Goal: Task Accomplishment & Management: Manage account settings

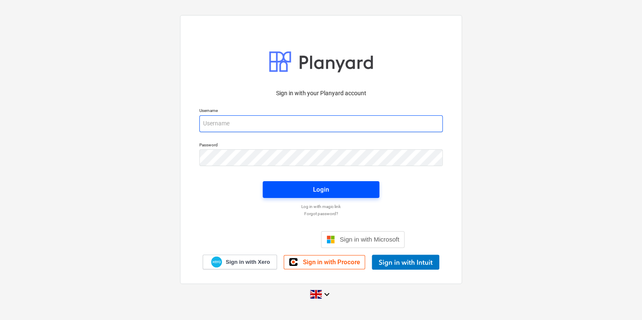
type input "[PERSON_NAME][EMAIL_ADDRESS][PERSON_NAME][DOMAIN_NAME]"
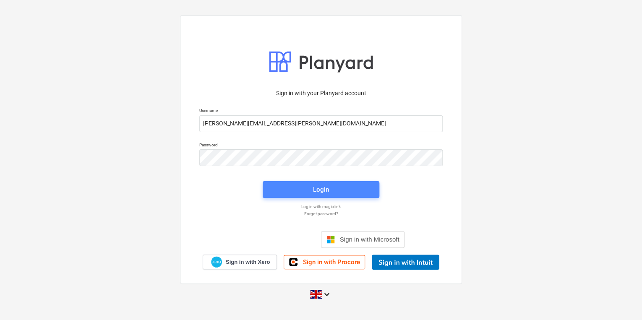
click at [361, 193] on span "Login" at bounding box center [321, 189] width 97 height 11
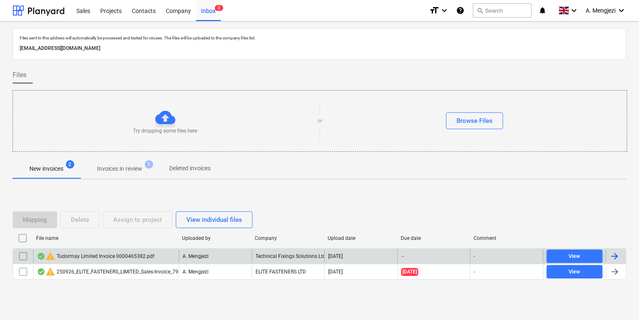
click at [23, 254] on input "checkbox" at bounding box center [22, 256] width 13 height 13
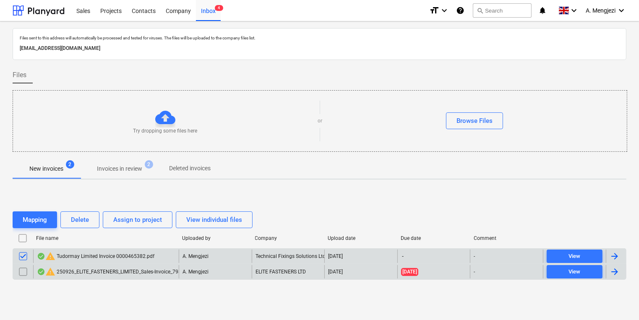
click at [20, 273] on input "checkbox" at bounding box center [22, 271] width 13 height 13
click at [97, 222] on button "Delete" at bounding box center [79, 220] width 39 height 17
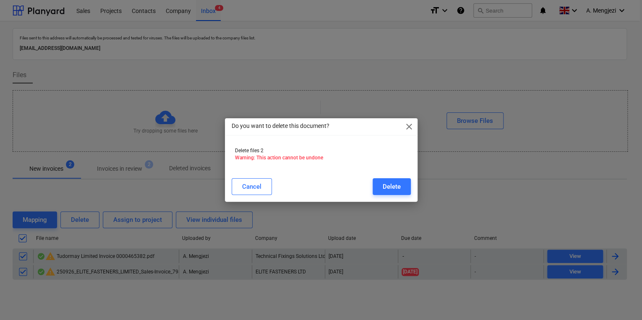
click at [375, 199] on div "Do you want to delete this document? close Delete files 2 Warning: This action …" at bounding box center [321, 160] width 193 height 84
click at [393, 191] on div "Delete" at bounding box center [392, 186] width 18 height 11
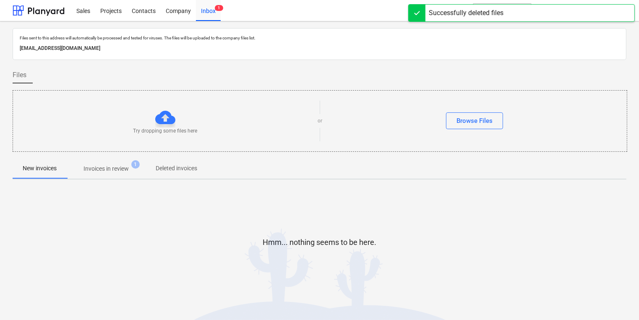
click at [99, 177] on button "Invoices in review 1" at bounding box center [106, 169] width 79 height 20
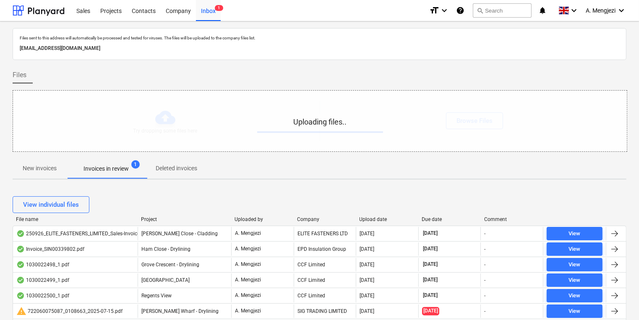
click at [34, 171] on p "New invoices" at bounding box center [40, 168] width 34 height 9
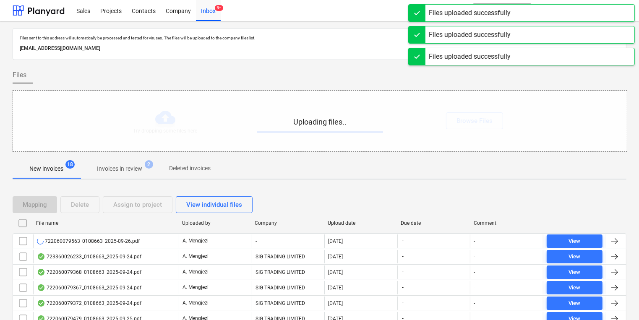
click at [154, 116] on div "Uploading files.." at bounding box center [320, 121] width 614 height 61
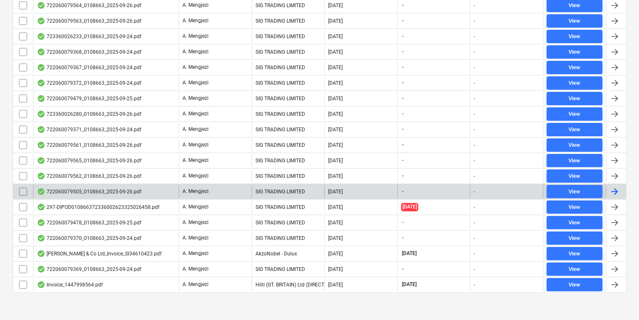
scroll to position [236, 0]
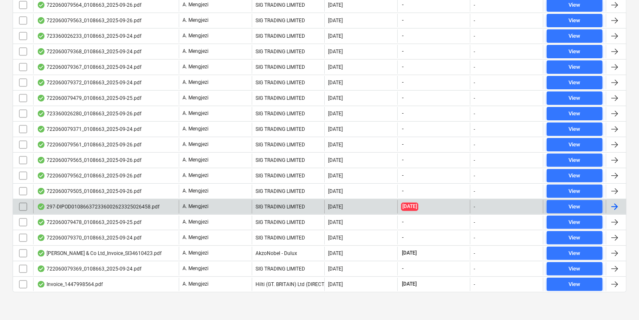
click at [20, 204] on input "checkbox" at bounding box center [22, 206] width 13 height 13
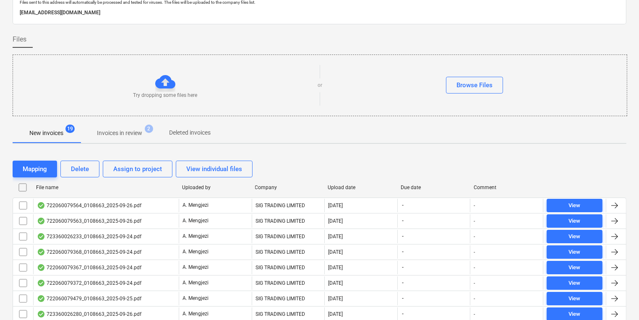
scroll to position [0, 0]
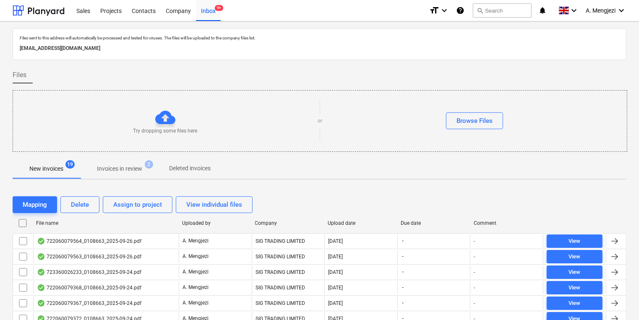
click at [71, 214] on div "Mapping Delete Assign to project View individual files" at bounding box center [320, 205] width 614 height 24
click at [77, 210] on div "Delete" at bounding box center [80, 204] width 18 height 11
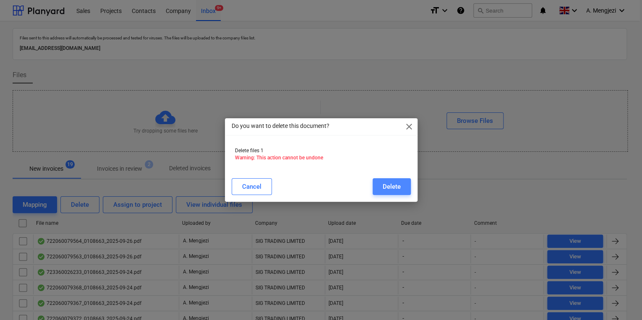
click at [398, 185] on div "Delete" at bounding box center [392, 186] width 18 height 11
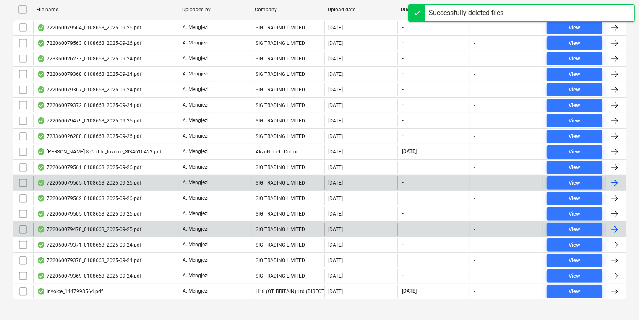
scroll to position [221, 0]
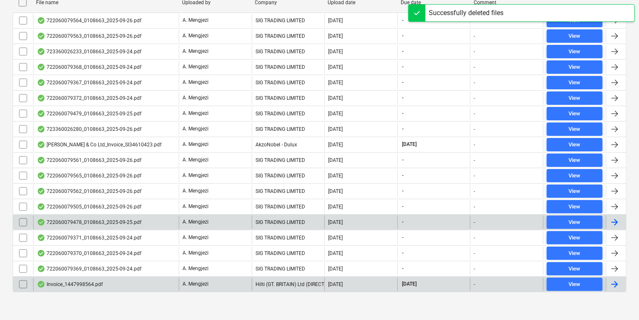
click at [116, 278] on div "Invoice_1447998564.pdf" at bounding box center [106, 284] width 146 height 13
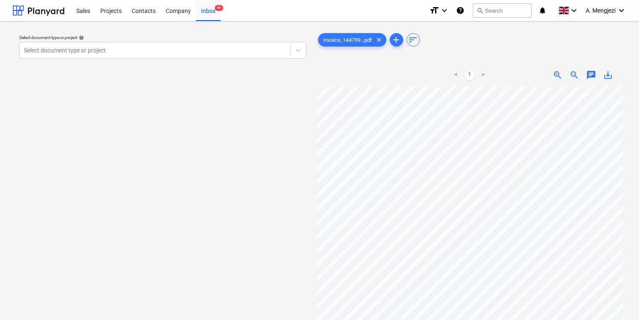
scroll to position [125, 21]
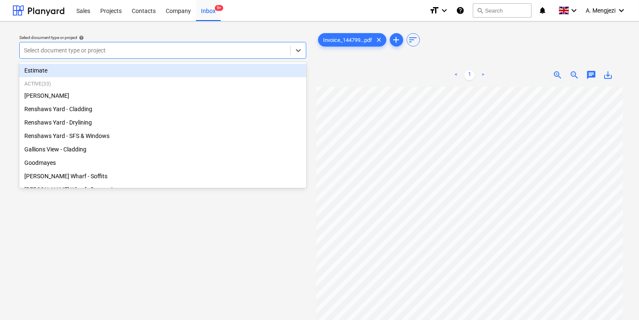
click at [152, 50] on div at bounding box center [155, 50] width 262 height 8
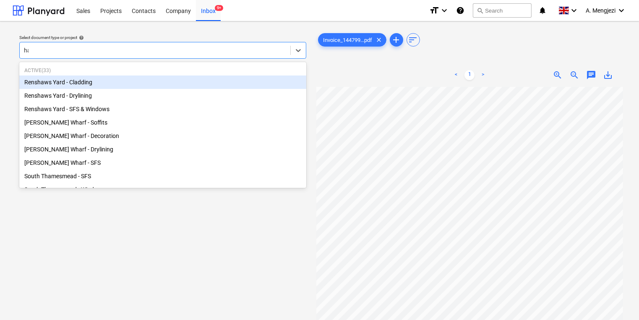
type input "ham"
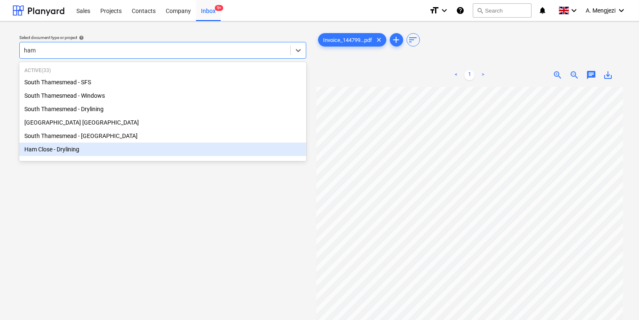
click at [137, 155] on div "Ham Close - Drylining" at bounding box center [162, 149] width 287 height 13
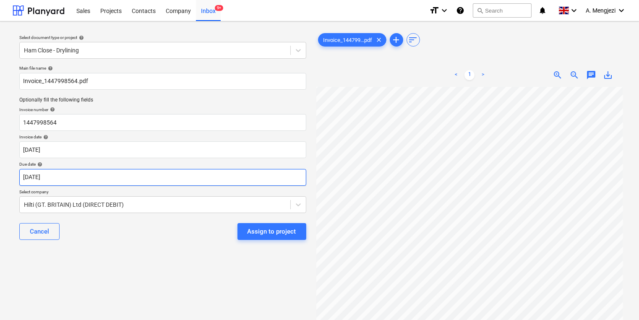
scroll to position [52, 72]
click at [284, 232] on div "Assign to project" at bounding box center [272, 231] width 49 height 11
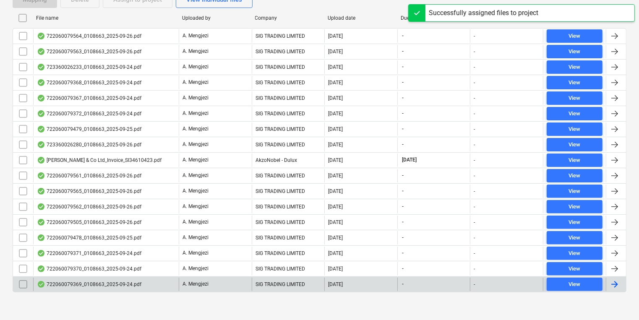
click at [111, 281] on div "722060079369_0108663_2025-09-24.pdf" at bounding box center [89, 284] width 105 height 7
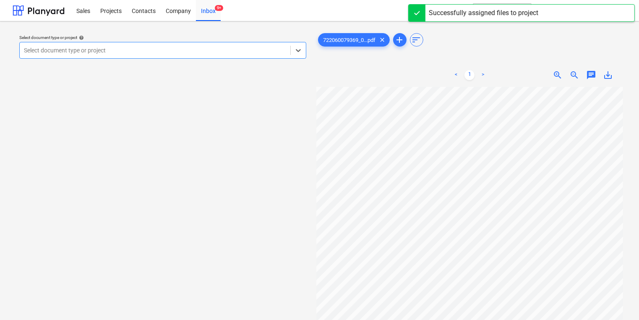
scroll to position [101, 0]
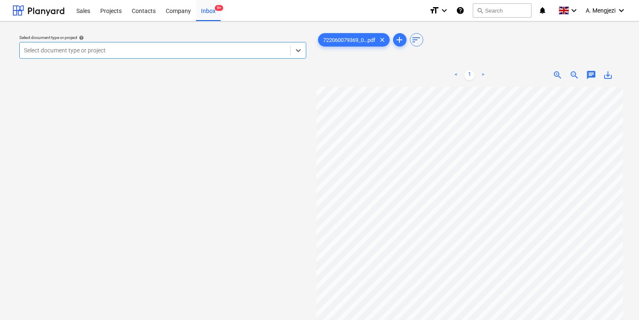
click at [185, 55] on div "Select document type or project" at bounding box center [155, 51] width 271 height 12
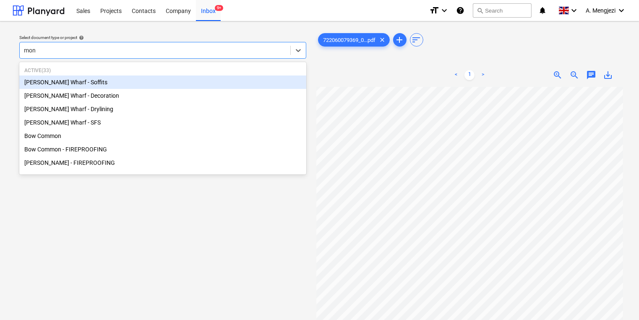
type input "mont"
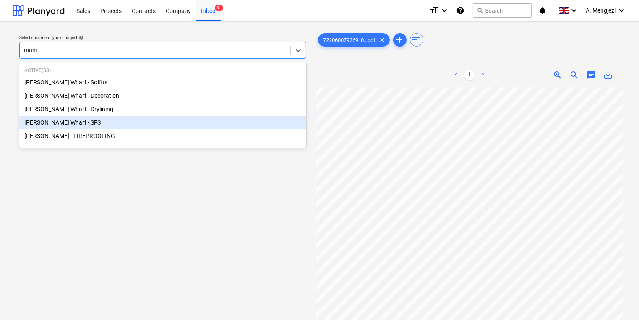
click at [151, 113] on div "[PERSON_NAME] Wharf - Drylining" at bounding box center [162, 108] width 287 height 13
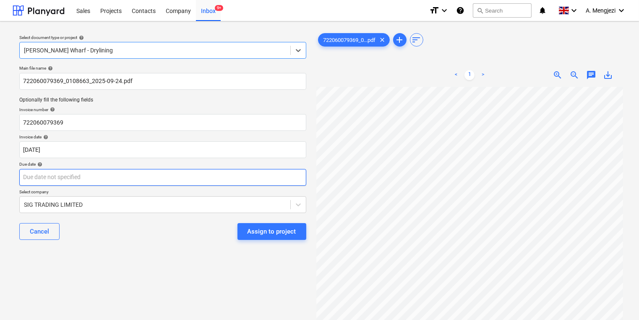
click at [165, 173] on body "Sales Projects Contacts Company Inbox 9+ format_size keyboard_arrow_down help s…" at bounding box center [319, 160] width 639 height 320
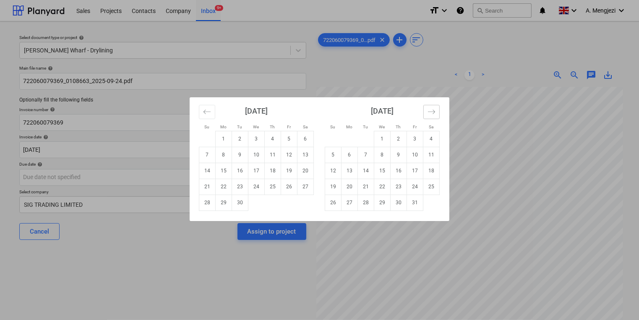
click at [437, 115] on button "Move forward to switch to the next month." at bounding box center [432, 112] width 16 height 14
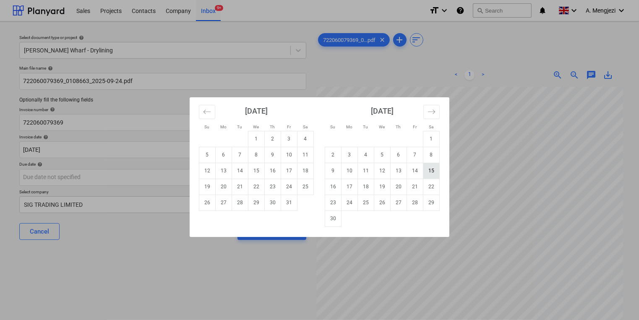
click at [432, 175] on td "15" at bounding box center [432, 171] width 16 height 16
type input "15 Nov 2025"
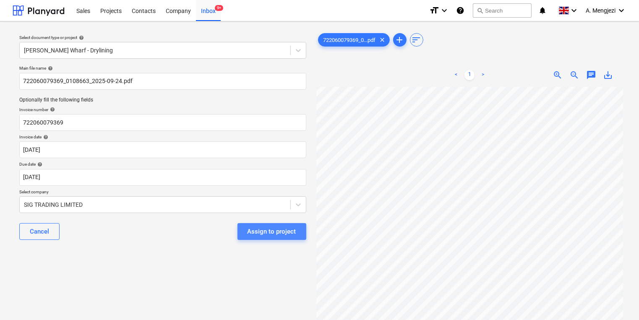
click at [288, 232] on div "Assign to project" at bounding box center [272, 231] width 49 height 11
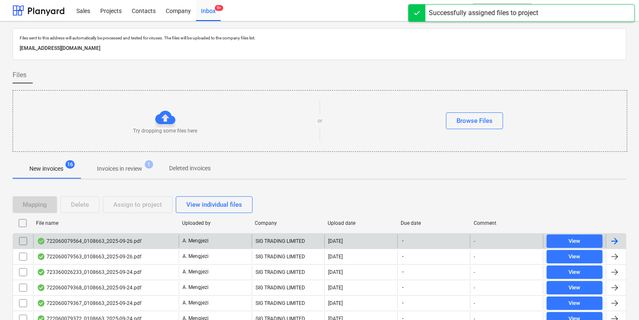
click at [282, 240] on div "SIG TRADING LIMITED" at bounding box center [288, 241] width 73 height 13
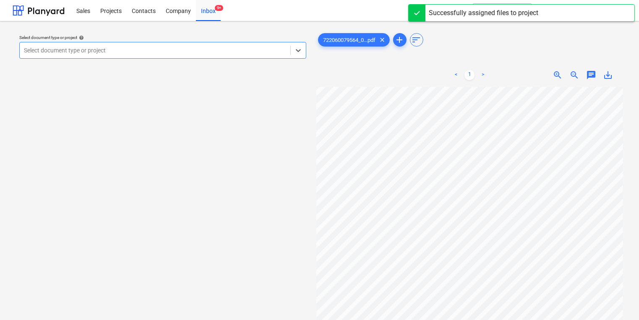
scroll to position [34, 0]
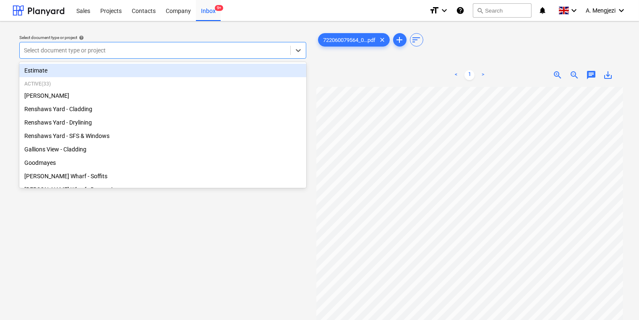
click at [76, 50] on div at bounding box center [155, 50] width 262 height 8
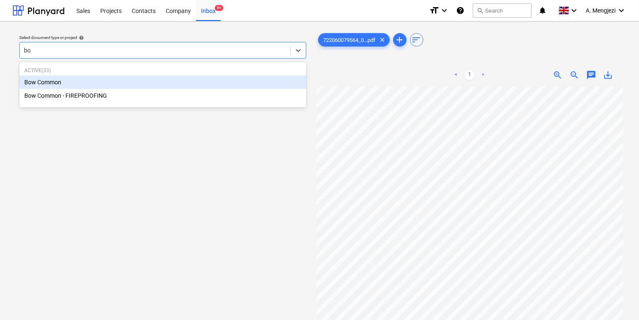
type input "bow"
click at [84, 86] on div "Bow Common" at bounding box center [162, 82] width 287 height 13
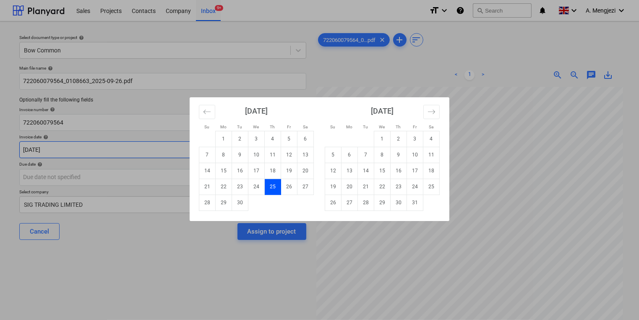
click at [128, 156] on body "Sales Projects Contacts Company Inbox 9+ format_size keyboard_arrow_down help s…" at bounding box center [319, 160] width 639 height 320
drag, startPoint x: 292, startPoint y: 184, endPoint x: 286, endPoint y: 183, distance: 6.4
click at [291, 184] on td "26" at bounding box center [289, 187] width 16 height 16
type input "[DATE]"
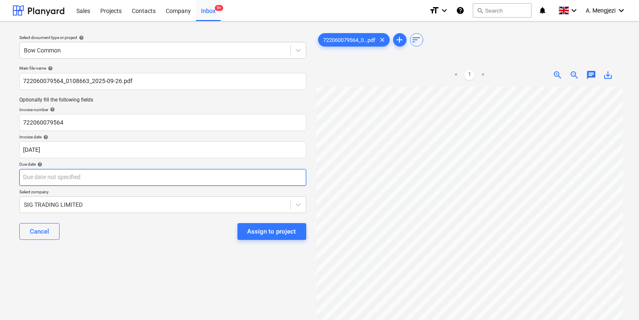
click at [283, 182] on body "Sales Projects Contacts Company Inbox 9+ format_size keyboard_arrow_down help s…" at bounding box center [319, 160] width 639 height 320
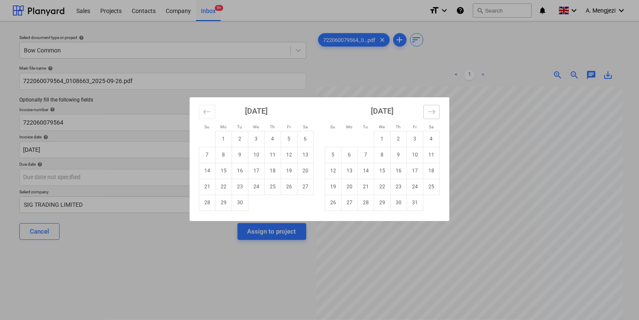
click at [437, 110] on button "Move forward to switch to the next month." at bounding box center [432, 112] width 16 height 14
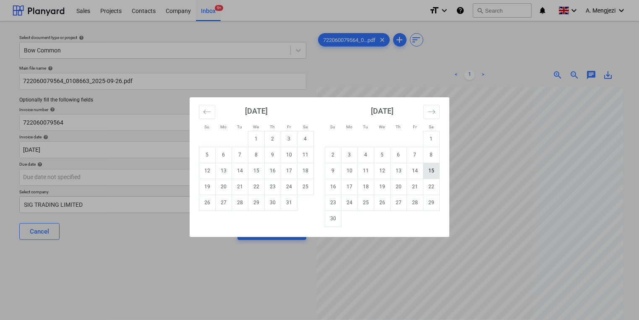
click at [427, 172] on td "15" at bounding box center [432, 171] width 16 height 16
type input "15 Nov 2025"
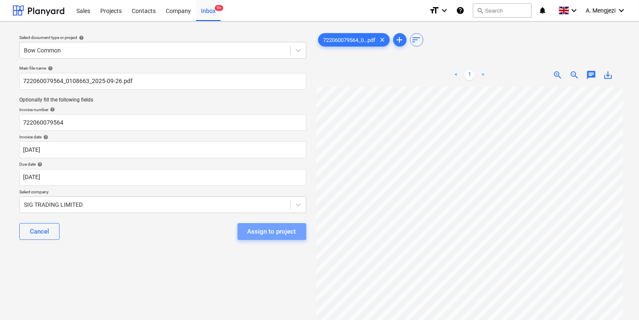
click at [272, 230] on div "Assign to project" at bounding box center [272, 231] width 49 height 11
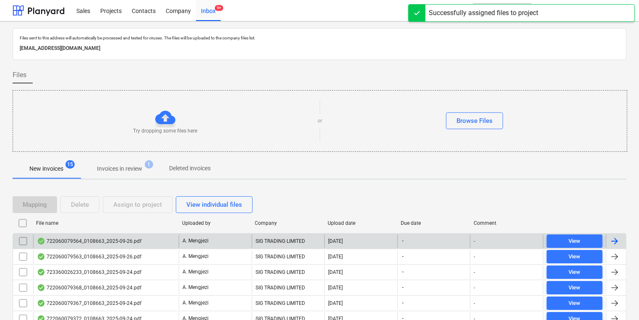
click at [220, 238] on div "A. Mengjezi" at bounding box center [215, 241] width 73 height 13
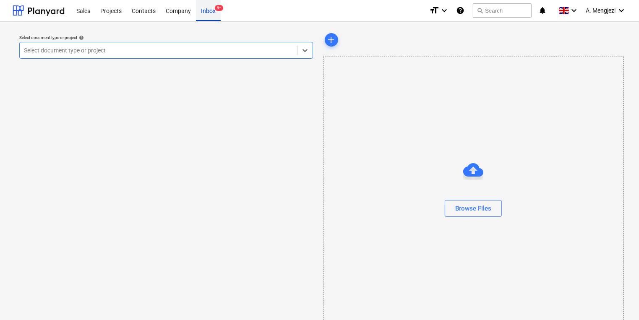
click at [198, 18] on div "Inbox 9+" at bounding box center [208, 10] width 25 height 21
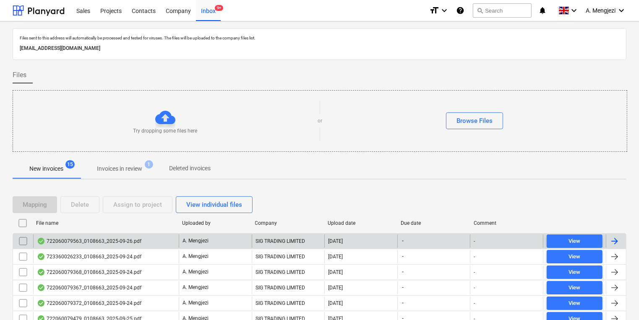
click at [100, 246] on div "722060079563_0108663_2025-09-26.pdf" at bounding box center [106, 241] width 146 height 13
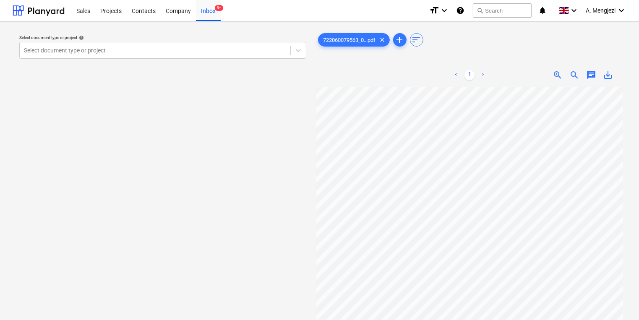
scroll to position [77, 22]
click at [111, 52] on div at bounding box center [155, 50] width 262 height 8
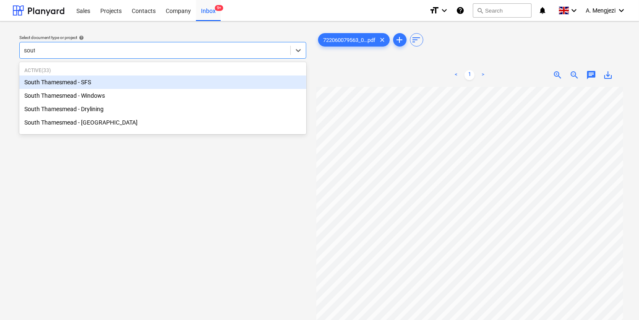
type input "south"
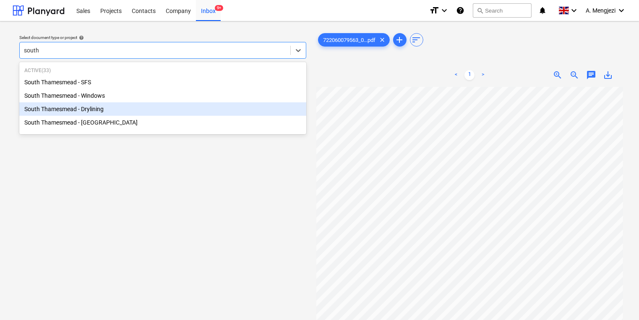
click at [86, 103] on div "South Thamesmead - Drylining" at bounding box center [162, 108] width 287 height 13
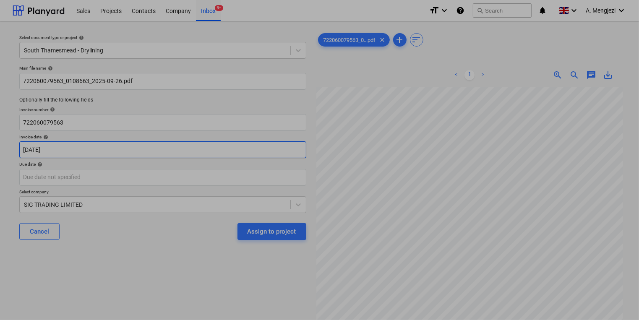
click at [131, 143] on body "Sales Projects Contacts Company Inbox 9+ format_size keyboard_arrow_down help s…" at bounding box center [319, 160] width 639 height 320
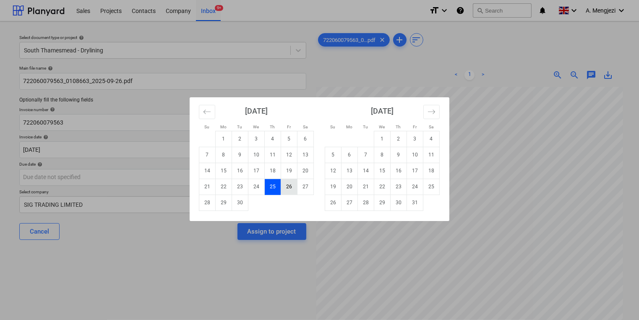
click at [291, 186] on td "26" at bounding box center [289, 187] width 16 height 16
type input "[DATE]"
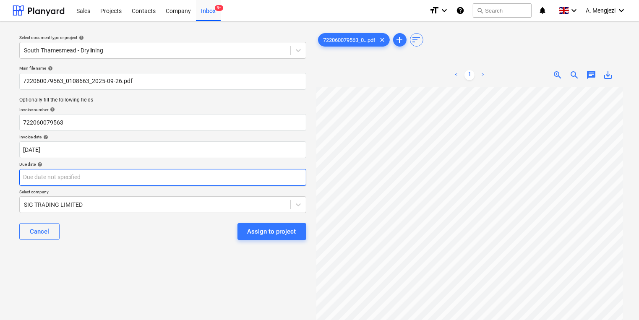
click at [282, 175] on body "Sales Projects Contacts Company Inbox 9+ format_size keyboard_arrow_down help s…" at bounding box center [319, 160] width 639 height 320
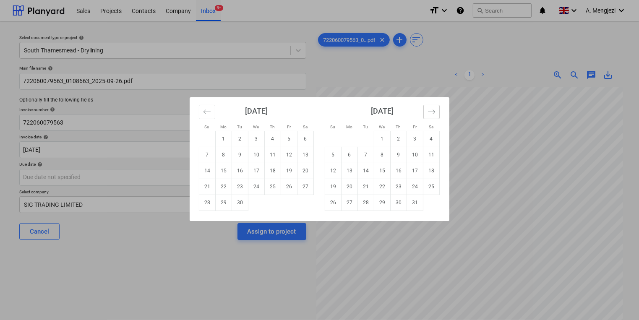
click at [431, 113] on icon "Move forward to switch to the next month." at bounding box center [432, 112] width 8 height 8
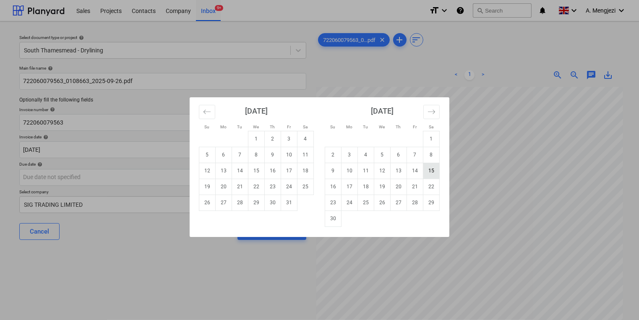
click at [439, 170] on td "15" at bounding box center [432, 171] width 16 height 16
type input "15 Nov 2025"
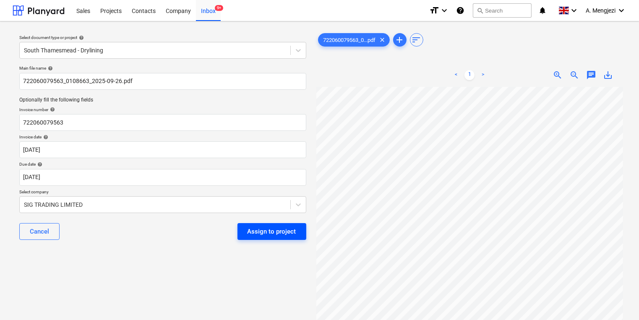
scroll to position [93, 72]
click at [255, 201] on div "Select document type or project help South Thamesmead - Drylining Main file nam…" at bounding box center [320, 207] width 614 height 359
click at [260, 233] on div "Assign to project" at bounding box center [272, 231] width 49 height 11
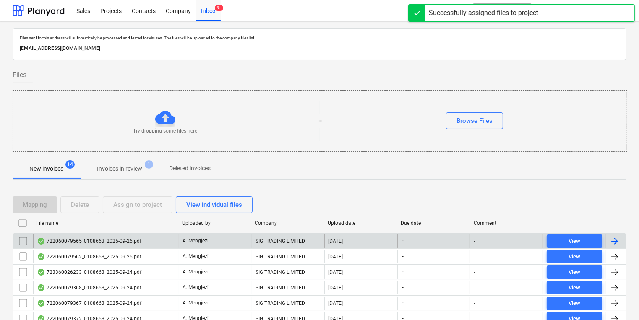
click at [220, 242] on div "A. Mengjezi" at bounding box center [215, 241] width 73 height 13
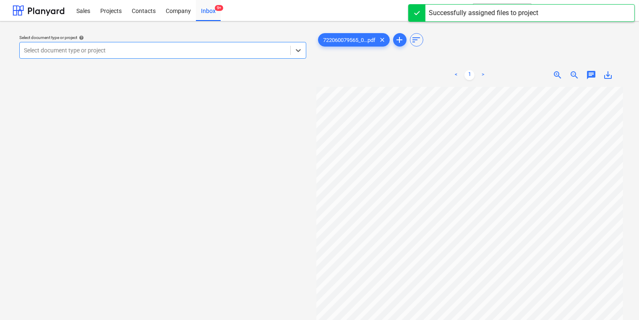
click at [177, 45] on div "Select document type or project" at bounding box center [155, 51] width 271 height 12
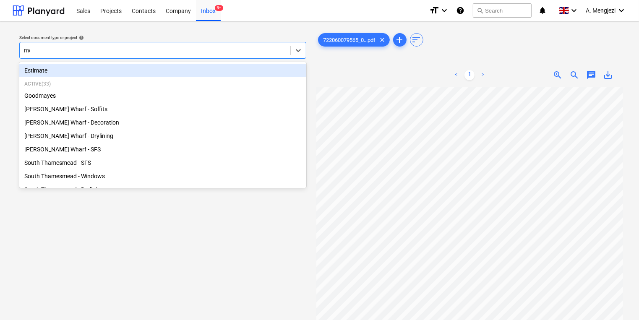
type input "mon"
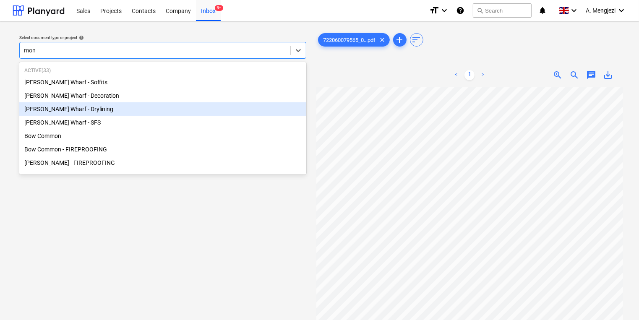
click at [105, 112] on div "[PERSON_NAME] Wharf - Drylining" at bounding box center [162, 108] width 287 height 13
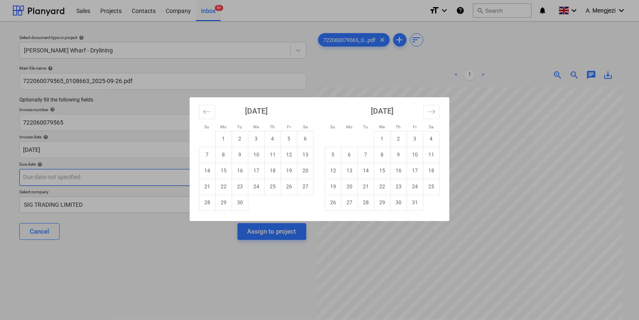
click at [270, 182] on body "Sales Projects Contacts Company Inbox 9+ format_size keyboard_arrow_down help s…" at bounding box center [319, 160] width 639 height 320
click at [430, 110] on icon "Move forward to switch to the next month." at bounding box center [432, 112] width 8 height 8
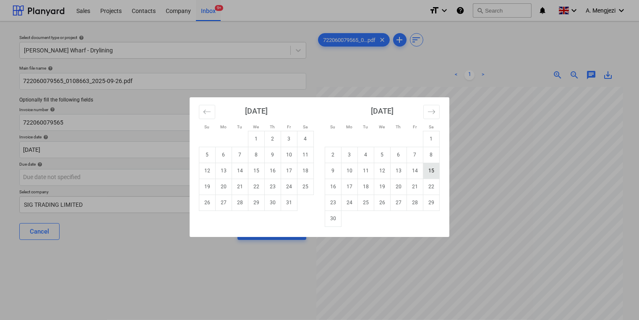
click at [431, 173] on td "15" at bounding box center [432, 171] width 16 height 16
type input "15 Nov 2025"
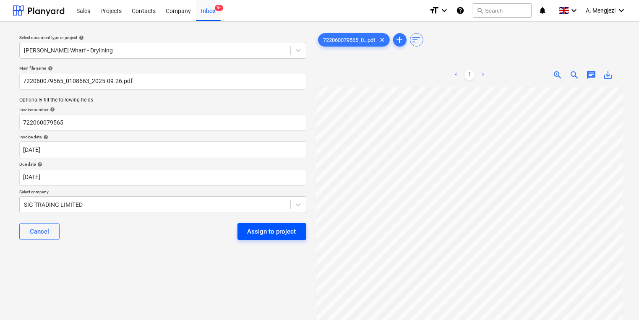
click at [259, 228] on div "Assign to project" at bounding box center [272, 231] width 49 height 11
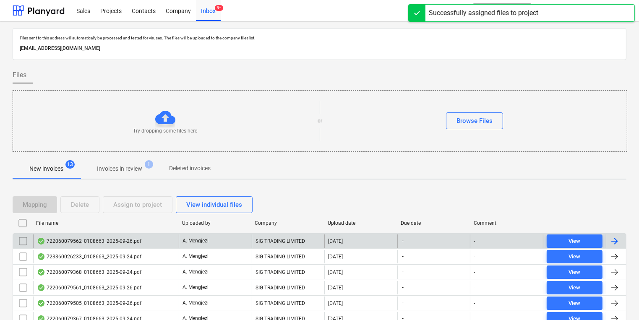
click at [169, 242] on div "722060079562_0108663_2025-09-26.pdf" at bounding box center [106, 241] width 146 height 13
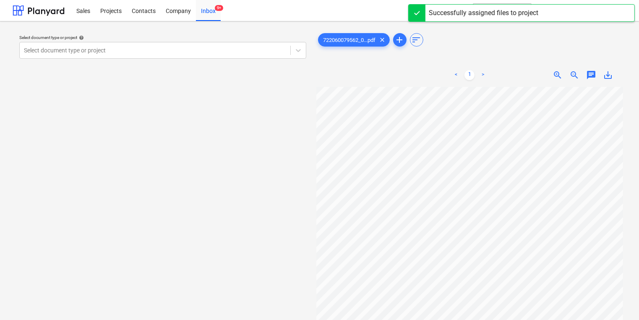
click at [181, 61] on div "Select document type or project help Select document type or project" at bounding box center [163, 46] width 294 height 31
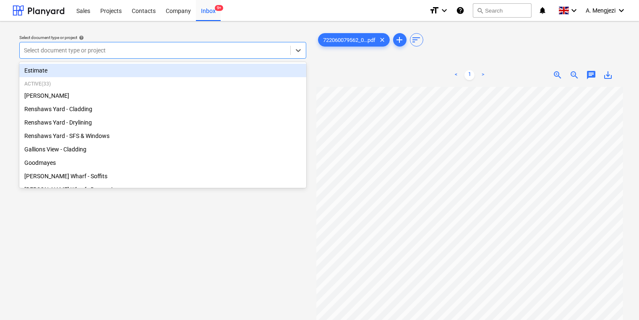
click at [175, 54] on div at bounding box center [155, 50] width 262 height 8
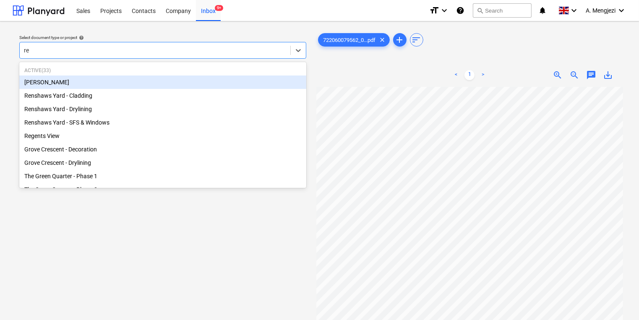
type input "ren"
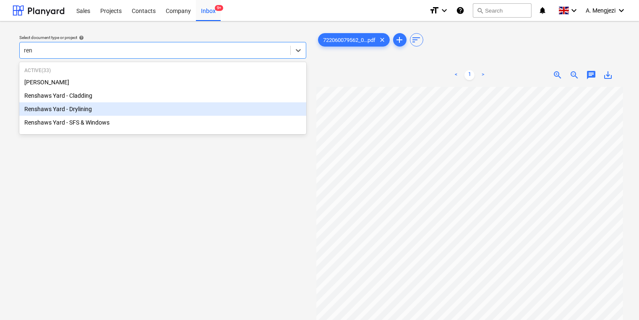
click at [151, 110] on div "Renshaws Yard - Drylining" at bounding box center [162, 108] width 287 height 13
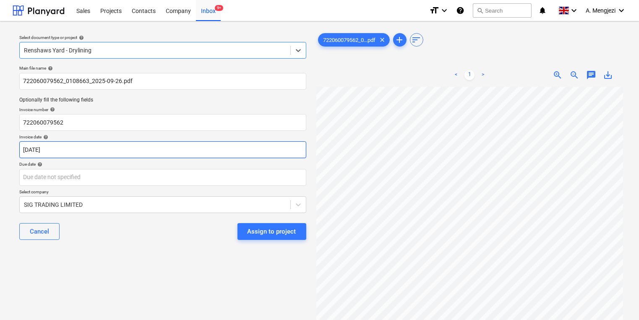
click at [246, 152] on body "Sales Projects Contacts Company Inbox 9+ format_size keyboard_arrow_down help s…" at bounding box center [319, 160] width 639 height 320
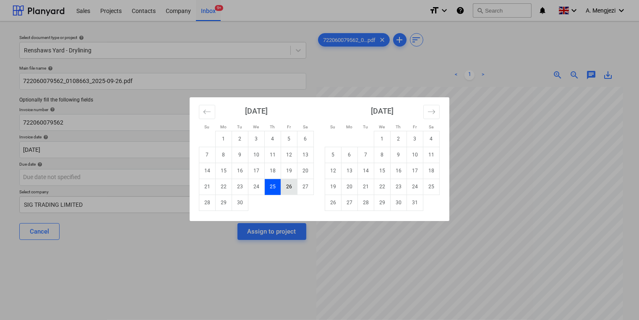
click at [294, 189] on td "26" at bounding box center [289, 187] width 16 height 16
type input "[DATE]"
click at [280, 175] on body "Sales Projects Contacts Company Inbox 9+ format_size keyboard_arrow_down help s…" at bounding box center [319, 160] width 639 height 320
click at [437, 111] on button "Move forward to switch to the next month." at bounding box center [432, 112] width 16 height 14
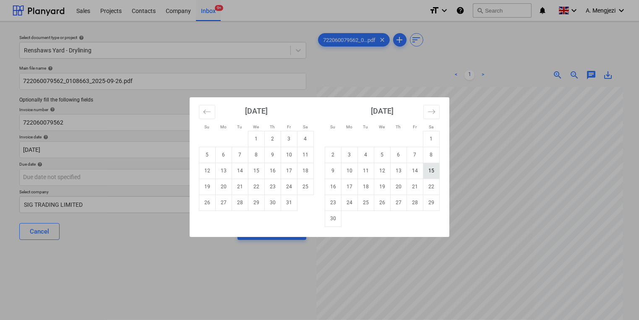
click at [438, 172] on td "15" at bounding box center [432, 171] width 16 height 16
type input "15 Nov 2025"
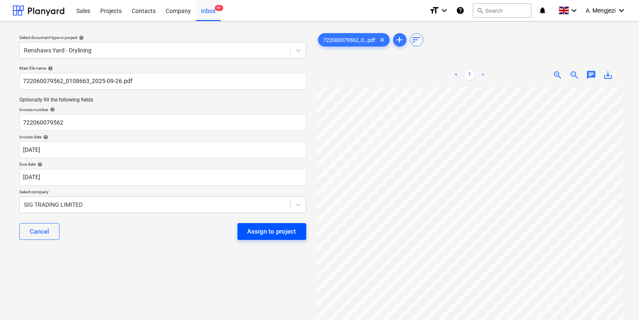
scroll to position [28, 72]
click at [222, 186] on div "Select document type or project help Renshaws Yard - Drylining Main file name h…" at bounding box center [320, 207] width 614 height 359
click at [263, 233] on div "Assign to project" at bounding box center [272, 231] width 49 height 11
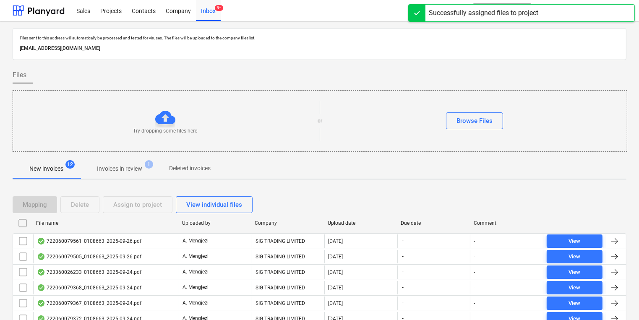
click at [263, 233] on div "722060079561_0108663_2025-09-26.pdf A. Mengjezi SIG TRADING LIMITED 29.09.2025 …" at bounding box center [320, 241] width 614 height 16
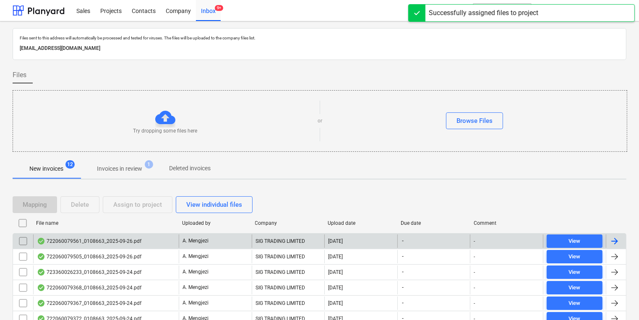
click at [259, 239] on div "SIG TRADING LIMITED" at bounding box center [288, 241] width 73 height 13
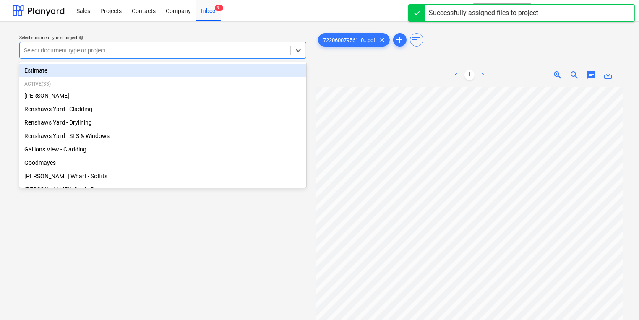
click at [199, 53] on div at bounding box center [155, 50] width 262 height 8
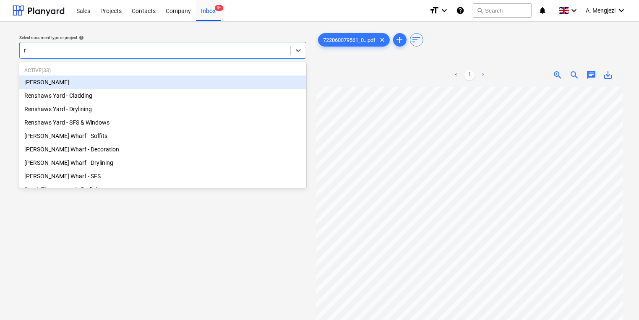
type input "re"
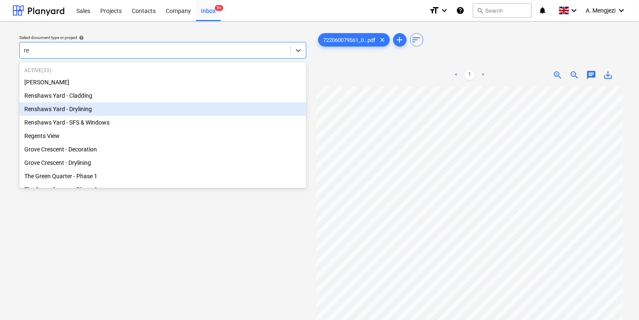
click at [178, 113] on div "Renshaws Yard - Drylining" at bounding box center [162, 108] width 287 height 13
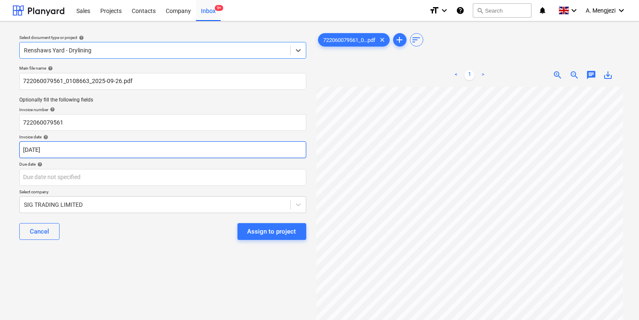
click at [162, 151] on body "Sales Projects Contacts Company Inbox 9+ format_size keyboard_arrow_down help s…" at bounding box center [319, 160] width 639 height 320
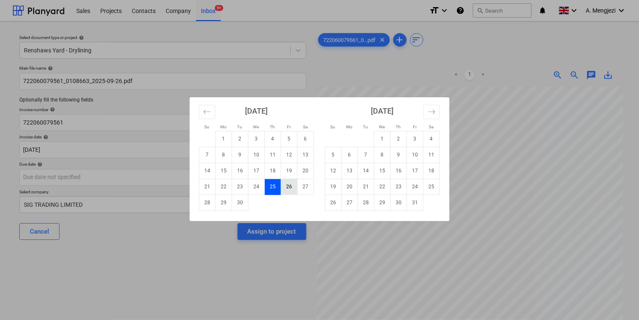
click at [291, 188] on td "26" at bounding box center [289, 187] width 16 height 16
type input "[DATE]"
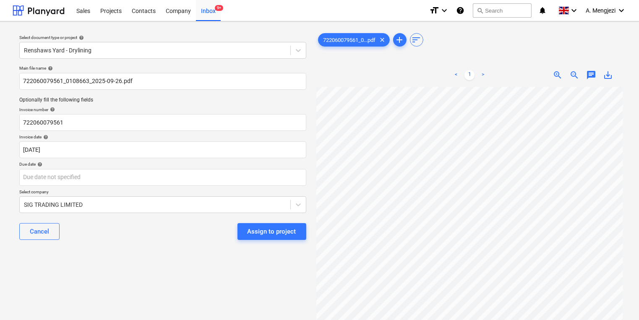
scroll to position [0, 72]
drag, startPoint x: 222, startPoint y: 187, endPoint x: 255, endPoint y: 182, distance: 33.6
click at [223, 187] on div "Main file name help 722060079561_0108663_2025-09-26.pdf Optionally fill the fol…" at bounding box center [163, 156] width 294 height 188
click at [258, 181] on body "Sales Projects Contacts Company Inbox 9+ format_size keyboard_arrow_down help s…" at bounding box center [319, 160] width 639 height 320
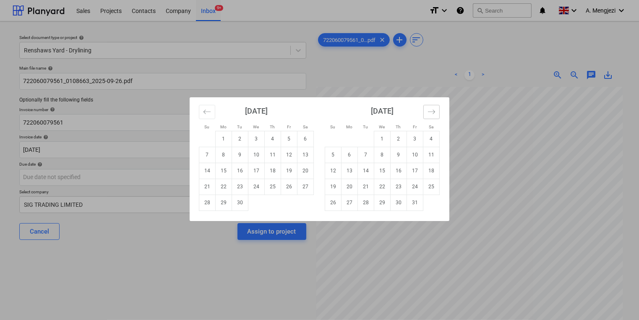
click at [435, 107] on button "Move forward to switch to the next month." at bounding box center [432, 112] width 16 height 14
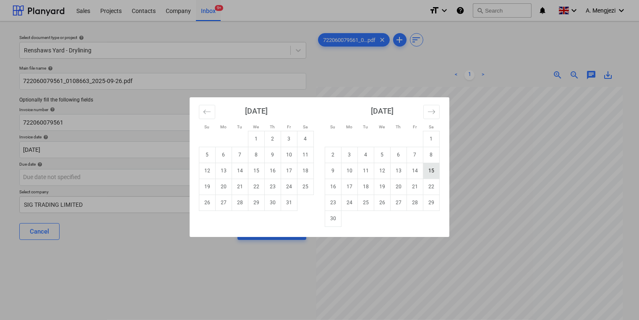
click at [430, 178] on td "15" at bounding box center [432, 171] width 16 height 16
type input "15 Nov 2025"
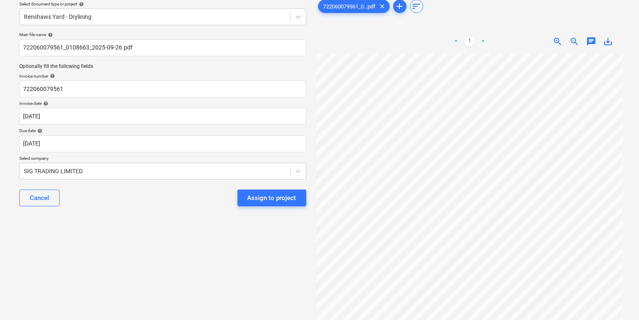
scroll to position [71, 72]
click at [293, 199] on div "Assign to project" at bounding box center [272, 198] width 49 height 11
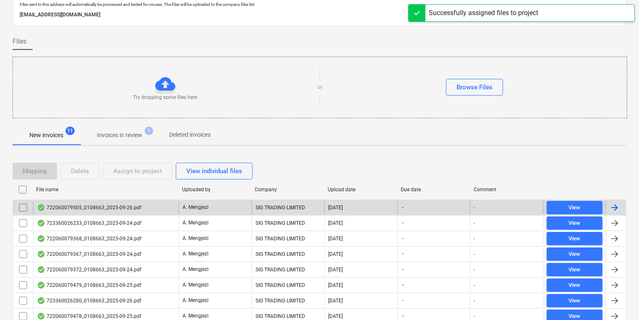
click at [293, 205] on div "SIG TRADING LIMITED" at bounding box center [288, 207] width 73 height 13
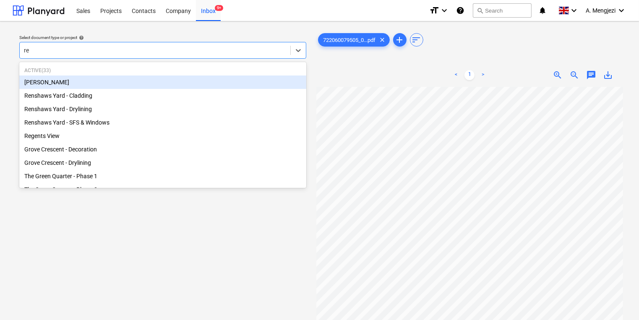
type input "ren"
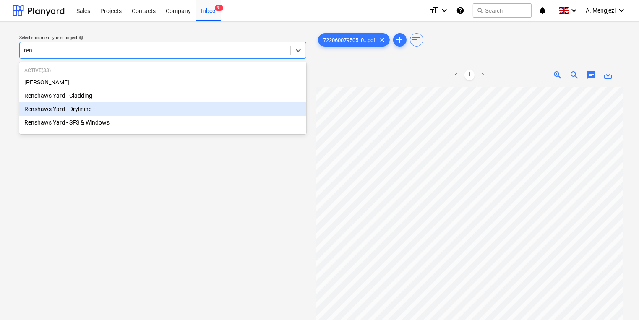
click at [101, 107] on div "Renshaws Yard - Drylining" at bounding box center [162, 108] width 287 height 13
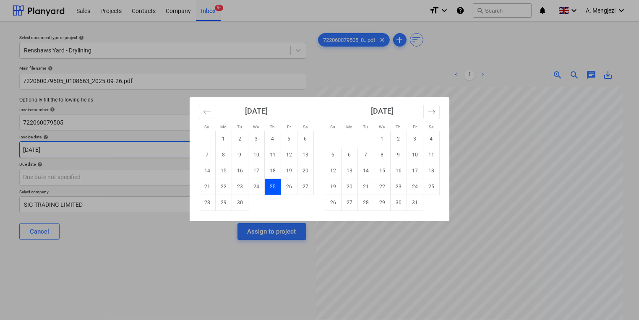
click at [203, 153] on body "Sales Projects Contacts Company Inbox 9+ format_size keyboard_arrow_down help s…" at bounding box center [319, 160] width 639 height 320
click at [291, 186] on td "26" at bounding box center [289, 187] width 16 height 16
type input "[DATE]"
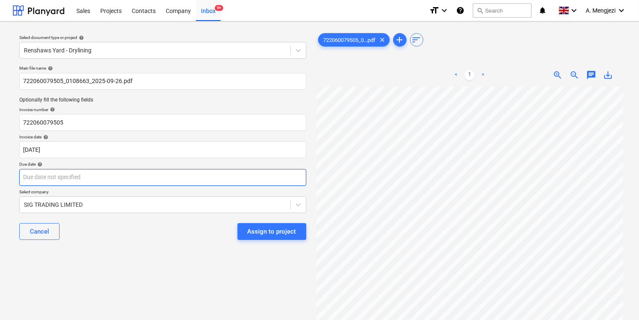
click at [288, 181] on body "Sales Projects Contacts Company Inbox 9+ format_size keyboard_arrow_down help s…" at bounding box center [319, 160] width 639 height 320
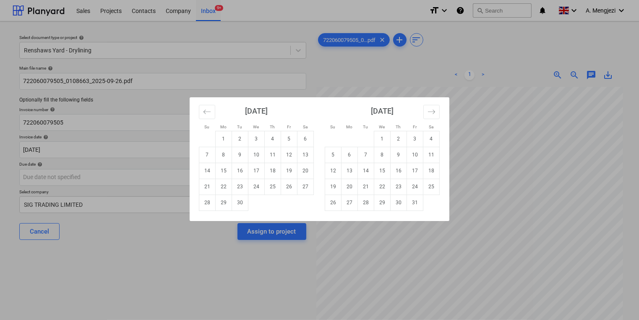
click at [429, 96] on div "Su Mo Tu We Th Fr Sa Su Mo Tu We Th Fr Sa August 2025 1 2 3 4 5 6 7 8 9 10 11 1…" at bounding box center [319, 160] width 639 height 320
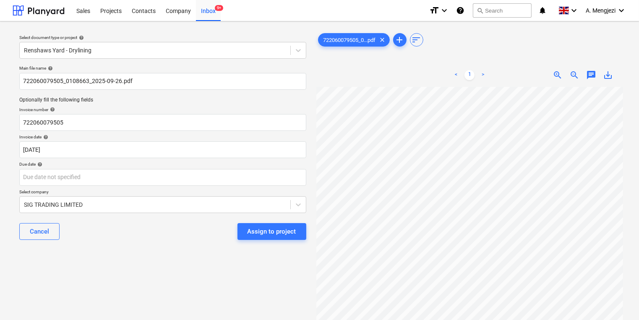
click at [230, 166] on div "Due date help" at bounding box center [162, 164] width 287 height 5
click at [232, 178] on body "Sales Projects Contacts Company Inbox 9+ format_size keyboard_arrow_down help s…" at bounding box center [319, 160] width 639 height 320
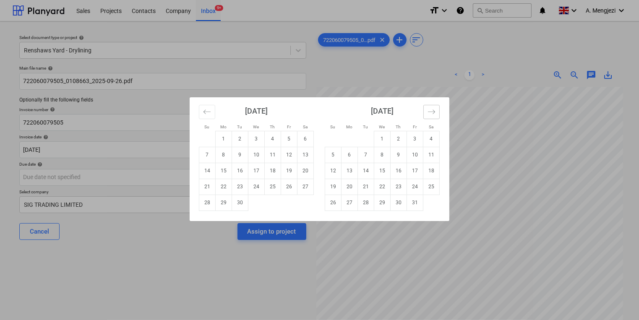
click at [428, 108] on button "Move forward to switch to the next month." at bounding box center [432, 112] width 16 height 14
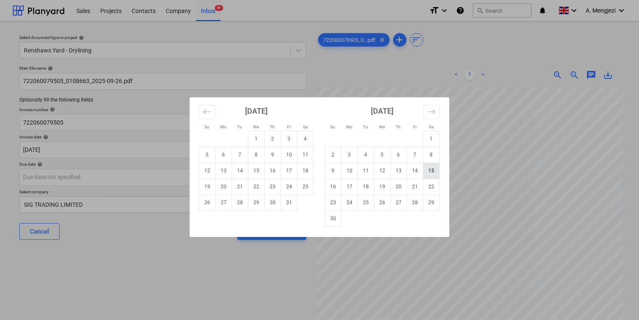
click at [439, 175] on td "15" at bounding box center [432, 171] width 16 height 16
type input "15 Nov 2025"
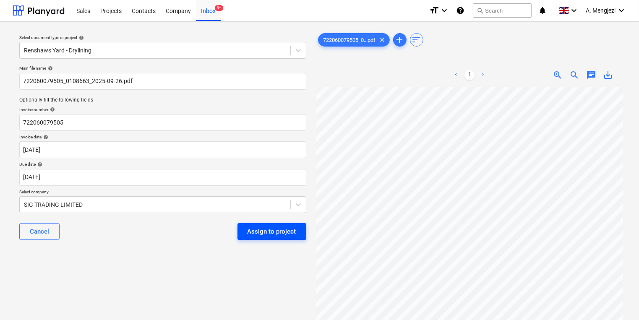
click at [251, 233] on div "Assign to project" at bounding box center [272, 231] width 49 height 11
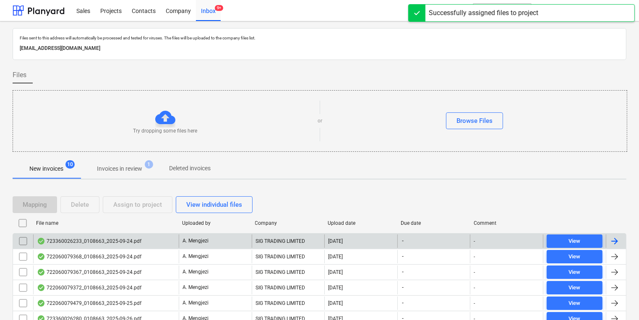
click at [244, 240] on div "A. Mengjezi" at bounding box center [215, 241] width 73 height 13
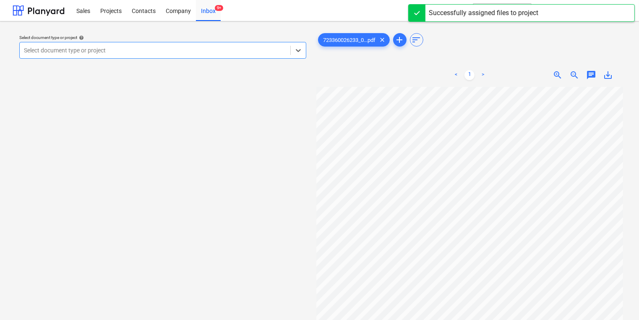
click at [229, 48] on div at bounding box center [155, 50] width 262 height 8
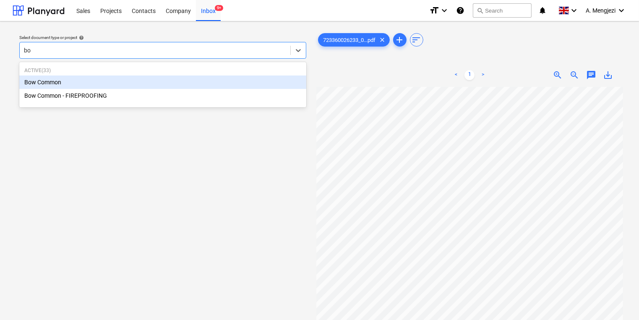
type input "bow"
click at [235, 84] on div "Bow Common" at bounding box center [162, 82] width 287 height 13
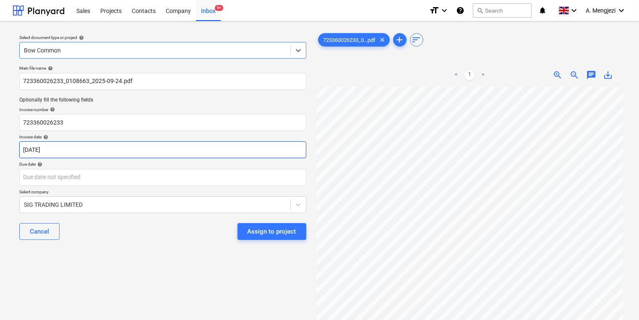
click at [250, 149] on body "Sales Projects Contacts Company Inbox 9+ format_size keyboard_arrow_down help s…" at bounding box center [319, 160] width 639 height 320
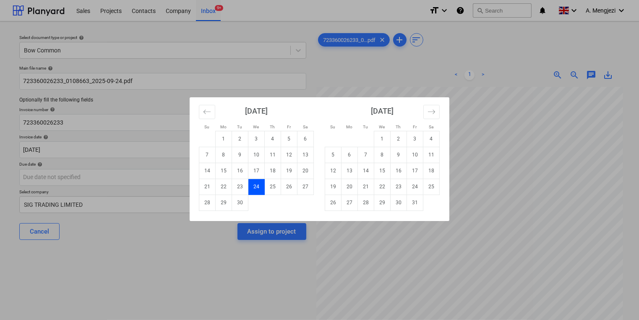
click at [190, 180] on div "August 2025 1 2 3 4 5 6 7 8 9 10 11 12 13 14 15 16 17 18 19 20 21 22 23 24 25 2…" at bounding box center [319, 159] width 259 height 124
click at [186, 179] on div "Su Mo Tu We Th Fr Sa Su Mo Tu We Th Fr Sa August 2025 1 2 3 4 5 6 7 8 9 10 11 1…" at bounding box center [319, 160] width 639 height 320
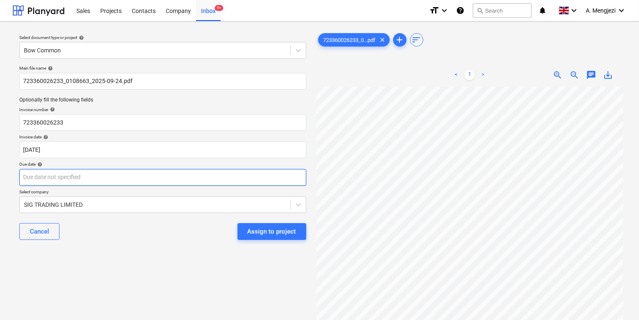
click at [185, 179] on body "Sales Projects Contacts Company Inbox 9+ format_size keyboard_arrow_down help s…" at bounding box center [319, 160] width 639 height 320
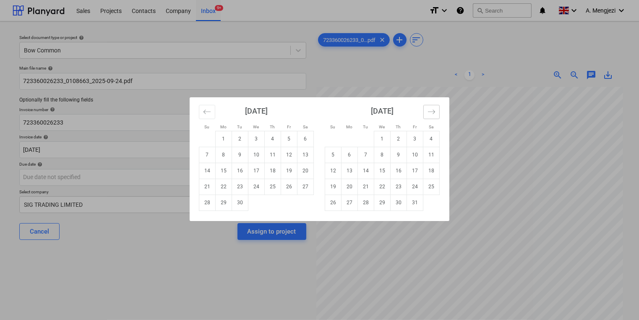
click at [433, 111] on icon "Move forward to switch to the next month." at bounding box center [432, 112] width 8 height 8
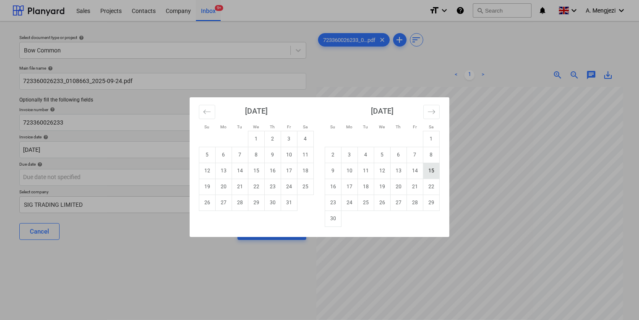
click at [432, 175] on td "15" at bounding box center [432, 171] width 16 height 16
type input "15 Nov 2025"
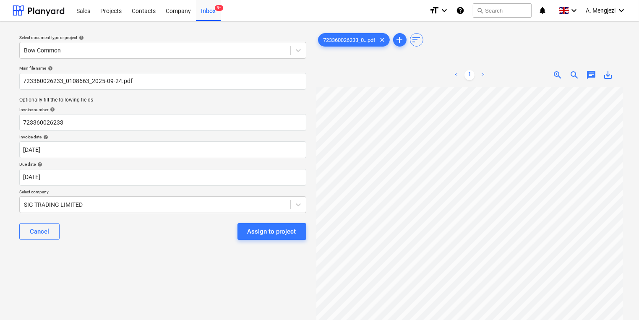
click at [263, 233] on div "Assign to project" at bounding box center [272, 231] width 49 height 11
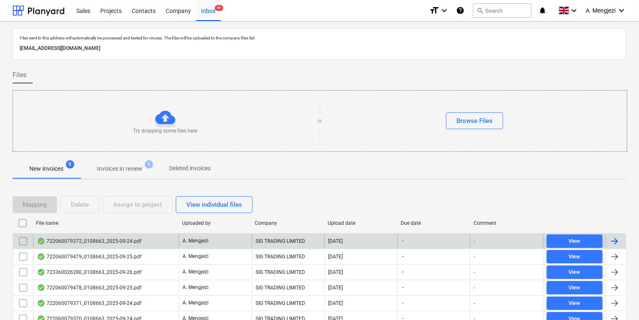
click at [247, 242] on div "A. Mengjezi" at bounding box center [215, 241] width 73 height 13
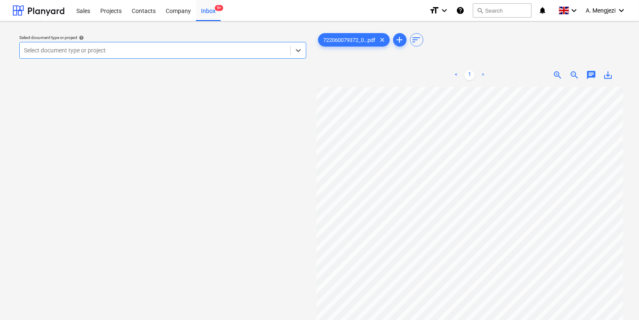
click at [158, 52] on div at bounding box center [155, 50] width 262 height 8
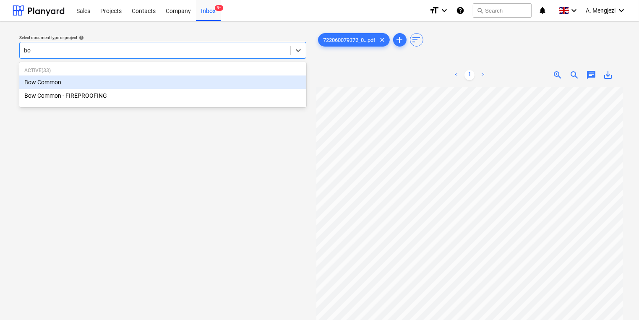
type input "bow"
click at [160, 76] on div "Bow Common" at bounding box center [162, 82] width 287 height 13
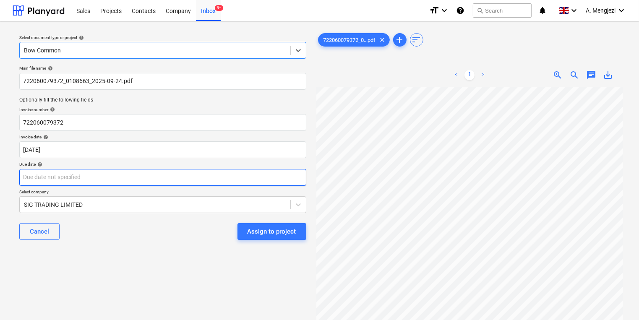
click at [134, 177] on body "Sales Projects Contacts Company Inbox 9+ format_size keyboard_arrow_down help s…" at bounding box center [319, 160] width 639 height 320
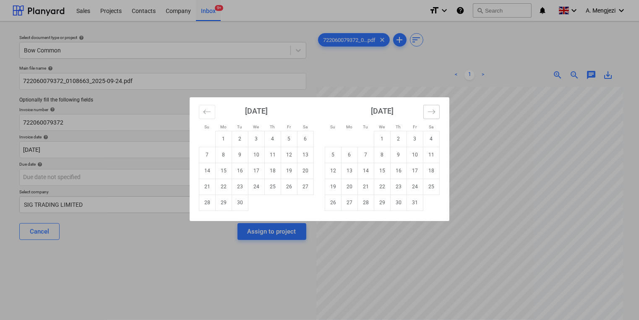
click at [436, 108] on button "Move forward to switch to the next month." at bounding box center [432, 112] width 16 height 14
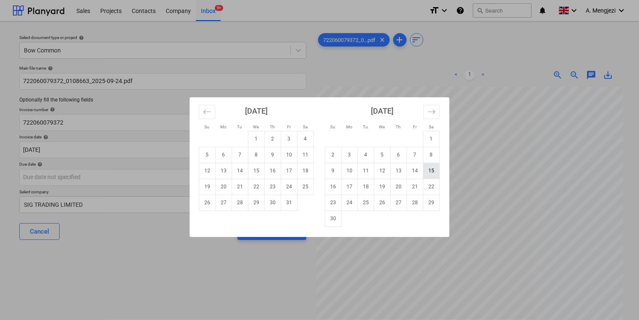
click at [434, 171] on td "15" at bounding box center [432, 171] width 16 height 16
type input "15 Nov 2025"
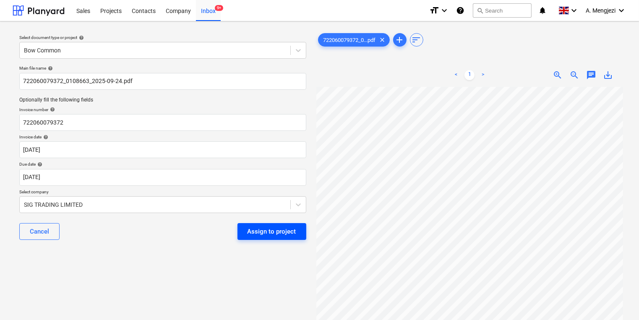
click at [262, 233] on div "Assign to project" at bounding box center [272, 231] width 49 height 11
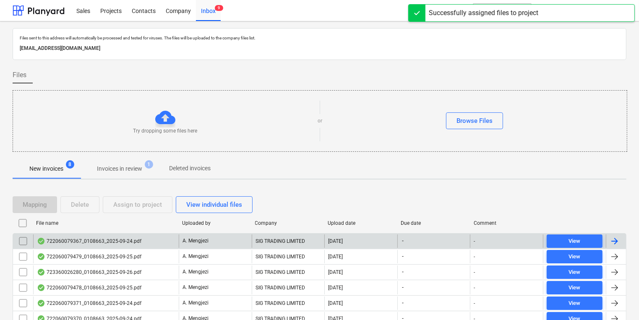
click at [261, 233] on div "722060079367_0108663_2025-09-24.pdf A. Mengjezi SIG TRADING LIMITED 29.09.2025 …" at bounding box center [320, 241] width 614 height 16
click at [257, 241] on div "SIG TRADING LIMITED" at bounding box center [288, 241] width 73 height 13
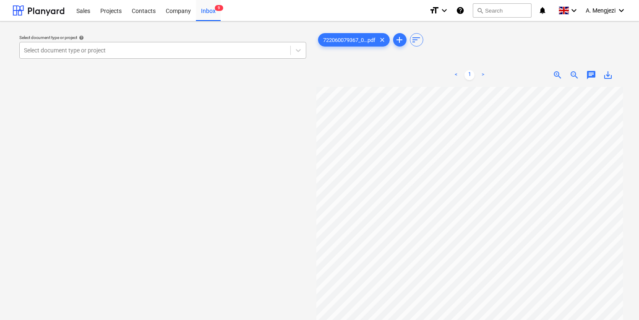
click at [181, 53] on div at bounding box center [155, 50] width 262 height 8
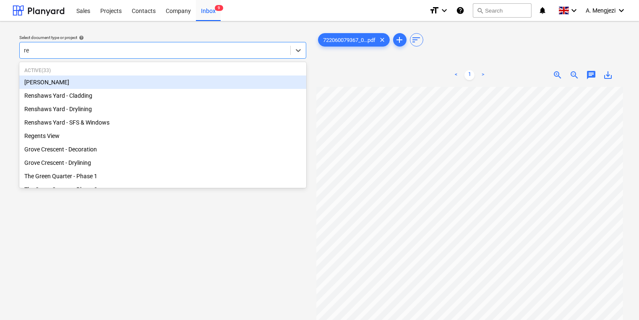
type input "re"
click at [236, 8] on div "Sales Projects Contacts Company Inbox 9" at bounding box center [246, 10] width 351 height 21
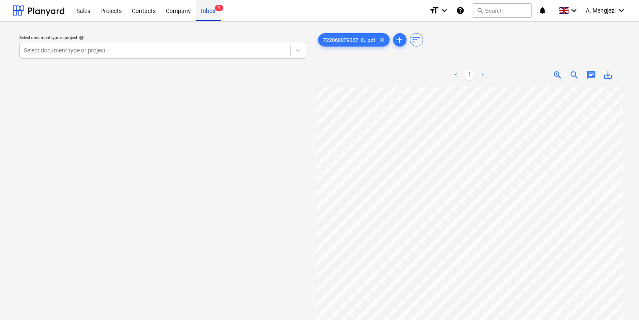
click at [203, 14] on div "Inbox 9" at bounding box center [208, 10] width 25 height 21
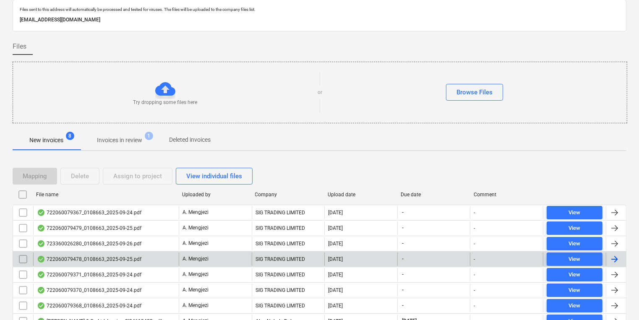
scroll to position [66, 0]
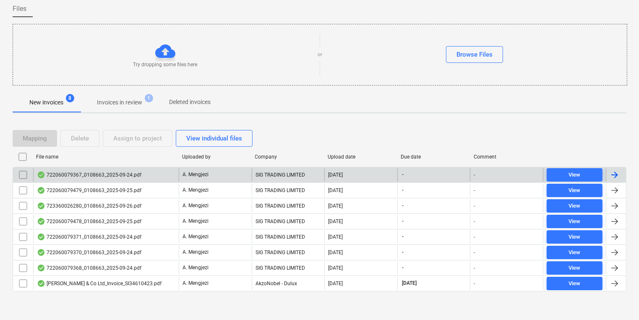
click at [113, 175] on div "722060079367_0108663_2025-09-24.pdf" at bounding box center [89, 175] width 105 height 7
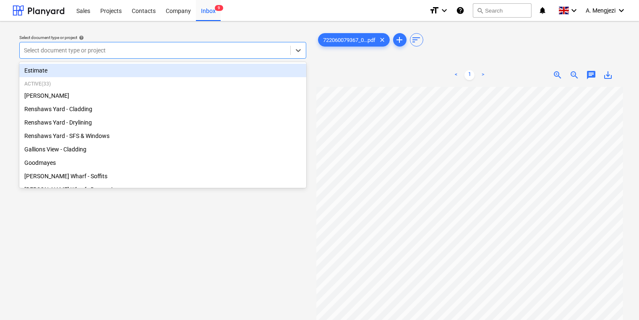
click at [176, 47] on div at bounding box center [155, 50] width 262 height 8
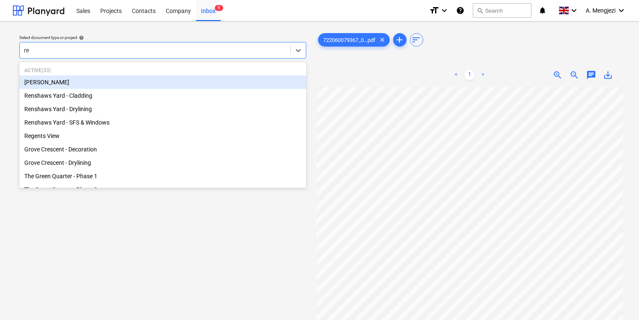
type input "ren"
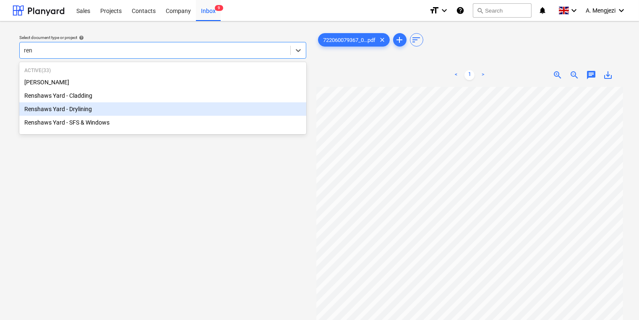
click at [115, 108] on div "Renshaws Yard - Drylining" at bounding box center [162, 108] width 287 height 13
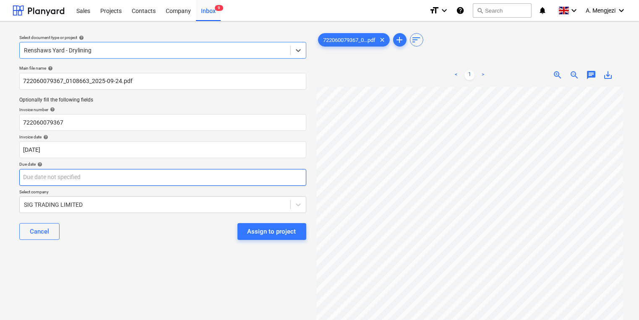
click at [151, 183] on body "Sales Projects Contacts Company Inbox 9 format_size keyboard_arrow_down help se…" at bounding box center [319, 160] width 639 height 320
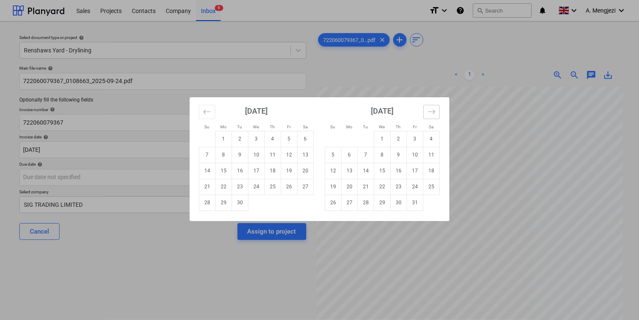
click at [424, 106] on button "Move forward to switch to the next month." at bounding box center [432, 112] width 16 height 14
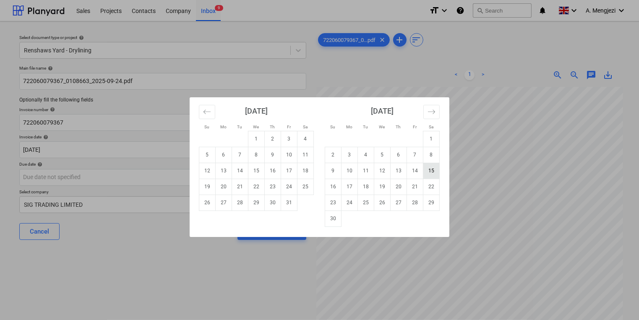
click at [435, 171] on td "15" at bounding box center [432, 171] width 16 height 16
type input "15 Nov 2025"
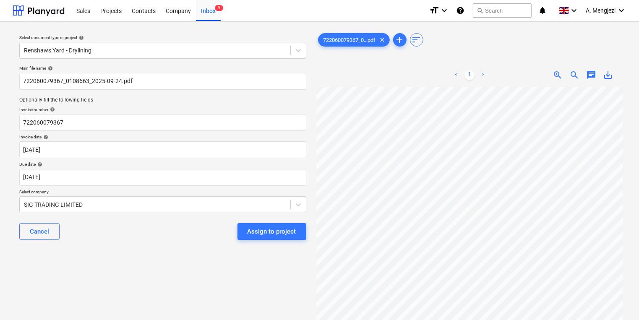
click at [275, 233] on div "Assign to project" at bounding box center [272, 231] width 49 height 11
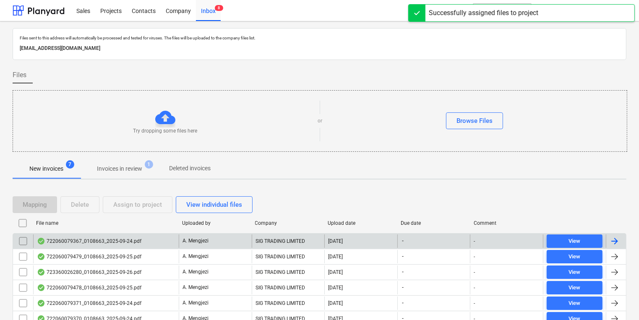
click at [274, 245] on div "SIG TRADING LIMITED" at bounding box center [288, 241] width 73 height 13
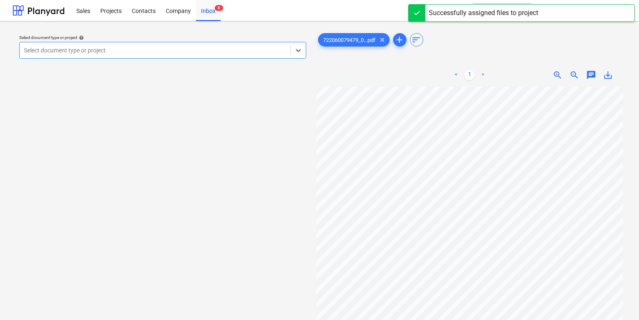
click at [209, 53] on div at bounding box center [155, 50] width 262 height 8
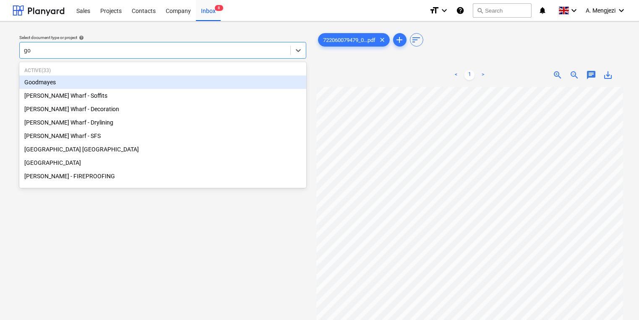
type input "goo"
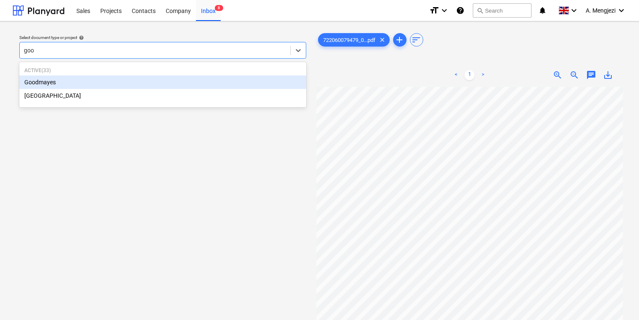
click at [94, 83] on div "Goodmayes" at bounding box center [162, 82] width 287 height 13
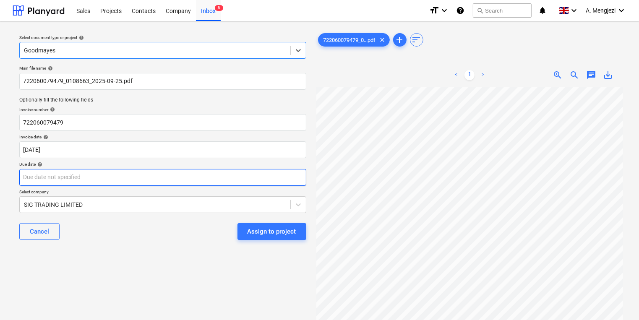
click at [138, 173] on body "Sales Projects Contacts Company Inbox 8 format_size keyboard_arrow_down help se…" at bounding box center [319, 160] width 639 height 320
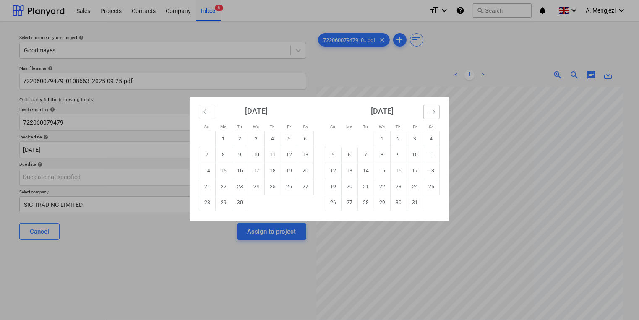
click at [432, 108] on icon "Move forward to switch to the next month." at bounding box center [432, 112] width 8 height 8
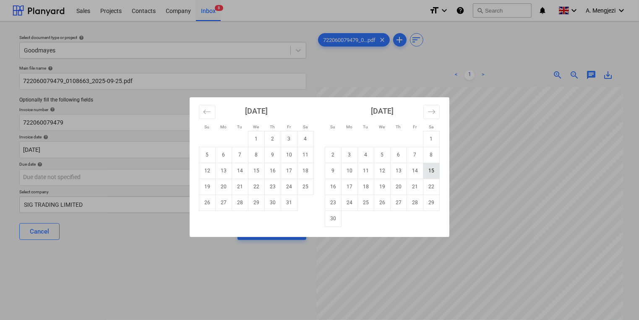
click at [431, 175] on td "15" at bounding box center [432, 171] width 16 height 16
type input "15 Nov 2025"
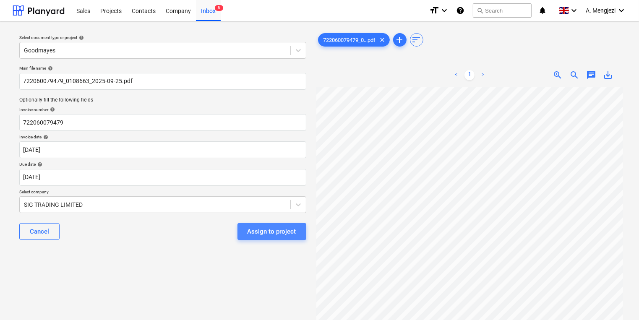
click at [284, 235] on div "Assign to project" at bounding box center [272, 231] width 49 height 11
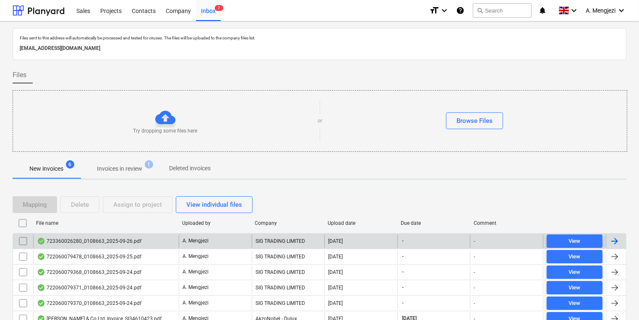
click at [166, 238] on div "723360026280_0108663_2025-09-26.pdf" at bounding box center [106, 241] width 146 height 13
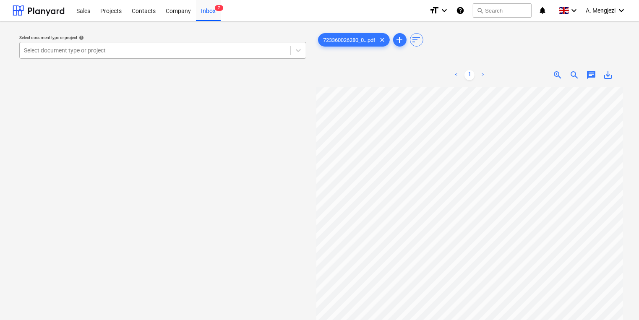
click at [207, 49] on div at bounding box center [155, 50] width 262 height 8
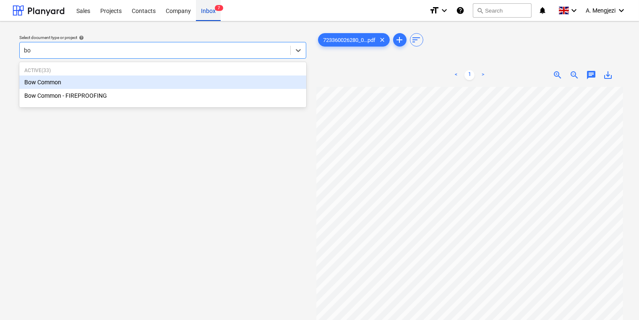
type input "bow"
click at [232, 86] on div "Bow Common" at bounding box center [162, 82] width 287 height 13
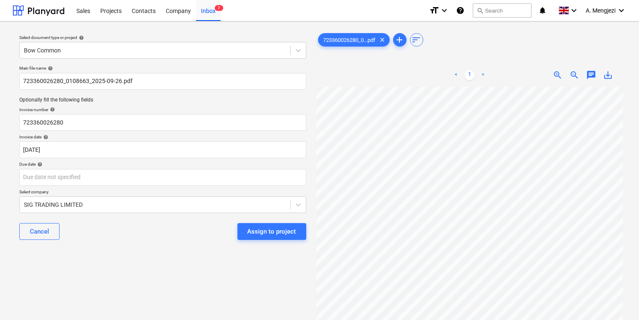
click at [294, 158] on div "Main file name help 723360026280_0108663_2025-09-26.pdf Optionally fill the fol…" at bounding box center [163, 156] width 294 height 188
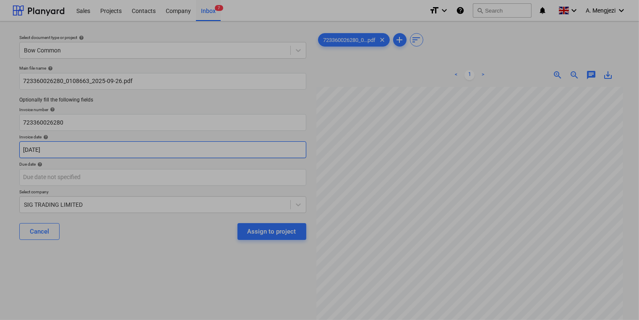
click at [291, 156] on body "Sales Projects Contacts Company Inbox 7 format_size keyboard_arrow_down help se…" at bounding box center [319, 160] width 639 height 320
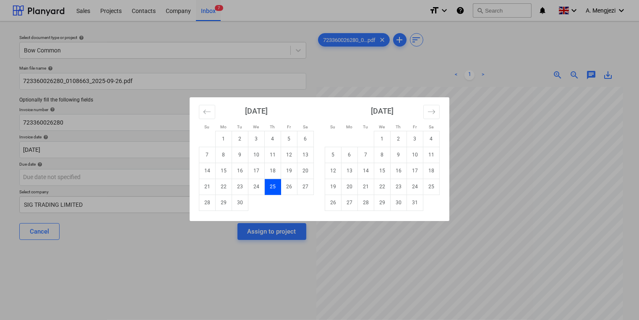
click at [288, 187] on td "26" at bounding box center [289, 187] width 16 height 16
type input "[DATE]"
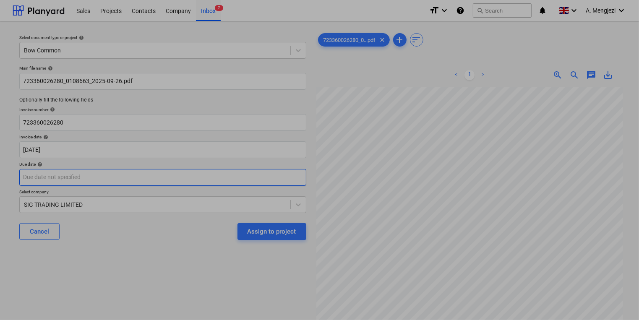
click at [272, 176] on body "Sales Projects Contacts Company Inbox 7 format_size keyboard_arrow_down help se…" at bounding box center [319, 160] width 639 height 320
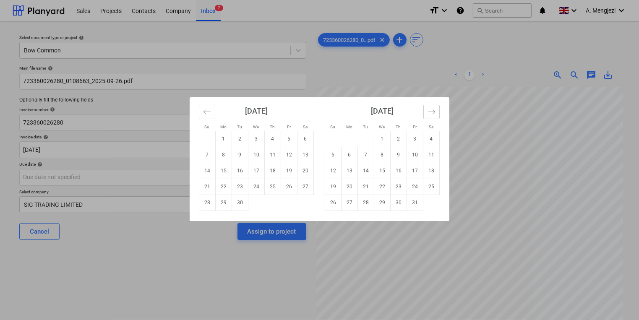
click at [427, 110] on button "Move forward to switch to the next month." at bounding box center [432, 112] width 16 height 14
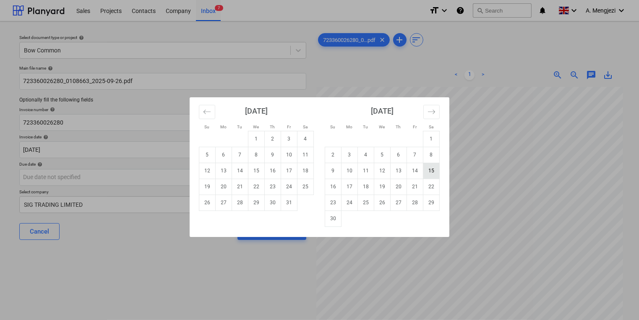
click at [435, 174] on td "15" at bounding box center [432, 171] width 16 height 16
type input "15 Nov 2025"
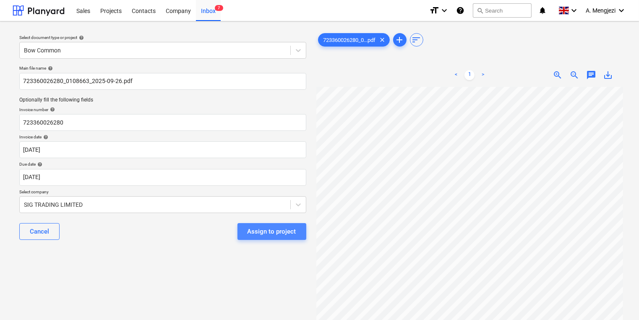
click at [287, 232] on div "Assign to project" at bounding box center [272, 231] width 49 height 11
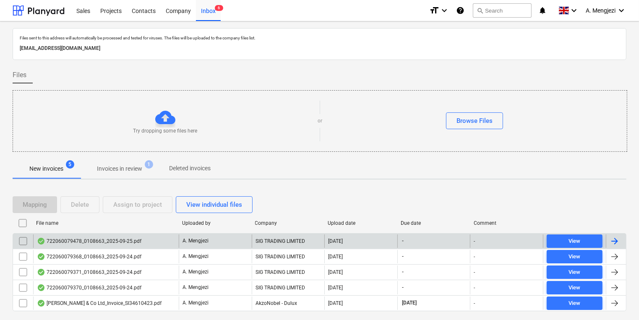
click at [170, 246] on div "722060079478_0108663_2025-09-25.pdf" at bounding box center [106, 241] width 146 height 13
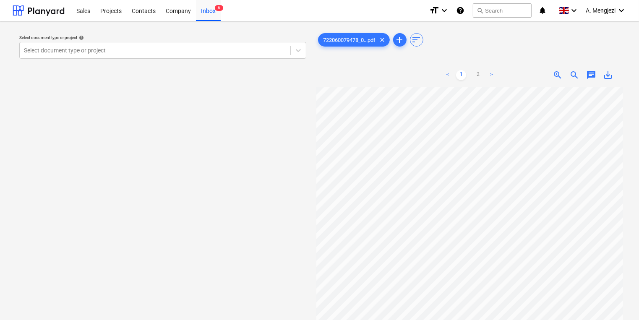
click at [165, 36] on div "Select document type or project help" at bounding box center [162, 37] width 287 height 5
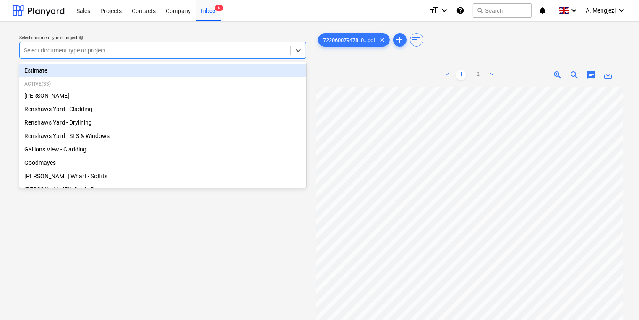
click at [165, 46] on div "Select document type or project" at bounding box center [155, 51] width 271 height 12
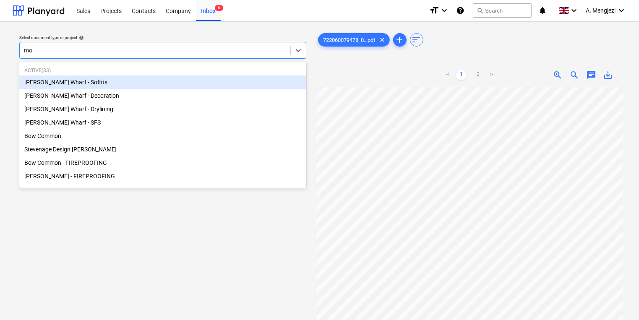
type input "mon"
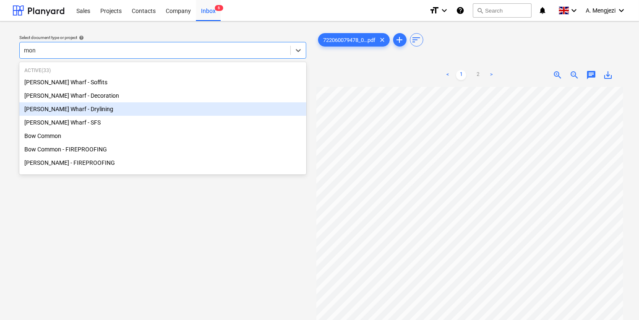
click at [55, 105] on div "[PERSON_NAME] Wharf - Drylining" at bounding box center [162, 108] width 287 height 13
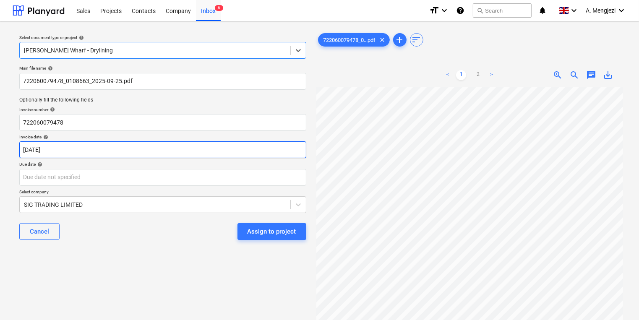
click at [247, 151] on body "Sales Projects Contacts Company Inbox 6 format_size keyboard_arrow_down help se…" at bounding box center [319, 160] width 639 height 320
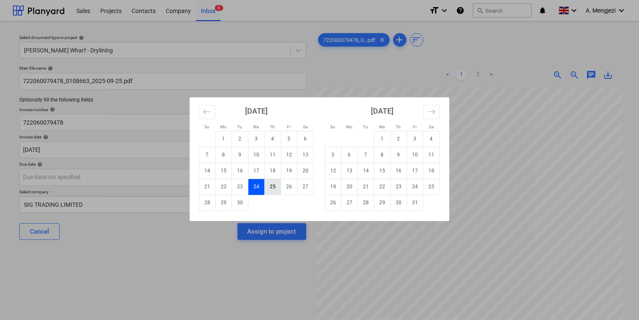
click at [268, 187] on td "25" at bounding box center [273, 187] width 16 height 16
type input "25 Sep 2025"
click at [269, 170] on body "Sales Projects Contacts Company Inbox 6 format_size keyboard_arrow_down help se…" at bounding box center [319, 160] width 639 height 320
click at [427, 109] on button "Move forward to switch to the next month." at bounding box center [432, 112] width 16 height 14
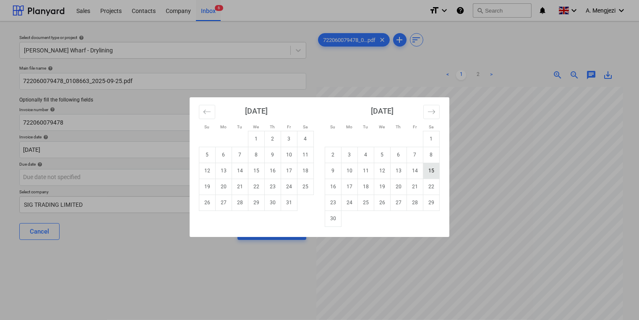
click at [433, 170] on td "15" at bounding box center [432, 171] width 16 height 16
type input "15 Nov 2025"
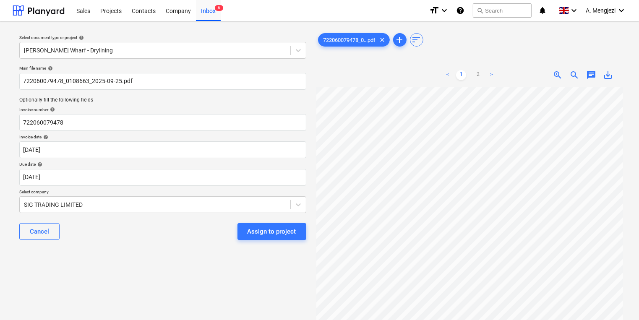
click at [169, 247] on div "Main file name help 722060079478_0108663_2025-09-25.pdf Optionally fill the fol…" at bounding box center [163, 156] width 294 height 188
click at [249, 225] on button "Assign to project" at bounding box center [272, 231] width 69 height 17
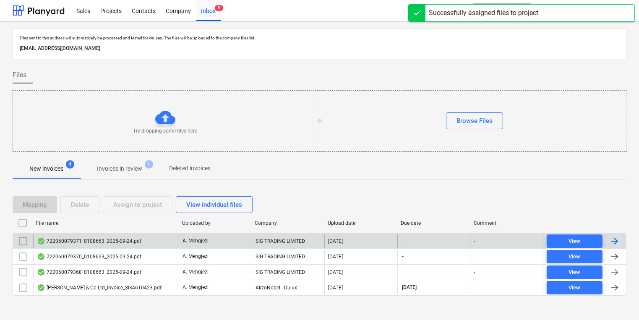
click at [154, 240] on div "722060079371_0108663_2025-09-24.pdf" at bounding box center [106, 241] width 146 height 13
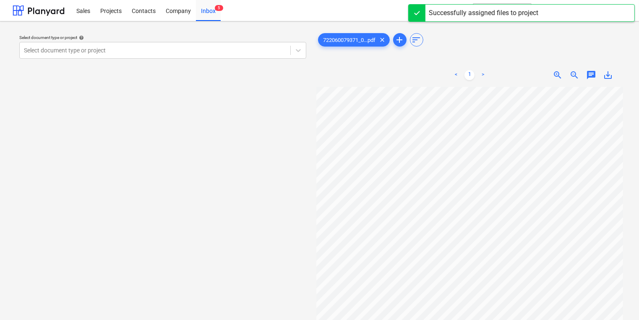
click at [211, 35] on div "Select document type or project help" at bounding box center [162, 37] width 287 height 5
click at [217, 50] on div at bounding box center [155, 50] width 262 height 8
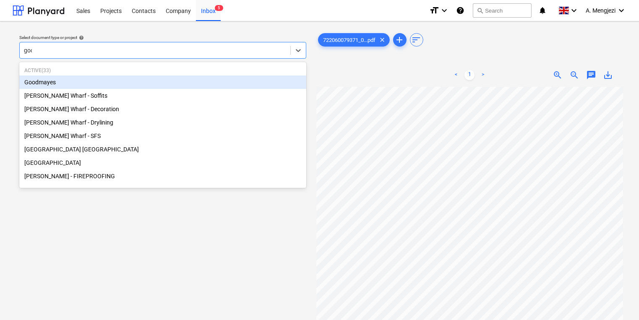
type input "good"
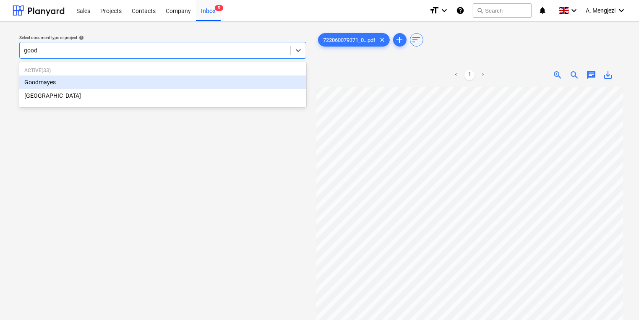
click at [195, 88] on div "Goodmayes" at bounding box center [162, 82] width 287 height 13
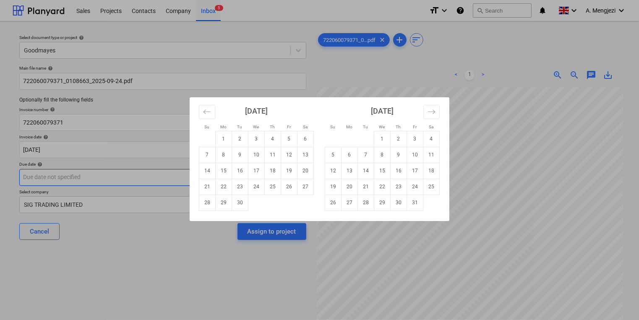
click at [166, 177] on body "Sales Projects Contacts Company Inbox 5 format_size keyboard_arrow_down help se…" at bounding box center [319, 160] width 639 height 320
click at [428, 109] on icon "Move forward to switch to the next month." at bounding box center [432, 112] width 8 height 8
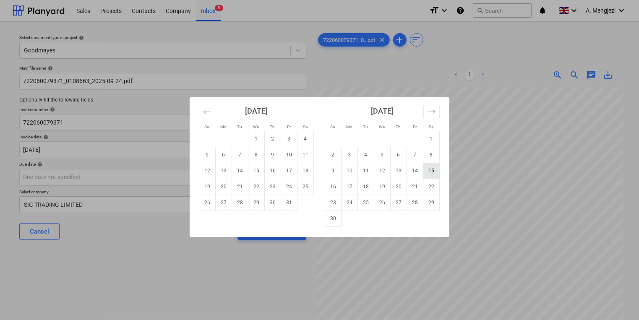
click at [435, 172] on td "15" at bounding box center [432, 171] width 16 height 16
type input "15 Nov 2025"
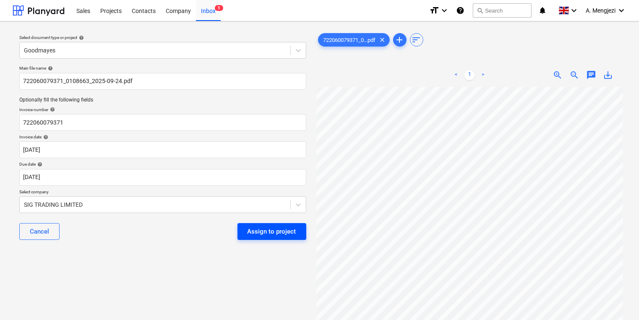
click at [286, 237] on button "Assign to project" at bounding box center [272, 231] width 69 height 17
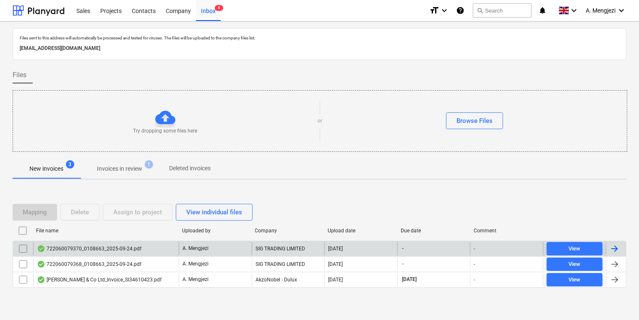
click at [167, 248] on div "722060079370_0108663_2025-09-24.pdf" at bounding box center [106, 248] width 146 height 13
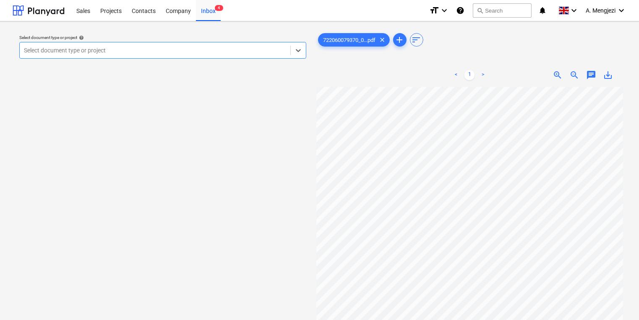
click at [225, 45] on div "Select document type or project" at bounding box center [155, 51] width 271 height 12
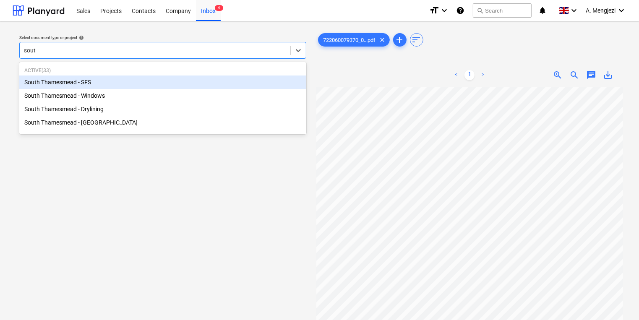
type input "south"
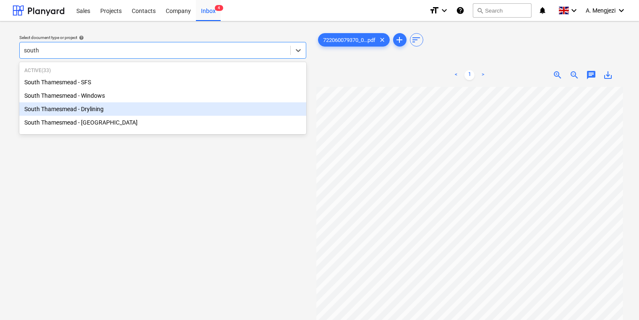
click at [208, 116] on div "South Thamesmead - Drylining" at bounding box center [162, 108] width 287 height 13
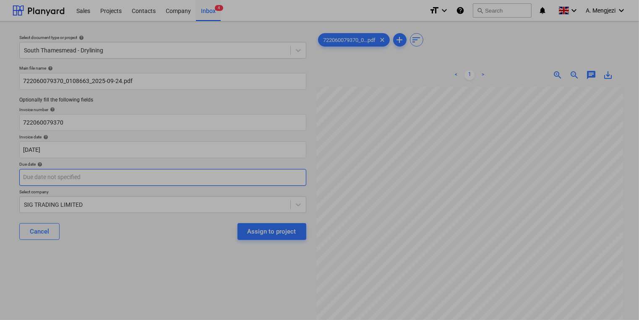
click at [207, 173] on body "Sales Projects Contacts Company Inbox 4 format_size keyboard_arrow_down help se…" at bounding box center [319, 160] width 639 height 320
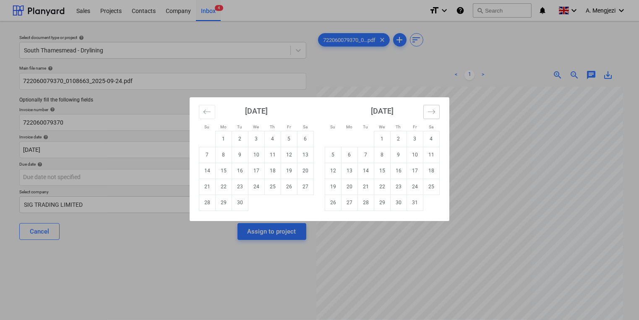
click at [433, 112] on icon "Move forward to switch to the next month." at bounding box center [432, 112] width 8 height 8
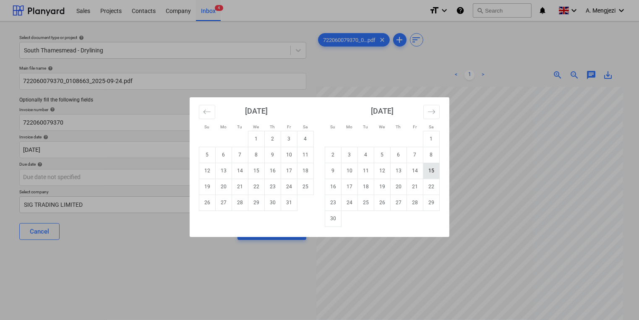
click at [435, 173] on td "15" at bounding box center [432, 171] width 16 height 16
type input "15 Nov 2025"
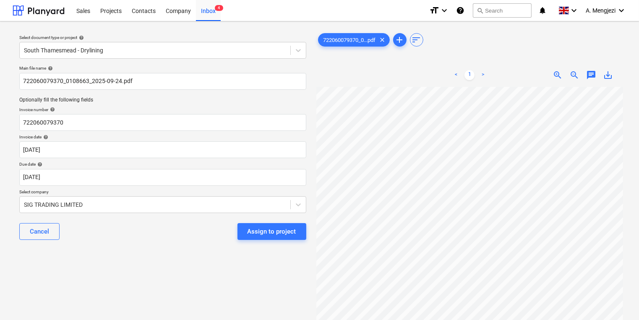
click at [241, 230] on button "Assign to project" at bounding box center [272, 231] width 69 height 17
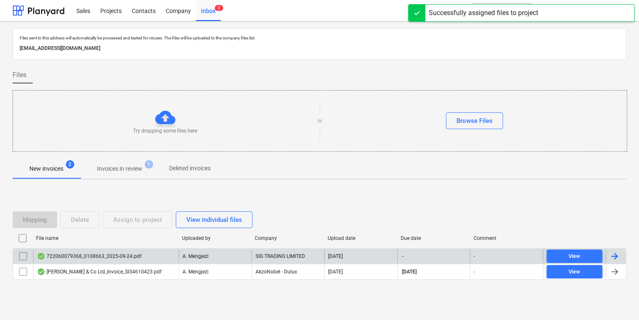
click at [226, 258] on div "A. Mengjezi" at bounding box center [215, 256] width 73 height 13
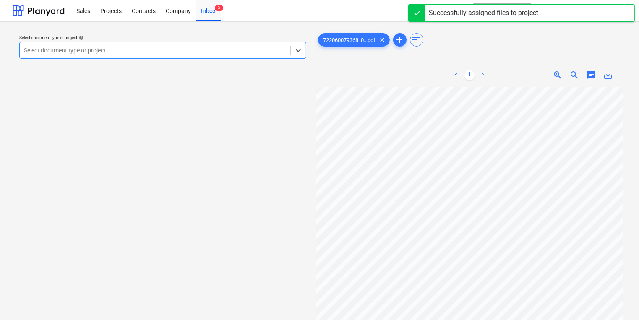
click at [145, 52] on div at bounding box center [155, 50] width 262 height 8
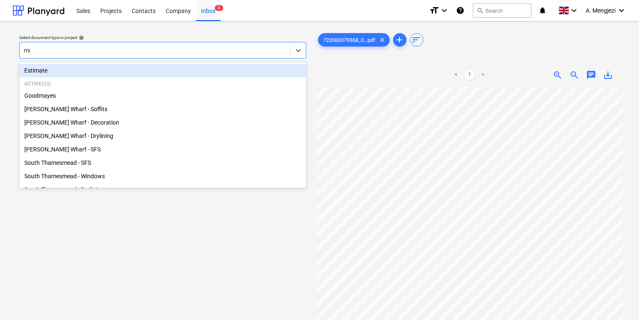
type input "mon"
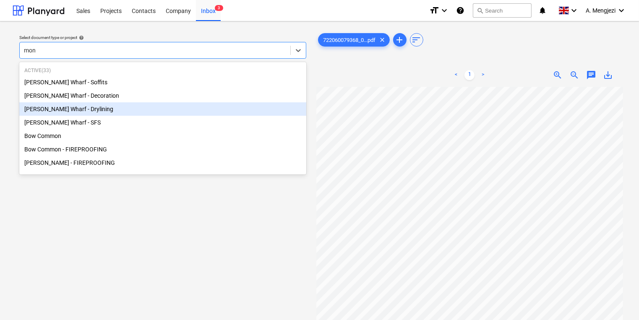
click at [129, 111] on div "[PERSON_NAME] Wharf - Drylining" at bounding box center [162, 108] width 287 height 13
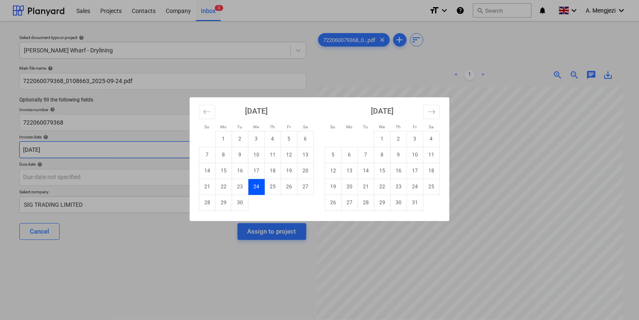
drag, startPoint x: 120, startPoint y: 158, endPoint x: 124, endPoint y: 161, distance: 5.1
click at [121, 160] on body "Sales Projects Contacts Company Inbox 3 format_size keyboard_arrow_down help se…" at bounding box center [319, 160] width 639 height 320
click at [89, 178] on div "Su Mo Tu We Th Fr Sa Su Mo Tu We Th Fr Sa August 2025 1 2 3 4 5 6 7 8 9 10 11 1…" at bounding box center [319, 160] width 639 height 320
click at [89, 178] on body "Sales Projects Contacts Company Inbox 3 format_size keyboard_arrow_down help se…" at bounding box center [319, 160] width 639 height 320
click at [425, 109] on button "Move forward to switch to the next month." at bounding box center [432, 112] width 16 height 14
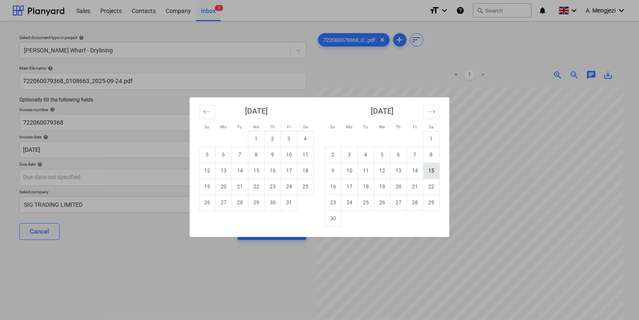
click at [431, 173] on td "15" at bounding box center [432, 171] width 16 height 16
type input "15 Nov 2025"
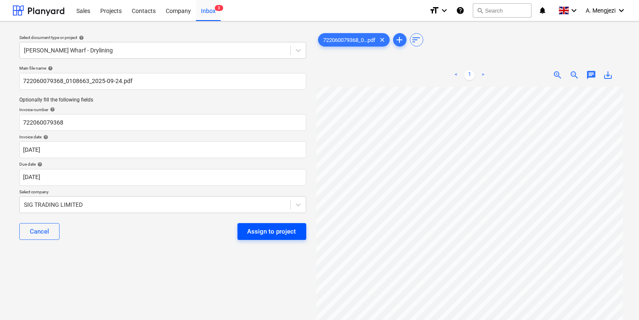
click at [273, 230] on div "Assign to project" at bounding box center [272, 231] width 49 height 11
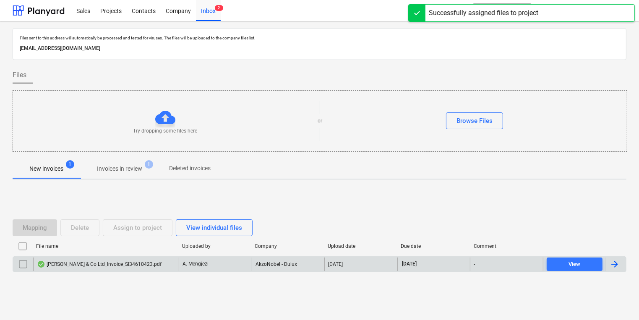
click at [271, 265] on div "AkzoNobel - Dulux" at bounding box center [288, 264] width 73 height 13
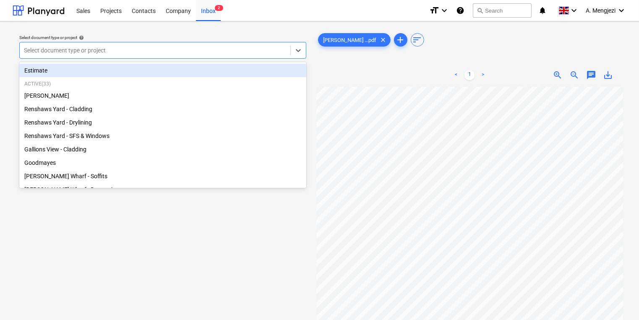
click at [226, 51] on div at bounding box center [155, 50] width 262 height 8
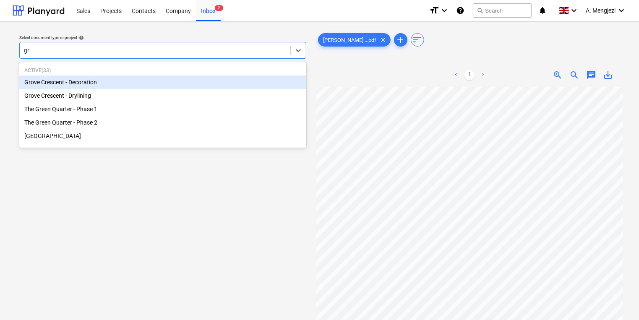
type input "gro"
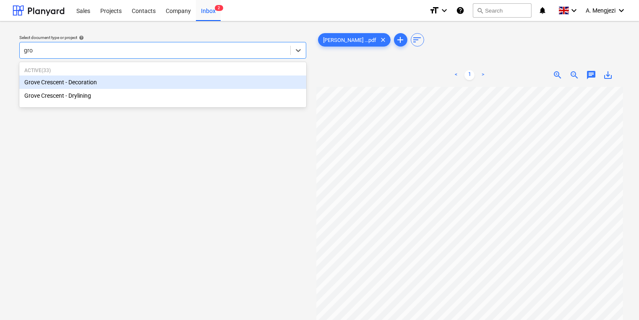
click at [244, 78] on div "Grove Crescent - Decoration" at bounding box center [162, 82] width 287 height 13
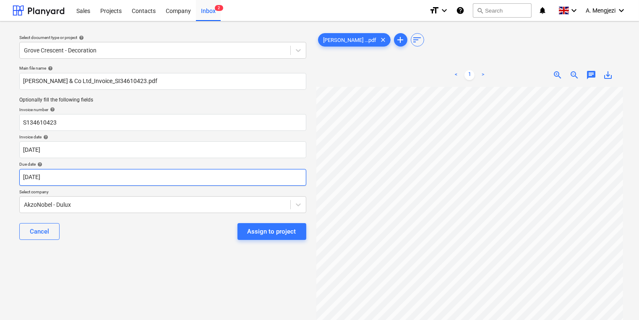
scroll to position [12, 71]
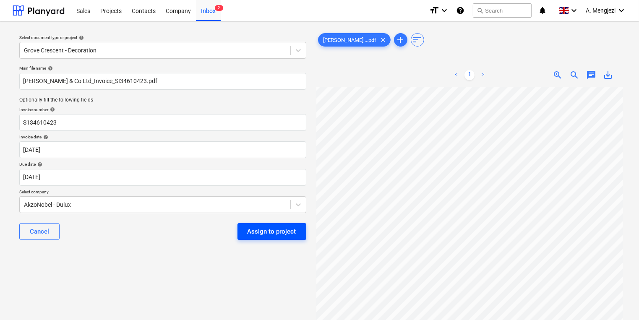
click at [269, 237] on button "Assign to project" at bounding box center [272, 231] width 69 height 17
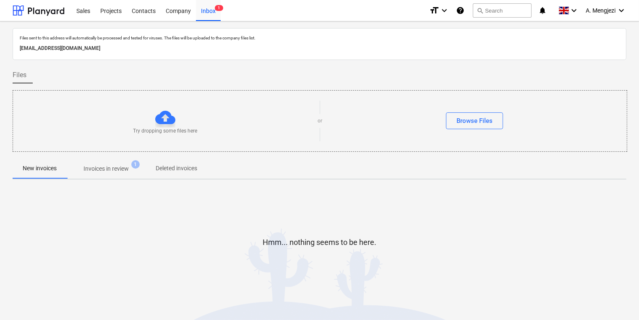
click at [109, 161] on span "Invoices in review 1" at bounding box center [106, 168] width 79 height 15
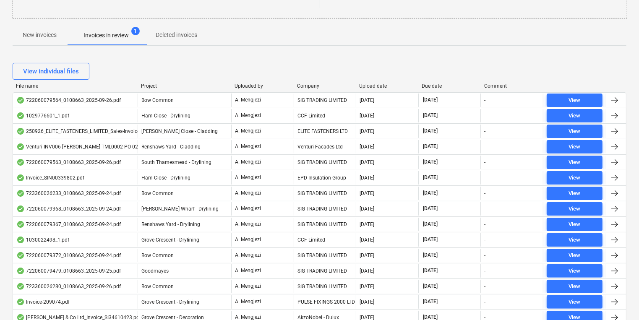
scroll to position [15, 0]
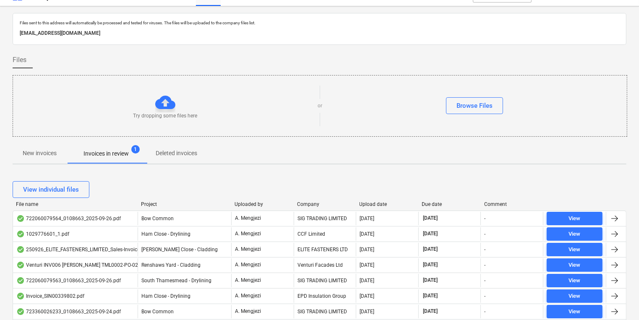
click at [306, 202] on div "Company" at bounding box center [325, 205] width 56 height 6
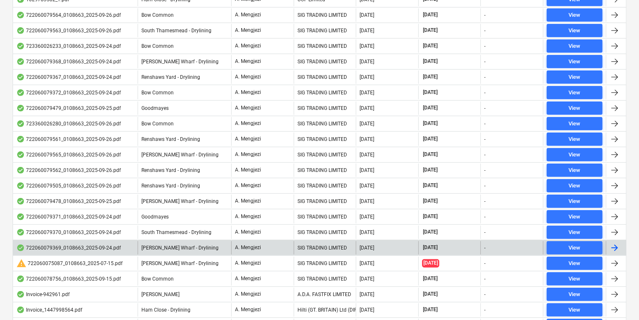
scroll to position [418, 0]
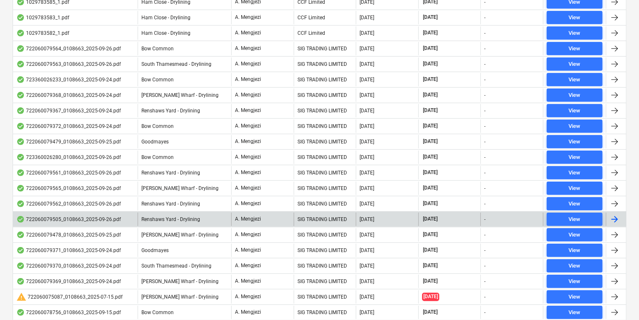
click at [108, 216] on div "722060079505_0108663_2025-09-26.pdf" at bounding box center [68, 219] width 105 height 7
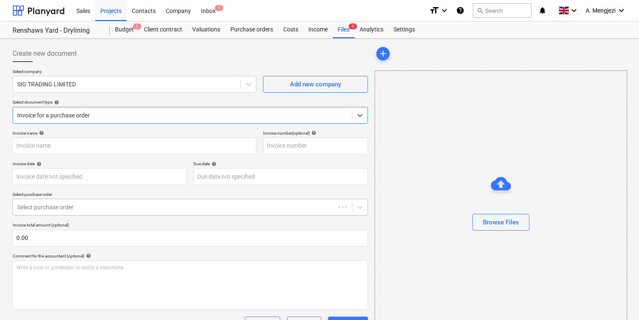
type input "722060079505"
type input "[DATE]"
type input "15 Nov 2025"
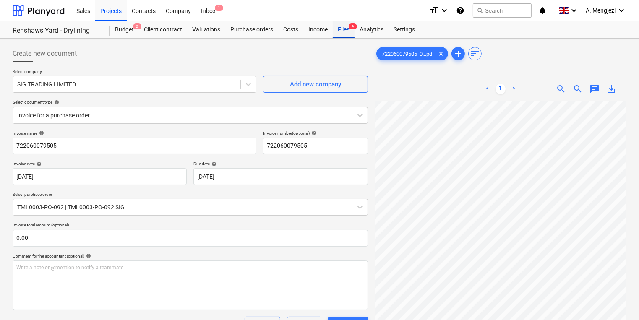
click at [348, 31] on div "Files 4" at bounding box center [344, 29] width 22 height 17
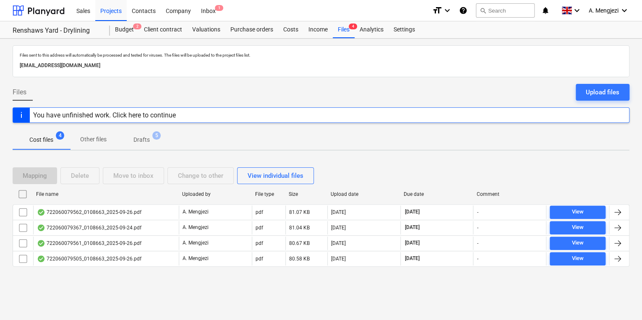
click at [81, 303] on div "Files sent to this address will automatically be processed and tested for virus…" at bounding box center [321, 180] width 642 height 282
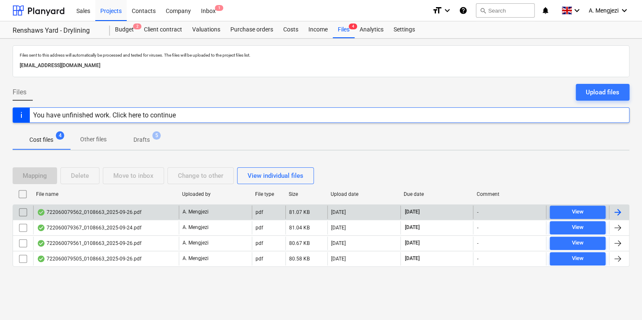
click at [84, 218] on div "722060079562_0108663_2025-09-26.pdf" at bounding box center [106, 212] width 146 height 13
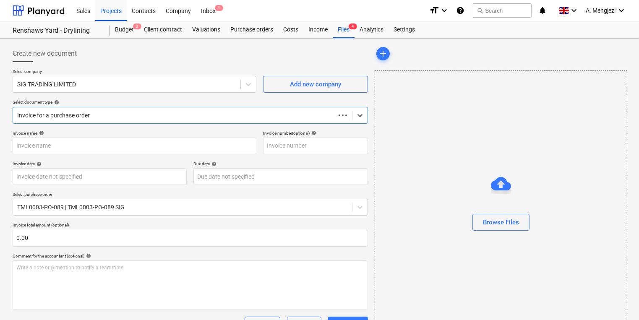
type input "722060079562"
type input "[DATE]"
type input "15 Nov 2025"
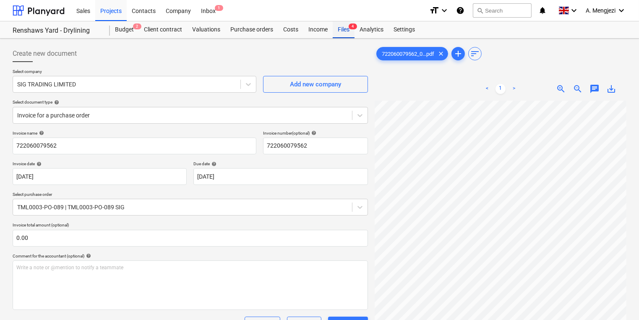
click at [349, 35] on div "Files 4" at bounding box center [344, 29] width 22 height 17
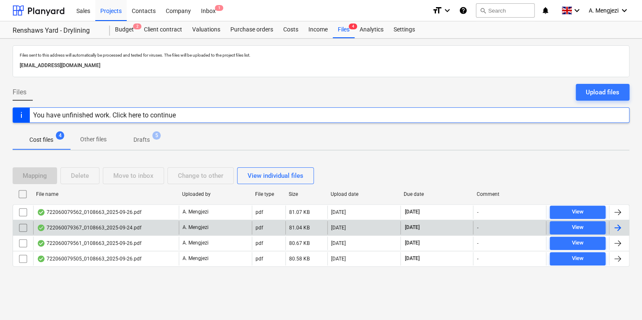
click at [136, 222] on div "722060079367_0108663_2025-09-24.pdf" at bounding box center [106, 227] width 146 height 13
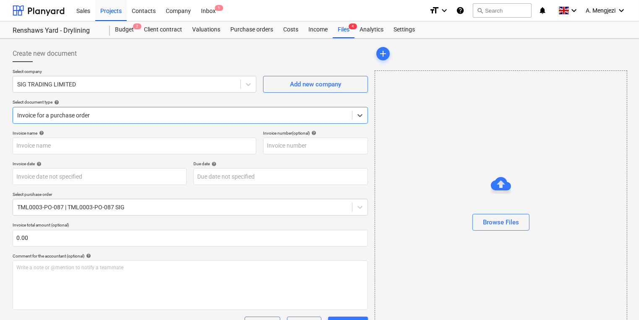
type input "722060079367"
type input "[DATE]"
type input "15 Nov 2025"
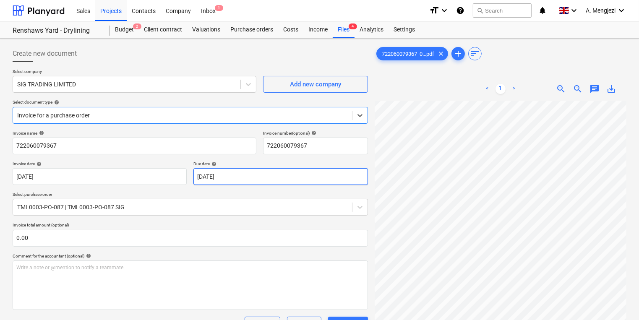
scroll to position [161, 127]
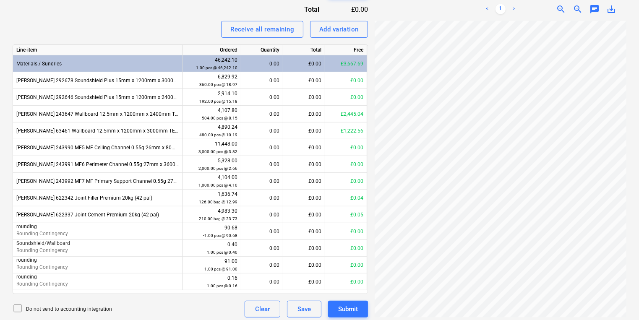
scroll to position [155, 25]
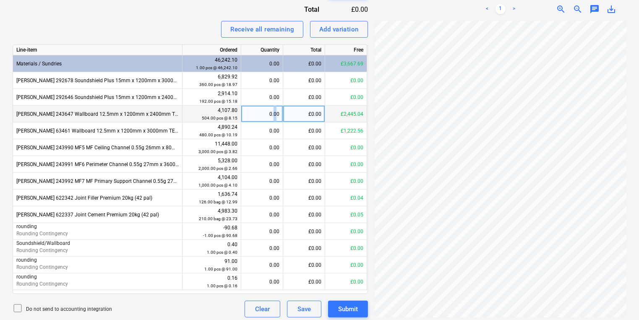
click at [275, 109] on div "0.00" at bounding box center [262, 114] width 35 height 17
type input "156"
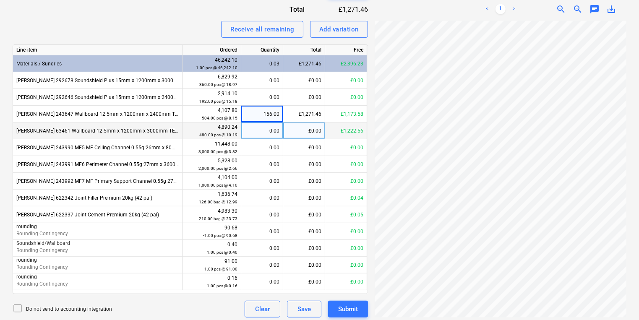
click at [279, 131] on div "0.00" at bounding box center [262, 131] width 35 height 17
type input "70"
click at [268, 128] on div "70.00" at bounding box center [262, 131] width 35 height 17
type input "120"
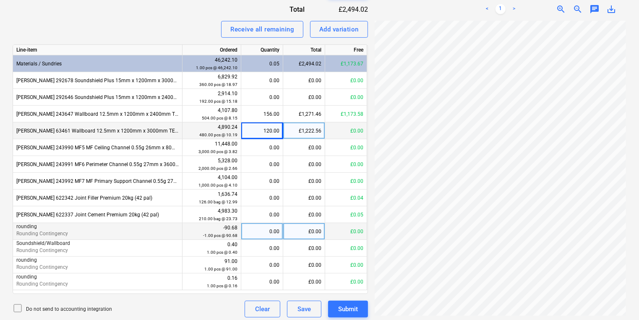
scroll to position [239, 126]
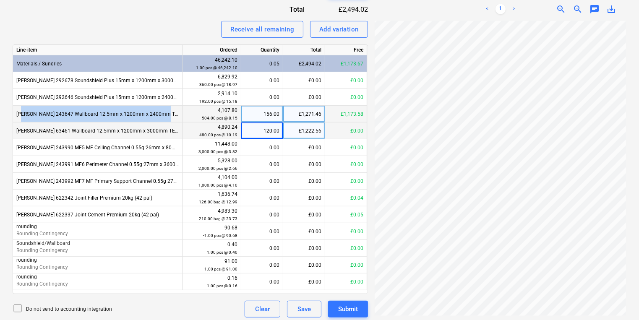
drag, startPoint x: 164, startPoint y: 114, endPoint x: 22, endPoint y: 113, distance: 141.9
click at [22, 113] on div "Knauf 243647 Wallboard 12.5mm x 1200mm x 2400mm TE (72)" at bounding box center [98, 114] width 170 height 17
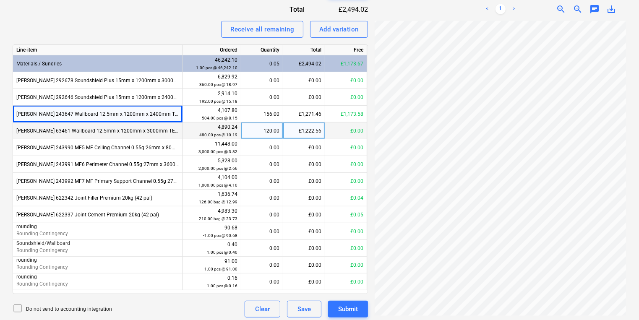
drag, startPoint x: 22, startPoint y: 113, endPoint x: 65, endPoint y: 124, distance: 45.2
click at [64, 124] on div "Knauf 63461 Wallboard 12.5mm x 1200mm x 3000mm TE (60)" at bounding box center [98, 131] width 170 height 17
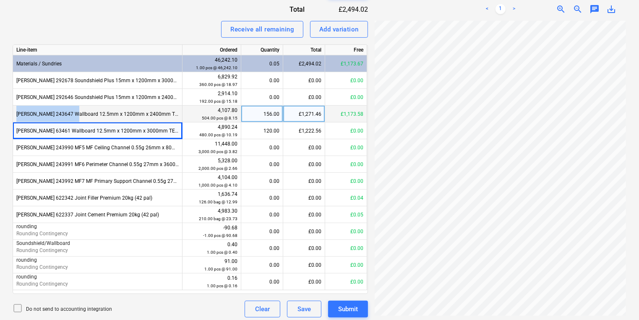
drag, startPoint x: 69, startPoint y: 113, endPoint x: 16, endPoint y: 114, distance: 52.5
click at [16, 114] on div "Knauf 243647 Wallboard 12.5mm x 1200mm x 2400mm TE (72)" at bounding box center [98, 114] width 170 height 17
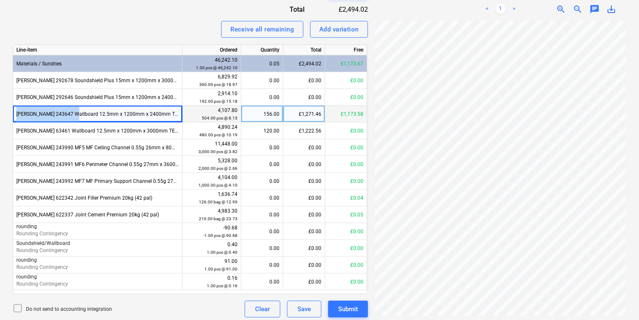
copy div "Knauf 243647 Wallboard"
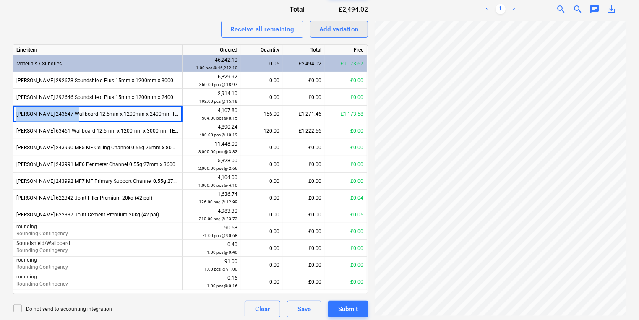
click at [354, 35] on button "Add variation" at bounding box center [339, 29] width 58 height 17
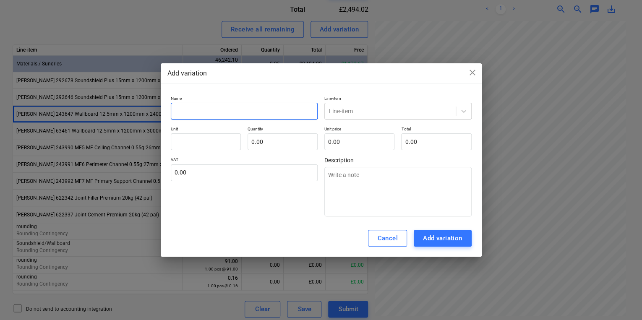
click at [264, 109] on input "text" at bounding box center [244, 111] width 147 height 17
paste input "Knauf 243647 Wallboard"
type input "Knauf 243647 Wallboard"
type textarea "x"
click at [206, 106] on input "Knauf 243647 Wallboard" at bounding box center [244, 111] width 147 height 17
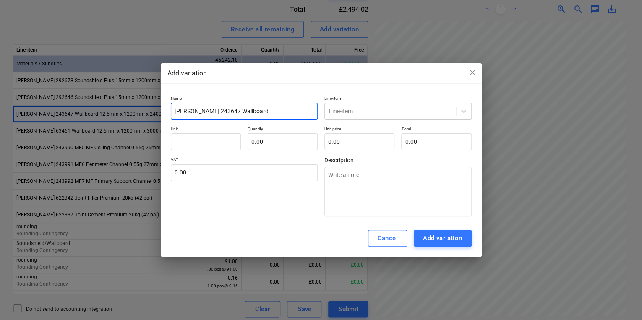
click at [208, 107] on input "Knauf 243647 Wallboard" at bounding box center [244, 111] width 147 height 17
type input "Knau4f 24367 Wallboard"
type textarea "x"
click at [208, 111] on input "Knau4f 24367 Wallboard" at bounding box center [244, 111] width 147 height 17
drag, startPoint x: 211, startPoint y: 112, endPoint x: 194, endPoint y: 113, distance: 17.2
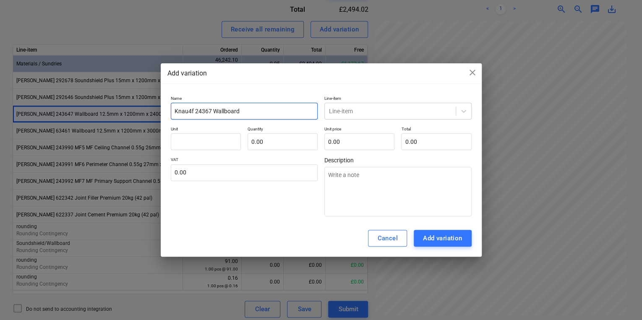
click at [194, 113] on input "Knau4f 24367 Wallboard" at bounding box center [244, 111] width 147 height 17
type input "Knau4f Wallboard"
type textarea "x"
type input "Knau4f Wallboard"
type textarea "x"
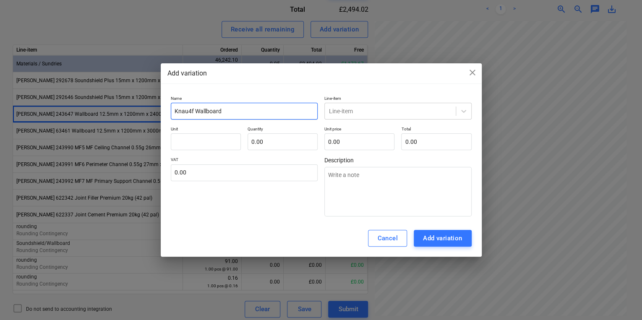
type input "Knauf Wallboard"
type textarea "x"
type input "Knauf Wallboard"
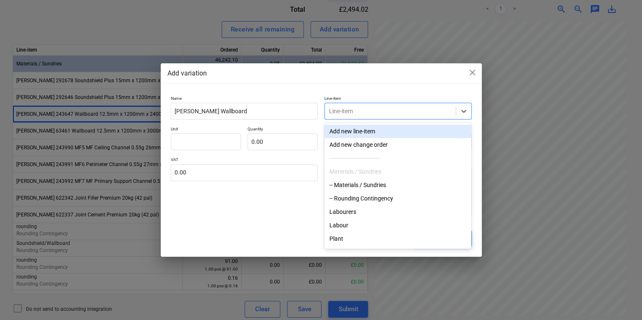
click at [345, 114] on div at bounding box center [390, 111] width 123 height 8
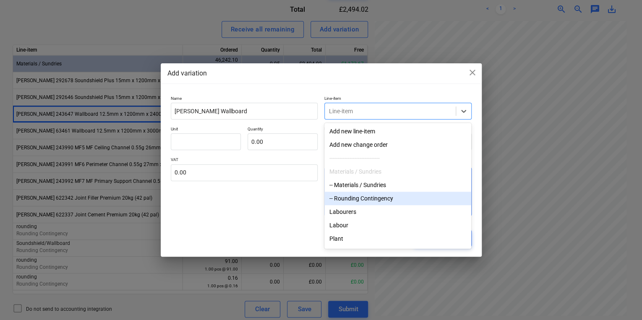
click at [371, 198] on div "-- Rounding Contingency" at bounding box center [398, 198] width 147 height 13
type textarea "x"
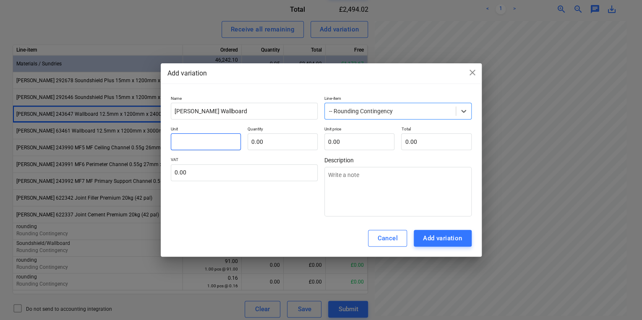
click at [218, 139] on input "text" at bounding box center [206, 142] width 70 height 17
type input "1"
type textarea "x"
type input "p"
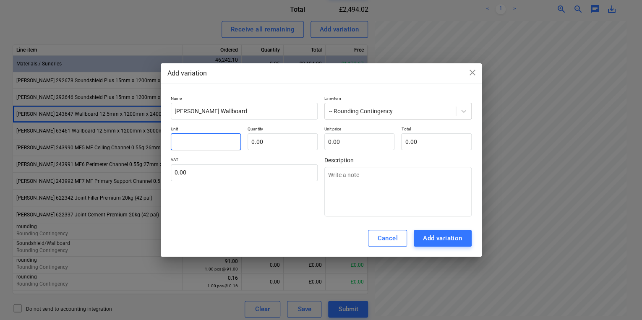
type textarea "x"
type input "pc"
type textarea "x"
type input "pcs"
type textarea "x"
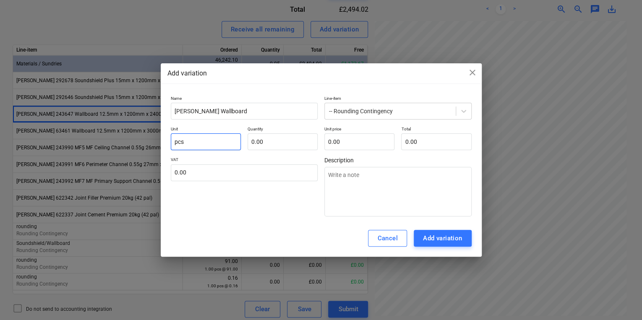
type input "pcs"
type input "1"
type textarea "x"
type input "1.00"
click at [363, 131] on p "Unit price" at bounding box center [360, 129] width 70 height 7
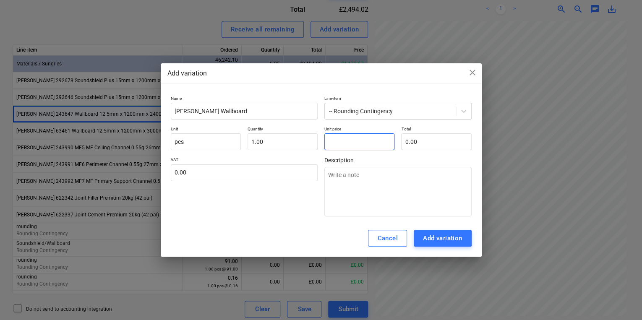
click at [365, 141] on input "text" at bounding box center [360, 142] width 70 height 17
type input "0"
type textarea "x"
type input "0."
type textarea "x"
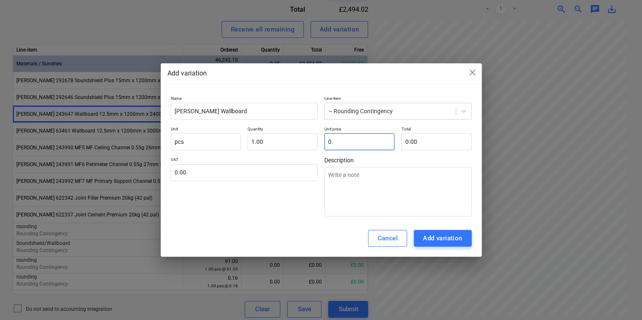
type input "0.4"
type textarea "x"
type input "0.40"
type input "0.41"
type textarea "x"
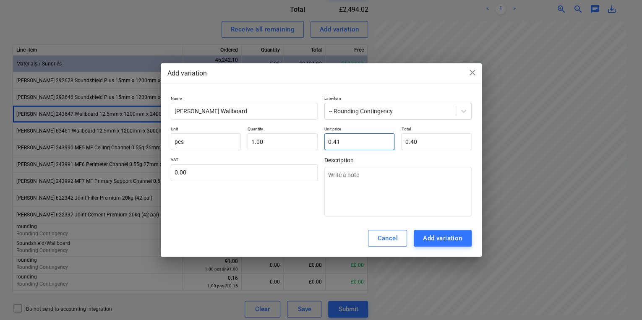
type input "0.41"
type input "0.411"
type textarea "x"
type input "0.41"
type textarea "x"
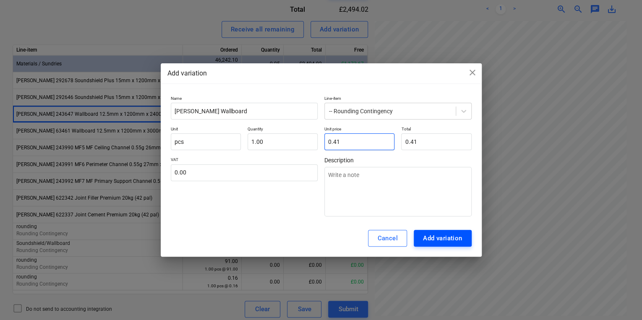
type input "0.41"
click at [447, 244] on div "Add variation" at bounding box center [442, 238] width 39 height 11
type textarea "x"
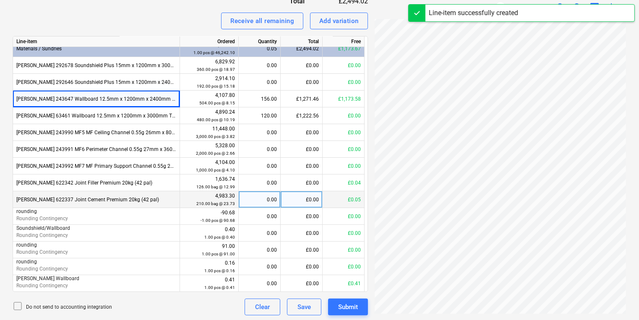
scroll to position [346, 0]
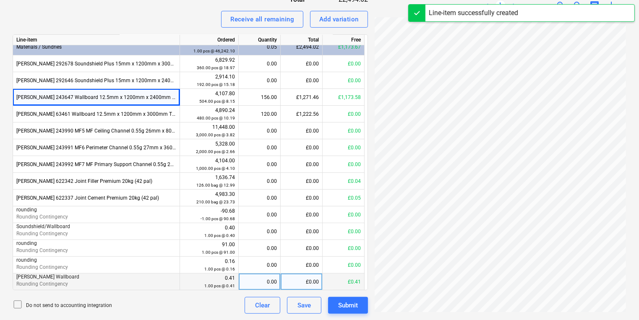
click at [257, 278] on div "0.00" at bounding box center [259, 282] width 35 height 17
type input "1"
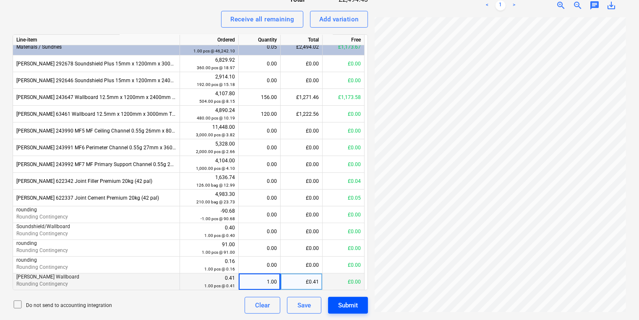
click at [349, 300] on div "Submit" at bounding box center [348, 305] width 20 height 11
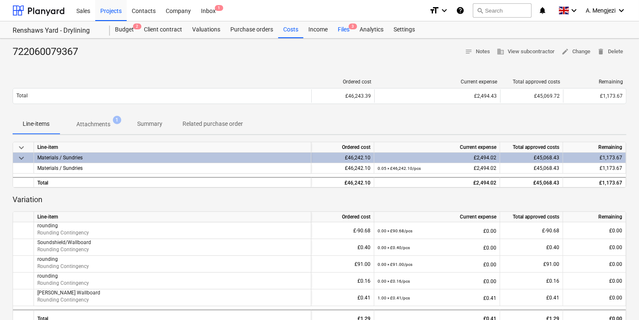
click at [345, 25] on div "Files 3" at bounding box center [344, 29] width 22 height 17
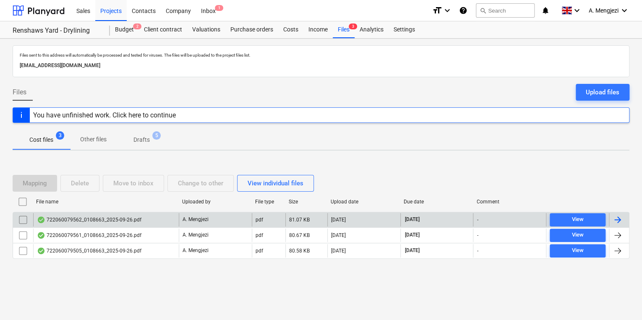
click at [169, 217] on div "722060079562_0108663_2025-09-26.pdf" at bounding box center [106, 219] width 146 height 13
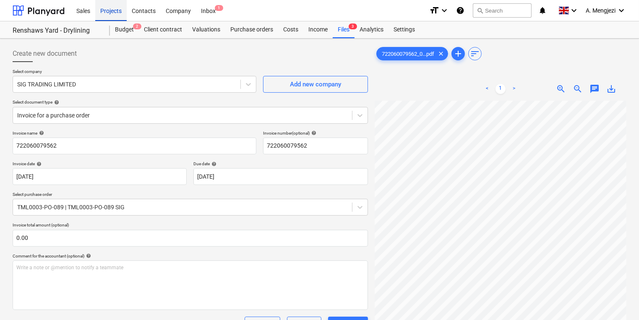
click at [111, 7] on div "Projects" at bounding box center [110, 10] width 31 height 21
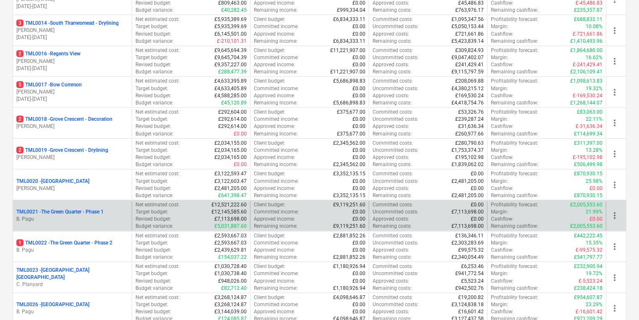
scroll to position [537, 0]
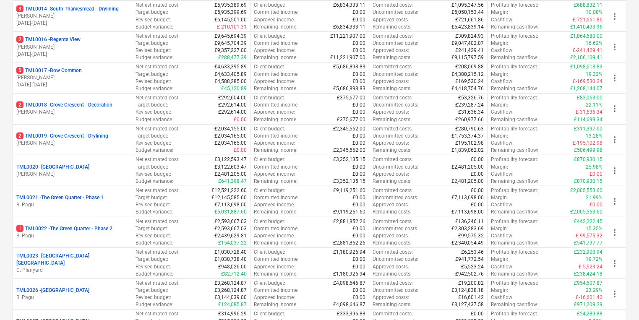
click at [88, 67] on div "5 TML0017 - Bow Common" at bounding box center [72, 70] width 112 height 7
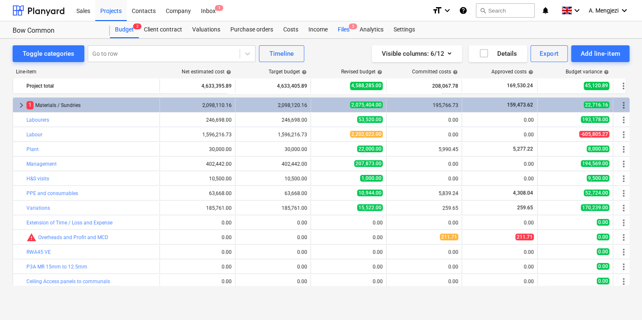
click at [345, 31] on div "Files 5" at bounding box center [344, 29] width 22 height 17
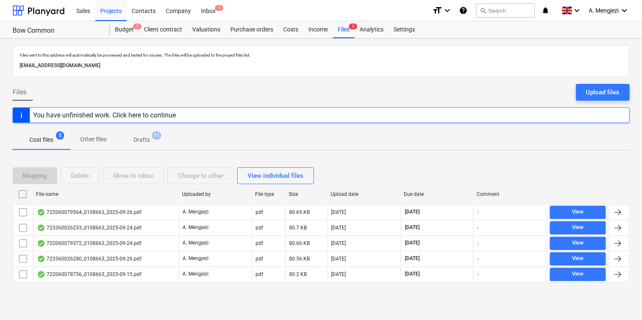
click at [104, 197] on div "File name" at bounding box center [106, 194] width 146 height 13
checkbox input "false"
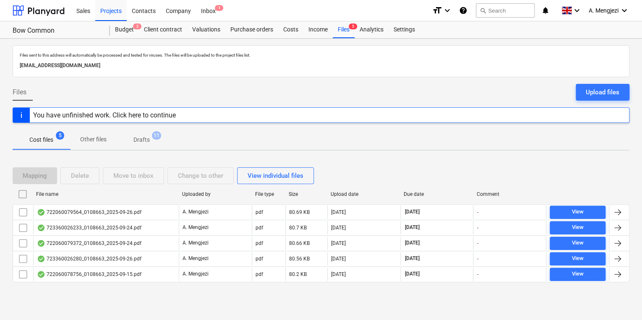
checkbox input "false"
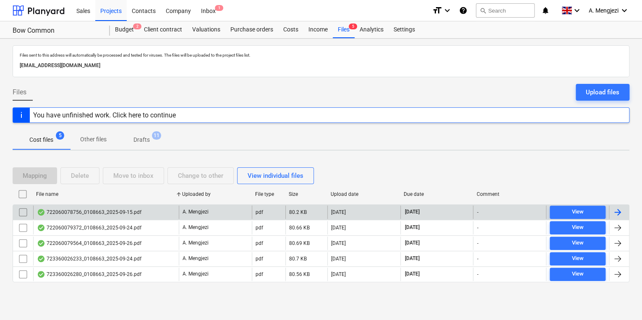
click at [108, 208] on div "722060078756_0108663_2025-09-15.pdf" at bounding box center [106, 212] width 146 height 13
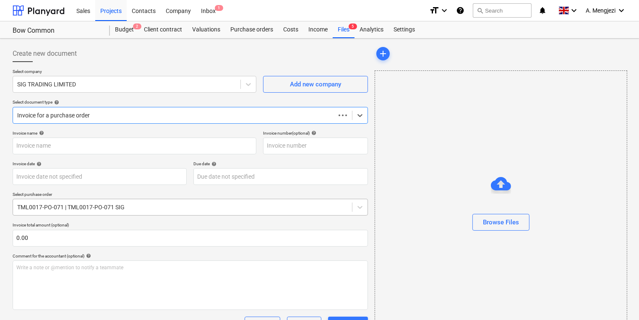
type input "722060078756"
type input "[DATE]"
type input "15 Nov 2025"
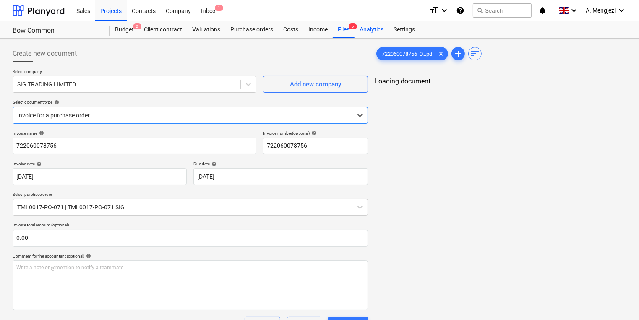
click at [355, 35] on div "Analytics" at bounding box center [372, 29] width 34 height 17
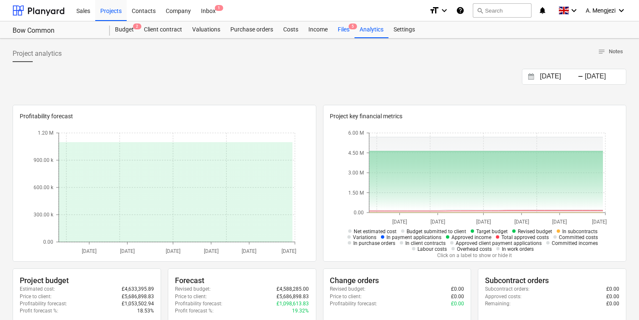
click at [341, 29] on div "Files 5" at bounding box center [344, 29] width 22 height 17
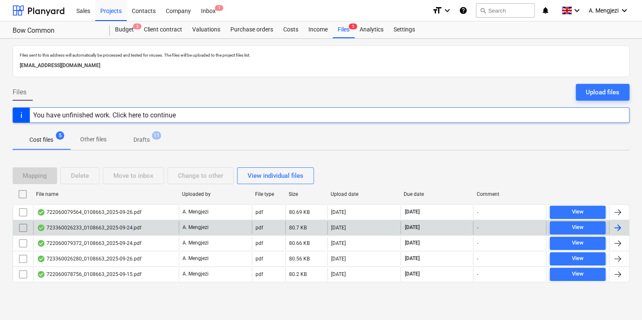
click at [131, 229] on div "723360026233_0108663_2025-09-24.pdf" at bounding box center [89, 228] width 105 height 7
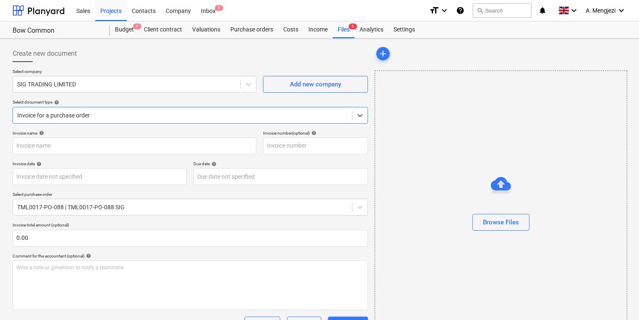
type input "723360026233"
type input "[DATE]"
type input "15 Nov 2025"
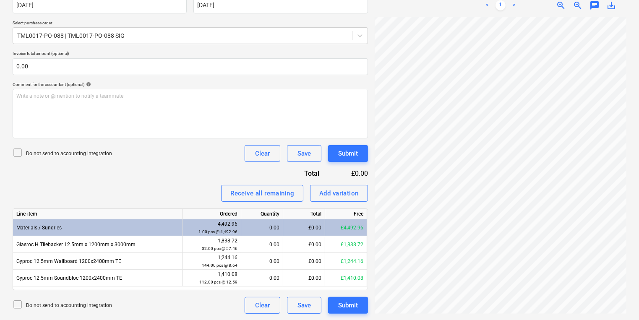
scroll to position [185, 76]
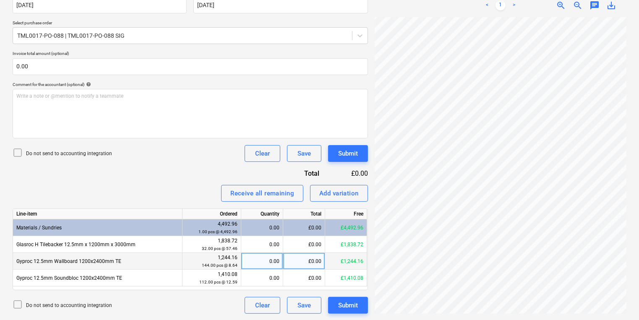
click at [256, 264] on div "0.00" at bounding box center [262, 261] width 35 height 17
type input "144"
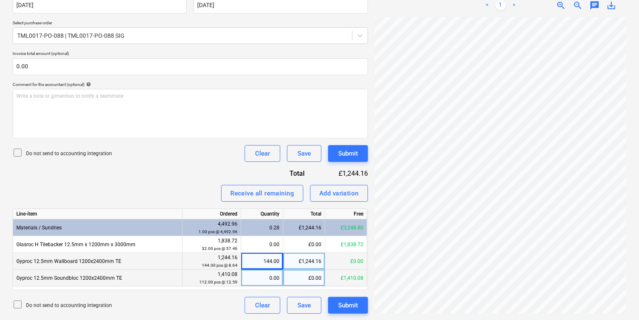
click at [269, 276] on div "0.00" at bounding box center [262, 278] width 35 height 17
type input "112"
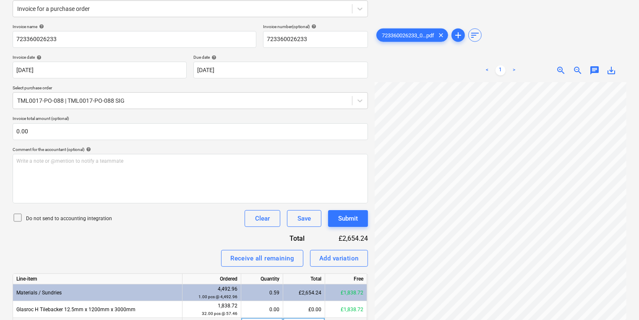
scroll to position [0, 0]
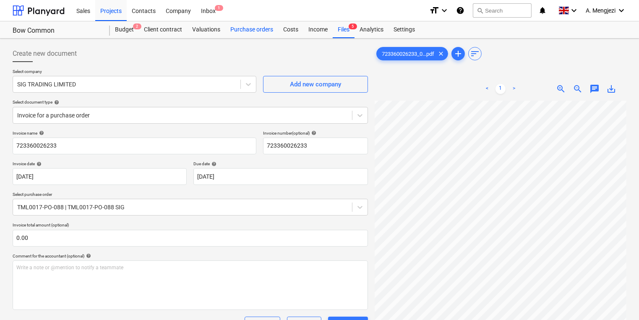
click at [251, 25] on div "Purchase orders" at bounding box center [251, 29] width 53 height 17
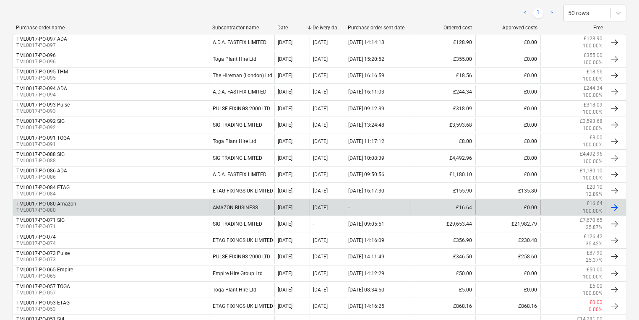
scroll to position [202, 0]
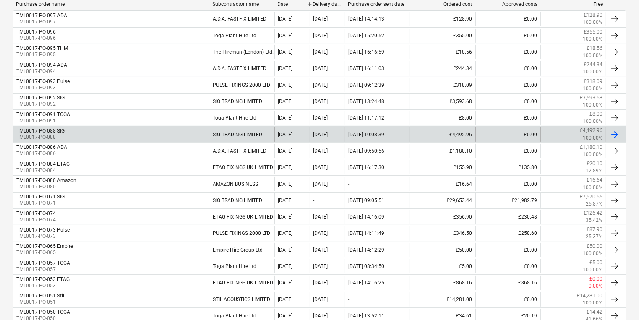
click at [82, 131] on div "TML0017-PO-088 SIG TML0017-PO-088" at bounding box center [111, 134] width 196 height 14
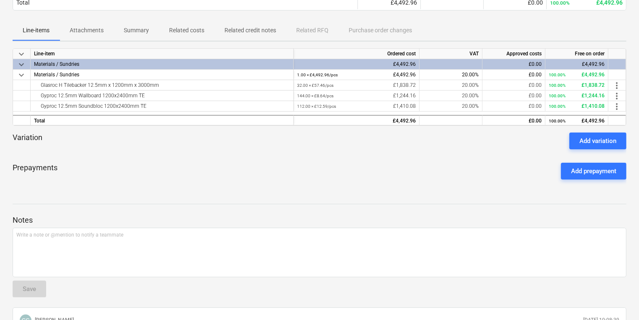
scroll to position [18, 0]
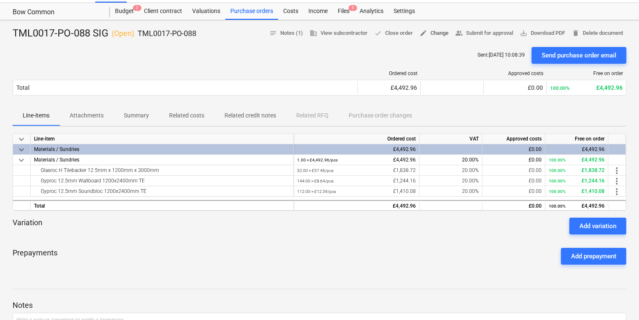
click at [438, 34] on span "edit Change" at bounding box center [434, 34] width 29 height 10
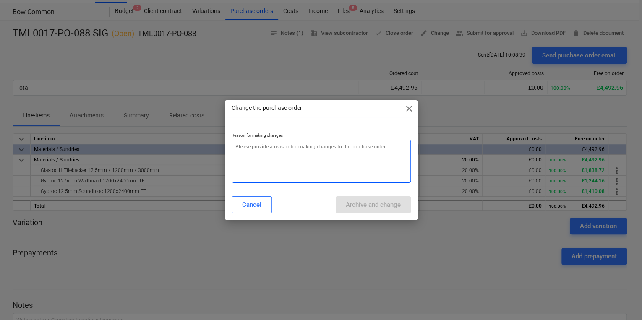
click at [347, 160] on textarea at bounding box center [321, 161] width 179 height 43
type textarea "x"
type textarea "p"
type textarea "x"
type textarea "pr"
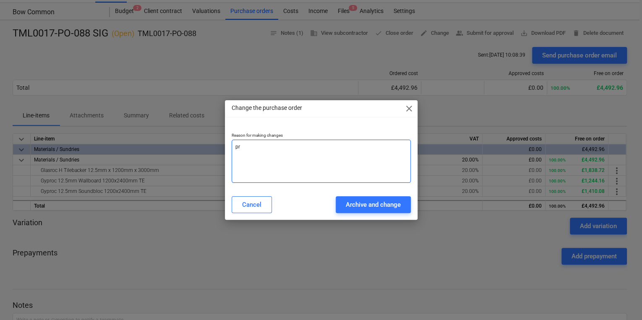
type textarea "x"
type textarea "pri"
type textarea "x"
type textarea "pric"
type textarea "x"
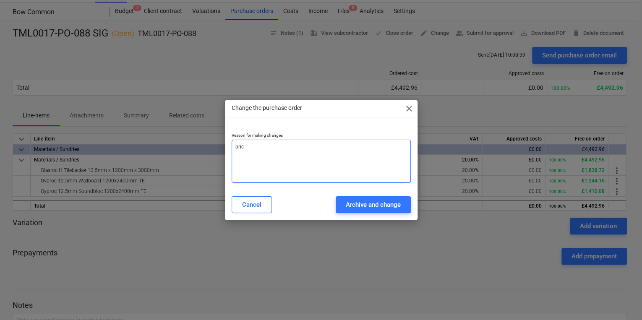
type textarea "price"
type textarea "x"
type textarea "price"
type textarea "x"
type textarea "price c"
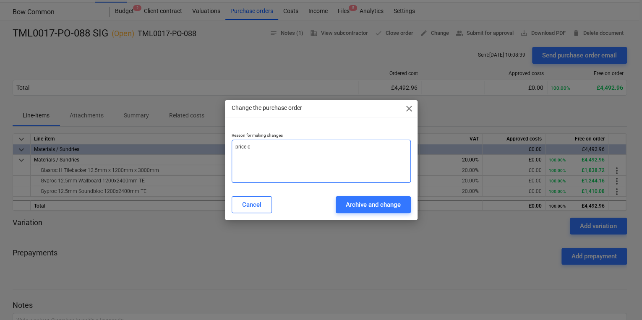
type textarea "x"
type textarea "price ch"
type textarea "x"
type textarea "price cha"
type textarea "x"
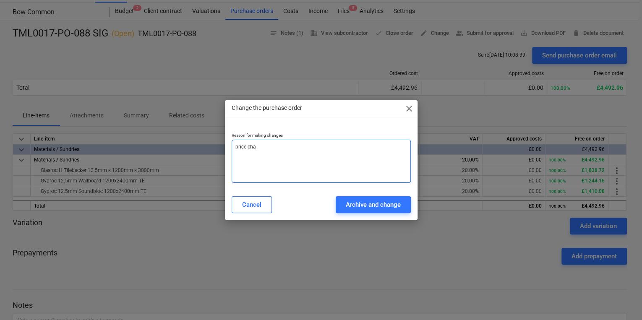
type textarea "price chan"
type textarea "x"
type textarea "price chang"
type textarea "x"
type textarea "price change"
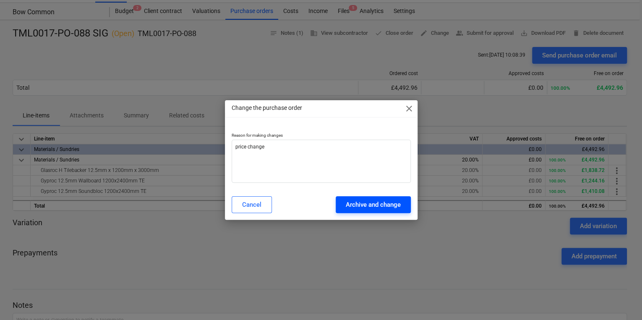
click at [375, 203] on div "Archive and change" at bounding box center [373, 204] width 55 height 11
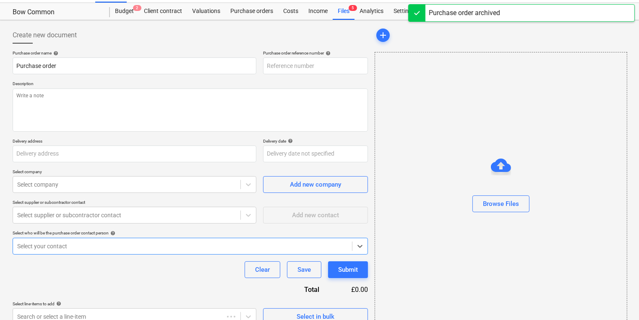
type textarea "x"
type input "TML0017-PO-098"
type textarea "x"
type input "TML0017-PO-088 SIG"
type input "TML0017-PO-088"
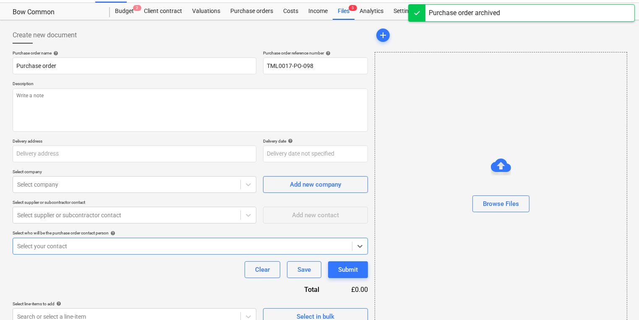
type textarea "Site contact Teddy 07359 993035 Please arrange a pallet collection. Approx 15 t…"
type input "St William, Bow Common, Former Gasworks, Bow Common Lane, London E3 4BH"
type input "[DATE]"
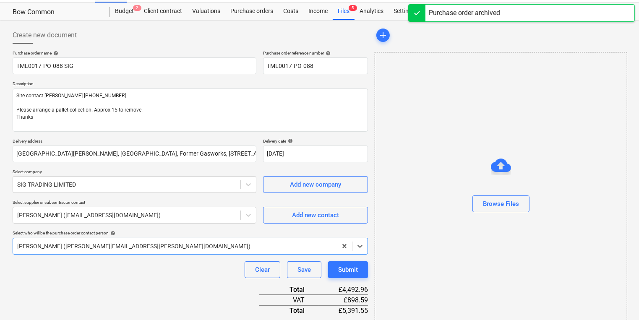
type textarea "x"
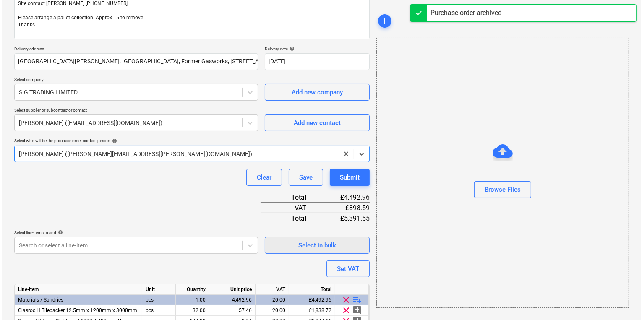
scroll to position [161, 0]
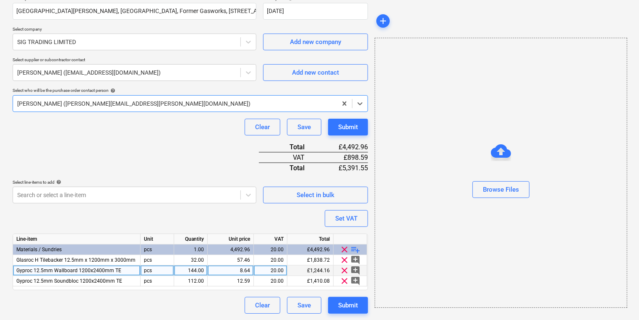
click at [234, 271] on div "8.64" at bounding box center [230, 271] width 39 height 10
type input "8.6448"
type textarea "x"
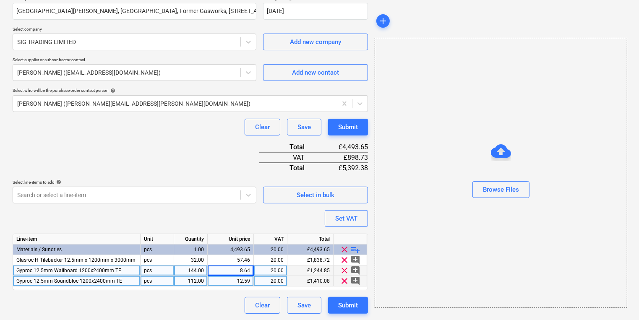
click at [240, 282] on div "12.59" at bounding box center [230, 281] width 39 height 10
type input "12.574"
click at [361, 305] on button "Submit" at bounding box center [348, 305] width 40 height 17
type textarea "x"
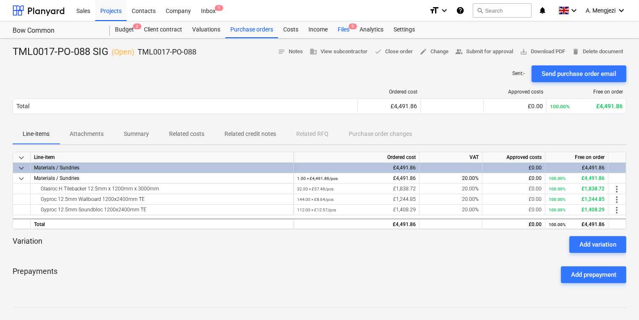
click at [340, 31] on div "Files 5" at bounding box center [344, 29] width 22 height 17
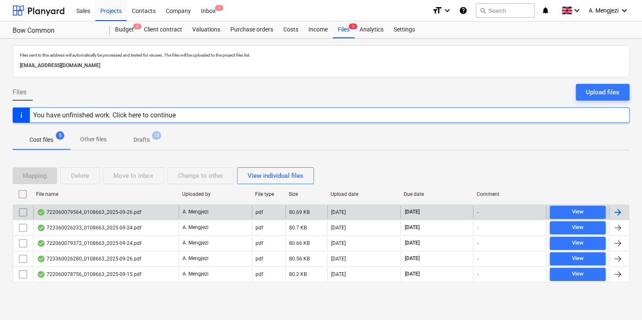
click at [188, 212] on p "A. Mengjezi" at bounding box center [196, 212] width 26 height 7
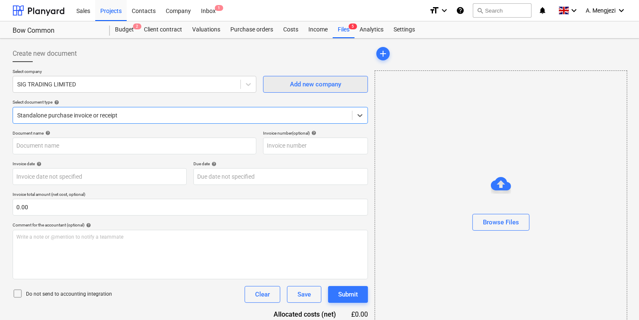
type input "722060079564"
type input "[DATE]"
type input "15 Nov 2025"
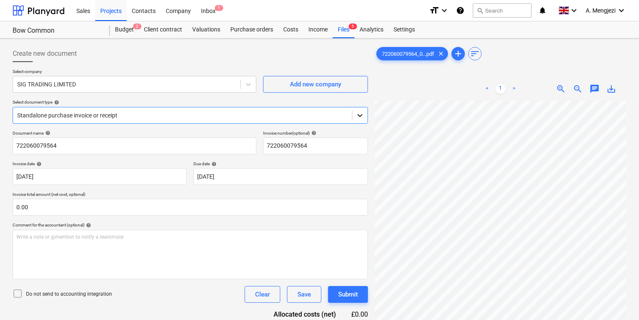
scroll to position [67, 0]
click at [340, 26] on div "Files 5" at bounding box center [344, 29] width 22 height 17
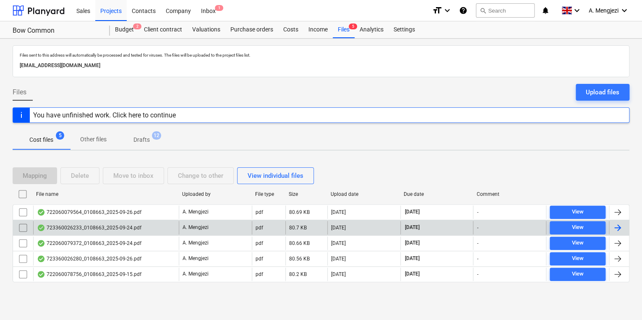
click at [202, 232] on div "A. Mengjezi" at bounding box center [215, 227] width 73 height 13
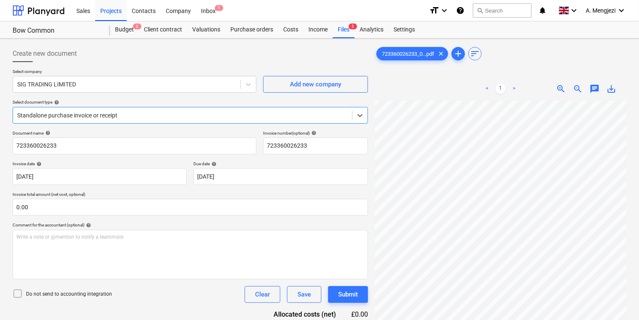
scroll to position [101, 0]
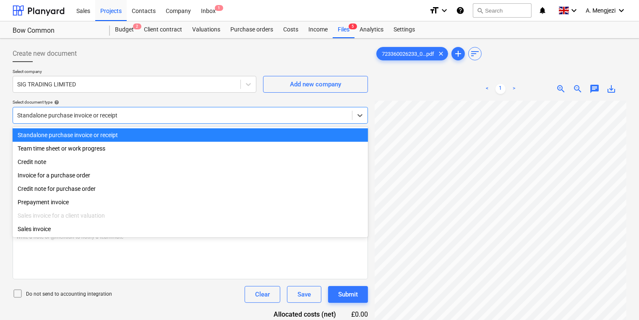
click at [96, 111] on div at bounding box center [182, 115] width 331 height 8
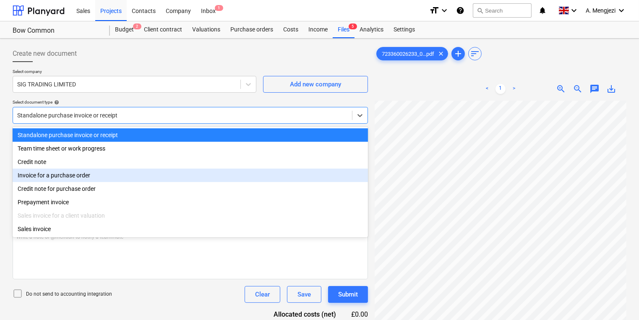
click at [122, 175] on div "Invoice for a purchase order" at bounding box center [191, 175] width 356 height 13
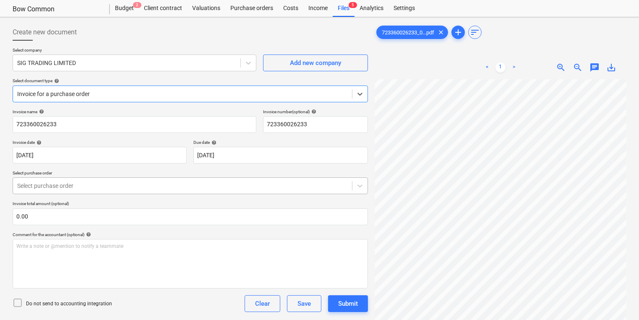
click at [139, 204] on body "Sales Projects Contacts Company Inbox 1 format_size keyboard_arrow_down help se…" at bounding box center [319, 139] width 639 height 320
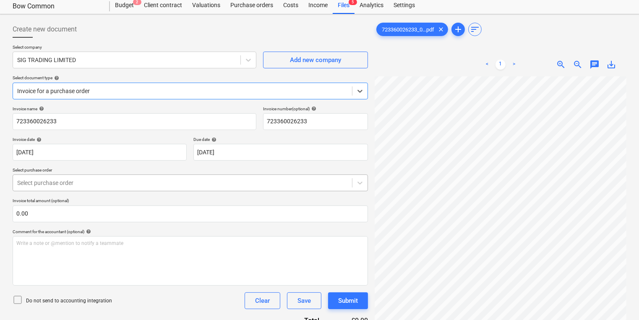
scroll to position [28, 0]
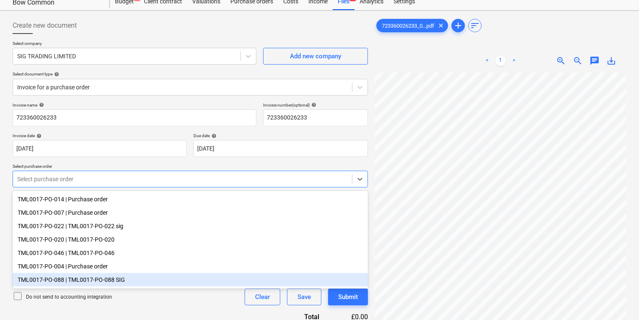
click at [139, 283] on div "TML0017-PO-088 | TML0017-PO-088 SIG" at bounding box center [191, 279] width 356 height 13
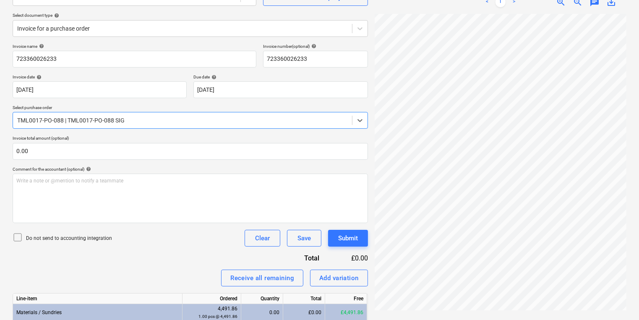
scroll to position [172, 0]
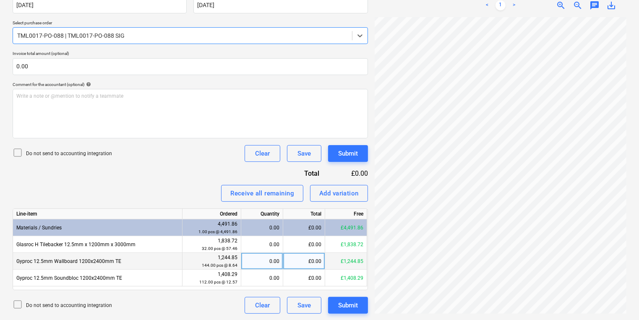
click at [267, 256] on div "0.00" at bounding box center [262, 261] width 35 height 17
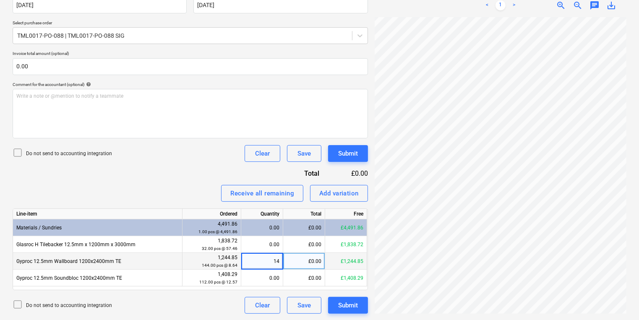
type input "144"
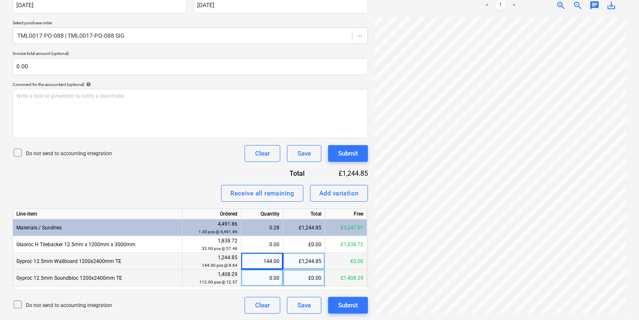
click at [266, 277] on div "0.00" at bounding box center [262, 278] width 35 height 17
type input "112"
click at [220, 301] on div "Do not send to accounting integration Clear Save Submit" at bounding box center [191, 305] width 356 height 17
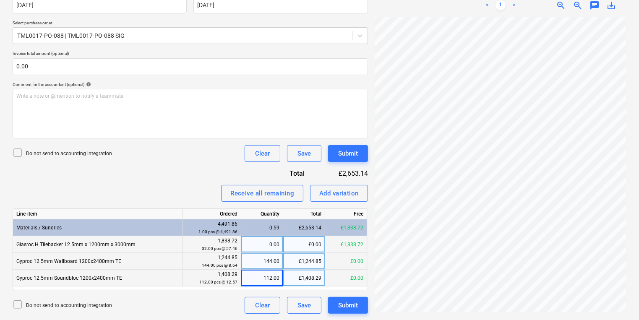
scroll to position [239, 127]
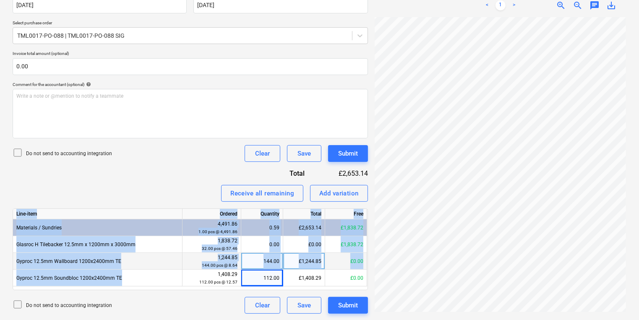
drag, startPoint x: 107, startPoint y: 278, endPoint x: 5, endPoint y: 291, distance: 102.8
click at [5, 291] on div "Create new document Select company SIG TRADING LIMITED Add new company Select d…" at bounding box center [319, 94] width 639 height 454
drag, startPoint x: 5, startPoint y: 291, endPoint x: 63, endPoint y: 280, distance: 58.1
click at [62, 280] on div "Gyproc 12.5mm Soundbloc 1200x2400mm TE" at bounding box center [98, 278] width 170 height 17
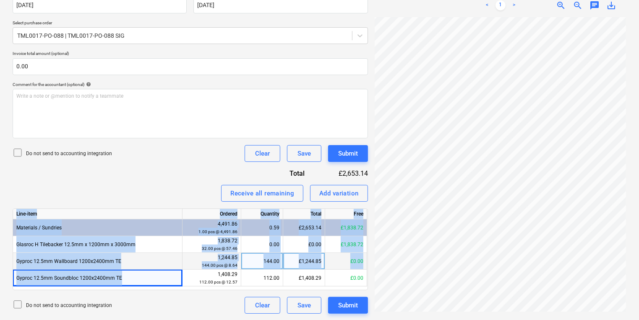
click at [139, 267] on div "Gyproc 12.5mm Wallboard 1200x2400mm TE" at bounding box center [98, 261] width 170 height 17
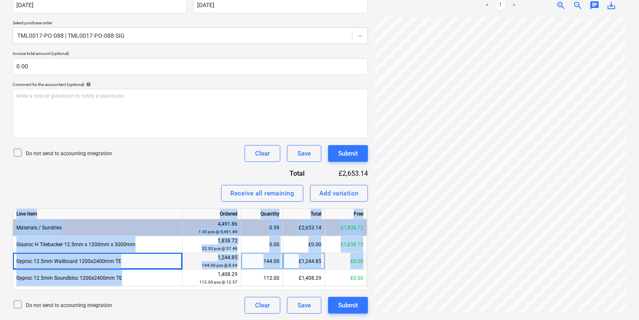
click at [79, 265] on div "Gyproc 12.5mm Wallboard 1200x2400mm TE" at bounding box center [98, 261] width 170 height 17
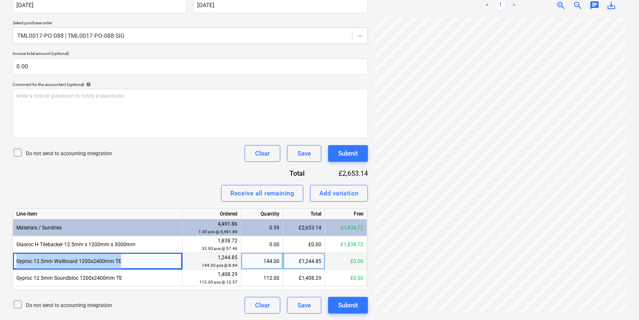
drag, startPoint x: 123, startPoint y: 262, endPoint x: 15, endPoint y: 262, distance: 107.9
click at [15, 262] on div "Gyproc 12.5mm Wallboard 1200x2400mm TE" at bounding box center [98, 261] width 170 height 17
copy div "Gyproc 12.5mm Wallboard 1200x2400mm TE"
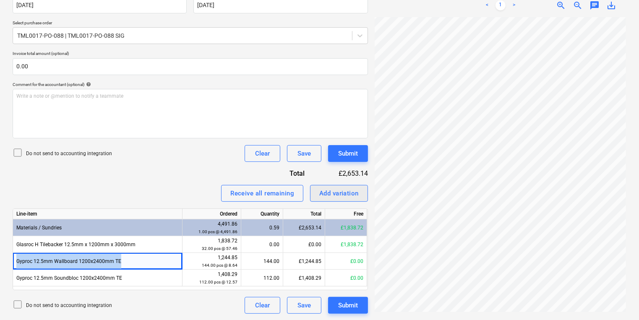
click at [364, 196] on button "Add variation" at bounding box center [339, 193] width 58 height 17
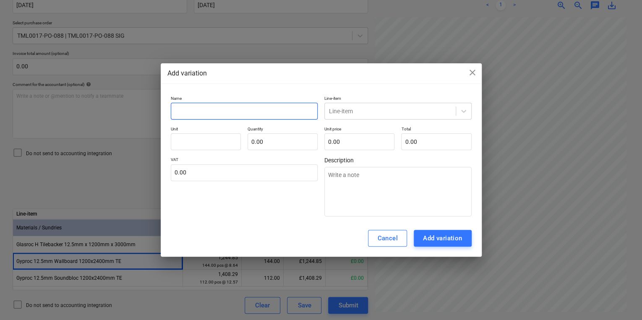
click at [255, 103] on input "text" at bounding box center [244, 111] width 147 height 17
paste input "Gyproc 12.5mm Wallboard 1200x2400mm TE"
type textarea "x"
type input "Gyproc 12.5mm Wallboard 1200x2400mm TE"
click at [343, 113] on div at bounding box center [390, 111] width 123 height 8
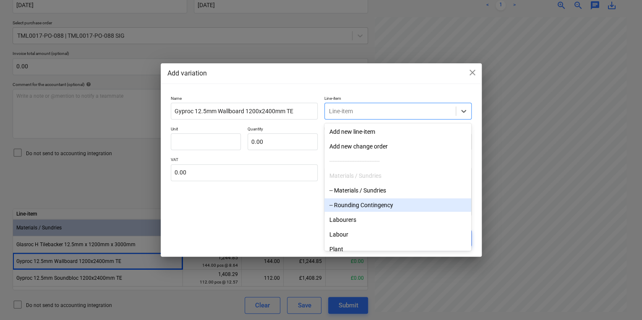
click at [364, 204] on div "-- Rounding Contingency" at bounding box center [398, 205] width 147 height 13
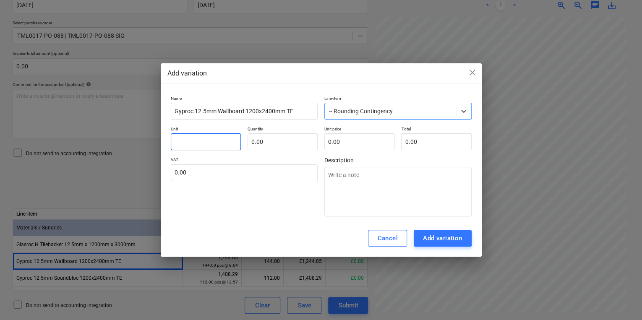
click at [207, 142] on input "text" at bounding box center [206, 142] width 70 height 17
type textarea "x"
type input "p"
type textarea "x"
type input "pc"
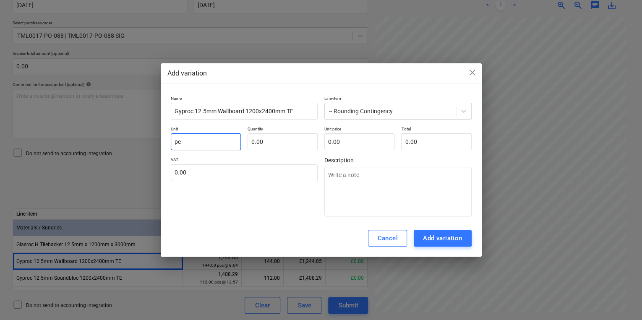
type textarea "x"
type input "pcs"
click at [275, 139] on input "text" at bounding box center [283, 142] width 70 height 17
type textarea "x"
type input "1.00"
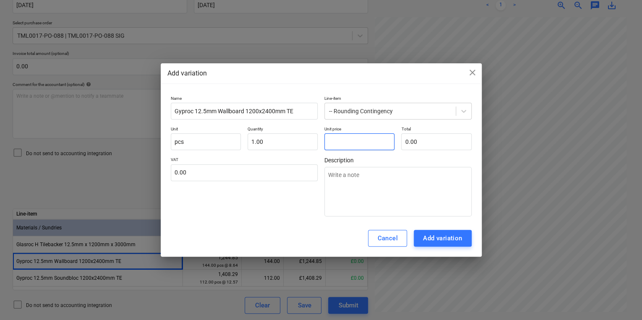
click at [363, 147] on input "text" at bounding box center [360, 142] width 70 height 17
type textarea "x"
type input "0"
type textarea "x"
type input "0."
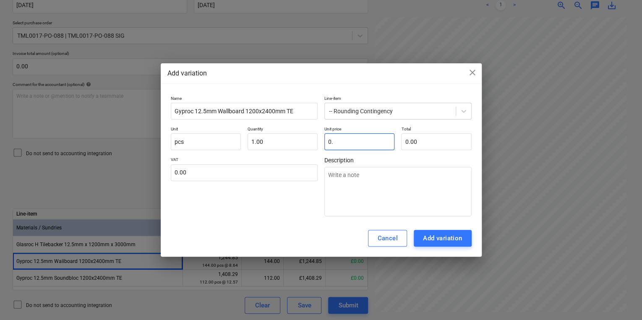
type textarea "x"
type input "0.0"
type textarea "x"
type input "0.03"
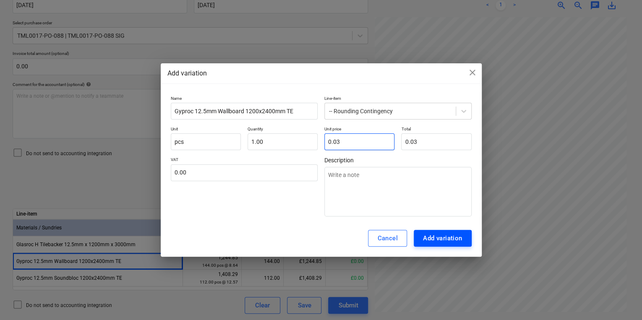
type input "0.03"
click at [422, 242] on button "Add variation" at bounding box center [443, 238] width 58 height 17
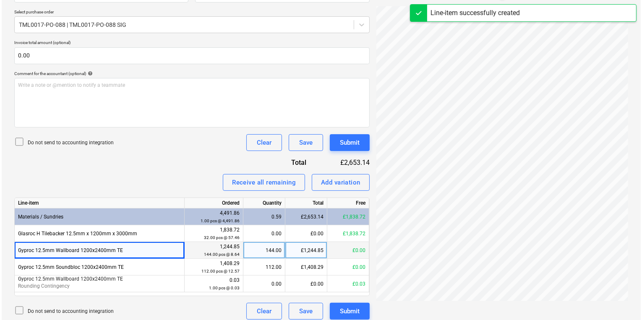
scroll to position [189, 0]
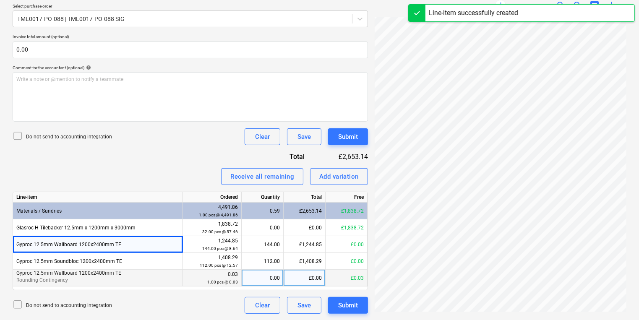
click at [258, 279] on div "0.00" at bounding box center [262, 278] width 35 height 17
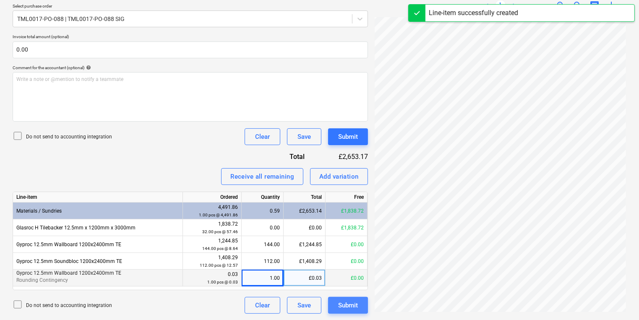
click at [357, 305] on div "Submit" at bounding box center [348, 305] width 20 height 11
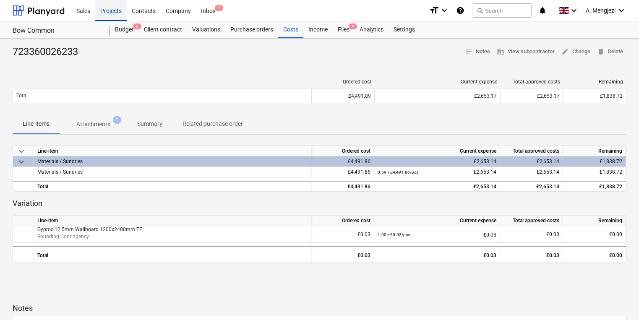
click at [104, 8] on div "Projects" at bounding box center [110, 10] width 31 height 21
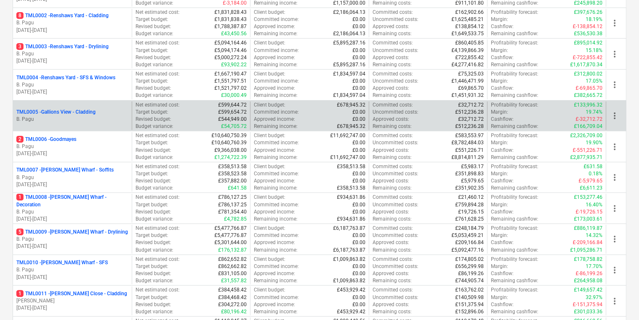
scroll to position [202, 0]
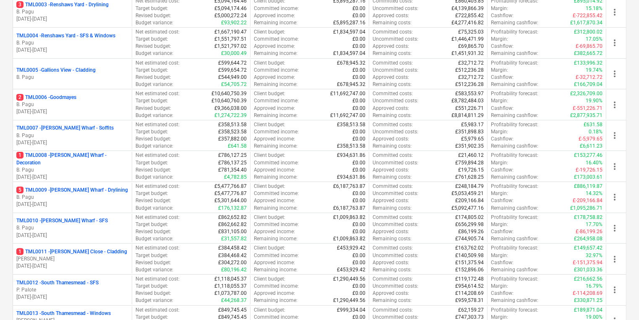
click at [109, 196] on p "B. Pagu" at bounding box center [72, 197] width 112 height 7
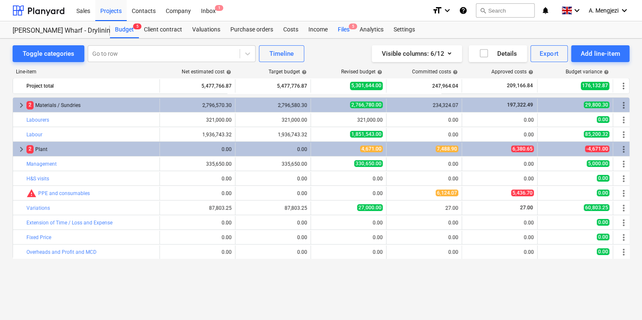
click at [346, 25] on div "Files 5" at bounding box center [344, 29] width 22 height 17
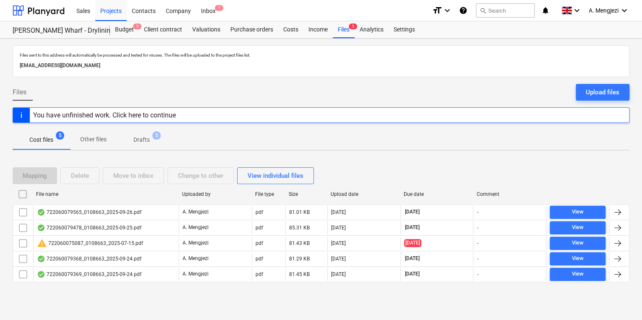
click at [138, 193] on div "File name" at bounding box center [105, 194] width 139 height 6
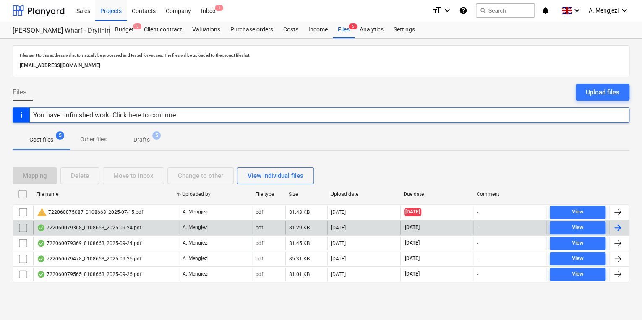
click at [103, 226] on div "722060079368_0108663_2025-09-24.pdf" at bounding box center [89, 228] width 105 height 7
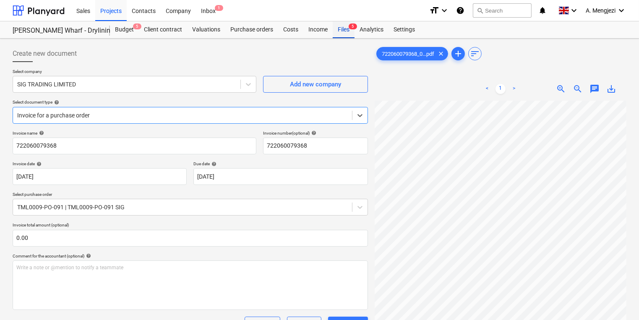
click at [349, 26] on span "5" at bounding box center [353, 27] width 8 height 6
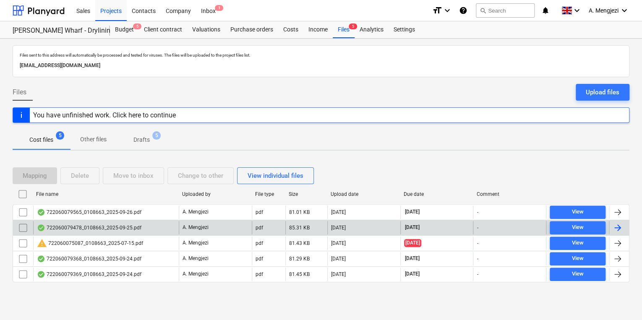
click at [148, 230] on div "722060079478_0108663_2025-09-25.pdf" at bounding box center [106, 227] width 146 height 13
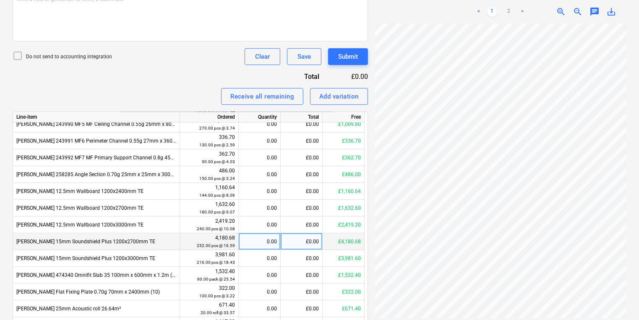
scroll to position [139, 0]
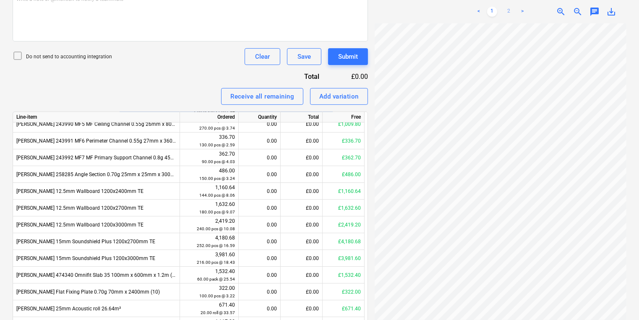
click at [509, 10] on link "2" at bounding box center [509, 12] width 10 height 10
click at [492, 10] on link "1" at bounding box center [492, 12] width 10 height 10
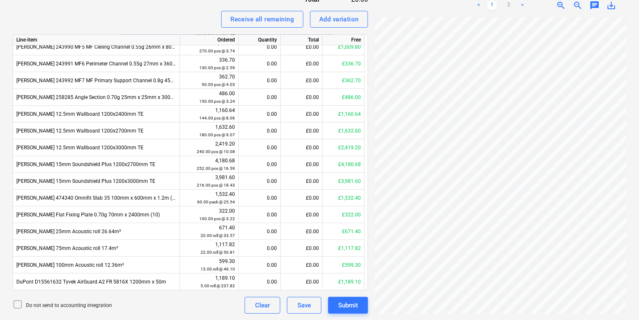
scroll to position [136, 58]
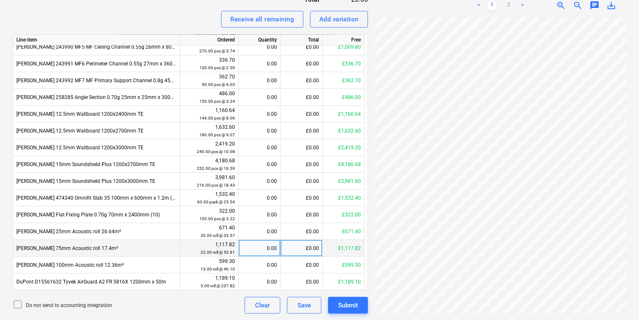
click at [273, 253] on div "0.00" at bounding box center [259, 248] width 35 height 17
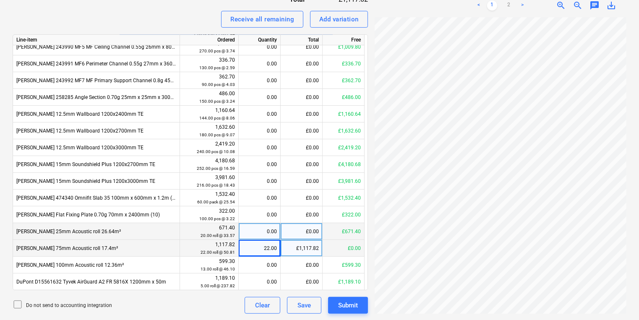
click at [278, 234] on div "0.00" at bounding box center [260, 231] width 42 height 17
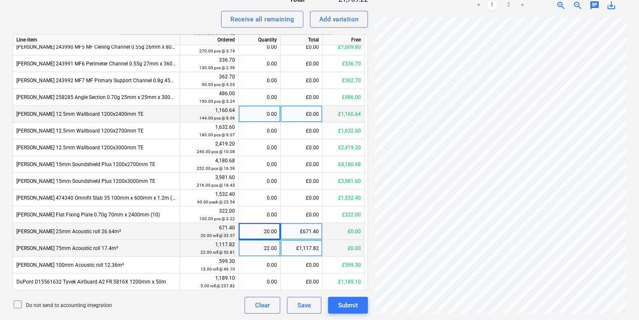
click at [260, 116] on div "0.00" at bounding box center [259, 114] width 35 height 17
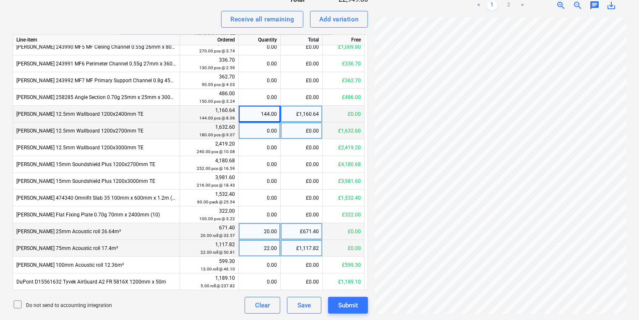
click at [276, 130] on div "0.00" at bounding box center [259, 131] width 35 height 17
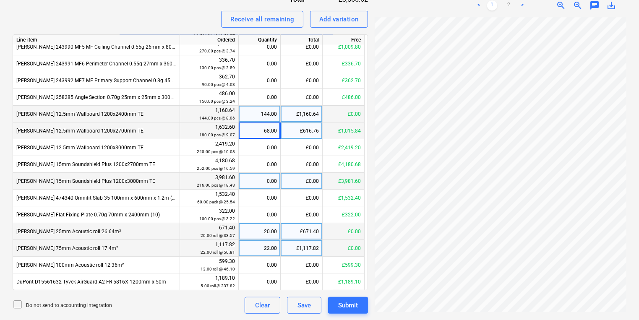
scroll to position [237, 58]
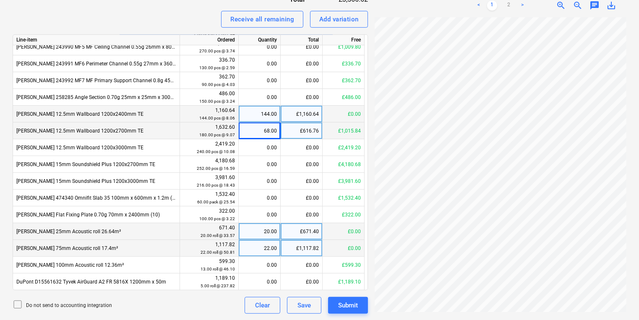
click at [266, 131] on div "68.00" at bounding box center [259, 131] width 35 height 17
click at [267, 131] on div "80.00" at bounding box center [259, 131] width 35 height 17
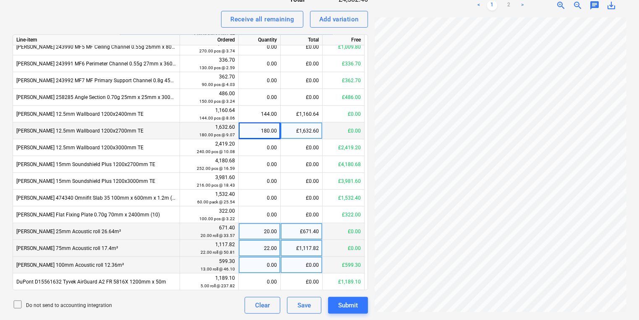
click at [261, 266] on div "0.00" at bounding box center [259, 265] width 35 height 17
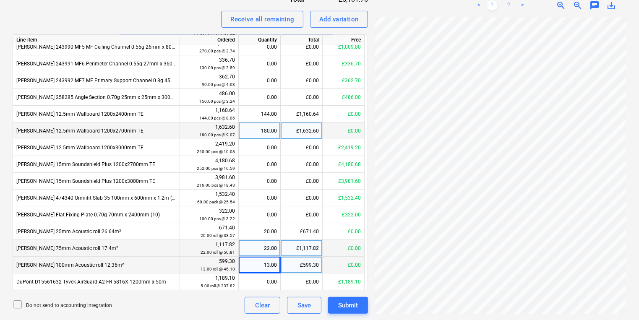
click at [505, 5] on link "2" at bounding box center [509, 5] width 10 height 10
click at [491, 3] on link "1" at bounding box center [492, 5] width 10 height 10
click at [513, 5] on link "2" at bounding box center [509, 5] width 10 height 10
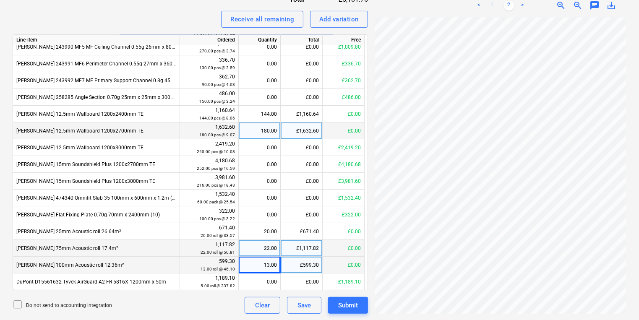
click at [496, 3] on link "1" at bounding box center [492, 5] width 10 height 10
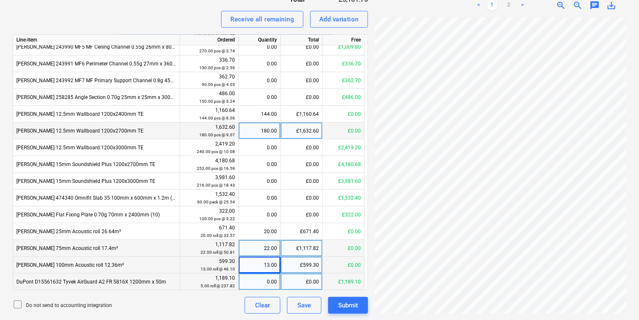
click at [261, 284] on div "0.00" at bounding box center [259, 282] width 35 height 17
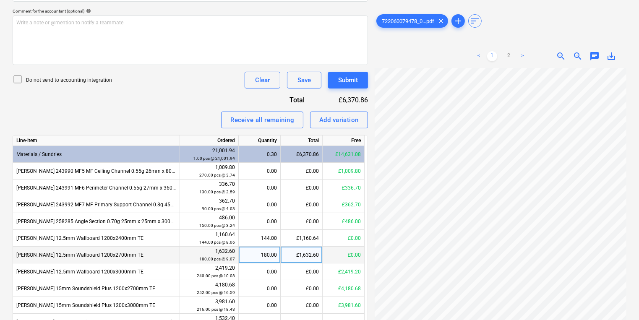
scroll to position [239, 127]
click at [364, 161] on div "Create new document Select company SIG TRADING LIMITED Add new company Select d…" at bounding box center [319, 107] width 621 height 621
click at [506, 55] on link "2" at bounding box center [509, 56] width 10 height 10
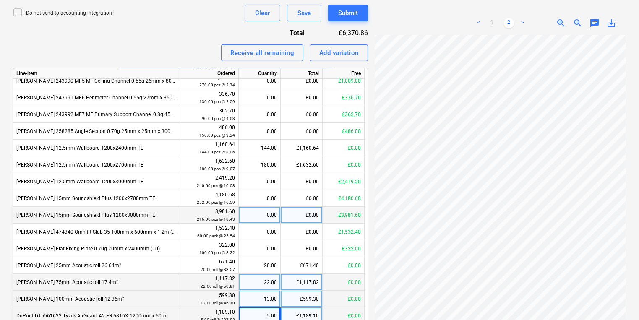
scroll to position [24, 0]
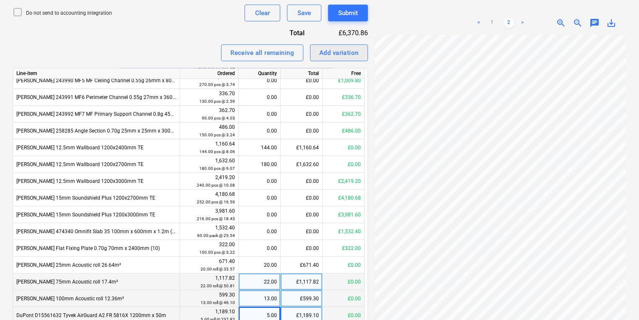
click at [346, 50] on div "Add variation" at bounding box center [339, 52] width 39 height 11
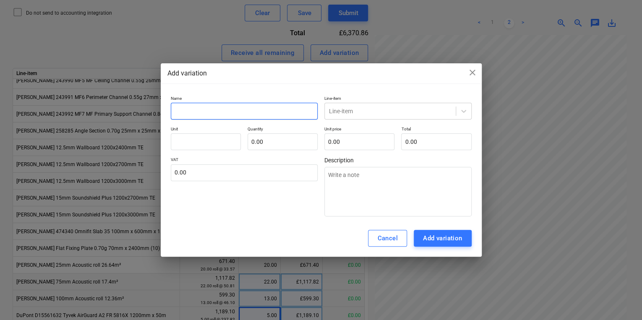
click at [280, 115] on input "text" at bounding box center [244, 111] width 147 height 17
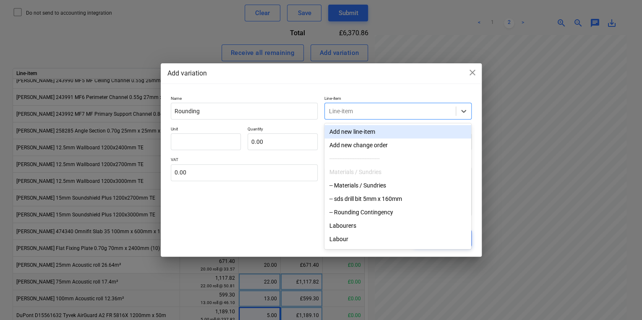
click at [351, 111] on div at bounding box center [390, 111] width 123 height 8
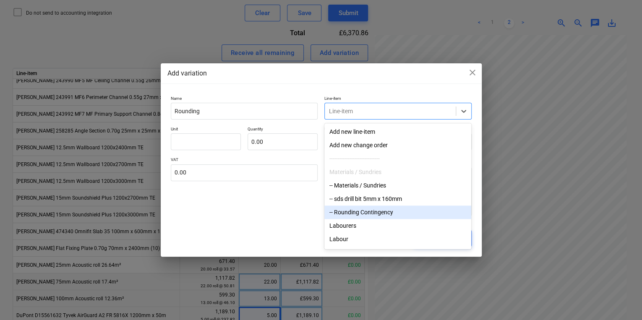
click at [382, 210] on div "-- Rounding Contingency" at bounding box center [398, 212] width 147 height 13
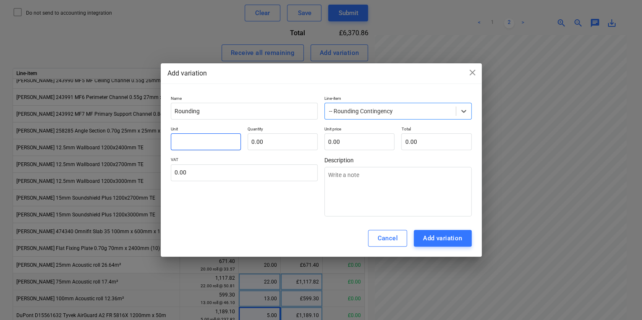
click at [223, 135] on input "text" at bounding box center [206, 142] width 70 height 17
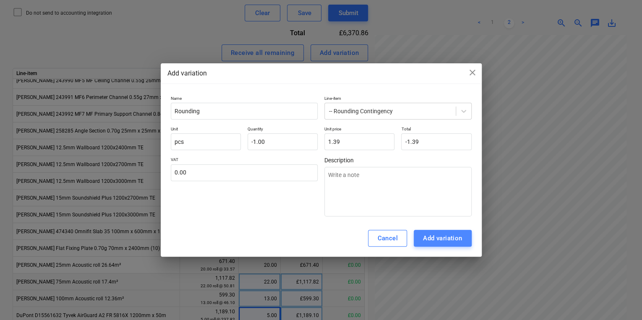
click at [438, 242] on div "Add variation" at bounding box center [442, 238] width 39 height 11
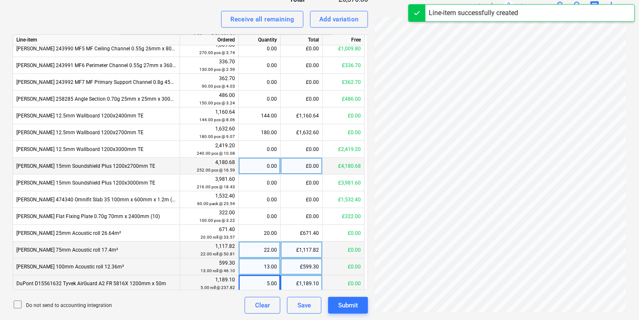
scroll to position [40, 0]
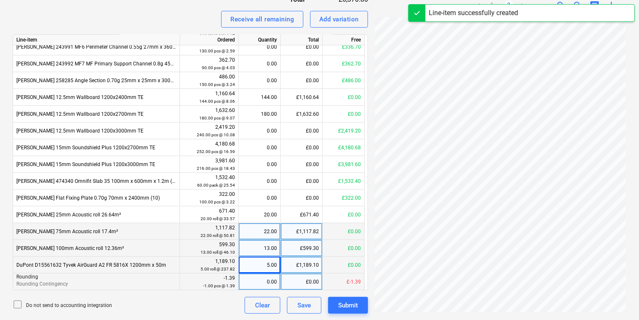
click at [271, 280] on div "0.00" at bounding box center [259, 282] width 35 height 17
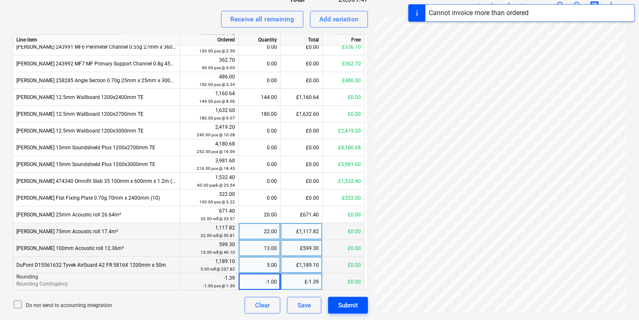
click at [351, 306] on div "Submit" at bounding box center [348, 305] width 20 height 11
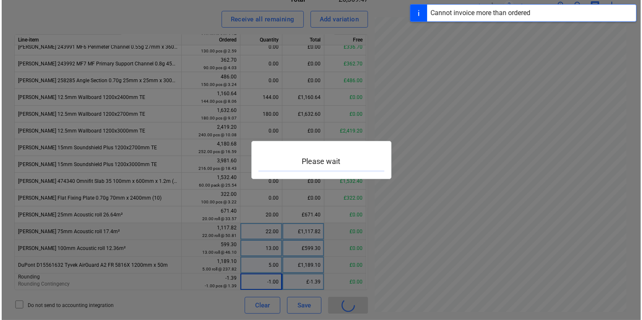
scroll to position [239, 127]
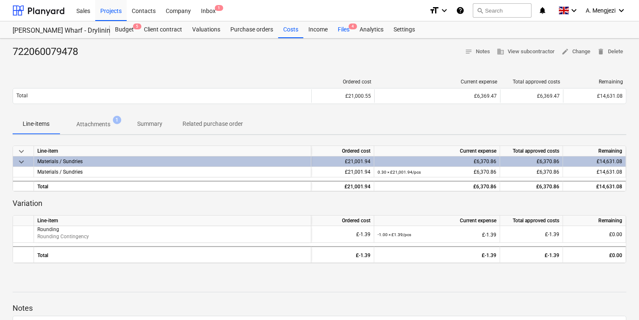
click at [350, 29] on span "4" at bounding box center [353, 27] width 8 height 6
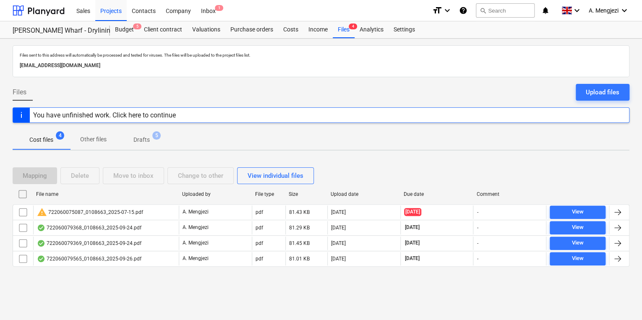
click at [107, 136] on span "Other files" at bounding box center [93, 140] width 47 height 14
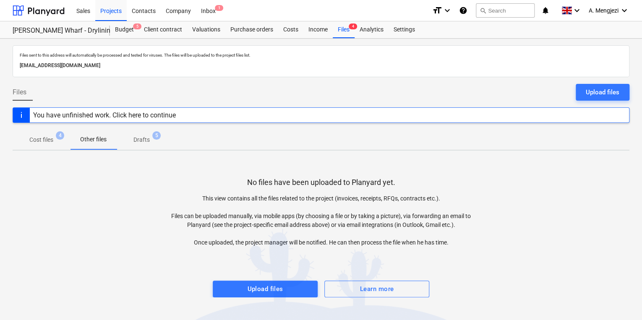
click at [186, 139] on div "Cost files 4 Other files Drafts 5" at bounding box center [321, 140] width 617 height 20
click at [149, 136] on p "Drafts" at bounding box center [142, 140] width 16 height 9
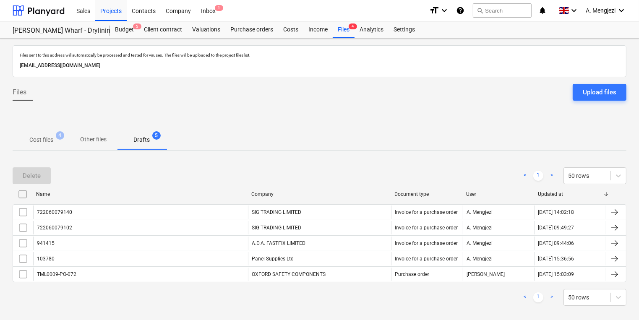
click at [66, 139] on span "Cost files 4" at bounding box center [42, 139] width 58 height 15
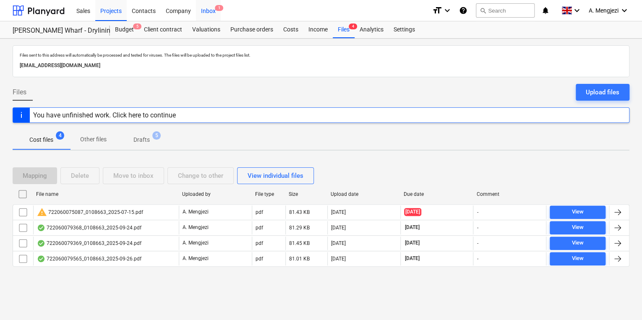
click at [202, 10] on div "Inbox 1" at bounding box center [208, 10] width 25 height 21
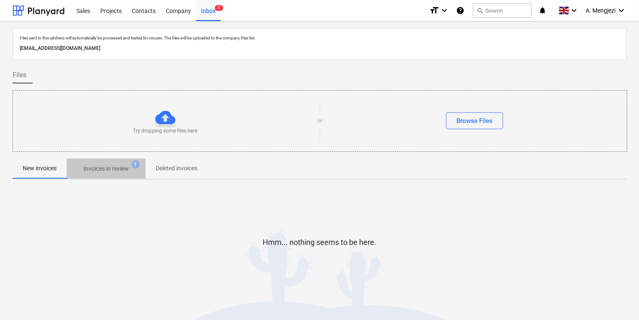
click at [111, 171] on p "Invoices in review" at bounding box center [106, 169] width 45 height 9
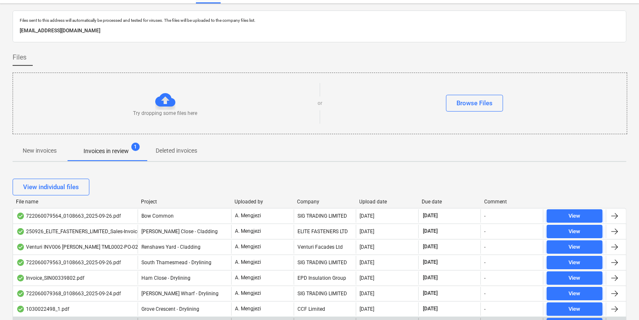
scroll to position [101, 0]
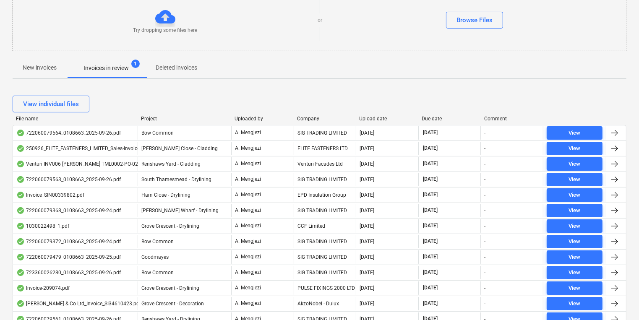
click at [309, 116] on div "Company" at bounding box center [325, 119] width 56 height 6
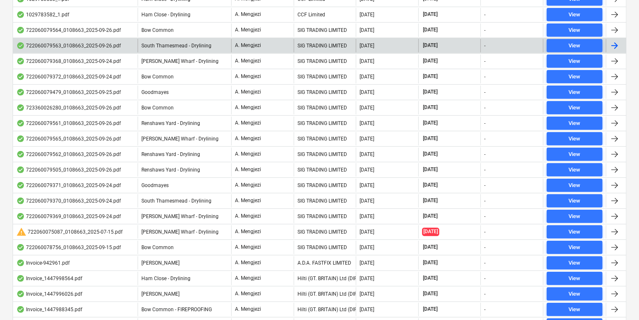
scroll to position [425, 0]
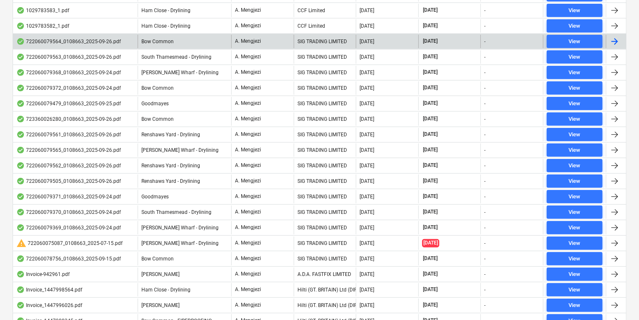
click at [359, 42] on div "[DATE]" at bounding box center [387, 41] width 63 height 13
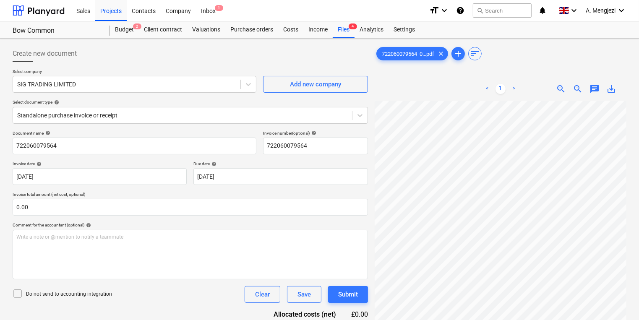
scroll to position [134, 31]
click at [221, 11] on span "1" at bounding box center [219, 8] width 8 height 6
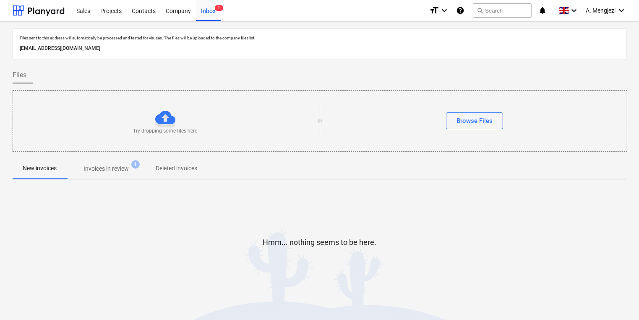
click at [119, 173] on p "Invoices in review" at bounding box center [106, 169] width 45 height 9
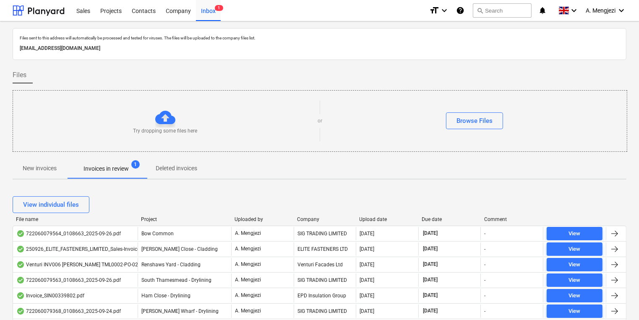
click at [155, 215] on div "View individual files" at bounding box center [320, 205] width 614 height 24
click at [152, 219] on div "Project" at bounding box center [184, 220] width 87 height 6
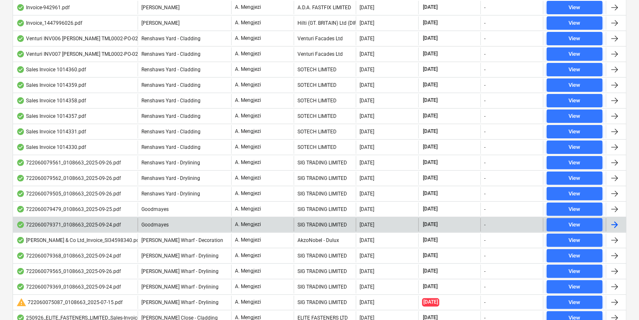
scroll to position [271, 0]
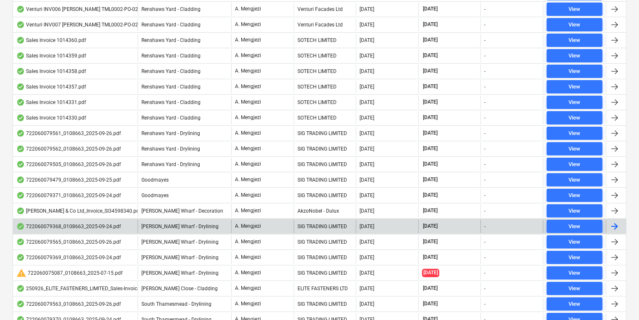
click at [201, 224] on span "[PERSON_NAME] Wharf - Drylining" at bounding box center [179, 227] width 77 height 6
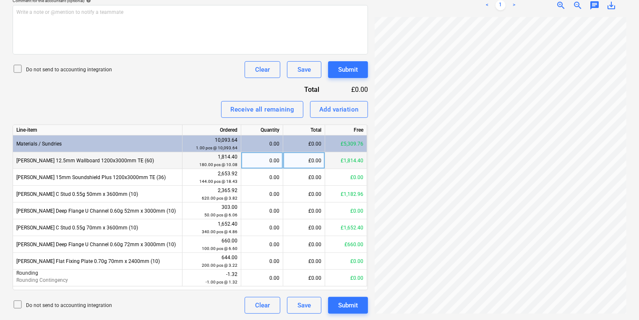
scroll to position [170, 27]
click at [262, 157] on div "0.00" at bounding box center [262, 160] width 35 height 17
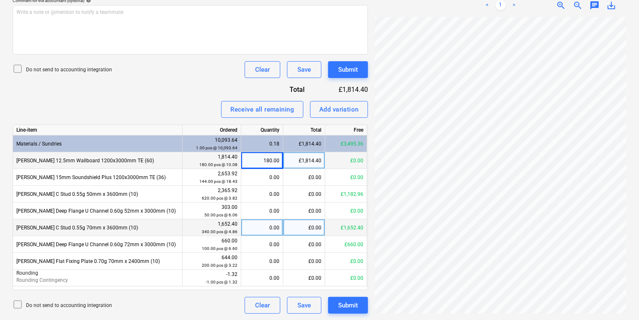
scroll to position [183, 65]
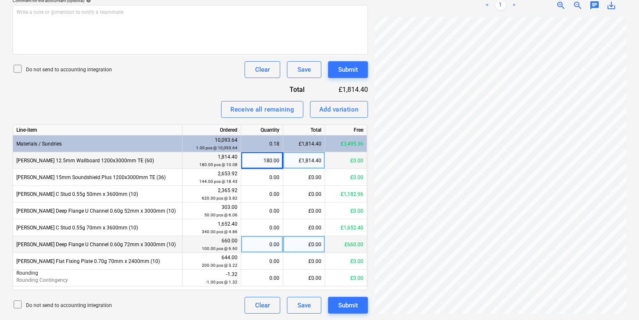
click at [271, 246] on div "0.00" at bounding box center [262, 244] width 35 height 17
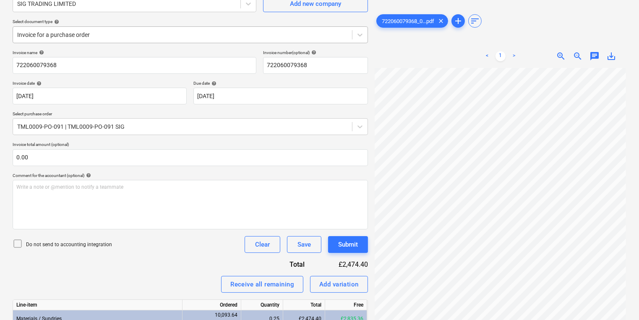
scroll to position [0, 0]
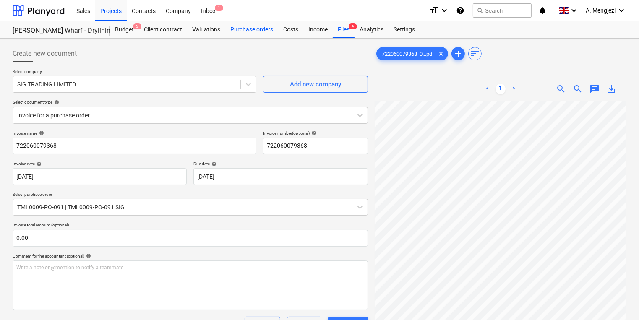
click at [243, 26] on div "Purchase orders" at bounding box center [251, 29] width 53 height 17
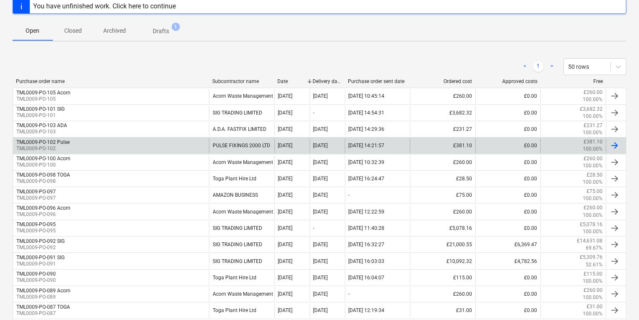
scroll to position [134, 0]
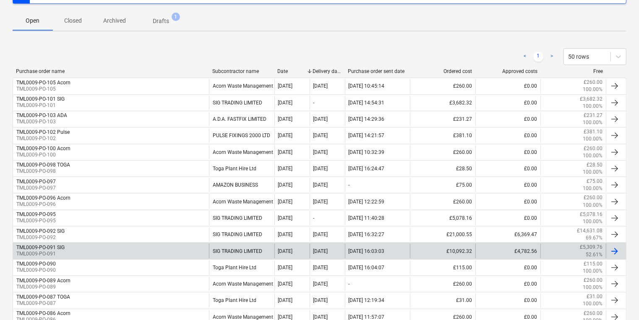
click at [111, 252] on div "TML0009-PO-091 SIG TML0009-PO-091" at bounding box center [111, 251] width 196 height 14
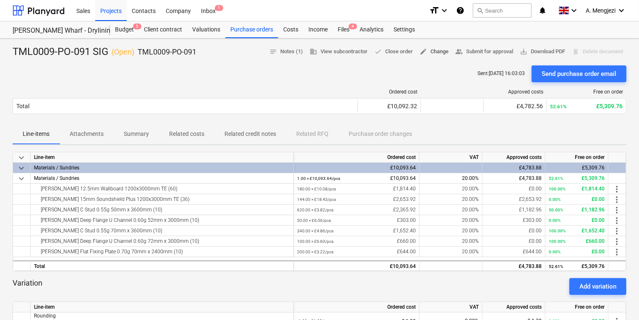
click at [435, 47] on span "edit Change" at bounding box center [434, 52] width 29 height 10
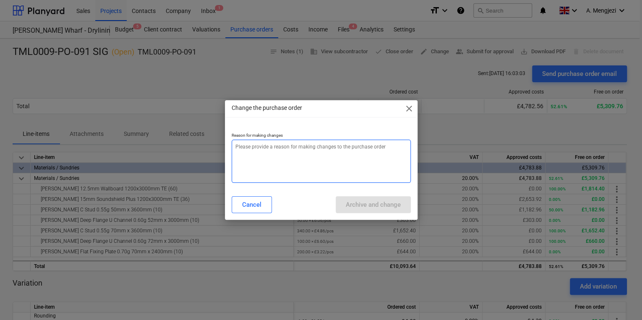
click at [339, 153] on textarea at bounding box center [321, 161] width 179 height 43
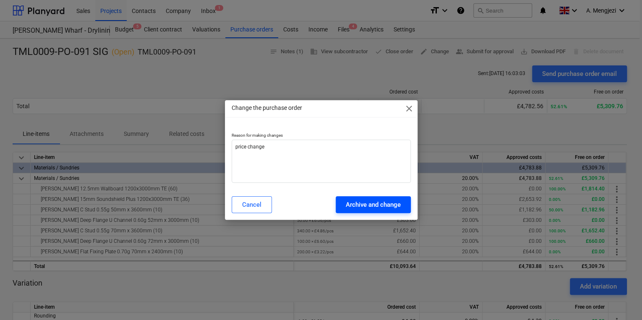
click at [379, 210] on div "Archive and change" at bounding box center [373, 204] width 55 height 11
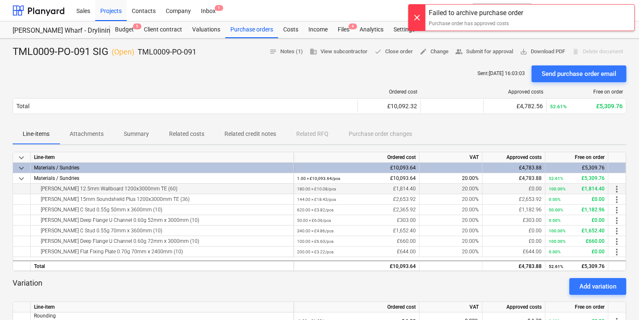
click at [413, 189] on div "180.00 × £10.08 / pcs £1,814.40" at bounding box center [356, 189] width 119 height 10
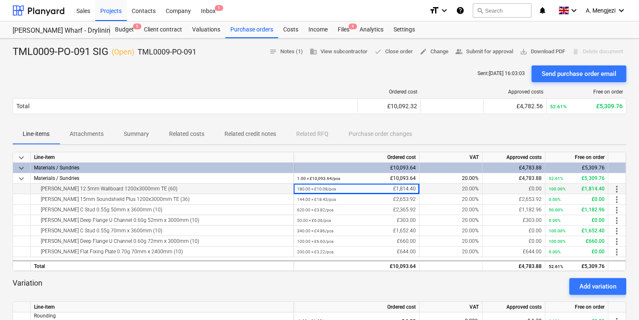
click at [316, 187] on small "180.00 × £10.08 / pcs" at bounding box center [316, 189] width 39 height 5
click at [319, 189] on small "180.00 × £10.08 / pcs" at bounding box center [316, 189] width 39 height 5
click at [620, 190] on span "more_vert" at bounding box center [617, 189] width 10 height 10
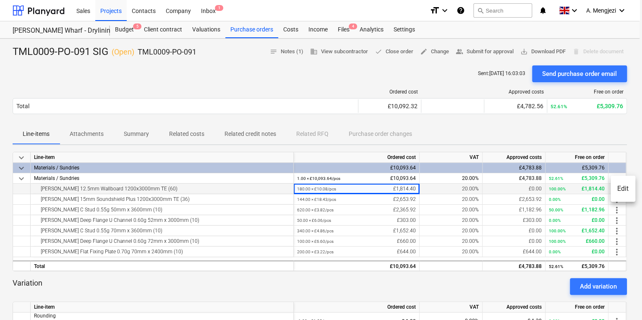
click at [620, 190] on li "Edit" at bounding box center [623, 188] width 25 height 19
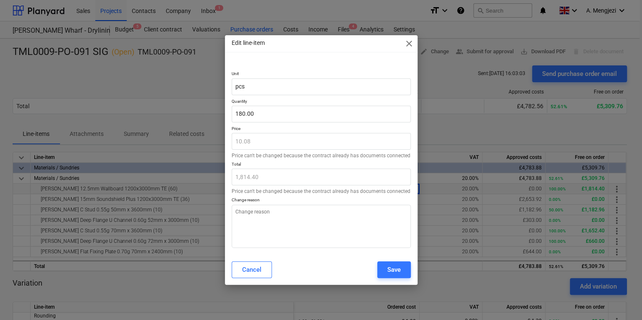
click at [443, 150] on div "Edit line-item close Unit pcs Quantity 180.00 Price 10.08 Price can't be change…" at bounding box center [321, 160] width 642 height 320
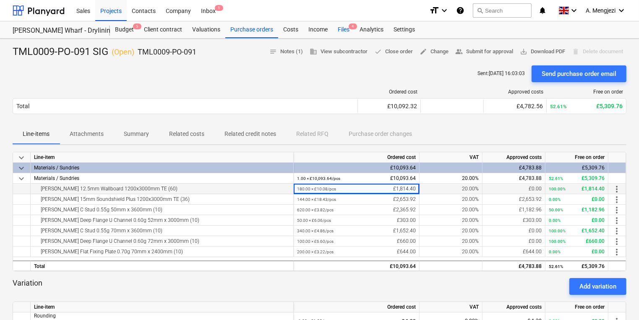
click at [343, 30] on div "Files 4" at bounding box center [344, 29] width 22 height 17
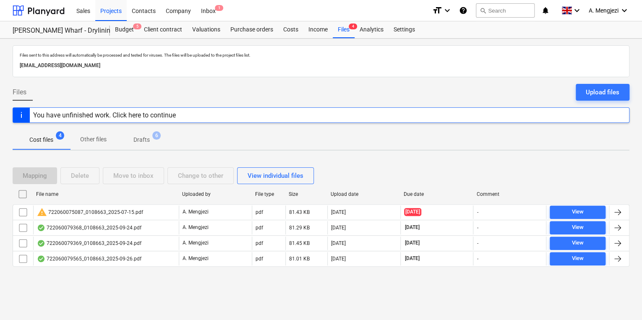
click at [142, 280] on div "Mapping Delete Move to inbox Change to other View individual files File name Up…" at bounding box center [321, 220] width 617 height 126
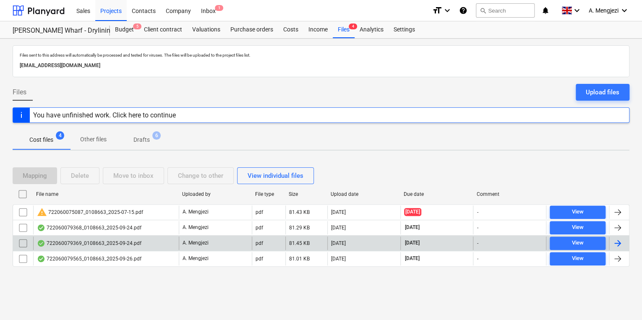
click at [147, 236] on div "722060079369_0108663_2025-09-24.pdf A. Mengjezi pdf 81.45 KB 29.09.2025 15.11.2…" at bounding box center [321, 244] width 617 height 16
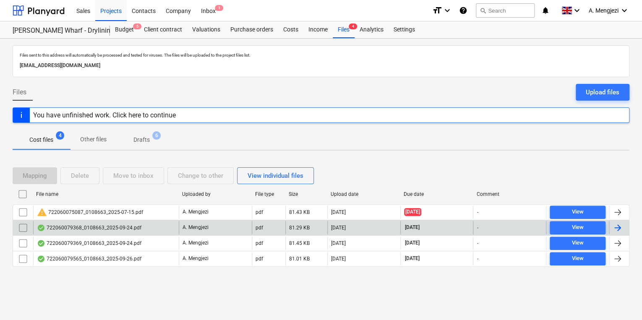
click at [145, 230] on div "722060079368_0108663_2025-09-24.pdf" at bounding box center [106, 227] width 146 height 13
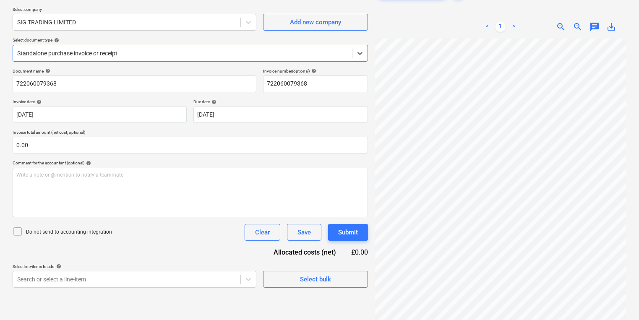
scroll to position [50, 0]
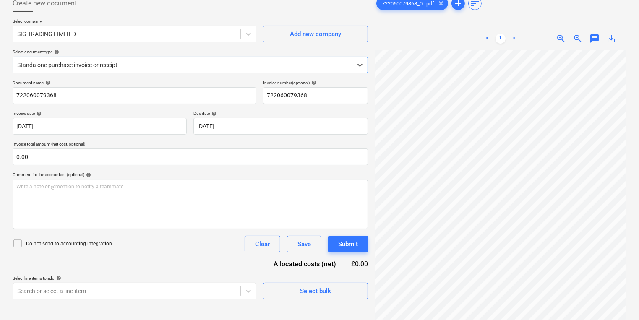
click at [96, 65] on div at bounding box center [182, 65] width 331 height 8
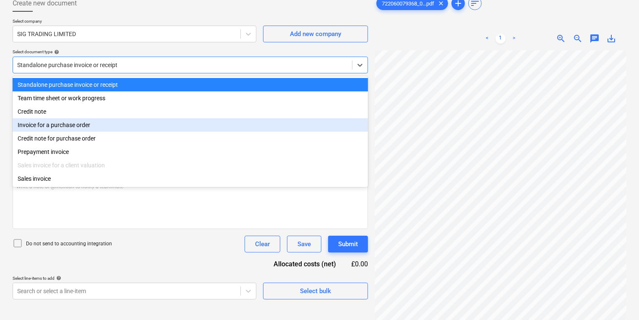
click at [137, 127] on div "Invoice for a purchase order" at bounding box center [191, 124] width 356 height 13
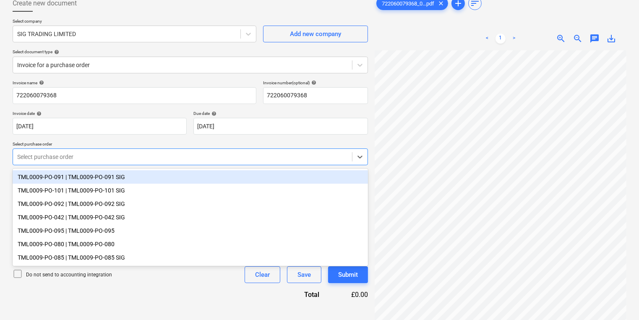
click at [125, 153] on div at bounding box center [182, 157] width 331 height 8
click at [124, 177] on div "TML0009-PO-091 | TML0009-PO-091 SIG" at bounding box center [191, 176] width 356 height 13
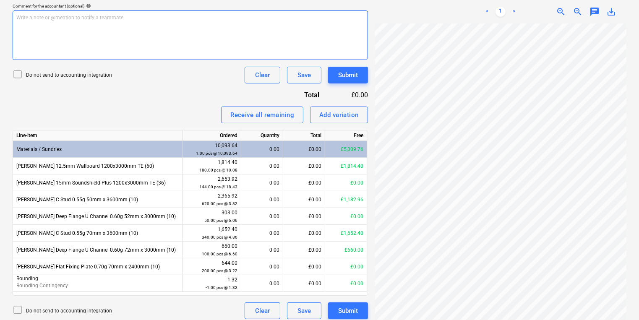
scroll to position [252, 0]
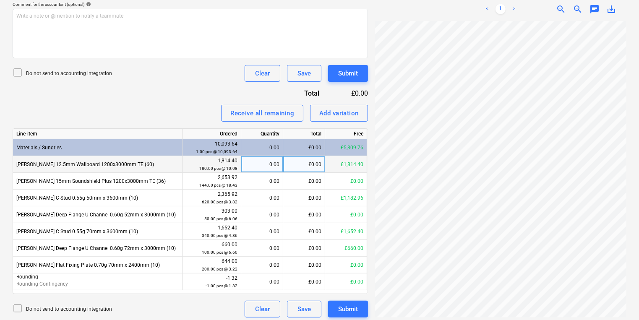
click at [269, 163] on div "0.00" at bounding box center [262, 164] width 35 height 17
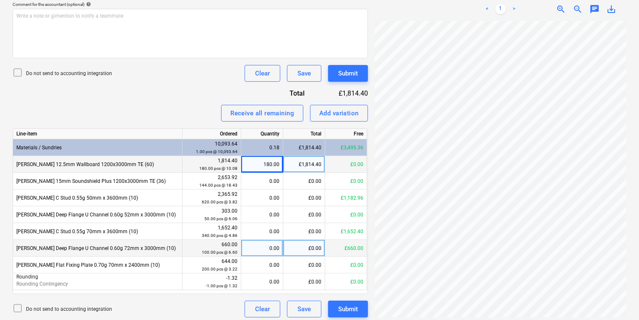
scroll to position [256, 0]
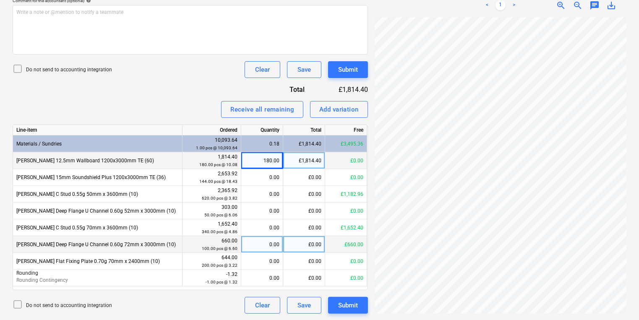
click at [257, 249] on div "0.00" at bounding box center [262, 244] width 35 height 17
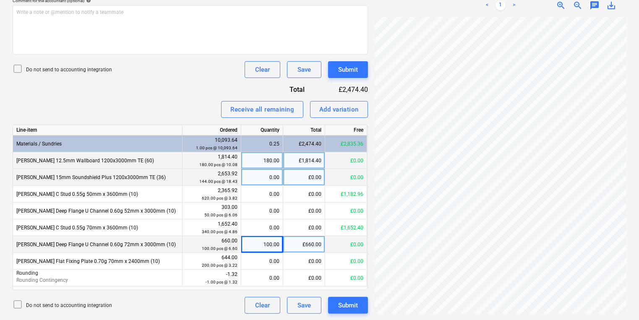
scroll to position [134, 0]
click at [515, 149] on div "Create new document Select company SIG TRADING LIMITED Add new company Select d…" at bounding box center [319, 52] width 639 height 538
drag, startPoint x: 623, startPoint y: 148, endPoint x: 277, endPoint y: 154, distance: 346.0
click at [277, 154] on div "Create new document Select company SIG TRADING LIMITED Add new company Select d…" at bounding box center [319, 51] width 621 height 531
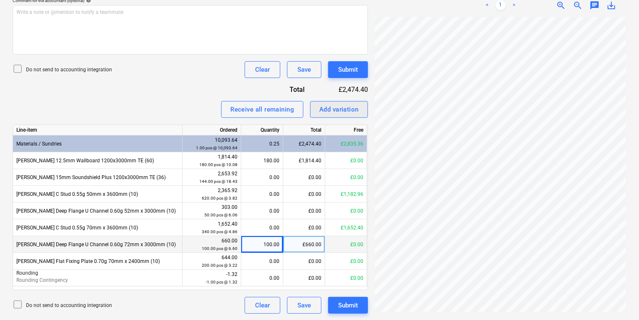
click at [332, 105] on div "Add variation" at bounding box center [339, 109] width 39 height 11
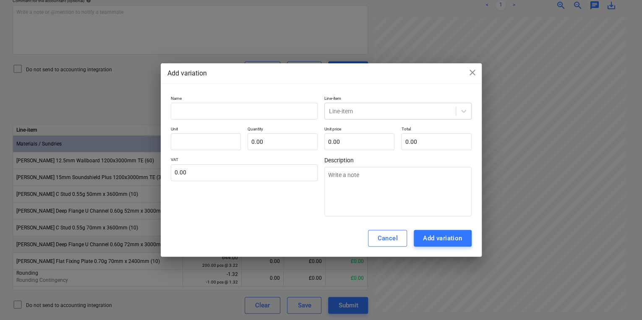
click at [265, 120] on div "Name Line-item Line-item Unit Quantity 0.00 Unit price 0.00 Total 0.00 VAT 0.00…" at bounding box center [321, 156] width 301 height 121
click at [262, 115] on input "text" at bounding box center [244, 111] width 147 height 17
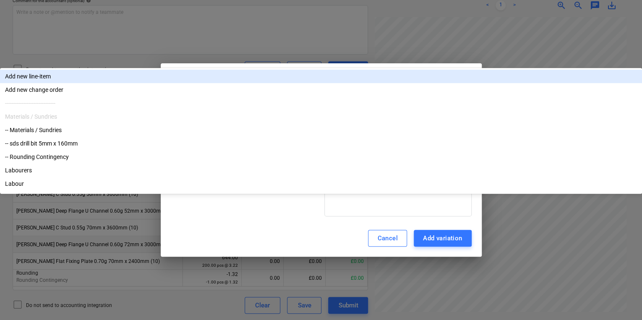
click at [329, 107] on div at bounding box center [390, 111] width 123 height 8
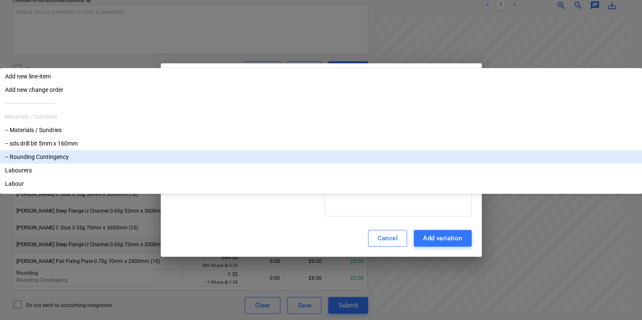
click at [380, 164] on div "-- Rounding Contingency" at bounding box center [321, 156] width 642 height 13
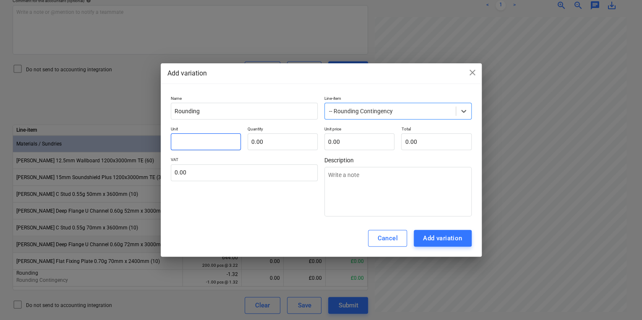
click at [213, 144] on input "text" at bounding box center [206, 142] width 70 height 17
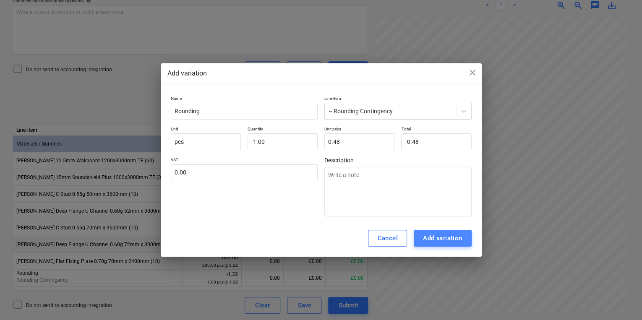
click at [456, 237] on div "Add variation" at bounding box center [442, 238] width 39 height 11
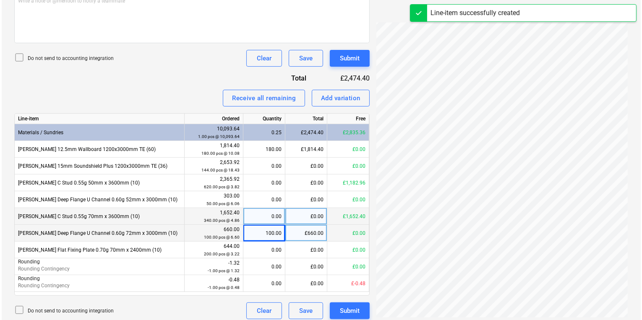
scroll to position [272, 0]
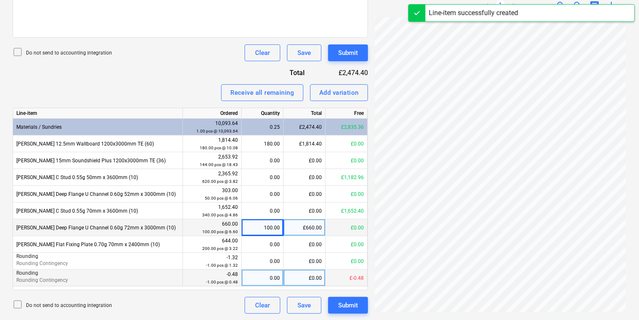
click at [264, 275] on div "0.00" at bounding box center [262, 278] width 35 height 17
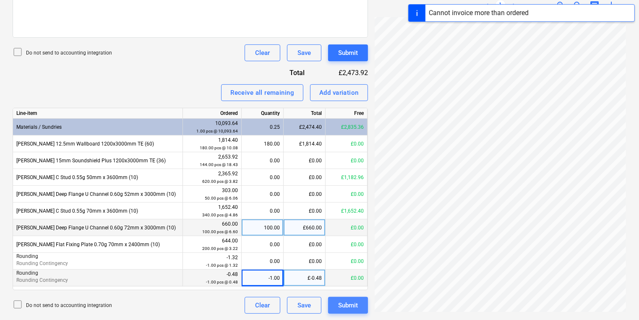
click at [366, 302] on button "Submit" at bounding box center [348, 305] width 40 height 17
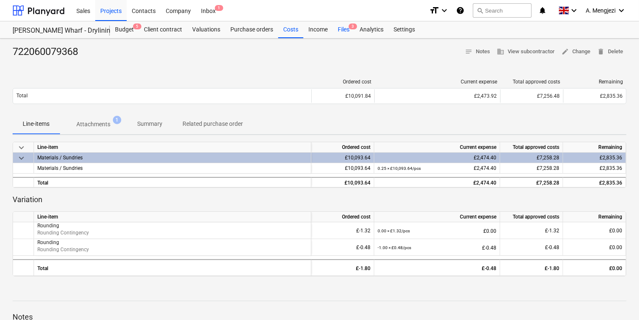
click at [343, 35] on div "Files 3" at bounding box center [344, 29] width 22 height 17
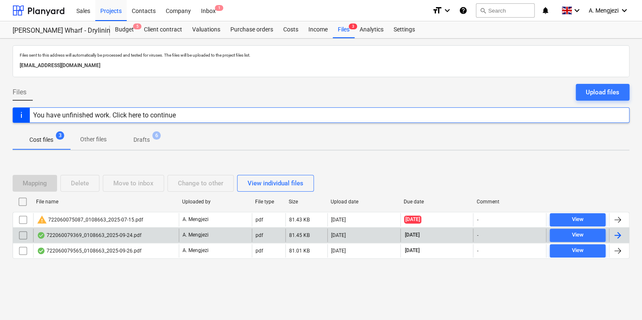
click at [226, 241] on div "A. Mengjezi" at bounding box center [215, 235] width 73 height 13
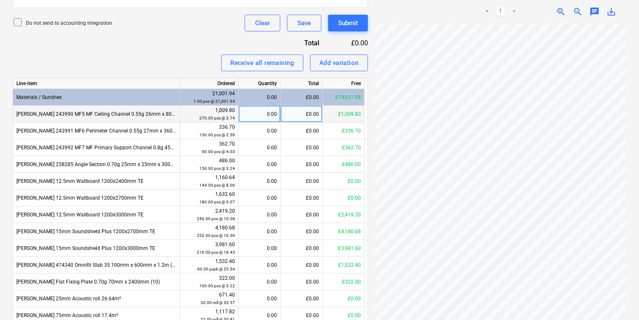
click at [255, 118] on div "0.00" at bounding box center [259, 114] width 35 height 17
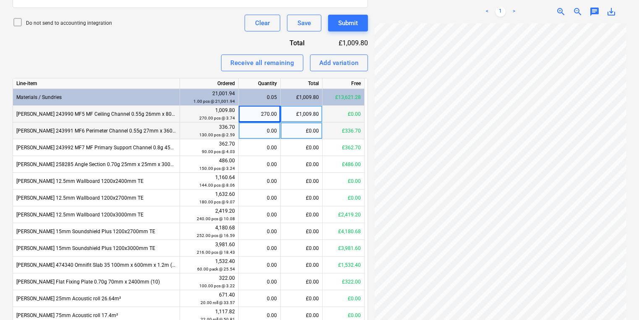
click at [267, 128] on div "0.00" at bounding box center [259, 131] width 35 height 17
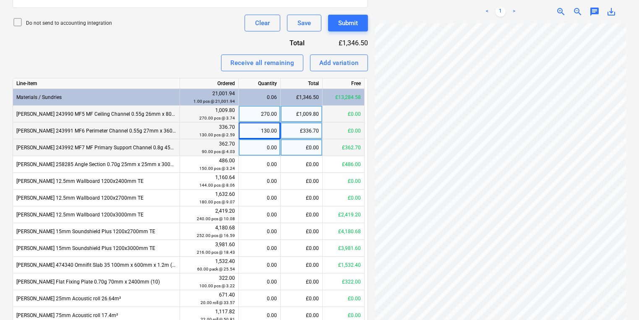
click at [259, 148] on div "0.00" at bounding box center [259, 147] width 35 height 17
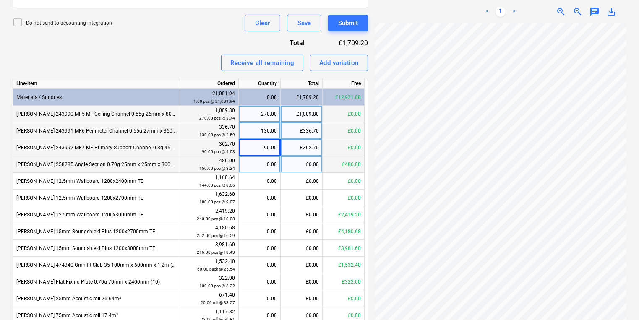
click at [262, 164] on div "0.00" at bounding box center [259, 164] width 35 height 17
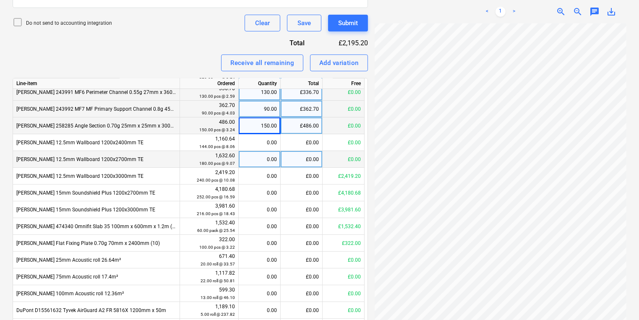
scroll to position [40, 0]
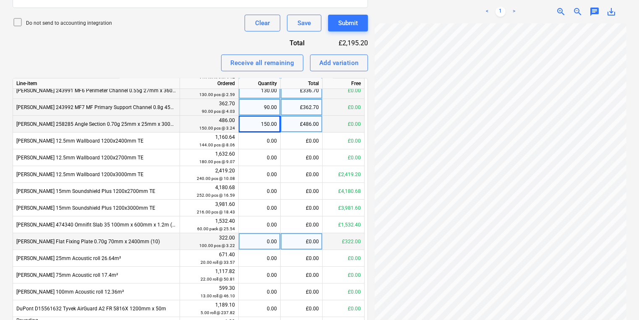
click at [264, 238] on div "0.00" at bounding box center [259, 241] width 35 height 17
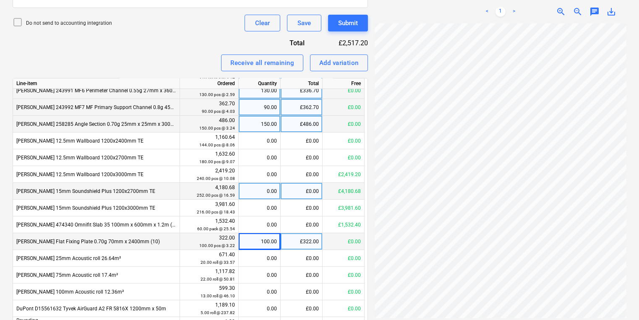
scroll to position [238, 127]
click at [309, 198] on div "Create new document Select company SIG TRADING LIMITED Add new company Select d…" at bounding box center [319, 50] width 621 height 621
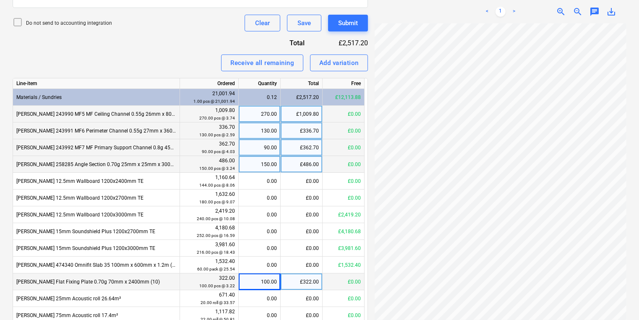
scroll to position [133, 113]
click at [574, 18] on div "< 1 > zoom_in zoom_out chat 0 save_alt" at bounding box center [501, 12] width 252 height 24
click at [576, 11] on span "zoom_out" at bounding box center [578, 12] width 10 height 10
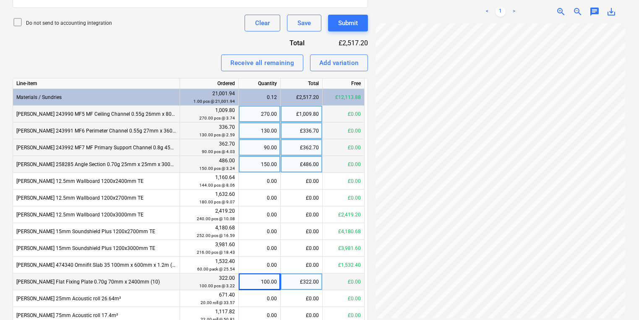
click at [560, 15] on span "zoom_in" at bounding box center [561, 12] width 10 height 10
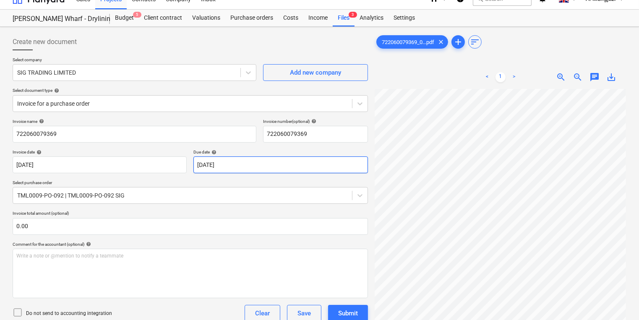
scroll to position [0, 0]
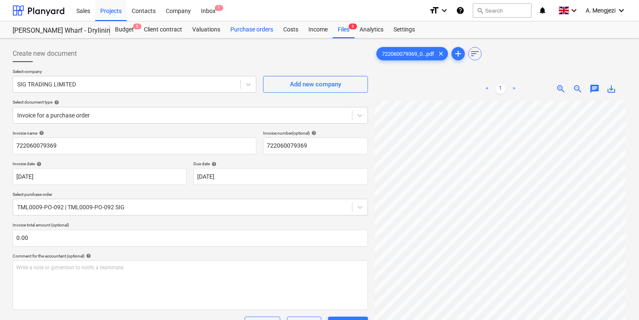
click at [238, 27] on div "Purchase orders" at bounding box center [251, 29] width 53 height 17
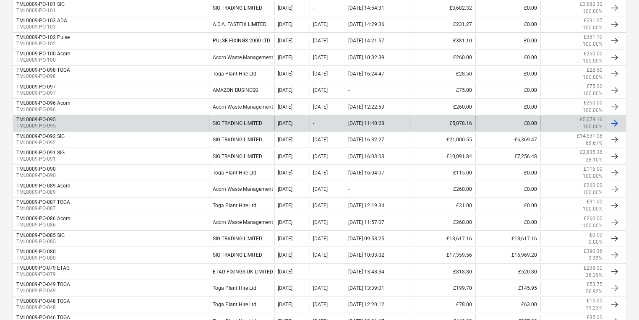
scroll to position [235, 0]
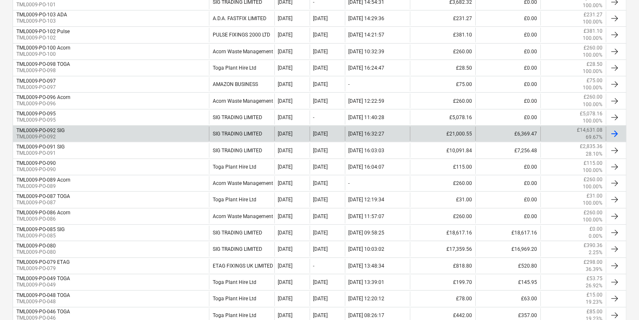
click at [89, 135] on div "TML0009-PO-092 SIG TML0009-PO-092" at bounding box center [111, 134] width 196 height 14
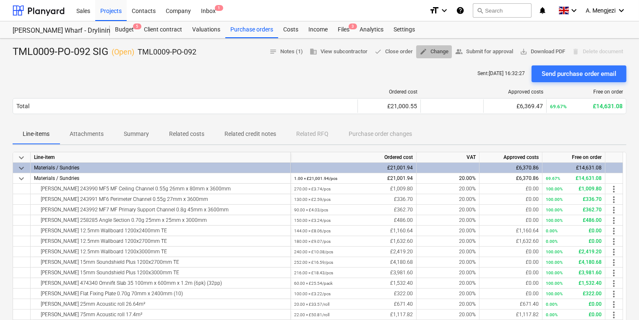
click at [442, 54] on span "edit Change" at bounding box center [434, 52] width 29 height 10
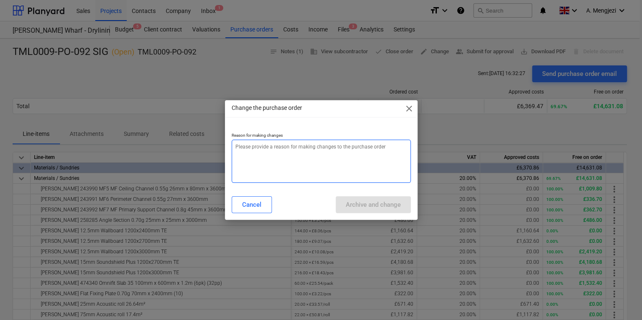
click at [356, 150] on textarea at bounding box center [321, 161] width 179 height 43
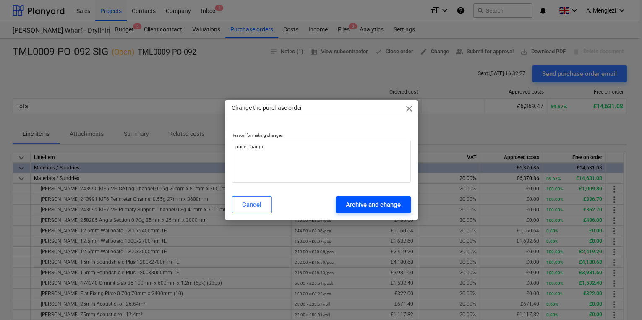
click at [367, 200] on div "Archive and change" at bounding box center [373, 204] width 55 height 11
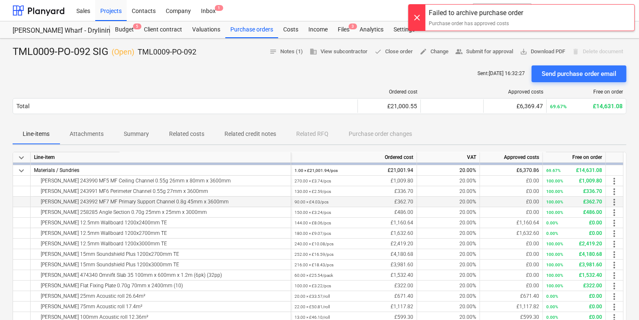
scroll to position [168, 0]
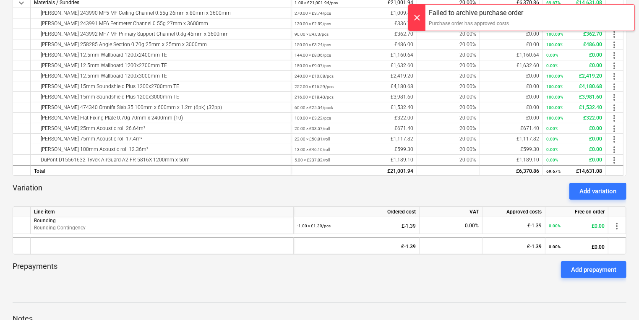
click at [357, 257] on div "Prepayments Add prepayment" at bounding box center [320, 270] width 614 height 30
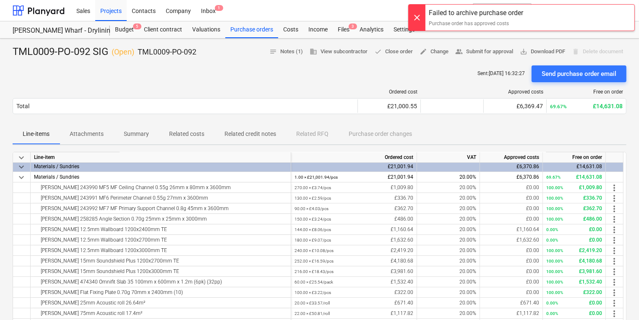
scroll to position [0, 0]
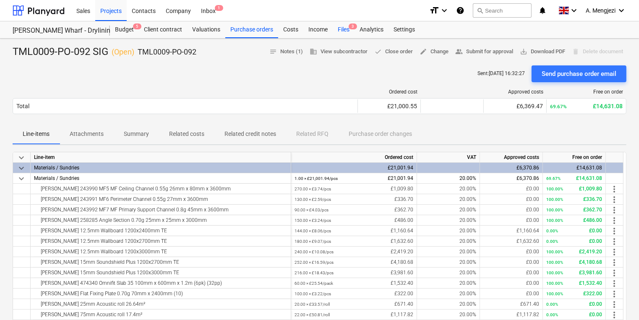
click at [353, 35] on div "Files 3" at bounding box center [344, 29] width 22 height 17
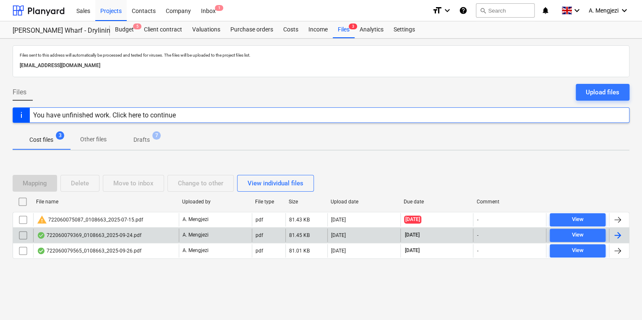
click at [184, 241] on div "A. Mengjezi" at bounding box center [215, 235] width 73 height 13
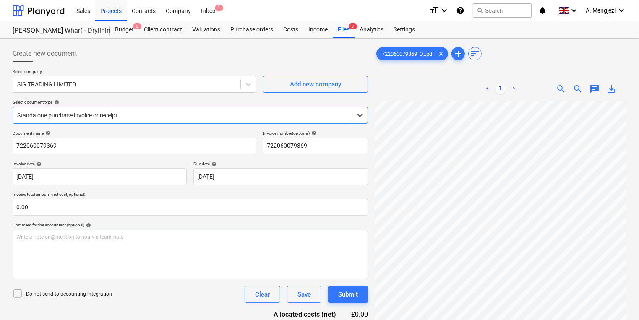
click at [229, 111] on div at bounding box center [182, 115] width 331 height 8
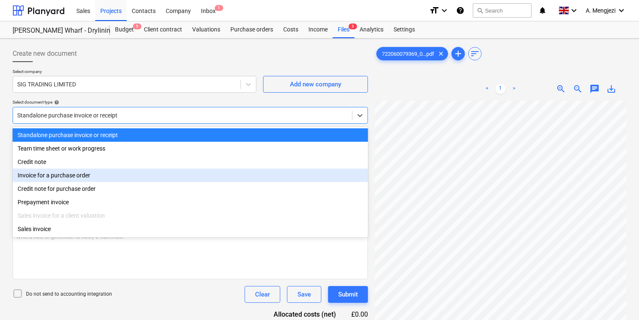
click at [185, 180] on div "Invoice for a purchase order" at bounding box center [191, 175] width 356 height 13
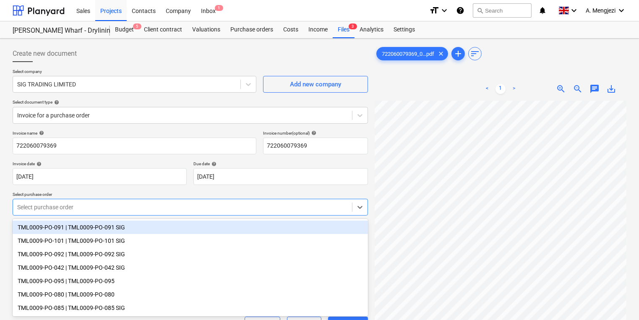
click at [174, 214] on div "Select purchase order" at bounding box center [191, 207] width 356 height 17
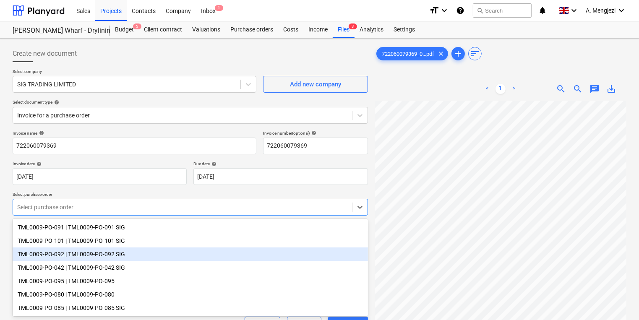
click at [146, 260] on div "TML0009-PO-092 | TML0009-PO-092 SIG" at bounding box center [191, 254] width 356 height 13
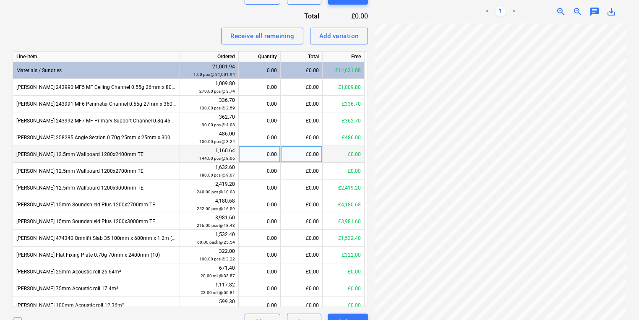
scroll to position [346, 0]
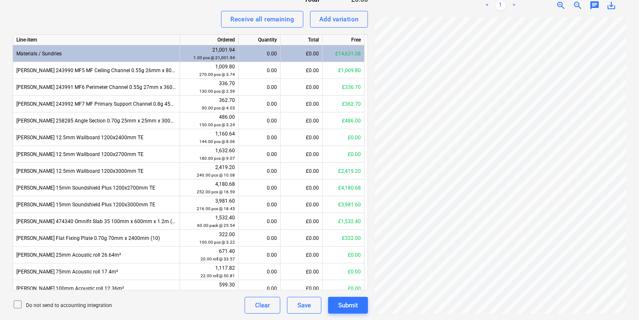
click at [297, 58] on div "£0.00" at bounding box center [302, 53] width 42 height 17
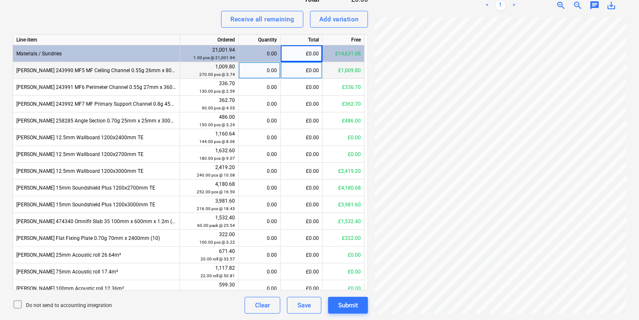
click at [263, 69] on div "0.00" at bounding box center [259, 70] width 35 height 17
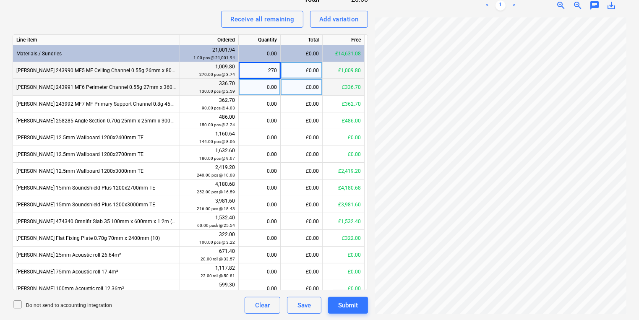
click at [272, 85] on div "0.00" at bounding box center [259, 87] width 35 height 17
click at [257, 81] on div "0.00" at bounding box center [259, 87] width 35 height 17
click at [267, 89] on div "13.00" at bounding box center [259, 87] width 35 height 17
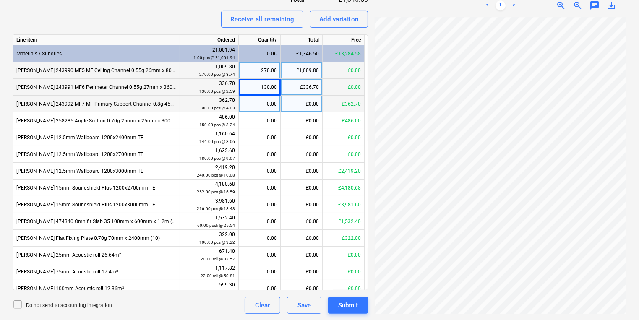
click at [274, 102] on div "0.00" at bounding box center [259, 104] width 35 height 17
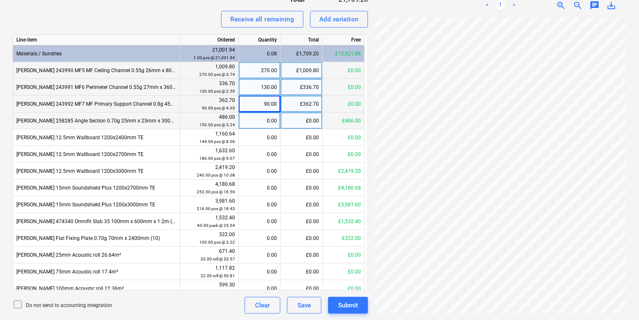
click at [275, 128] on div "0.00" at bounding box center [259, 121] width 35 height 17
click at [266, 121] on input at bounding box center [260, 121] width 42 height 16
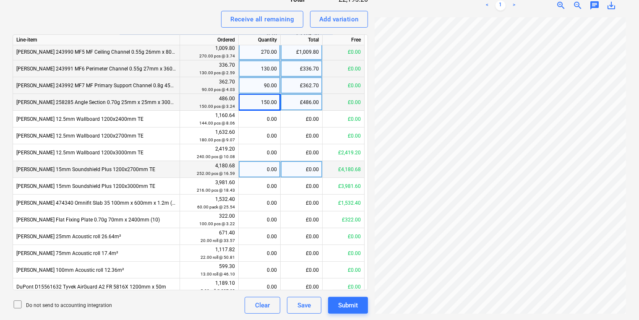
scroll to position [7, 0]
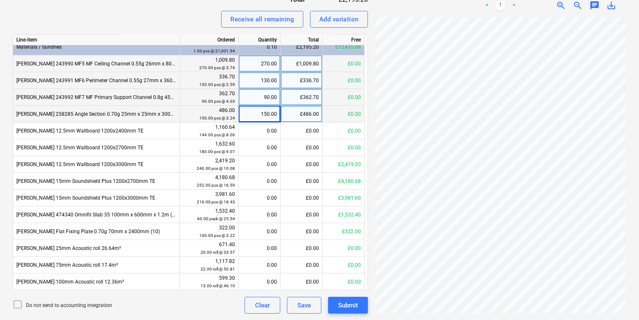
click at [315, 114] on div "£486.00" at bounding box center [302, 114] width 42 height 17
click at [303, 62] on div "£1,009.80" at bounding box center [302, 63] width 42 height 17
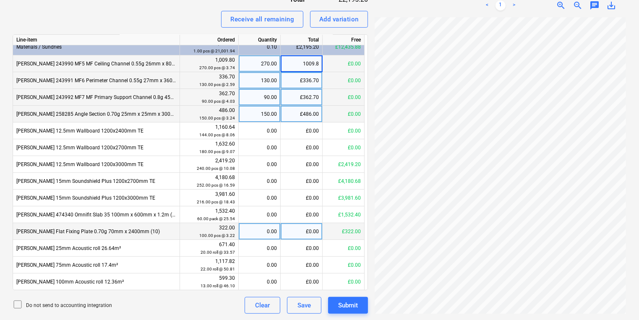
click at [257, 234] on div "0.00" at bounding box center [259, 231] width 35 height 17
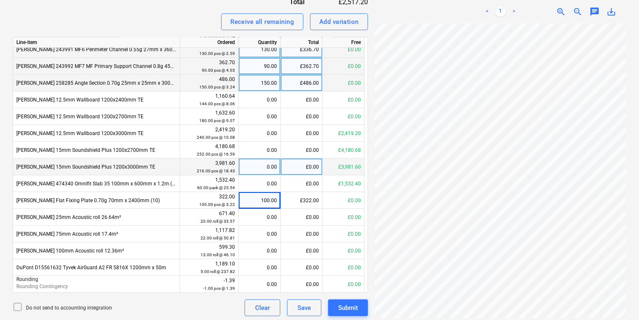
scroll to position [346, 0]
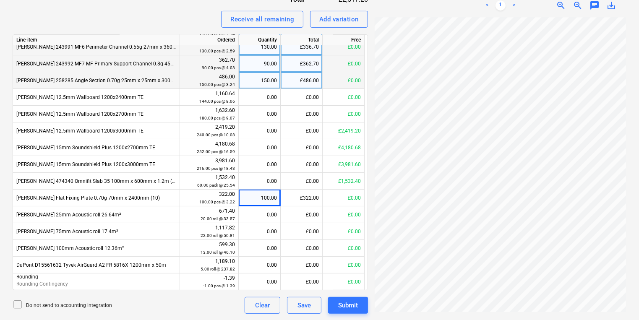
click at [314, 79] on div "£486.00" at bounding box center [302, 80] width 42 height 17
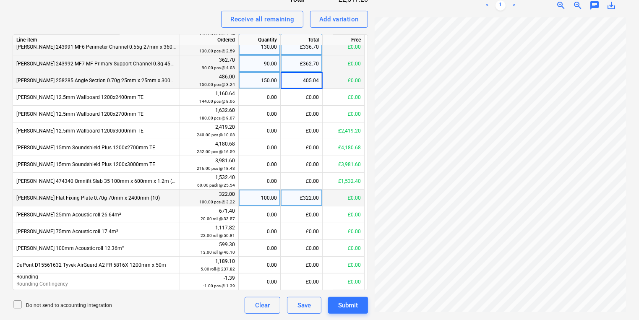
click at [295, 194] on div "£322.00" at bounding box center [302, 198] width 42 height 17
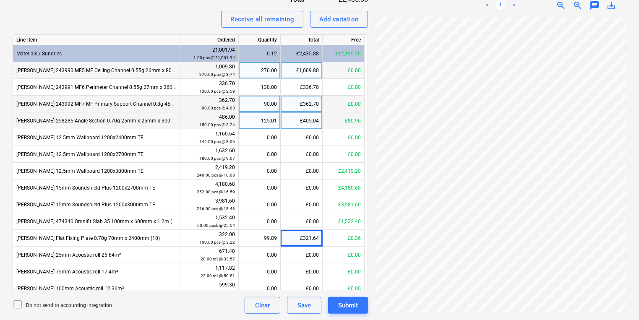
scroll to position [40, 0]
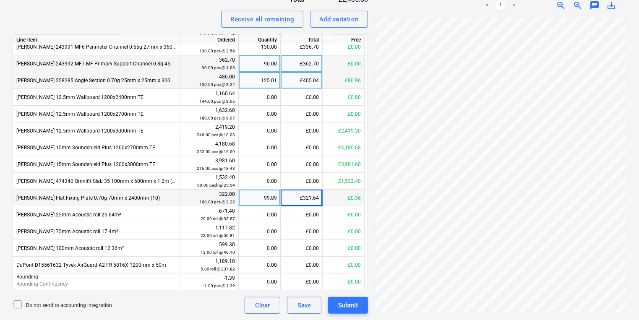
click at [357, 203] on div "£0.36" at bounding box center [344, 198] width 42 height 17
click at [354, 195] on div "£0.36" at bounding box center [344, 198] width 42 height 17
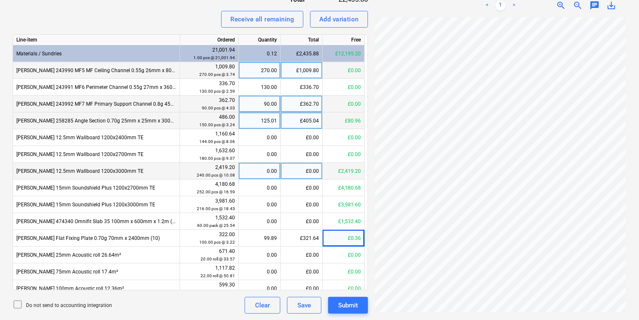
scroll to position [312, 0]
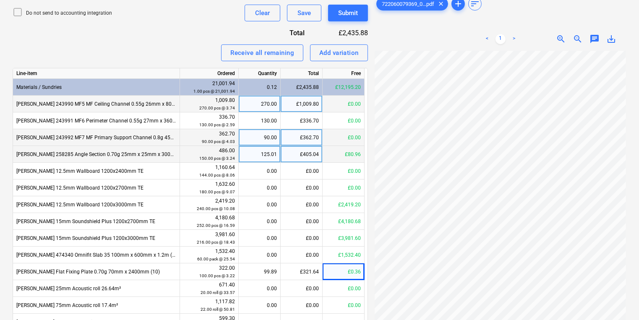
click at [285, 155] on div "£405.04" at bounding box center [302, 154] width 42 height 17
click at [271, 152] on div "125.01" at bounding box center [259, 154] width 35 height 17
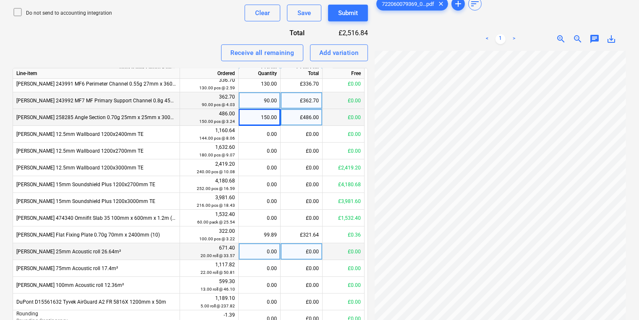
scroll to position [40, 0]
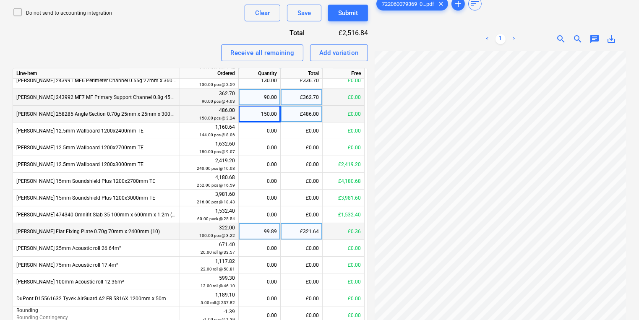
click at [258, 228] on div "99.89" at bounding box center [259, 231] width 35 height 17
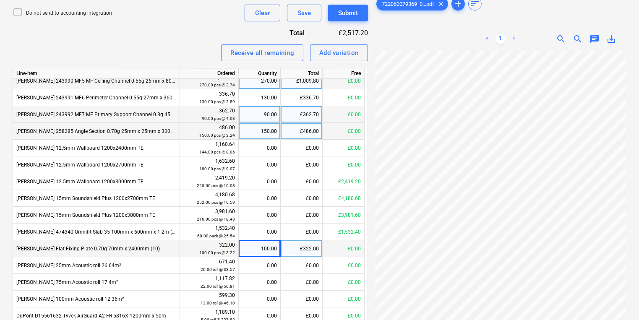
scroll to position [0, 0]
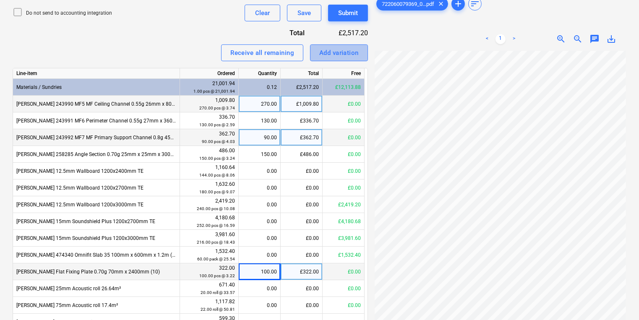
click at [327, 50] on div "Add variation" at bounding box center [339, 52] width 39 height 11
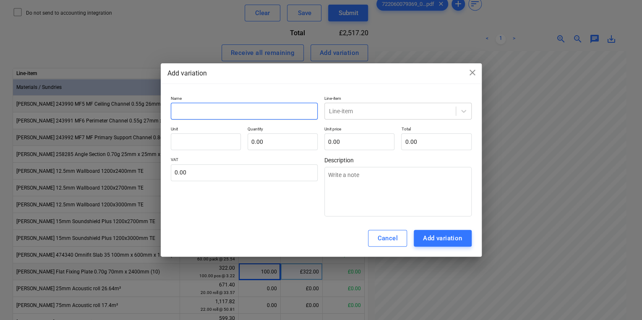
click at [264, 117] on input "text" at bounding box center [244, 111] width 147 height 17
click at [337, 100] on p "Line-item" at bounding box center [398, 99] width 147 height 7
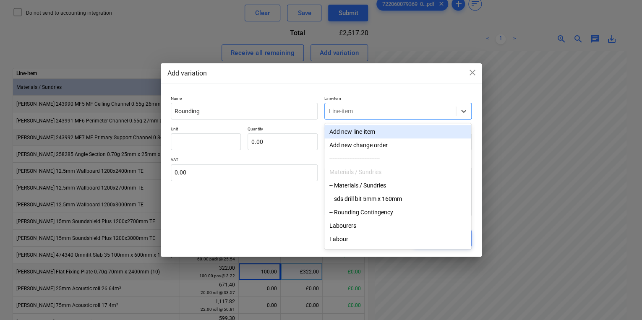
drag, startPoint x: 337, startPoint y: 100, endPoint x: 350, endPoint y: 111, distance: 17.3
click at [350, 111] on div at bounding box center [390, 111] width 123 height 8
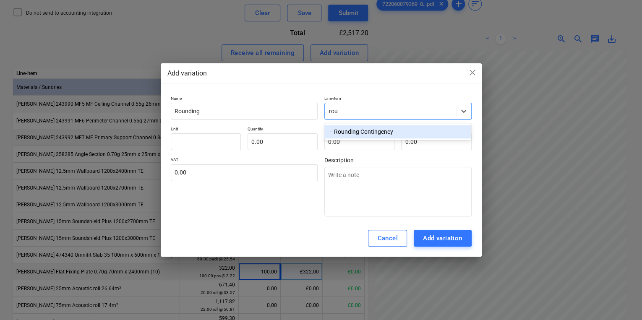
click at [345, 135] on div "-- Rounding Contingency" at bounding box center [398, 131] width 147 height 13
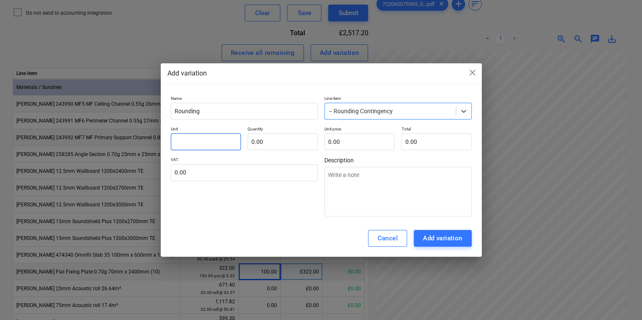
click at [213, 143] on input "text" at bounding box center [206, 142] width 70 height 17
click at [288, 138] on input "text" at bounding box center [283, 142] width 70 height 17
click at [381, 142] on input "text" at bounding box center [360, 142] width 70 height 17
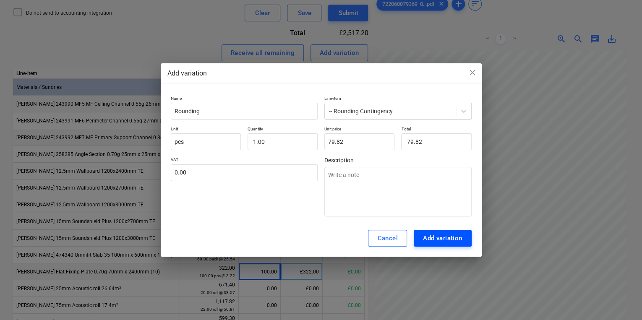
click at [434, 241] on div "Add variation" at bounding box center [442, 238] width 39 height 11
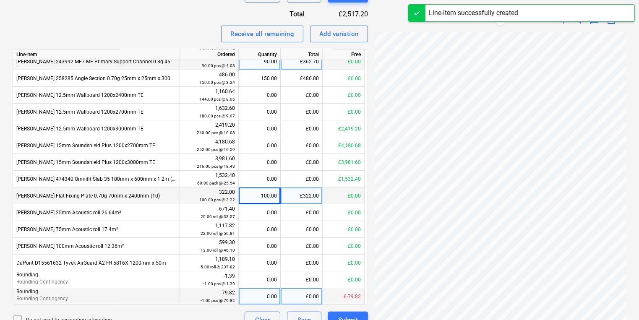
scroll to position [346, 0]
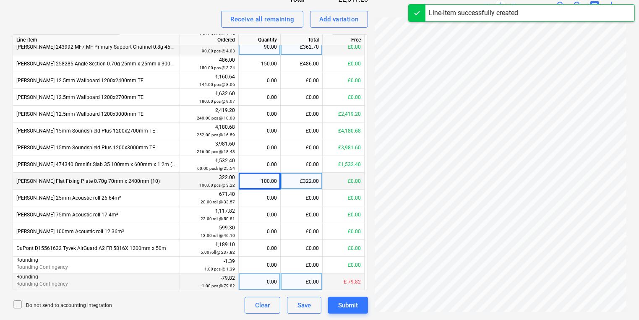
click at [253, 275] on div "0.00" at bounding box center [259, 282] width 35 height 17
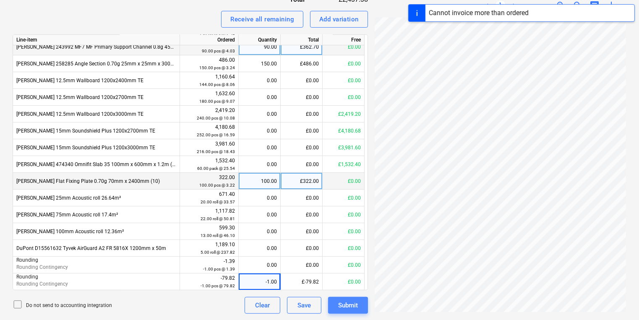
click at [362, 306] on button "Submit" at bounding box center [348, 305] width 40 height 17
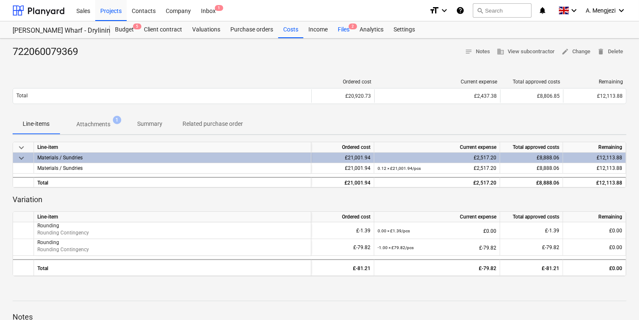
click at [341, 29] on div "Files 2" at bounding box center [344, 29] width 22 height 17
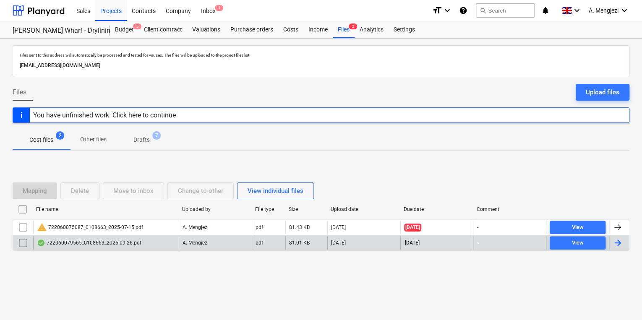
click at [281, 244] on div "pdf" at bounding box center [269, 242] width 34 height 13
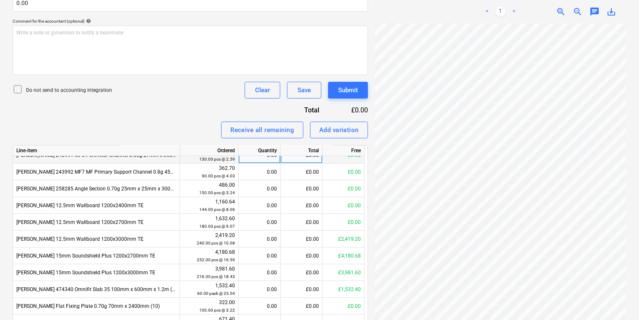
scroll to position [57, 0]
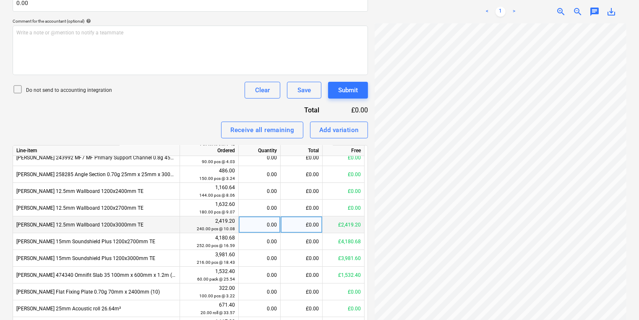
click at [272, 223] on div "0.00" at bounding box center [259, 225] width 35 height 17
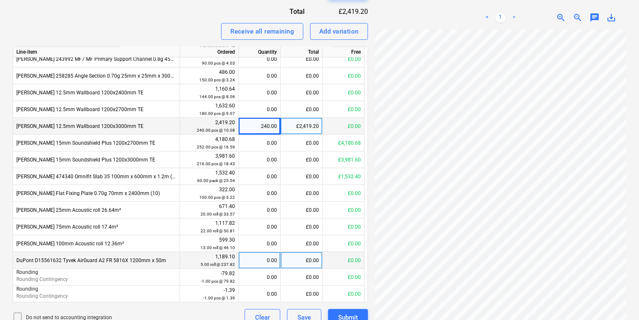
scroll to position [346, 0]
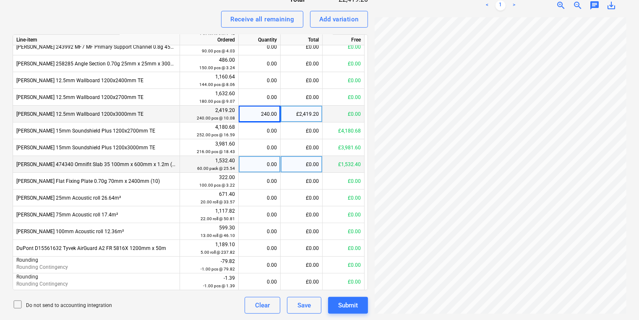
click at [249, 161] on div "0.00" at bounding box center [259, 164] width 35 height 17
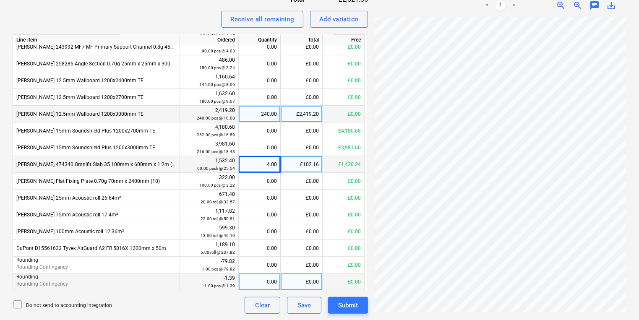
scroll to position [151, 55]
click at [306, 282] on div "£0.00" at bounding box center [302, 282] width 42 height 17
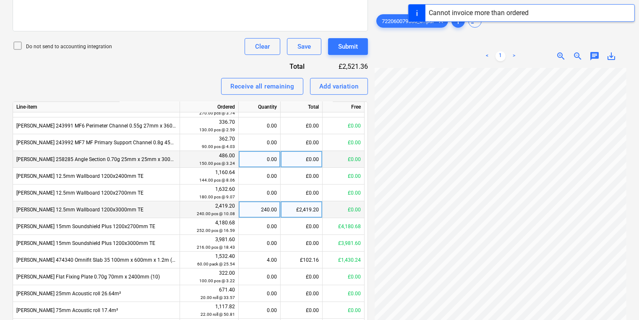
scroll to position [57, 0]
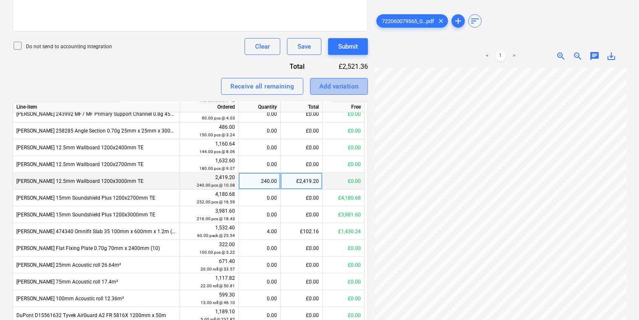
click at [361, 81] on button "Add variation" at bounding box center [339, 86] width 58 height 17
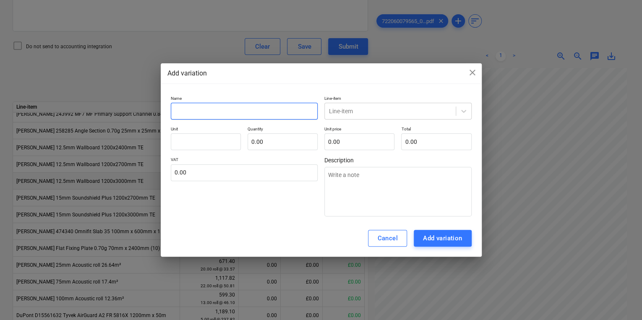
click at [270, 110] on input "text" at bounding box center [244, 111] width 147 height 17
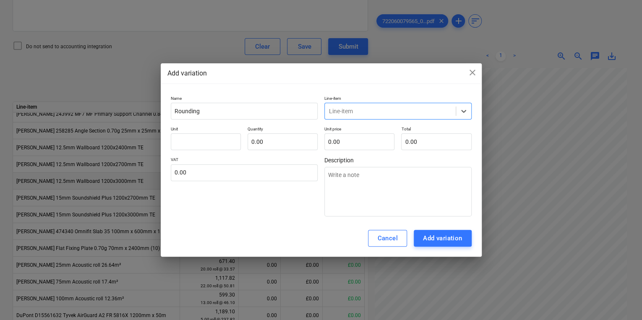
click at [386, 96] on p "Line-item" at bounding box center [398, 99] width 147 height 7
click at [396, 117] on div "Line-item" at bounding box center [390, 111] width 131 height 12
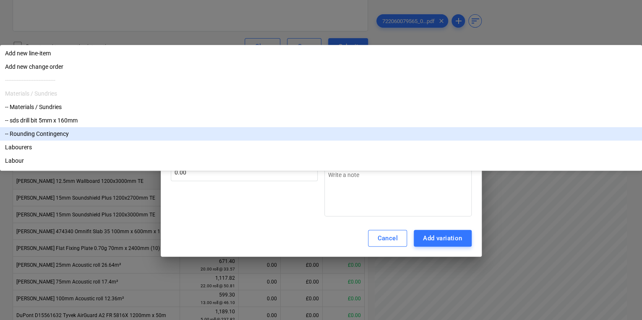
click at [341, 141] on div "-- Rounding Contingency" at bounding box center [321, 133] width 642 height 13
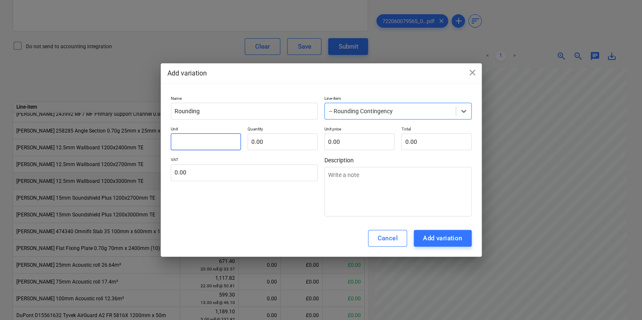
click at [202, 139] on input "text" at bounding box center [206, 142] width 70 height 17
click at [270, 141] on input "text" at bounding box center [283, 142] width 70 height 17
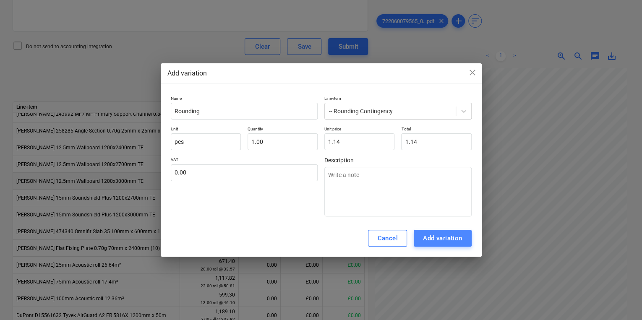
click at [450, 238] on div "Add variation" at bounding box center [442, 238] width 39 height 11
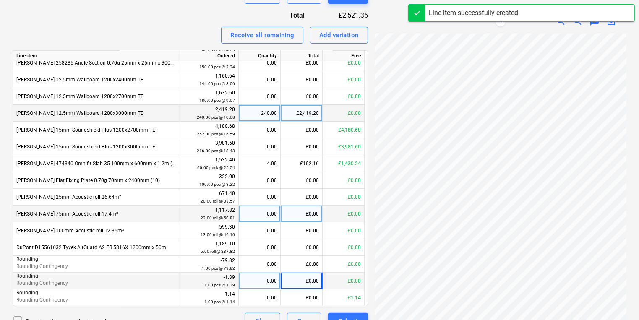
scroll to position [346, 0]
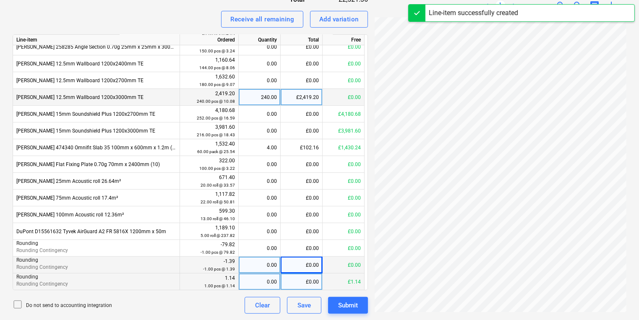
click at [242, 285] on div "0.00" at bounding box center [260, 282] width 42 height 17
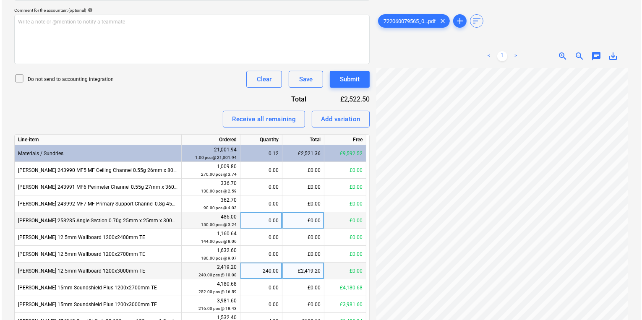
scroll to position [245, 0]
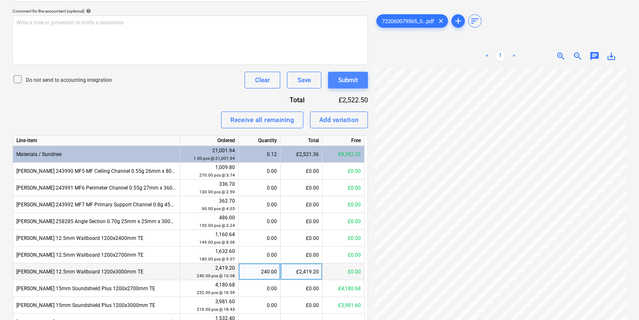
click at [341, 81] on div "Submit" at bounding box center [348, 80] width 20 height 11
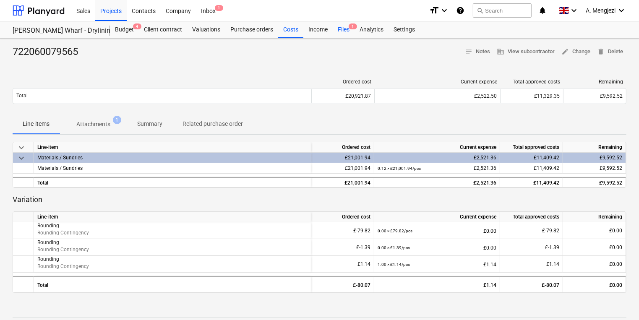
click at [348, 26] on div "Files 1" at bounding box center [344, 29] width 22 height 17
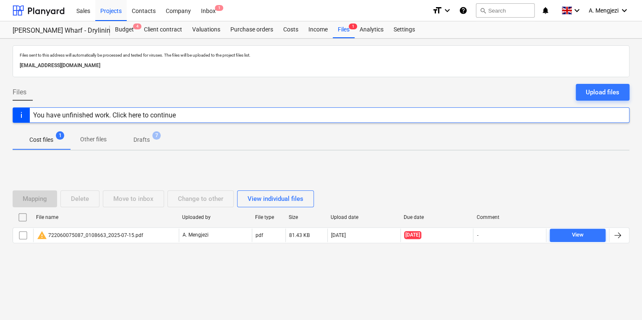
drag, startPoint x: 156, startPoint y: 266, endPoint x: 149, endPoint y: 259, distance: 9.8
click at [156, 266] on div "Mapping Delete Move to inbox Change to other View individual files File name Up…" at bounding box center [321, 220] width 617 height 126
click at [210, 7] on div "Inbox 1" at bounding box center [208, 10] width 25 height 21
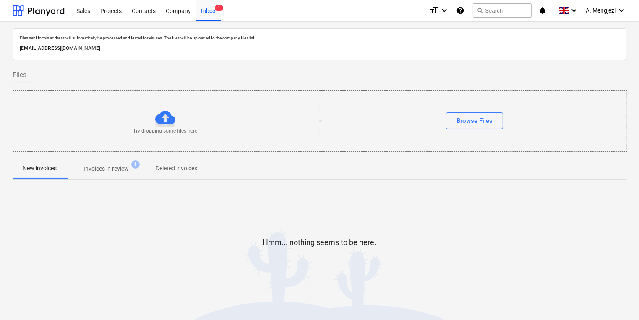
click at [116, 175] on span "Invoices in review 1" at bounding box center [106, 168] width 79 height 15
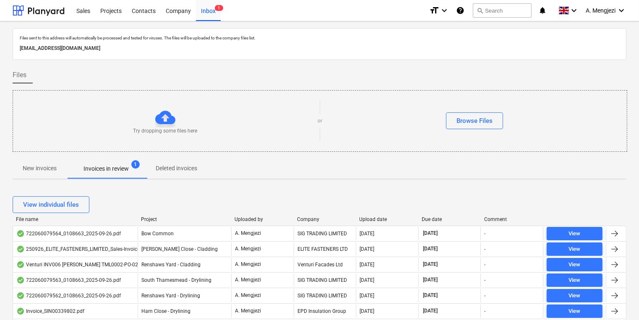
click at [302, 220] on div "Company" at bounding box center [325, 220] width 56 height 6
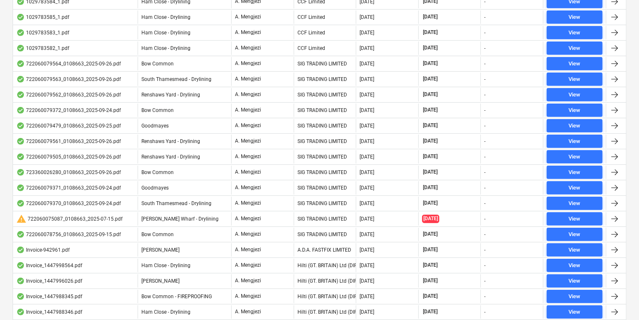
scroll to position [437, 0]
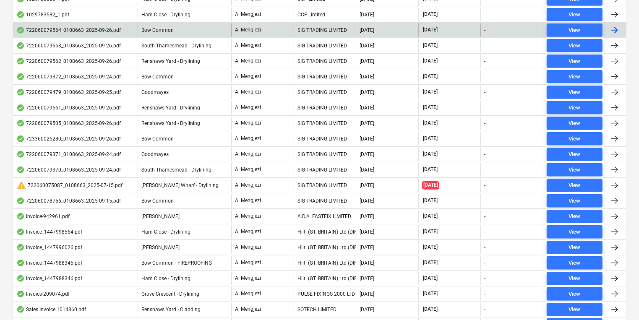
click at [155, 32] on div "Bow Common" at bounding box center [185, 30] width 94 height 13
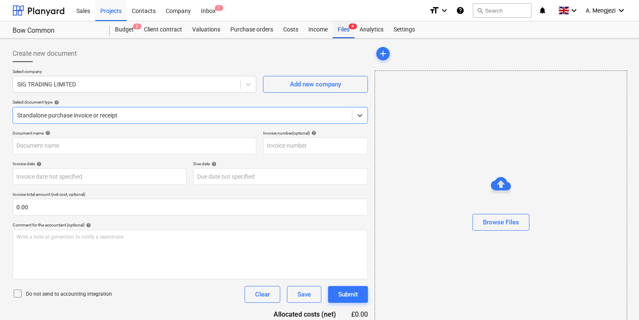
click at [349, 30] on div "Files 4" at bounding box center [344, 29] width 22 height 17
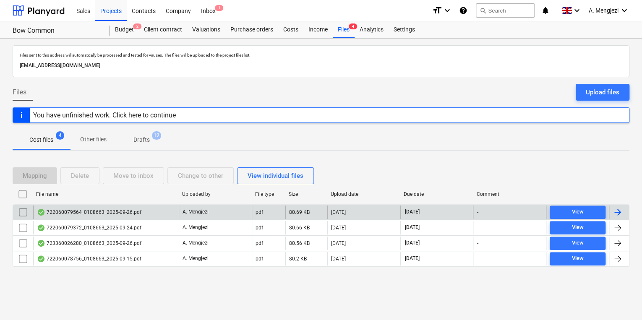
click at [108, 205] on div "722060079564_0108663_2025-09-26.pdf A. Mengjezi pdf 80.69 KB 29.09.2025 15.11.2…" at bounding box center [321, 212] width 617 height 16
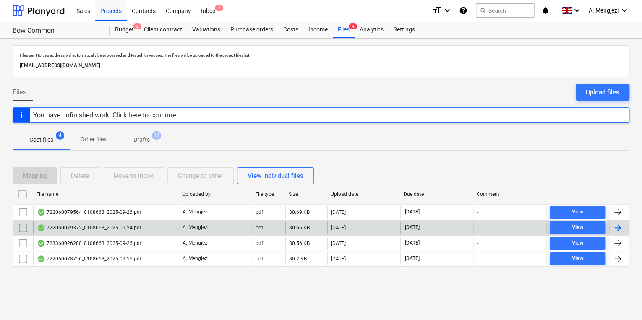
click at [108, 221] on div "722060079372_0108663_2025-09-24.pdf" at bounding box center [106, 227] width 146 height 13
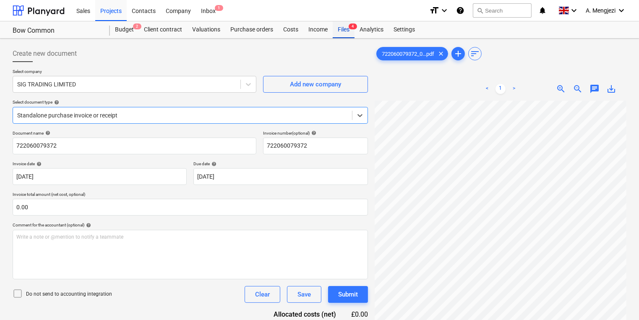
click at [343, 26] on div "Files 4" at bounding box center [344, 29] width 22 height 17
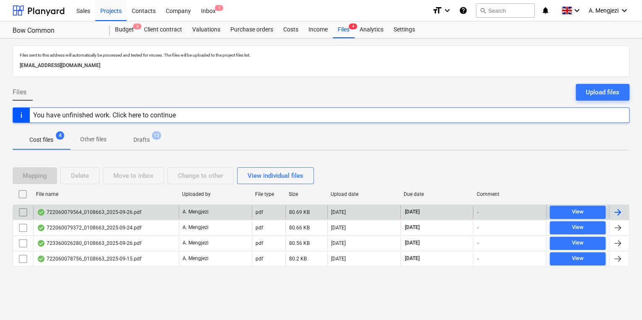
click at [204, 212] on p "A. Mengjezi" at bounding box center [196, 212] width 26 height 7
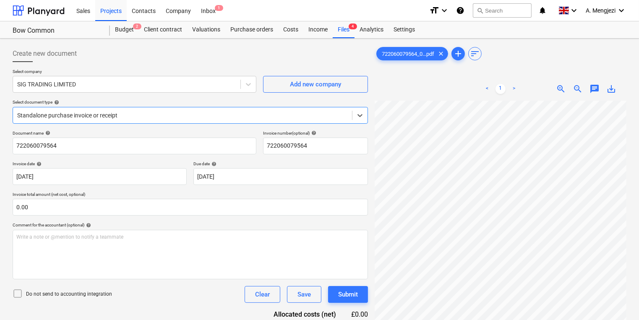
scroll to position [67, 0]
click at [339, 32] on div "Files 4" at bounding box center [344, 29] width 22 height 17
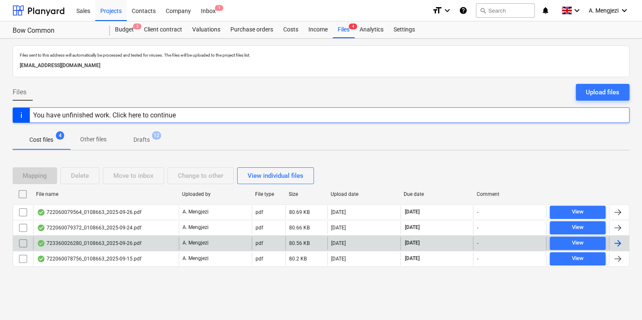
click at [153, 237] on div "723360026280_0108663_2025-09-26.pdf" at bounding box center [106, 243] width 146 height 13
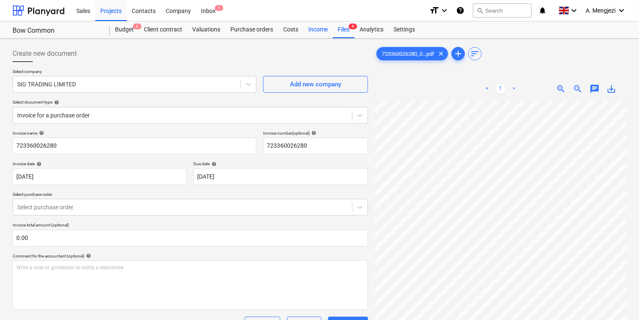
click at [330, 30] on div "Income" at bounding box center [318, 29] width 29 height 17
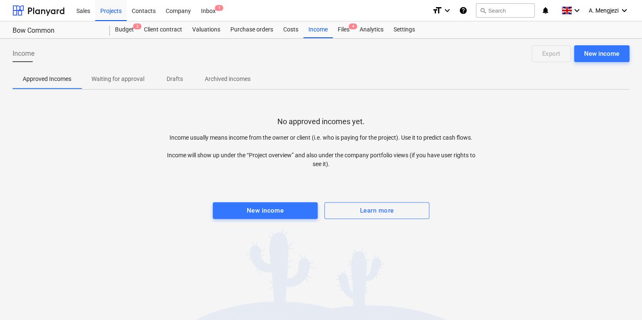
click at [343, 21] on div "Sales Projects Contacts Company Inbox 1" at bounding box center [248, 10] width 354 height 21
click at [345, 29] on div "Files 4" at bounding box center [344, 29] width 22 height 17
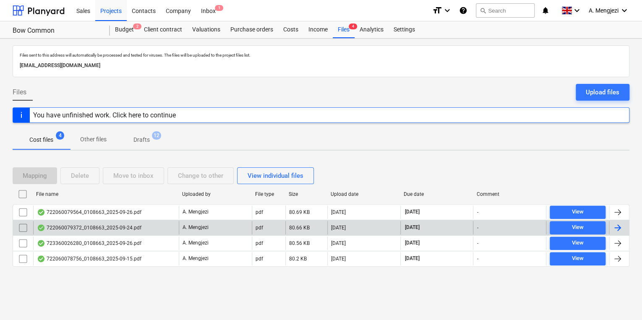
click at [245, 228] on div "A. Mengjezi" at bounding box center [215, 227] width 73 height 13
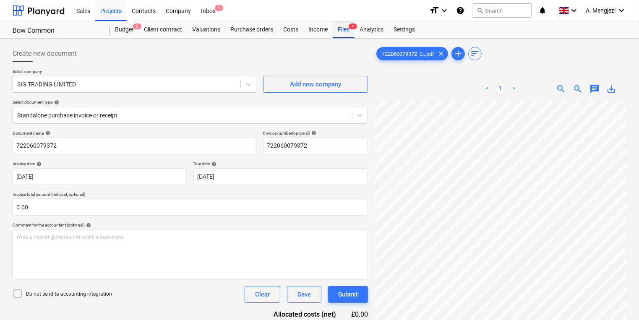
click at [345, 24] on div "Files 4" at bounding box center [344, 29] width 22 height 17
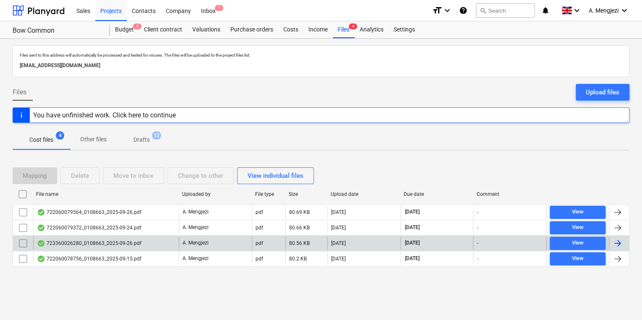
click at [154, 245] on div "723360026280_0108663_2025-09-26.pdf" at bounding box center [106, 243] width 146 height 13
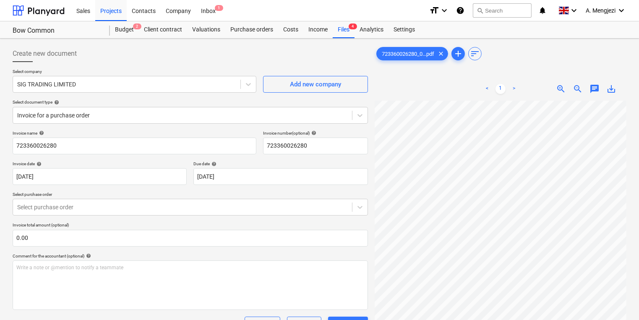
scroll to position [94, 65]
click at [67, 164] on div "Invoice date help" at bounding box center [100, 163] width 174 height 5
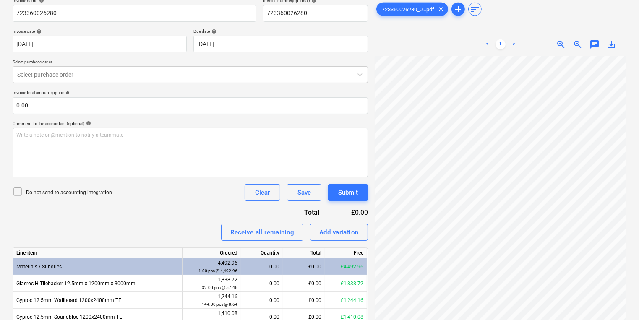
scroll to position [172, 0]
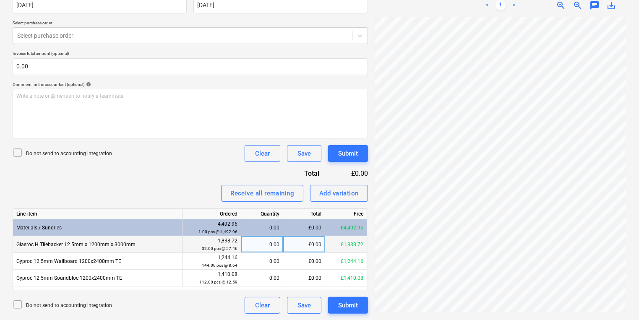
click at [262, 248] on div "0.00" at bounding box center [262, 244] width 35 height 17
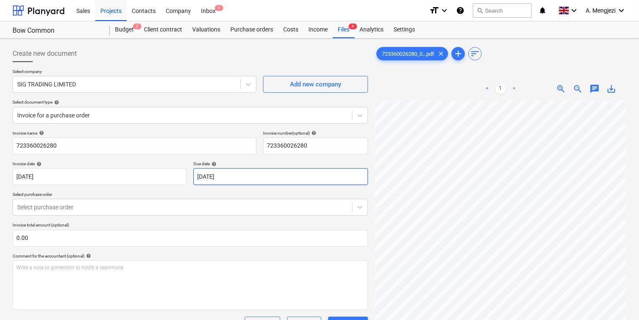
scroll to position [0, 0]
click at [250, 22] on div "Purchase orders" at bounding box center [251, 29] width 53 height 17
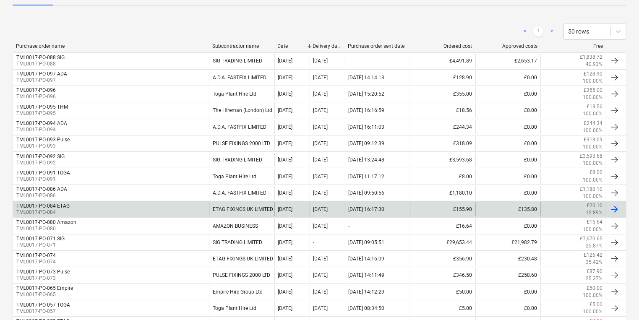
scroll to position [134, 0]
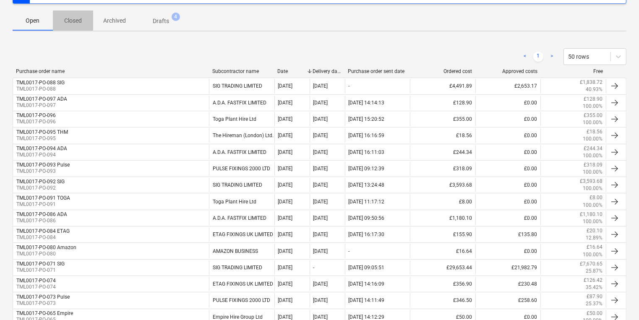
click at [70, 20] on p "Closed" at bounding box center [73, 20] width 20 height 9
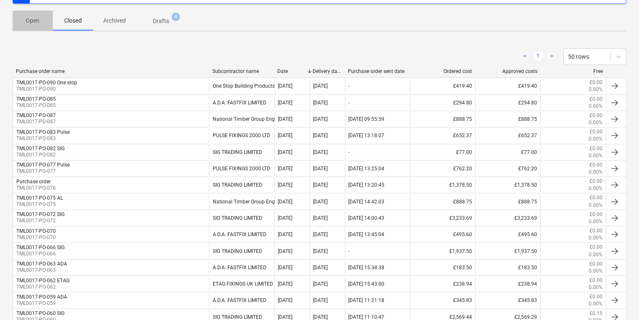
click at [31, 22] on p "Open" at bounding box center [33, 20] width 20 height 9
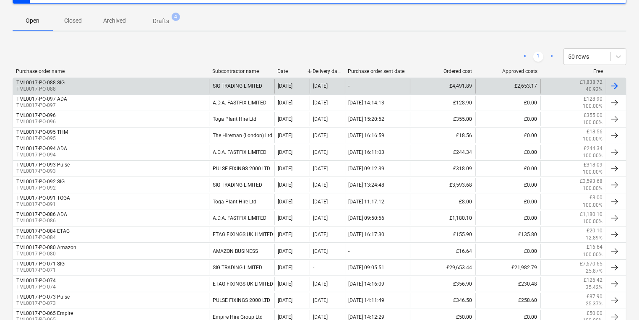
click at [79, 90] on div "TML0017-PO-088 SIG TML0017-PO-088" at bounding box center [111, 86] width 196 height 14
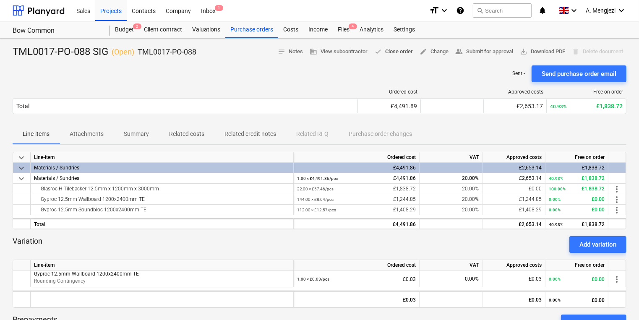
click at [389, 52] on span "done Close order" at bounding box center [394, 52] width 39 height 10
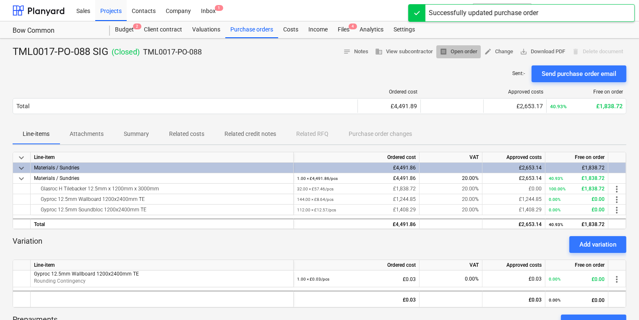
click at [470, 47] on span "receipt Open order" at bounding box center [459, 52] width 38 height 10
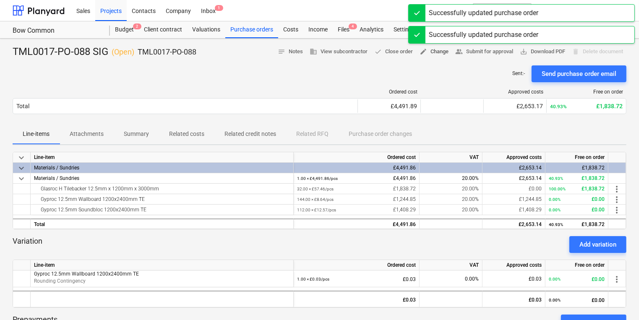
click at [433, 52] on span "edit Change" at bounding box center [434, 52] width 29 height 10
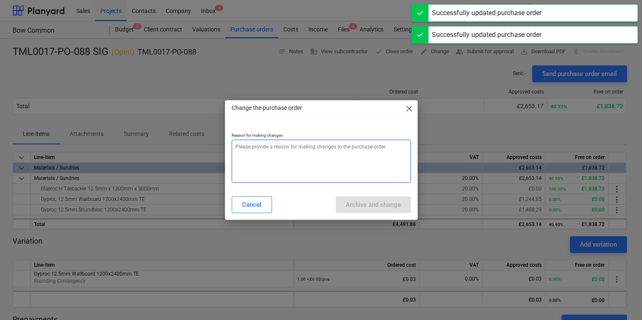
click at [308, 155] on textarea at bounding box center [321, 161] width 179 height 43
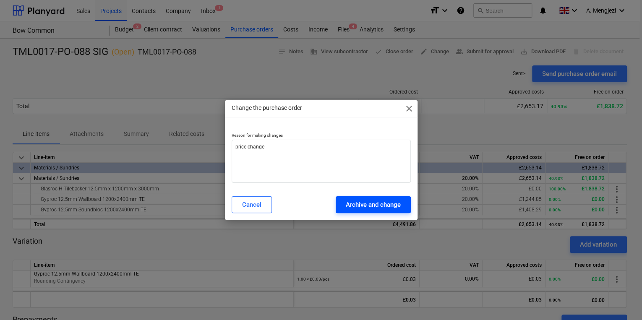
click at [380, 202] on div "Archive and change" at bounding box center [373, 204] width 55 height 11
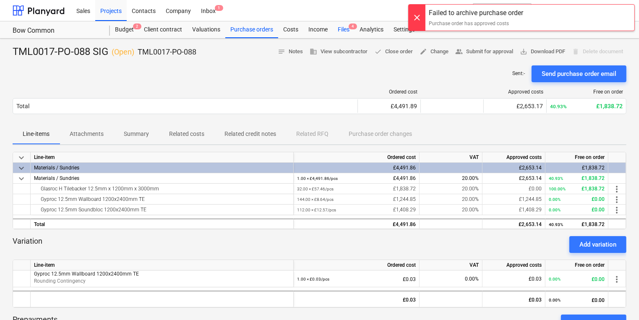
click at [338, 27] on div "Files 4" at bounding box center [344, 29] width 22 height 17
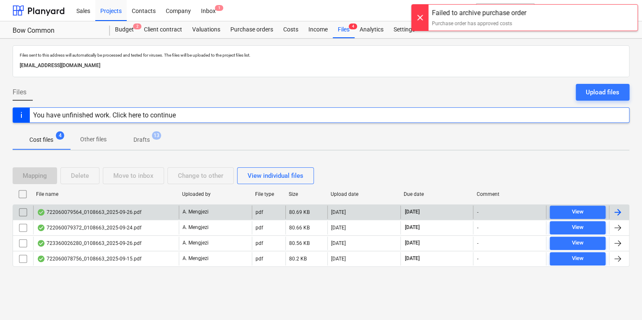
click at [222, 218] on div "A. Mengjezi" at bounding box center [215, 212] width 73 height 13
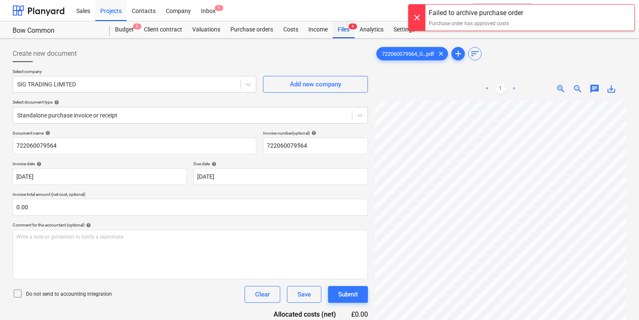
click at [349, 34] on div "Files 4" at bounding box center [344, 29] width 22 height 17
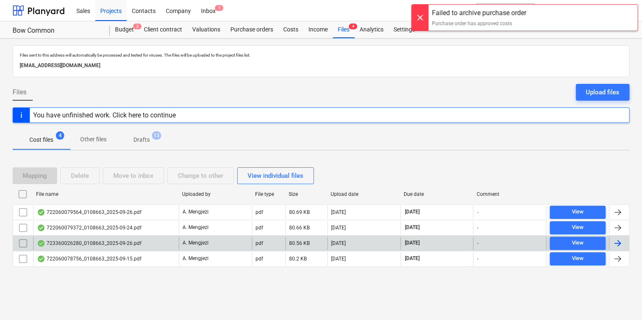
click at [71, 242] on div "723360026280_0108663_2025-09-26.pdf" at bounding box center [89, 243] width 105 height 7
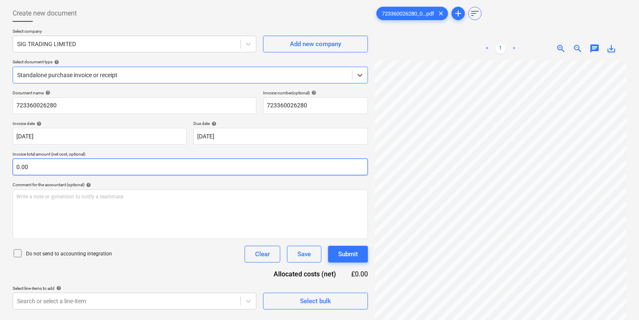
scroll to position [84, 0]
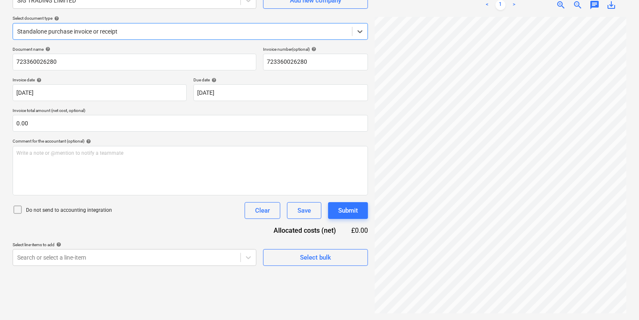
click at [208, 34] on div at bounding box center [182, 31] width 331 height 8
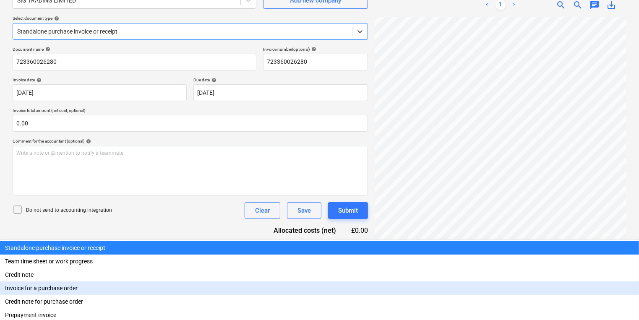
click at [168, 282] on div "Invoice for a purchase order" at bounding box center [319, 288] width 639 height 13
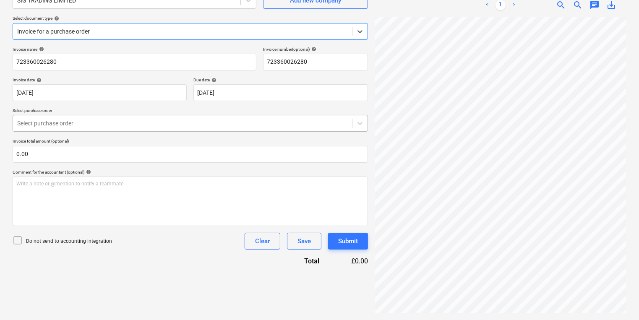
click at [153, 128] on div "Select purchase order" at bounding box center [182, 124] width 339 height 12
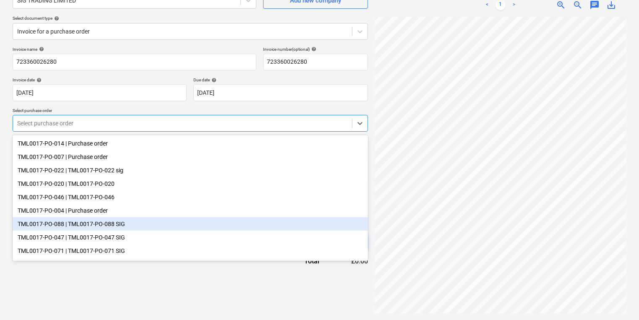
click at [124, 228] on div "TML0017-PO-088 | TML0017-PO-088 SIG" at bounding box center [191, 223] width 356 height 13
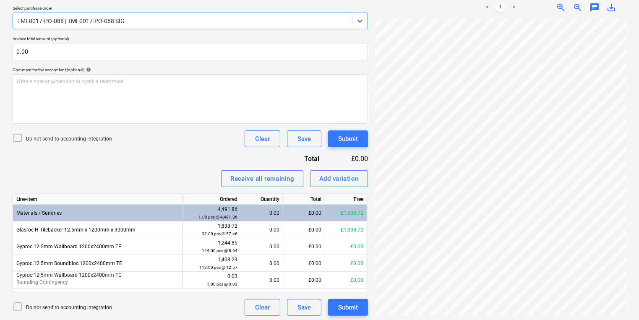
scroll to position [189, 0]
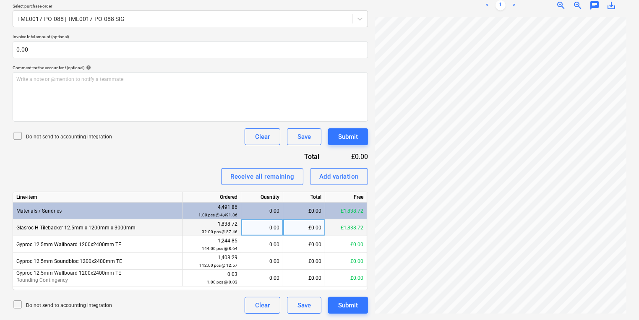
click at [253, 230] on div "0.00" at bounding box center [262, 228] width 35 height 17
drag, startPoint x: 122, startPoint y: 228, endPoint x: 17, endPoint y: 231, distance: 104.6
click at [17, 231] on div "Glasroc H Tilebacker 12.5mm x 1200mm x 3000mm" at bounding box center [98, 228] width 170 height 17
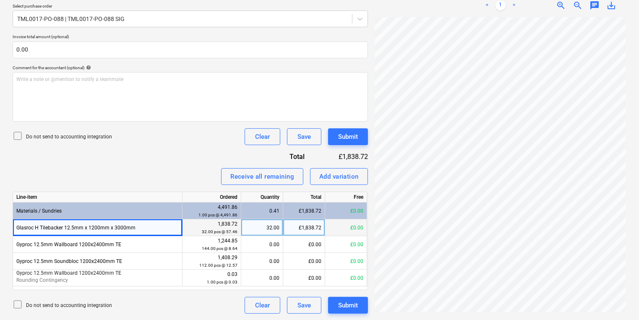
copy div "Glasroc H Tilebacker 12.5mm x 1200mm x 3000mm"
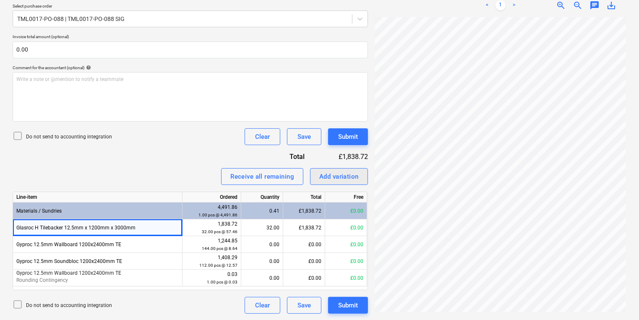
click at [335, 175] on div "Add variation" at bounding box center [339, 176] width 39 height 11
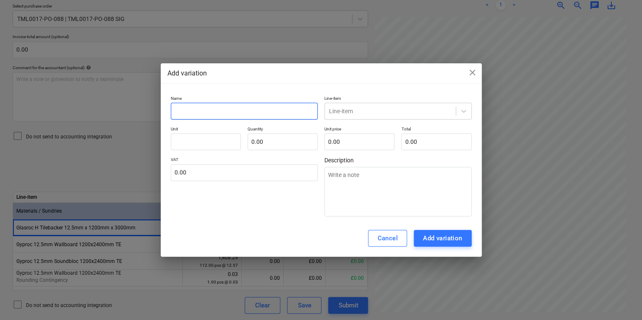
paste input "Glasroc H Tilebacker 12.5mm x 1200mm x 3000mm"
drag, startPoint x: 346, startPoint y: 112, endPoint x: 350, endPoint y: 115, distance: 4.9
click at [346, 112] on div at bounding box center [390, 111] width 123 height 8
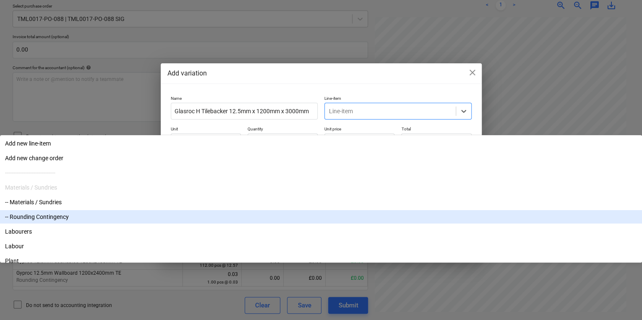
click at [348, 210] on div "-- Rounding Contingency" at bounding box center [321, 216] width 642 height 13
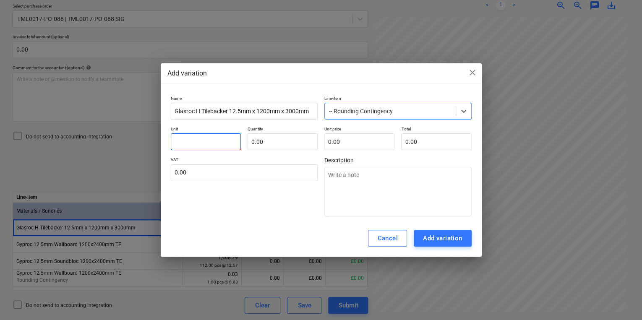
click at [213, 136] on input "text" at bounding box center [206, 142] width 70 height 17
click at [263, 143] on input "text" at bounding box center [283, 142] width 70 height 17
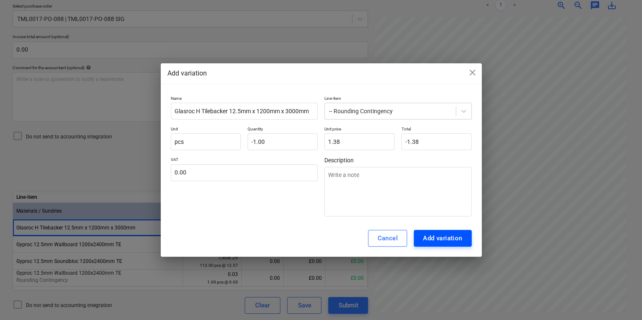
click at [439, 238] on div "Add variation" at bounding box center [442, 238] width 39 height 11
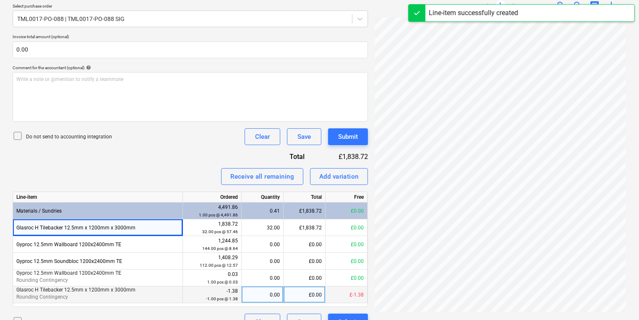
click at [265, 289] on div "0.00" at bounding box center [262, 295] width 35 height 17
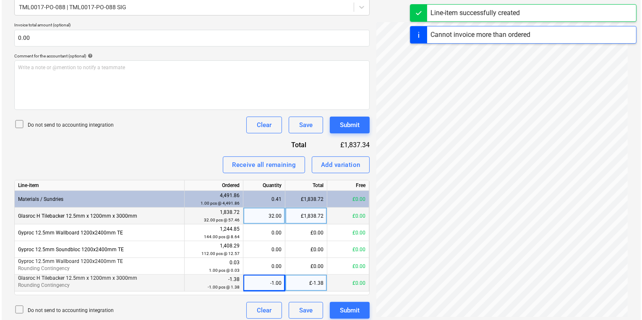
scroll to position [205, 0]
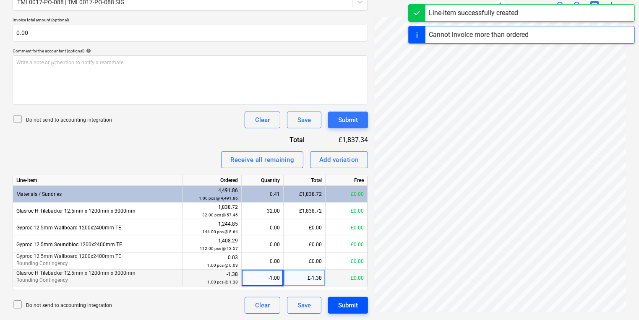
click at [343, 306] on div "Submit" at bounding box center [348, 305] width 20 height 11
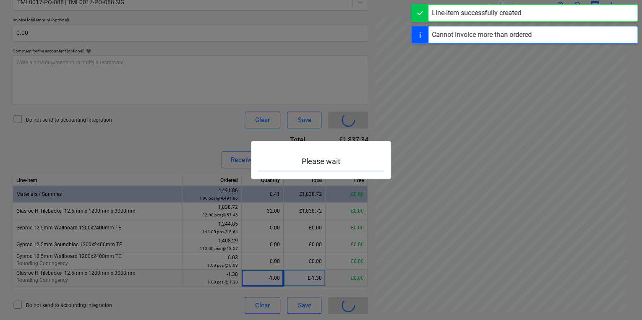
scroll to position [151, 64]
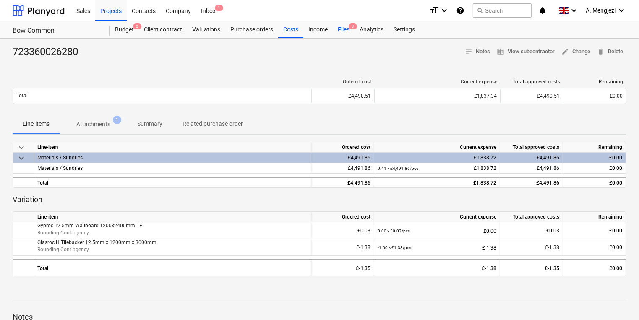
click at [344, 34] on div "Files 3" at bounding box center [344, 29] width 22 height 17
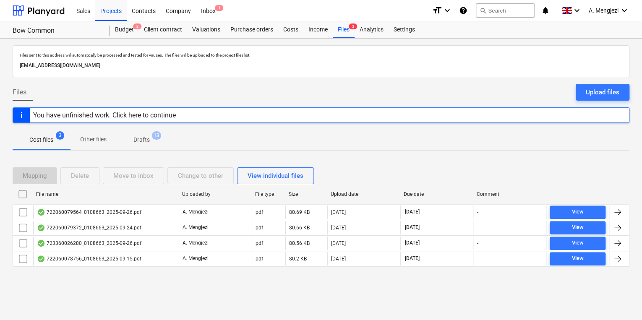
click at [207, 281] on div "Mapping Delete Move to inbox Change to other View individual files File name Up…" at bounding box center [321, 220] width 617 height 126
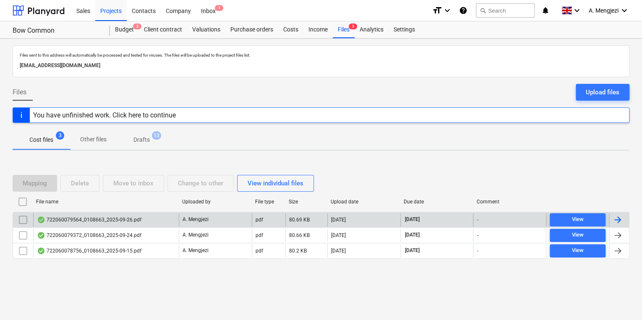
click at [183, 217] on p "A. Mengjezi" at bounding box center [196, 219] width 26 height 7
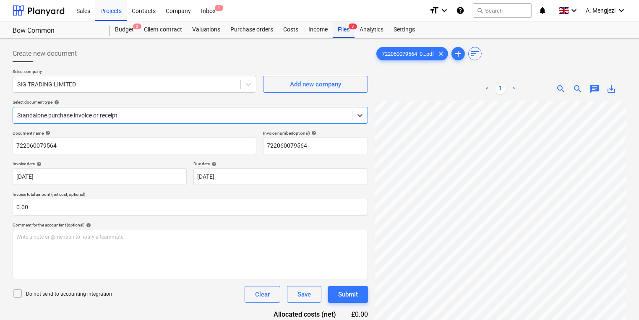
click at [341, 36] on div "Files 3" at bounding box center [344, 29] width 22 height 17
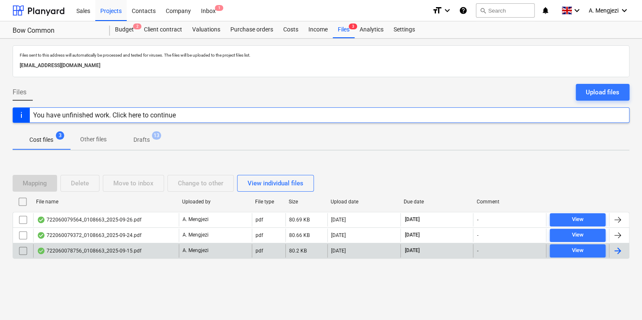
click at [189, 248] on p "A. Mengjezi" at bounding box center [196, 250] width 26 height 7
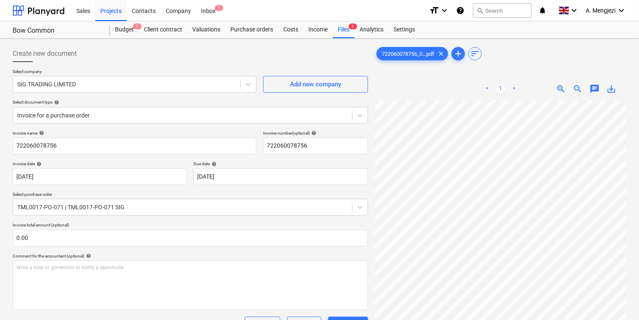
scroll to position [75, 25]
click at [200, 8] on div "Inbox 1" at bounding box center [208, 10] width 25 height 21
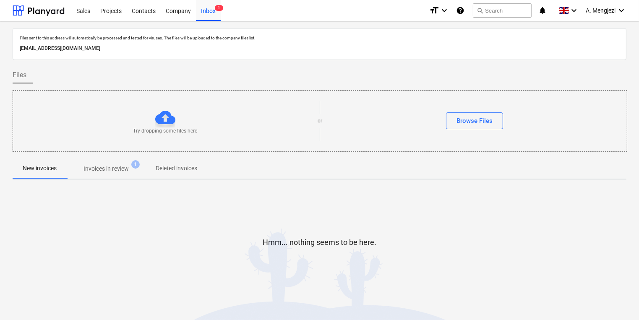
click at [118, 174] on span "Invoices in review 1" at bounding box center [106, 168] width 79 height 15
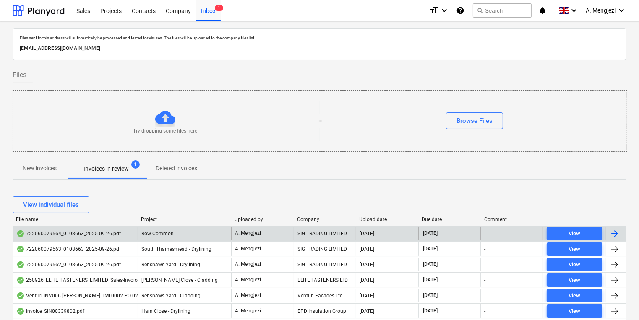
click at [309, 226] on div "722060079564_0108663_2025-09-26.pdf Bow Common A. Mengjezi SIG TRADING LIMITED …" at bounding box center [320, 234] width 614 height 16
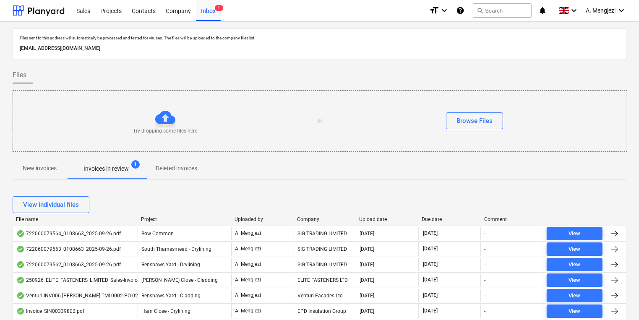
click at [306, 222] on div "Company" at bounding box center [325, 220] width 56 height 6
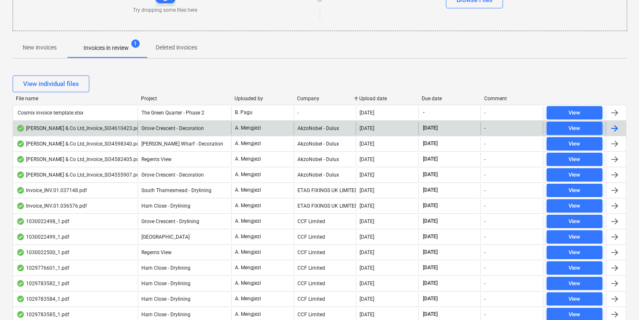
scroll to position [109, 0]
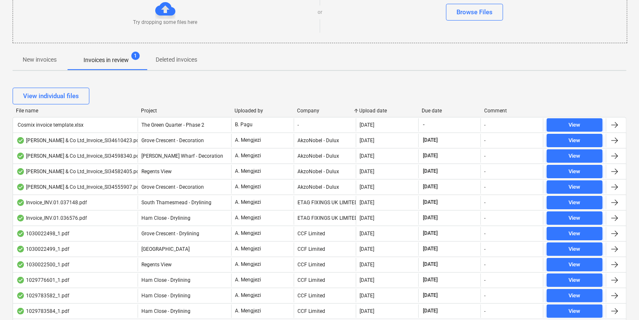
click at [145, 110] on div at bounding box center [137, 111] width 15 height 6
click at [145, 110] on div at bounding box center [138, 111] width 15 height 6
click at [149, 110] on div "Project" at bounding box center [184, 111] width 87 height 6
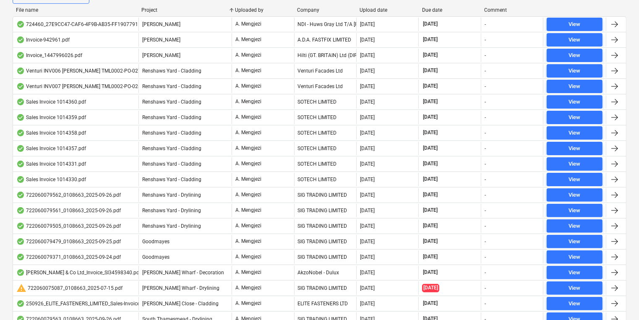
scroll to position [176, 0]
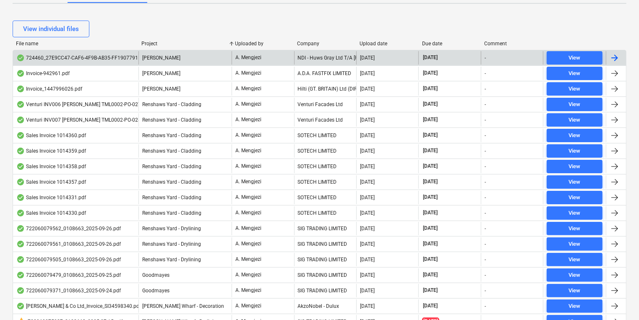
click at [272, 62] on div "A. Mengjezi" at bounding box center [263, 57] width 62 height 13
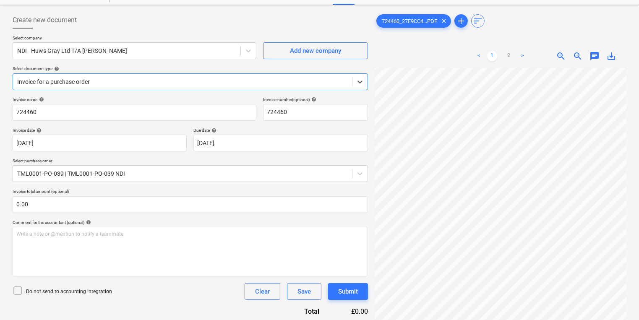
scroll to position [68, 75]
click at [304, 157] on div "Create new document Select company NDI - Huws Gray Ltd T/A Lloyd Worrall Add ne…" at bounding box center [319, 315] width 621 height 615
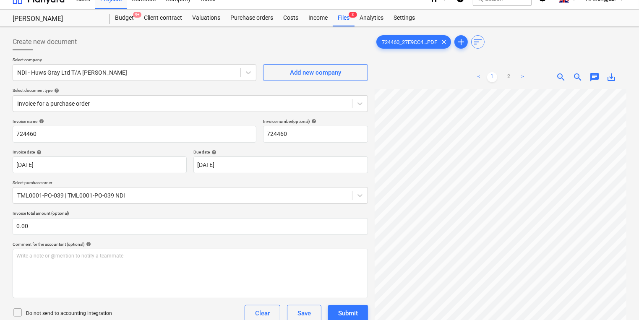
scroll to position [0, 0]
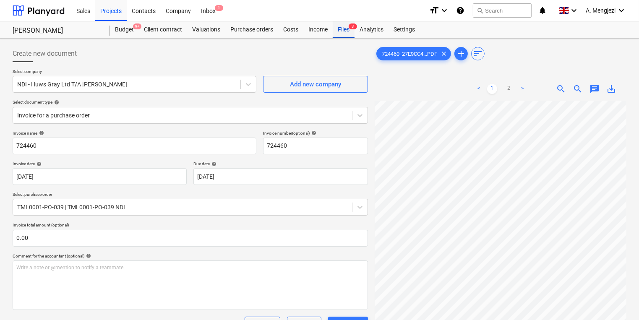
click at [333, 27] on div "Files 3" at bounding box center [344, 29] width 22 height 17
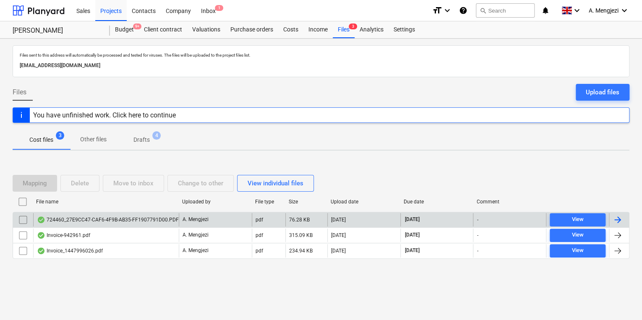
click at [84, 224] on div "724460_27E9CC47-CAF6-4F9B-AB35-FF1907791D00.PDF" at bounding box center [106, 219] width 146 height 13
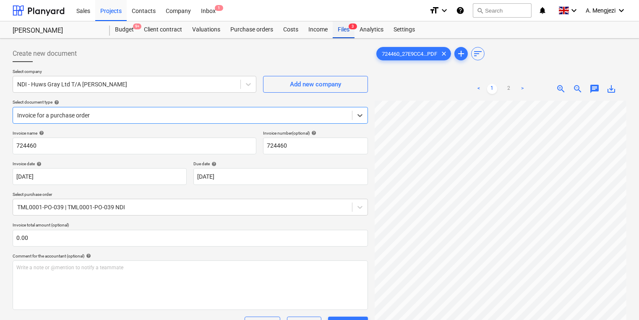
click at [346, 29] on div "Files 3" at bounding box center [344, 29] width 22 height 17
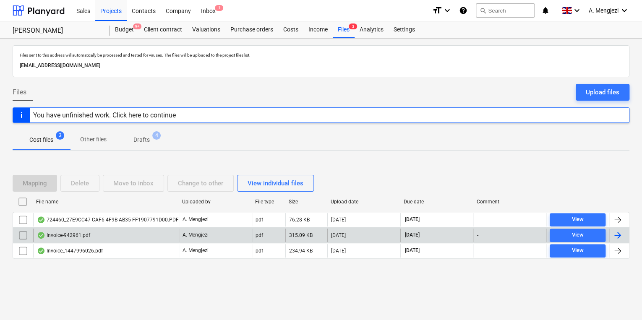
click at [146, 232] on div "Invoice-942961.pdf" at bounding box center [106, 235] width 146 height 13
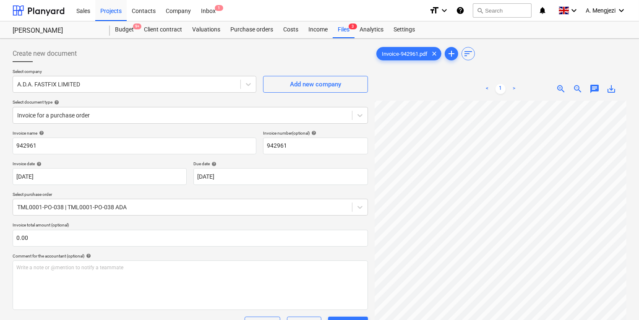
scroll to position [0, 65]
click at [338, 25] on div "Files 3" at bounding box center [344, 29] width 22 height 17
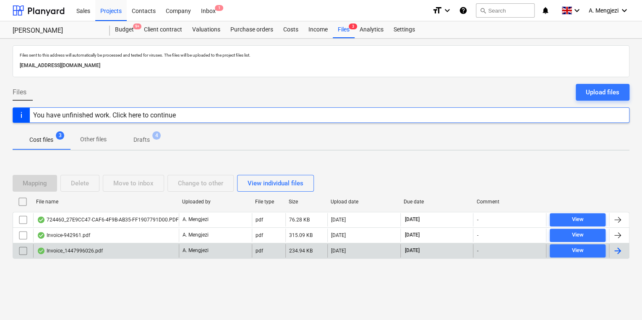
click at [195, 252] on p "A. Mengjezi" at bounding box center [196, 250] width 26 height 7
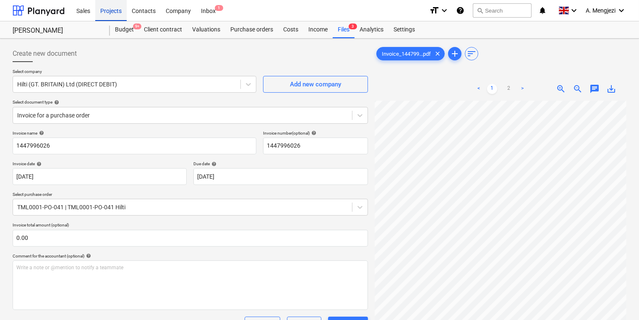
drag, startPoint x: 115, startPoint y: 5, endPoint x: 111, endPoint y: 7, distance: 4.8
click at [115, 6] on div "Projects" at bounding box center [110, 10] width 31 height 21
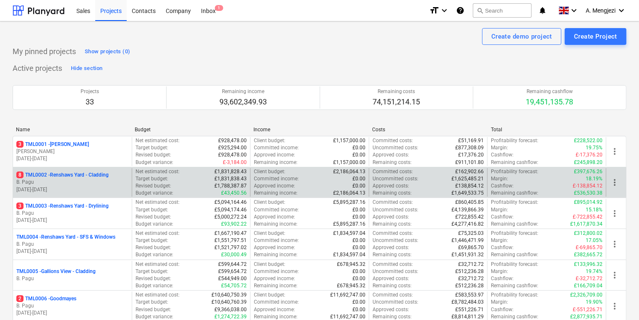
click at [64, 180] on p "B. Pagu" at bounding box center [72, 182] width 112 height 7
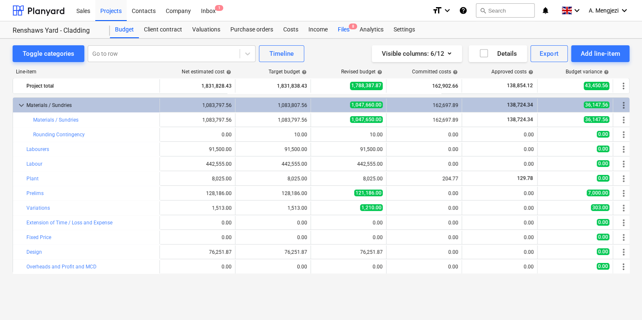
click at [333, 29] on div "Files 8" at bounding box center [344, 29] width 22 height 17
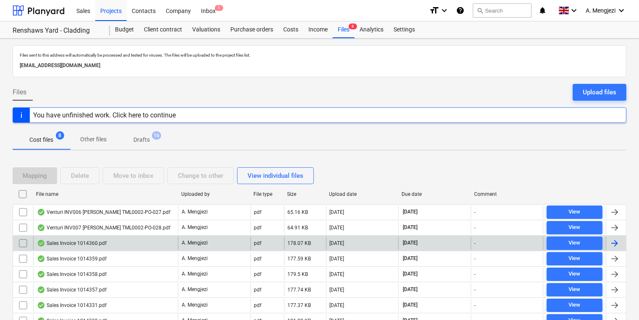
click at [251, 243] on div "pdf" at bounding box center [268, 243] width 34 height 13
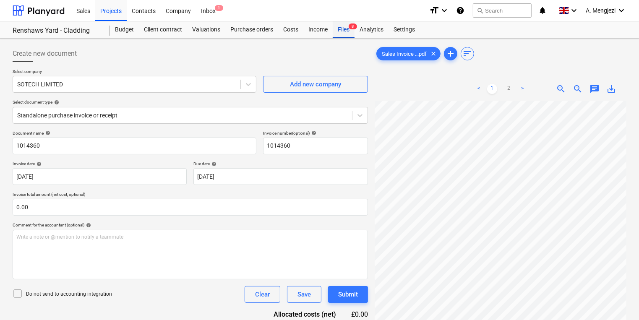
click at [343, 31] on div "Files 8" at bounding box center [344, 29] width 22 height 17
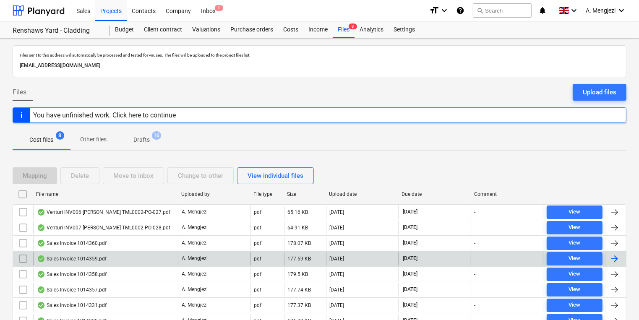
click at [225, 257] on div "A. Mengjezi" at bounding box center [214, 258] width 73 height 13
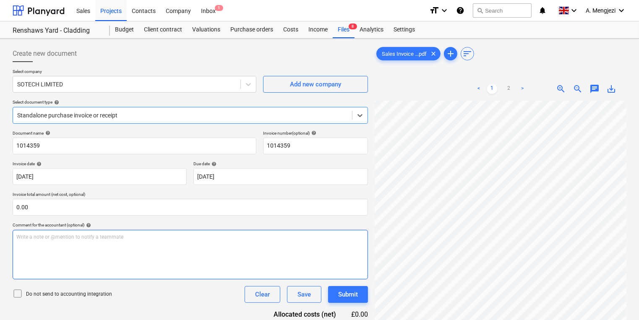
scroll to position [67, 0]
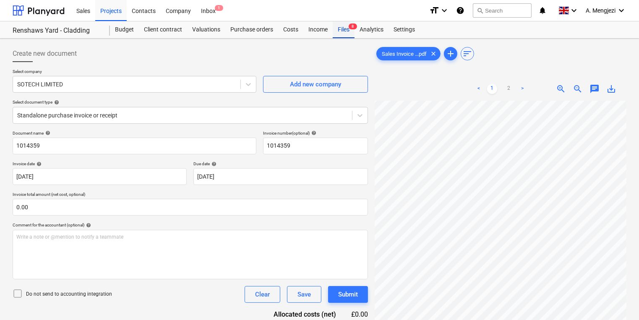
click at [349, 29] on div "Files 8" at bounding box center [344, 29] width 22 height 17
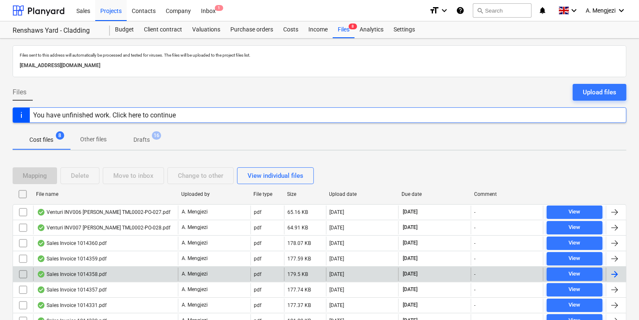
click at [97, 271] on div "Sales Invoice 1014358.pdf" at bounding box center [72, 274] width 70 height 7
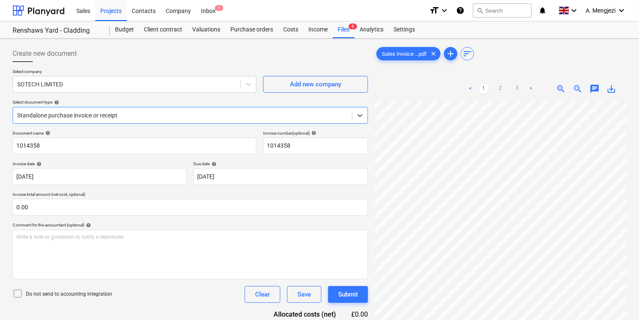
scroll to position [101, 0]
click at [344, 36] on div "Files 8" at bounding box center [344, 29] width 22 height 17
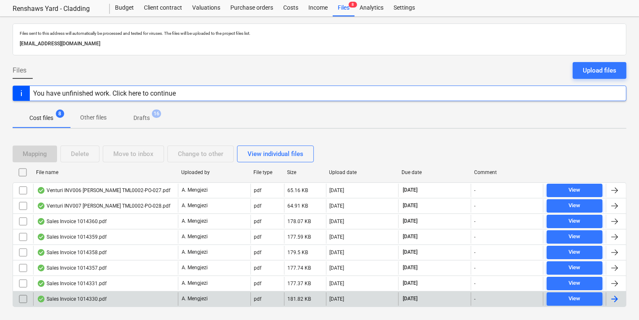
scroll to position [37, 0]
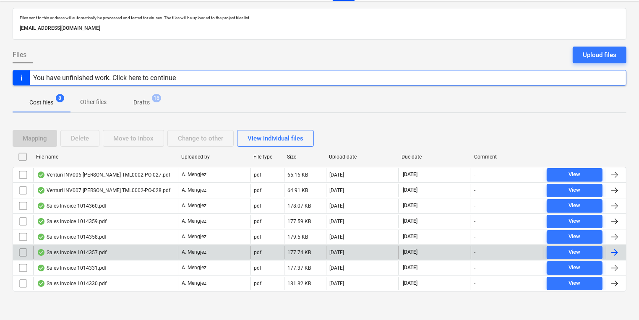
click at [131, 251] on div "Sales Invoice 1014357.pdf" at bounding box center [105, 252] width 145 height 13
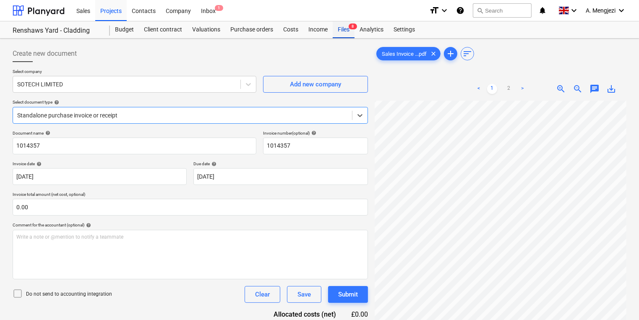
click at [353, 35] on div "Files 8" at bounding box center [344, 29] width 22 height 17
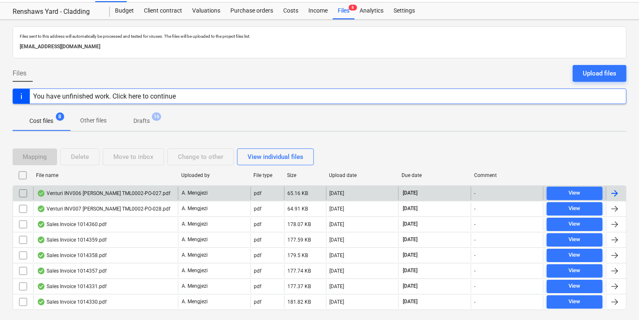
scroll to position [37, 0]
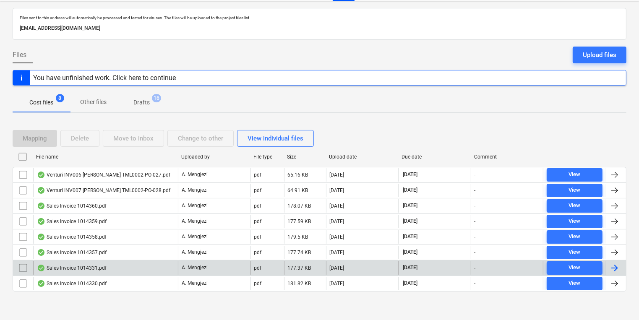
click at [133, 262] on div "Sales Invoice 1014331.pdf" at bounding box center [105, 268] width 145 height 13
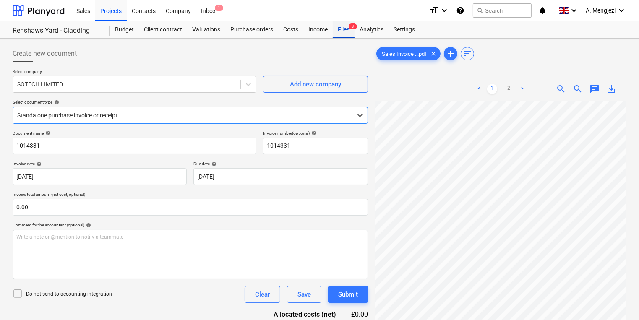
click at [354, 27] on span "8" at bounding box center [353, 27] width 8 height 6
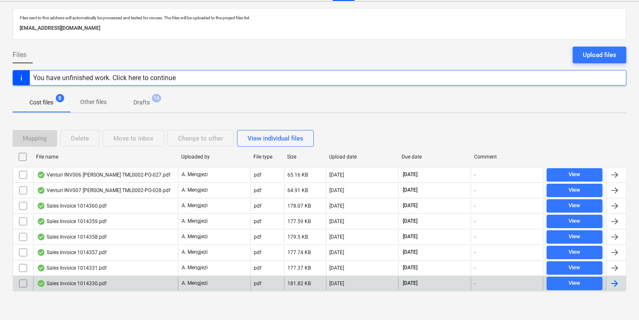
click at [191, 284] on p "A. Mengjezi" at bounding box center [195, 283] width 26 height 7
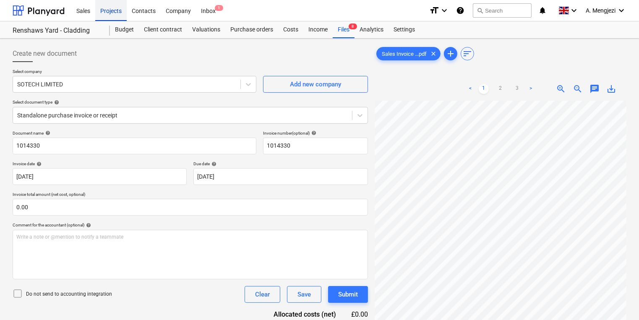
click at [105, 11] on div "Projects" at bounding box center [110, 10] width 31 height 21
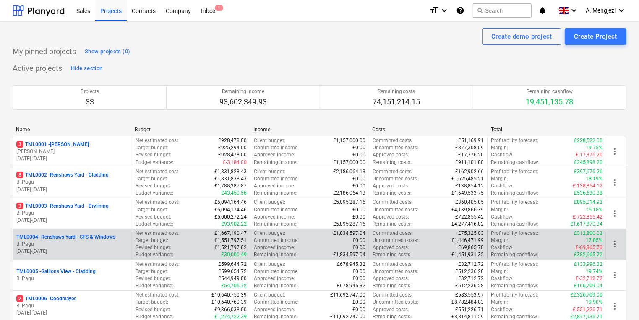
click at [116, 230] on div "TML0004 - Renshaws Yard - SFS & Windows B. Pagu 30.09.2024 - 22.12.2025" at bounding box center [72, 244] width 119 height 29
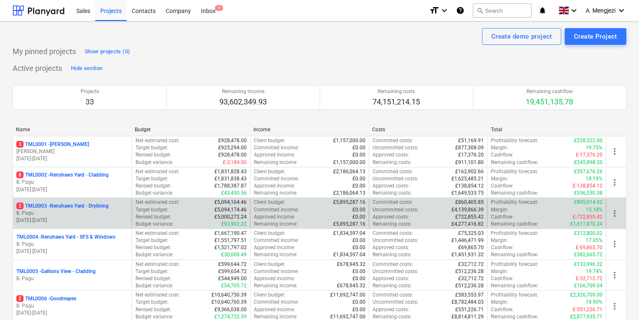
click at [102, 210] on p "3 TML0003 - Renshaws Yard - Drylining" at bounding box center [62, 206] width 92 height 7
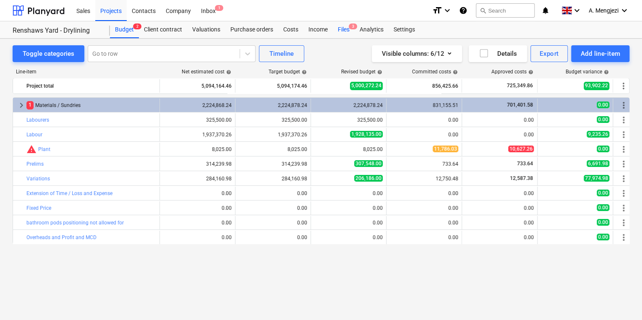
click at [339, 28] on div "Files 3" at bounding box center [344, 29] width 22 height 17
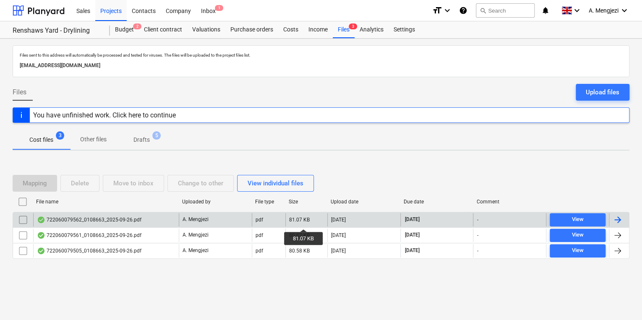
click at [304, 222] on div "81.07 KB" at bounding box center [299, 220] width 21 height 6
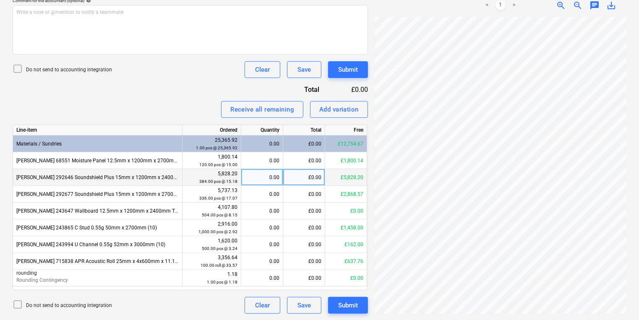
scroll to position [84, 0]
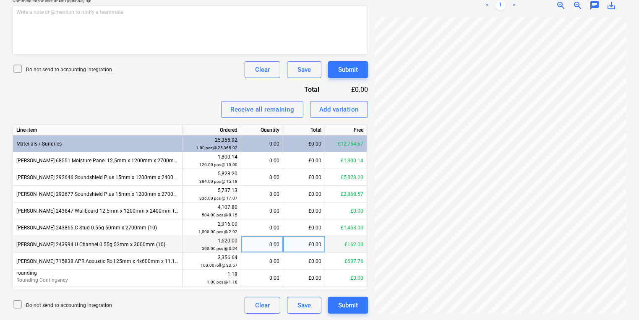
click at [266, 239] on div "0.00" at bounding box center [262, 244] width 35 height 17
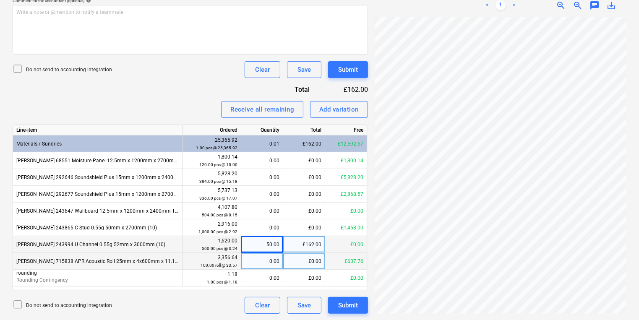
click at [294, 258] on div "£0.00" at bounding box center [304, 261] width 42 height 17
click at [275, 264] on div "0.00" at bounding box center [262, 261] width 35 height 17
click at [332, 111] on div "Add variation" at bounding box center [339, 109] width 39 height 11
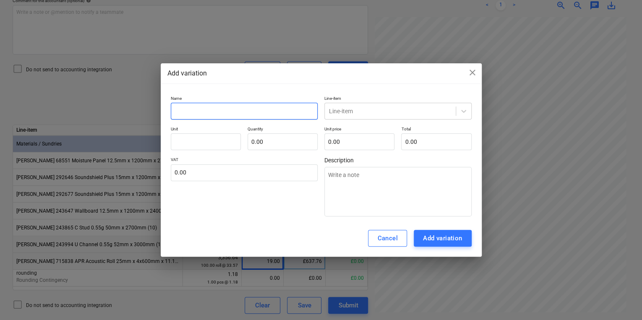
click at [245, 107] on input "text" at bounding box center [244, 111] width 147 height 17
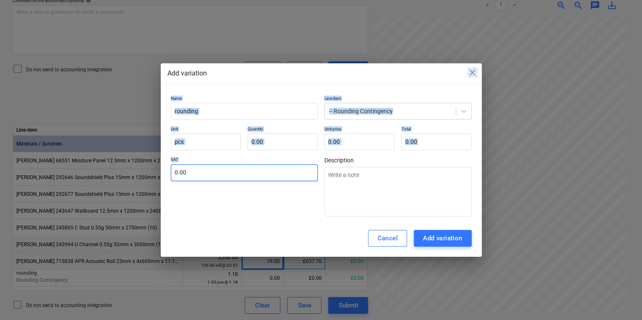
drag, startPoint x: 288, startPoint y: 79, endPoint x: 291, endPoint y: 174, distance: 95.3
click at [291, 175] on div "Add variation close Name rounding Line-item -- Rounding Contingency Unit pcs Qu…" at bounding box center [321, 160] width 321 height 194
click at [423, 97] on p "Line-item" at bounding box center [398, 99] width 147 height 7
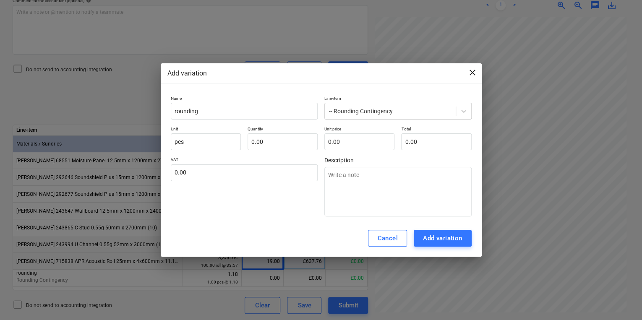
click at [474, 79] on div "close" at bounding box center [473, 74] width 10 height 13
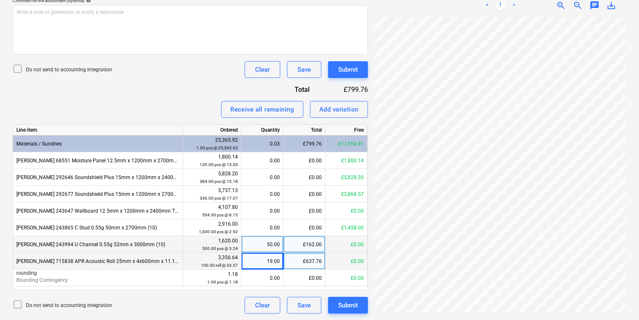
click at [341, 118] on div "Invoice name help 722060079562 Invoice number (optional) help 722060079562 Invo…" at bounding box center [191, 94] width 356 height 439
click at [339, 115] on button "Add variation" at bounding box center [339, 109] width 58 height 17
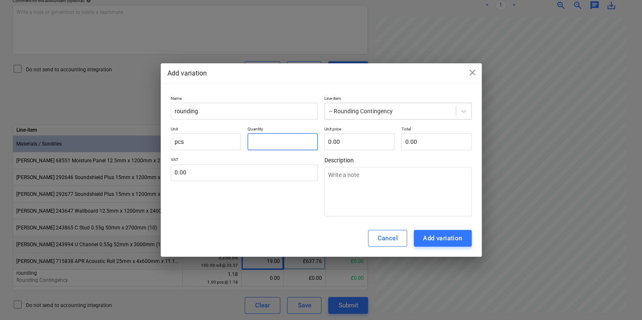
click at [289, 136] on input "text" at bounding box center [283, 142] width 70 height 17
click at [456, 242] on div "Add variation" at bounding box center [442, 238] width 39 height 11
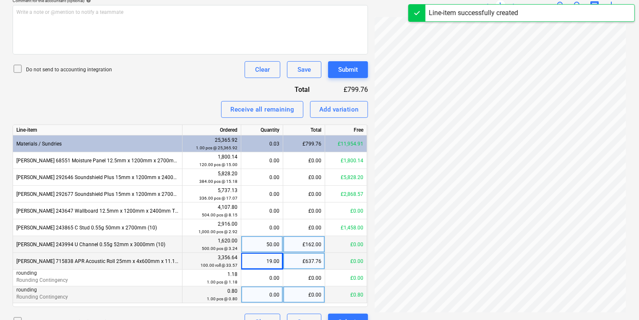
click at [269, 302] on div "0.00" at bounding box center [262, 295] width 35 height 17
click at [252, 300] on div "1.00" at bounding box center [262, 295] width 35 height 17
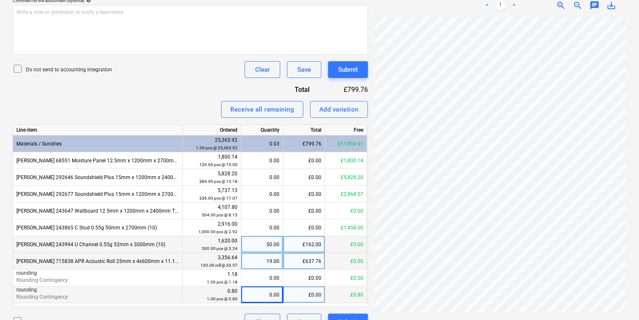
click at [319, 291] on div "£0.00" at bounding box center [304, 295] width 42 height 17
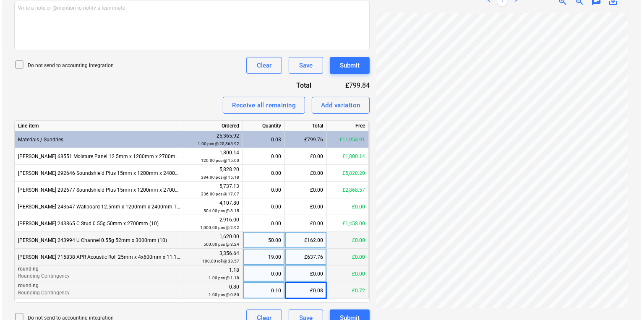
scroll to position [272, 0]
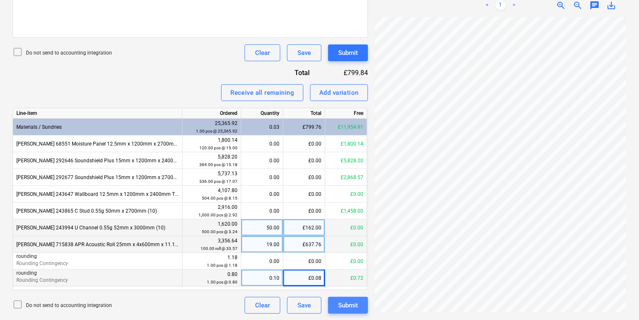
click at [348, 307] on div "Submit" at bounding box center [348, 305] width 20 height 11
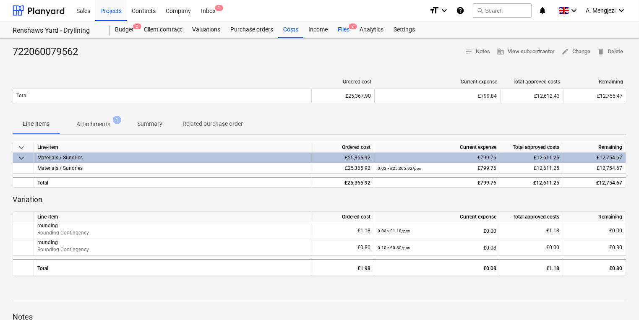
click at [344, 30] on div "Files 2" at bounding box center [344, 29] width 22 height 17
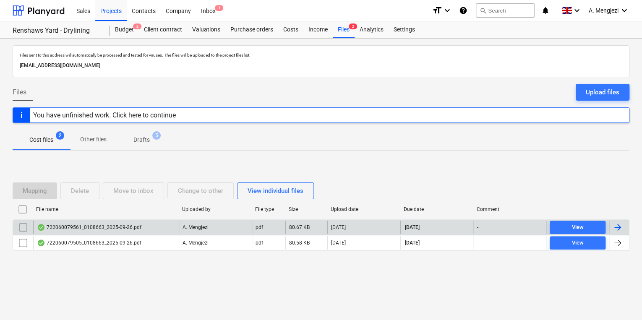
click at [93, 222] on div "722060079561_0108663_2025-09-26.pdf" at bounding box center [106, 227] width 146 height 13
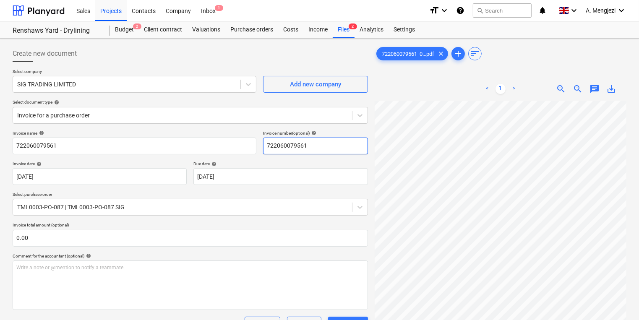
scroll to position [77, 44]
click at [355, 25] on span "2" at bounding box center [353, 27] width 8 height 6
click at [113, 17] on div "Projects" at bounding box center [110, 10] width 31 height 21
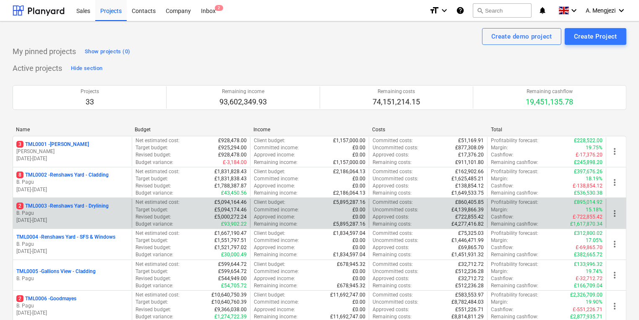
click at [284, 215] on p "Approved income :" at bounding box center [274, 217] width 41 height 7
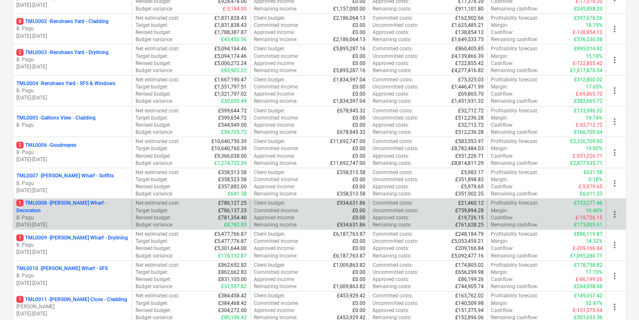
scroll to position [168, 0]
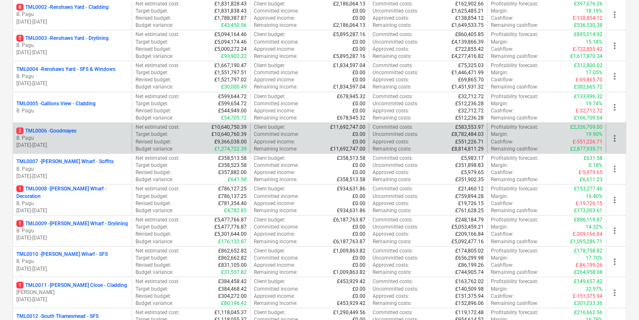
click at [49, 125] on div "2 TML0006 - Goodmayes B. Pagu 28.11.2023 - 25.06.2025" at bounding box center [72, 138] width 119 height 29
click at [56, 138] on p "B. Pagu" at bounding box center [72, 138] width 112 height 7
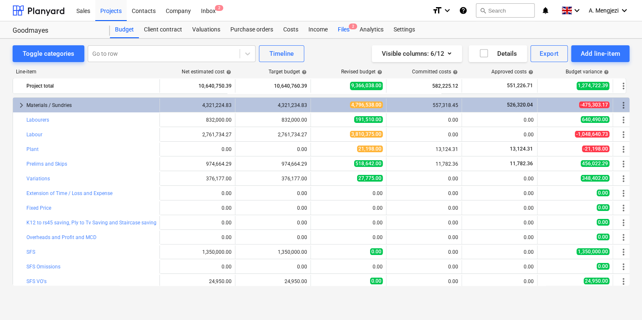
click at [341, 26] on div "Files 2" at bounding box center [344, 29] width 22 height 17
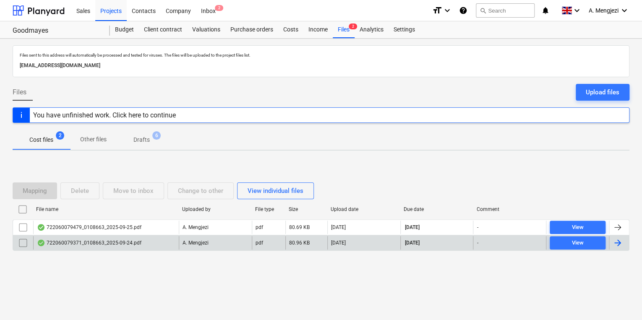
click at [406, 236] on div "[DATE]" at bounding box center [437, 242] width 73 height 13
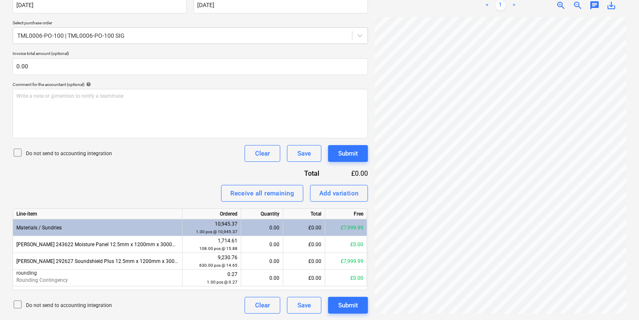
scroll to position [89, 65]
click at [354, 235] on div "Create new document Select company SIG TRADING LIMITED Add new company Select d…" at bounding box center [319, 93] width 621 height 447
click at [166, 232] on div "Materials / Sundries" at bounding box center [98, 228] width 170 height 17
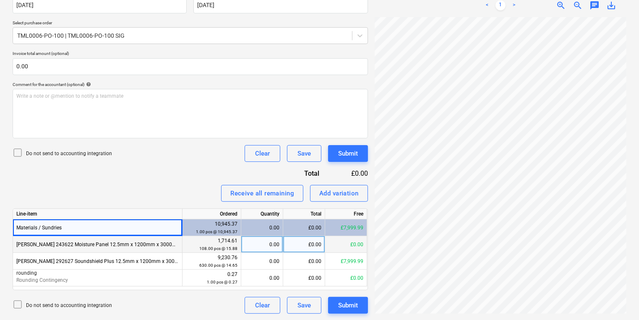
scroll to position [87, 34]
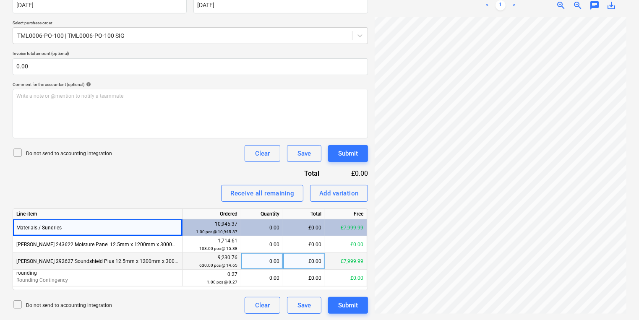
click at [266, 266] on div "0.00" at bounding box center [262, 261] width 35 height 17
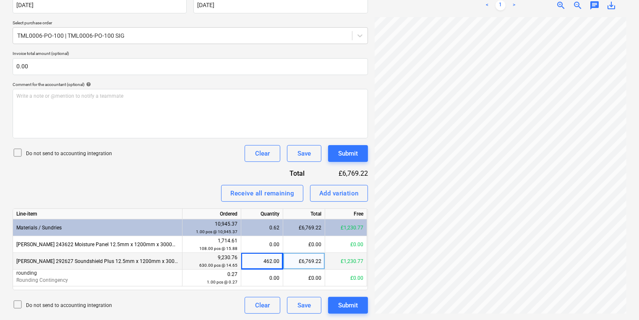
scroll to position [144, 65]
click at [356, 247] on div "Create new document Select company SIG TRADING LIMITED Add new company Select d…" at bounding box center [319, 93] width 621 height 447
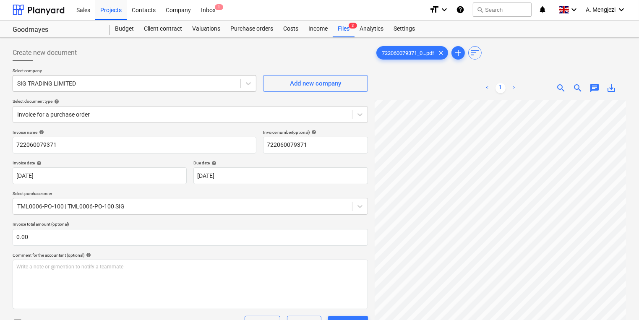
scroll to position [0, 0]
click at [252, 26] on div "Purchase orders" at bounding box center [251, 29] width 53 height 17
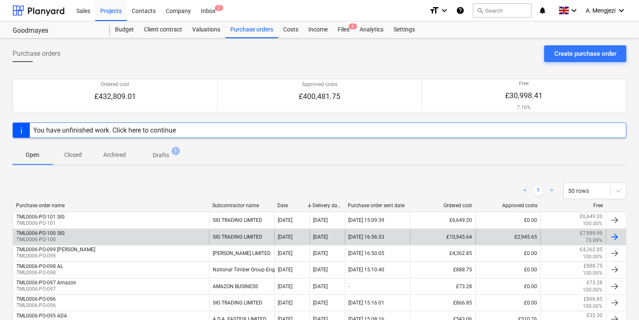
click at [71, 232] on div "TML0006-PO-100 SIG TML0006-PO-100" at bounding box center [111, 237] width 196 height 14
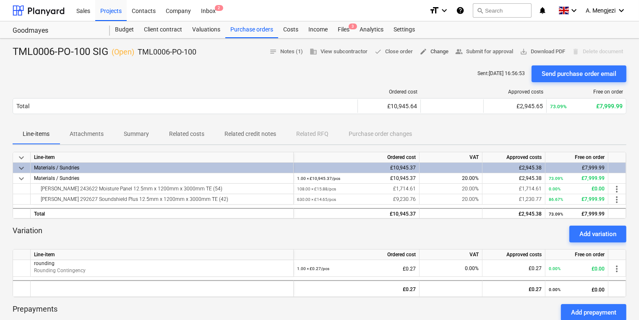
click at [435, 52] on span "edit Change" at bounding box center [434, 52] width 29 height 10
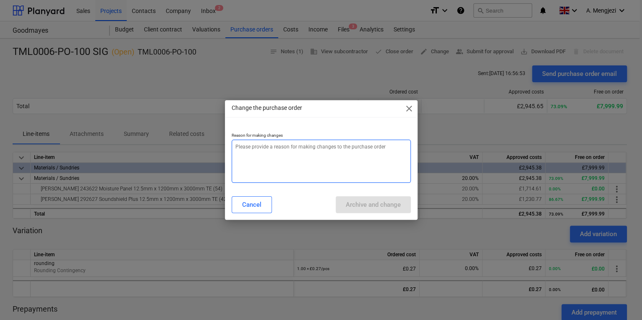
click at [316, 178] on textarea at bounding box center [321, 161] width 179 height 43
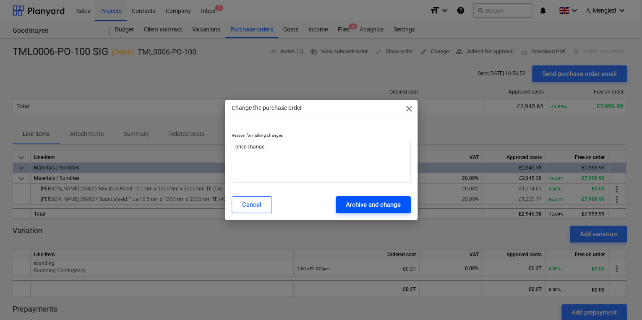
click at [375, 205] on div "Archive and change" at bounding box center [373, 204] width 55 height 11
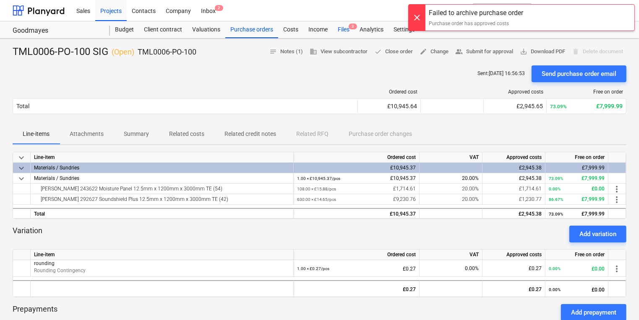
click at [343, 30] on div "Files 3" at bounding box center [344, 29] width 22 height 17
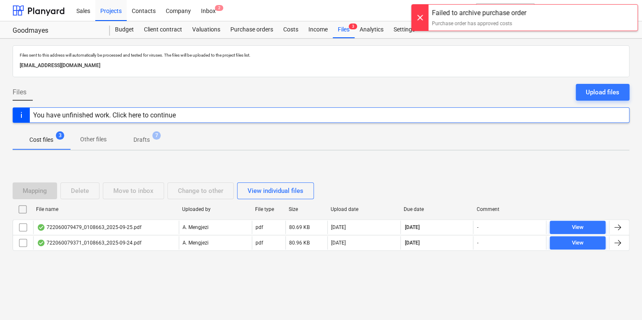
drag, startPoint x: 143, startPoint y: 274, endPoint x: 147, endPoint y: 269, distance: 6.3
click at [147, 270] on div "Mapping Delete Move to inbox Change to other View individual files File name Up…" at bounding box center [321, 220] width 617 height 126
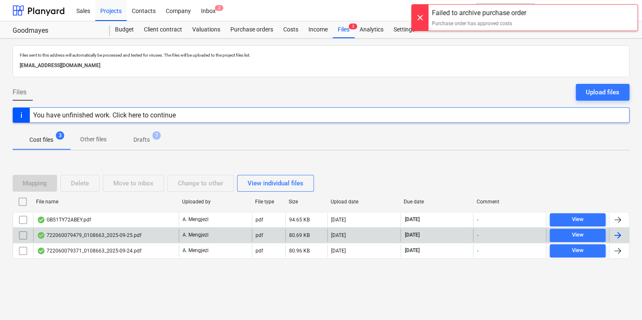
click at [147, 229] on div "722060079479_0108663_2025-09-25.pdf" at bounding box center [106, 235] width 146 height 13
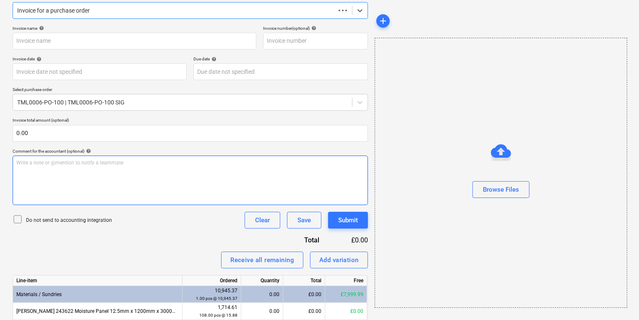
scroll to position [67, 0]
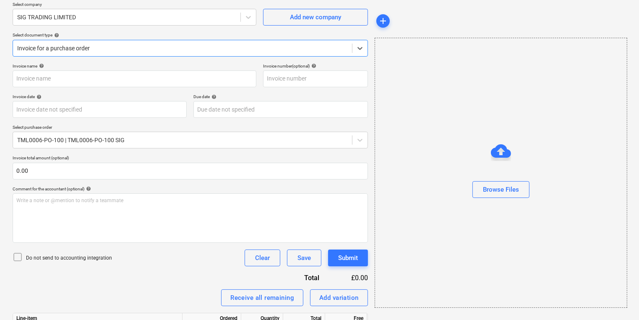
type input "722060079479"
type input "[DATE]"
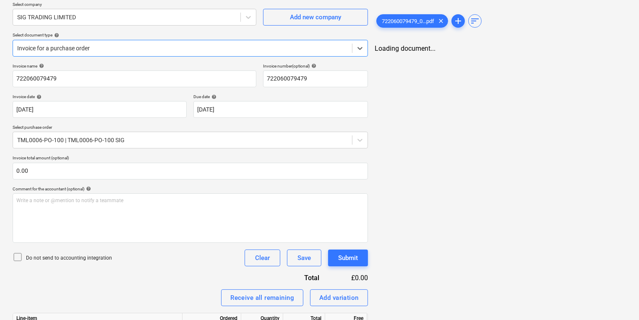
click at [156, 53] on div "Invoice for a purchase order" at bounding box center [182, 48] width 339 height 12
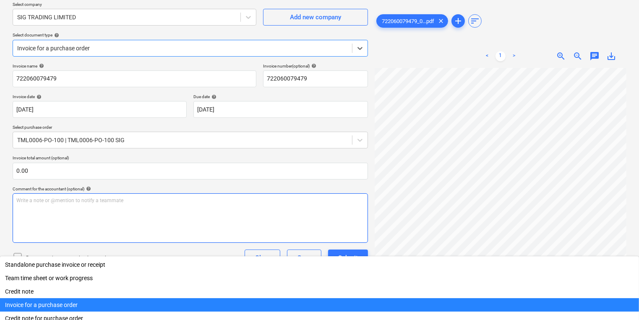
click at [159, 203] on p "Write a note or @mention to notify a teammate [PERSON_NAME]" at bounding box center [190, 200] width 348 height 7
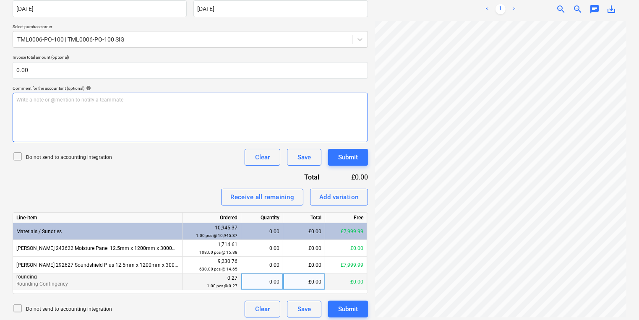
scroll to position [172, 0]
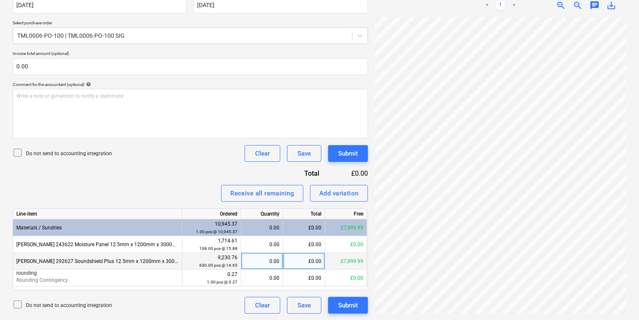
click at [263, 257] on div "0.00" at bounding box center [262, 261] width 35 height 17
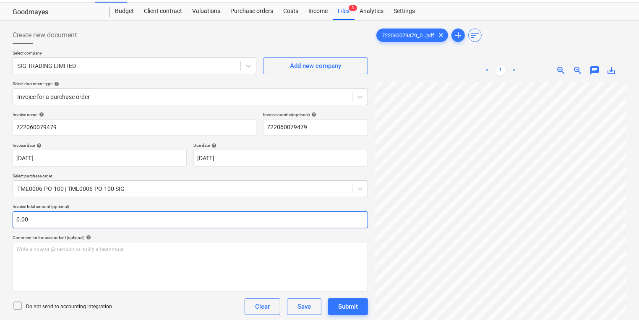
scroll to position [4, 0]
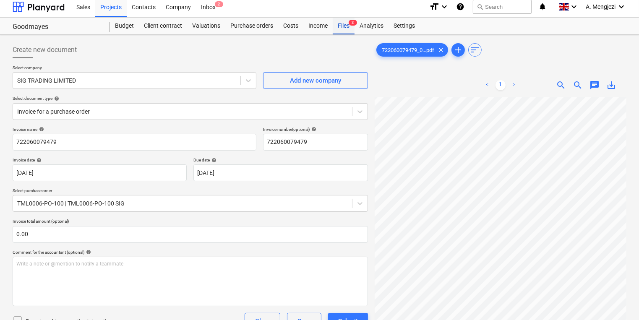
click at [342, 22] on div "Files 3" at bounding box center [344, 26] width 22 height 17
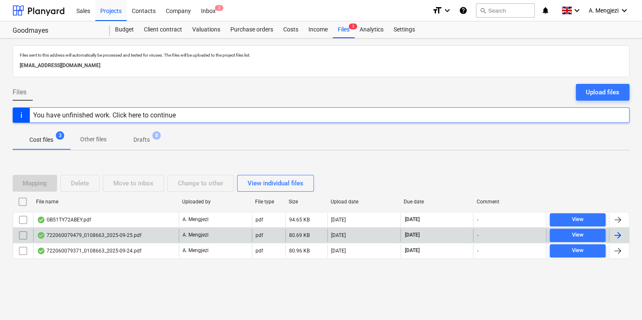
click at [191, 230] on div "A. Mengjezi" at bounding box center [215, 235] width 73 height 13
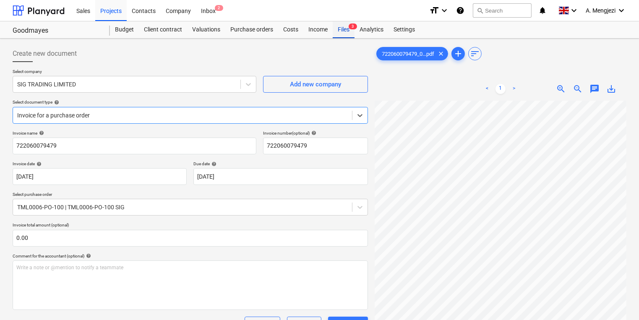
click at [343, 24] on div "Files 3" at bounding box center [344, 29] width 22 height 17
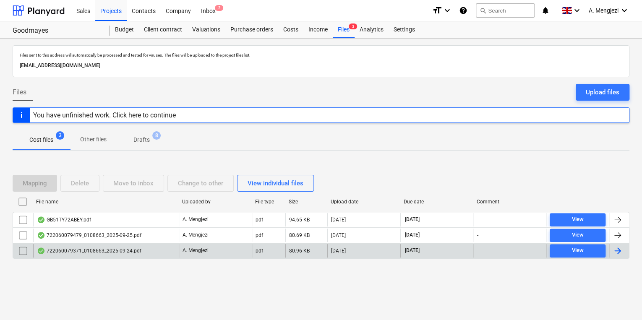
click at [440, 249] on div "[DATE]" at bounding box center [437, 250] width 73 height 13
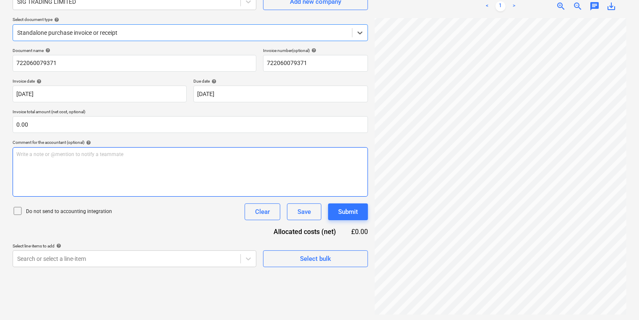
scroll to position [84, 0]
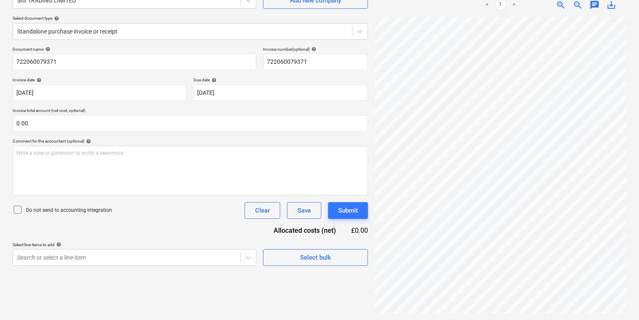
click at [202, 45] on div "Select company SIG TRADING LIMITED Add new company Select document type help St…" at bounding box center [191, 16] width 356 height 62
click at [197, 35] on div "Standalone purchase invoice or receipt" at bounding box center [182, 32] width 339 height 12
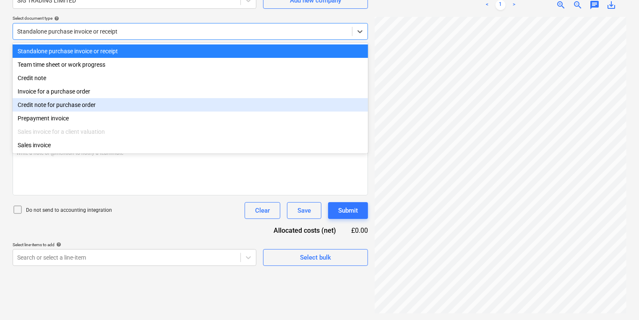
click at [174, 105] on div "Credit note for purchase order" at bounding box center [191, 104] width 356 height 13
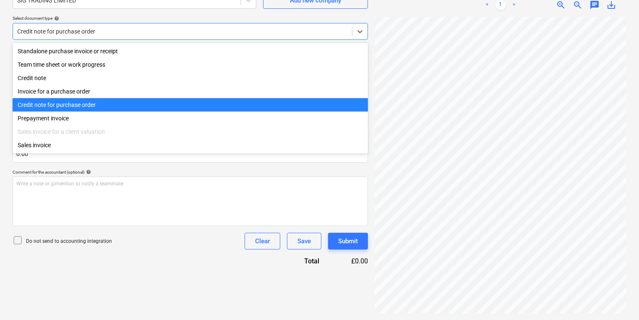
click at [174, 30] on div at bounding box center [182, 31] width 331 height 8
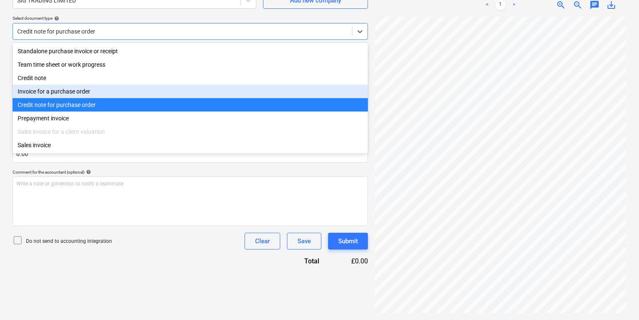
click at [157, 94] on div "Invoice for a purchase order" at bounding box center [191, 91] width 356 height 13
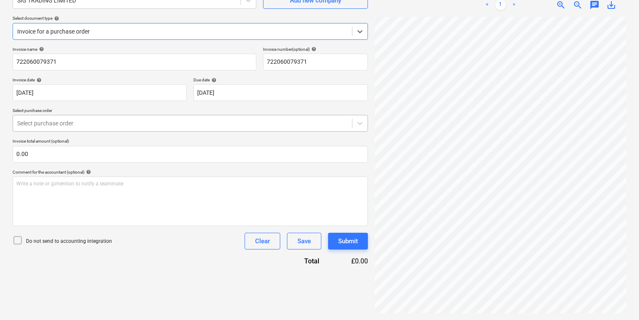
click at [152, 131] on div "Select purchase order" at bounding box center [191, 123] width 356 height 17
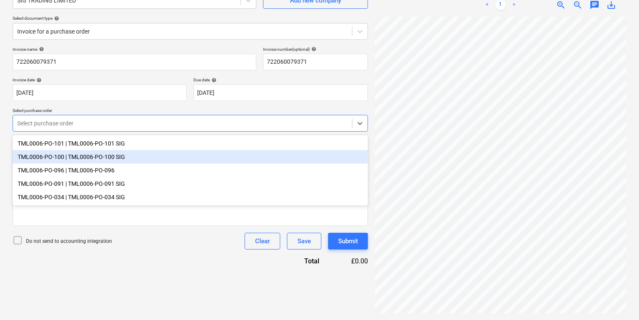
click at [152, 155] on div "TML0006-PO-100 | TML0006-PO-100 SIG" at bounding box center [191, 156] width 356 height 13
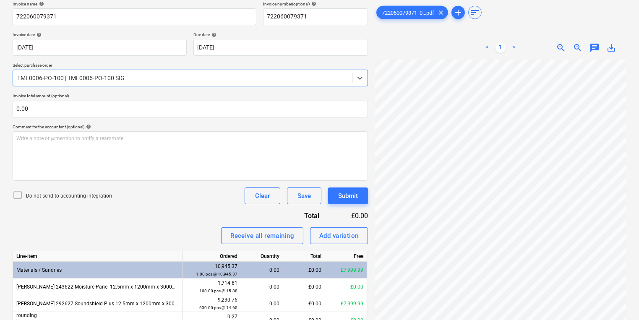
scroll to position [172, 0]
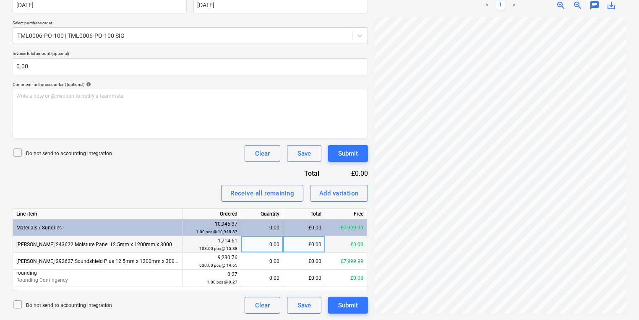
click at [292, 249] on div "£0.00" at bounding box center [304, 244] width 42 height 17
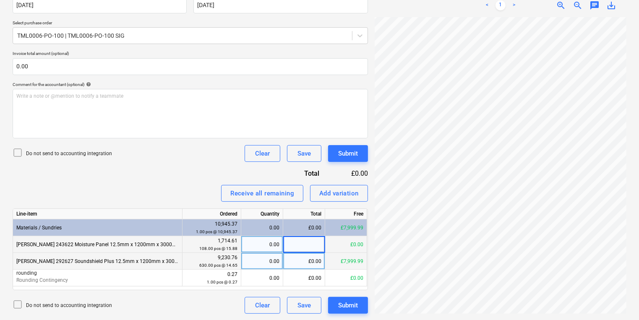
click at [262, 265] on div "0.00" at bounding box center [262, 261] width 35 height 17
type input "462"
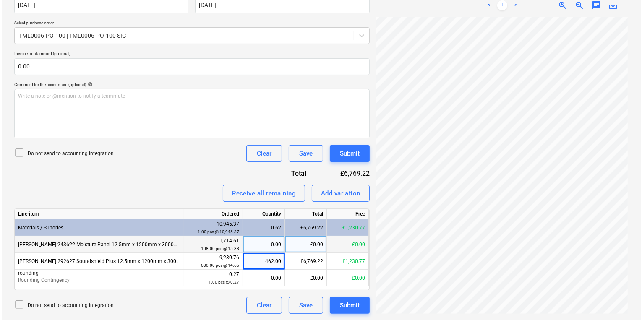
scroll to position [151, 65]
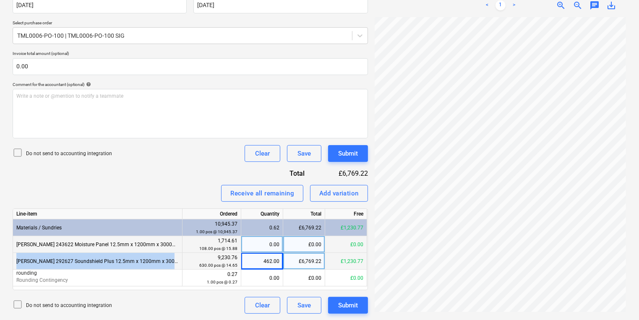
drag, startPoint x: 169, startPoint y: 260, endPoint x: 17, endPoint y: 260, distance: 151.6
click at [17, 260] on div "[PERSON_NAME] 292627 Soundshield Plus 12.5mm x 1200mm x 3000mm TE (42)" at bounding box center [98, 261] width 170 height 17
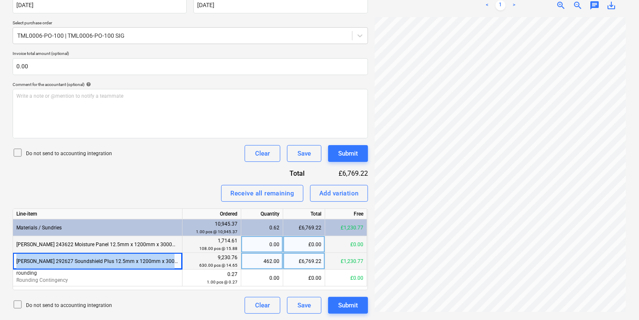
copy div "Knauf 292627 Soundshield Plus 12.5mm x 1200mm x 3000mm TE ("
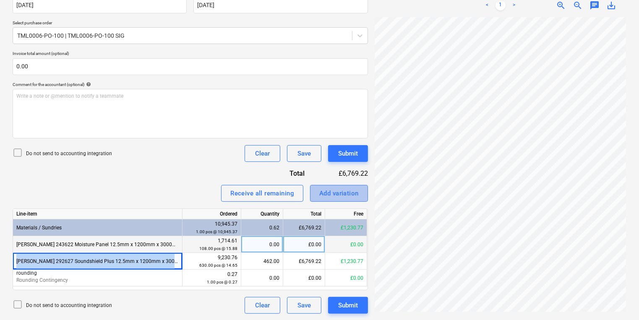
click at [327, 188] on div "Add variation" at bounding box center [339, 193] width 39 height 11
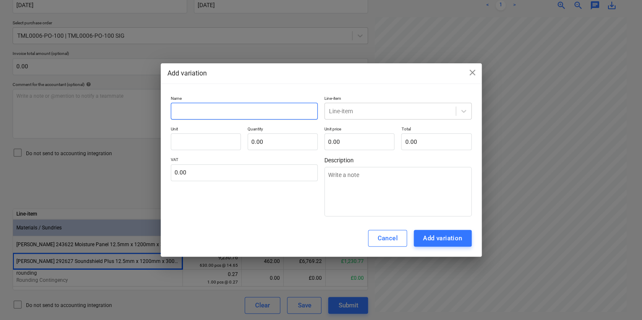
drag, startPoint x: 270, startPoint y: 94, endPoint x: 264, endPoint y: 110, distance: 17.2
click at [264, 110] on input "text" at bounding box center [244, 111] width 147 height 17
paste input "Knauf 292627 Soundshield Plus 12.5mm x 1200mm x 3000mm TE ("
type textarea "x"
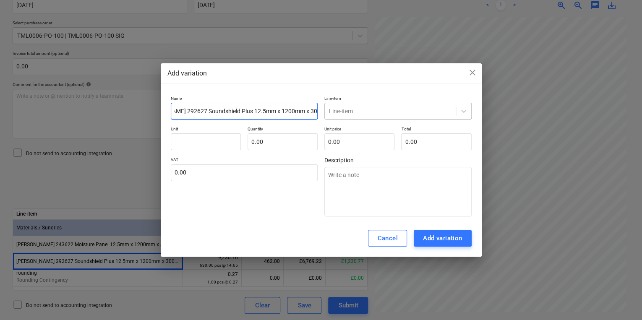
type input "Knauf 292627 Soundshield Plus 12.5mm x 1200mm x 3000mm TE ("
click at [356, 113] on div at bounding box center [390, 111] width 123 height 8
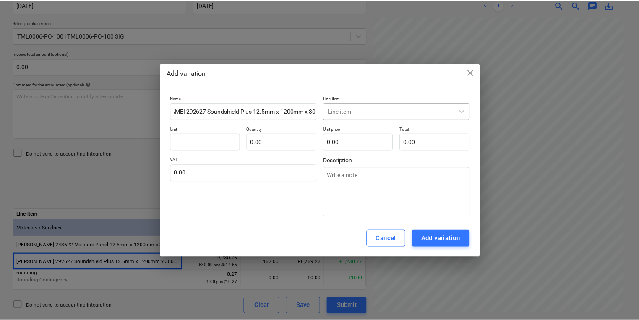
scroll to position [0, 0]
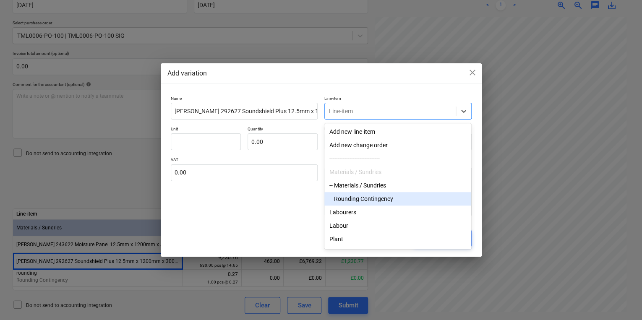
click at [358, 202] on div "-- Rounding Contingency" at bounding box center [398, 198] width 147 height 13
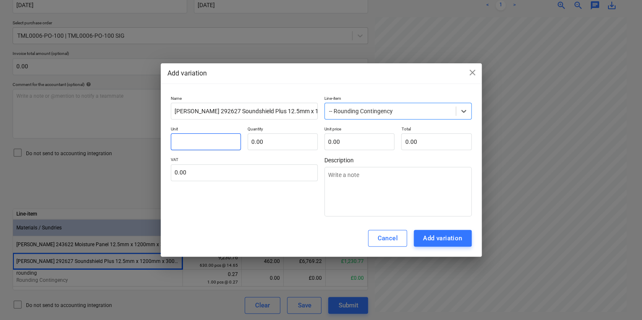
click at [230, 140] on input "text" at bounding box center [206, 142] width 70 height 17
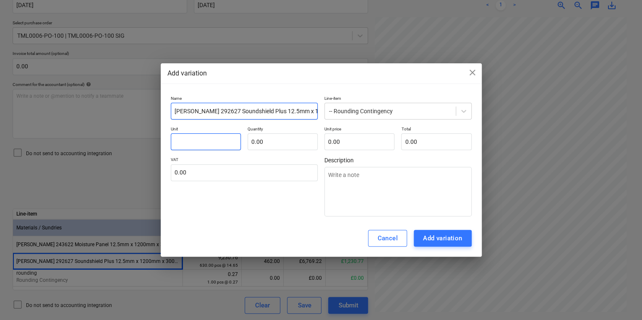
type textarea "x"
type input "p"
type textarea "x"
type input "pc"
type textarea "x"
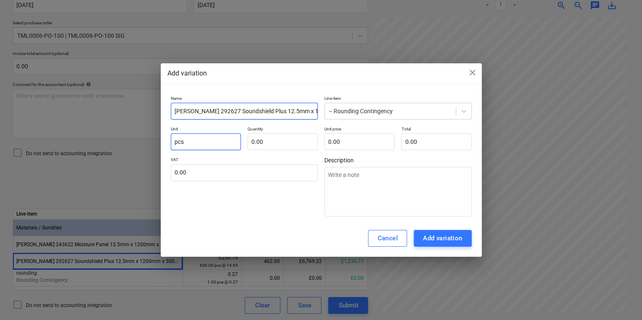
type input "pcs"
type textarea "x"
type input "1.00"
type textarea "x"
type input "."
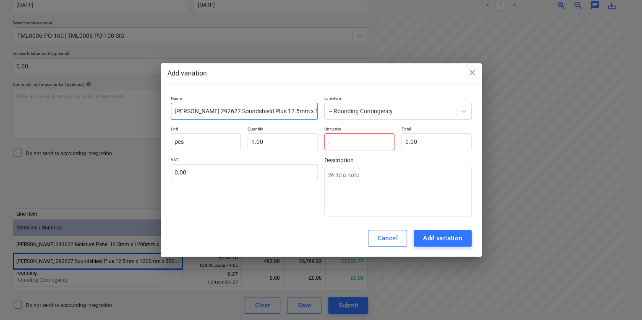
type textarea "x"
type input "0"
type textarea "x"
type input "0."
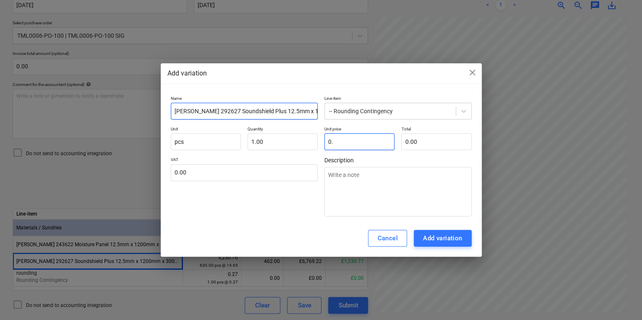
type textarea "x"
type input "0.2"
type input "0.20"
type textarea "x"
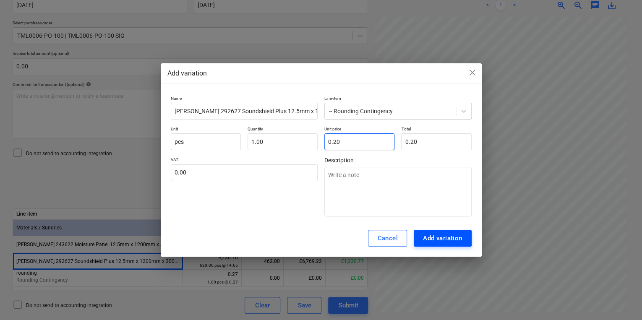
type input "0.20"
click at [430, 240] on div "Add variation" at bounding box center [442, 238] width 39 height 11
type textarea "x"
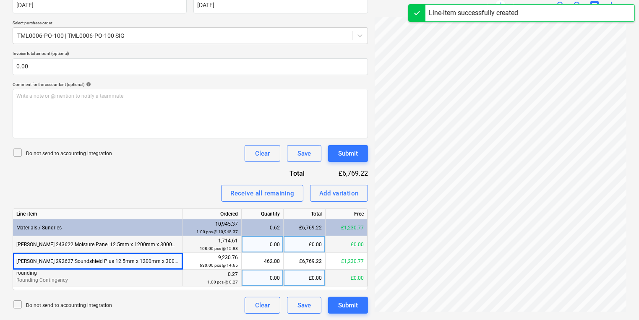
click at [261, 276] on div "0.00" at bounding box center [262, 278] width 35 height 17
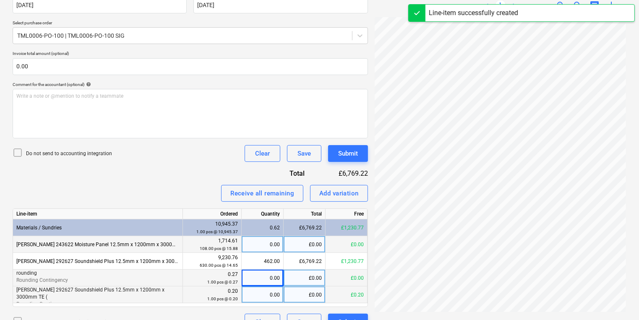
click at [283, 294] on div "0.00" at bounding box center [263, 295] width 42 height 17
click at [265, 295] on input at bounding box center [263, 295] width 42 height 16
type input "1"
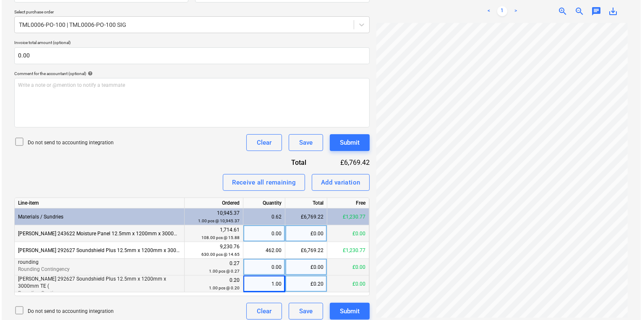
scroll to position [189, 0]
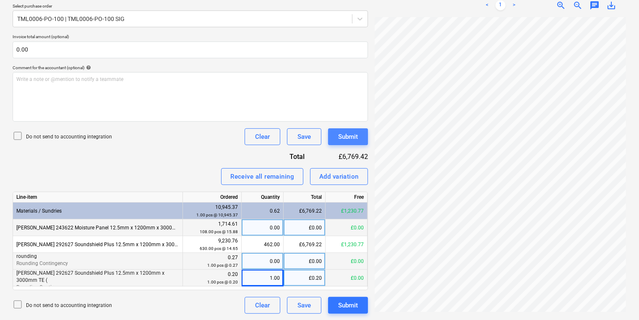
click at [353, 140] on div "Submit" at bounding box center [348, 136] width 20 height 11
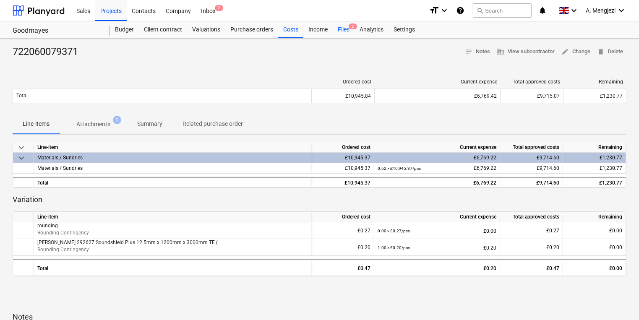
click at [348, 27] on div "Files 2" at bounding box center [344, 29] width 22 height 17
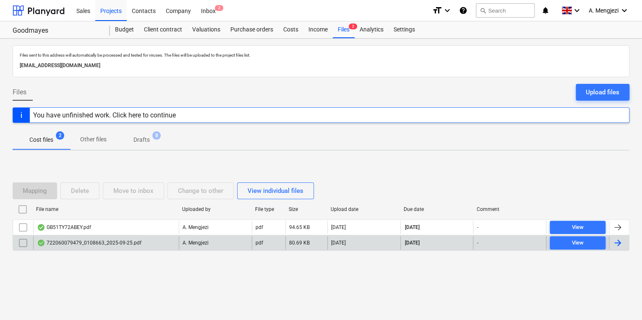
click at [86, 245] on div "722060079479_0108663_2025-09-25.pdf" at bounding box center [89, 243] width 105 height 7
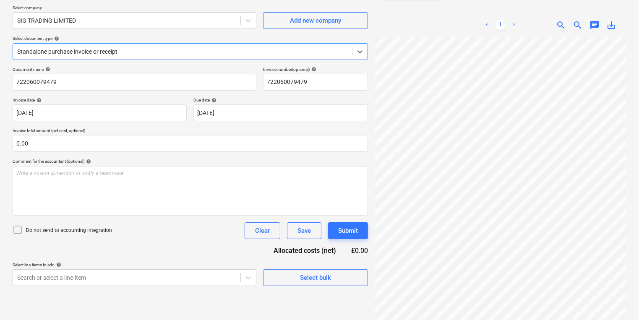
scroll to position [67, 0]
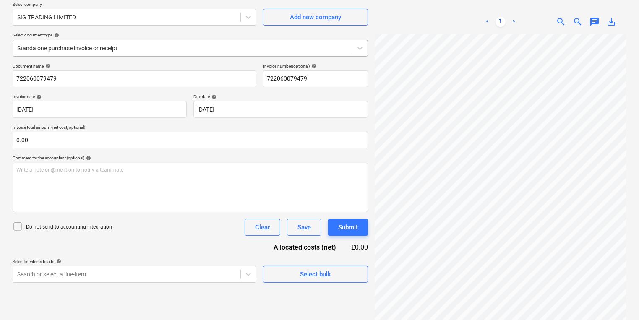
click at [49, 50] on div at bounding box center [182, 48] width 331 height 8
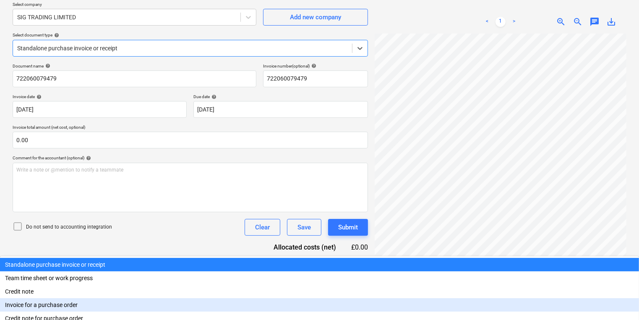
click at [56, 299] on div "Invoice for a purchase order" at bounding box center [319, 305] width 639 height 13
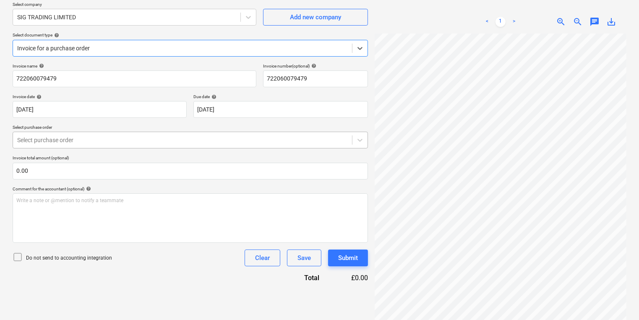
click at [73, 144] on div "Select purchase order" at bounding box center [182, 140] width 339 height 12
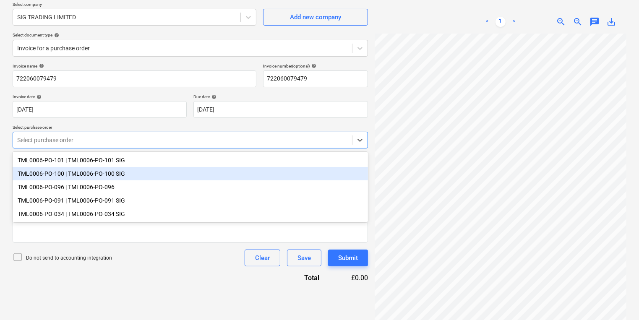
click at [94, 173] on div "TML0006-PO-100 | TML0006-PO-100 SIG" at bounding box center [191, 173] width 356 height 13
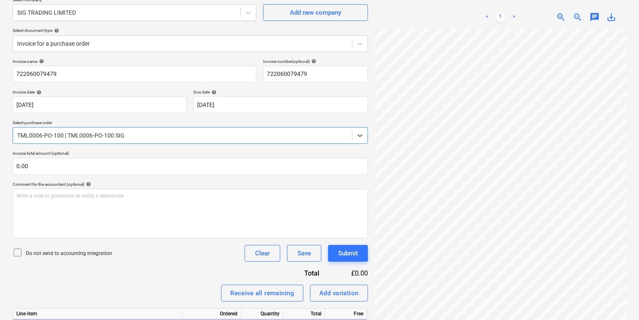
scroll to position [189, 0]
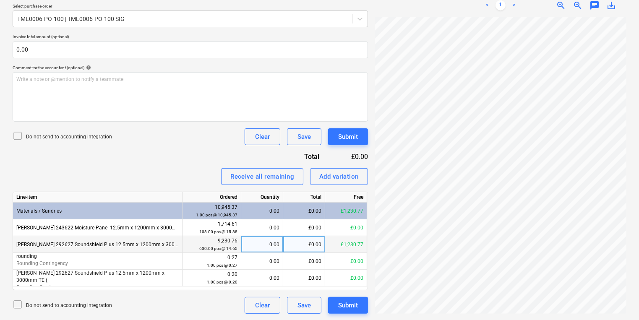
click at [270, 247] on div "0.00" at bounding box center [262, 244] width 35 height 17
type input "84"
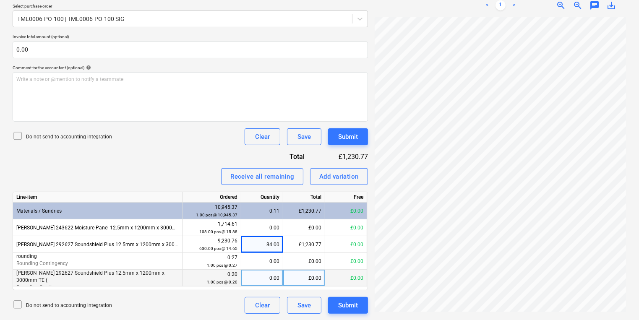
click at [308, 278] on div "£0.00" at bounding box center [304, 278] width 42 height 17
type input "0.03"
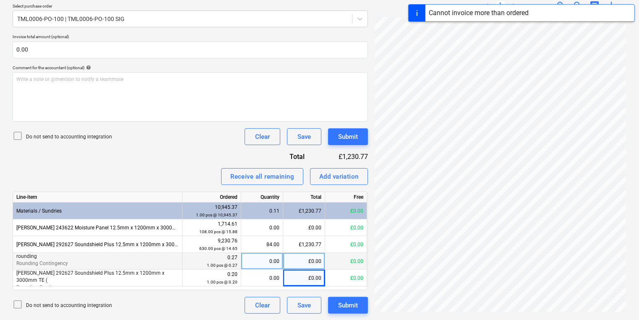
click at [290, 255] on div "£0.00" at bounding box center [304, 261] width 42 height 17
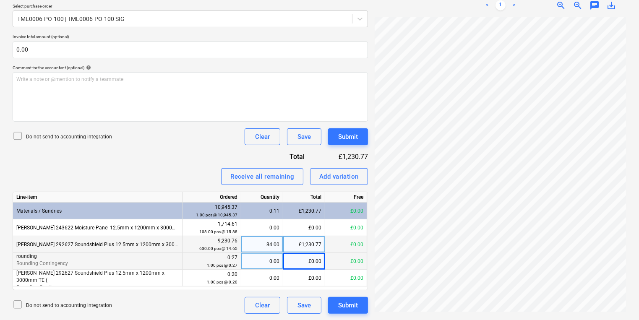
drag, startPoint x: 181, startPoint y: 246, endPoint x: 112, endPoint y: 244, distance: 69.7
click at [112, 244] on div "Knauf 292627 Soundshield Plus 12.5mm x 1200mm x 3000mm TE (42)" at bounding box center [98, 244] width 170 height 17
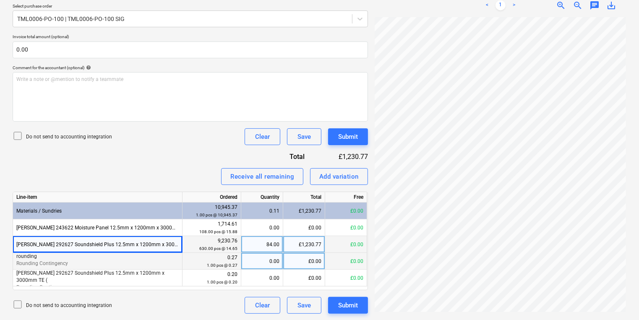
click at [169, 244] on div "Knauf 292627 Soundshield Plus 12.5mm x 1200mm x 3000mm TE (42)" at bounding box center [98, 244] width 170 height 17
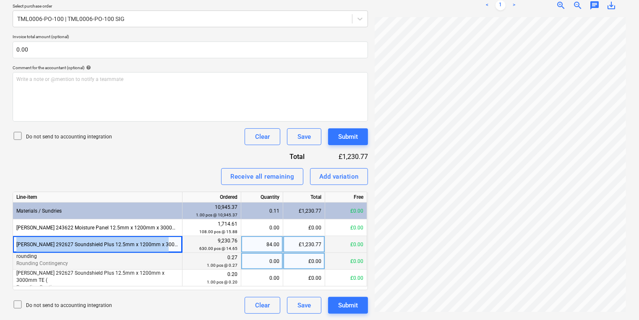
drag, startPoint x: 165, startPoint y: 244, endPoint x: 17, endPoint y: 237, distance: 147.9
click at [17, 237] on div "Knauf 292627 Soundshield Plus 12.5mm x 1200mm x 3000mm TE (42)" at bounding box center [98, 244] width 170 height 17
copy div "Knauf 292627 Soundshield Plus 12.5mm x 1200mm x 3000mm TE"
click at [361, 168] on button "Add variation" at bounding box center [339, 176] width 58 height 17
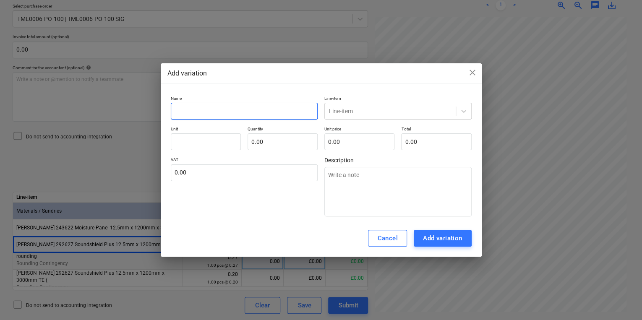
paste input "Knauf 292627 Soundshield Plus 12.5mm x 1200mm x 3000mm TE"
type textarea "x"
type input "Knauf 292627 Soundshield Plus 12.5mm x 1200mm x 3000mm TE"
drag, startPoint x: 379, startPoint y: 105, endPoint x: 383, endPoint y: 104, distance: 4.8
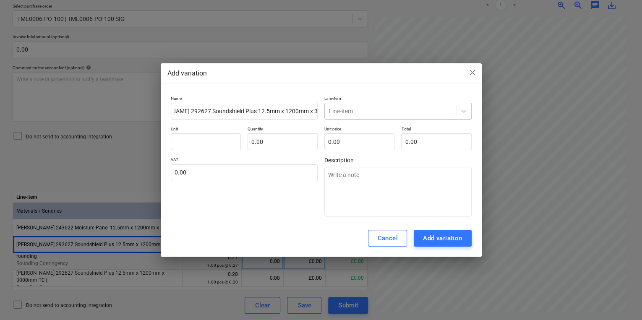
click at [380, 104] on div "Line-item" at bounding box center [398, 111] width 147 height 17
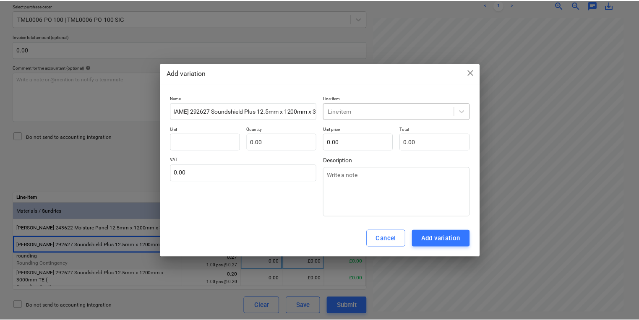
scroll to position [0, 0]
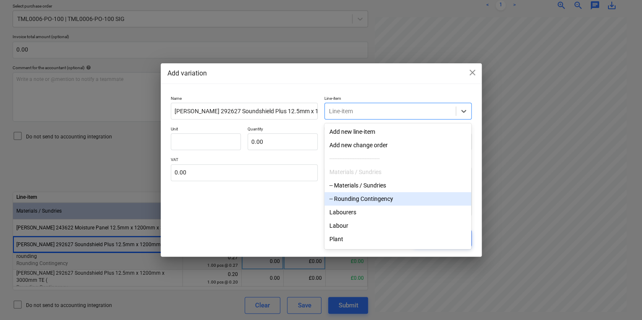
click at [407, 203] on div "-- Rounding Contingency" at bounding box center [398, 198] width 147 height 13
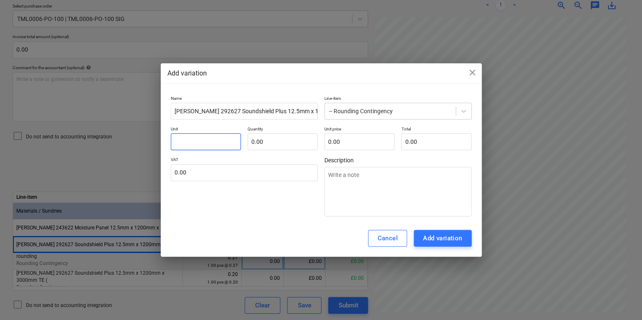
click at [177, 138] on input "text" at bounding box center [206, 142] width 70 height 17
type textarea "x"
type input "p"
type textarea "x"
type input "pc"
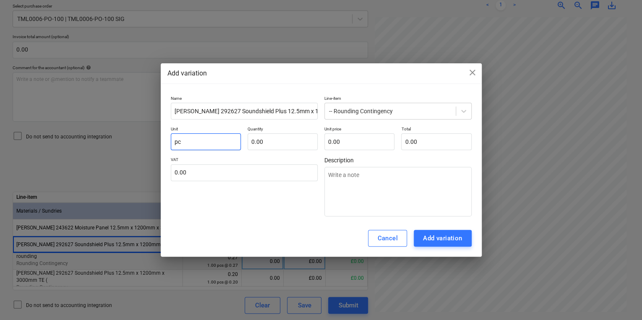
type textarea "x"
type input "pcs"
click at [319, 135] on div "Unit pcs Quantity 0.00 Unit price 0.00 Total 0.00" at bounding box center [321, 138] width 301 height 24
click at [310, 142] on input "text" at bounding box center [283, 142] width 70 height 17
type textarea "x"
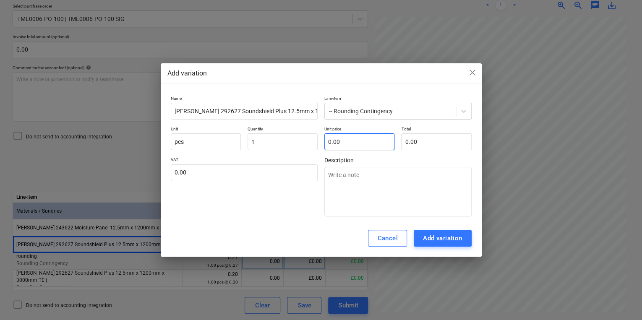
type input "1.00"
click at [356, 140] on input "text" at bounding box center [360, 142] width 70 height 17
type textarea "x"
type input "0"
type textarea "x"
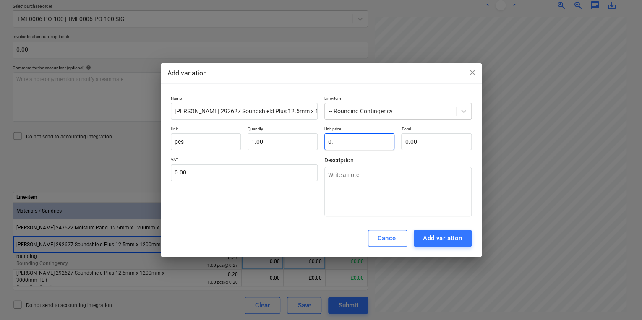
type input "0.0"
type textarea "x"
type input "0.03"
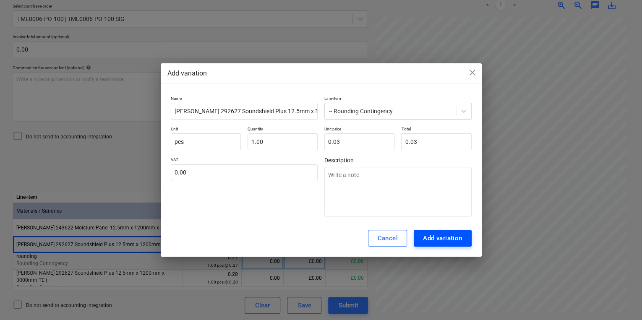
click at [440, 244] on div "Add variation" at bounding box center [442, 238] width 39 height 11
type textarea "x"
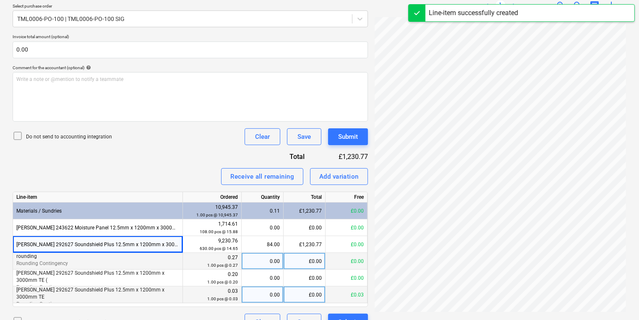
click at [280, 294] on div "0.00" at bounding box center [263, 295] width 42 height 17
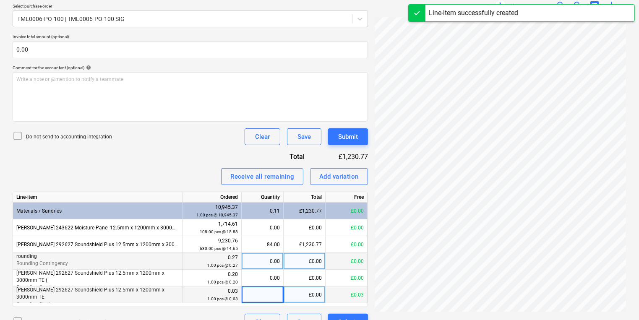
type input "1"
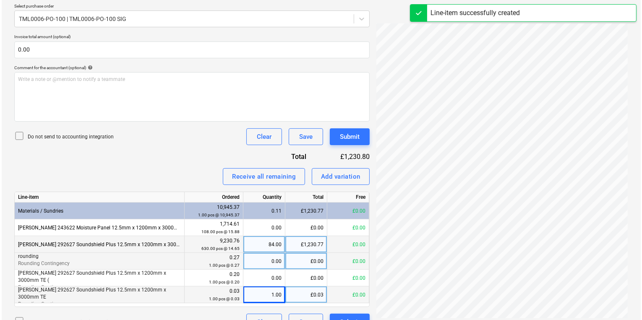
scroll to position [205, 0]
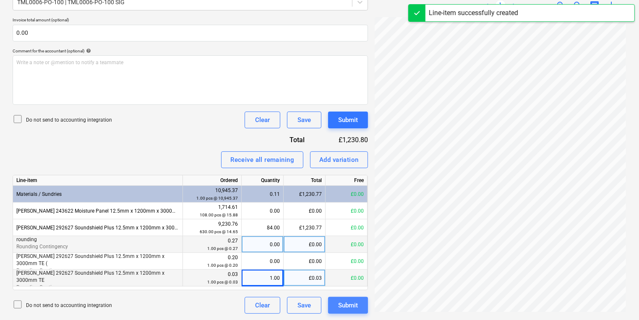
click at [360, 312] on button "Submit" at bounding box center [348, 305] width 40 height 17
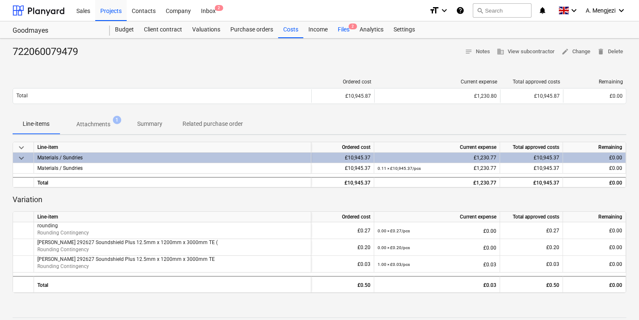
click at [338, 35] on div "Files 2" at bounding box center [344, 29] width 22 height 17
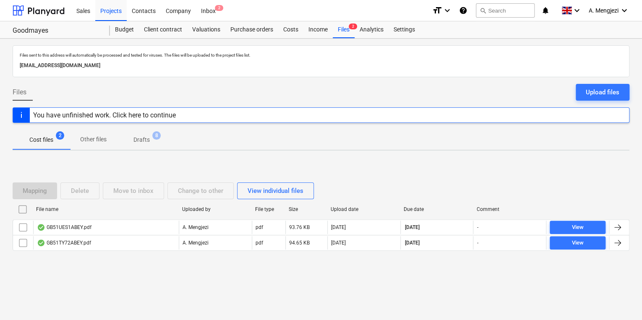
click at [270, 285] on div "Files sent to this address will automatically be processed and tested for virus…" at bounding box center [321, 180] width 642 height 282
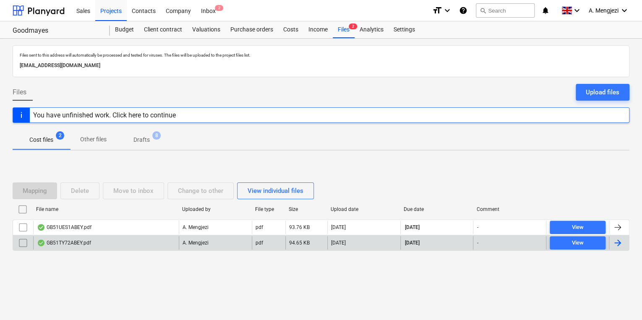
click at [246, 236] on div "A. Mengjezi" at bounding box center [215, 242] width 73 height 13
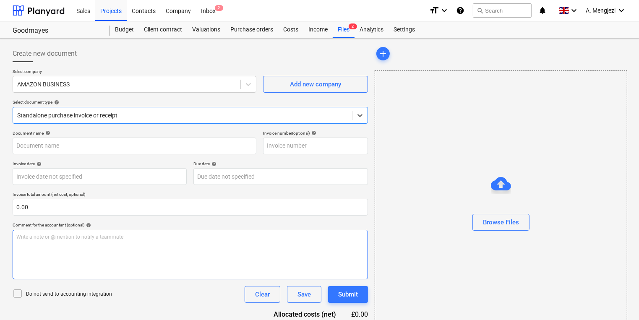
type input "GB51TY72ABEY"
type input "[DATE]"
type input "07 Oct 2025"
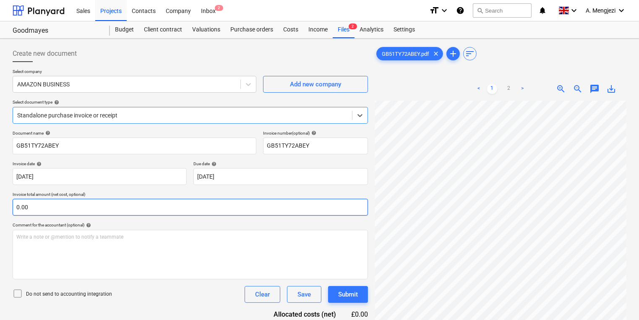
scroll to position [101, 0]
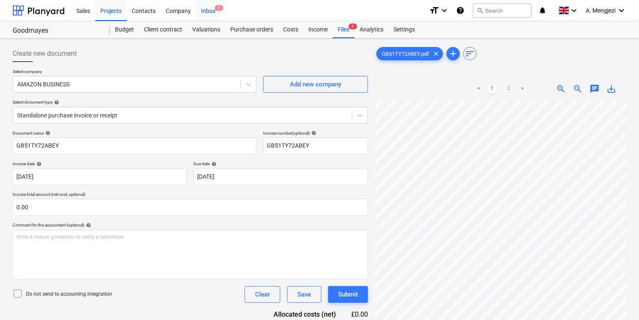
click at [210, 17] on div "Inbox 2" at bounding box center [208, 10] width 25 height 21
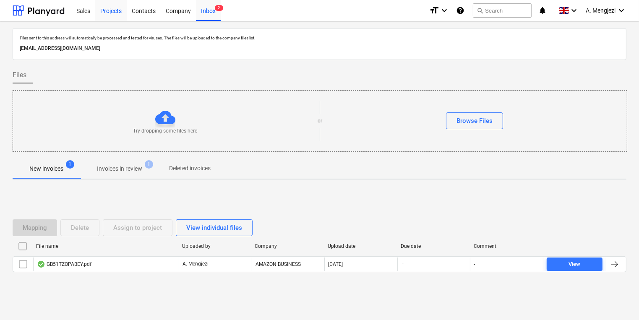
click at [117, 8] on div "Projects" at bounding box center [110, 10] width 31 height 21
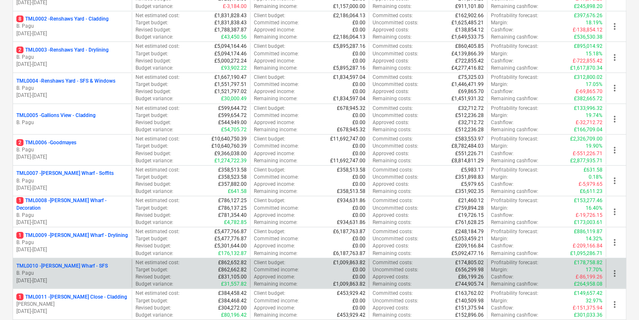
scroll to position [168, 0]
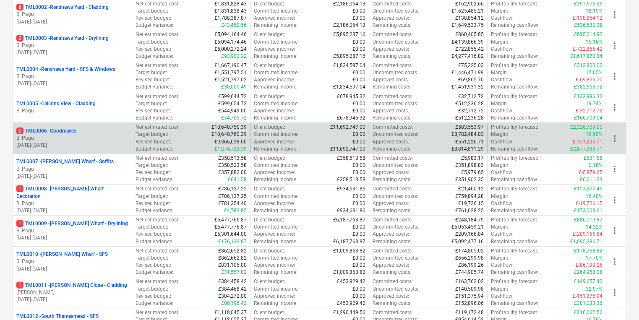
click at [122, 142] on p "28.11.2023 - 25.06.2025" at bounding box center [72, 145] width 112 height 7
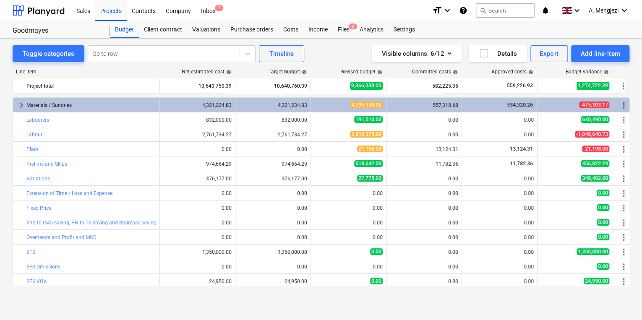
click at [350, 20] on div "Sales Projects Contacts Company Inbox 2" at bounding box center [248, 10] width 354 height 21
click at [349, 26] on span "2" at bounding box center [353, 27] width 8 height 6
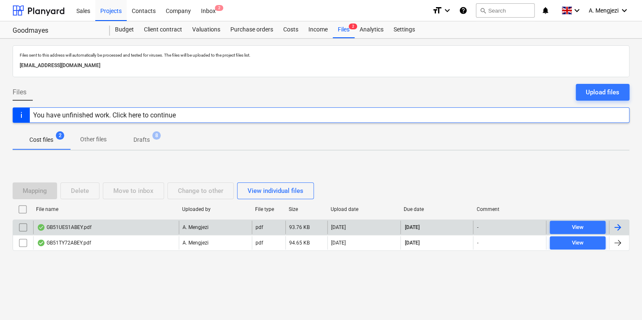
click at [120, 230] on div "GB51UES1ABEY.pdf" at bounding box center [106, 227] width 146 height 13
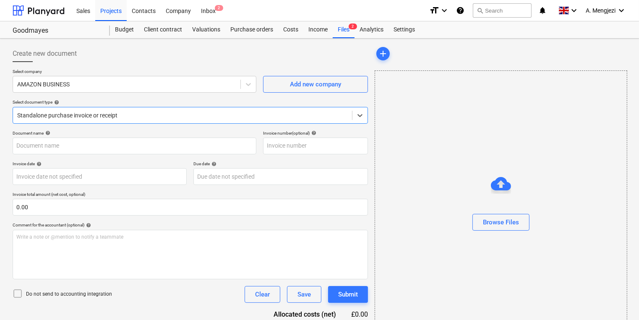
type input "GB51UES1ABEY"
type input "[DATE]"
type input "07 Oct 2025"
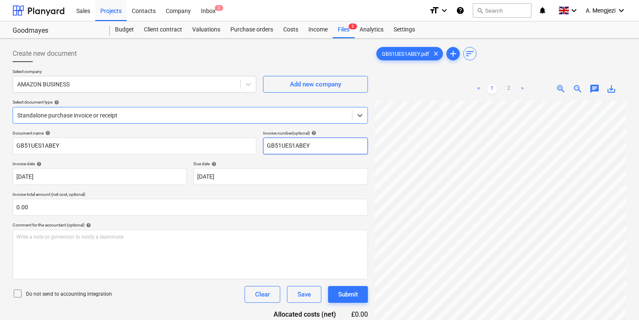
scroll to position [43, 65]
click at [362, 151] on div "Create new document Select company AMAZON BUSINESS Add new company Select docum…" at bounding box center [319, 221] width 621 height 359
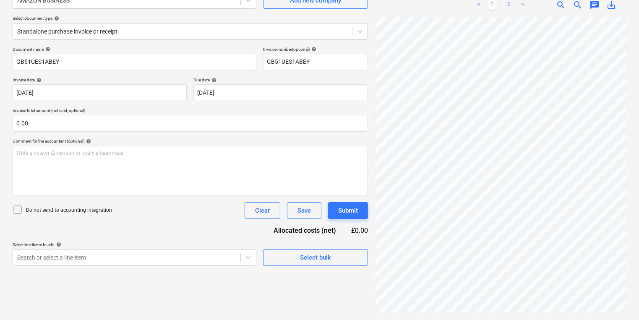
scroll to position [79, 0]
click at [508, 2] on link "2" at bounding box center [509, 5] width 10 height 10
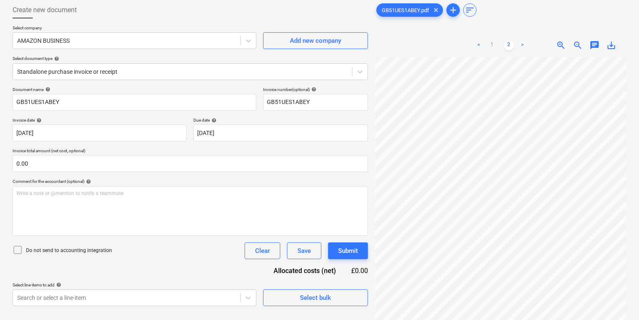
scroll to position [0, 0]
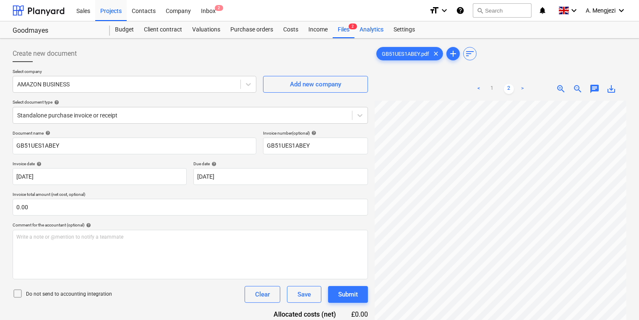
click at [355, 35] on div "Analytics" at bounding box center [372, 29] width 34 height 17
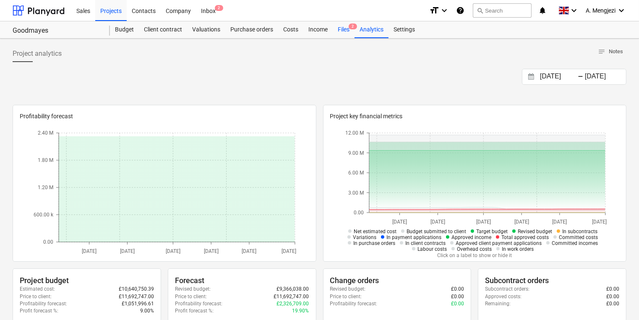
click at [350, 29] on span "2" at bounding box center [353, 27] width 8 height 6
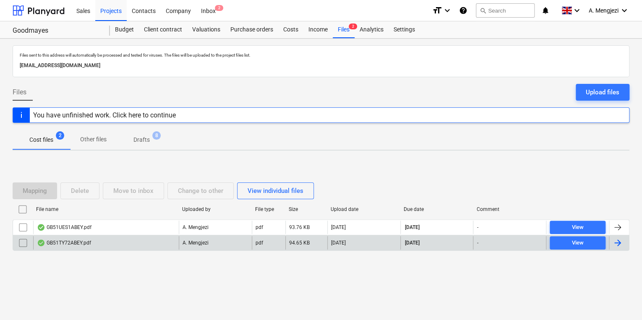
click at [167, 237] on div "GB51TY72ABEY.pdf" at bounding box center [106, 242] width 146 height 13
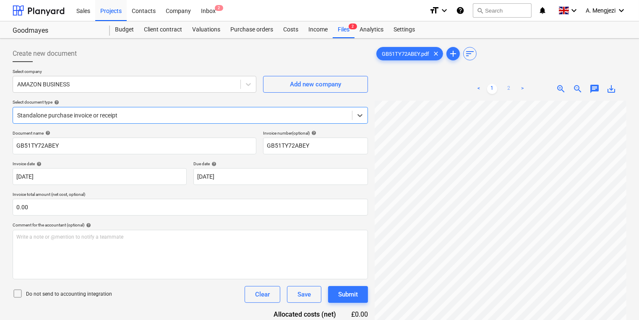
click at [509, 89] on link "2" at bounding box center [509, 89] width 10 height 10
click at [115, 12] on div "Projects" at bounding box center [110, 10] width 31 height 21
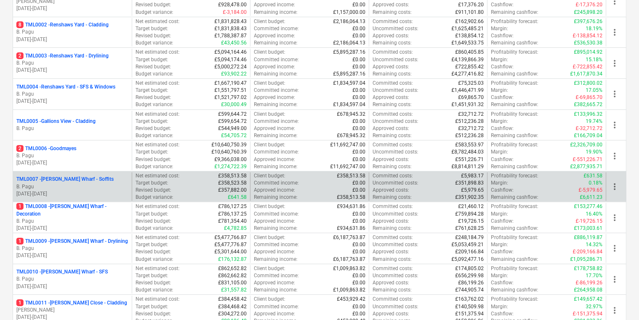
scroll to position [161, 0]
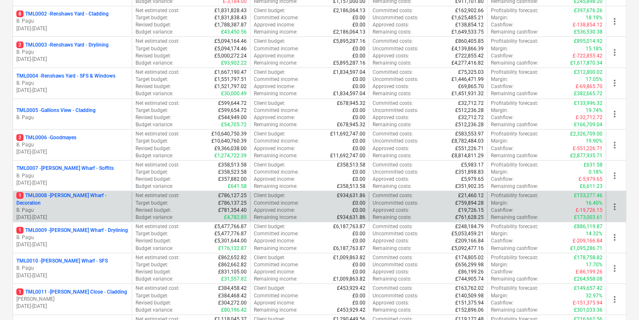
click at [76, 202] on p "1 TML0008 - Montgomery's Wharf - Decoration" at bounding box center [72, 199] width 112 height 14
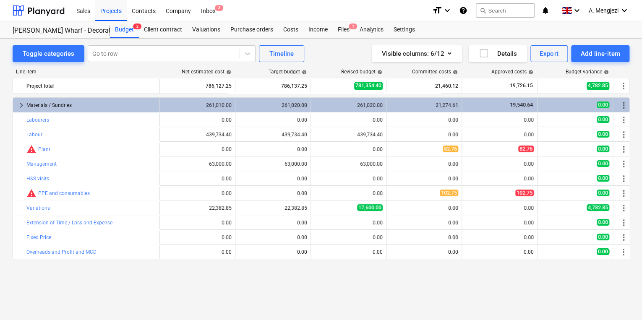
click at [337, 20] on div "Sales Projects Contacts Company Inbox 3" at bounding box center [248, 10] width 354 height 21
click at [340, 29] on div "Files 1" at bounding box center [344, 29] width 22 height 17
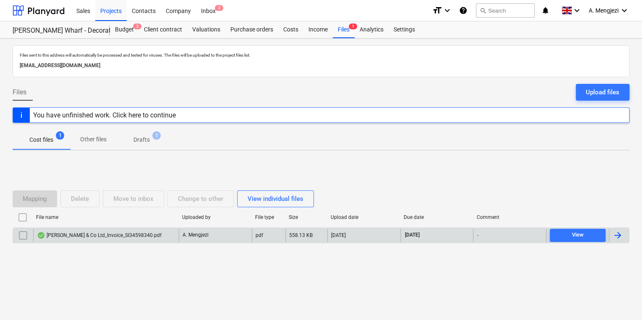
click at [107, 236] on div "[PERSON_NAME] & Co Ltd_Invoice_SI34598340.pdf" at bounding box center [99, 235] width 125 height 7
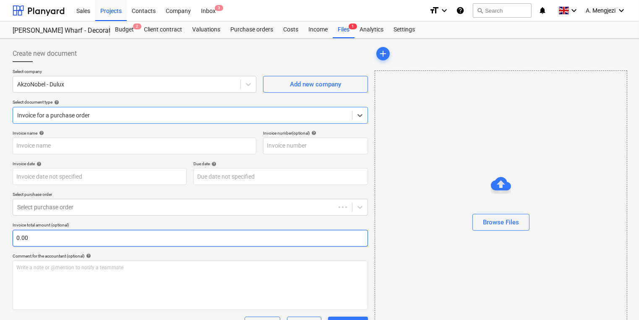
type input "S134598340"
type input "25 Sep 2025"
type input "[DATE]"
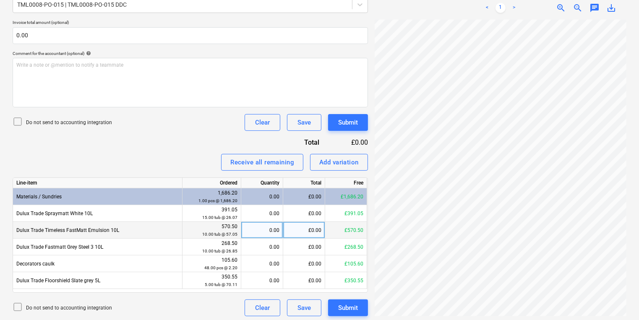
scroll to position [205, 0]
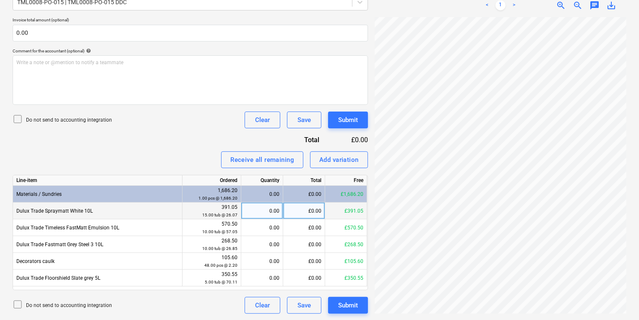
click at [270, 205] on div "0.00" at bounding box center [262, 211] width 35 height 17
type input "15"
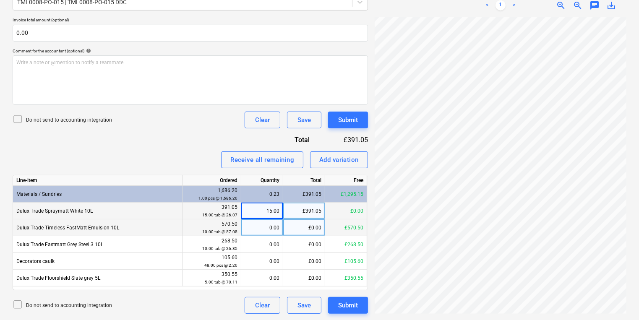
click at [277, 230] on div "0.00" at bounding box center [262, 228] width 35 height 17
type input "10"
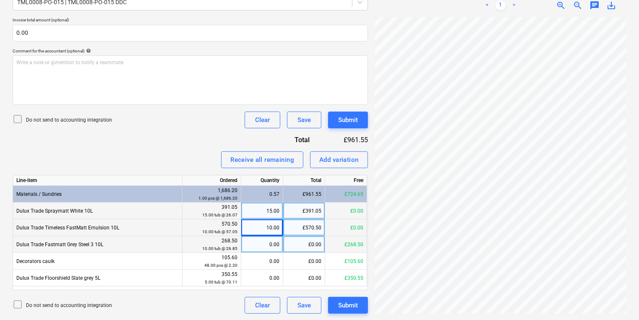
click at [272, 242] on div "0.00" at bounding box center [262, 244] width 35 height 17
type input "10"
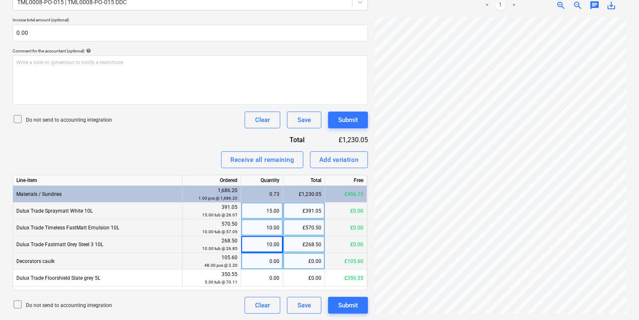
click at [253, 259] on div "0.00" at bounding box center [262, 261] width 35 height 17
type input "48"
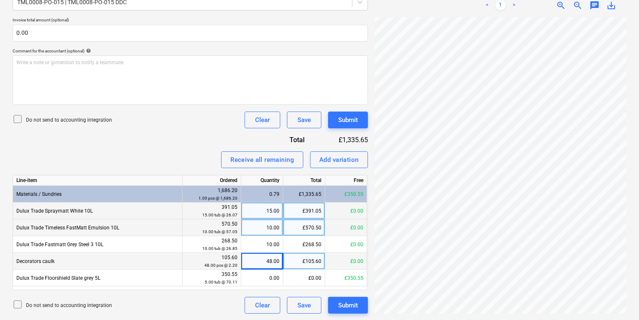
click at [375, 174] on div "J P McDougall ...pdf clear add sort < 1 > zoom_in zoom_out chat 0 save_alt" at bounding box center [501, 77] width 259 height 481
click at [364, 164] on div "Create new document Select company AkzoNobel - Dulux Add new company Select doc…" at bounding box center [319, 77] width 621 height 481
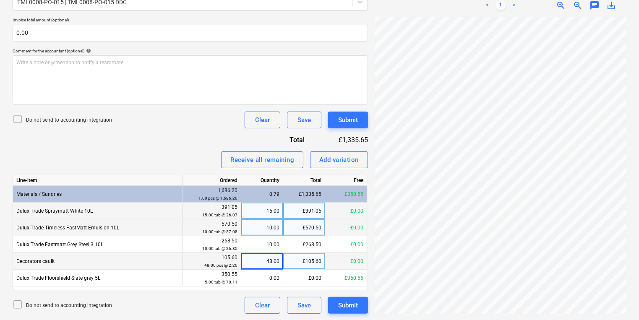
scroll to position [101, 36]
click at [129, 234] on div "Dulux Trade Timeless FastMatt Emulsion 10L" at bounding box center [98, 228] width 170 height 17
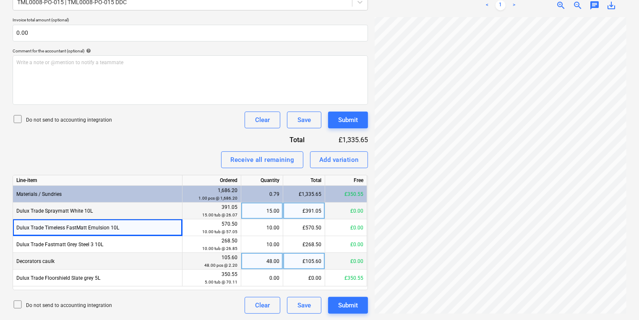
drag, startPoint x: 124, startPoint y: 246, endPoint x: 10, endPoint y: 235, distance: 114.7
click at [10, 235] on div "Create new document Select company AkzoNobel - Dulux Add new company Select doc…" at bounding box center [190, 77] width 362 height 481
drag, startPoint x: 10, startPoint y: 235, endPoint x: 59, endPoint y: 247, distance: 50.2
click at [35, 246] on div "Dulux Trade Fastmatt Grey Steel 3 10L" at bounding box center [98, 244] width 170 height 17
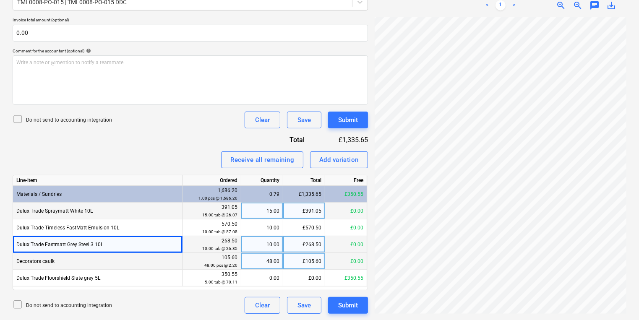
click at [126, 246] on div "Dulux Trade Fastmatt Grey Steel 3 10L" at bounding box center [98, 244] width 170 height 17
click at [143, 152] on div "Receive all remaining Add variation" at bounding box center [191, 160] width 356 height 17
click at [131, 244] on div "Dulux Trade Fastmatt Grey Steel 3 10L" at bounding box center [98, 244] width 170 height 17
drag, startPoint x: 107, startPoint y: 245, endPoint x: 16, endPoint y: 247, distance: 90.7
click at [16, 247] on div "Dulux Trade Fastmatt Grey Steel 3 10L" at bounding box center [98, 244] width 170 height 17
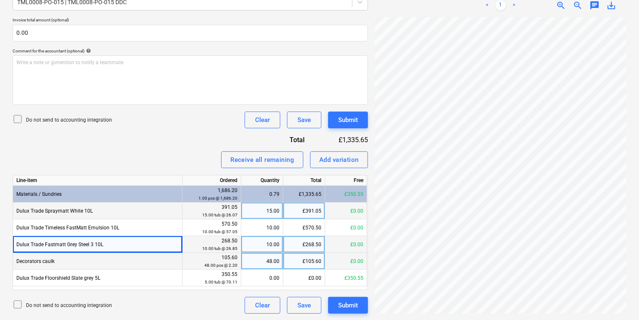
copy div "Dulux Trade Fastmatt Grey Steel 3 10L"
click at [28, 112] on div "Do not send to accounting integration Clear Save Submit" at bounding box center [191, 120] width 356 height 17
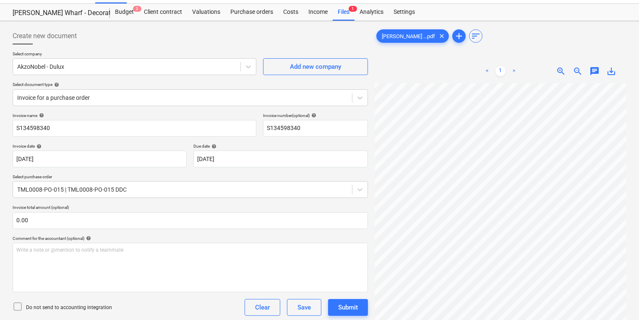
scroll to position [0, 0]
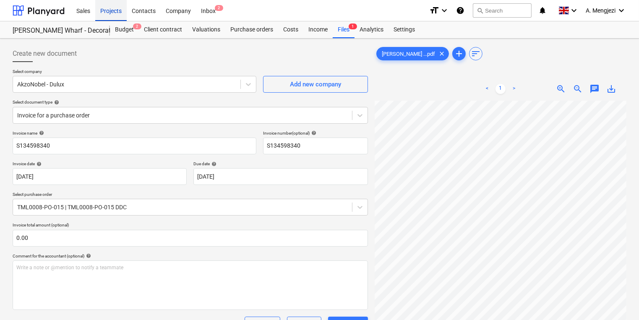
click at [122, 16] on div "Projects" at bounding box center [110, 10] width 31 height 21
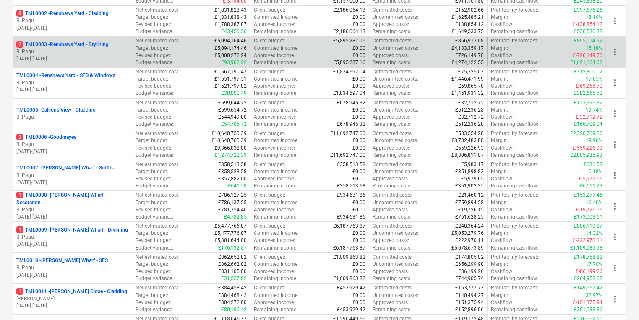
scroll to position [168, 0]
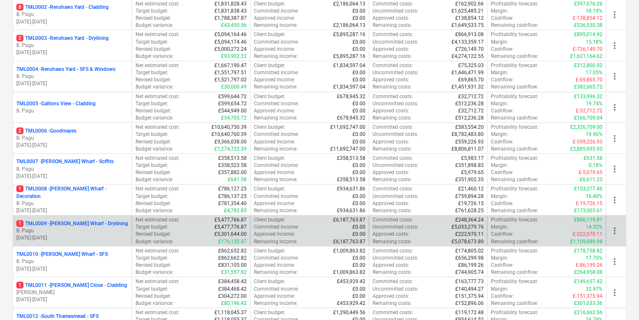
click at [112, 222] on p "1 TML0009 - Montgomery's Wharf - Drylining" at bounding box center [72, 223] width 112 height 7
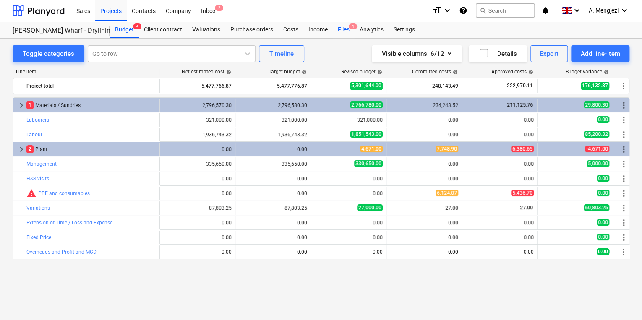
click at [346, 34] on div "Files 1" at bounding box center [344, 29] width 22 height 17
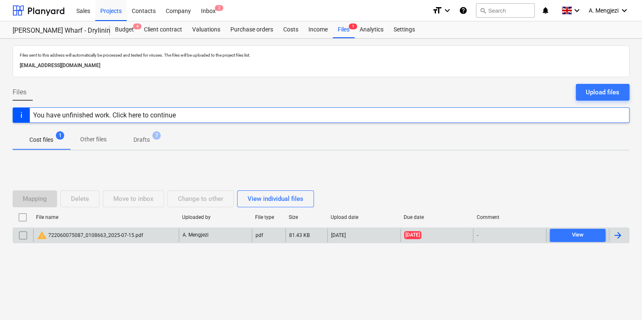
click at [144, 238] on div "warning 722060075087_0108663_2025-07-15.pdf" at bounding box center [106, 235] width 146 height 13
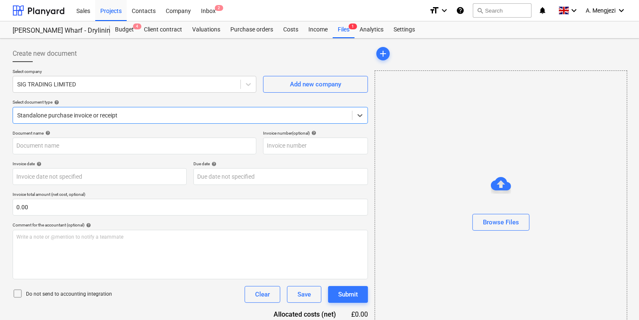
type input "722060075087"
type input "15 Jul 2025"
type input "[DATE]"
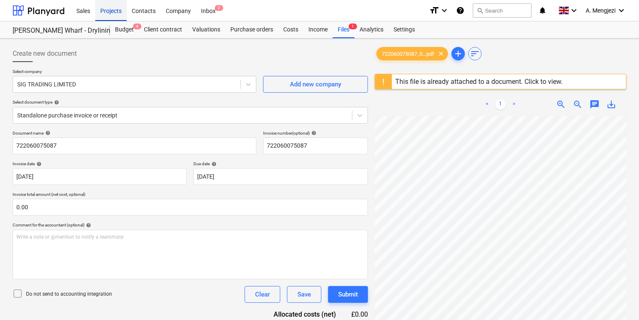
click at [110, 13] on div "Projects" at bounding box center [110, 10] width 31 height 21
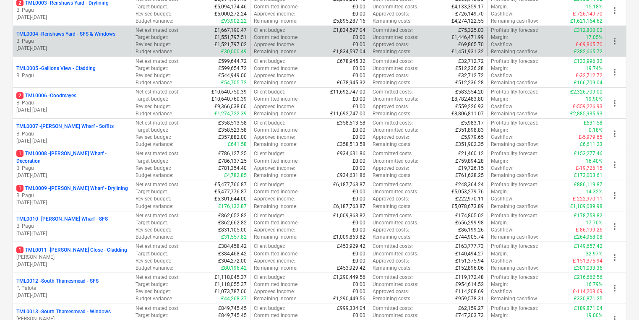
scroll to position [302, 0]
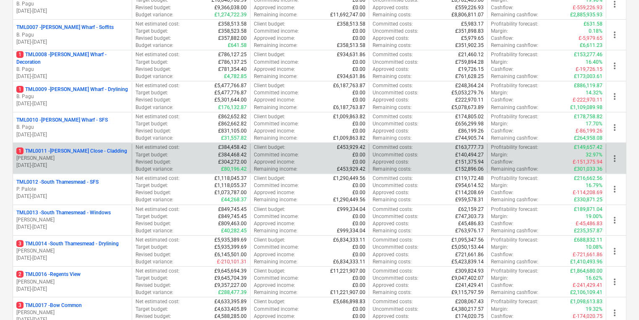
click at [128, 151] on div "1 TML0011 - Newton Close - Cladding R. Williamson 06.01.2025 - 27.02.2026" at bounding box center [72, 158] width 119 height 29
click at [89, 144] on div "1 TML0011 - Newton Close - Cladding R. Williamson 06.01.2025 - 27.02.2026" at bounding box center [72, 158] width 119 height 29
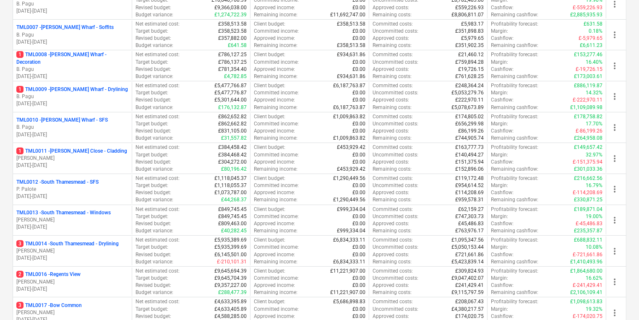
drag, startPoint x: 89, startPoint y: 144, endPoint x: 92, endPoint y: 148, distance: 5.5
click at [92, 148] on p "1 TML0011 - Newton Close - Cladding" at bounding box center [71, 151] width 111 height 7
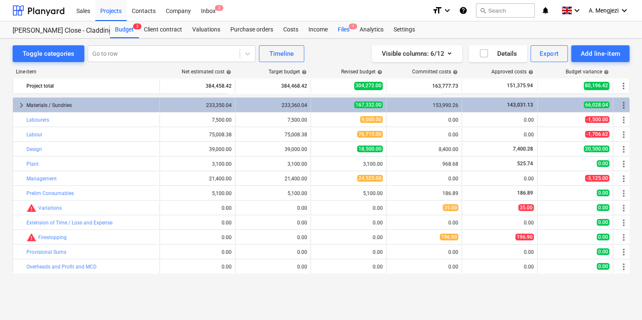
click at [351, 30] on div "Files 1" at bounding box center [344, 29] width 22 height 17
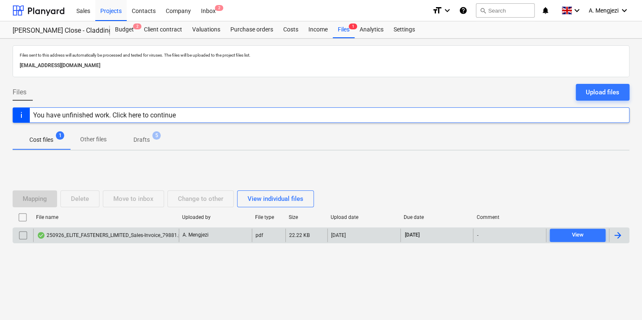
click at [214, 231] on div "A. Mengjezi" at bounding box center [215, 235] width 73 height 13
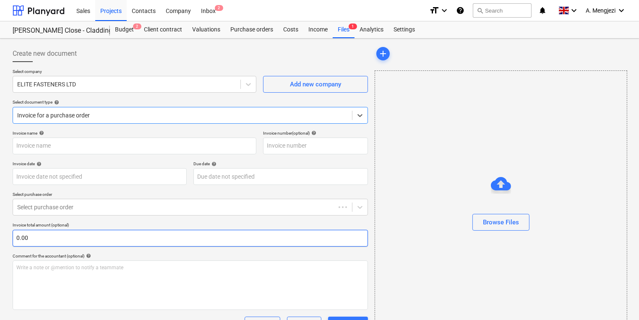
type input "79881"
type input "[DATE]"
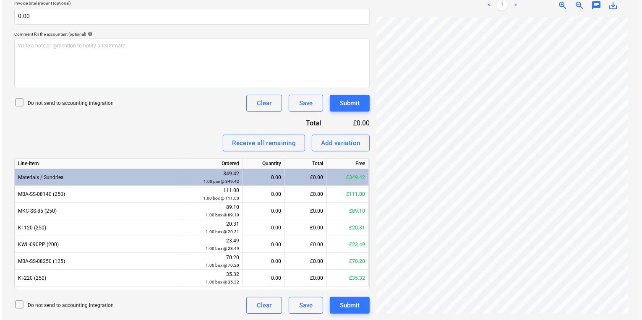
scroll to position [117, 65]
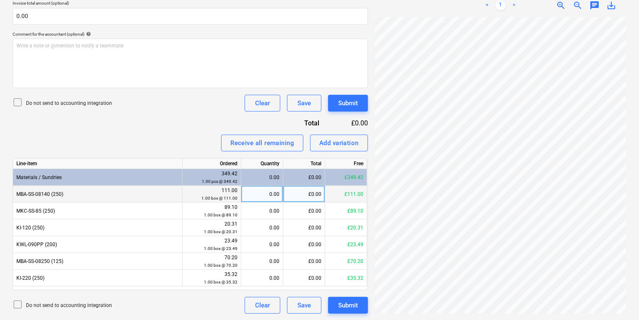
click at [264, 196] on div "0.00" at bounding box center [262, 194] width 35 height 17
type input "1"
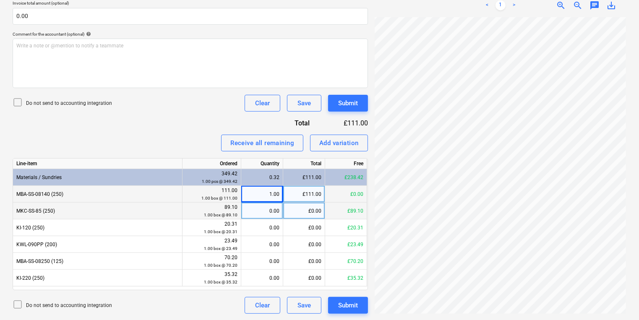
click at [260, 211] on div "0.00" at bounding box center [262, 211] width 35 height 17
type input "1"
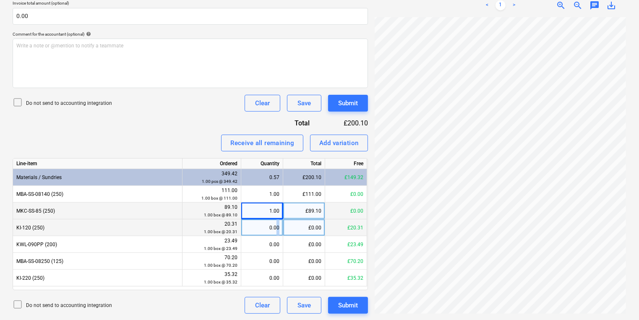
click at [279, 227] on div "0.00" at bounding box center [262, 228] width 35 height 17
type input "1"
click at [278, 233] on div "1.00" at bounding box center [262, 228] width 35 height 17
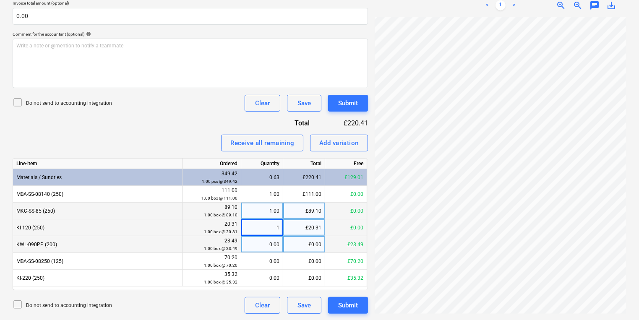
click at [277, 245] on div "0.00" at bounding box center [262, 244] width 35 height 17
type input "1"
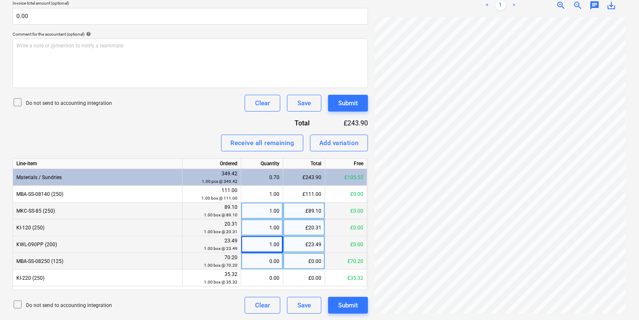
click at [272, 253] on div "0.00" at bounding box center [262, 261] width 35 height 17
type input "1"
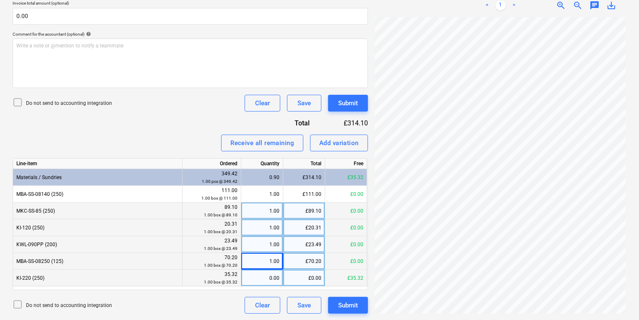
click at [275, 270] on div "0.00" at bounding box center [262, 278] width 35 height 17
type input "1"
click at [355, 306] on div "Submit" at bounding box center [348, 305] width 20 height 11
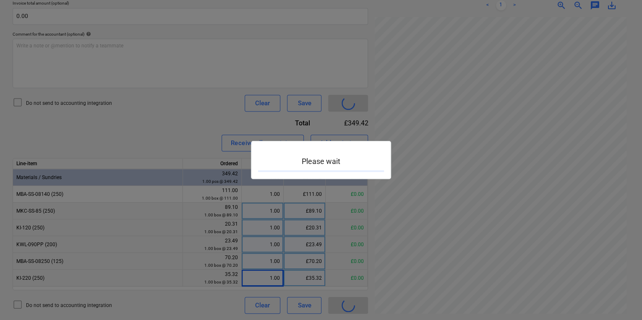
scroll to position [117, 64]
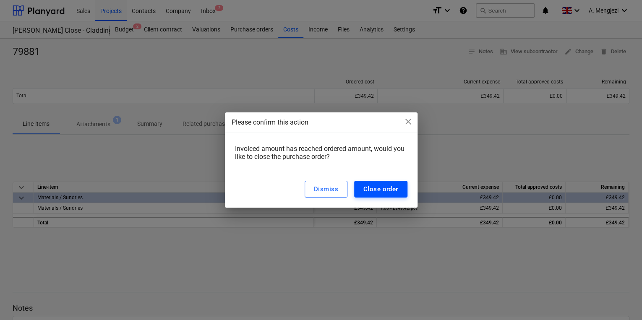
click at [385, 192] on div "Close order" at bounding box center [381, 189] width 35 height 11
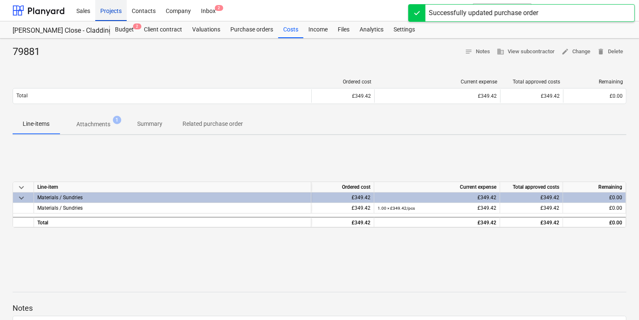
click at [116, 6] on div "Projects" at bounding box center [110, 10] width 31 height 21
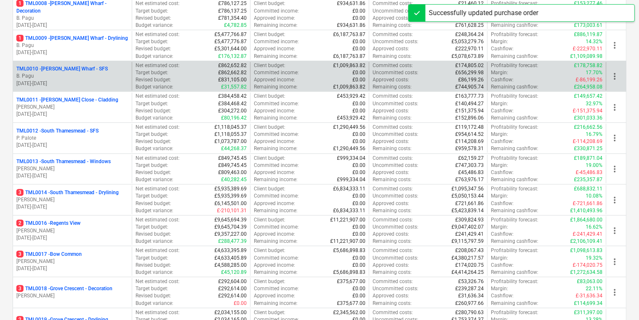
scroll to position [369, 0]
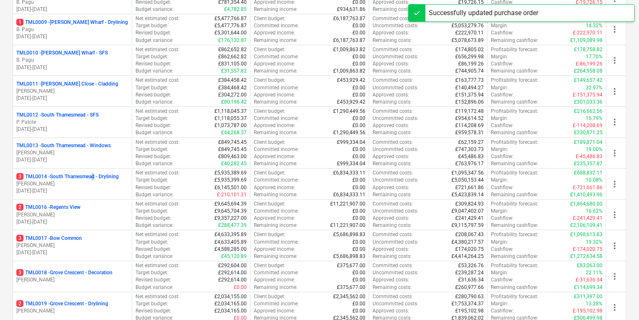
click at [95, 178] on p "3 TML0014 - South Thamesmead - Drylining" at bounding box center [67, 176] width 102 height 7
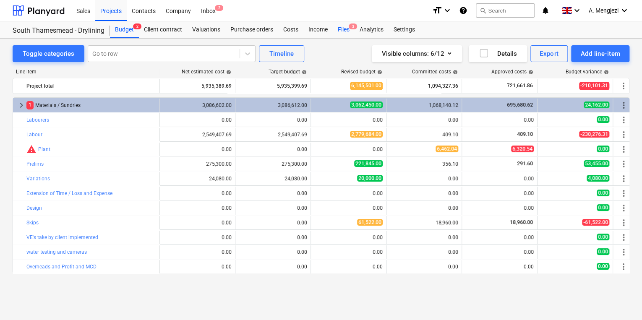
click at [338, 31] on div "Files 3" at bounding box center [344, 29] width 22 height 17
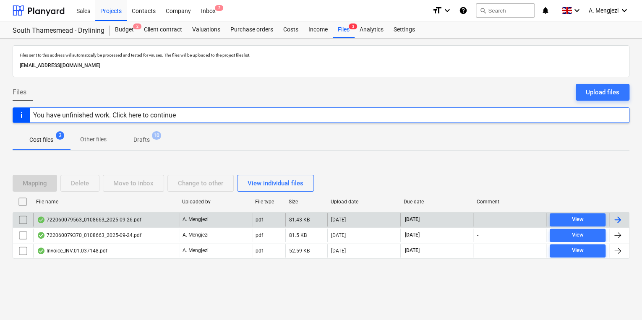
click at [111, 219] on div "722060079563_0108663_2025-09-26.pdf" at bounding box center [89, 220] width 105 height 7
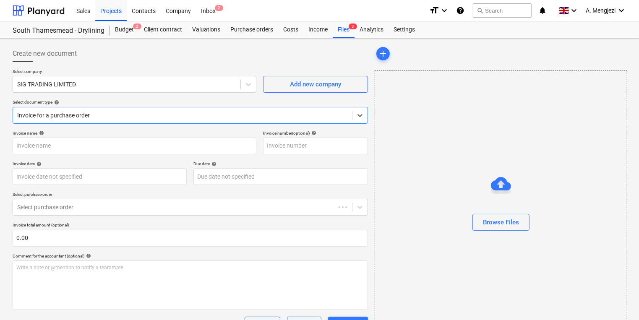
type input "722060079563"
type input "[DATE]"
type input "15 Nov 2025"
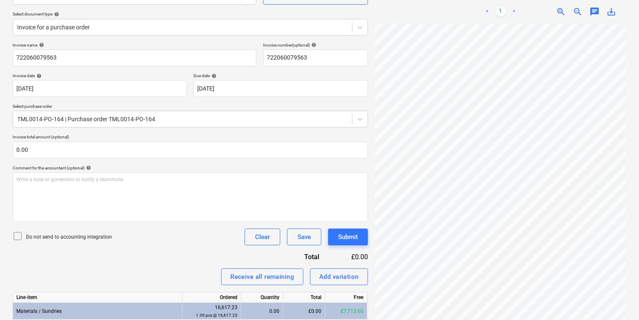
scroll to position [235, 0]
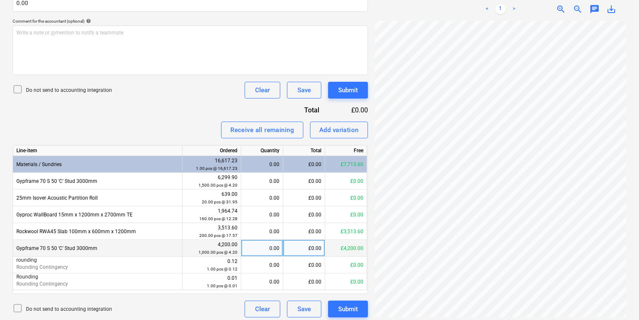
click at [268, 251] on div "0.00" at bounding box center [262, 248] width 35 height 17
type input "100"
click at [267, 251] on div "100.00" at bounding box center [262, 248] width 35 height 17
type input "1000"
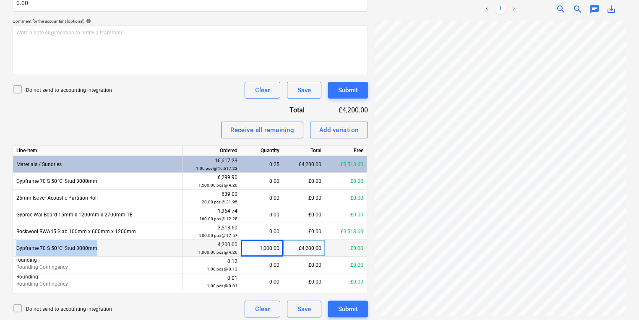
drag, startPoint x: 107, startPoint y: 248, endPoint x: 15, endPoint y: 249, distance: 92.8
click at [15, 249] on div "Gypframe 70 S 50 'C' Stud 3000mm" at bounding box center [98, 248] width 170 height 17
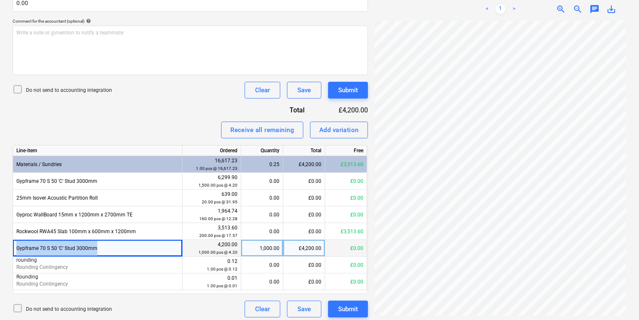
copy div "Gypframe 70 S 50 'C' Stud 3000mm"
click at [339, 123] on button "Add variation" at bounding box center [339, 130] width 58 height 17
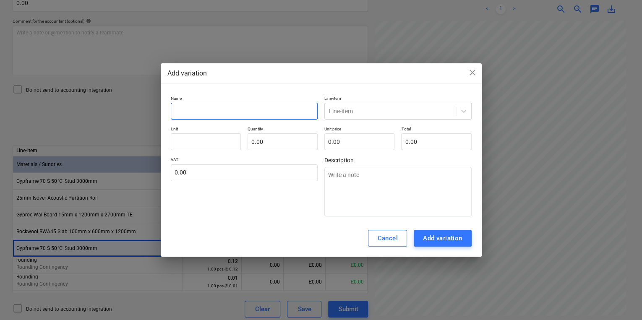
drag, startPoint x: 248, startPoint y: 102, endPoint x: 237, endPoint y: 110, distance: 13.9
click at [237, 110] on input "text" at bounding box center [244, 111] width 147 height 17
paste input "Gypframe 70 S 50 'C' Stud 3000mm"
type input "Gypframe 70 S 50 'C' Stud 3000mm"
click at [351, 108] on div at bounding box center [390, 111] width 123 height 8
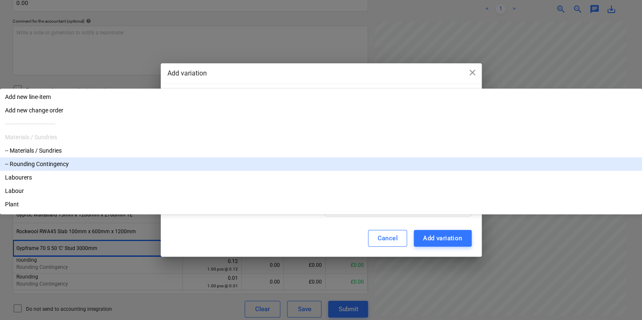
click at [365, 171] on div "-- Rounding Contingency" at bounding box center [321, 163] width 642 height 13
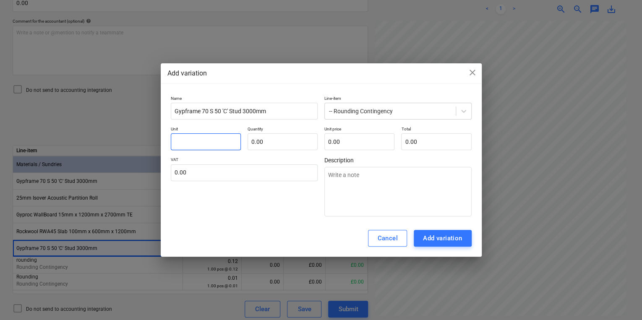
click at [195, 139] on input "text" at bounding box center [206, 142] width 70 height 17
type input "pcs"
type input "-1.00"
type input "0.06"
type input "-0.06"
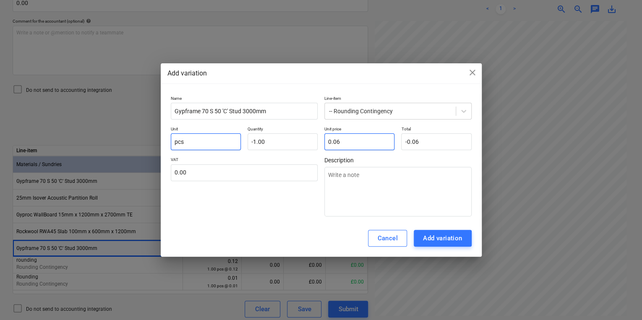
type input "0.06"
click at [457, 236] on div "Add variation" at bounding box center [442, 238] width 39 height 11
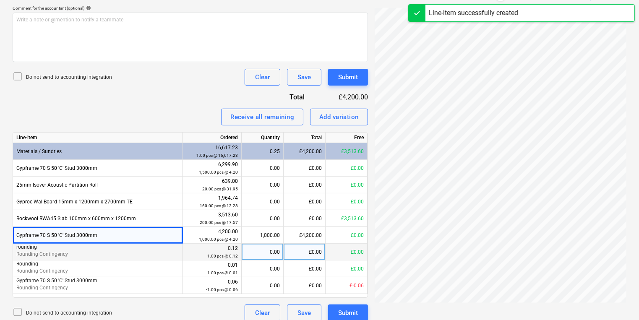
scroll to position [256, 0]
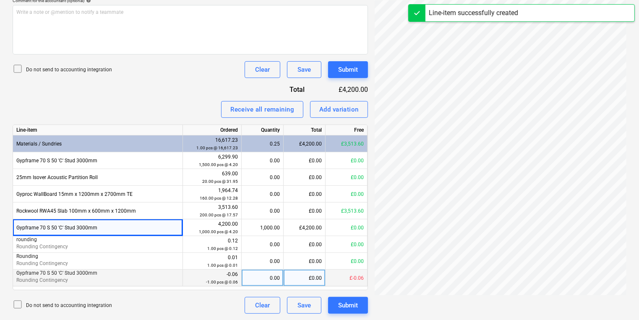
click at [261, 282] on div "0.00" at bounding box center [262, 278] width 35 height 17
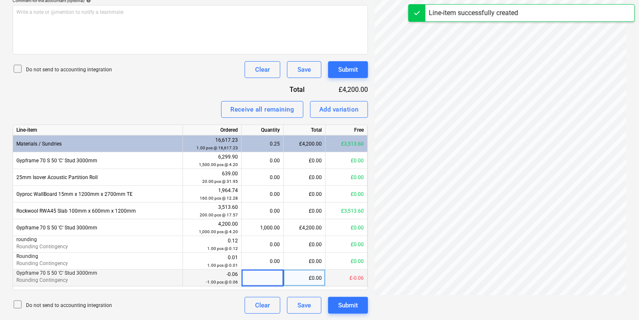
type input "1"
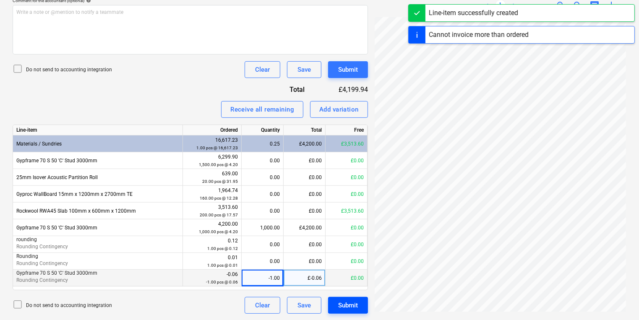
click at [359, 312] on button "Submit" at bounding box center [348, 305] width 40 height 17
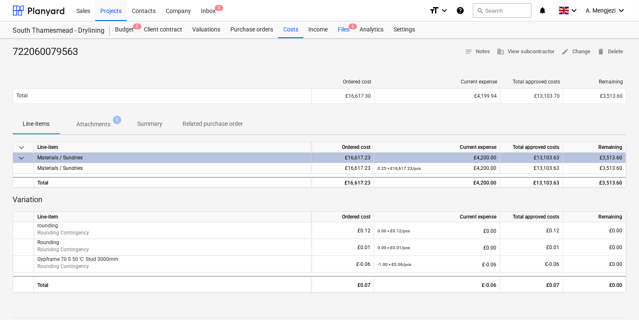
click at [345, 35] on div "Files 2" at bounding box center [344, 29] width 22 height 17
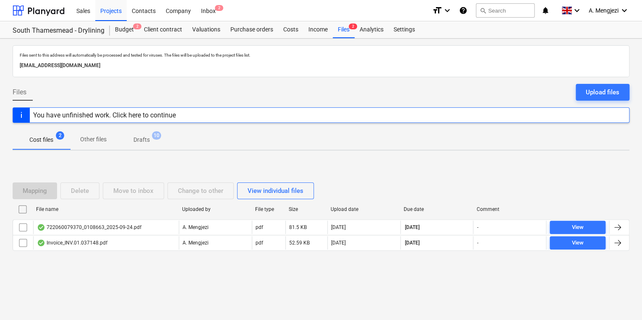
click at [155, 265] on div "Mapping Delete Move to inbox Change to other View individual files File name Up…" at bounding box center [321, 220] width 617 height 95
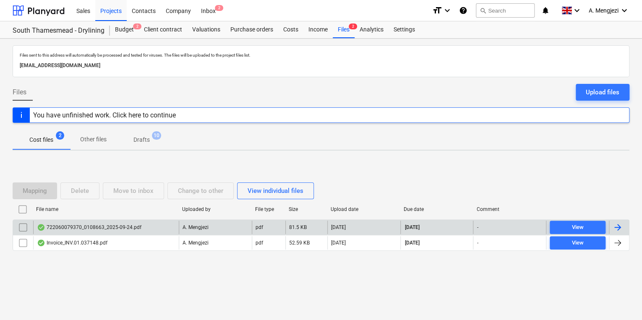
click at [143, 225] on div "722060079370_0108663_2025-09-24.pdf" at bounding box center [106, 227] width 146 height 13
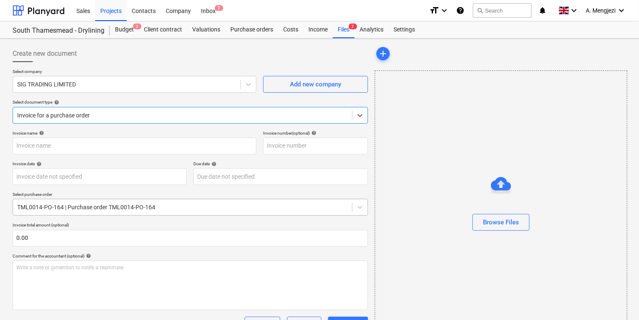
type input "722060079370"
type input "[DATE]"
type input "15 Nov 2025"
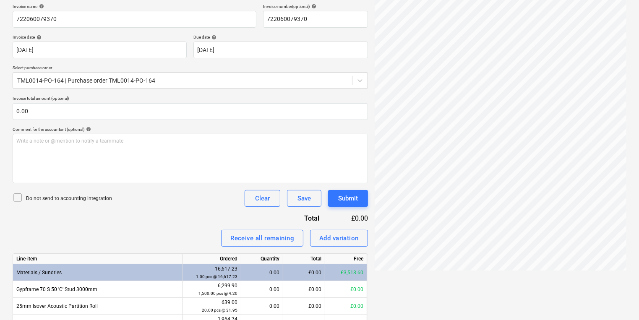
scroll to position [256, 0]
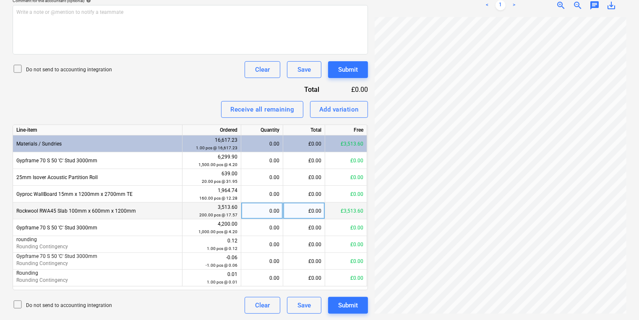
click at [278, 210] on div "0.00" at bounding box center [262, 211] width 35 height 17
type input "200"
click at [227, 205] on div "3,513.60 200.00 pcs @ 17.57" at bounding box center [212, 212] width 52 height 16
drag, startPoint x: 227, startPoint y: 205, endPoint x: 234, endPoint y: 215, distance: 11.9
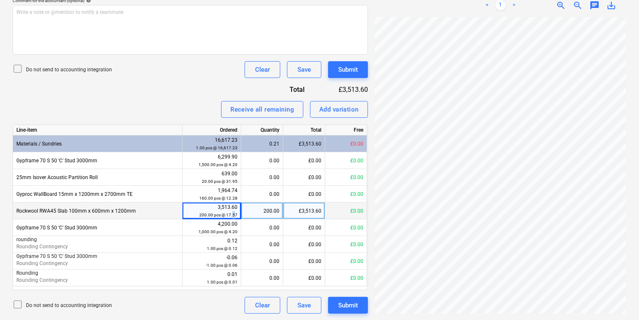
click at [234, 215] on small "200.00 pcs @ 17.57" at bounding box center [218, 215] width 38 height 5
click at [238, 215] on div "3,513.60 200.00 pcs @ 17.57" at bounding box center [212, 211] width 59 height 17
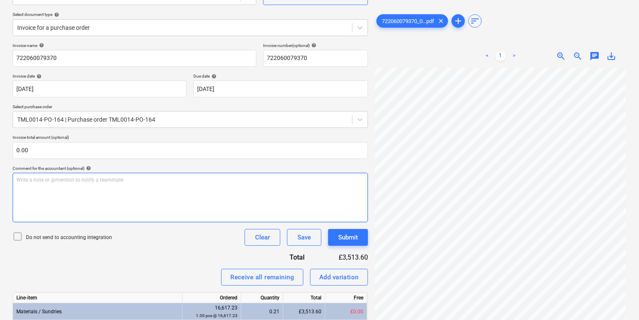
scroll to position [0, 0]
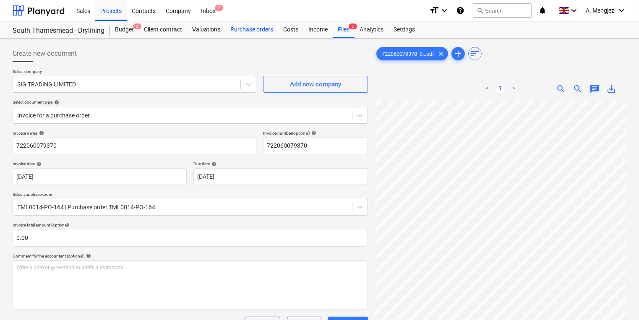
click at [254, 30] on div "Purchase orders" at bounding box center [251, 29] width 53 height 17
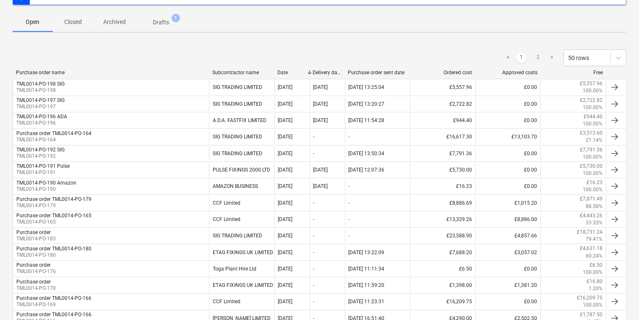
scroll to position [134, 0]
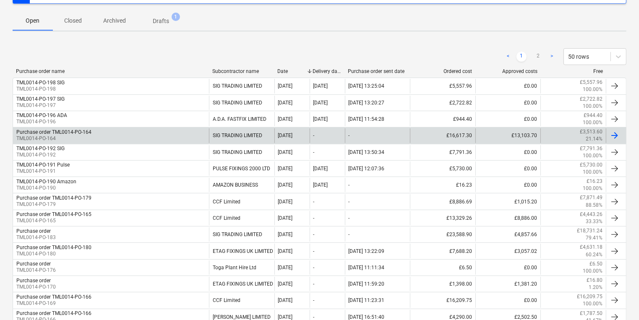
click at [129, 133] on div "Purchase order TML0014-PO-164 TML0014-PO-164" at bounding box center [111, 135] width 196 height 14
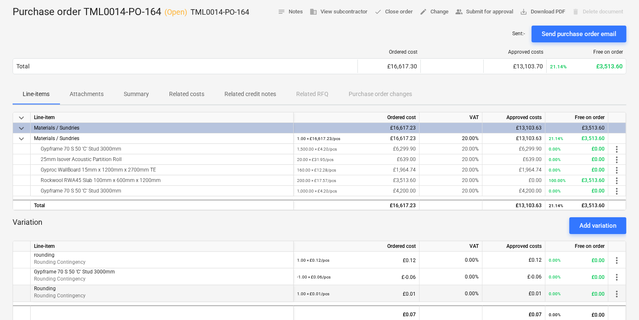
scroll to position [29, 0]
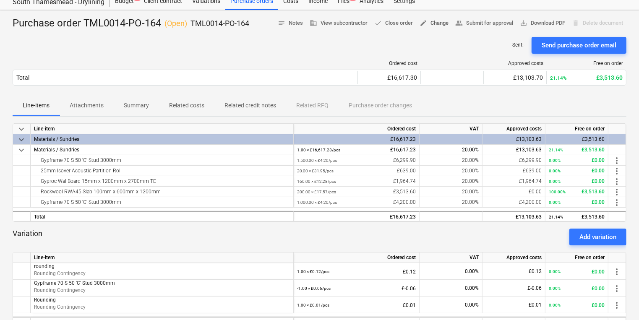
click at [435, 24] on span "edit Change" at bounding box center [434, 23] width 29 height 10
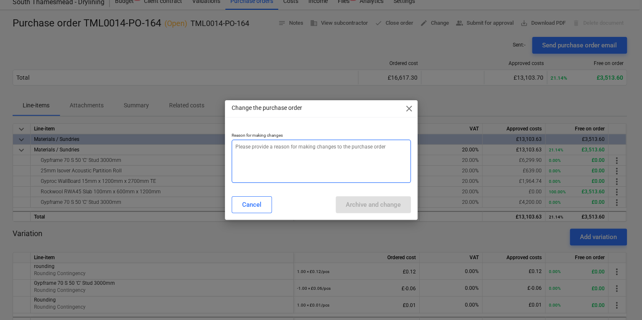
drag, startPoint x: 333, startPoint y: 164, endPoint x: 332, endPoint y: 168, distance: 4.5
click at [332, 168] on textarea at bounding box center [321, 161] width 179 height 43
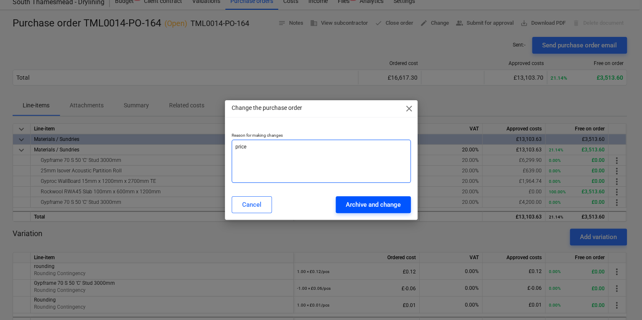
type textarea "price"
click at [352, 208] on div "Archive and change" at bounding box center [373, 204] width 55 height 11
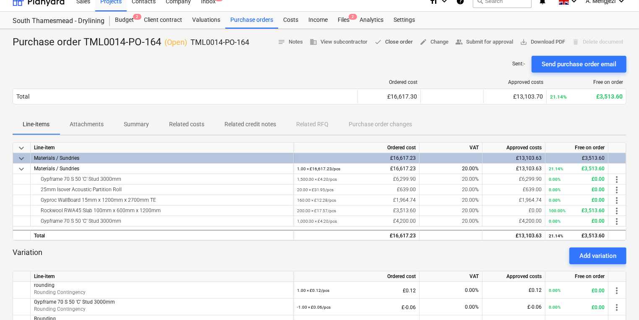
scroll to position [0, 0]
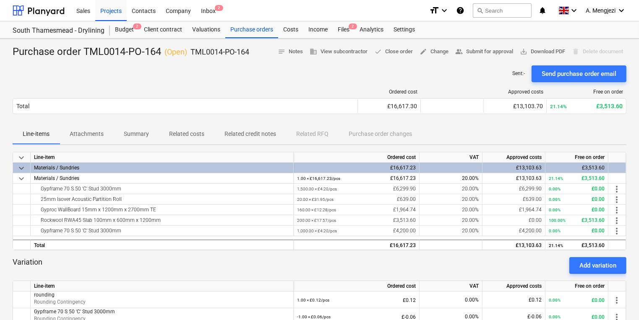
click at [339, 19] on div "Sales Projects Contacts Company Inbox 2" at bounding box center [246, 10] width 351 height 21
click at [387, 60] on div at bounding box center [320, 62] width 614 height 7
click at [342, 31] on div "Files 2" at bounding box center [344, 29] width 22 height 17
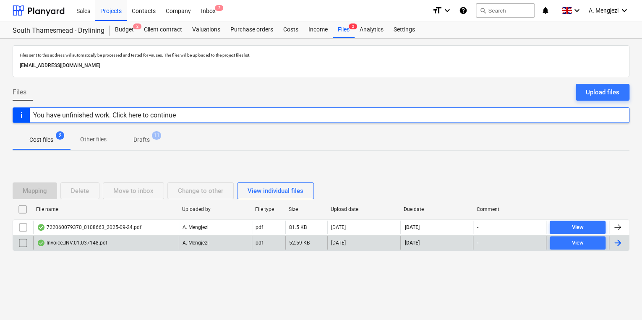
click at [235, 236] on div "A. Mengjezi" at bounding box center [215, 242] width 73 height 13
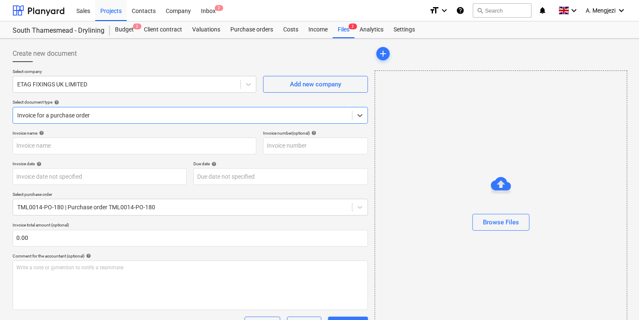
type input "INV.01.037148"
type input "[DATE]"
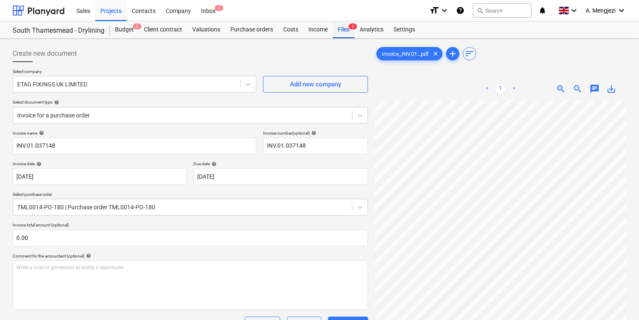
click at [341, 37] on div "Files 2" at bounding box center [344, 29] width 22 height 17
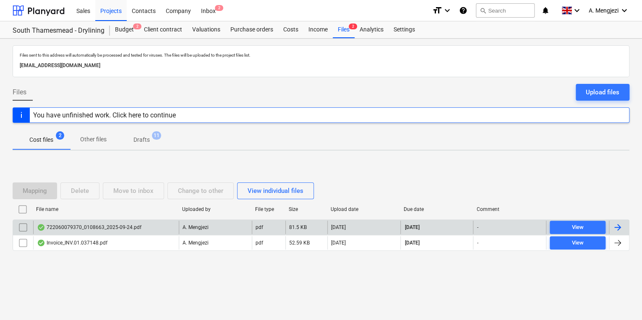
click at [109, 226] on div "722060079370_0108663_2025-09-24.pdf" at bounding box center [89, 227] width 105 height 7
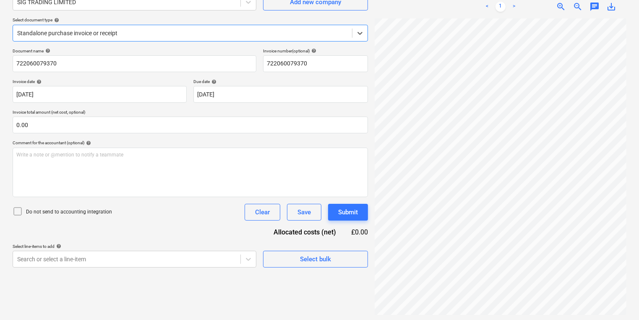
scroll to position [84, 0]
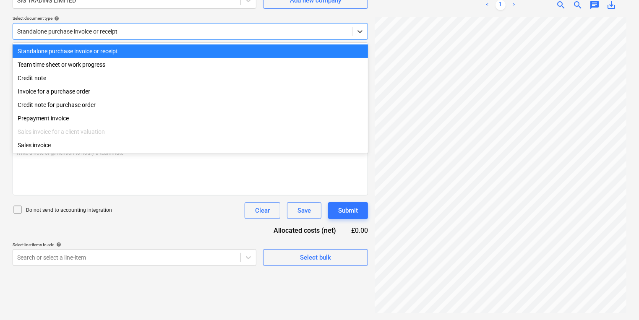
click at [238, 23] on div "Standalone purchase invoice or receipt" at bounding box center [191, 31] width 356 height 17
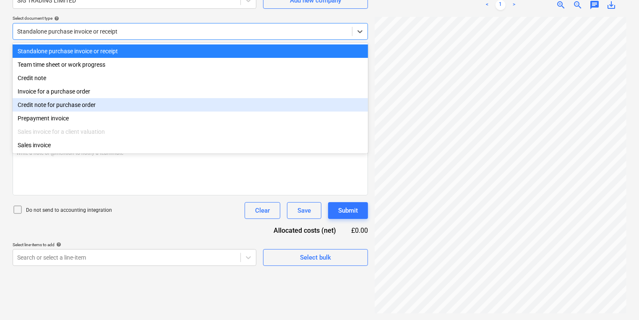
click at [230, 100] on div "Credit note for purchase order" at bounding box center [191, 104] width 356 height 13
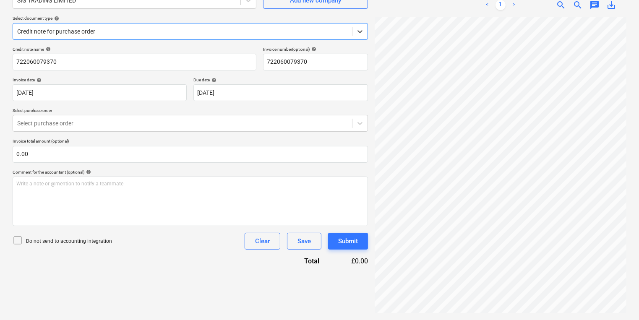
click at [206, 32] on div at bounding box center [182, 31] width 331 height 8
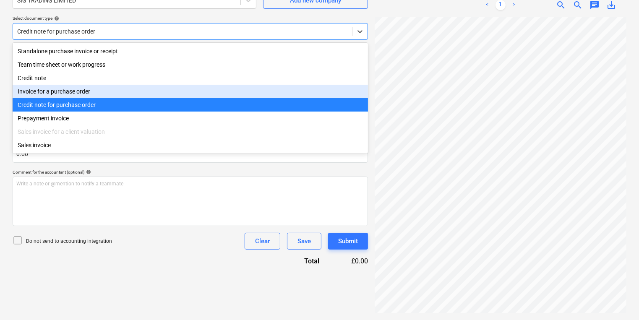
click at [199, 96] on div "Invoice for a purchase order" at bounding box center [191, 91] width 356 height 13
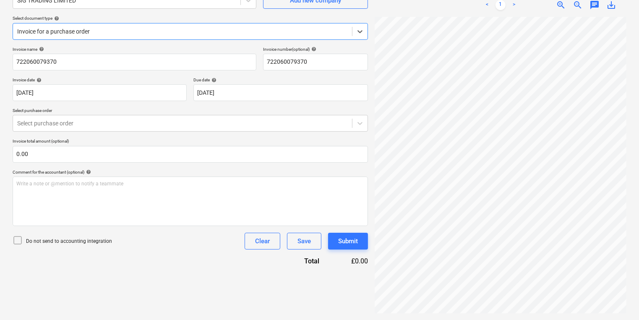
click at [201, 108] on p "Select purchase order" at bounding box center [191, 111] width 356 height 7
click at [204, 129] on div "Select purchase order" at bounding box center [182, 124] width 339 height 12
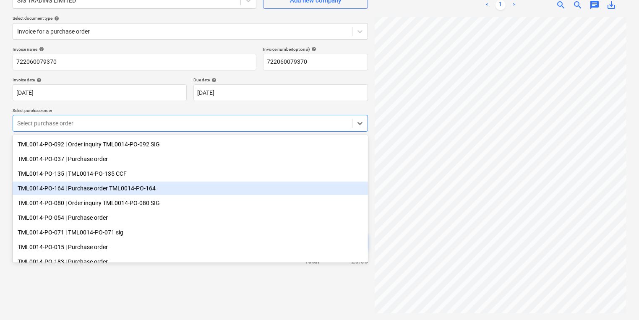
scroll to position [168, 0]
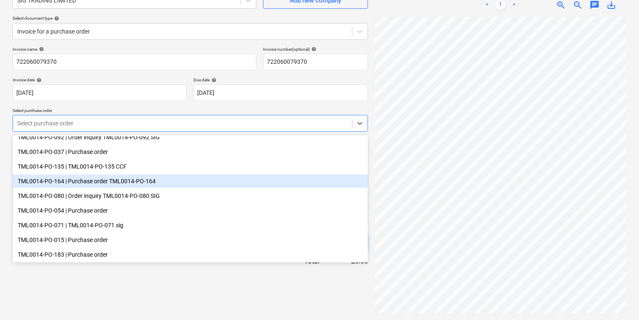
click at [181, 188] on div "TML0014-PO-164 | Purchase order TML0014-PO-164" at bounding box center [191, 181] width 356 height 13
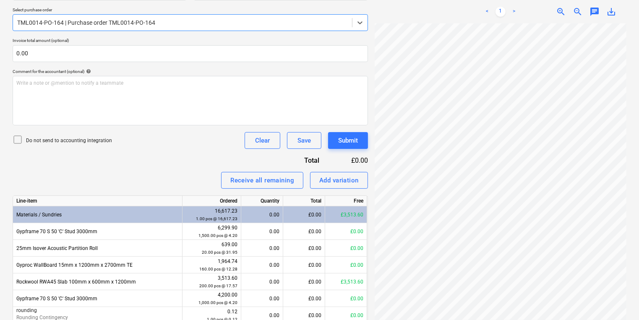
scroll to position [256, 0]
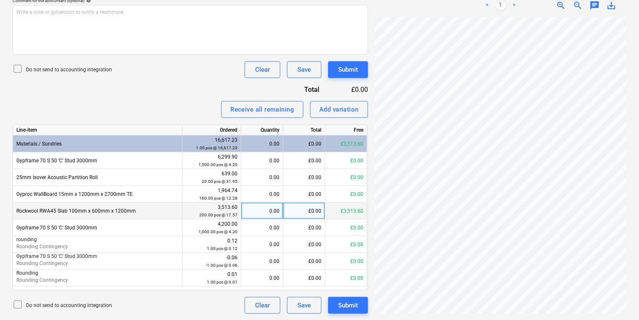
click at [291, 209] on div "£0.00" at bounding box center [304, 211] width 42 height 17
click at [311, 206] on div "£0.00" at bounding box center [304, 211] width 42 height 17
type input "3657.65"
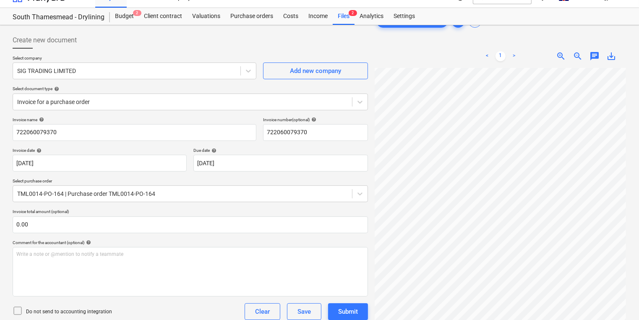
scroll to position [0, 0]
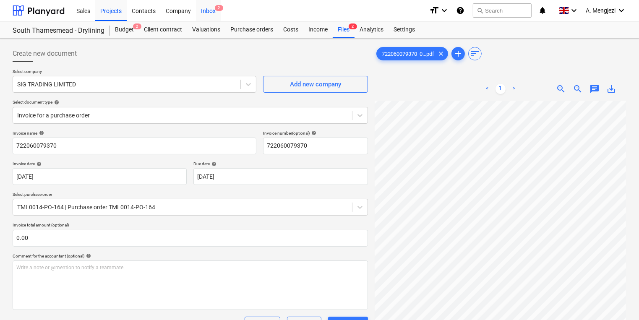
click at [204, 10] on div "Inbox 2" at bounding box center [208, 10] width 25 height 21
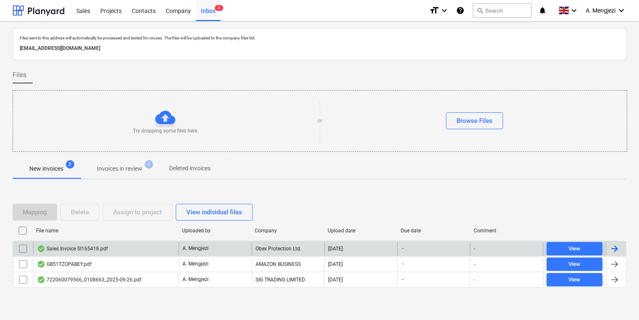
click at [118, 246] on div "Sales Invoice SI165418.pdf" at bounding box center [106, 248] width 146 height 13
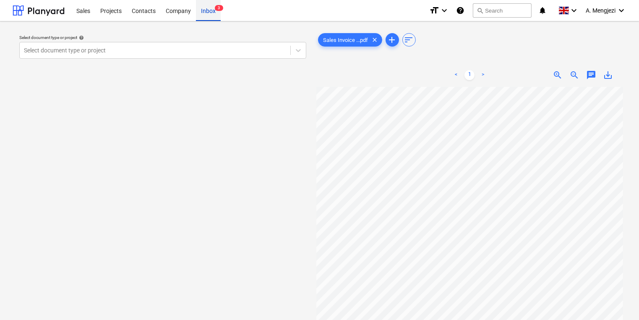
click at [216, 3] on div "Inbox 3" at bounding box center [208, 10] width 25 height 21
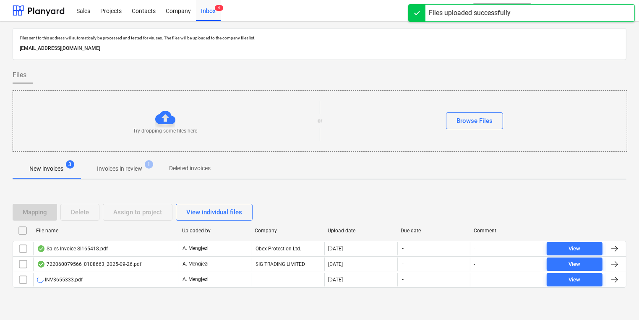
click at [151, 294] on div at bounding box center [320, 294] width 614 height 7
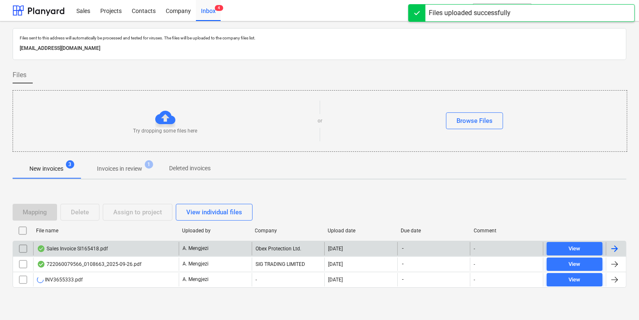
click at [119, 252] on div "Sales Invoice SI165418.pdf" at bounding box center [106, 248] width 146 height 13
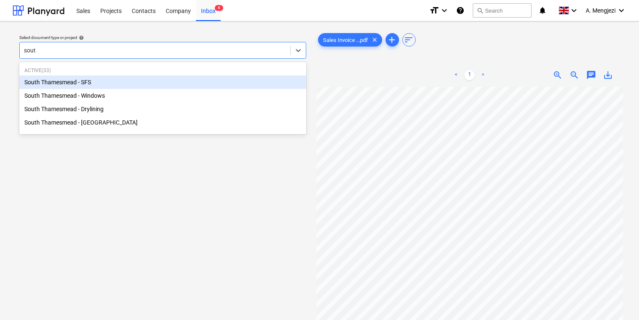
type input "south"
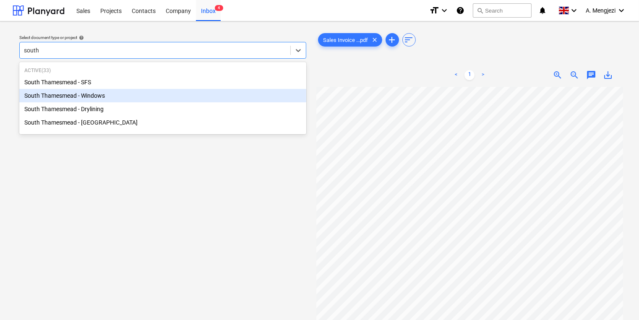
click at [93, 94] on div "South Thamesmead - Windows" at bounding box center [162, 95] width 287 height 13
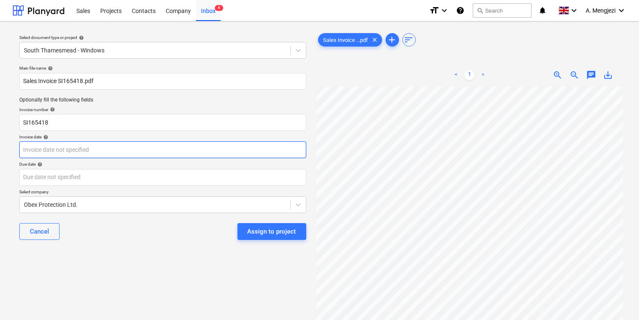
scroll to position [8, 9]
click at [204, 142] on body "Sales Projects Contacts Company Inbox 4 format_size keyboard_arrow_down help se…" at bounding box center [319, 160] width 639 height 320
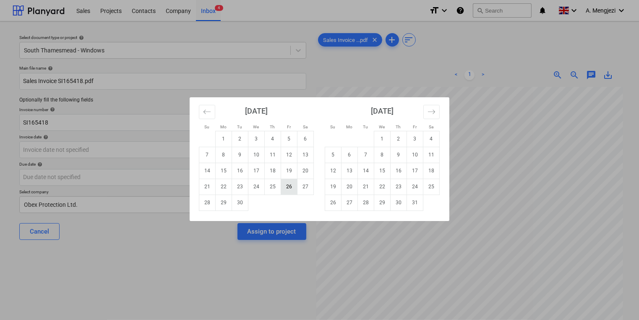
click at [292, 190] on td "26" at bounding box center [289, 187] width 16 height 16
type input "[DATE]"
click at [284, 180] on body "Sales Projects Contacts Company Inbox 4 format_size keyboard_arrow_down help se…" at bounding box center [319, 160] width 639 height 320
click at [423, 205] on td "31" at bounding box center [415, 203] width 16 height 16
type input "[DATE]"
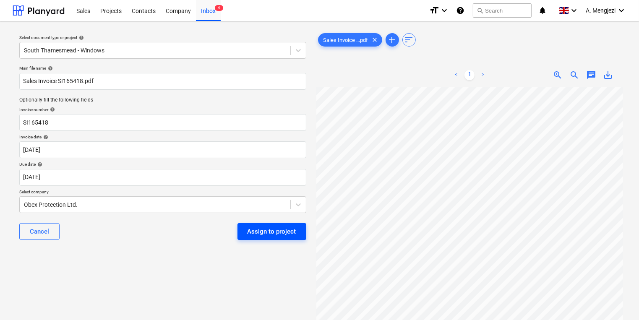
click at [282, 236] on div "Assign to project" at bounding box center [272, 231] width 49 height 11
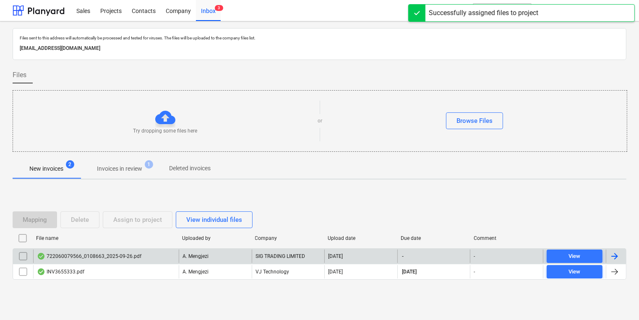
click at [281, 257] on div "SIG TRADING LIMITED" at bounding box center [288, 256] width 73 height 13
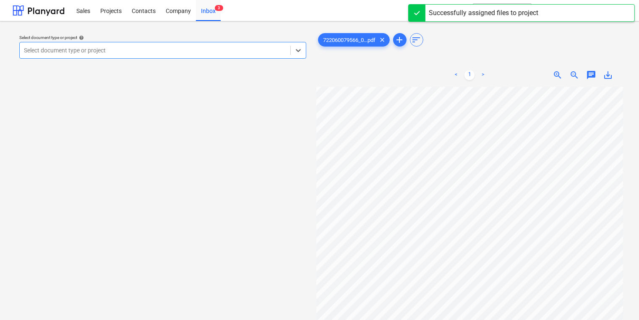
scroll to position [101, 0]
click at [233, 15] on div "Sales Projects Contacts Company Inbox 3" at bounding box center [246, 10] width 351 height 21
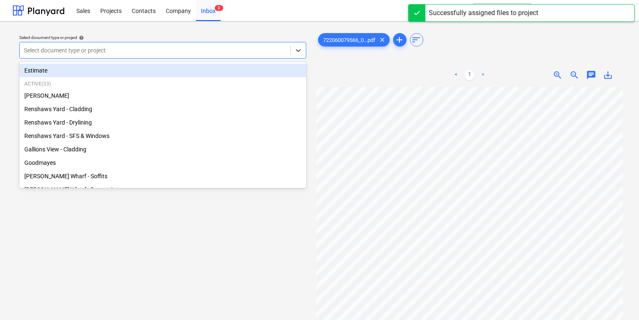
click at [255, 55] on div "Select document type or project" at bounding box center [155, 51] width 271 height 12
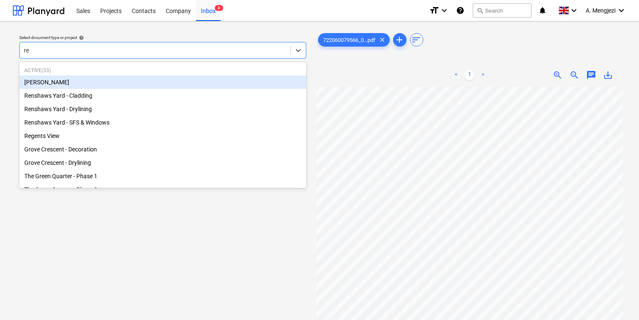
type input "ren"
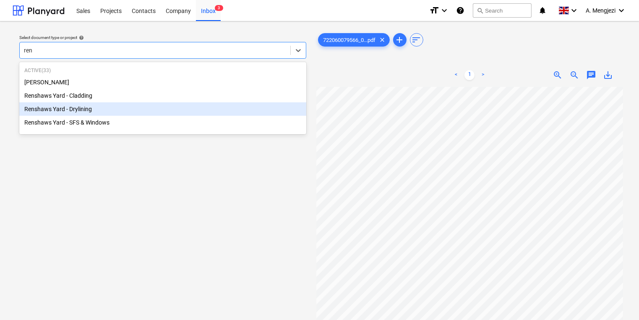
click at [193, 111] on div "Renshaws Yard - Drylining" at bounding box center [162, 108] width 287 height 13
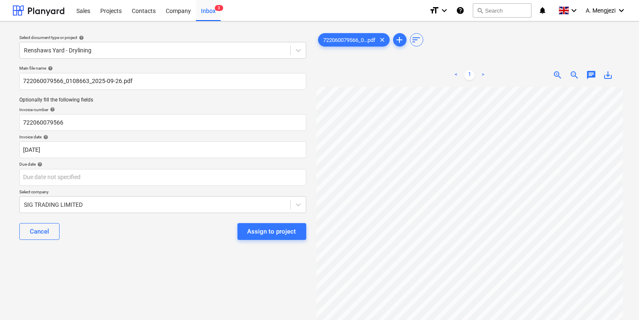
click at [283, 186] on div "Main file name help 722060079566_0108663_2025-09-26.pdf Optionally fill the fol…" at bounding box center [163, 156] width 294 height 188
click at [291, 181] on body "Sales Projects Contacts Company Inbox 3 format_size keyboard_arrow_down help se…" at bounding box center [319, 160] width 639 height 320
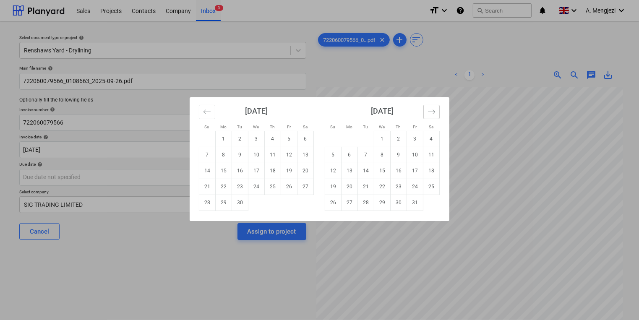
click at [427, 110] on button "Move forward to switch to the next month." at bounding box center [432, 112] width 16 height 14
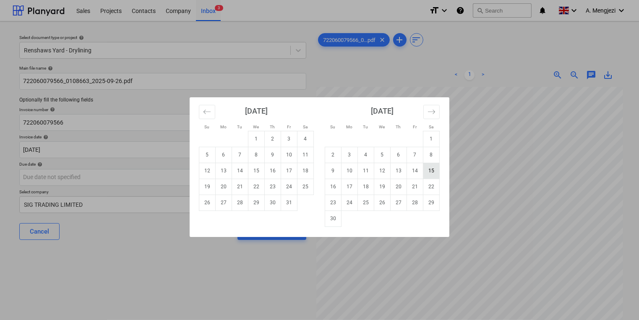
click at [429, 175] on td "15" at bounding box center [432, 171] width 16 height 16
type input "15 Nov 2025"
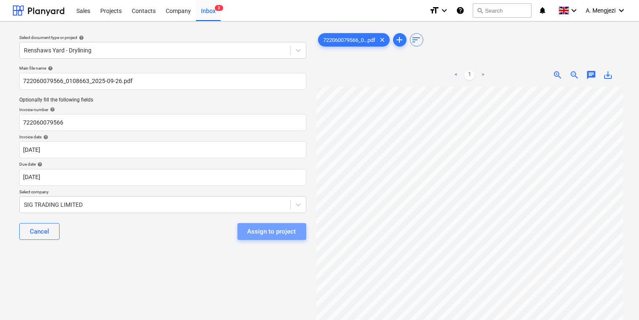
click at [301, 228] on button "Assign to project" at bounding box center [272, 231] width 69 height 17
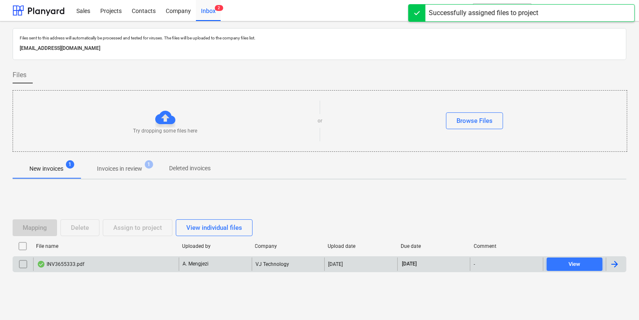
click at [222, 257] on div "INV3655333.pdf A. Mengjezi VJ Technology 29.09.2025 31.10.2025 - View" at bounding box center [320, 265] width 614 height 16
click at [223, 257] on div "INV3655333.pdf A. Mengjezi VJ Technology 29.09.2025 31.10.2025 - View" at bounding box center [320, 265] width 614 height 16
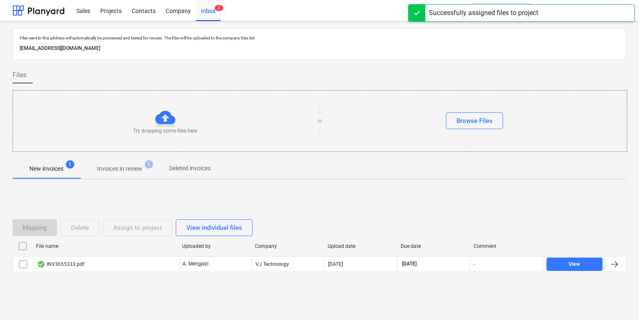
click at [151, 272] on div "INV3655333.pdf A. Mengjezi VJ Technology 29.09.2025 31.10.2025 - View" at bounding box center [320, 265] width 614 height 16
click at [147, 272] on div "File name Uploaded by Company Upload date Due date Comment INV3655333.pdf A. Me…" at bounding box center [320, 258] width 614 height 36
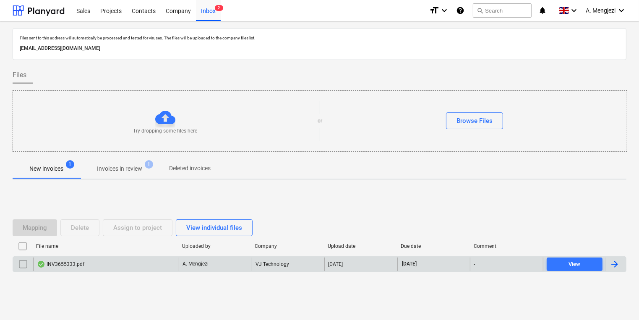
click at [144, 269] on div "INV3655333.pdf" at bounding box center [106, 264] width 146 height 13
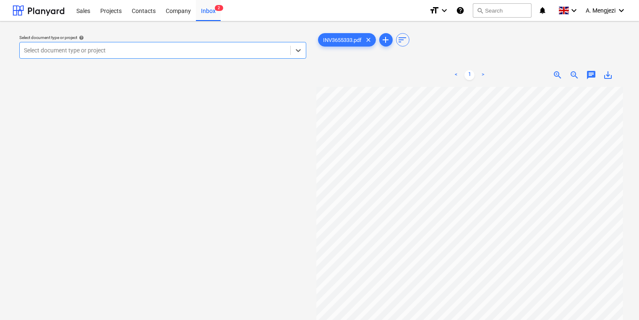
click at [249, 50] on div at bounding box center [155, 50] width 262 height 8
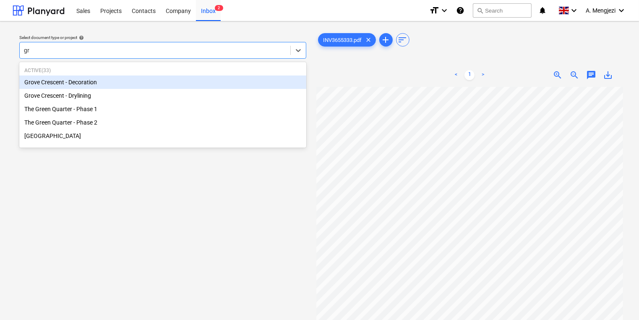
type input "g"
type input "south"
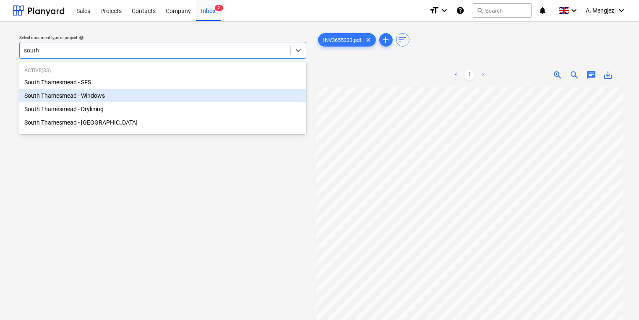
click at [131, 94] on div "South Thamesmead - Windows" at bounding box center [162, 95] width 287 height 13
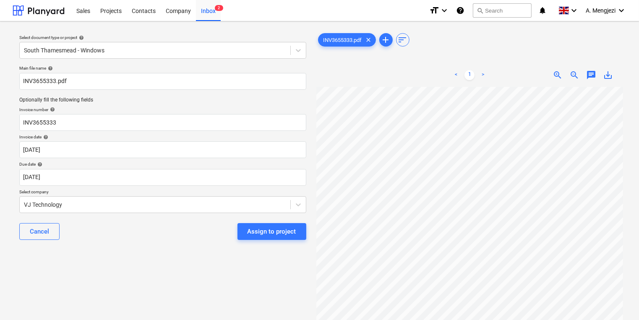
drag, startPoint x: 155, startPoint y: 247, endPoint x: 167, endPoint y: 251, distance: 13.2
click at [156, 249] on div "Main file name help INV3655333.pdf Optionally fill the following fields Invoice…" at bounding box center [163, 156] width 294 height 188
click at [281, 224] on button "Assign to project" at bounding box center [272, 231] width 69 height 17
click at [281, 227] on div "Assign to project" at bounding box center [272, 231] width 69 height 17
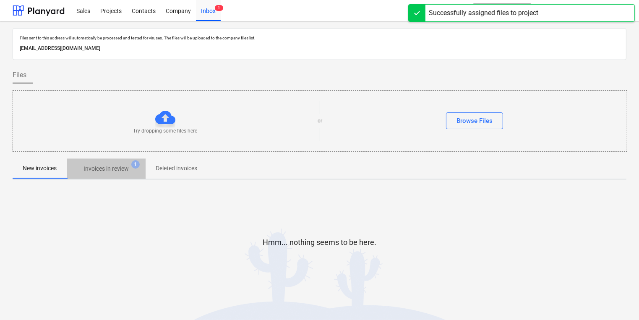
click at [110, 167] on p "Invoices in review" at bounding box center [106, 169] width 45 height 9
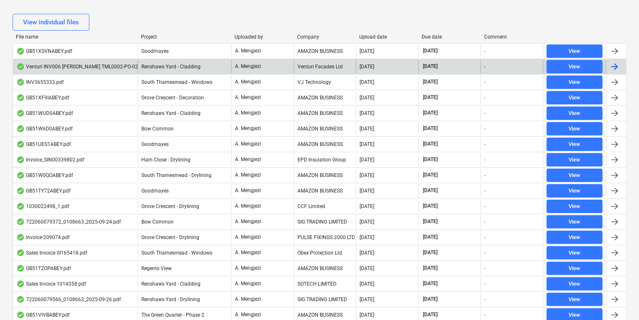
scroll to position [98, 0]
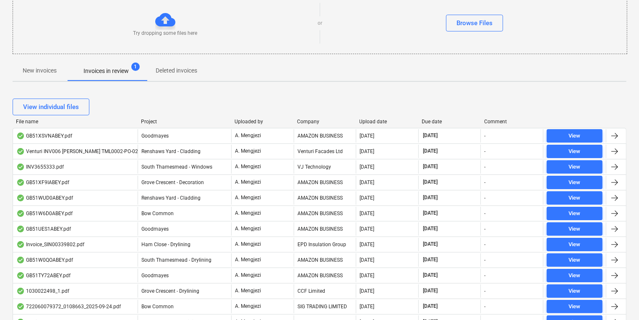
click at [145, 119] on div at bounding box center [137, 122] width 15 height 6
click at [146, 120] on div "Project" at bounding box center [184, 122] width 87 height 6
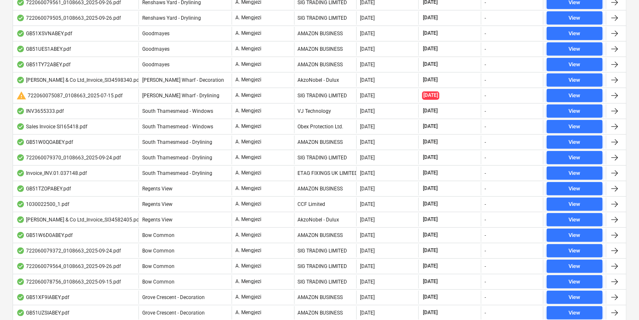
scroll to position [434, 0]
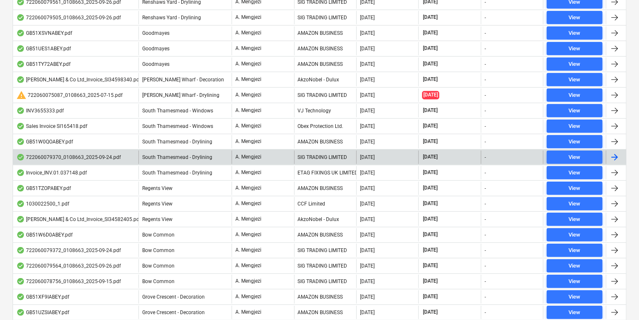
click at [266, 159] on div "A. Mengjezi" at bounding box center [263, 157] width 62 height 13
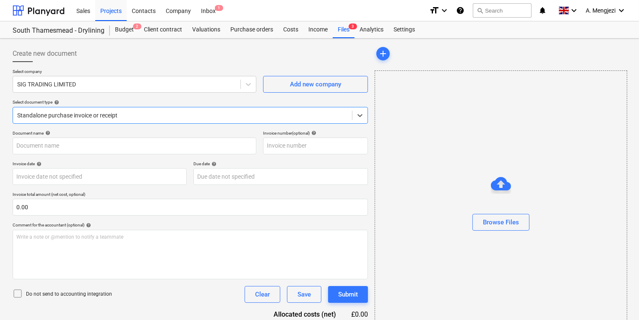
type input "722060079370"
type input "[DATE]"
type input "15 Nov 2025"
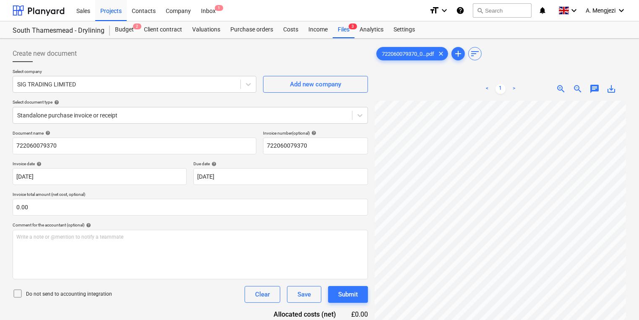
scroll to position [137, 65]
click at [639, 114] on html "Sales Projects Contacts Company Inbox 1 format_size keyboard_arrow_down help se…" at bounding box center [319, 160] width 639 height 320
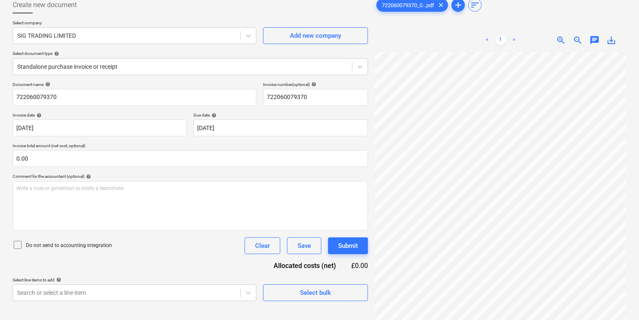
scroll to position [0, 0]
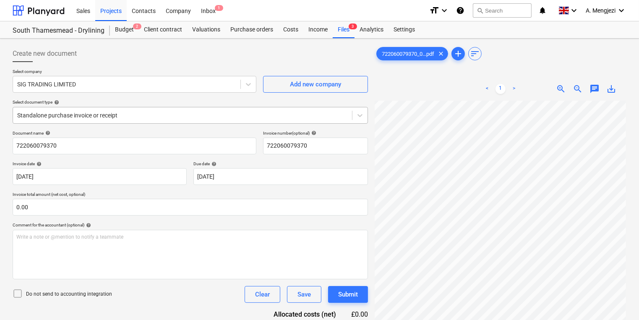
click at [196, 114] on div at bounding box center [182, 115] width 331 height 8
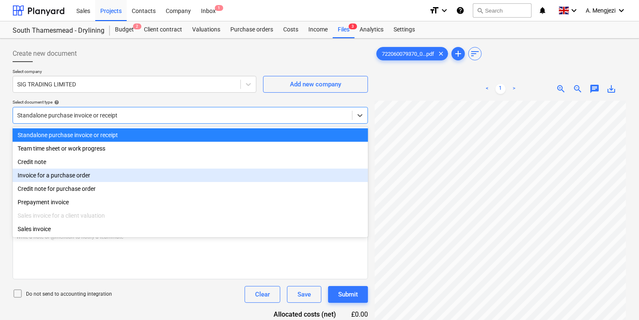
click at [210, 172] on div "Invoice for a purchase order" at bounding box center [191, 175] width 356 height 13
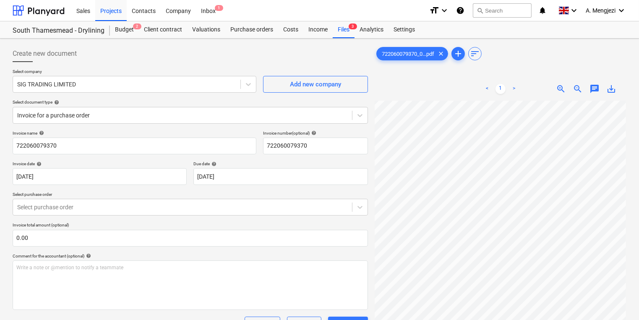
drag, startPoint x: 203, startPoint y: 223, endPoint x: 194, endPoint y: 207, distance: 18.2
click at [203, 223] on p "Invoice total amount (optional)" at bounding box center [191, 226] width 356 height 7
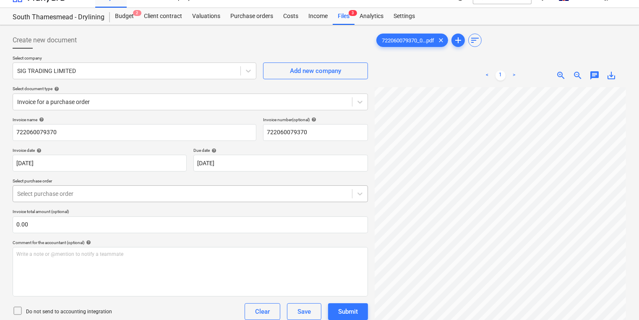
click at [194, 205] on body "Sales Projects Contacts Company Inbox 1 format_size keyboard_arrow_down help se…" at bounding box center [319, 147] width 639 height 320
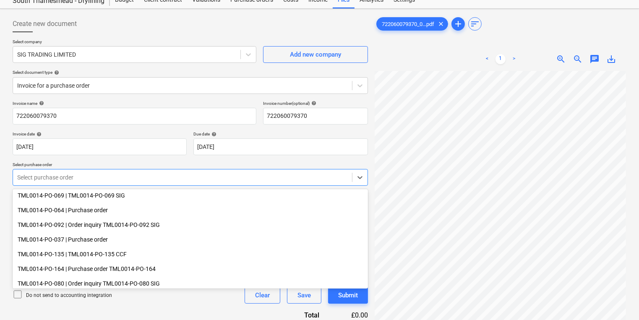
scroll to position [168, 0]
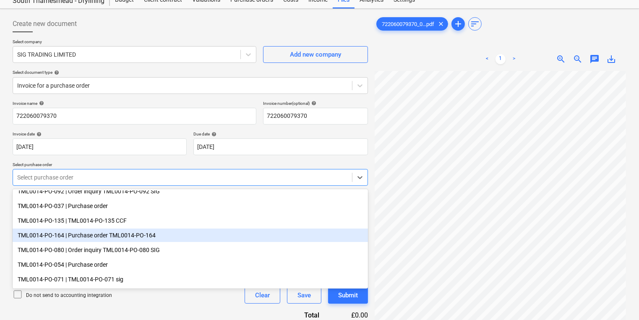
click at [170, 237] on div "TML0014-PO-164 | Purchase order TML0014-PO-164" at bounding box center [191, 235] width 356 height 13
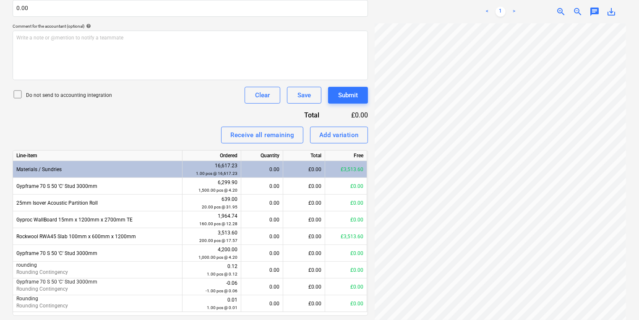
scroll to position [231, 0]
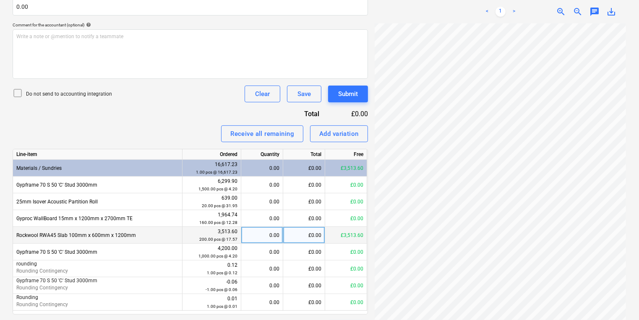
click at [272, 238] on div "0.00" at bounding box center [262, 235] width 35 height 17
type input "200"
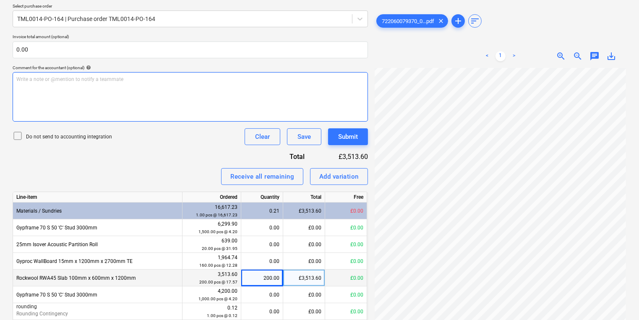
scroll to position [21, 0]
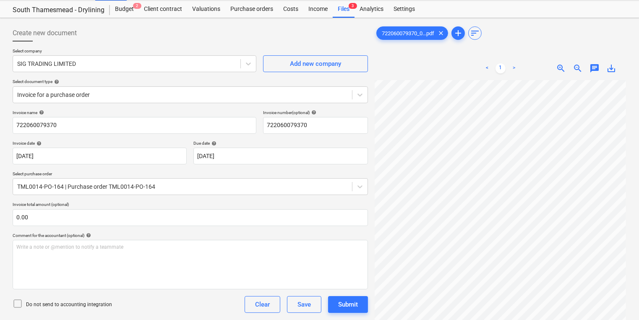
click at [342, 8] on div "Files 3" at bounding box center [344, 9] width 22 height 17
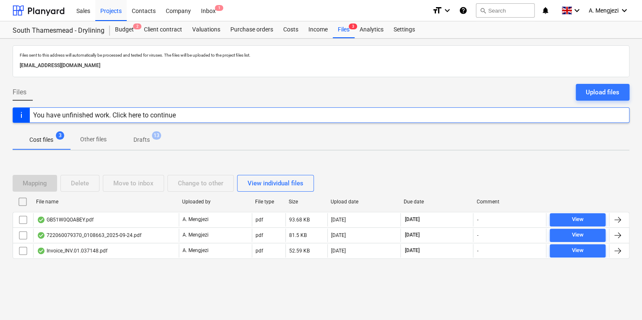
click at [100, 142] on p "Other files" at bounding box center [93, 139] width 26 height 9
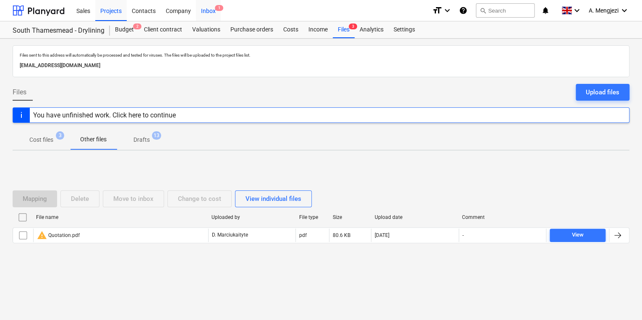
click at [202, 6] on div "Inbox 1" at bounding box center [208, 10] width 25 height 21
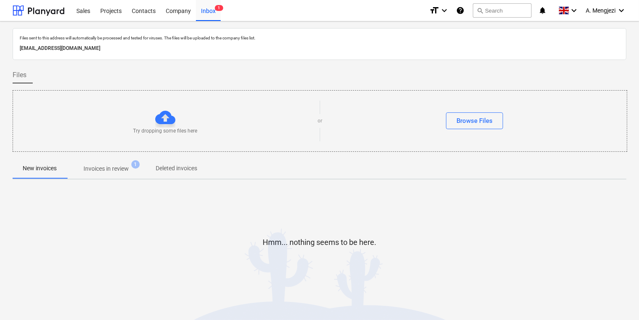
click at [88, 175] on button "Invoices in review 1" at bounding box center [106, 169] width 79 height 20
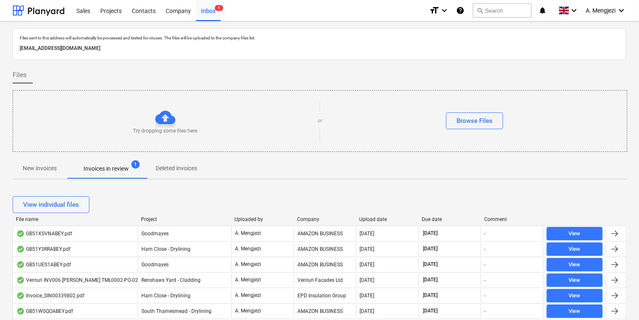
click at [150, 220] on div "Project" at bounding box center [184, 220] width 87 height 6
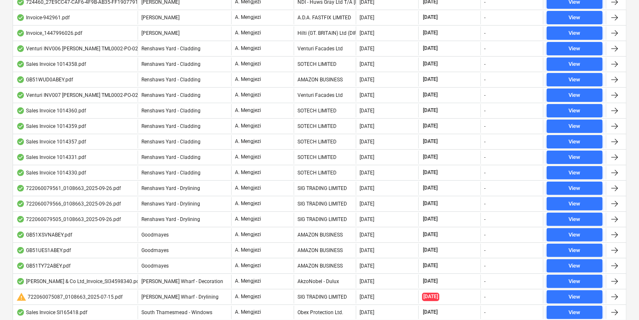
scroll to position [235, 0]
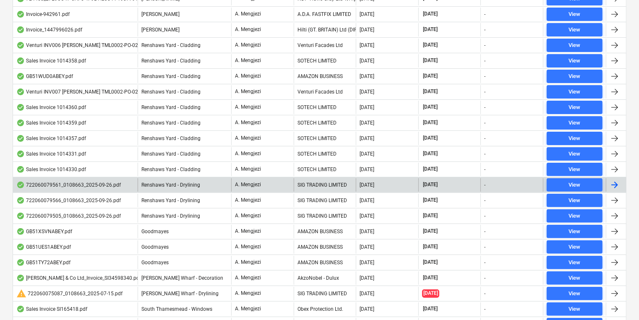
click at [306, 190] on div "SIG TRADING LIMITED" at bounding box center [325, 184] width 63 height 13
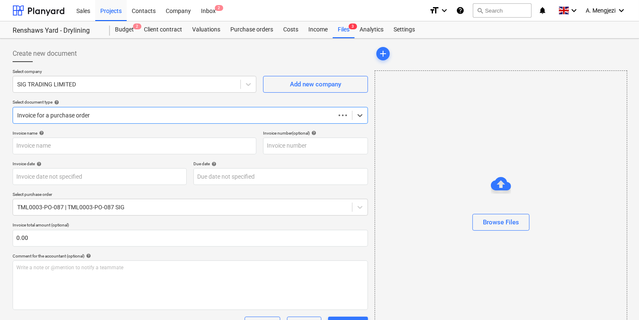
type input "722060079561"
type input "[DATE]"
type input "15 Nov 2025"
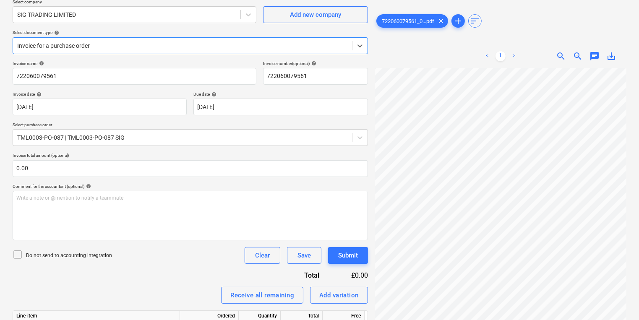
scroll to position [34, 65]
click at [633, 206] on div "Create new document Select company SIG TRADING LIMITED Add new company Select d…" at bounding box center [319, 283] width 639 height 628
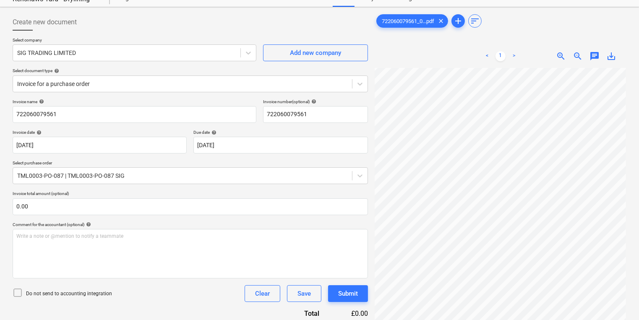
scroll to position [0, 0]
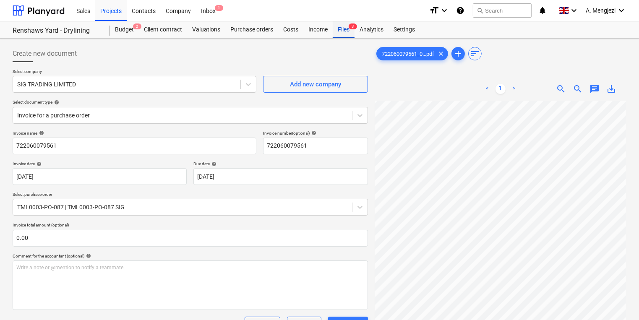
click at [348, 33] on div "Files 3" at bounding box center [344, 29] width 22 height 17
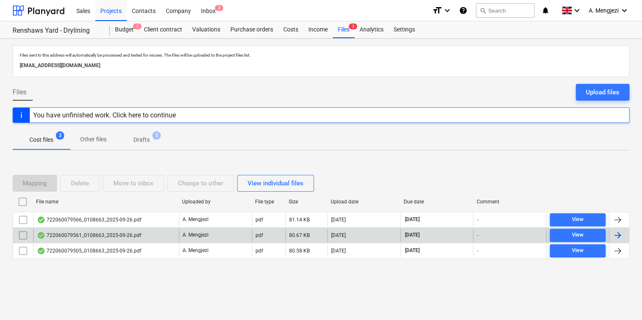
click at [118, 231] on div "722060079561_0108663_2025-09-26.pdf" at bounding box center [106, 235] width 146 height 13
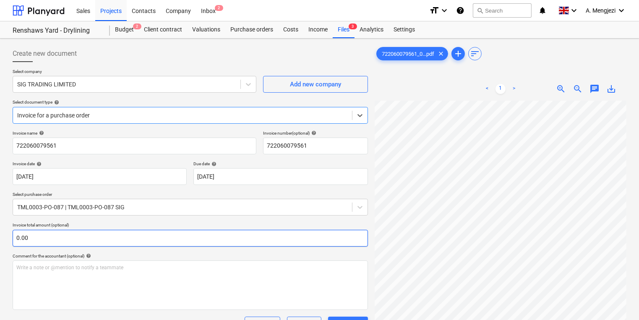
scroll to position [67, 0]
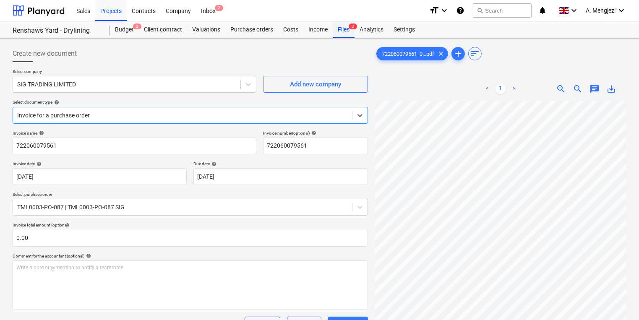
click at [343, 30] on div "Files 3" at bounding box center [344, 29] width 22 height 17
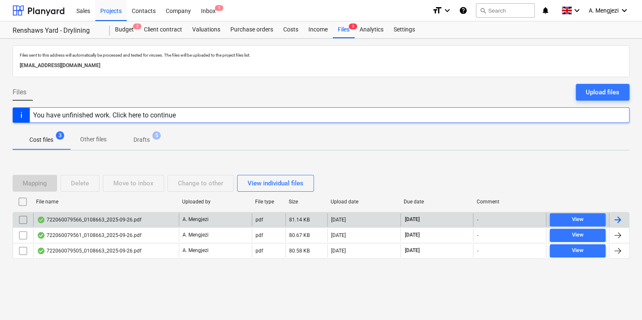
click at [106, 222] on div "722060079566_0108663_2025-09-26.pdf" at bounding box center [89, 220] width 105 height 7
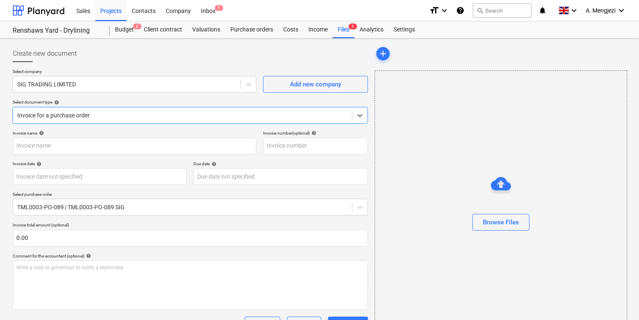
type input "722060079566"
type input "[DATE]"
type input "15 Nov 2025"
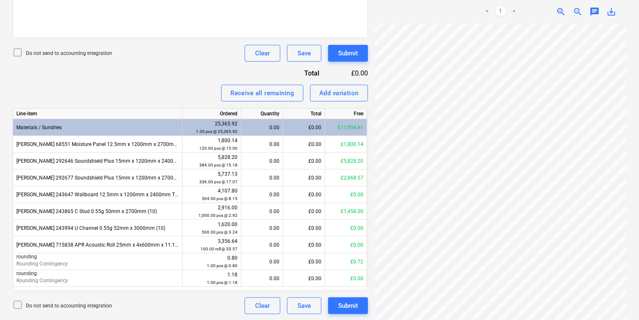
scroll to position [272, 0]
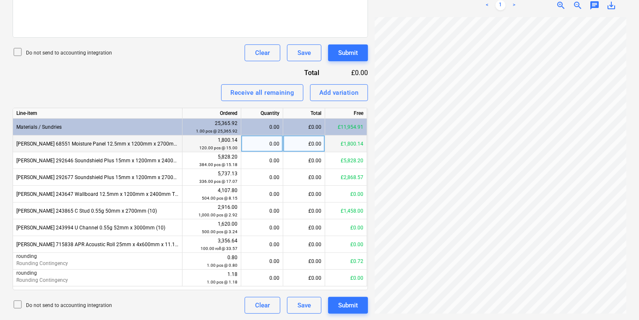
click at [271, 144] on div "0.00" at bounding box center [262, 144] width 35 height 17
type input "120"
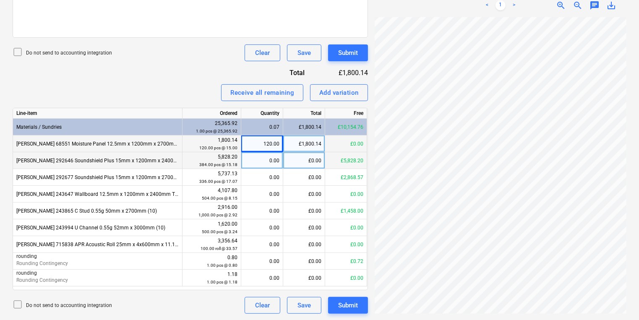
click at [266, 160] on div "0.00" at bounding box center [262, 160] width 35 height 17
type input "384"
click at [271, 166] on div "384.00" at bounding box center [262, 160] width 35 height 17
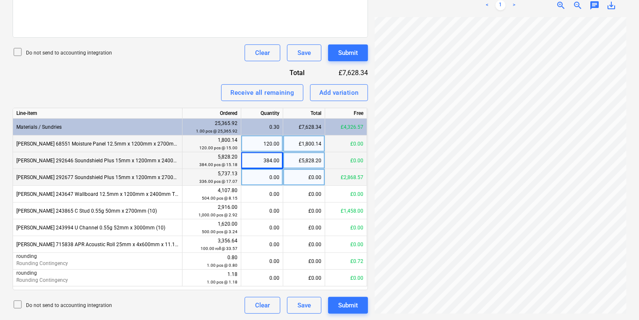
scroll to position [106, 58]
click at [255, 178] on div "0.00" at bounding box center [262, 177] width 35 height 17
type input "168"
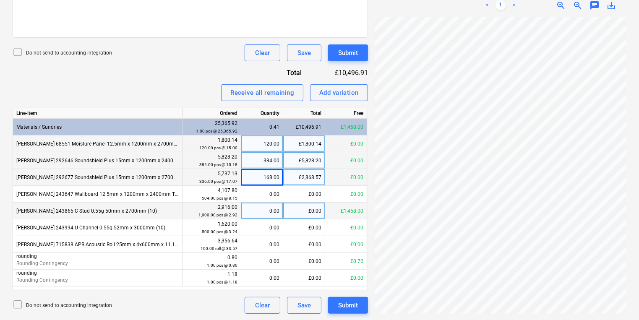
click at [274, 215] on div "0.00" at bounding box center [262, 211] width 35 height 17
type input "500"
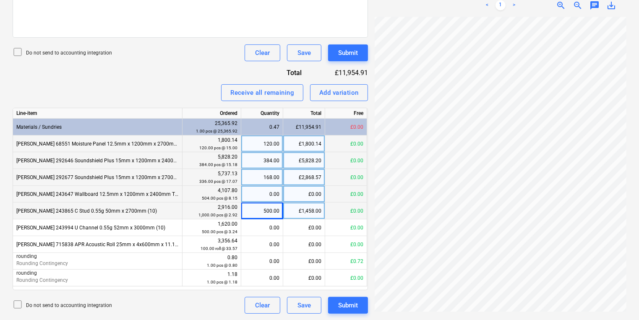
scroll to position [151, 58]
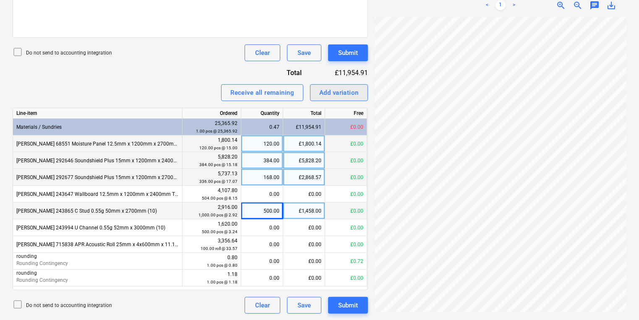
click at [328, 91] on div "Add variation" at bounding box center [339, 92] width 39 height 11
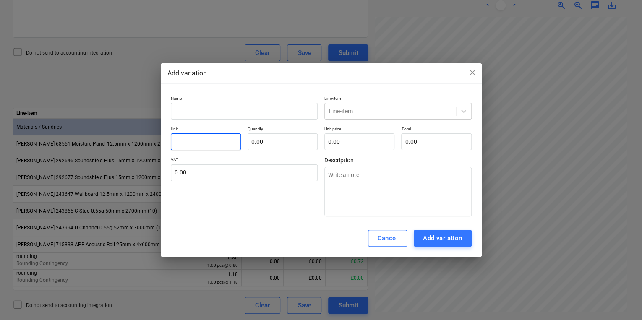
click at [226, 134] on input "text" at bounding box center [206, 142] width 70 height 17
type input "r"
type input "pcs"
click at [236, 115] on input "text" at bounding box center [244, 111] width 147 height 17
type input "rounding"
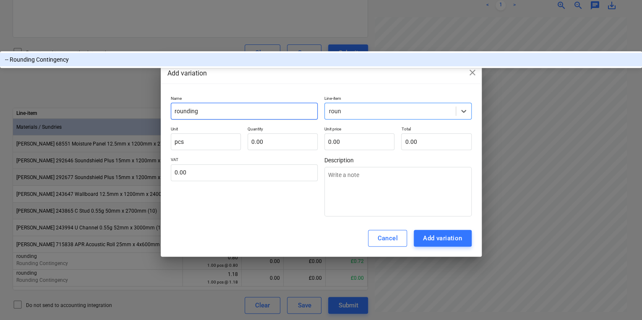
type input "round"
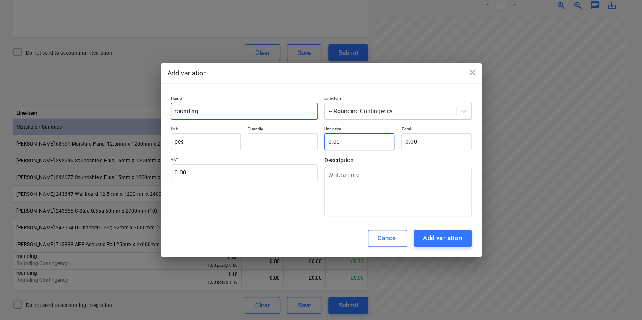
type input "1.00"
type input "0.5"
type input "0.50"
type input "0.52"
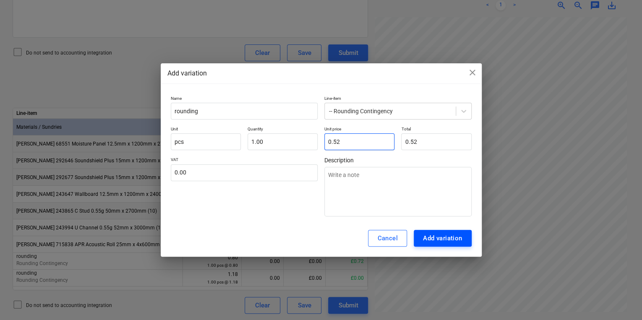
type input "0.52"
click at [434, 243] on div "Add variation" at bounding box center [442, 238] width 39 height 11
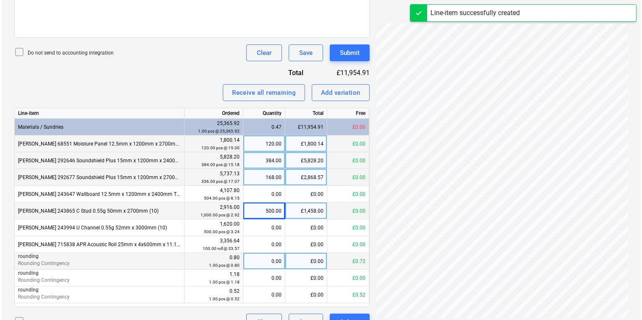
scroll to position [289, 0]
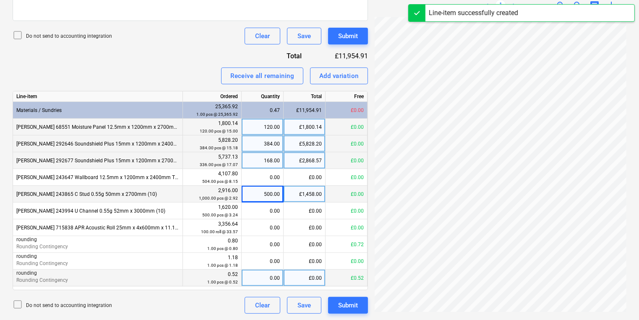
click at [264, 277] on div "0.00" at bounding box center [262, 278] width 35 height 17
type input "1"
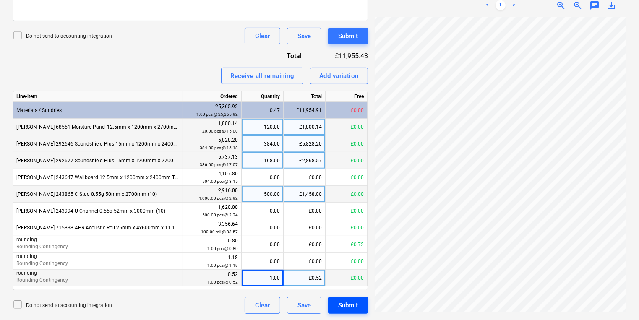
click at [361, 306] on button "Submit" at bounding box center [348, 305] width 40 height 17
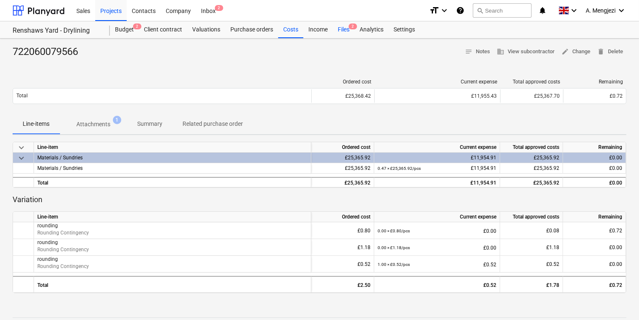
click at [348, 30] on div "Files 2" at bounding box center [344, 29] width 22 height 17
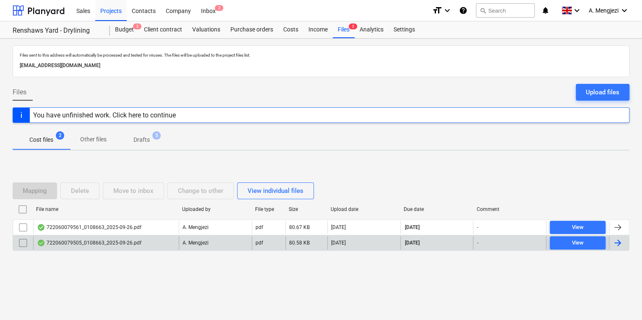
click at [58, 243] on div "722060079505_0108663_2025-09-26.pdf" at bounding box center [89, 243] width 105 height 7
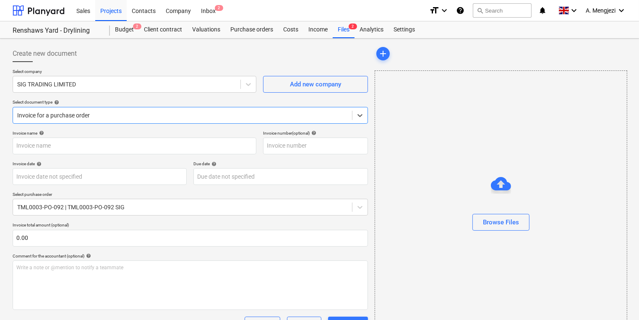
type input "722060079505"
type input "[DATE]"
type input "15 Nov 2025"
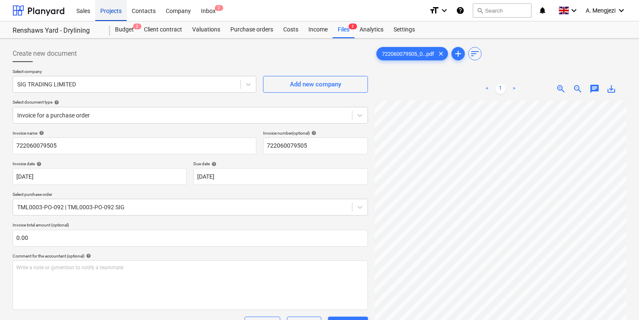
click at [107, 13] on div "Projects" at bounding box center [110, 10] width 31 height 21
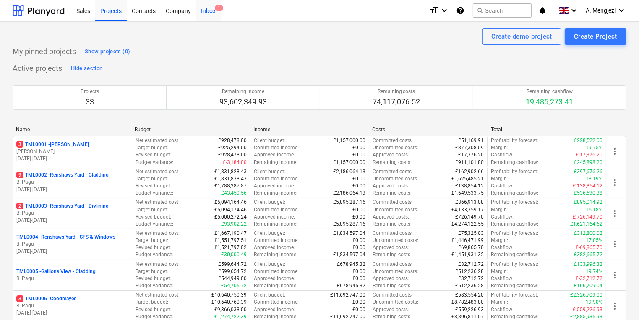
click at [215, 8] on span "1" at bounding box center [219, 8] width 8 height 6
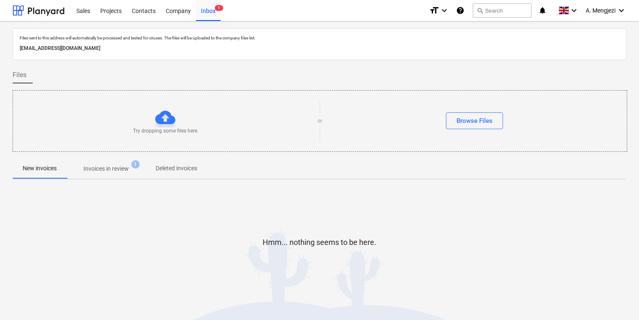
click at [128, 170] on p "Invoices in review" at bounding box center [106, 169] width 45 height 9
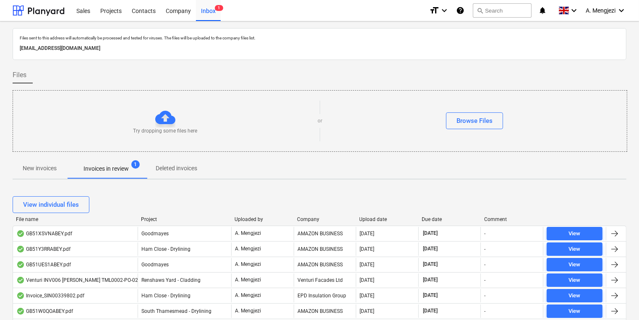
click at [148, 222] on div "Project" at bounding box center [184, 220] width 87 height 6
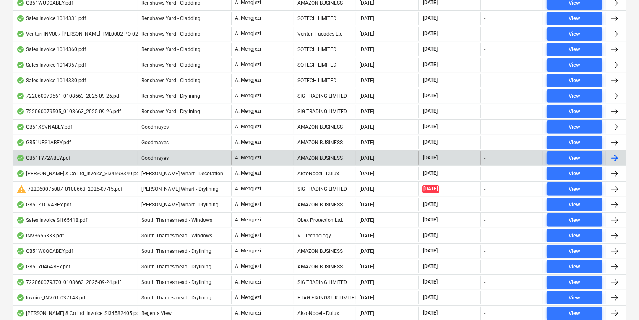
scroll to position [336, 0]
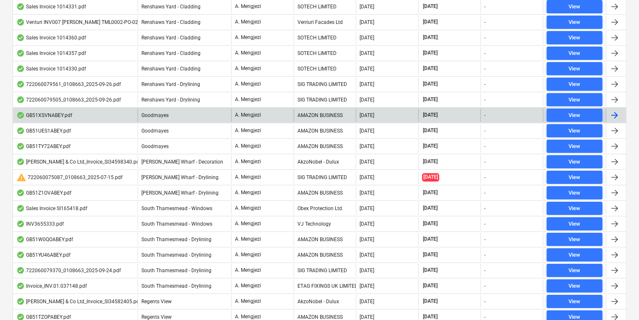
click at [332, 116] on div "AMAZON BUSINESS" at bounding box center [325, 115] width 63 height 13
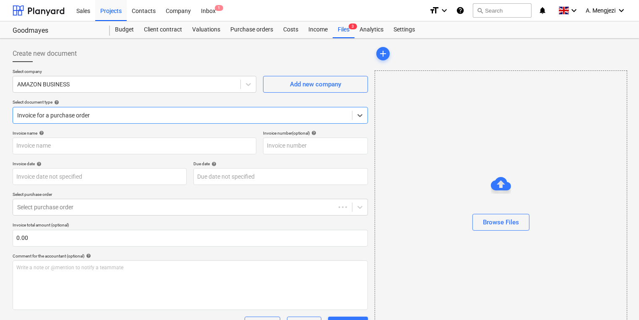
type input "GB51XSVNABEY"
type input "[DATE]"
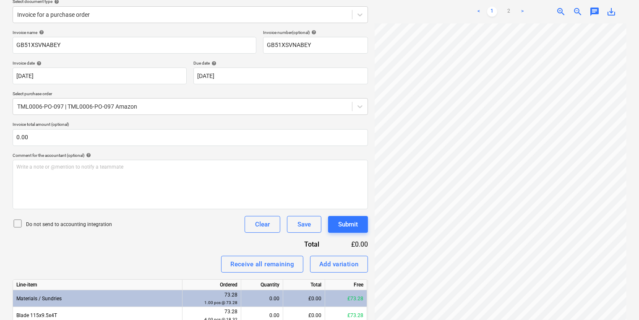
scroll to position [0, 15]
click at [516, 10] on ul "< 1 2 >" at bounding box center [500, 12] width 79 height 10
click at [509, 10] on link "2" at bounding box center [509, 12] width 10 height 10
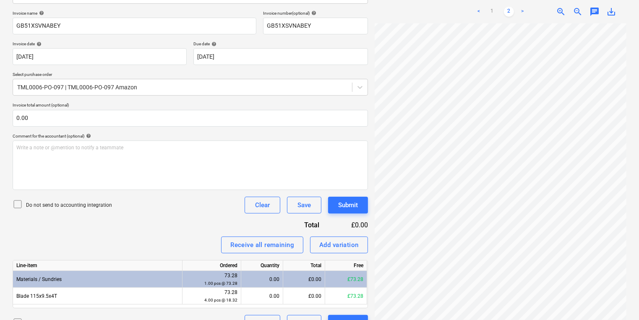
scroll to position [138, 0]
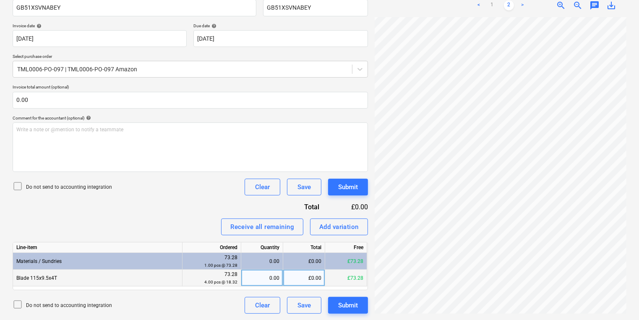
click at [262, 280] on div "0.00" at bounding box center [262, 278] width 35 height 17
type input "4"
click at [346, 305] on div "Submit" at bounding box center [348, 305] width 20 height 11
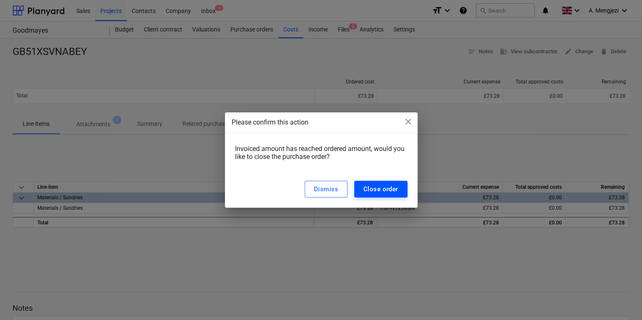
click at [395, 189] on div "Close order" at bounding box center [381, 189] width 35 height 11
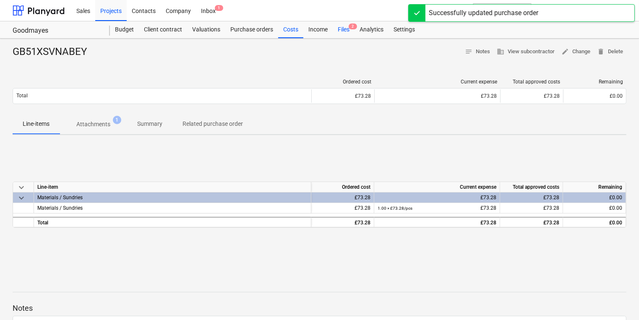
click at [349, 27] on span "2" at bounding box center [353, 27] width 8 height 6
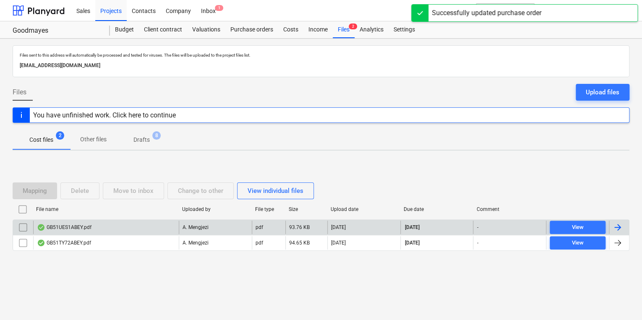
click at [142, 232] on div "GB51UES1ABEY.pdf" at bounding box center [106, 227] width 146 height 13
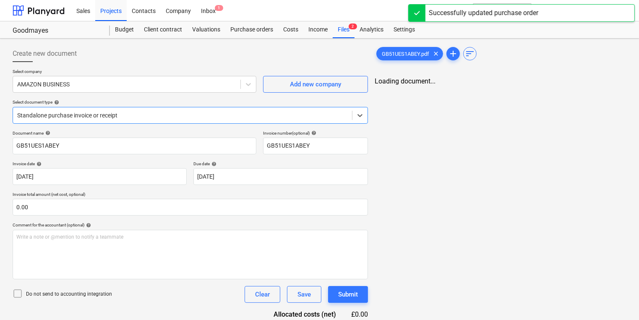
type input "GB51UES1ABEY"
type input "[DATE]"
type input "07 Oct 2025"
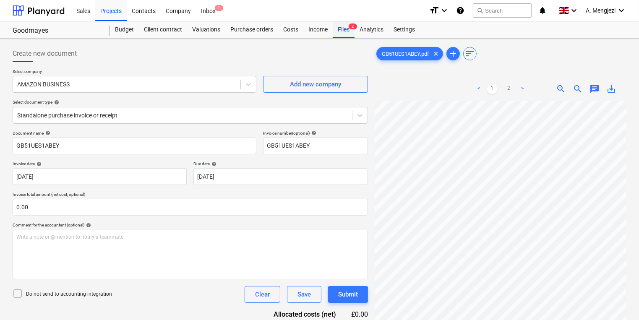
click at [354, 35] on div "Files 2" at bounding box center [344, 29] width 22 height 17
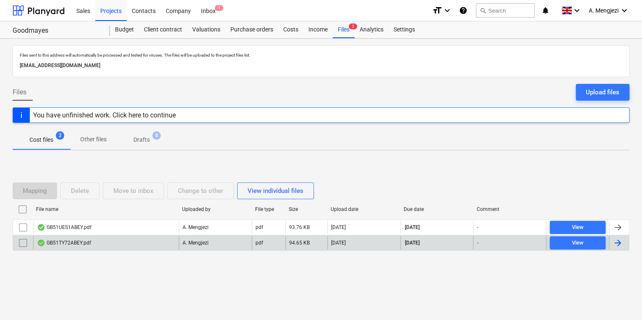
click at [152, 243] on div "GB51TY72ABEY.pdf" at bounding box center [106, 242] width 146 height 13
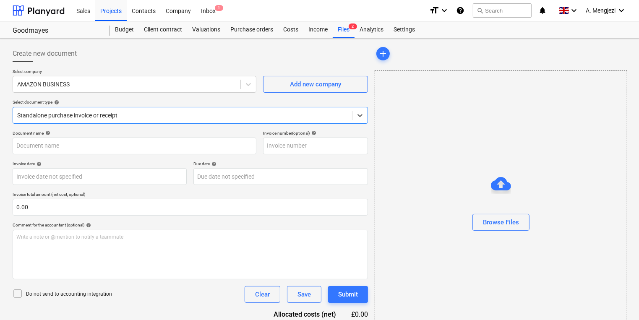
type input "GB51TY72ABEY"
type input "[DATE]"
type input "07 Oct 2025"
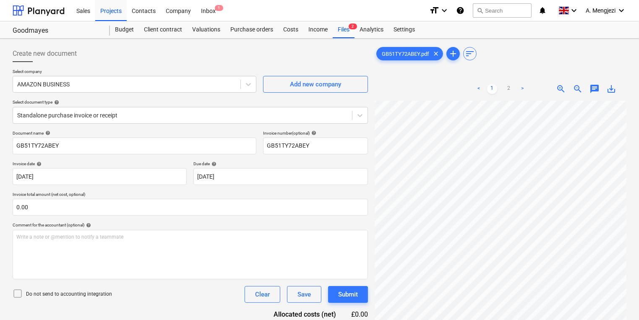
scroll to position [0, 47]
click at [104, 102] on div "Select document type help" at bounding box center [191, 102] width 356 height 5
click at [104, 118] on div at bounding box center [182, 115] width 331 height 8
click at [212, 29] on div "Valuations" at bounding box center [206, 29] width 38 height 17
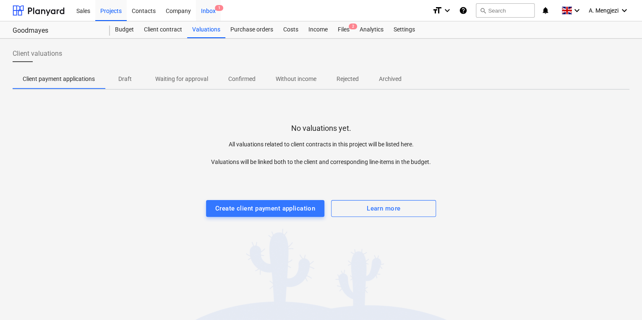
click at [205, 16] on div "Inbox 1" at bounding box center [208, 10] width 25 height 21
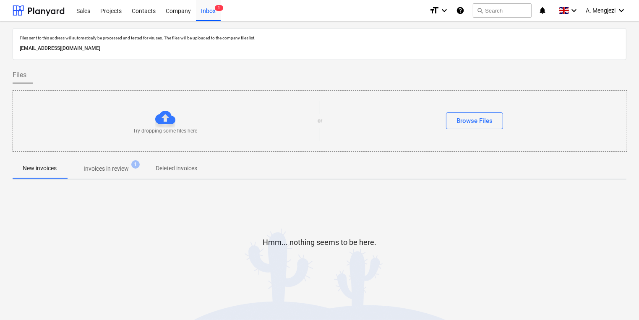
click at [121, 184] on div "Files sent to this address will automatically be processed and tested for virus…" at bounding box center [320, 170] width 614 height 284
drag, startPoint x: 118, startPoint y: 175, endPoint x: 125, endPoint y: 176, distance: 7.7
click at [118, 175] on span "Invoices in review 1" at bounding box center [106, 168] width 79 height 15
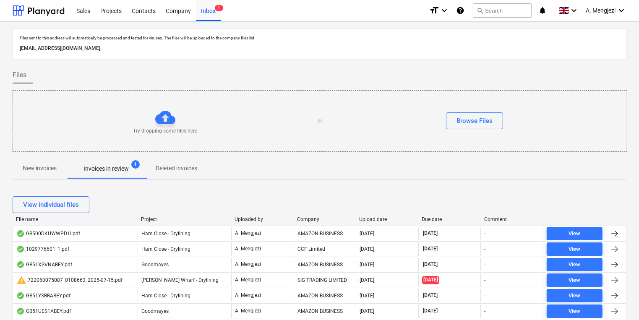
click at [151, 219] on div "Project" at bounding box center [184, 220] width 87 height 6
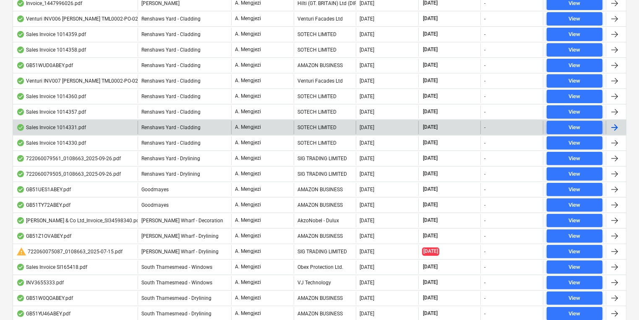
scroll to position [269, 0]
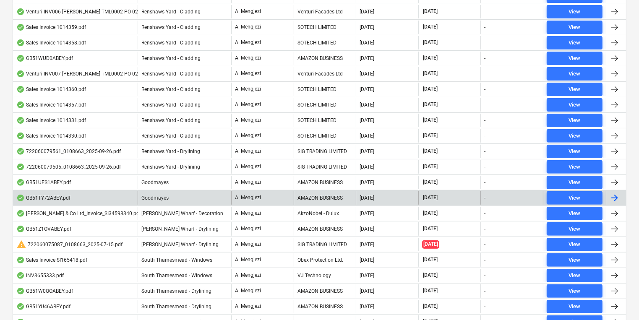
click at [316, 190] on div "GB51TY72ABEY.pdf Goodmayes A. Mengjezi AMAZON BUSINESS 29.09.2025 07.10.2025 - …" at bounding box center [320, 198] width 614 height 16
click at [321, 195] on div "AMAZON BUSINESS" at bounding box center [325, 197] width 63 height 13
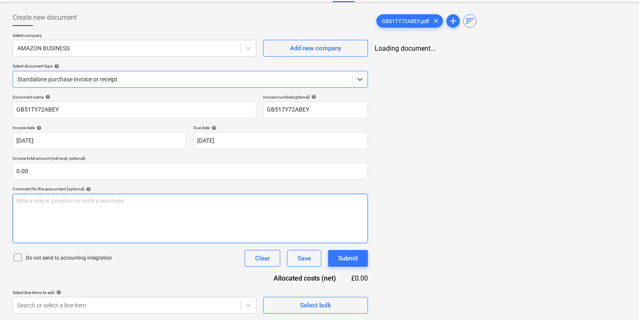
click at [321, 195] on div "Write a note or @mention to notify a teammate [PERSON_NAME]" at bounding box center [191, 219] width 356 height 50
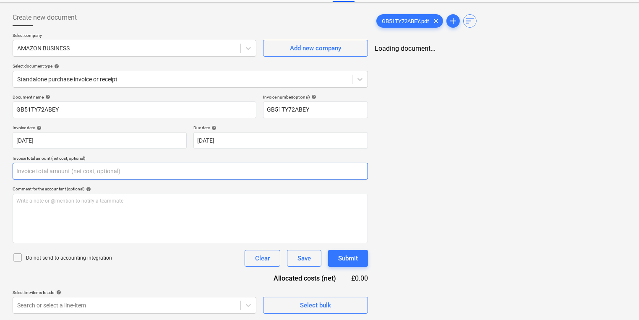
click at [282, 163] on input "text" at bounding box center [191, 171] width 356 height 17
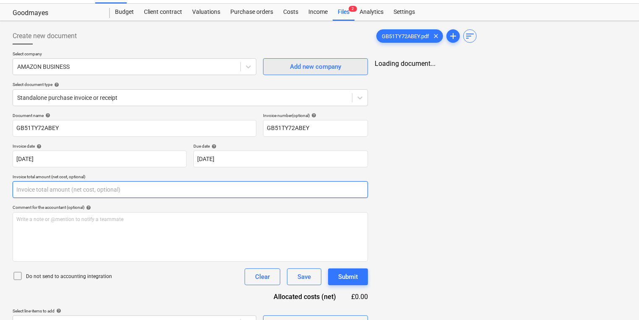
scroll to position [0, 0]
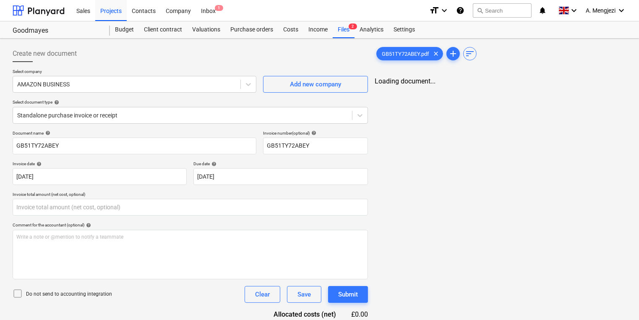
type input "0.00"
click at [333, 12] on div "Sales Projects Contacts Company Inbox 1" at bounding box center [246, 10] width 351 height 21
click at [345, 26] on div "Files 2" at bounding box center [344, 29] width 22 height 17
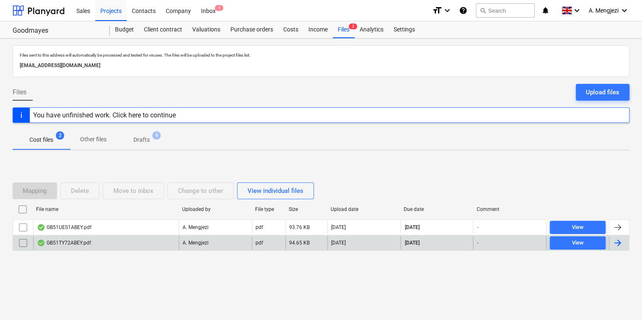
click at [375, 238] on div "[DATE]" at bounding box center [363, 242] width 73 height 13
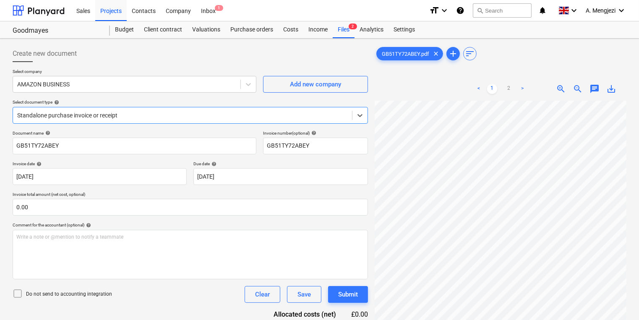
scroll to position [117, 0]
click at [504, 86] on link "2" at bounding box center [509, 89] width 10 height 10
click at [495, 86] on ul "< 1 2 >" at bounding box center [500, 89] width 79 height 10
click at [495, 86] on link "1" at bounding box center [492, 89] width 10 height 10
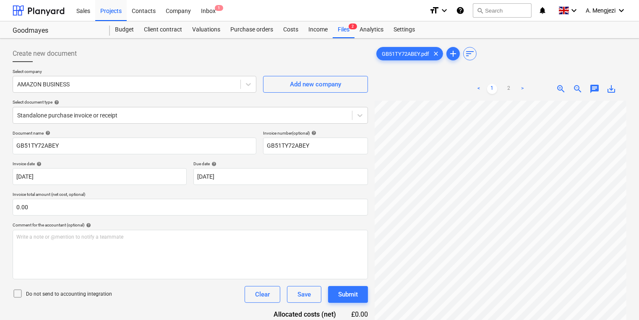
scroll to position [151, 23]
click at [513, 87] on link "2" at bounding box center [509, 89] width 10 height 10
click at [490, 89] on link "1" at bounding box center [492, 89] width 10 height 10
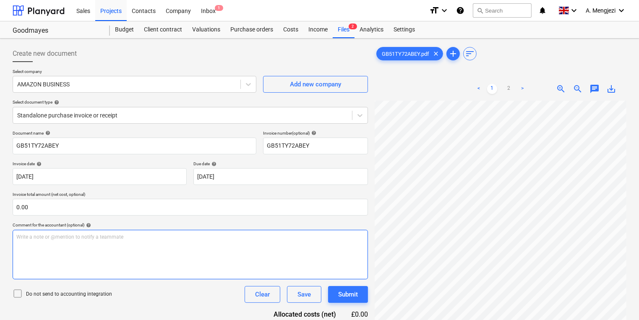
click at [345, 234] on div "Create new document Select company AMAZON BUSINESS Add new company Select docum…" at bounding box center [319, 221] width 621 height 359
click at [343, 37] on div "Files 2" at bounding box center [344, 29] width 22 height 17
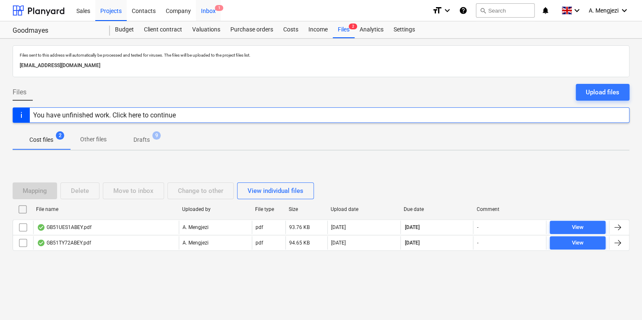
click at [216, 7] on span "1" at bounding box center [219, 8] width 8 height 6
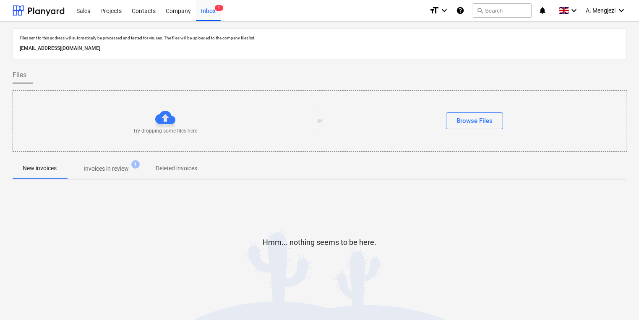
click at [121, 167] on p "Invoices in review" at bounding box center [106, 169] width 45 height 9
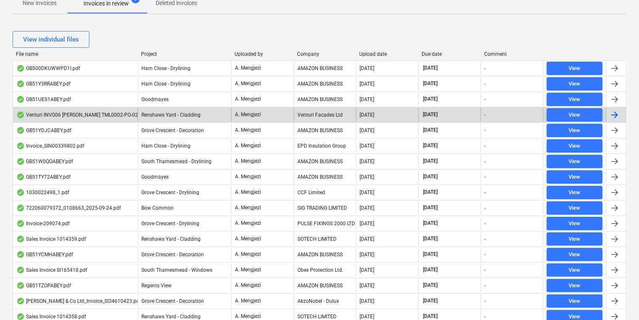
scroll to position [168, 0]
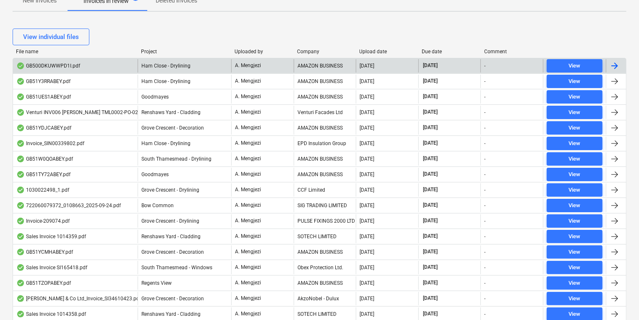
click at [321, 87] on div "AMAZON BUSINESS" at bounding box center [325, 81] width 63 height 13
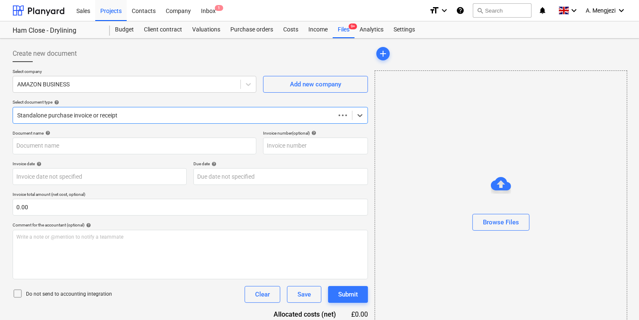
type input "GB51Y3RRABEY"
type input "[DATE]"
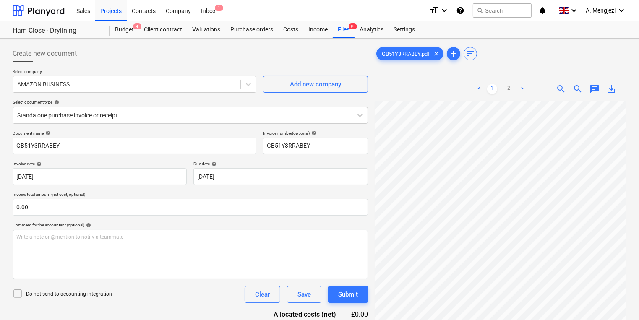
scroll to position [45, 57]
click at [351, 32] on div "Files 9+" at bounding box center [344, 29] width 22 height 17
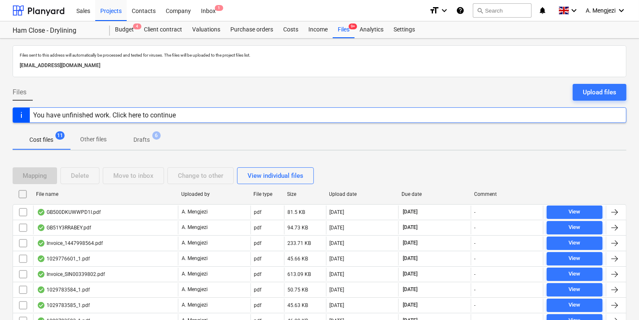
click at [272, 96] on div "Files Upload files" at bounding box center [320, 96] width 614 height 24
click at [223, 10] on div "Sales Projects Contacts Company Inbox 1" at bounding box center [246, 10] width 351 height 21
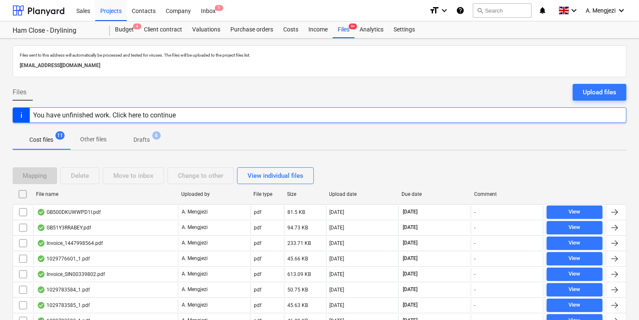
click at [223, 10] on div "Sales Projects Contacts Company Inbox 1" at bounding box center [246, 10] width 351 height 21
click at [217, 8] on span "1" at bounding box center [219, 8] width 8 height 6
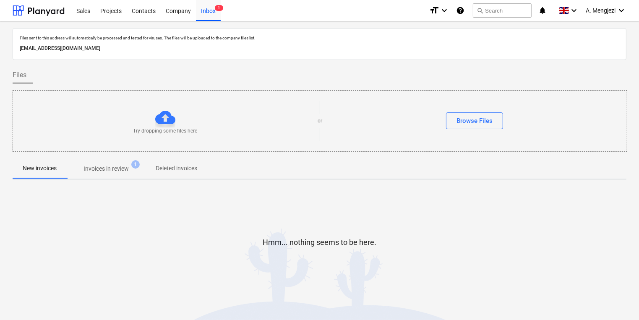
click at [113, 173] on p "Invoices in review" at bounding box center [106, 169] width 45 height 9
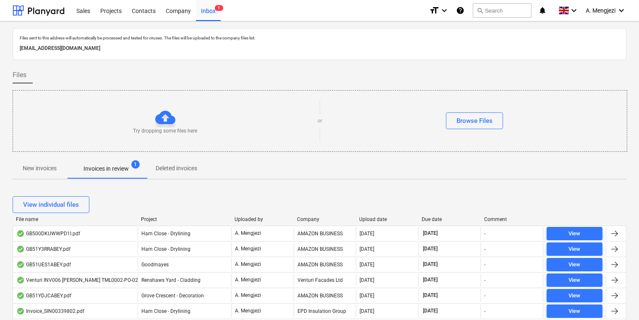
click at [317, 215] on div "View individual files" at bounding box center [320, 205] width 614 height 24
click at [307, 223] on div "File name Project Uploaded by Company Upload date Due date Comment" at bounding box center [320, 221] width 614 height 9
click at [306, 221] on div "Company" at bounding box center [325, 220] width 56 height 6
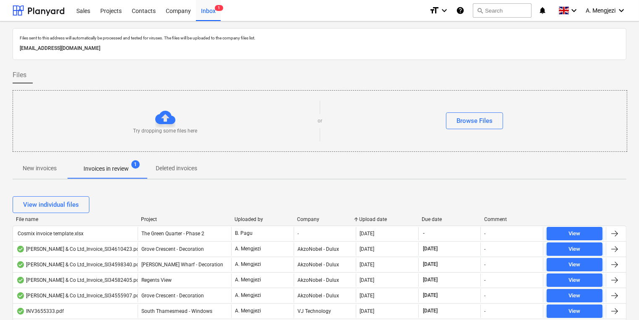
click at [55, 165] on p "New invoices" at bounding box center [40, 168] width 34 height 9
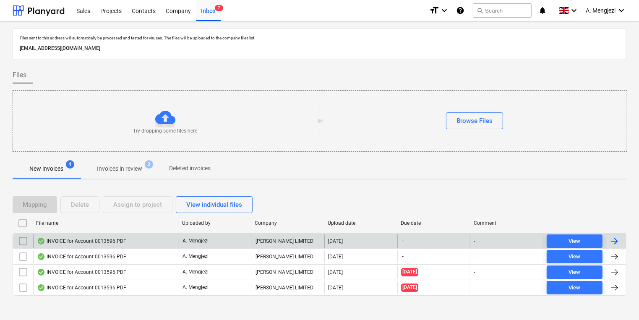
click at [184, 240] on p "A. Mengjezi" at bounding box center [196, 241] width 26 height 7
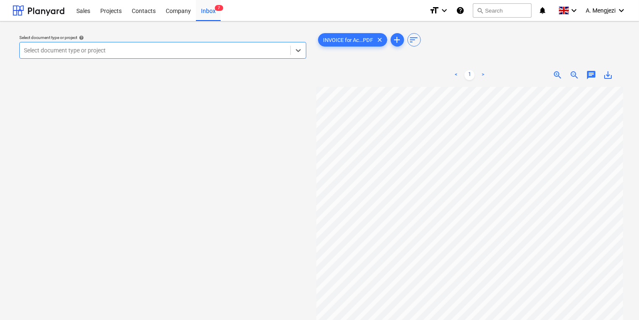
scroll to position [34, 0]
click at [102, 50] on div at bounding box center [155, 50] width 262 height 8
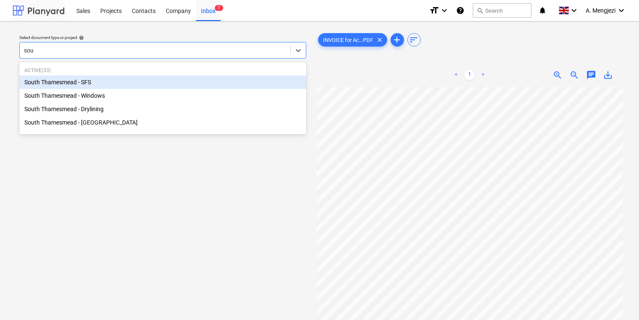
type input "sout"
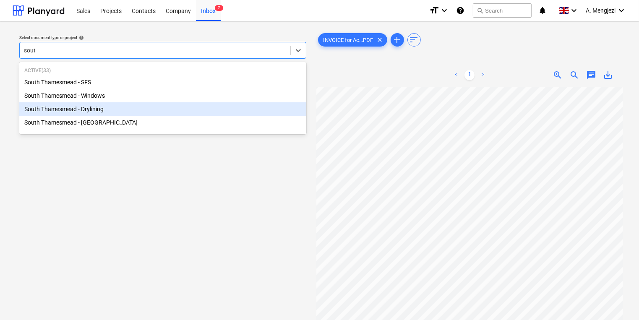
click at [163, 110] on div "South Thamesmead - Drylining" at bounding box center [162, 108] width 287 height 13
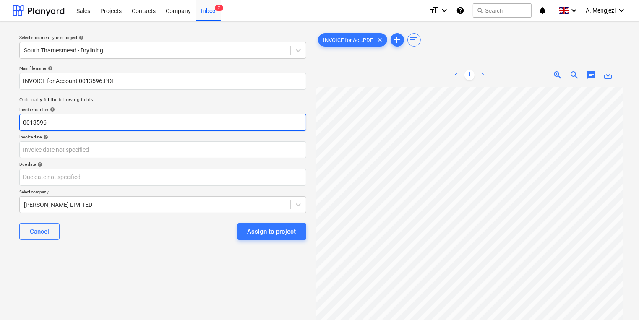
click at [192, 121] on input "0013596" at bounding box center [162, 122] width 287 height 17
type input "0"
click at [37, 122] on input "024301478802" at bounding box center [162, 122] width 287 height 17
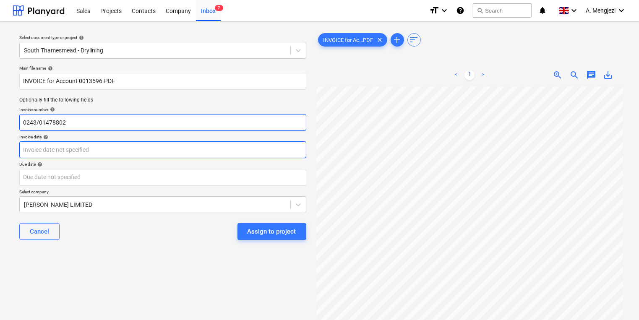
type input "0243/01478802"
click at [134, 142] on body "Sales Projects Contacts Company Inbox 7 format_size keyboard_arrow_down help se…" at bounding box center [319, 160] width 639 height 320
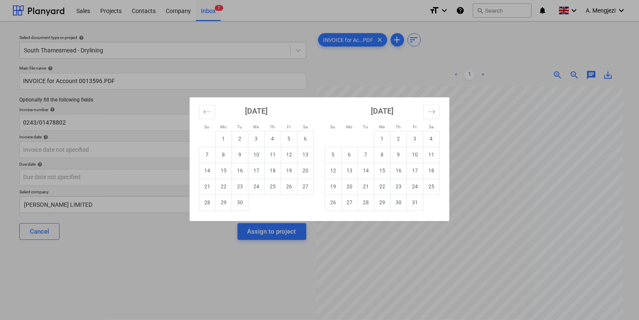
click at [134, 142] on div "Su Mo Tu We Th Fr Sa Su Mo Tu We Th Fr Sa August 2025 1 2 3 4 5 6 7 8 9 10 11 1…" at bounding box center [319, 160] width 639 height 320
click at [134, 142] on body "Sales Projects Contacts Company Inbox 7 format_size keyboard_arrow_down help se…" at bounding box center [319, 160] width 639 height 320
click at [287, 188] on td "26" at bounding box center [289, 187] width 16 height 16
type input "[DATE]"
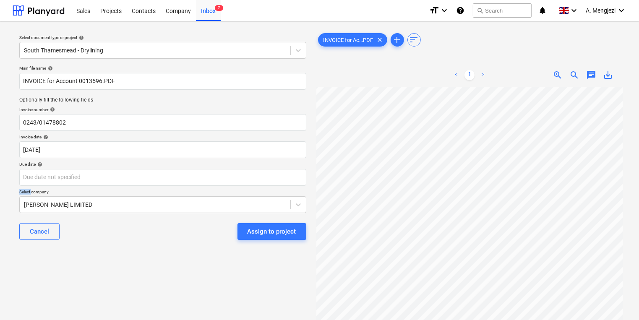
click at [286, 187] on div "Main file name help INVOICE for Account 0013596.PDF Optionally fill the followi…" at bounding box center [163, 156] width 294 height 188
click at [291, 180] on body "Sales Projects Contacts Company Inbox 7 format_size keyboard_arrow_down help se…" at bounding box center [319, 160] width 639 height 320
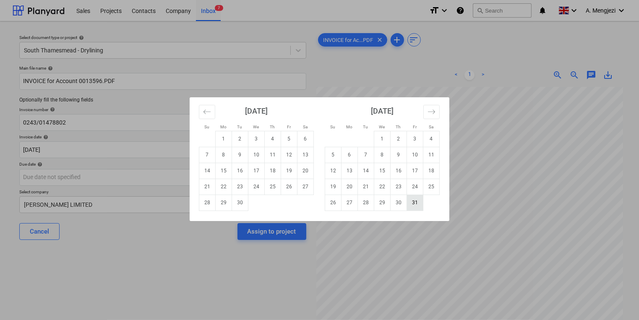
click at [418, 201] on td "31" at bounding box center [415, 203] width 16 height 16
type input "[DATE]"
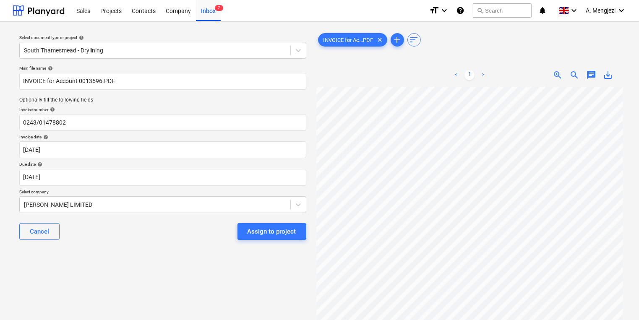
click at [254, 220] on div "Cancel Assign to project" at bounding box center [162, 232] width 287 height 30
click at [259, 225] on button "Assign to project" at bounding box center [272, 231] width 69 height 17
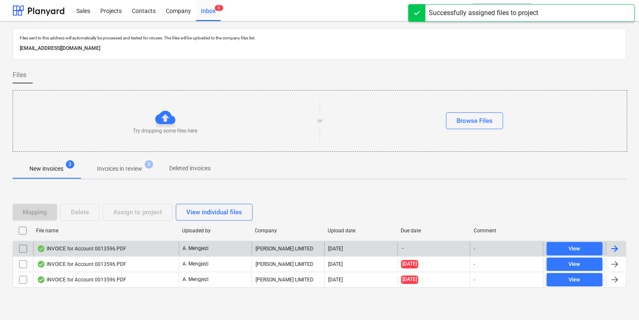
click at [242, 245] on div "A. Mengjezi" at bounding box center [215, 248] width 73 height 13
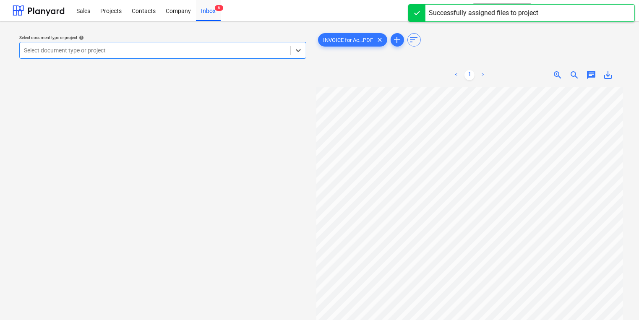
click at [222, 52] on div at bounding box center [155, 50] width 262 height 8
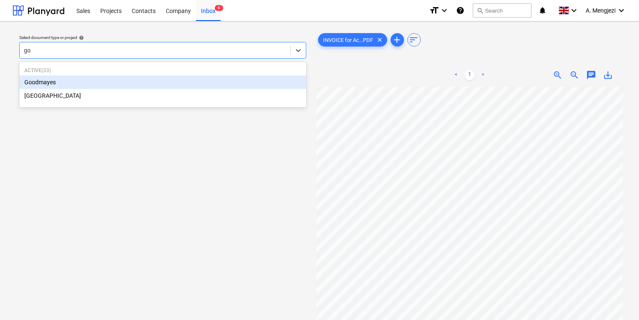
type input "goo"
click at [223, 87] on div "Goodmayes" at bounding box center [162, 82] width 287 height 13
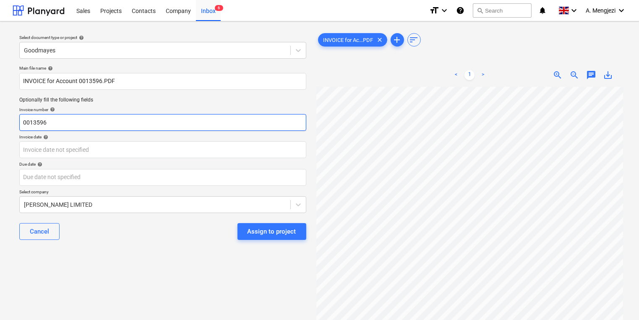
drag, startPoint x: 209, startPoint y: 120, endPoint x: -300, endPoint y: 147, distance: 509.2
click at [0, 147] on html "Sales Projects Contacts Company Inbox 6 format_size keyboard_arrow_down help se…" at bounding box center [319, 160] width 639 height 320
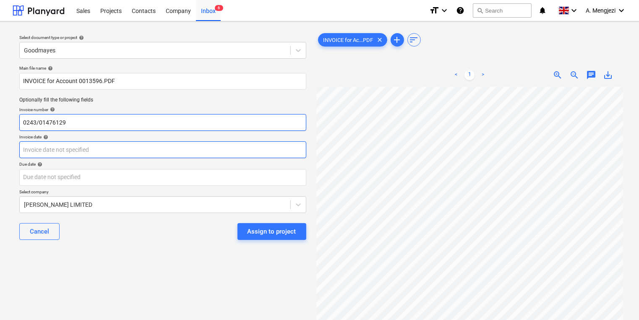
type input "0243/01476129"
click at [266, 144] on body "Sales Projects Contacts Company Inbox 6 format_size keyboard_arrow_down help se…" at bounding box center [319, 160] width 639 height 320
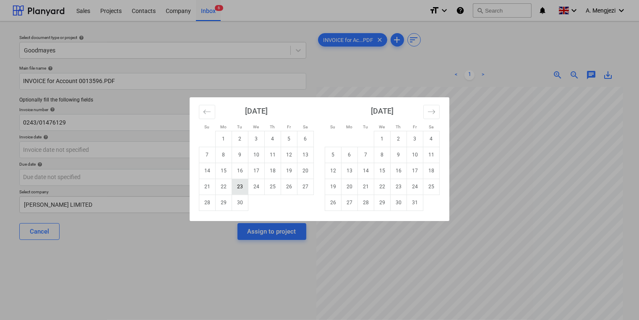
click at [243, 186] on td "23" at bounding box center [240, 187] width 16 height 16
type input "[DATE]"
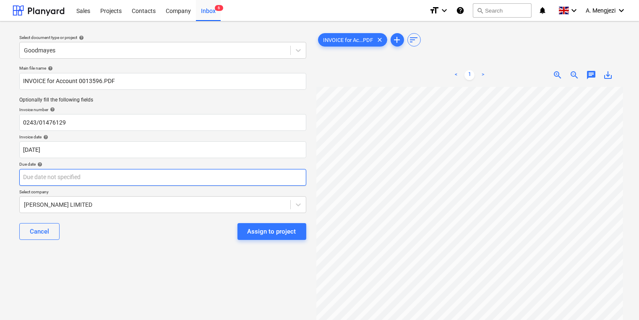
click at [241, 175] on body "Sales Projects Contacts Company Inbox 6 format_size keyboard_arrow_down help se…" at bounding box center [319, 160] width 639 height 320
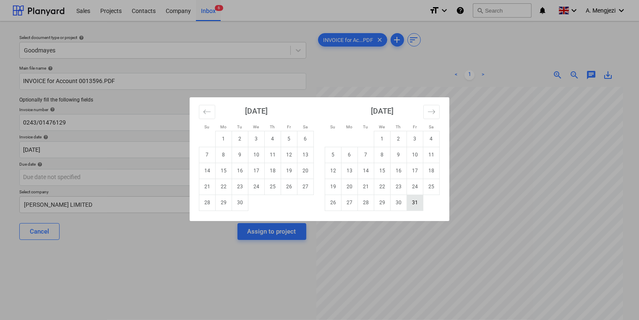
click at [420, 201] on td "31" at bounding box center [415, 203] width 16 height 16
type input "[DATE]"
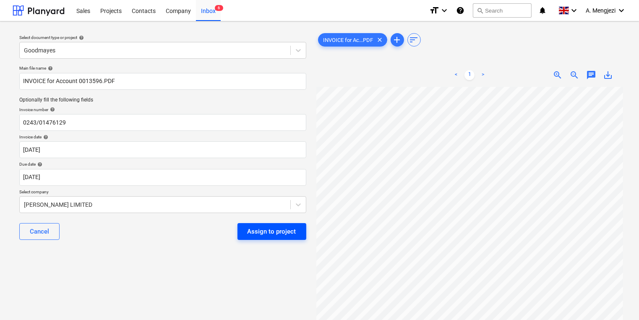
click at [246, 236] on button "Assign to project" at bounding box center [272, 231] width 69 height 17
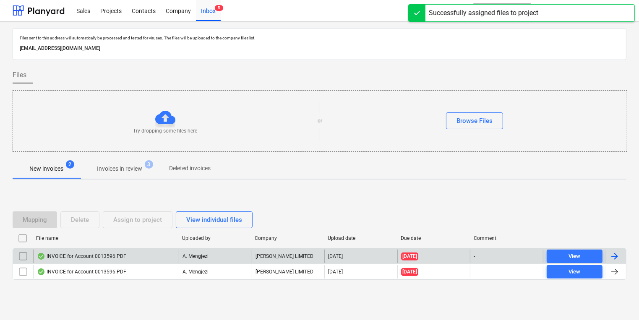
click at [227, 257] on div "A. Mengjezi" at bounding box center [215, 256] width 73 height 13
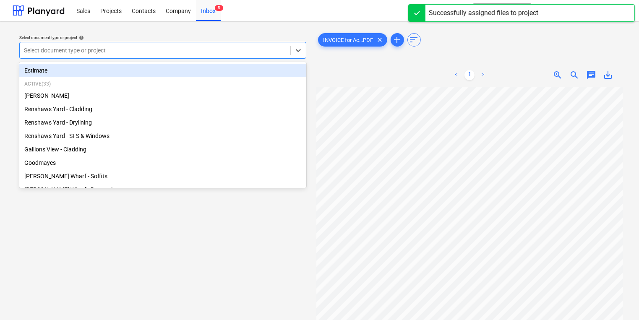
click at [150, 57] on div "Select document type or project" at bounding box center [162, 50] width 287 height 17
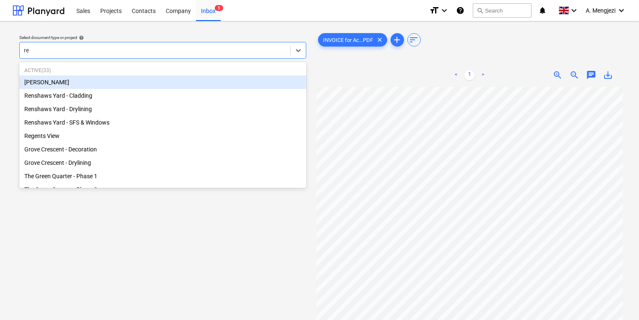
type input "ren"
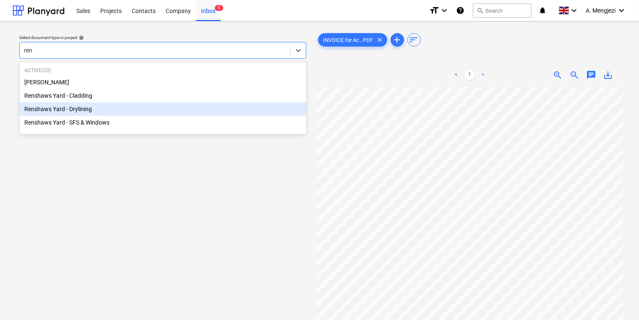
click at [198, 107] on div "Renshaws Yard - Drylining" at bounding box center [162, 108] width 287 height 13
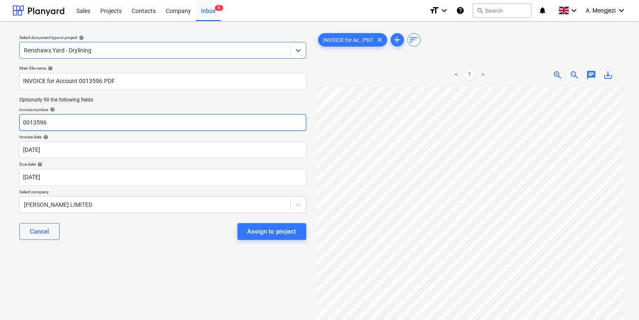
click at [196, 126] on input "0013596" at bounding box center [162, 122] width 287 height 17
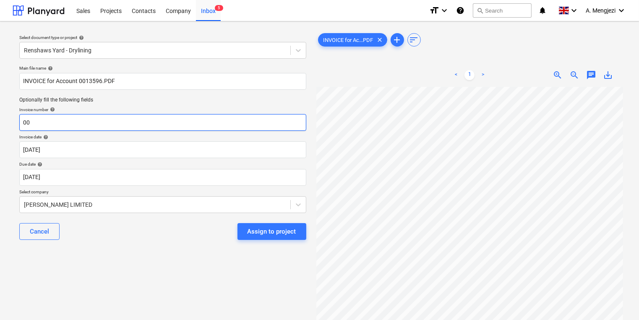
type input "0"
type input "0243/01478801"
click at [198, 165] on div "Due date help" at bounding box center [162, 164] width 287 height 5
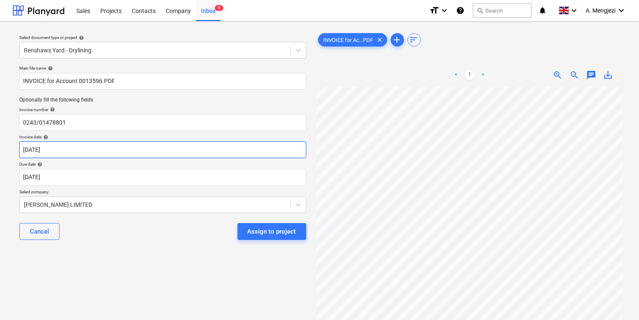
click at [209, 142] on body "Sales Projects Contacts Company Inbox 5 format_size keyboard_arrow_down help se…" at bounding box center [319, 160] width 639 height 320
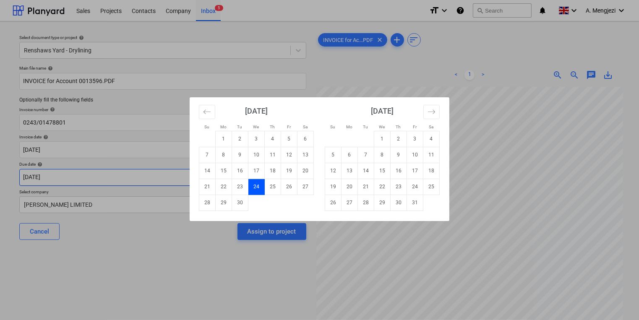
click at [287, 184] on td "26" at bounding box center [289, 187] width 16 height 16
type input "[DATE]"
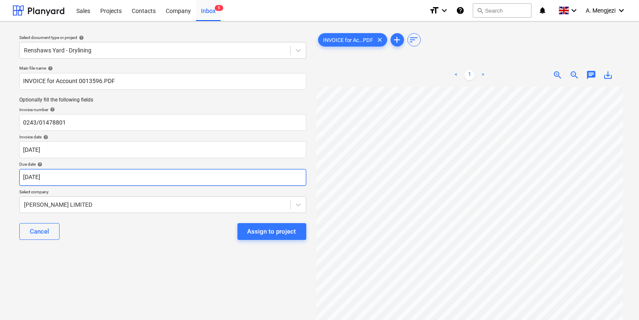
click at [287, 184] on body "Sales Projects Contacts Company Inbox 5 format_size keyboard_arrow_down help se…" at bounding box center [319, 160] width 639 height 320
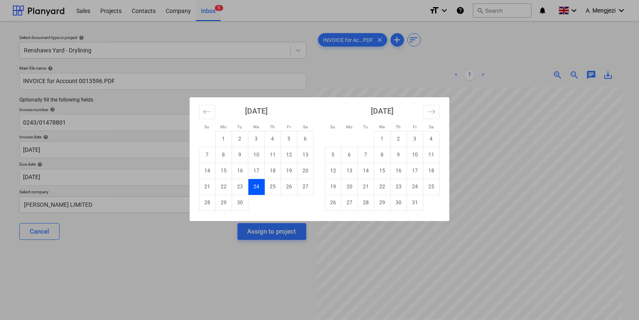
click at [425, 202] on td "Calendar" at bounding box center [432, 203] width 16 height 16
click at [413, 202] on td "31" at bounding box center [415, 203] width 16 height 16
type input "[DATE]"
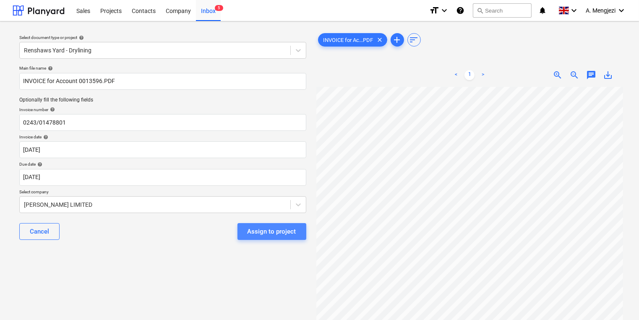
click at [285, 225] on button "Assign to project" at bounding box center [272, 231] width 69 height 17
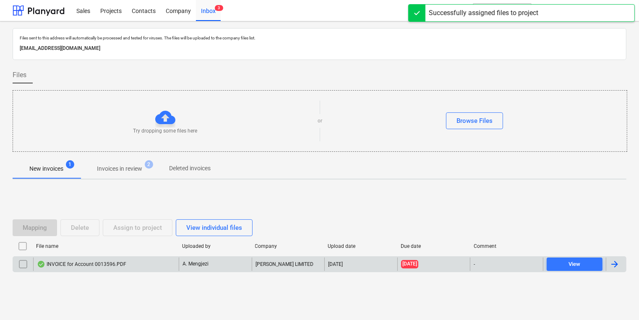
click at [287, 269] on div "[PERSON_NAME] LIMITED" at bounding box center [288, 264] width 73 height 13
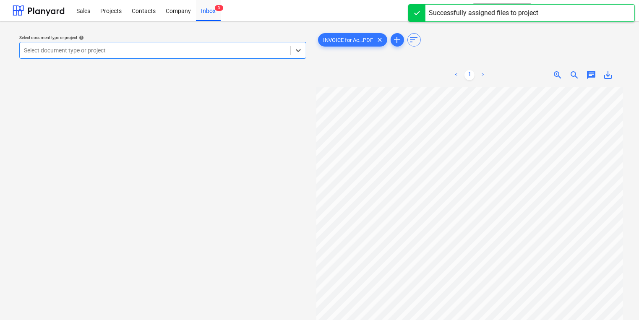
click at [260, 54] on div at bounding box center [155, 50] width 262 height 8
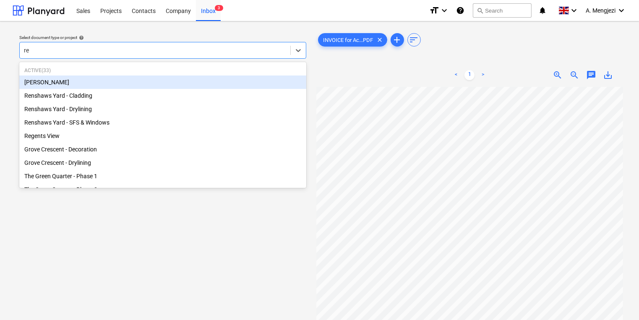
type input "ren"
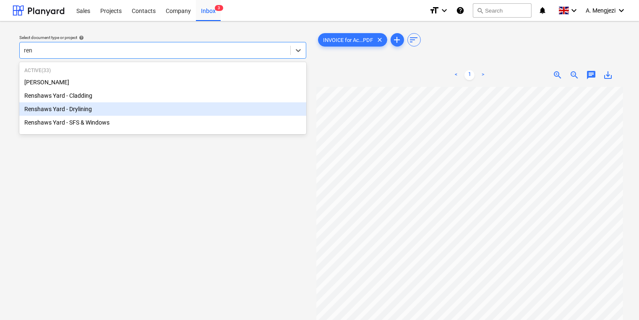
click at [232, 106] on div "Renshaws Yard - Drylining" at bounding box center [162, 108] width 287 height 13
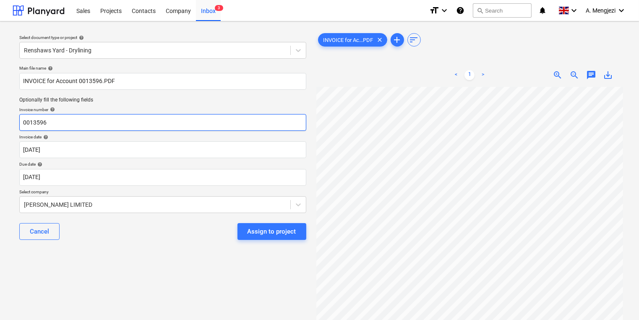
drag, startPoint x: 223, startPoint y: 120, endPoint x: -127, endPoint y: 148, distance: 350.9
click at [0, 148] on html "Sales Projects Contacts Company Inbox 3 format_size keyboard_arrow_down help se…" at bounding box center [319, 160] width 639 height 320
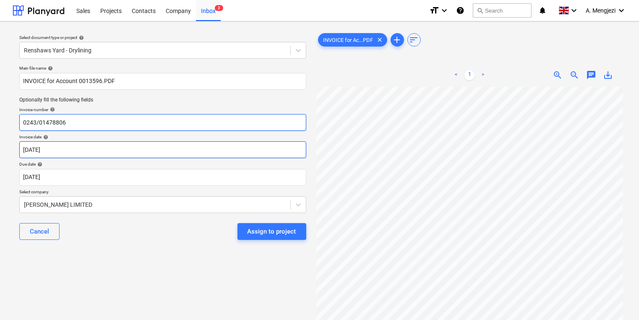
type input "0243/01478806"
click at [222, 143] on body "Sales Projects Contacts Company Inbox 3 format_size keyboard_arrow_down help se…" at bounding box center [319, 160] width 639 height 320
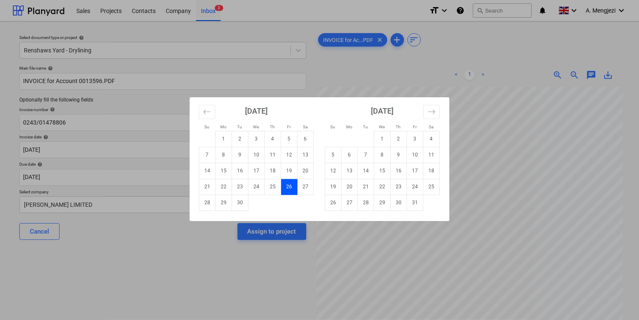
click at [160, 171] on div "Su Mo Tu We Th Fr Sa Su Mo Tu We Th Fr Sa August 2025 1 2 3 4 5 6 7 8 9 10 11 1…" at bounding box center [319, 160] width 639 height 320
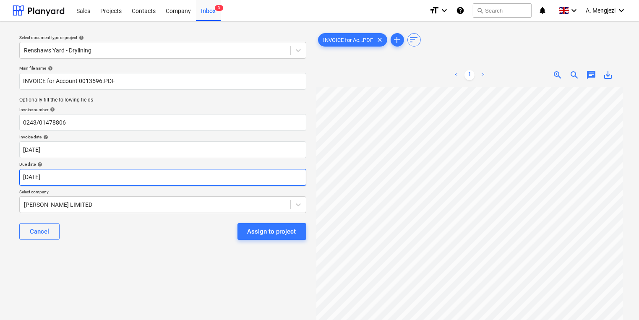
click at [272, 181] on body "Sales Projects Contacts Company Inbox 3 format_size keyboard_arrow_down help se…" at bounding box center [319, 160] width 639 height 320
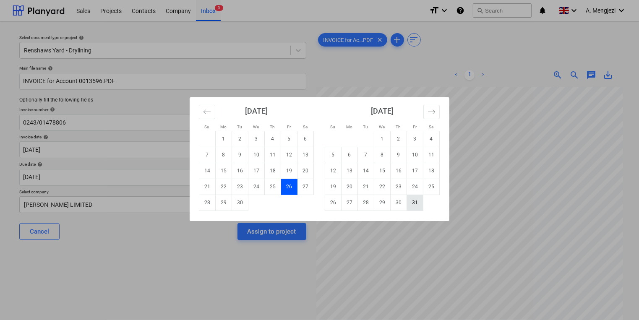
click at [416, 204] on td "31" at bounding box center [415, 203] width 16 height 16
type input "[DATE]"
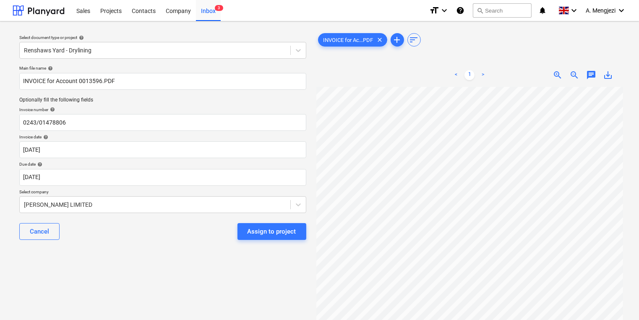
click at [279, 242] on div "Cancel Assign to project" at bounding box center [162, 232] width 287 height 30
click at [281, 238] on button "Assign to project" at bounding box center [272, 231] width 69 height 17
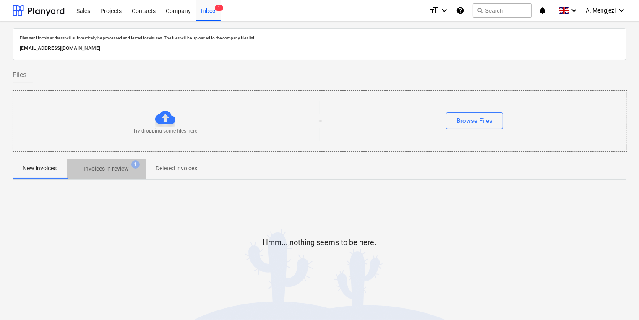
click at [131, 165] on span "Invoices in review 1" at bounding box center [106, 169] width 59 height 9
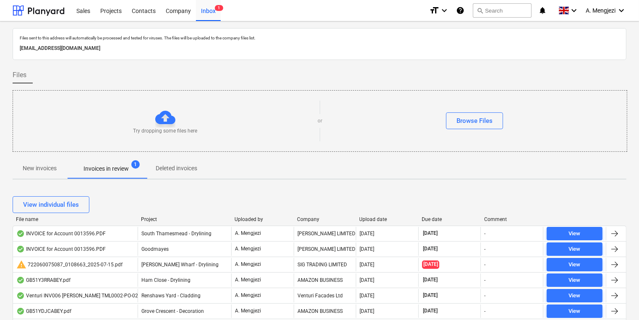
click at [375, 222] on div "File name Project Uploaded by Company Upload date Due date Comment" at bounding box center [320, 221] width 614 height 9
click at [373, 220] on div "Upload date" at bounding box center [388, 220] width 56 height 6
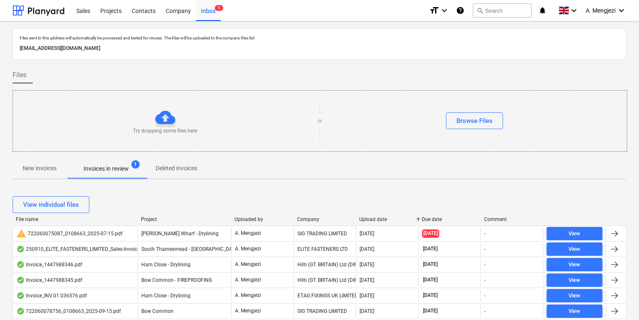
click at [310, 220] on div "Company" at bounding box center [325, 220] width 56 height 6
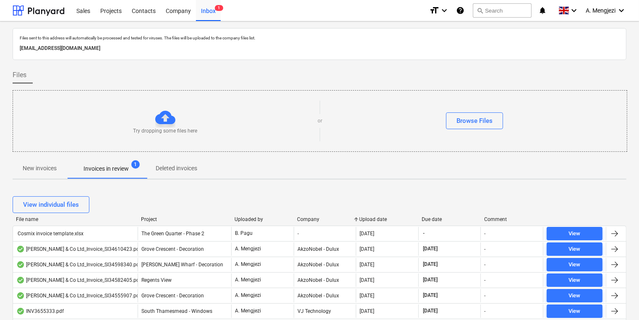
click at [149, 218] on div "Project" at bounding box center [184, 220] width 87 height 6
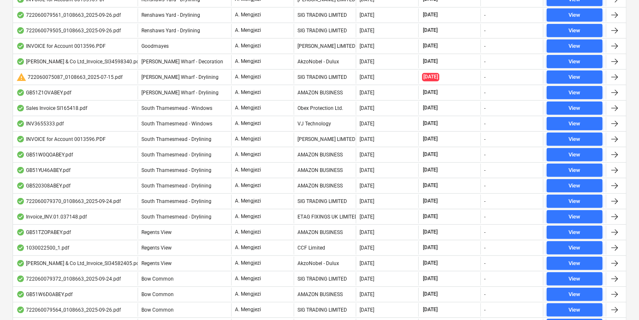
scroll to position [423, 0]
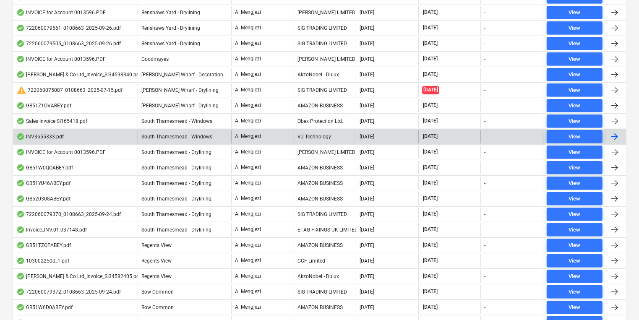
click at [163, 136] on span "South Thamesmead - Windows" at bounding box center [176, 137] width 71 height 6
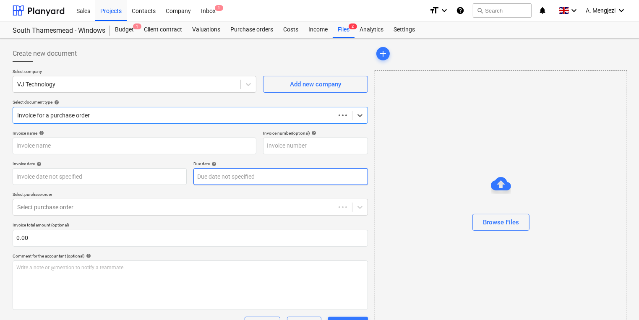
type input "INV3655333"
type input "[DATE]"
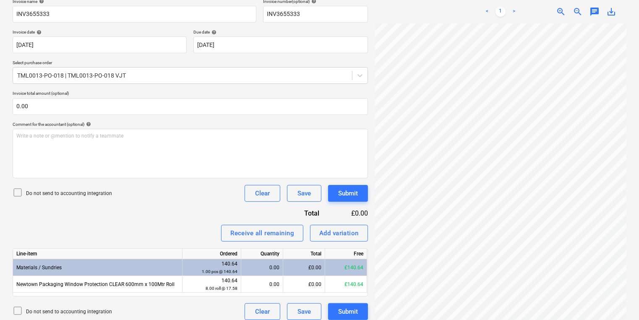
scroll to position [134, 0]
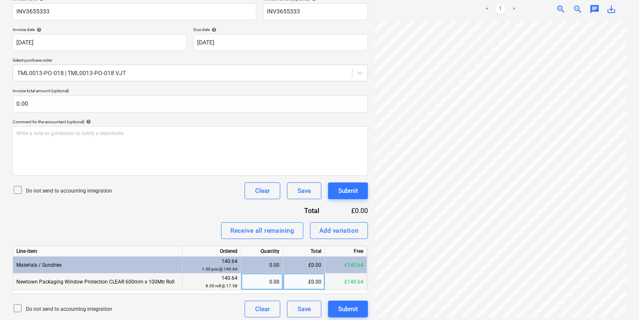
click at [272, 282] on div "0.00" at bounding box center [262, 282] width 35 height 17
type input "8"
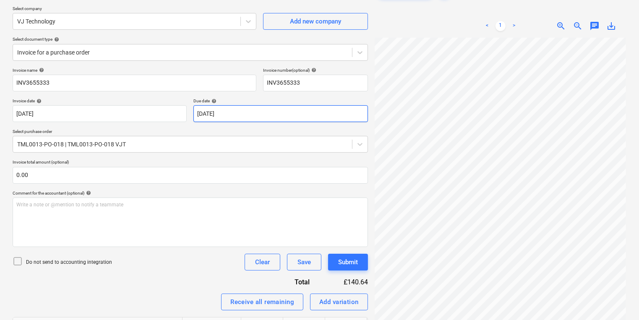
scroll to position [0, 0]
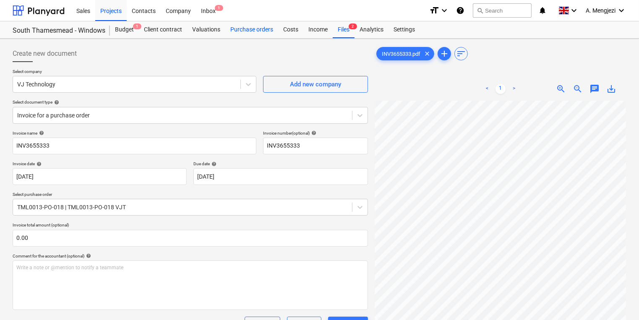
click at [248, 34] on div "Purchase orders" at bounding box center [251, 29] width 53 height 17
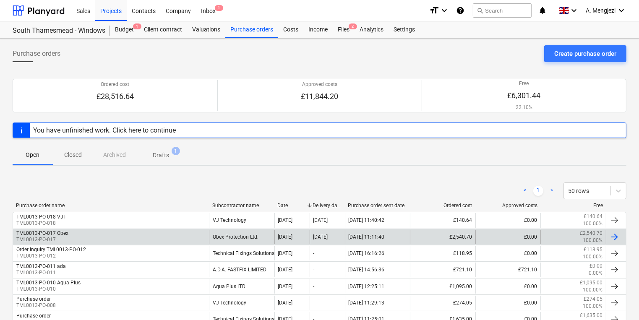
click at [56, 229] on div "TML0013-PO-017 Obex TML0013-PO-017 Obex Protection Ltd. 26 Sep 2025 29 Sep 2025…" at bounding box center [320, 237] width 614 height 16
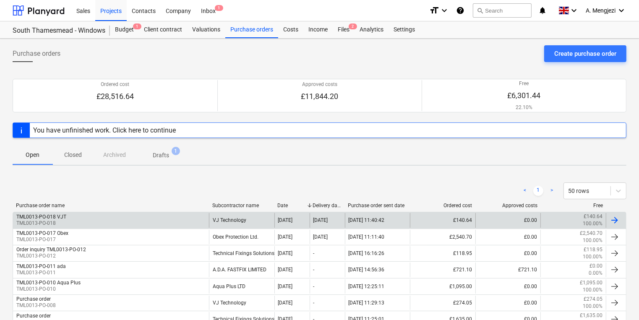
click at [57, 220] on p "TML0013-PO-018" at bounding box center [41, 223] width 50 height 7
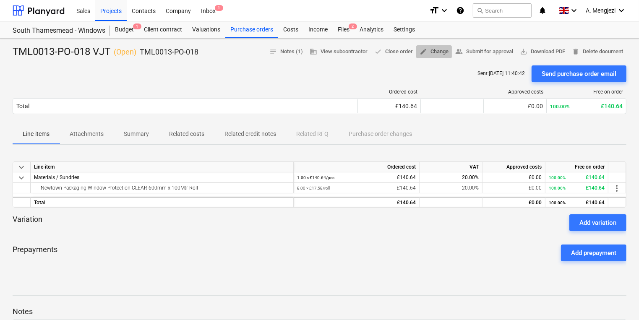
click at [432, 47] on span "edit Change" at bounding box center [434, 52] width 29 height 10
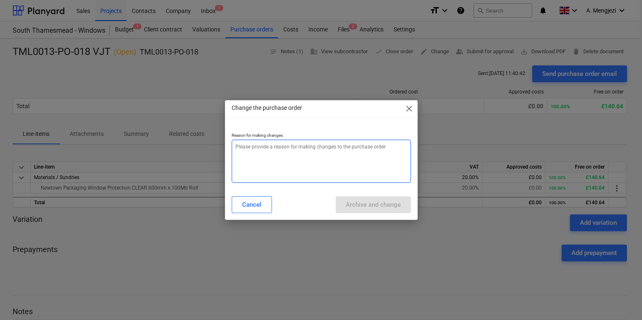
click at [329, 161] on textarea at bounding box center [321, 161] width 179 height 43
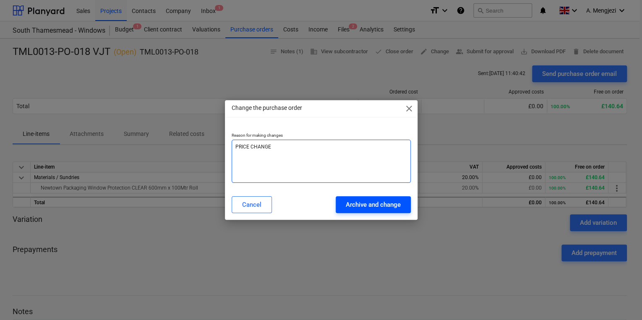
type textarea "PRICE CHANGE"
click at [407, 204] on button "Archive and change" at bounding box center [373, 204] width 75 height 17
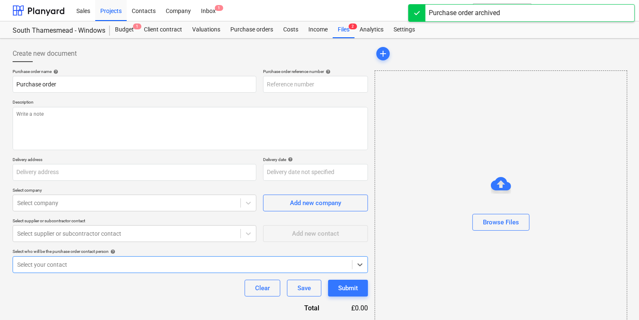
type input "TML0013-PO-018 VJT"
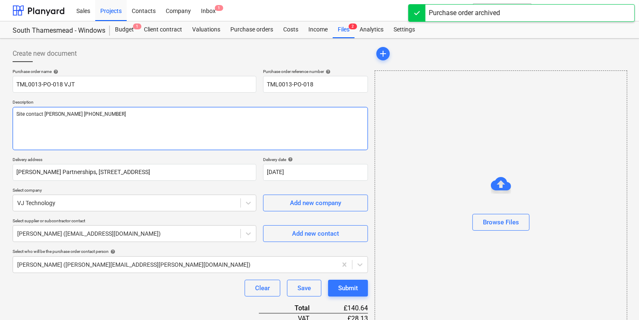
click at [195, 139] on textarea "Site contact Alex 07958 418640" at bounding box center [191, 128] width 356 height 43
click at [189, 262] on body "Sales Projects Contacts Company Inbox 1 format_size keyboard_arrow_down help se…" at bounding box center [319, 160] width 639 height 320
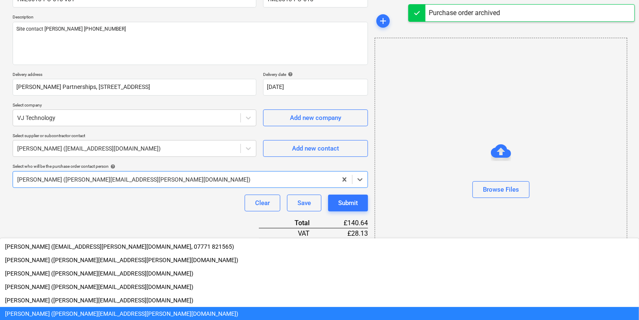
scroll to position [15, 0]
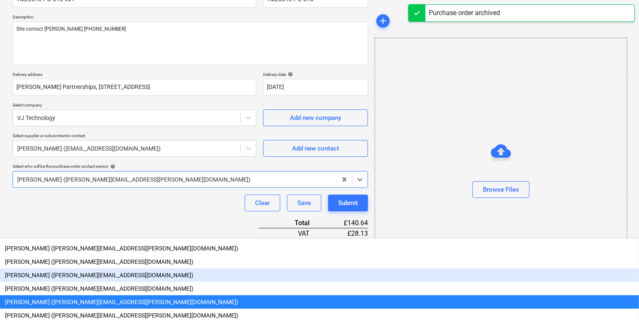
click at [573, 206] on div "Browse Files" at bounding box center [501, 173] width 253 height 270
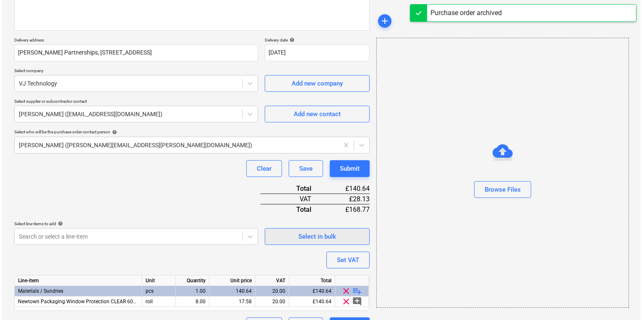
scroll to position [140, 0]
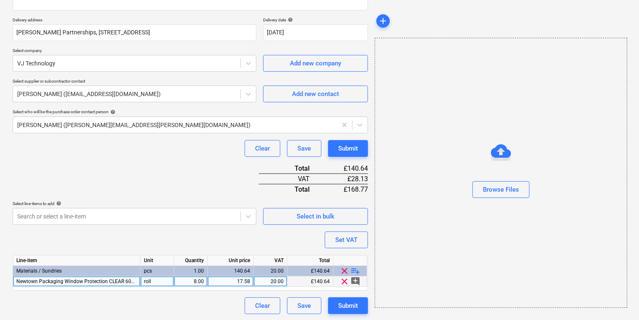
click at [244, 282] on div "17.58" at bounding box center [230, 282] width 39 height 10
click at [338, 301] on div "Submit" at bounding box center [348, 306] width 20 height 11
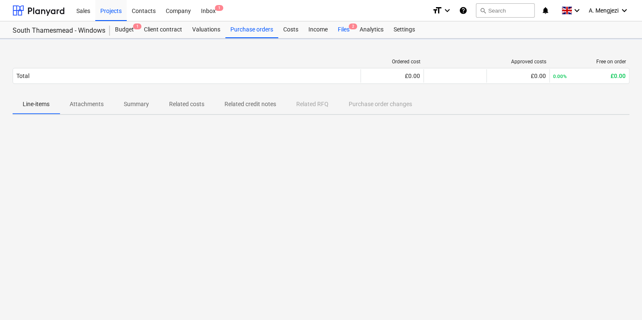
click at [348, 25] on div "Files 2" at bounding box center [344, 29] width 22 height 17
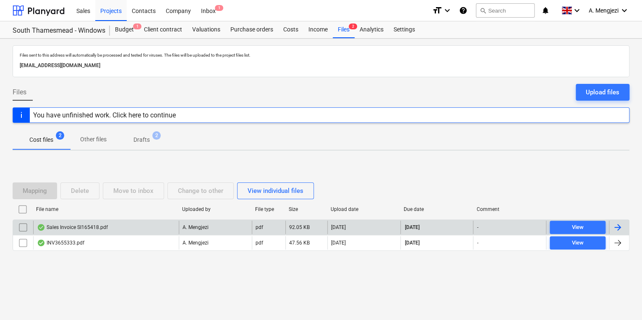
click at [99, 228] on div "Sales Invoice SI165418.pdf" at bounding box center [72, 227] width 71 height 7
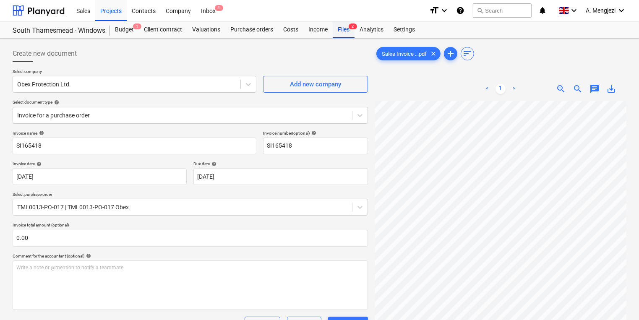
click at [338, 36] on div "Files 2" at bounding box center [344, 29] width 22 height 17
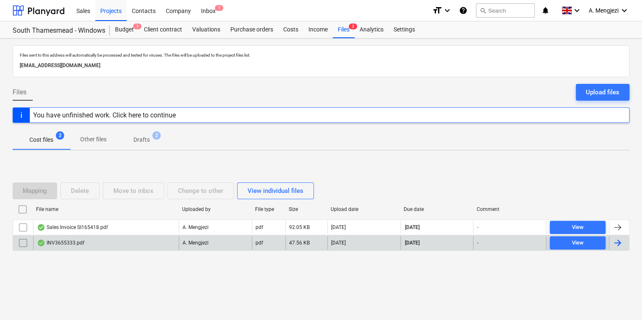
click at [151, 240] on div "INV3655333.pdf" at bounding box center [106, 242] width 146 height 13
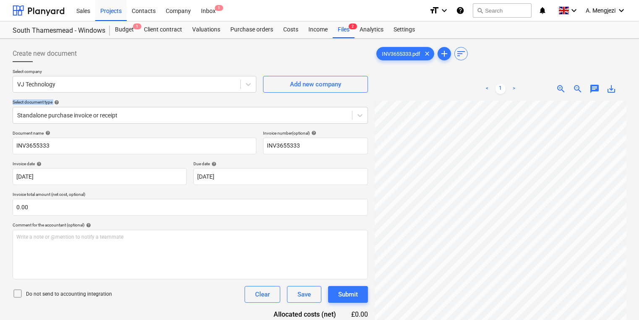
click at [159, 96] on div "Select company VJ Technology Add new company Select document type help Standalo…" at bounding box center [191, 100] width 356 height 62
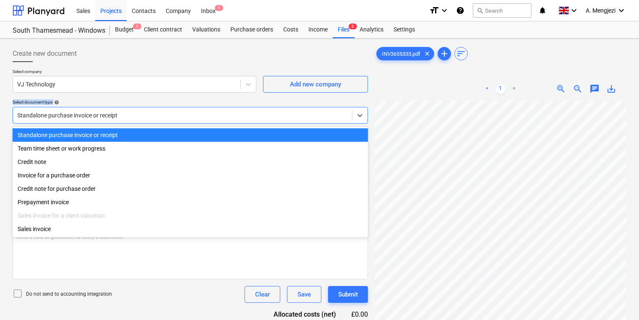
drag, startPoint x: 159, startPoint y: 96, endPoint x: 160, endPoint y: 118, distance: 21.9
click at [160, 118] on div at bounding box center [182, 115] width 331 height 8
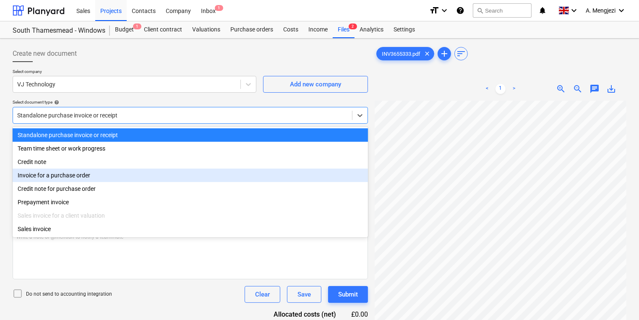
click at [139, 182] on div "Invoice for a purchase order" at bounding box center [191, 175] width 356 height 13
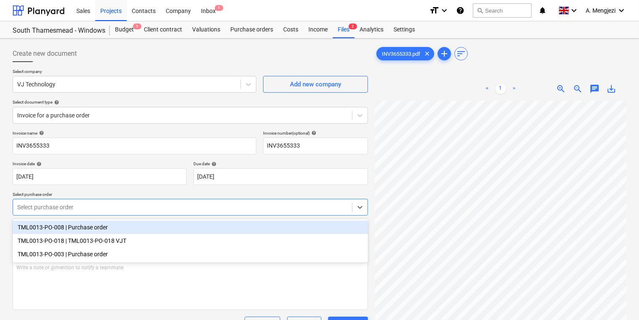
click at [128, 207] on div at bounding box center [182, 207] width 331 height 8
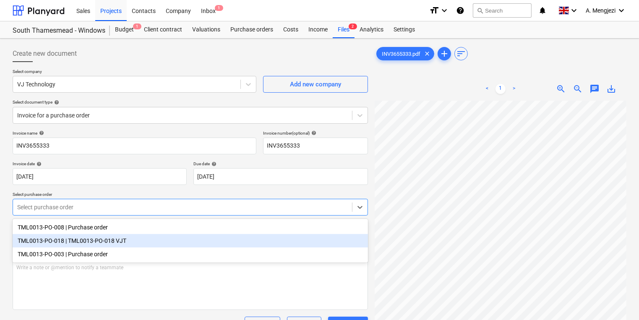
click at [128, 246] on div "TML0013-PO-018 | TML0013-PO-018 VJT" at bounding box center [191, 240] width 356 height 13
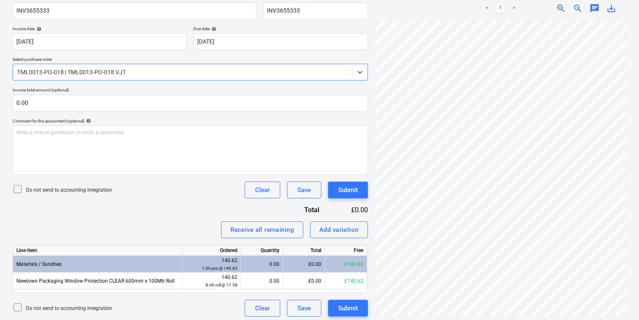
scroll to position [138, 0]
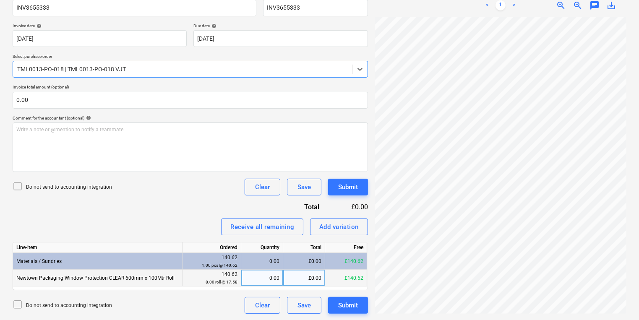
click at [252, 278] on div "0.00" at bounding box center [262, 278] width 35 height 17
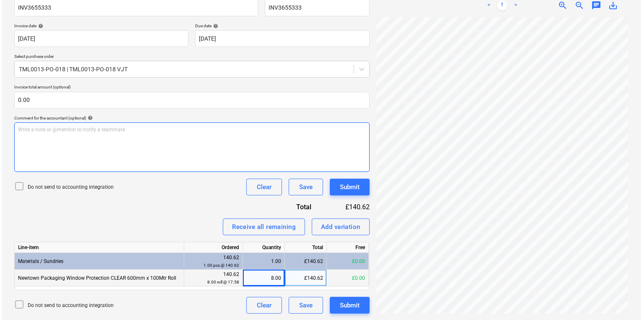
scroll to position [8, 65]
click at [340, 167] on div "Create new document Select company VJ Technology Add new company Select documen…" at bounding box center [319, 111] width 621 height 414
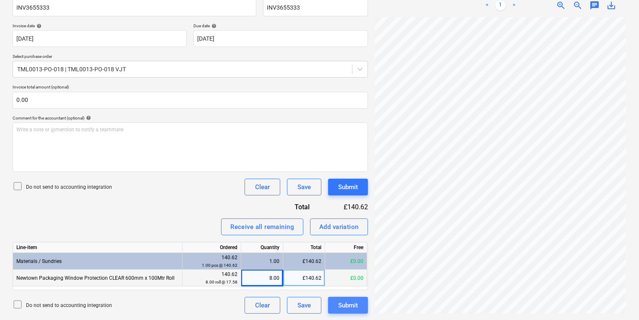
click at [342, 306] on div "Submit" at bounding box center [348, 305] width 20 height 11
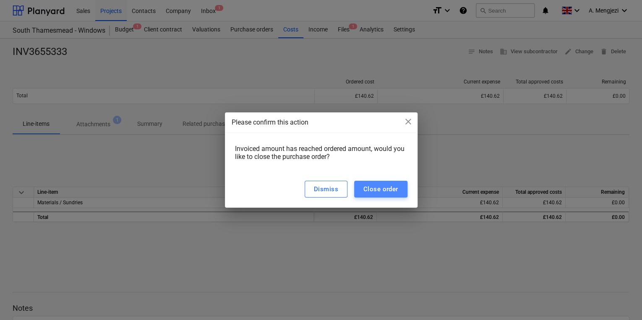
click at [372, 185] on div "Close order" at bounding box center [381, 189] width 35 height 11
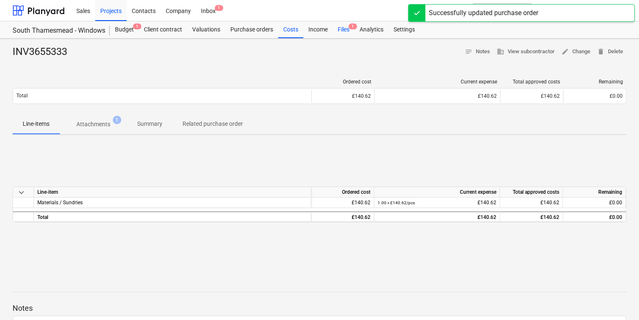
click at [335, 30] on div "Files 1" at bounding box center [344, 29] width 22 height 17
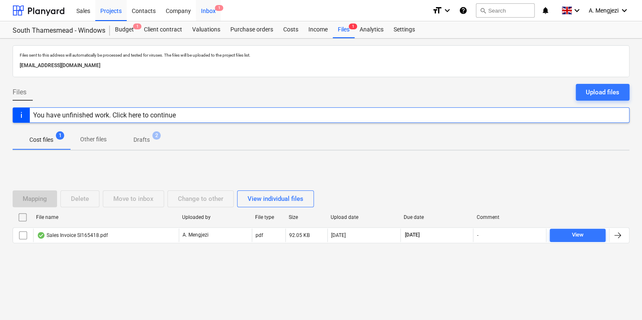
click at [221, 8] on span "1" at bounding box center [219, 8] width 8 height 6
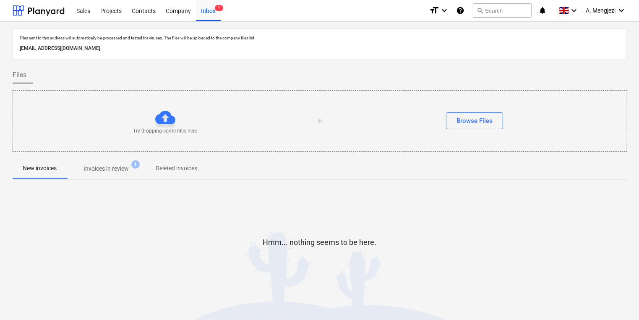
click at [121, 176] on button "Invoices in review 1" at bounding box center [106, 169] width 79 height 20
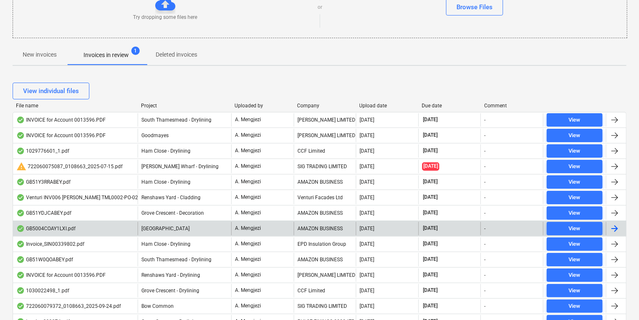
scroll to position [134, 0]
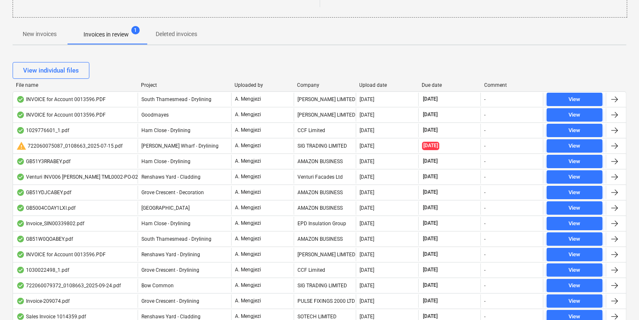
click at [149, 87] on div "Project" at bounding box center [184, 85] width 87 height 6
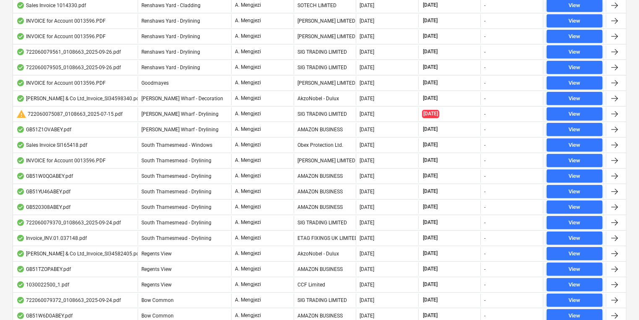
scroll to position [403, 0]
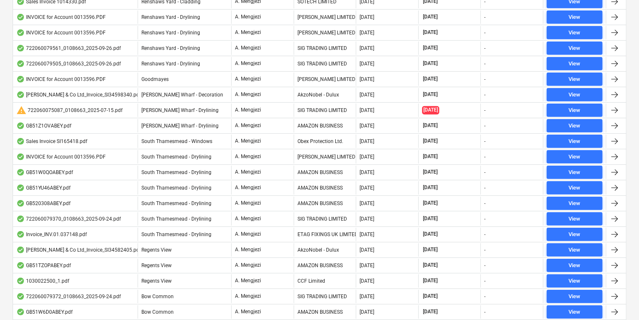
click at [220, 154] on div "South Thamesmead - Drylining" at bounding box center [185, 156] width 94 height 13
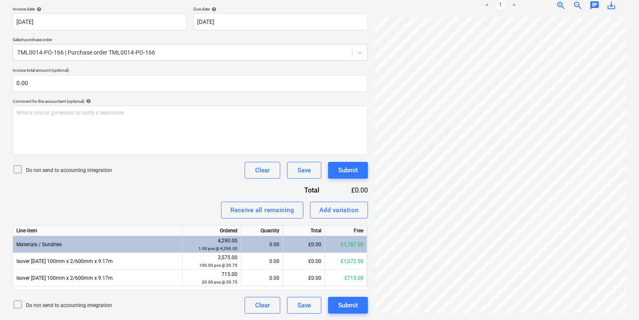
scroll to position [44, 69]
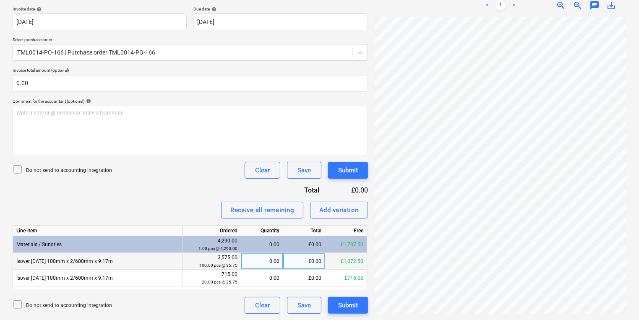
click at [253, 269] on div "0.00" at bounding box center [262, 261] width 35 height 17
click at [249, 263] on div "30.00" at bounding box center [262, 261] width 35 height 17
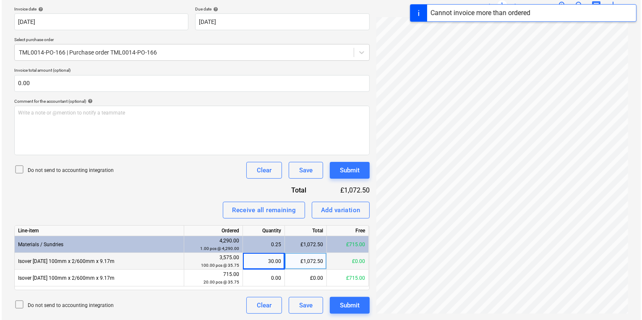
scroll to position [19, 71]
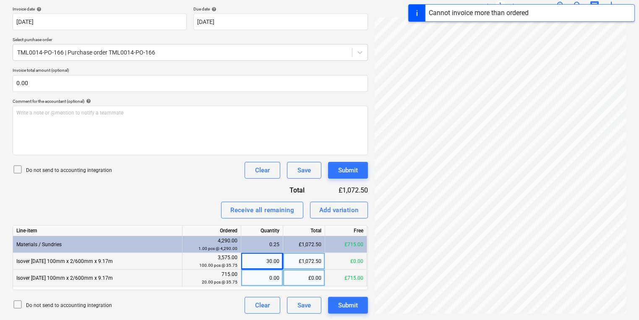
click at [272, 283] on div "0.00" at bounding box center [262, 278] width 35 height 17
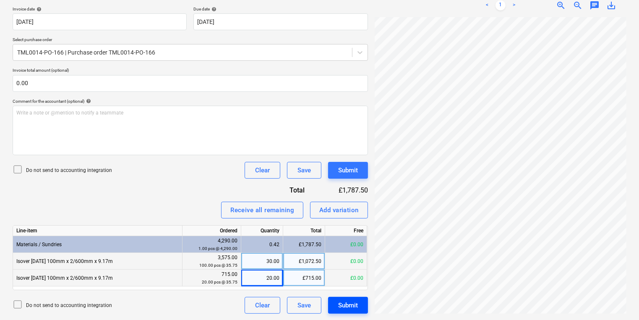
click at [346, 304] on div "Submit" at bounding box center [348, 305] width 20 height 11
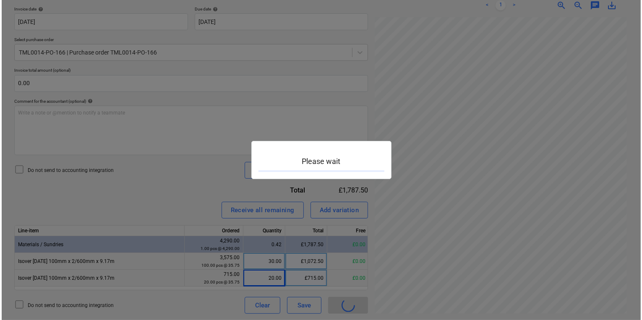
scroll to position [19, 71]
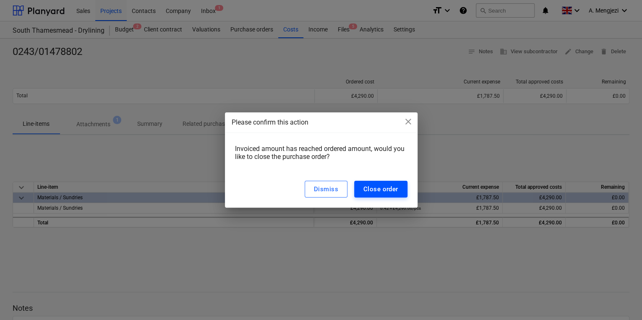
click at [390, 183] on button "Close order" at bounding box center [380, 189] width 53 height 17
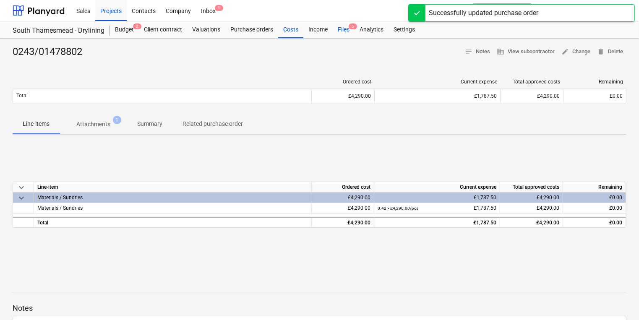
click at [344, 27] on div "Files 5" at bounding box center [344, 29] width 22 height 17
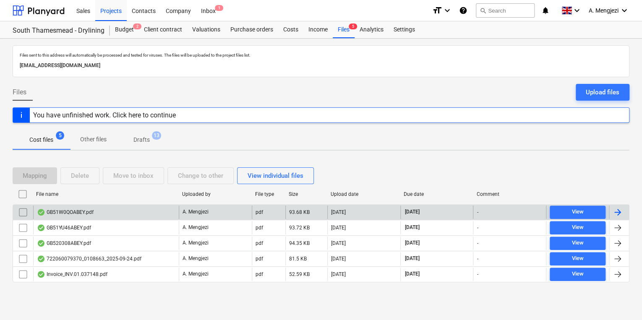
click at [179, 212] on div "A. Mengjezi" at bounding box center [215, 212] width 73 height 13
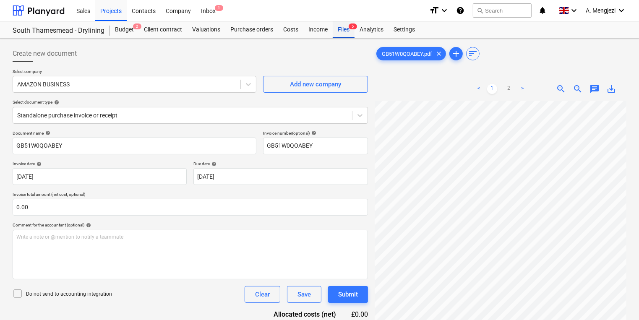
click at [347, 28] on div "Files 5" at bounding box center [344, 29] width 22 height 17
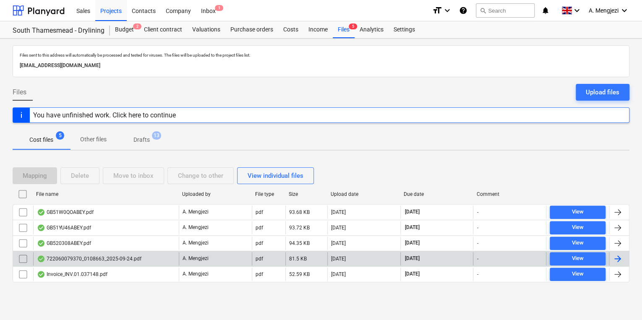
click at [139, 257] on div "722060079370_0108663_2025-09-24.pdf" at bounding box center [106, 258] width 146 height 13
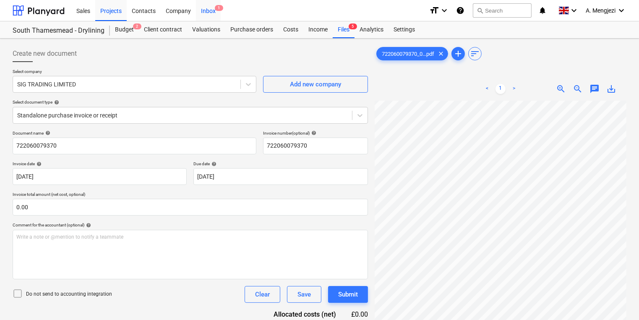
click at [216, 12] on div "Inbox 1" at bounding box center [208, 10] width 25 height 21
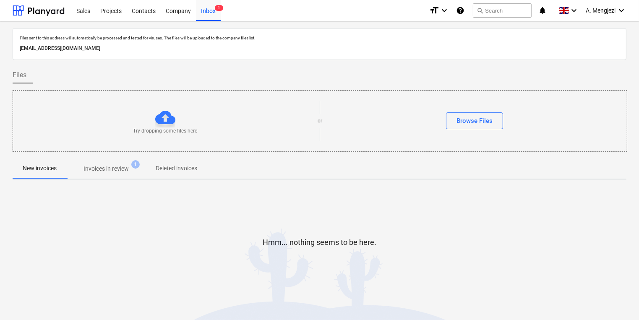
click at [104, 172] on p "Invoices in review" at bounding box center [106, 169] width 45 height 9
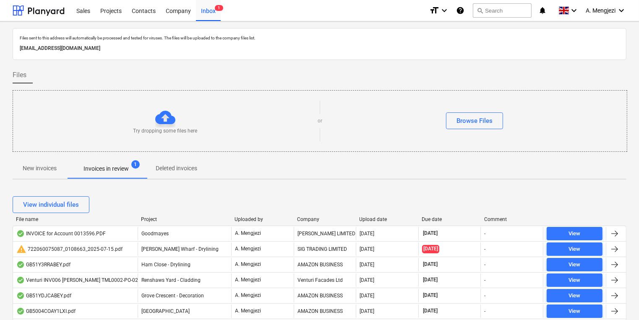
click at [148, 217] on div "Project" at bounding box center [184, 220] width 87 height 6
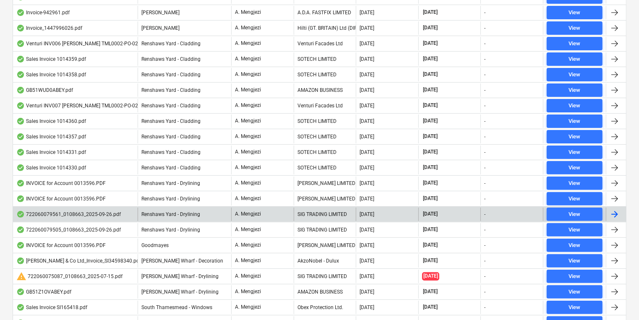
scroll to position [235, 0]
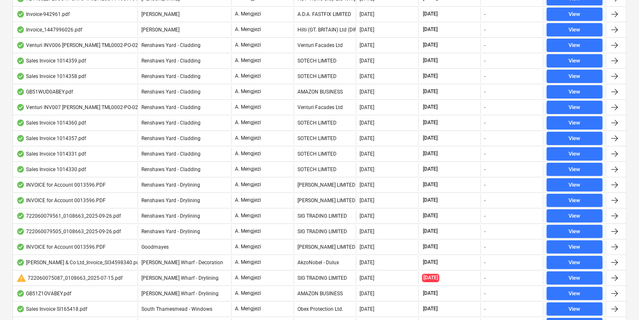
click at [234, 182] on div "A. Mengjezi" at bounding box center [262, 184] width 63 height 13
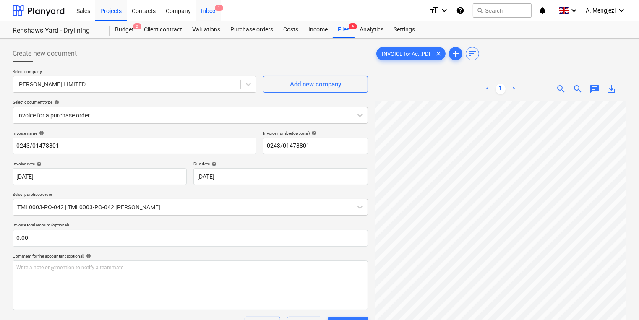
click at [209, 15] on div "Inbox 1" at bounding box center [208, 10] width 25 height 21
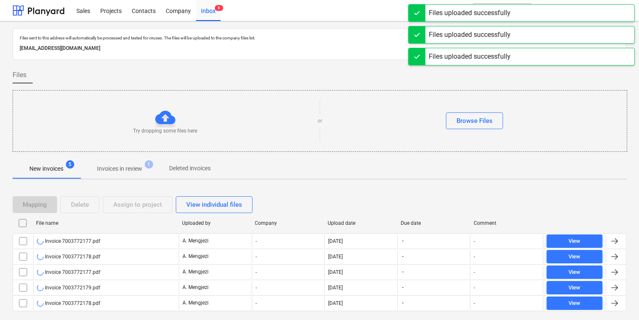
click at [98, 113] on div "Try dropping some files here" at bounding box center [165, 120] width 305 height 27
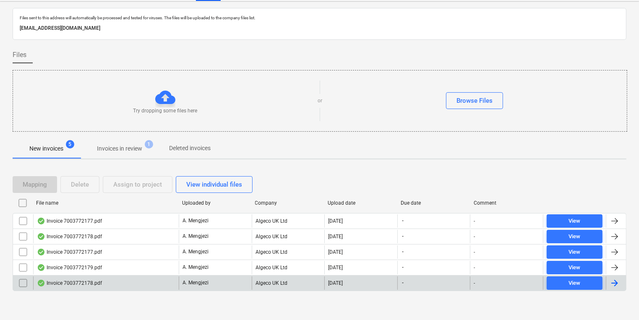
click at [196, 277] on div "A. Mengjezi" at bounding box center [215, 283] width 73 height 13
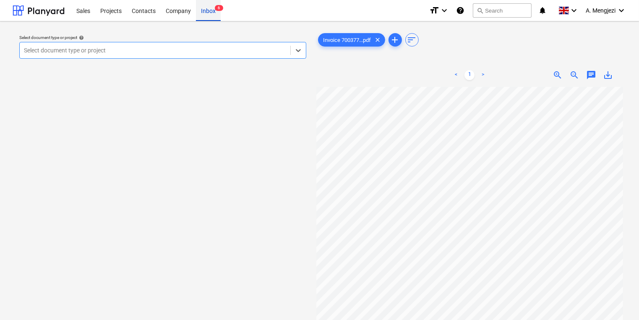
click at [215, 9] on div "Inbox 6" at bounding box center [208, 10] width 25 height 21
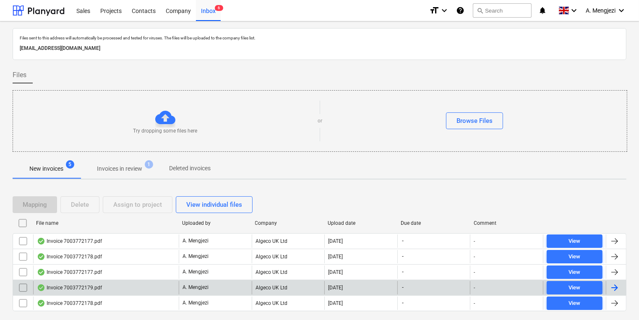
click at [62, 289] on div "Invoice 7003772179.pdf" at bounding box center [69, 288] width 65 height 7
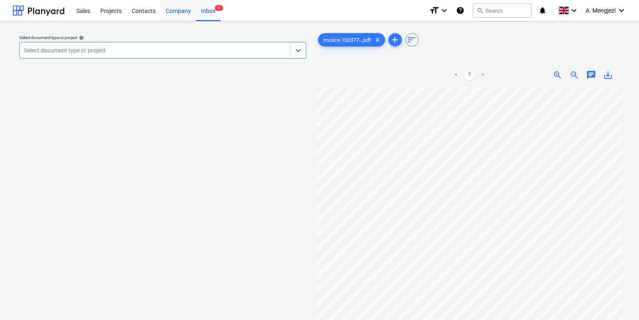
click at [195, 10] on div "Company" at bounding box center [178, 10] width 35 height 21
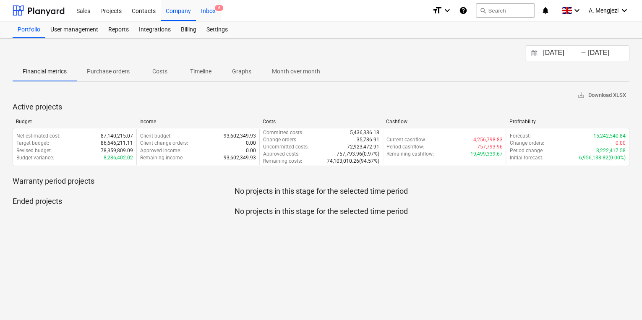
click at [213, 14] on div "Inbox 6" at bounding box center [208, 10] width 25 height 21
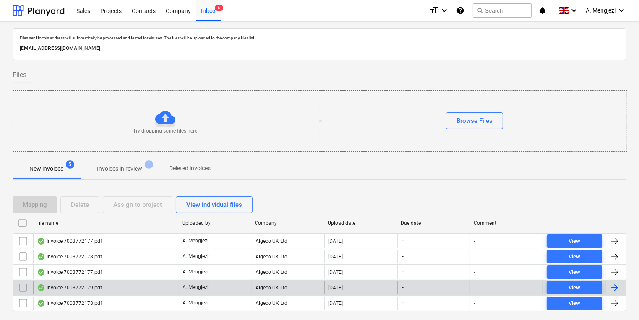
click at [114, 290] on div "Invoice 7003772179.pdf" at bounding box center [106, 287] width 146 height 13
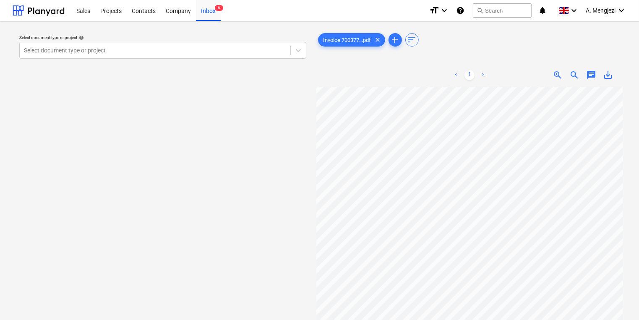
scroll to position [2, 9]
click at [237, 49] on div at bounding box center [155, 50] width 262 height 8
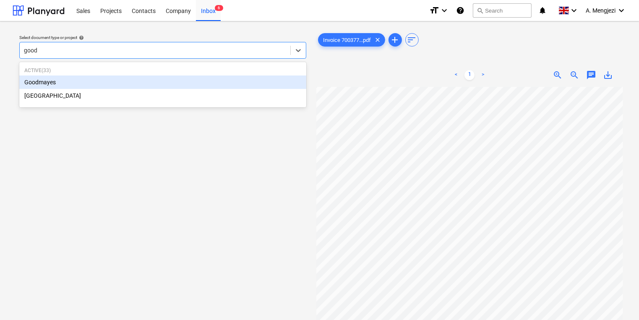
click at [149, 80] on div "Goodmayes" at bounding box center [162, 82] width 287 height 13
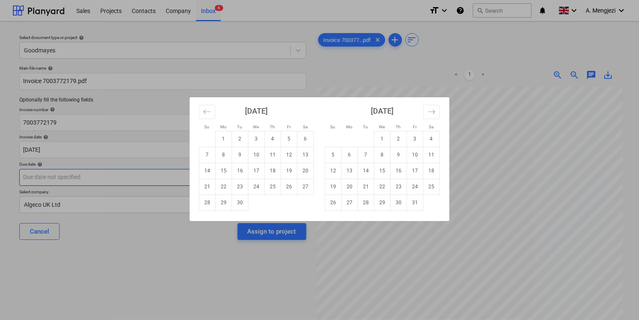
click at [149, 181] on body "Sales Projects Contacts Company Inbox 6 format_size keyboard_arrow_down help se…" at bounding box center [319, 160] width 639 height 320
click at [410, 204] on td "31" at bounding box center [415, 203] width 16 height 16
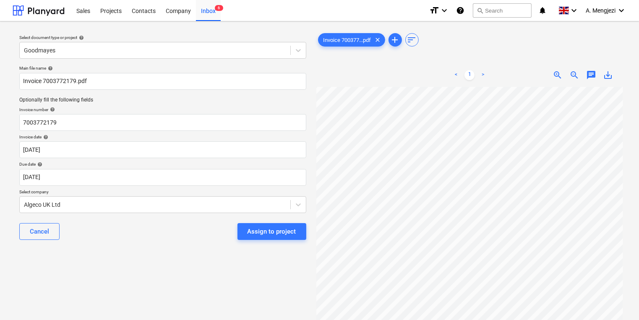
click at [548, 73] on div "zoom_in zoom_out chat 0 save_alt" at bounding box center [568, 75] width 98 height 10
click at [559, 73] on span "zoom_in" at bounding box center [558, 75] width 10 height 10
click at [560, 73] on span "zoom_in" at bounding box center [558, 75] width 10 height 10
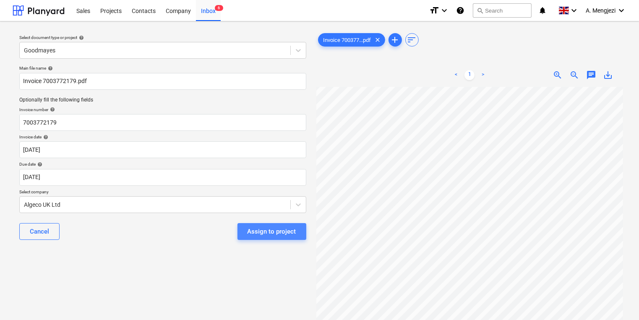
click at [285, 234] on div "Assign to project" at bounding box center [272, 231] width 49 height 11
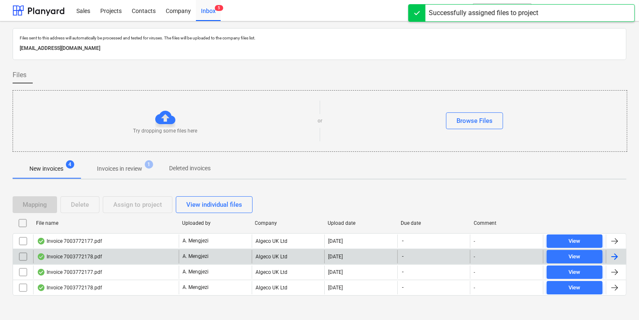
click at [52, 250] on div "Invoice 7003772178.pdf" at bounding box center [106, 256] width 146 height 13
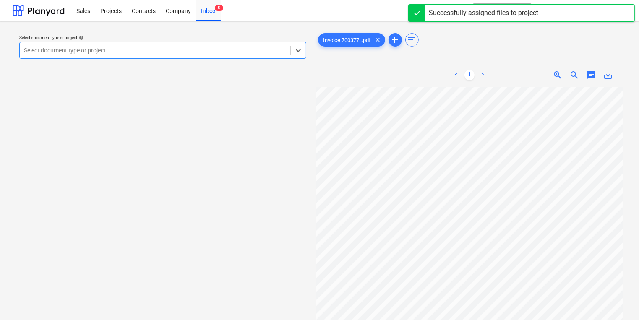
scroll to position [101, 0]
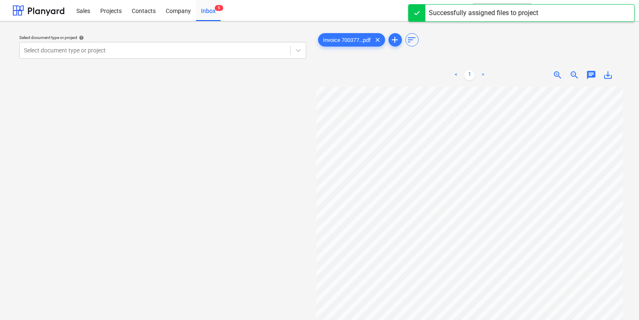
click at [579, 76] on div "zoom_out" at bounding box center [574, 75] width 17 height 10
click at [579, 76] on span "zoom_out" at bounding box center [575, 75] width 10 height 10
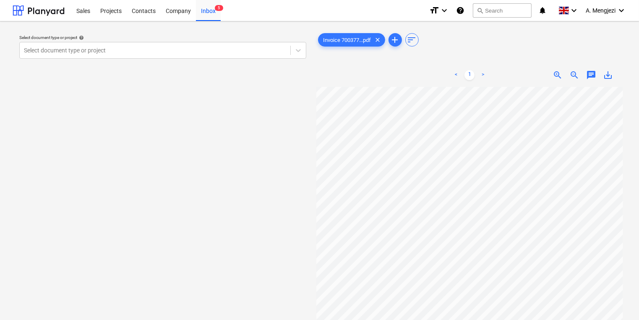
scroll to position [0, 9]
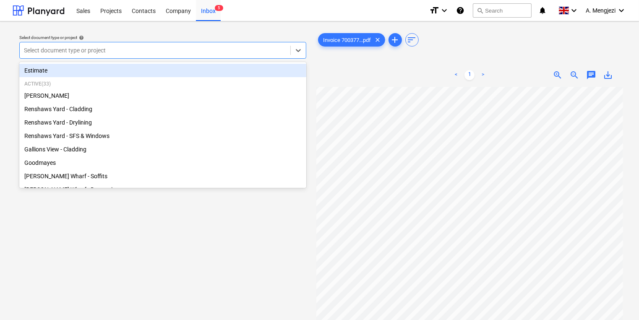
click at [175, 48] on div at bounding box center [155, 50] width 262 height 8
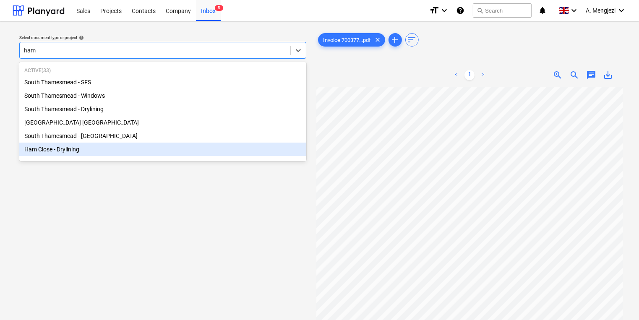
click at [164, 156] on div "Ham Close - Drylining" at bounding box center [162, 149] width 287 height 13
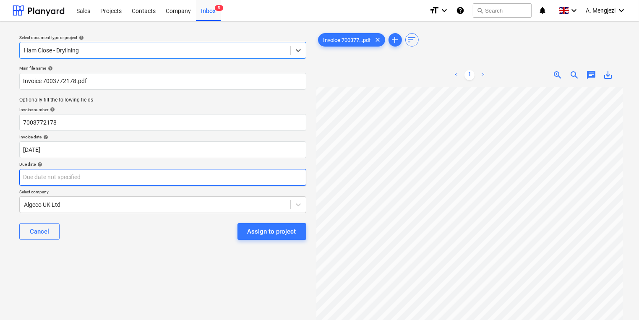
click at [163, 181] on body "Sales Projects Contacts Company Inbox 5 format_size keyboard_arrow_down help se…" at bounding box center [319, 160] width 639 height 320
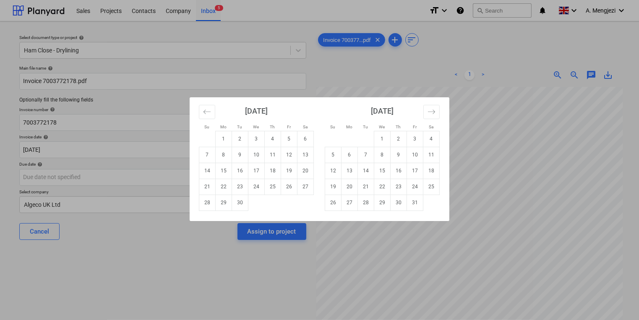
click at [424, 204] on td "Calendar" at bounding box center [432, 203] width 16 height 16
click at [420, 204] on td "31" at bounding box center [415, 203] width 16 height 16
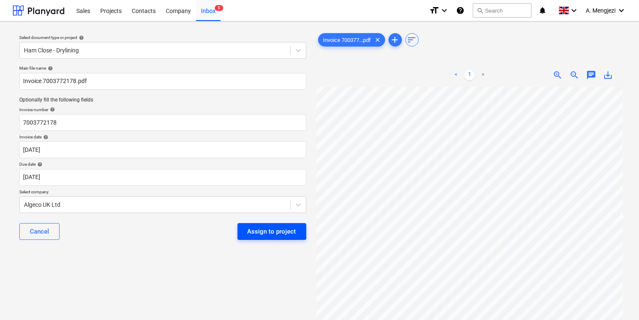
click at [291, 228] on div "Assign to project" at bounding box center [272, 231] width 49 height 11
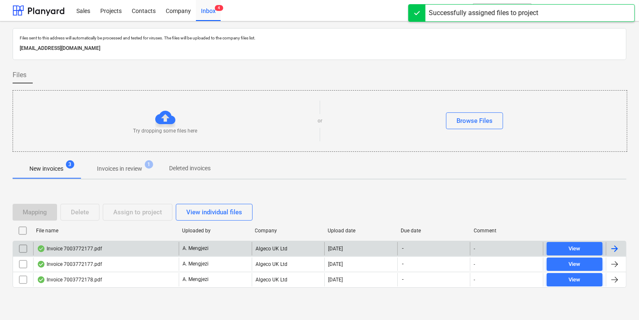
click at [289, 247] on div "Algeco UK Ltd" at bounding box center [288, 248] width 73 height 13
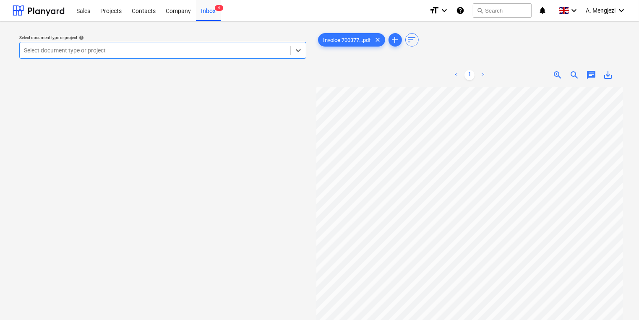
scroll to position [16, 0]
click at [155, 56] on div "Select document type or project" at bounding box center [155, 51] width 271 height 12
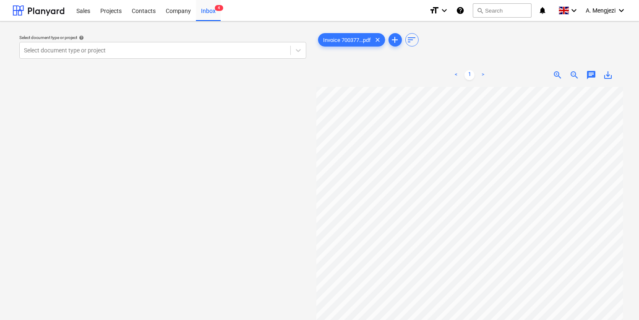
click at [145, 37] on div "Select document type or project help" at bounding box center [162, 37] width 287 height 5
click at [128, 50] on div at bounding box center [155, 50] width 262 height 8
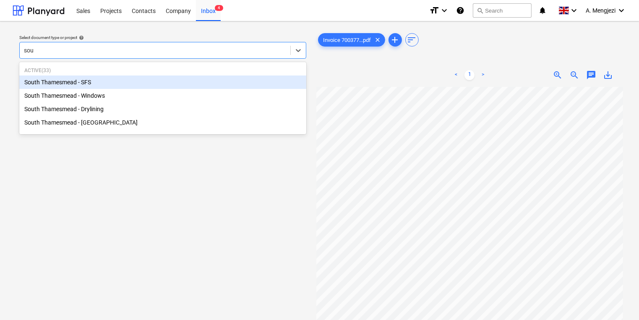
click at [107, 80] on div "South Thamesmead - SFS" at bounding box center [162, 82] width 287 height 13
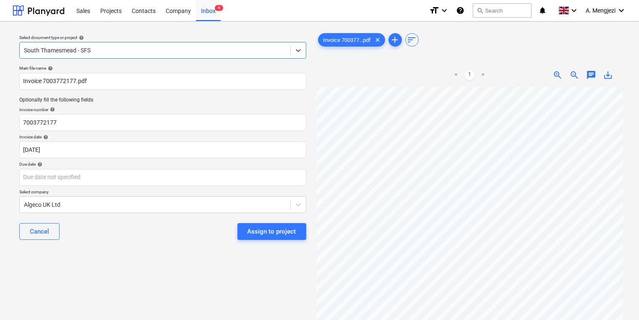
click at [147, 189] on p "Select company" at bounding box center [162, 192] width 287 height 7
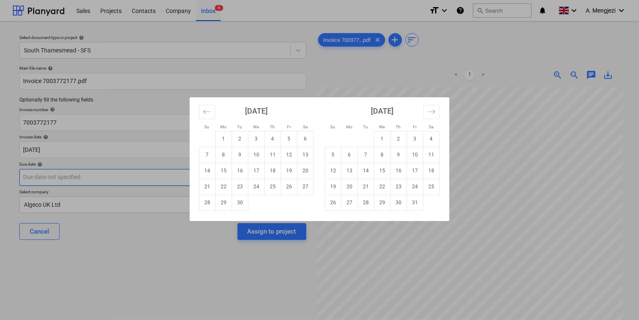
click at [143, 178] on body "Sales Projects Contacts Company Inbox 4 format_size keyboard_arrow_down help se…" at bounding box center [319, 160] width 639 height 320
click at [423, 199] on tr "26 27 28 29 30 31" at bounding box center [382, 203] width 115 height 16
click at [413, 204] on td "31" at bounding box center [415, 203] width 16 height 16
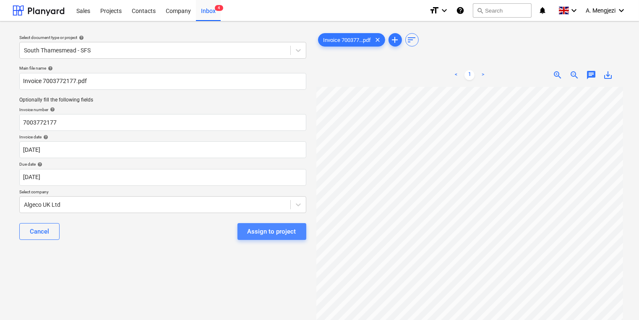
click at [294, 233] on div "Assign to project" at bounding box center [272, 231] width 49 height 11
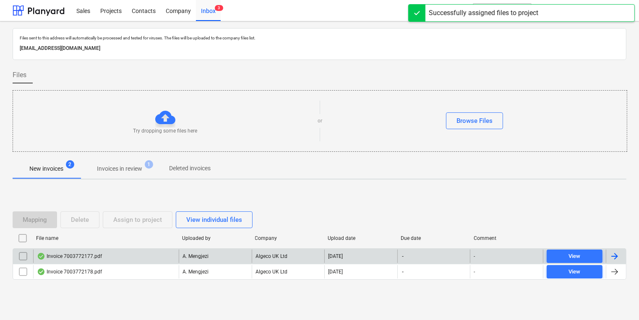
click at [292, 253] on div "Algeco UK Ltd" at bounding box center [288, 256] width 73 height 13
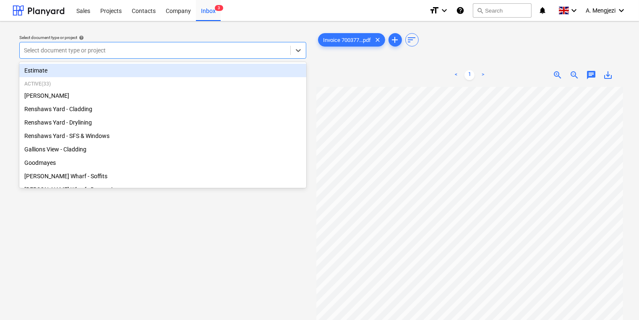
click at [119, 48] on div at bounding box center [155, 50] width 262 height 8
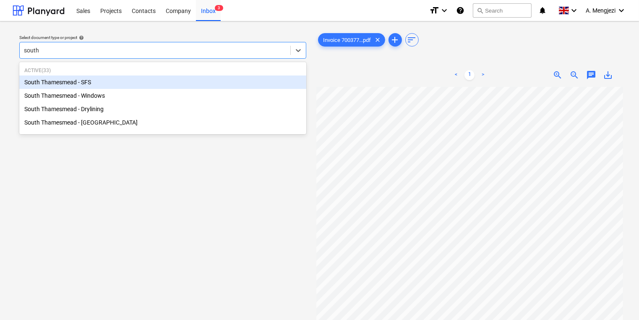
click at [134, 79] on div "South Thamesmead - SFS" at bounding box center [162, 82] width 287 height 13
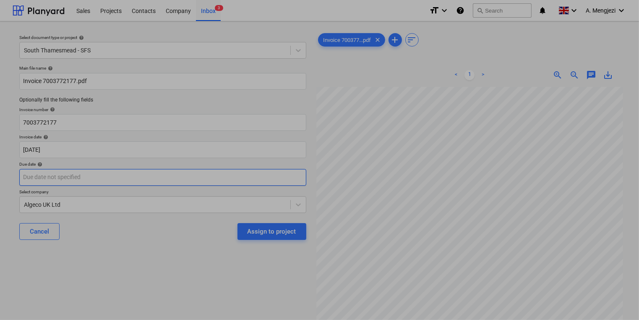
click at [143, 179] on body "Sales Projects Contacts Company Inbox 3 format_size keyboard_arrow_down help se…" at bounding box center [319, 160] width 639 height 320
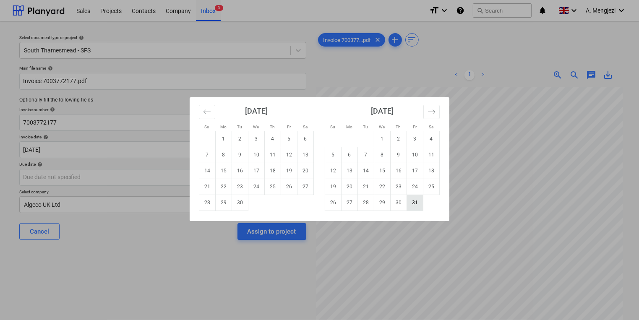
click at [420, 201] on td "31" at bounding box center [415, 203] width 16 height 16
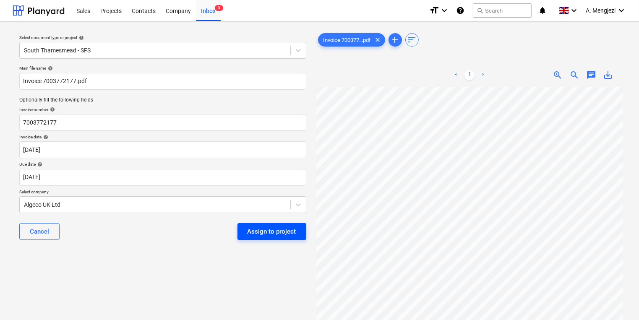
click at [280, 232] on div "Assign to project" at bounding box center [272, 231] width 49 height 11
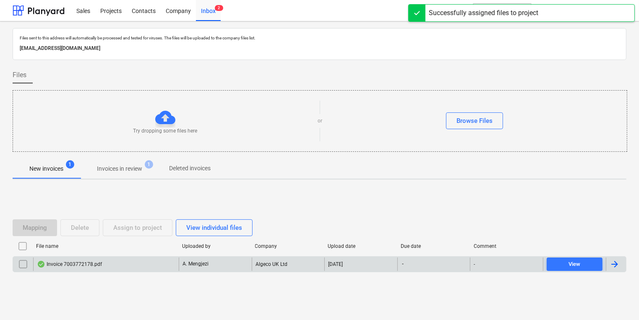
click at [206, 264] on p "A. Mengjezi" at bounding box center [196, 264] width 26 height 7
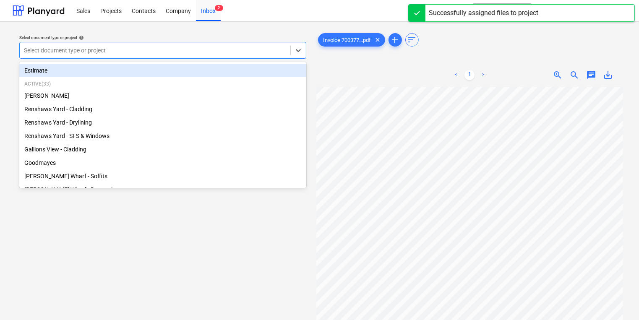
click at [117, 50] on div at bounding box center [155, 50] width 262 height 8
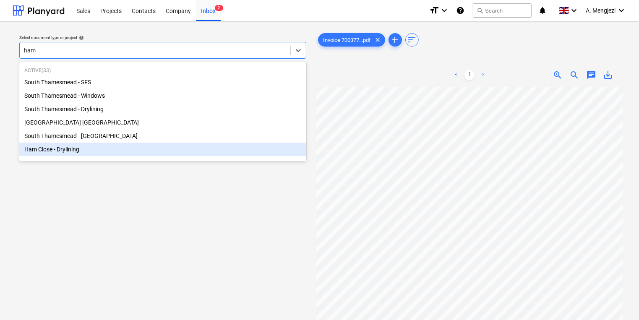
click at [128, 153] on div "Ham Close - Drylining" at bounding box center [162, 149] width 287 height 13
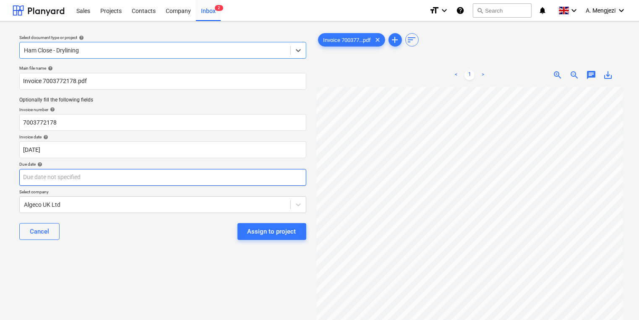
click at [261, 179] on body "Sales Projects Contacts Company Inbox 2 format_size keyboard_arrow_down help se…" at bounding box center [319, 160] width 639 height 320
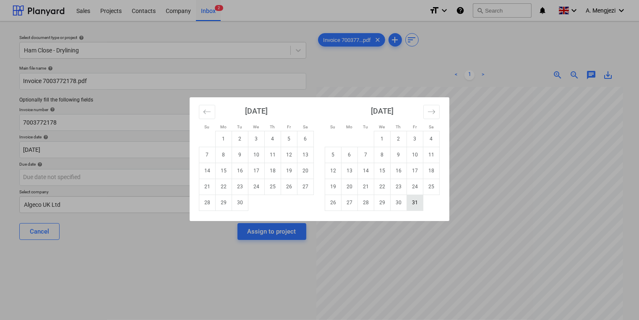
click at [418, 202] on td "31" at bounding box center [415, 203] width 16 height 16
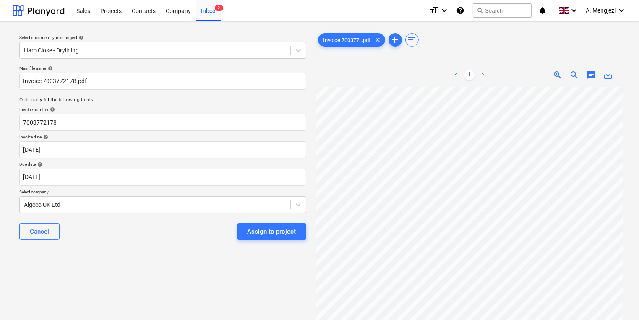
click at [254, 235] on div "Assign to project" at bounding box center [272, 231] width 49 height 11
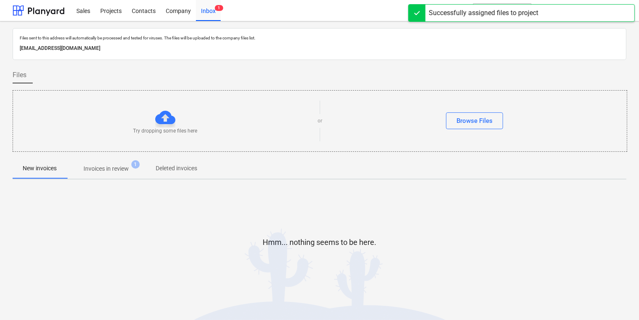
click at [138, 171] on span "Invoices in review 1" at bounding box center [106, 168] width 79 height 15
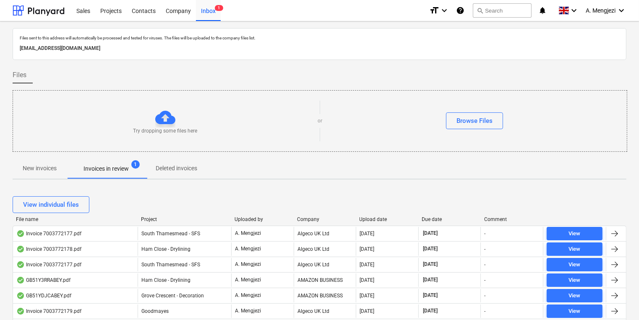
click at [311, 219] on div "Company" at bounding box center [325, 220] width 56 height 6
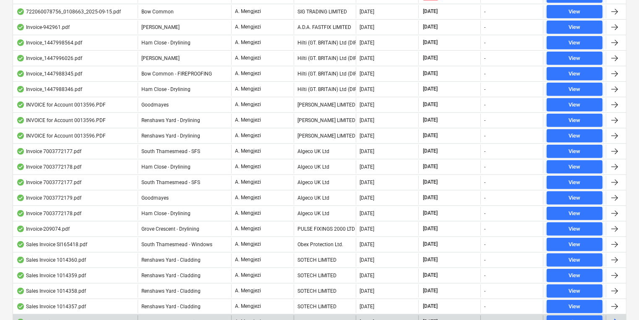
scroll to position [537, 0]
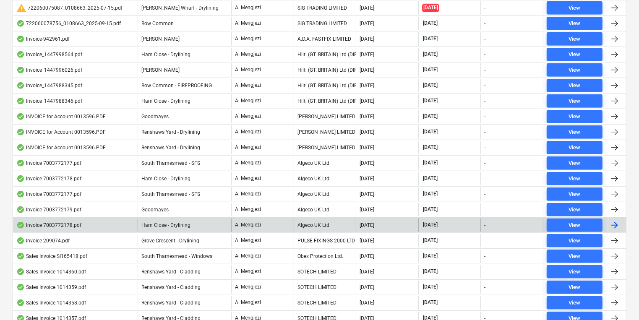
click at [252, 217] on div "Invoice 7003772178.pdf Ham Close - Drylining A. Mengjezi Algeco UK Ltd 29.09.20…" at bounding box center [320, 225] width 614 height 16
click at [251, 219] on div "A. Mengjezi" at bounding box center [262, 225] width 63 height 13
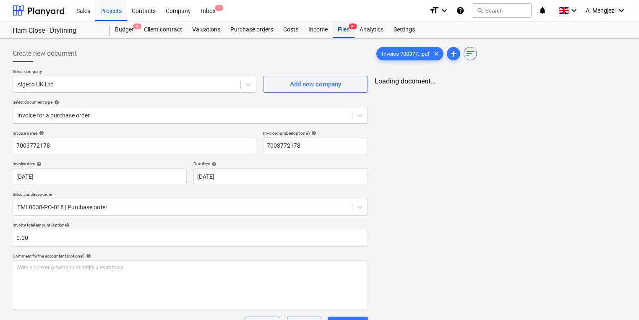
click at [342, 28] on div "Files 9+" at bounding box center [344, 29] width 22 height 17
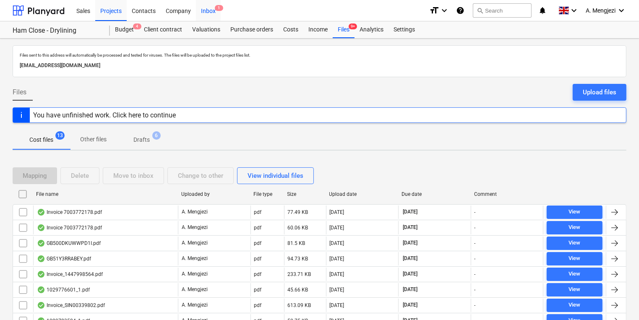
click at [207, 8] on div "Inbox 1" at bounding box center [208, 10] width 25 height 21
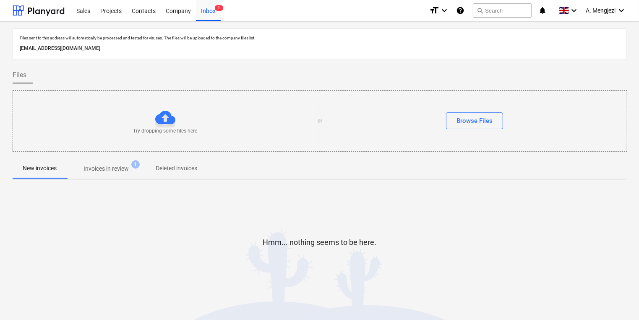
click at [98, 167] on p "Invoices in review" at bounding box center [106, 169] width 45 height 9
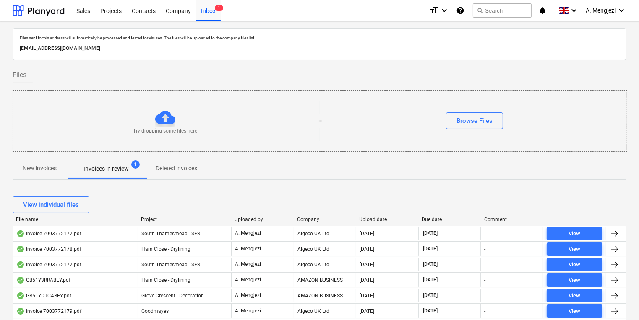
click at [300, 223] on div "File name Project Uploaded by Company Upload date Due date Comment" at bounding box center [320, 221] width 614 height 9
click at [300, 220] on div at bounding box center [293, 220] width 15 height 6
click at [316, 220] on div "Company" at bounding box center [325, 220] width 56 height 6
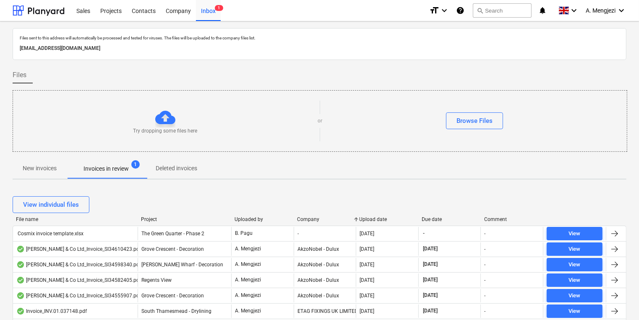
click at [310, 217] on div "Company" at bounding box center [325, 220] width 56 height 6
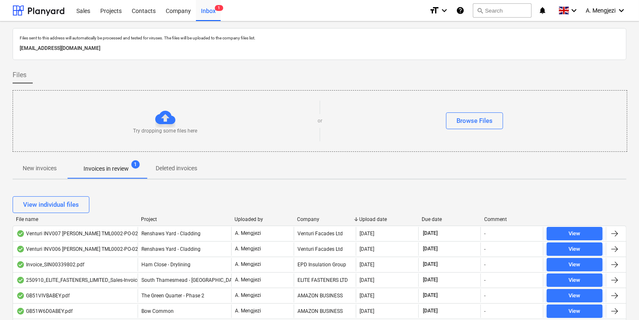
click at [310, 217] on div "Company" at bounding box center [325, 220] width 56 height 6
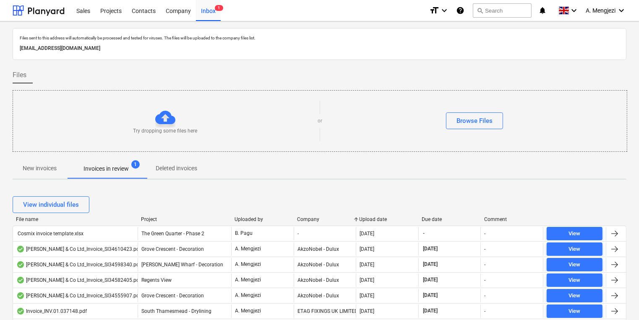
click at [310, 217] on div "Company" at bounding box center [325, 220] width 56 height 6
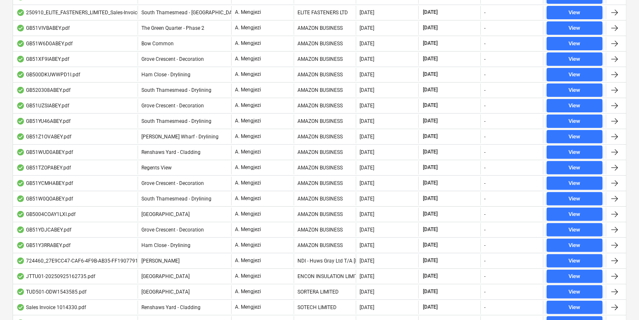
scroll to position [269, 0]
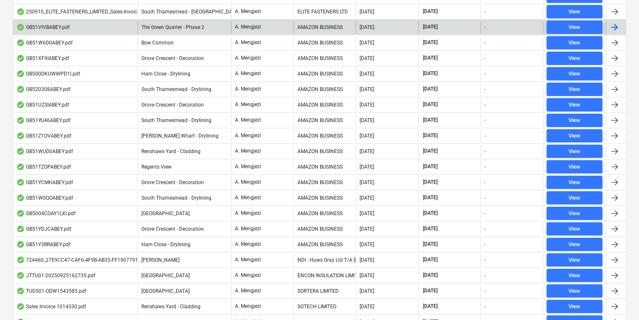
click at [292, 27] on div "A. Mengjezi" at bounding box center [262, 27] width 63 height 13
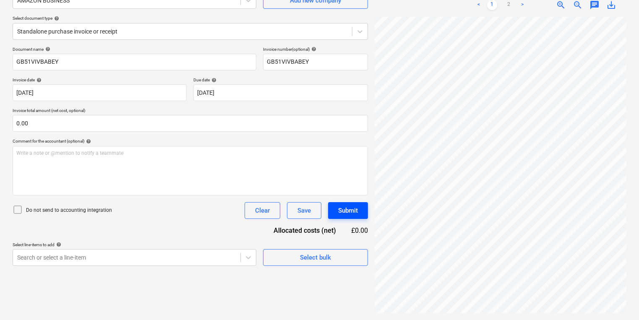
scroll to position [131, 24]
click at [512, 3] on link "2" at bounding box center [509, 5] width 10 height 10
click at [450, 236] on html "Sales Projects Contacts Company Inbox 1 format_size keyboard_arrow_down help se…" at bounding box center [319, 76] width 639 height 320
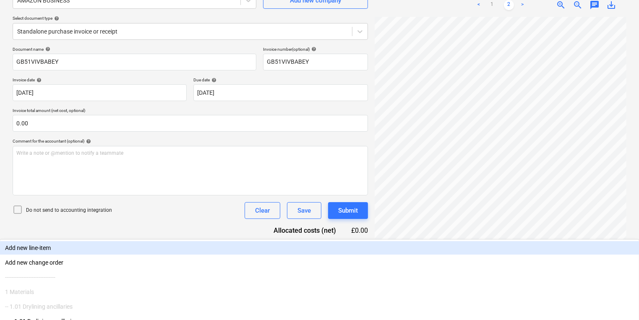
scroll to position [160, 0]
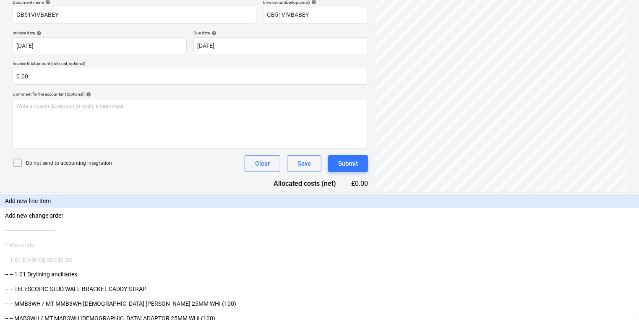
click at [96, 189] on body "Sales Projects Contacts Company Inbox 1 format_size keyboard_arrow_down help se…" at bounding box center [319, 29] width 639 height 320
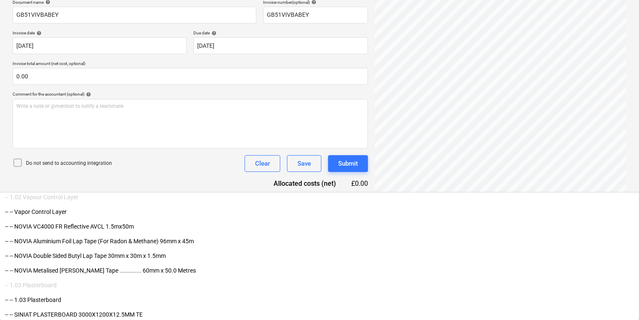
scroll to position [168, 0]
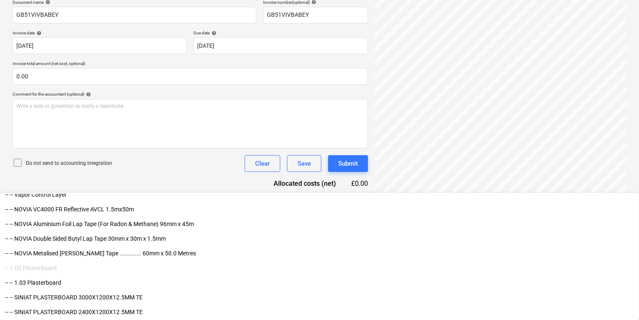
click at [339, 196] on div "Create new document Select company AMAZON BUSINESS Add new company Select docum…" at bounding box center [190, 90] width 362 height 359
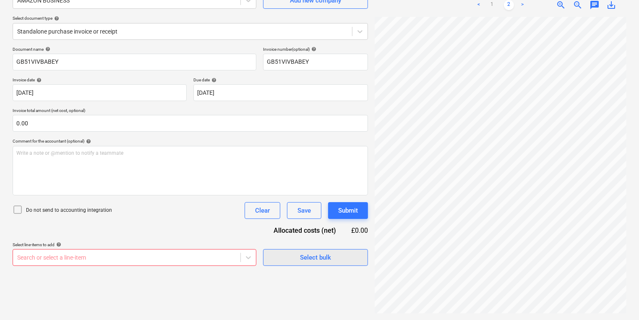
click at [327, 252] on div "Select bulk" at bounding box center [315, 257] width 31 height 11
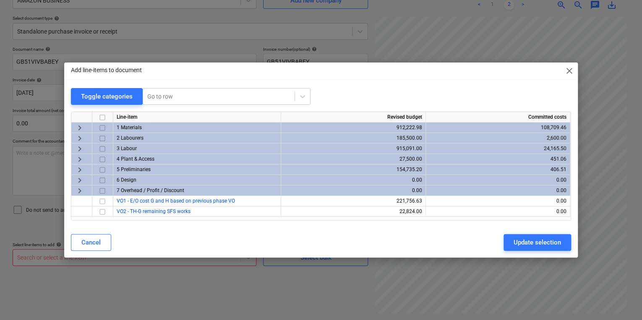
click at [566, 69] on span "close" at bounding box center [570, 71] width 10 height 10
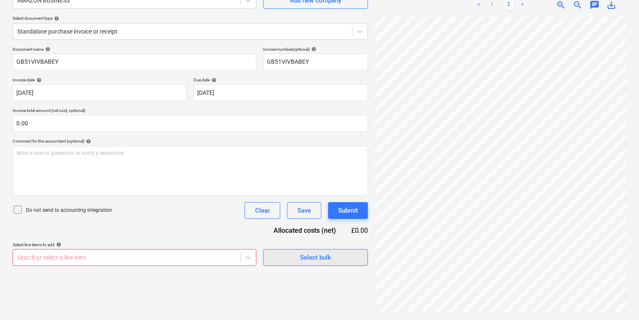
click at [348, 254] on span "Select bulk" at bounding box center [316, 257] width 84 height 11
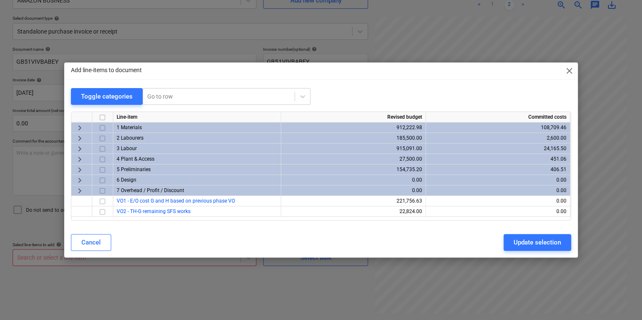
click at [99, 128] on input "checkbox" at bounding box center [102, 128] width 10 height 10
click at [543, 237] on button "Update selection" at bounding box center [538, 242] width 68 height 17
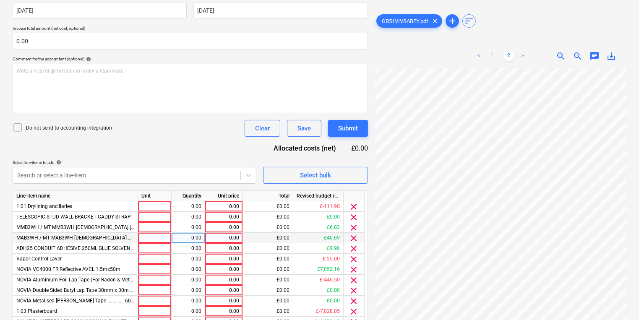
scroll to position [155, 0]
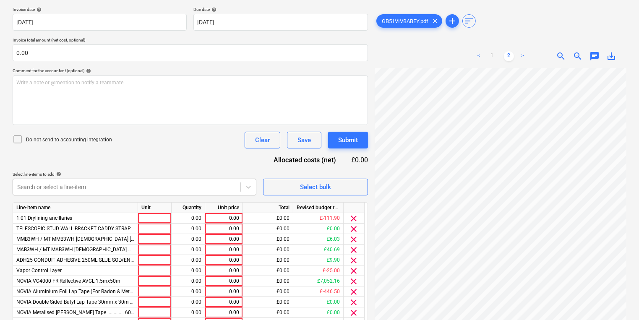
click at [32, 187] on div "Document name help GB51VIVBABEY Invoice number (optional) help GB51VIVBABEY Inv…" at bounding box center [191, 229] width 356 height 506
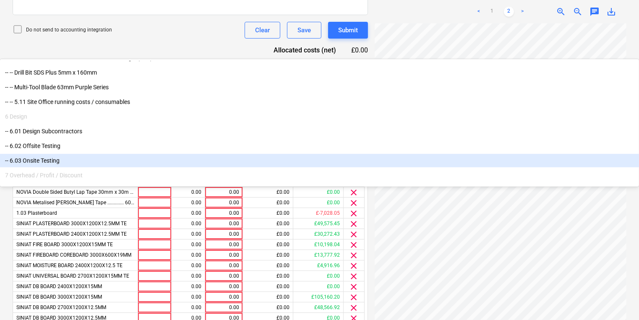
scroll to position [611, 0]
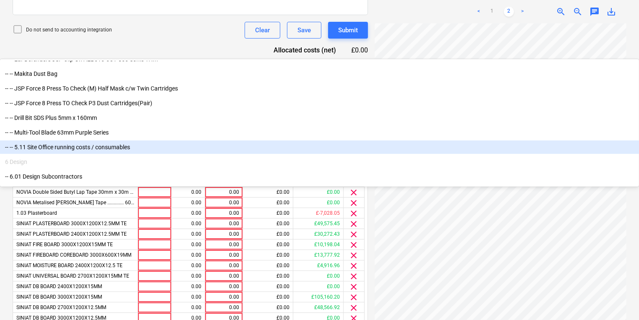
click at [84, 154] on div "-- -- 5.11 Site Office running costs / consumables" at bounding box center [319, 147] width 639 height 13
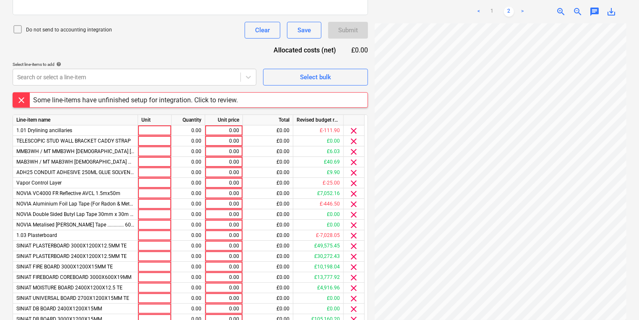
click at [136, 49] on div "Document name help GB51VIVBABEY Invoice number (optional) help GB51VIVBABEY Inv…" at bounding box center [191, 130] width 356 height 529
click at [22, 100] on div at bounding box center [21, 100] width 17 height 15
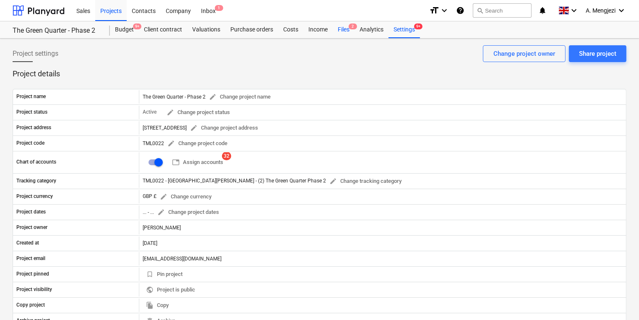
click at [343, 29] on div "Files 2" at bounding box center [344, 29] width 22 height 17
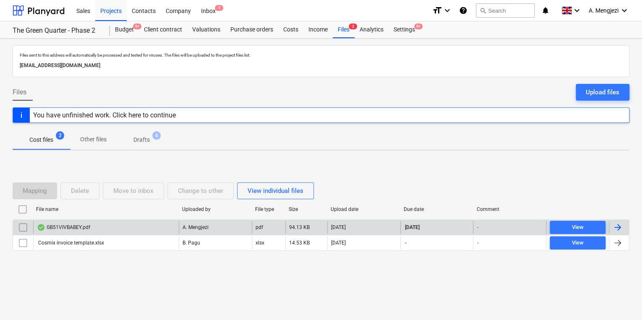
click at [230, 221] on div "A. Mengjezi" at bounding box center [215, 227] width 73 height 13
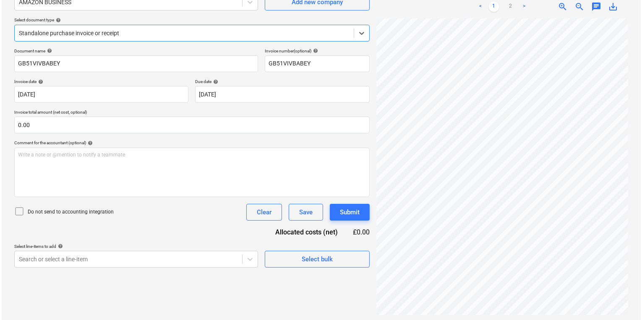
scroll to position [84, 0]
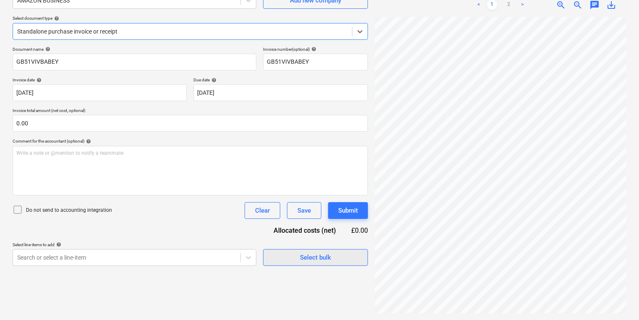
click at [272, 259] on button "Select bulk" at bounding box center [315, 257] width 105 height 17
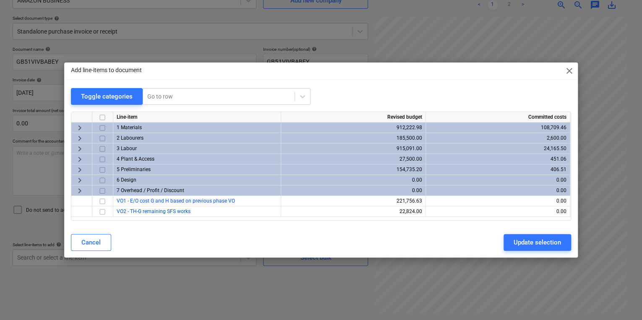
click at [135, 128] on span "1 Materials" at bounding box center [129, 128] width 25 height 6
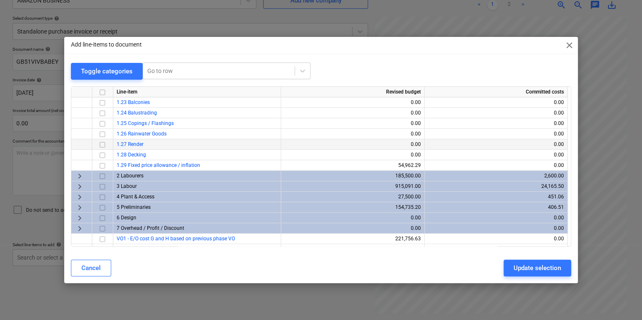
scroll to position [250, 0]
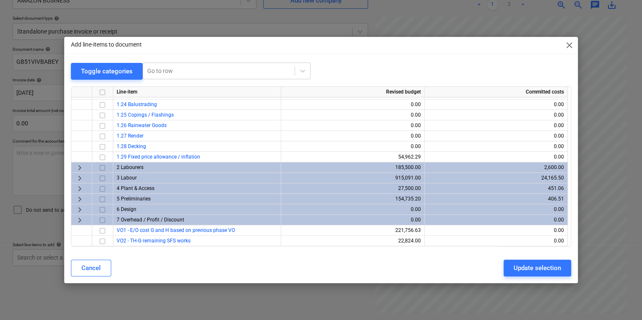
click at [153, 196] on div "5 Preliminaries" at bounding box center [197, 199] width 168 height 10
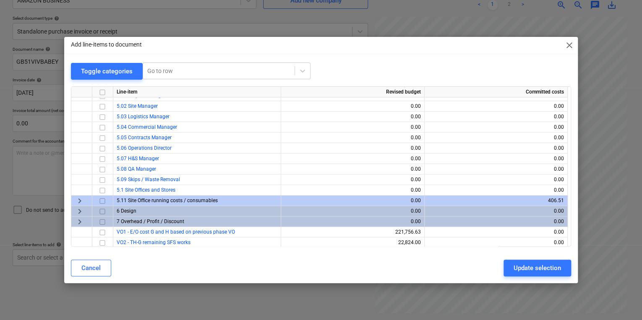
scroll to position [376, 0]
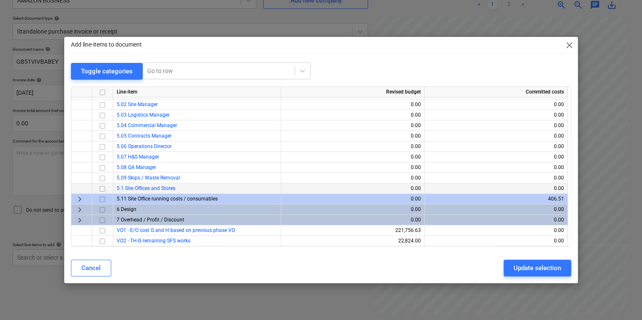
click at [143, 190] on span "5.1 Site Offices and Stores" at bounding box center [146, 189] width 59 height 6
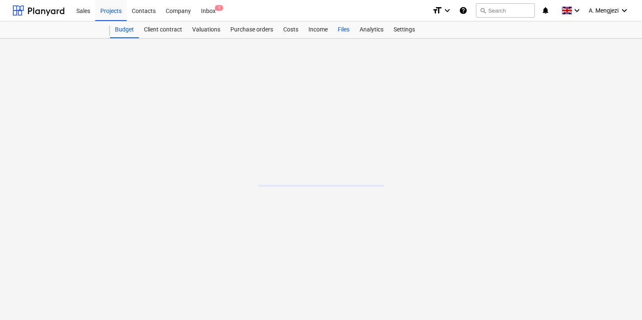
click at [349, 28] on div "Files" at bounding box center [344, 29] width 22 height 17
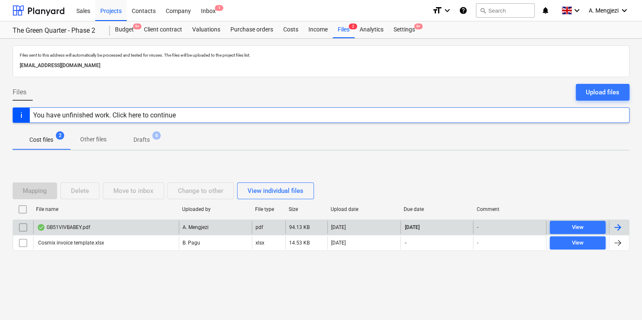
click at [188, 226] on p "A. Mengjezi" at bounding box center [196, 227] width 26 height 7
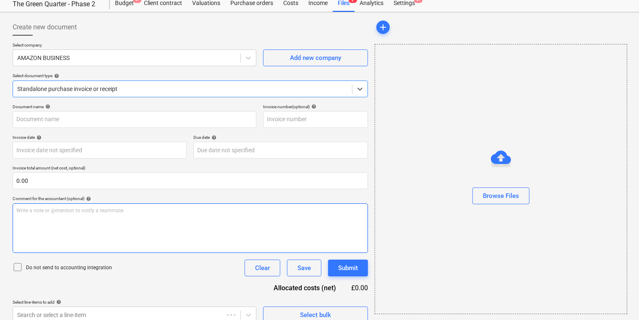
type input "GB51VIVBABEY"
type input "[DATE]"
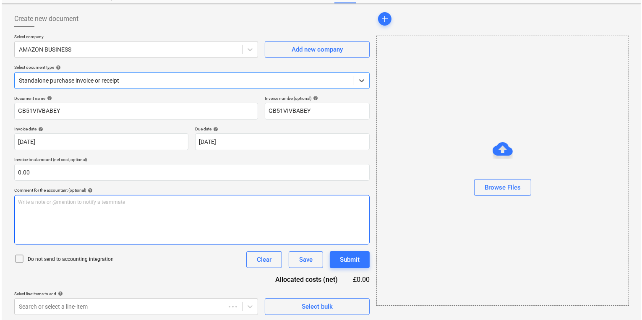
scroll to position [36, 0]
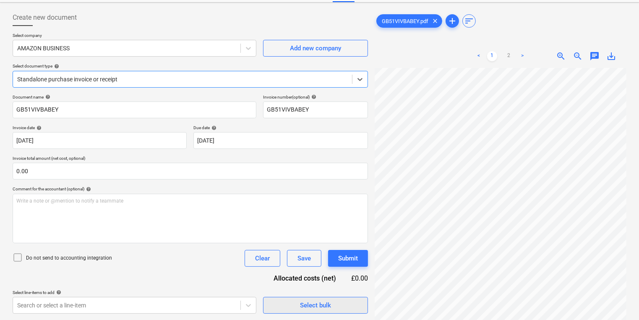
click at [340, 305] on span "Select bulk" at bounding box center [316, 305] width 84 height 11
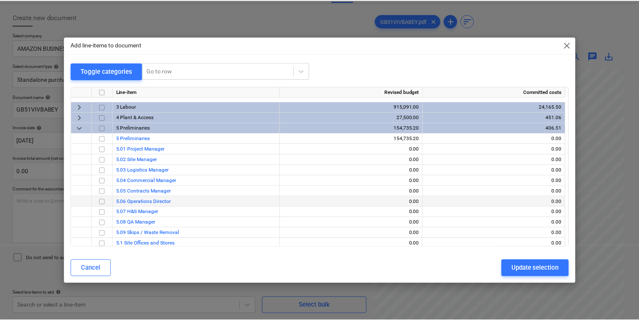
scroll to position [369, 0]
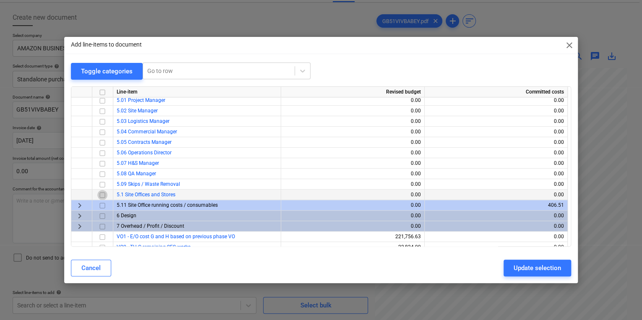
click at [103, 194] on input "checkbox" at bounding box center [102, 195] width 10 height 10
click at [522, 268] on div "Update selection" at bounding box center [537, 268] width 47 height 11
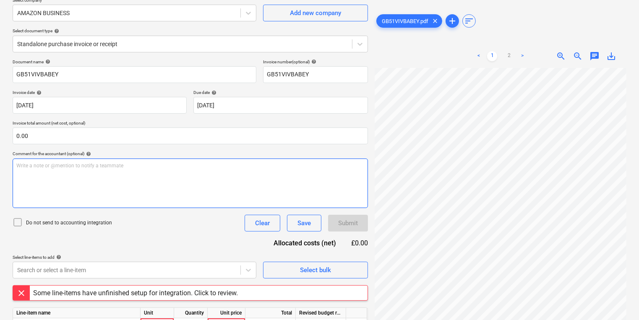
scroll to position [114, 0]
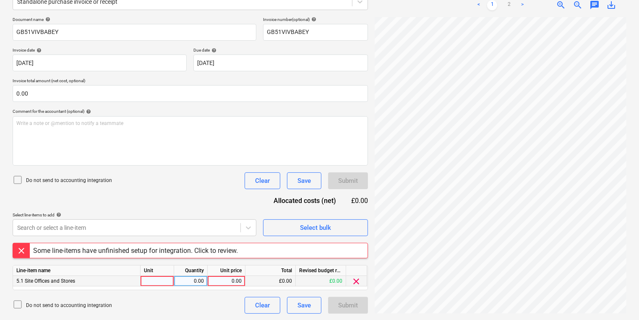
click at [143, 285] on div at bounding box center [158, 281] width 34 height 10
type input "pcs"
click at [504, 7] on link "2" at bounding box center [509, 5] width 10 height 10
click at [235, 283] on div "0.00" at bounding box center [226, 281] width 31 height 10
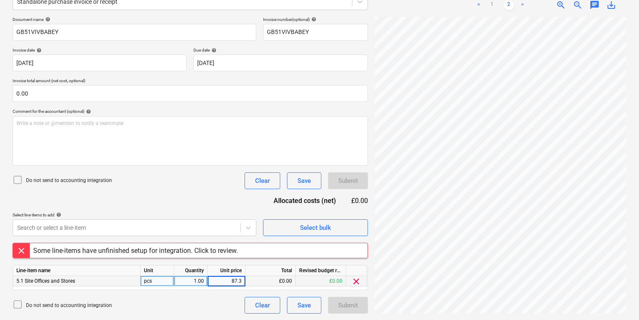
type input "87.33"
click at [202, 197] on div "Document name help GB51VIVBABEY Invoice number (optional) help GB51VIVBABEY Inv…" at bounding box center [191, 165] width 356 height 297
click at [167, 245] on div "Some line-items have unfinished setup for integration. Click to review." at bounding box center [136, 251] width 212 height 15
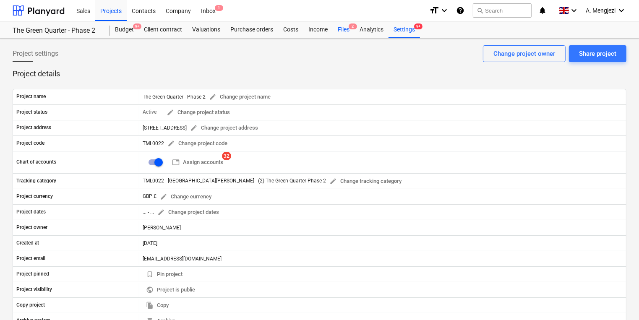
click at [346, 31] on div "Files 2" at bounding box center [344, 29] width 22 height 17
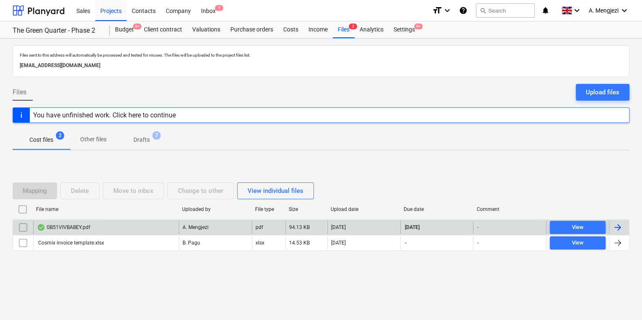
click at [55, 223] on div "GB51VIVBABEY.pdf" at bounding box center [106, 227] width 146 height 13
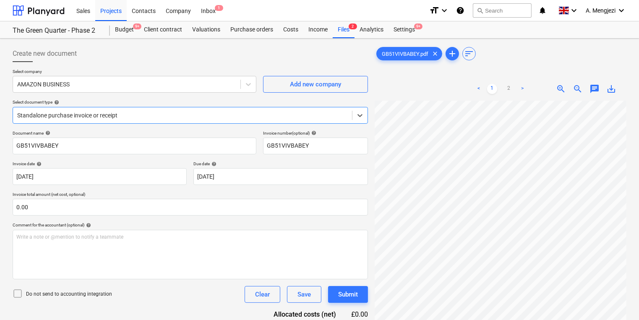
scroll to position [84, 0]
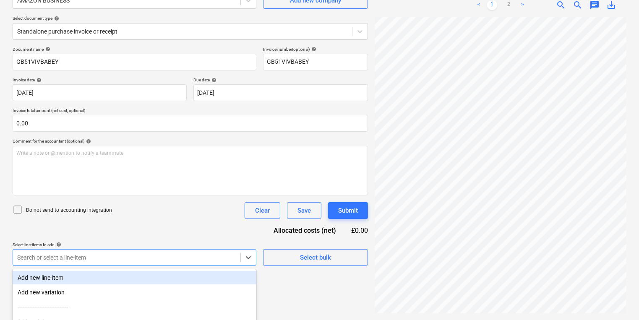
click at [88, 236] on body "Sales Projects Contacts Company Inbox 1 format_size keyboard_arrow_down help se…" at bounding box center [319, 76] width 639 height 320
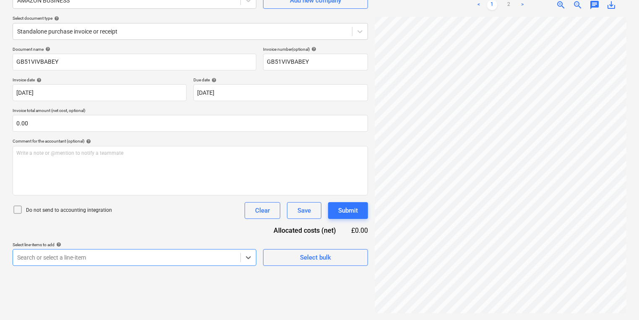
click at [71, 177] on div "Document name help GB51VIVBABEY Invoice number (optional) help GB51VIVBABEY Inv…" at bounding box center [191, 157] width 356 height 220
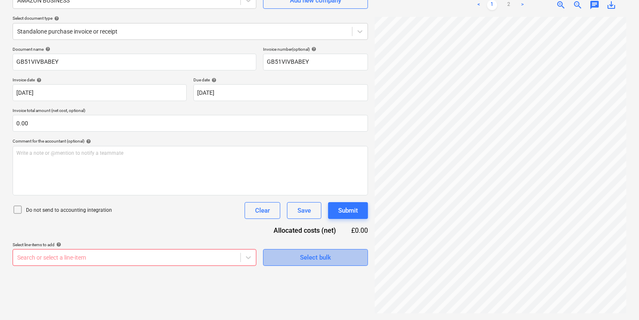
click at [327, 250] on button "Select bulk" at bounding box center [315, 257] width 105 height 17
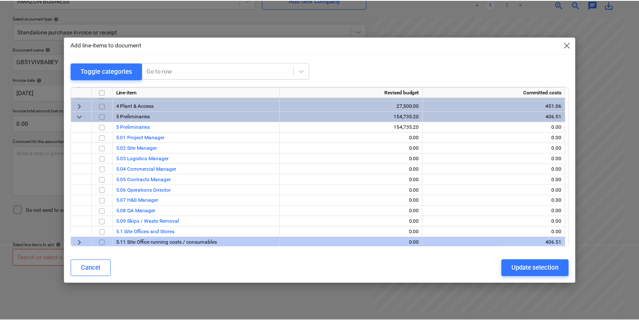
scroll to position [376, 0]
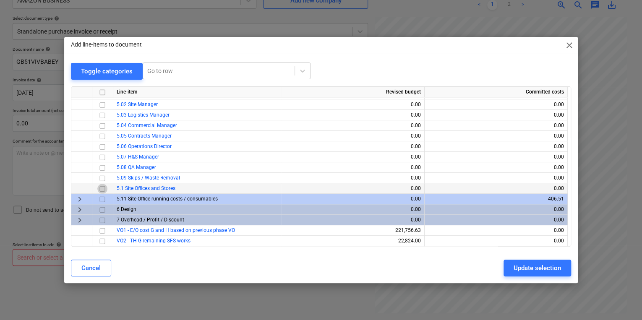
click at [102, 189] on input "checkbox" at bounding box center [102, 188] width 10 height 10
click at [555, 273] on div "Update selection" at bounding box center [537, 268] width 47 height 11
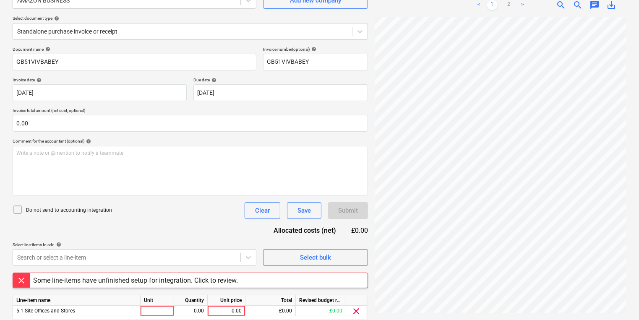
scroll to position [151, 0]
click at [141, 312] on div at bounding box center [158, 311] width 34 height 10
type input "pcs"
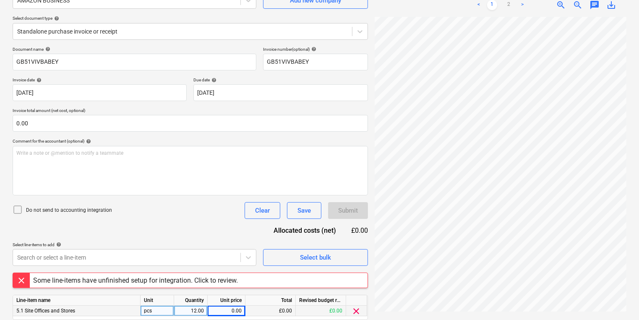
click at [197, 309] on div "12.00" at bounding box center [191, 311] width 26 height 10
type input "1"
click at [236, 309] on div "0.00" at bounding box center [226, 311] width 31 height 10
click at [511, 3] on link "2" at bounding box center [509, 5] width 10 height 10
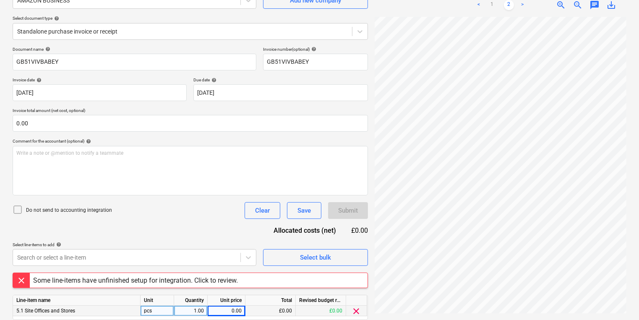
click at [229, 308] on div "0.00" at bounding box center [226, 311] width 31 height 10
type input "87.33"
click at [241, 238] on div "Document name help GB51VIVBABEY Invoice number (optional) help GB51VIVBABEY Inv…" at bounding box center [191, 195] width 356 height 297
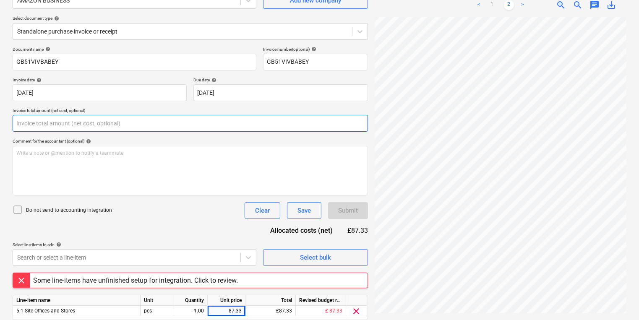
click at [223, 118] on input "text" at bounding box center [191, 123] width 356 height 17
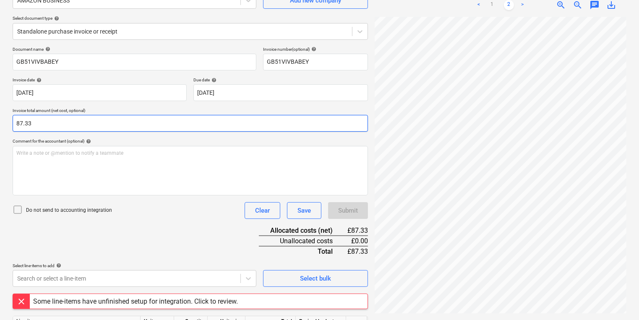
type input "87.33"
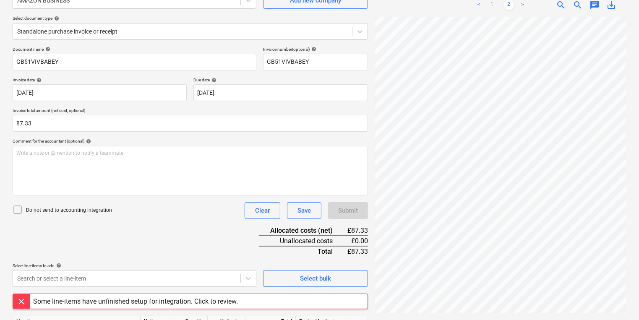
click at [211, 251] on div "Document name help GB51VIVBABEY Invoice number (optional) help GB51VIVBABEY Inv…" at bounding box center [191, 206] width 356 height 318
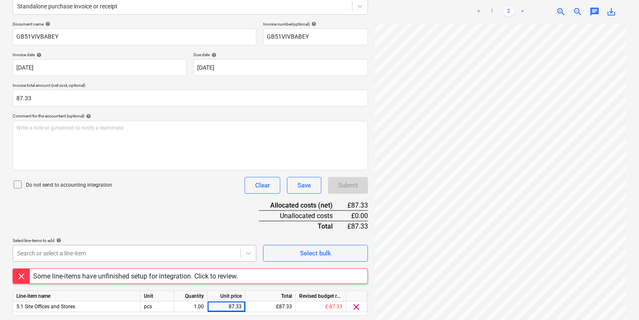
scroll to position [134, 0]
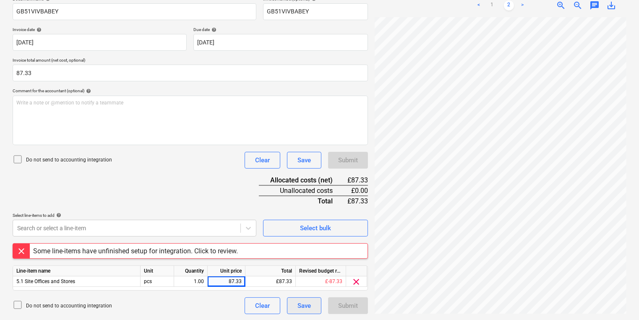
click at [307, 311] on button "Save" at bounding box center [304, 306] width 34 height 17
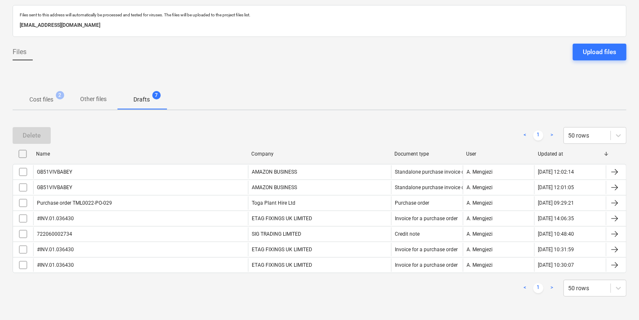
scroll to position [39, 0]
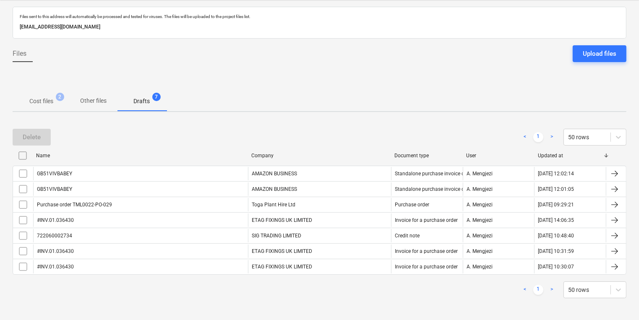
click at [469, 106] on div "Cost files 2 Other files Drafts 7" at bounding box center [320, 101] width 614 height 20
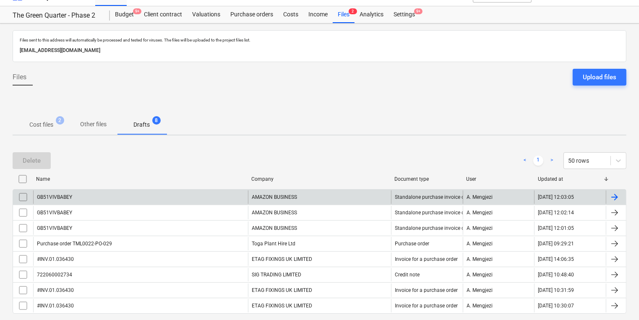
scroll to position [0, 0]
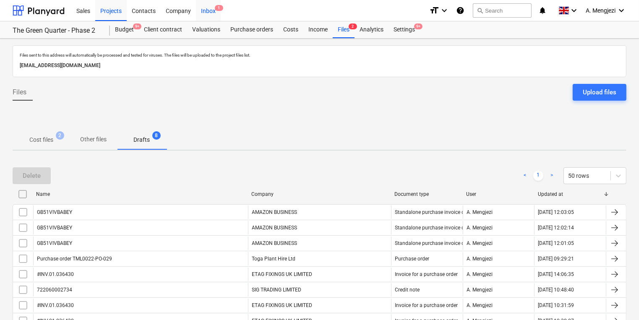
click at [210, 17] on div "Inbox 1" at bounding box center [208, 10] width 25 height 21
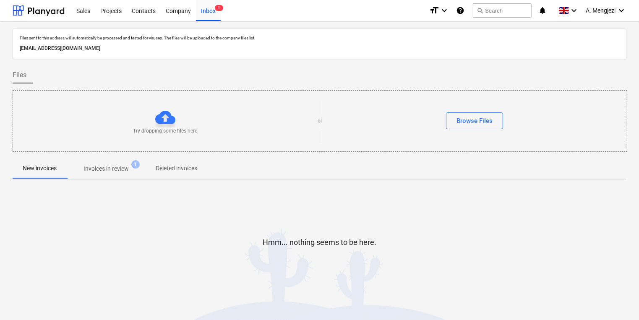
click at [106, 157] on div at bounding box center [320, 155] width 614 height 7
click at [118, 170] on p "Invoices in review" at bounding box center [106, 169] width 45 height 9
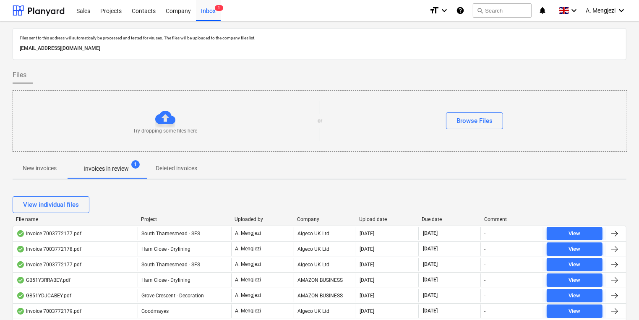
click at [310, 217] on div "Company" at bounding box center [325, 220] width 56 height 6
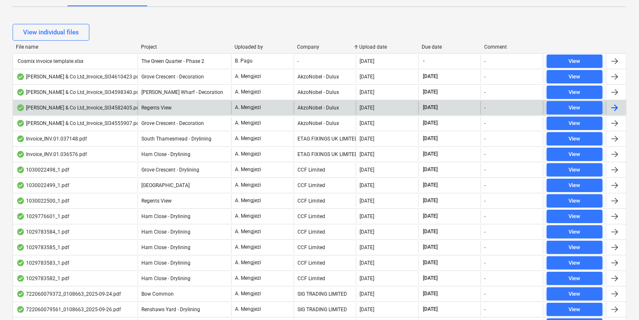
scroll to position [168, 0]
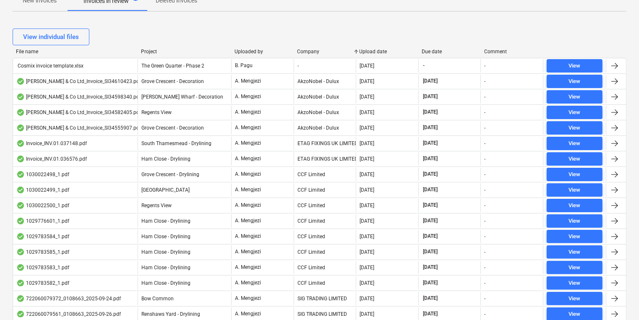
click at [315, 50] on div "Company" at bounding box center [325, 52] width 56 height 6
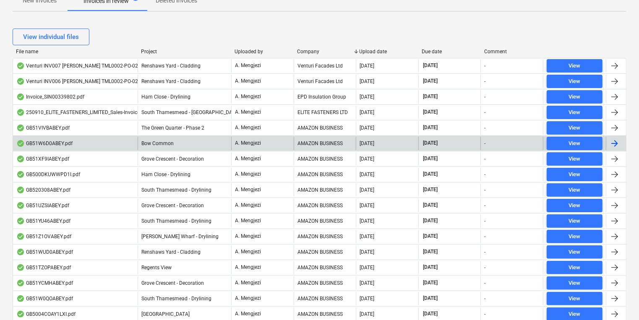
click at [339, 141] on div "AMAZON BUSINESS" at bounding box center [325, 143] width 63 height 13
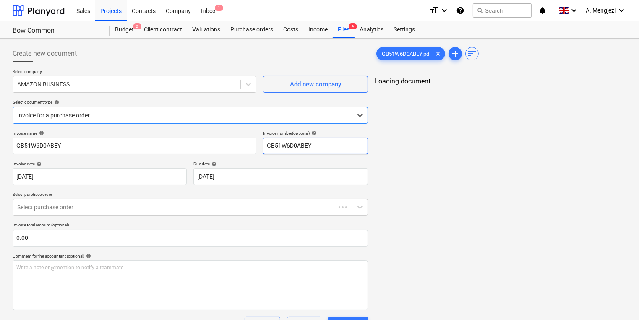
type input "GB51W6D0ABEY"
type input "[DATE]"
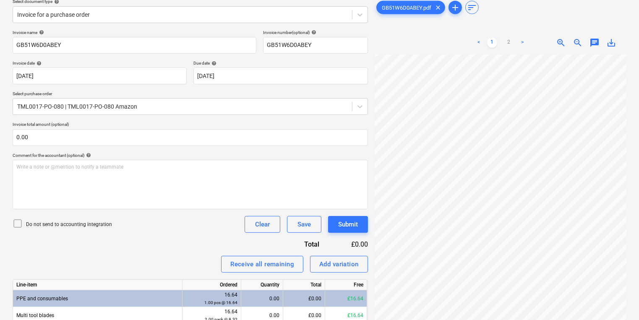
scroll to position [138, 0]
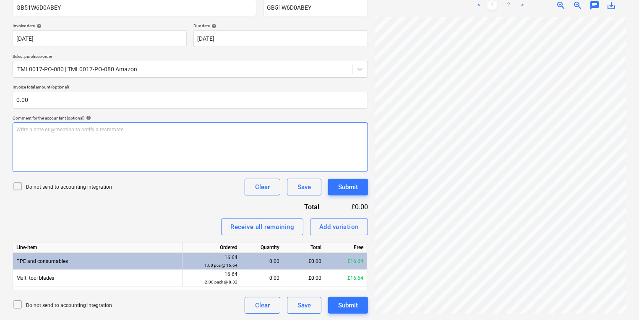
drag, startPoint x: 181, startPoint y: 219, endPoint x: 149, endPoint y: 156, distance: 71.4
click at [181, 219] on div "Receive all remaining Add variation" at bounding box center [191, 227] width 356 height 17
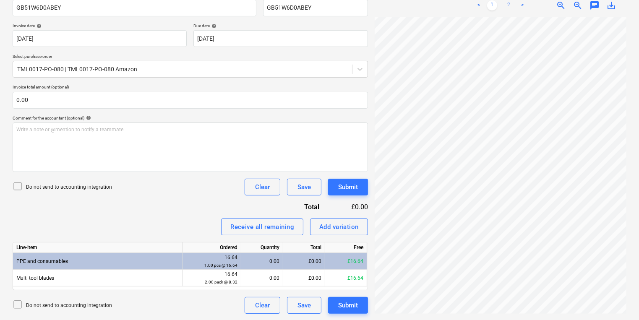
click at [512, 4] on link "2" at bounding box center [509, 5] width 10 height 10
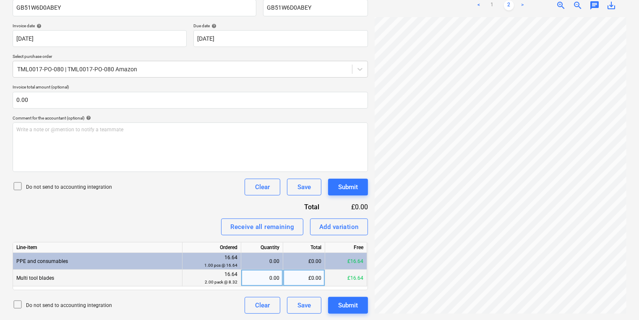
click at [259, 271] on div "0.00" at bounding box center [262, 278] width 35 height 17
type input "2"
click at [340, 304] on div "Submit" at bounding box center [348, 305] width 20 height 11
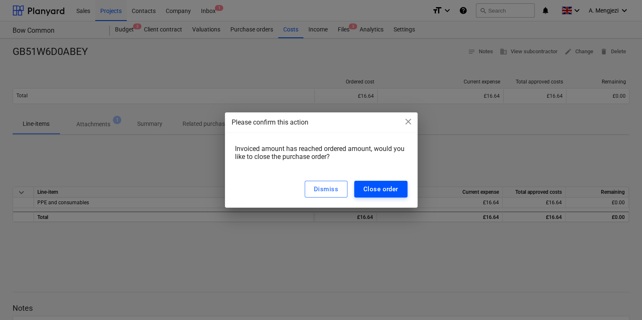
click at [366, 192] on div "Close order" at bounding box center [381, 189] width 35 height 11
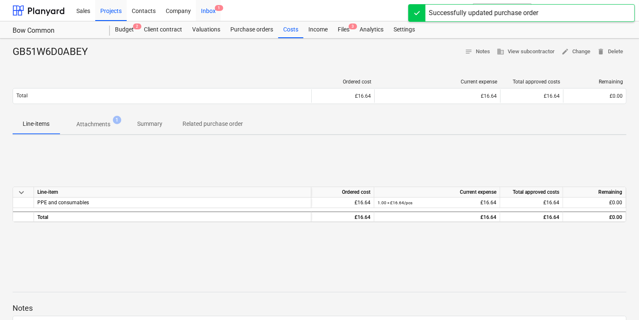
click at [222, 8] on span "1" at bounding box center [219, 8] width 8 height 6
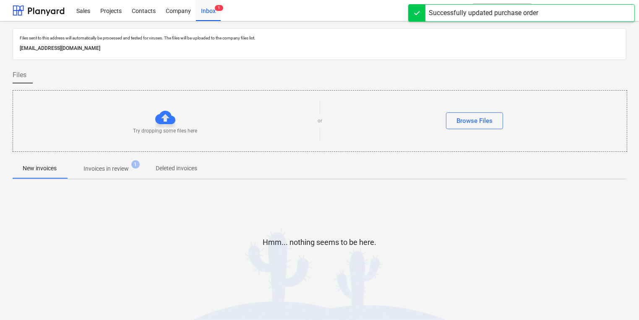
click at [105, 168] on p "Invoices in review" at bounding box center [106, 169] width 45 height 9
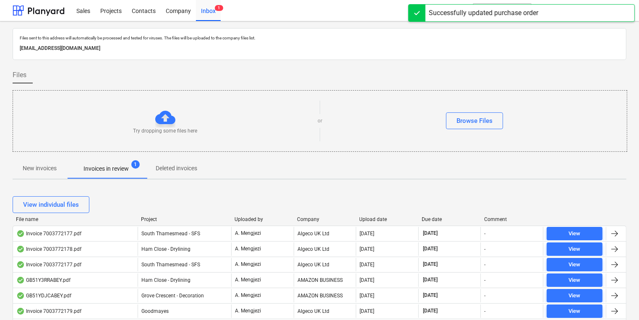
click at [308, 217] on div "Company" at bounding box center [325, 220] width 56 height 6
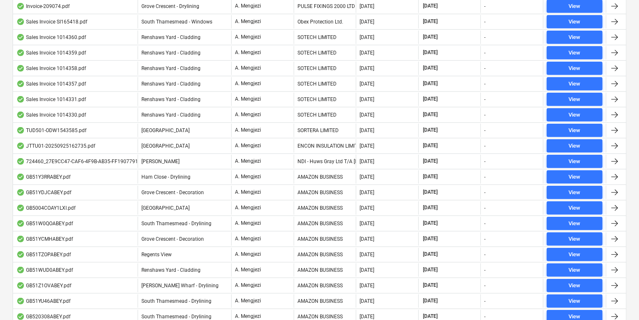
scroll to position [773, 0]
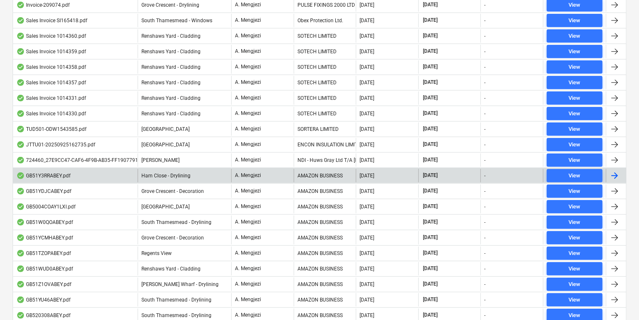
click at [297, 169] on div "AMAZON BUSINESS" at bounding box center [325, 175] width 63 height 13
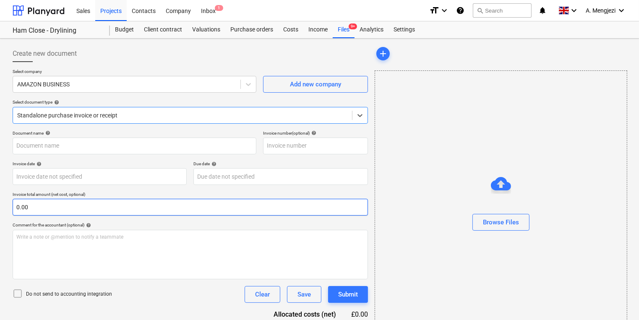
type input "GB51Y3RRABEY"
type input "[DATE]"
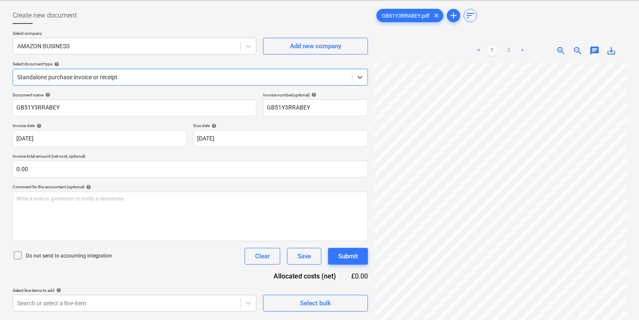
scroll to position [84, 0]
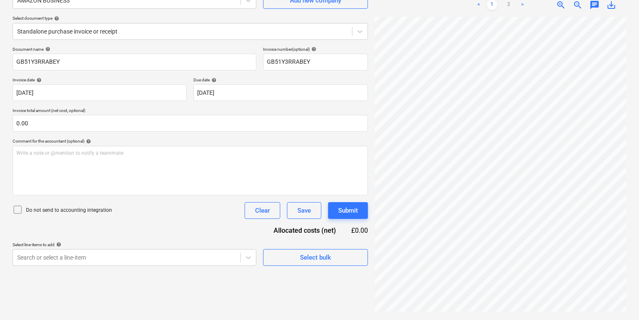
click at [289, 249] on div "Select bulk" at bounding box center [315, 254] width 105 height 24
click at [293, 265] on button "Select bulk" at bounding box center [315, 257] width 105 height 17
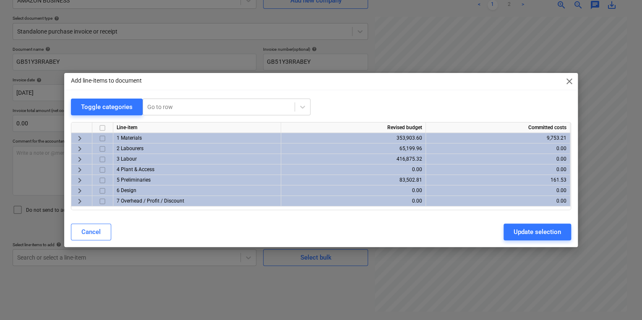
click at [484, 42] on div "Add line-items to document close Toggle categories Go to row Line-item Revised …" at bounding box center [321, 160] width 642 height 320
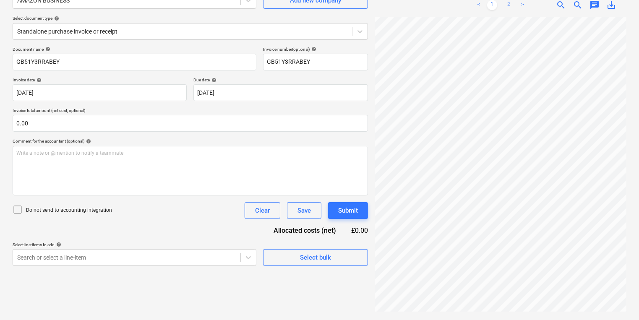
click at [510, 3] on link "2" at bounding box center [509, 5] width 10 height 10
click at [302, 250] on button "Select bulk" at bounding box center [315, 257] width 105 height 17
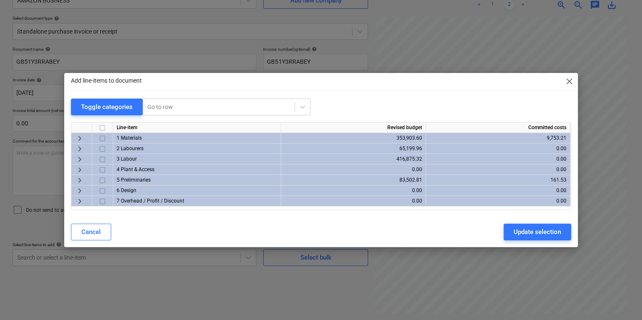
click at [102, 136] on input "checkbox" at bounding box center [102, 139] width 10 height 10
click at [353, 235] on div "Cancel Update selection" at bounding box center [321, 232] width 500 height 17
click at [566, 228] on button "Update selection" at bounding box center [538, 232] width 68 height 17
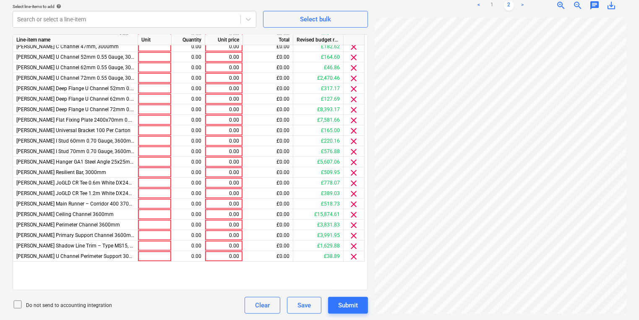
scroll to position [655, 0]
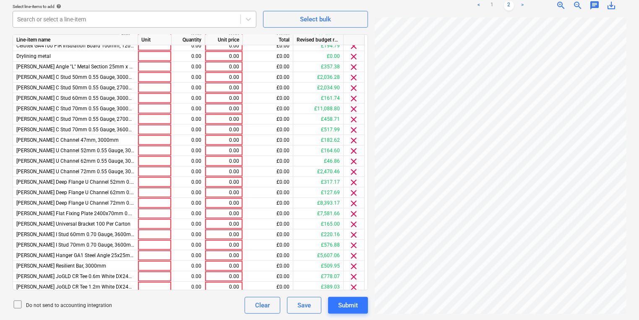
click at [237, 20] on div "Search or select a line-item" at bounding box center [127, 19] width 228 height 12
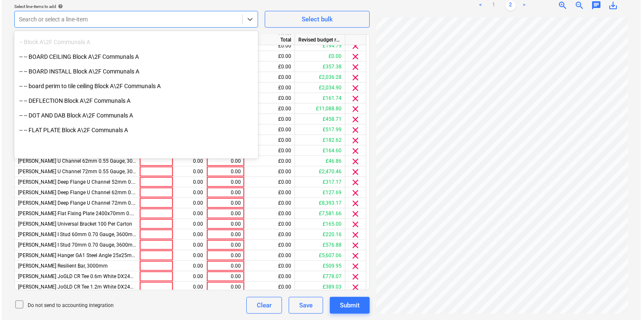
scroll to position [2821, 0]
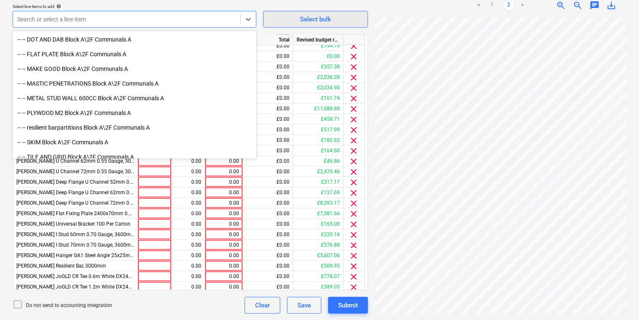
click at [323, 18] on div "Select bulk" at bounding box center [315, 19] width 31 height 11
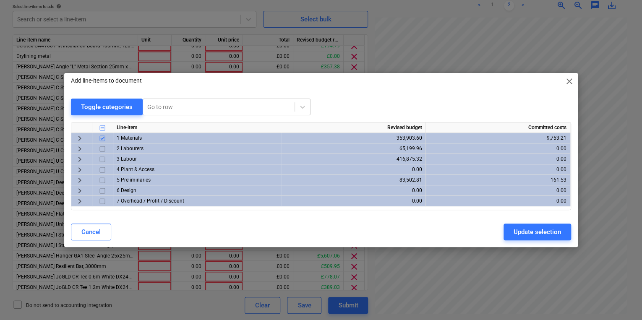
click at [81, 201] on span "keyboard_arrow_right" at bounding box center [80, 201] width 10 height 10
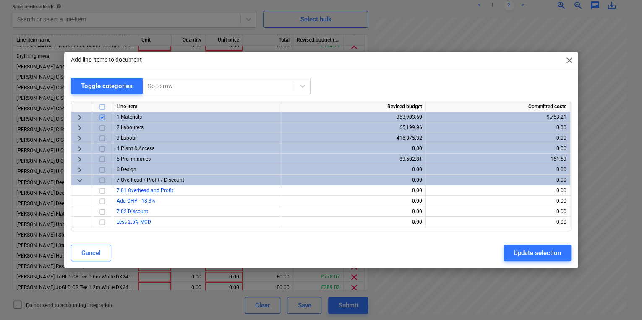
click at [78, 156] on span "keyboard_arrow_right" at bounding box center [80, 160] width 10 height 10
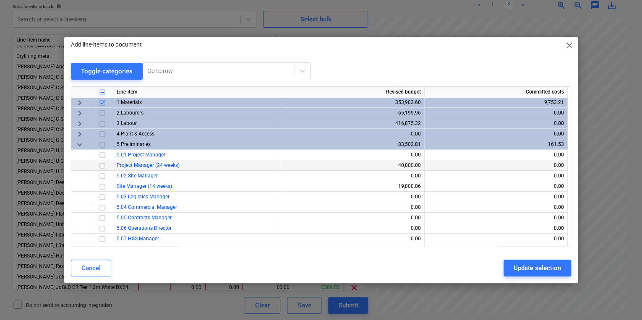
click at [102, 104] on input "checkbox" at bounding box center [102, 102] width 10 height 10
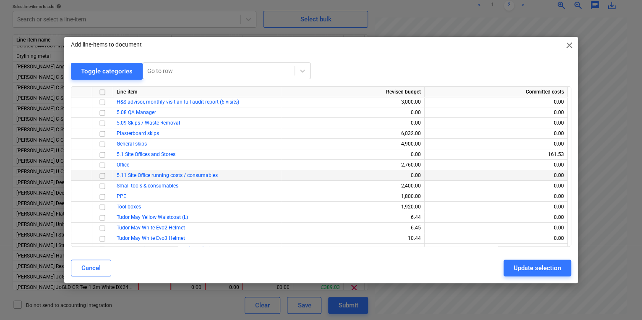
scroll to position [202, 0]
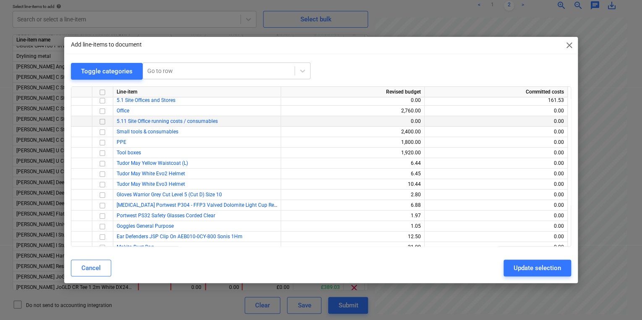
click at [102, 120] on input "checkbox" at bounding box center [102, 121] width 10 height 10
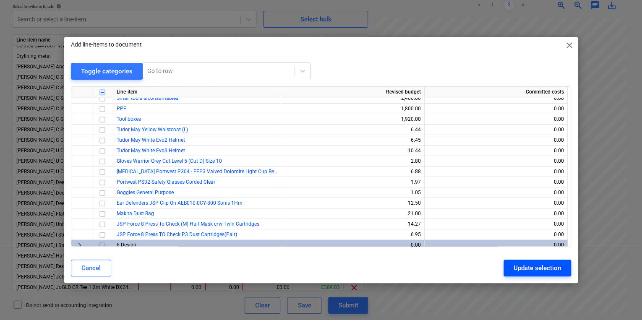
click at [516, 269] on div "Update selection" at bounding box center [537, 268] width 47 height 11
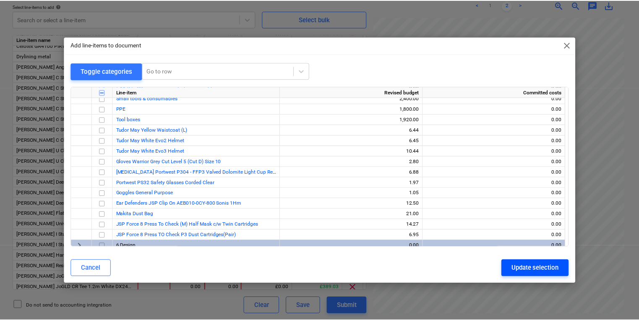
scroll to position [0, 0]
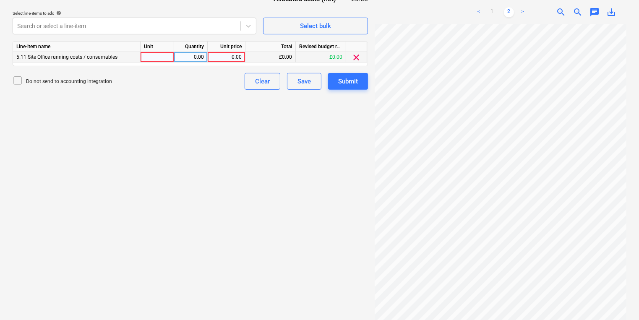
click at [152, 57] on div at bounding box center [158, 57] width 34 height 10
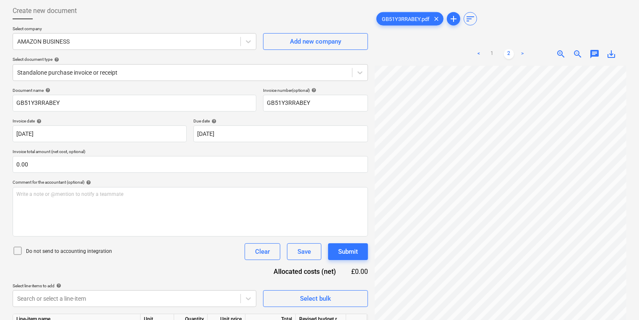
scroll to position [92, 0]
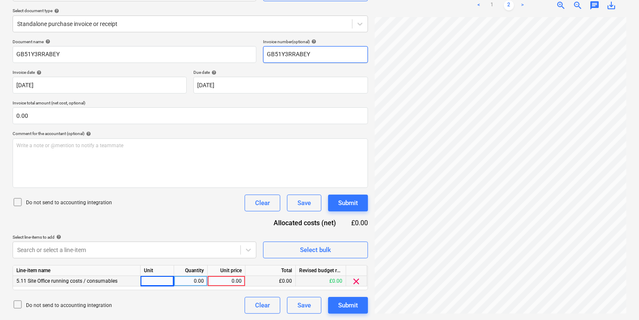
click at [290, 52] on div "Create new document Select company AMAZON BUSINESS Add new company Select docum…" at bounding box center [319, 133] width 621 height 367
click at [158, 282] on div at bounding box center [158, 281] width 34 height 10
type input "pcs"
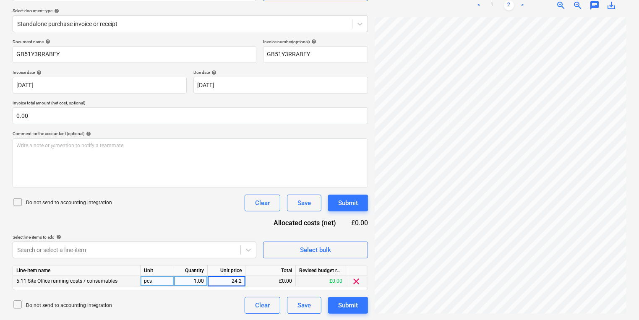
type input "24.23"
click at [194, 204] on div "Do not send to accounting integration Clear Save Submit" at bounding box center [191, 203] width 356 height 17
click at [362, 306] on button "Submit" at bounding box center [348, 305] width 40 height 17
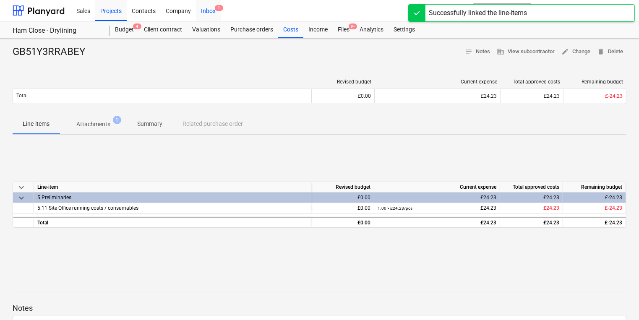
click at [217, 0] on div "Inbox 1" at bounding box center [208, 10] width 25 height 21
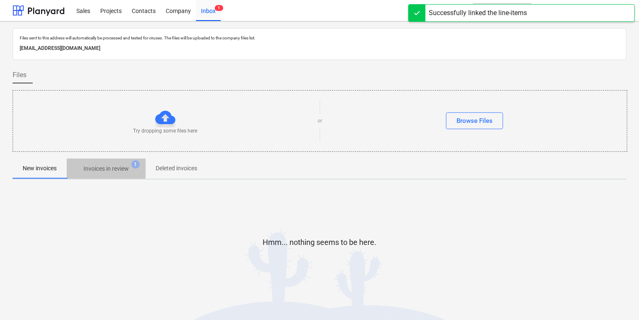
click at [93, 163] on span "Invoices in review 1" at bounding box center [106, 168] width 79 height 15
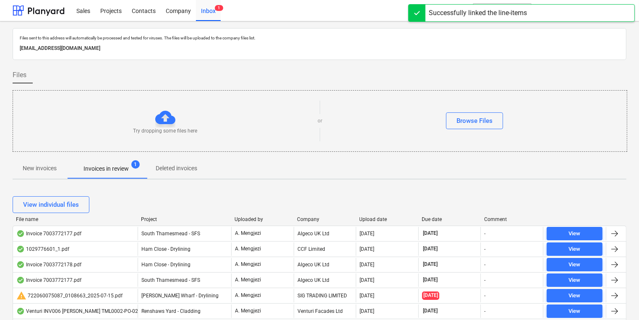
click at [302, 220] on div "Company" at bounding box center [325, 220] width 56 height 6
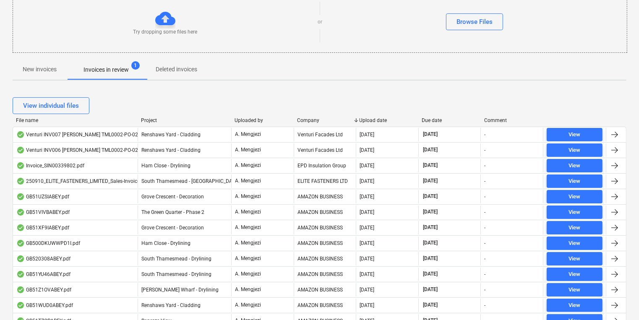
scroll to position [101, 0]
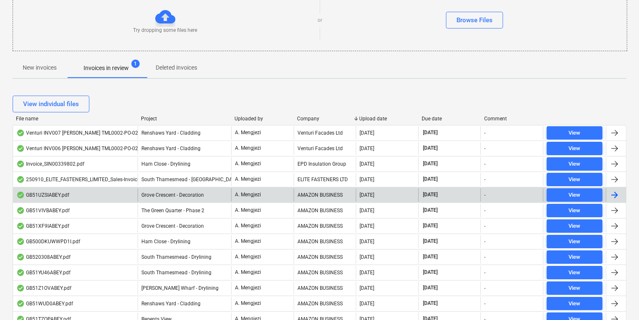
click at [294, 197] on div "AMAZON BUSINESS" at bounding box center [325, 195] width 63 height 13
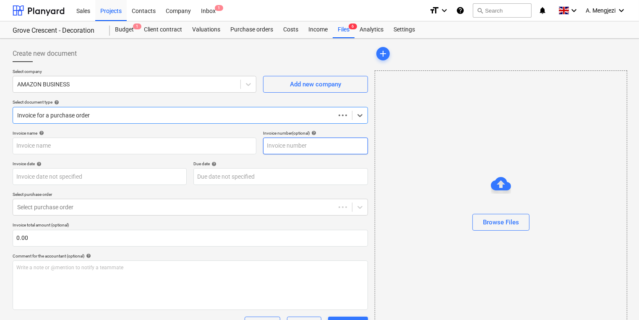
type input "GB51UZSIABEY"
type input "[DATE]"
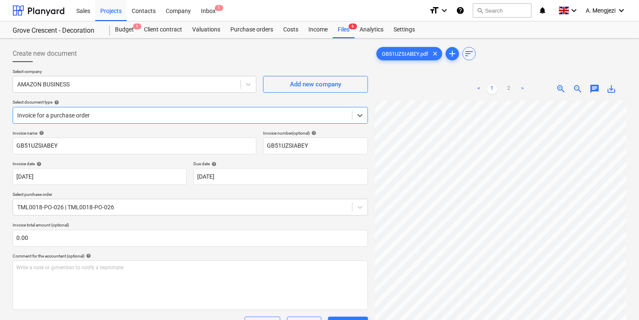
click at [87, 112] on div at bounding box center [182, 115] width 331 height 8
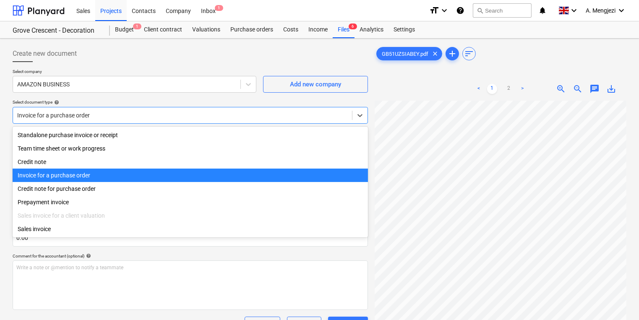
click at [87, 112] on div at bounding box center [182, 115] width 331 height 8
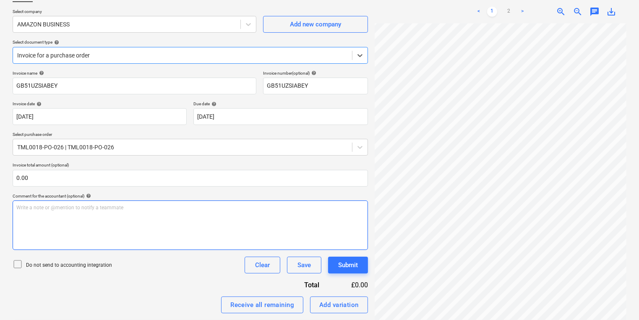
scroll to position [138, 0]
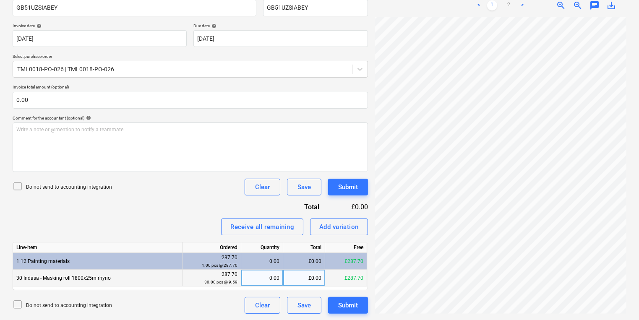
click at [256, 277] on div "0.00" at bounding box center [262, 278] width 35 height 17
click at [506, 3] on link "2" at bounding box center [509, 5] width 10 height 10
click at [240, 279] on div "287.70 30.00 pcs @ 9.59" at bounding box center [212, 278] width 59 height 17
click at [240, 272] on div "287.70 30.00 pcs @ 9.59" at bounding box center [212, 278] width 59 height 17
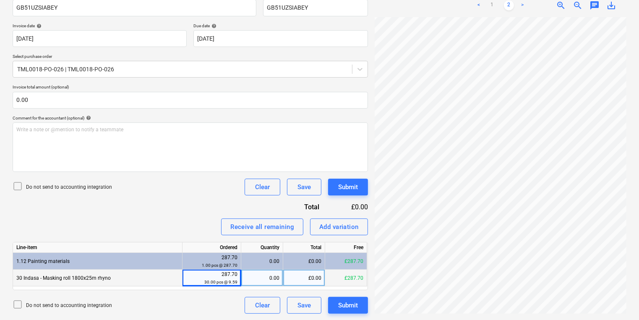
click at [248, 275] on div "0.00" at bounding box center [262, 278] width 35 height 17
type input "30"
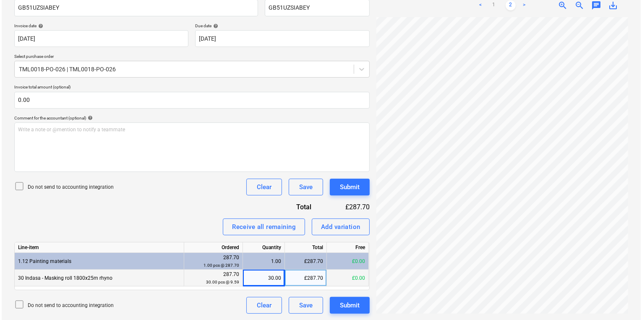
scroll to position [21, 65]
click at [319, 279] on div "£287.70" at bounding box center [304, 278] width 42 height 17
type input "230"
click at [347, 311] on button "Submit" at bounding box center [348, 305] width 40 height 17
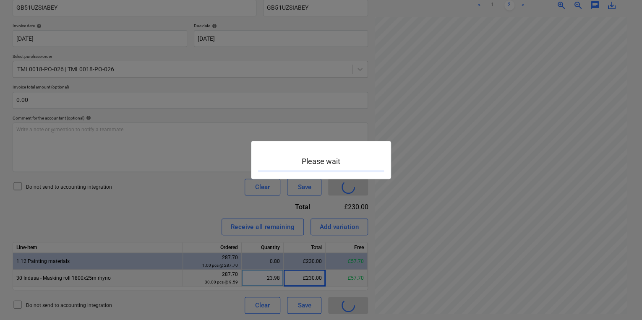
scroll to position [21, 64]
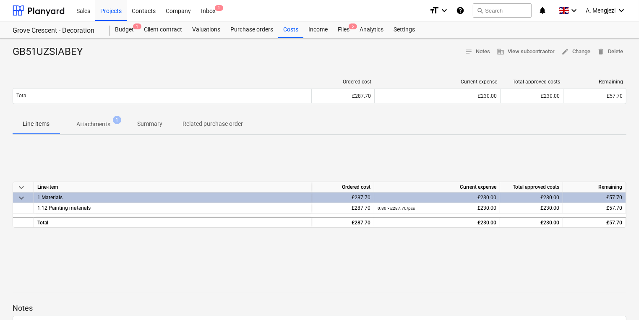
click at [493, 62] on div at bounding box center [320, 62] width 614 height 7
click at [144, 150] on div "keyboard_arrow_down Line-item Ordered cost Current expense Total approved costs…" at bounding box center [320, 205] width 614 height 126
click at [256, 30] on div "Purchase orders" at bounding box center [251, 29] width 53 height 17
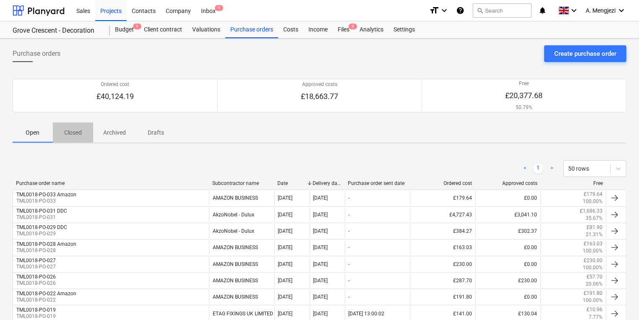
click at [72, 134] on p "Closed" at bounding box center [73, 132] width 20 height 9
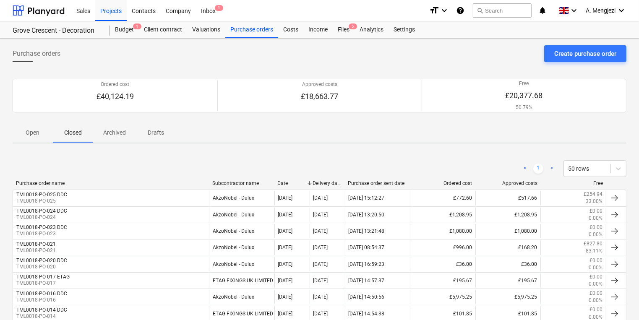
click at [52, 138] on div "Open Closed Archived Drafts" at bounding box center [320, 133] width 614 height 20
click at [40, 133] on span "Open" at bounding box center [33, 133] width 40 height 14
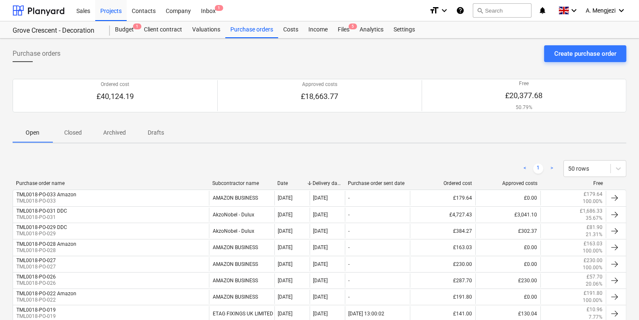
scroll to position [34, 0]
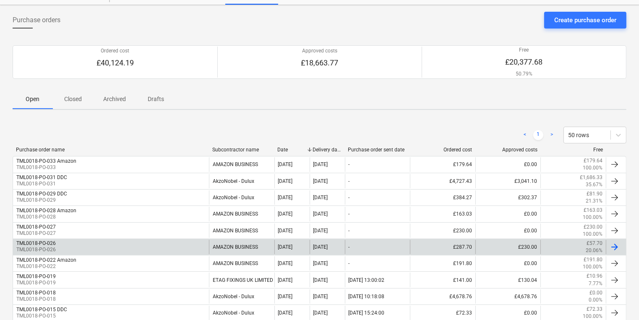
click at [93, 244] on div "TML0018-PO-026 TML0018-PO-026" at bounding box center [111, 247] width 196 height 14
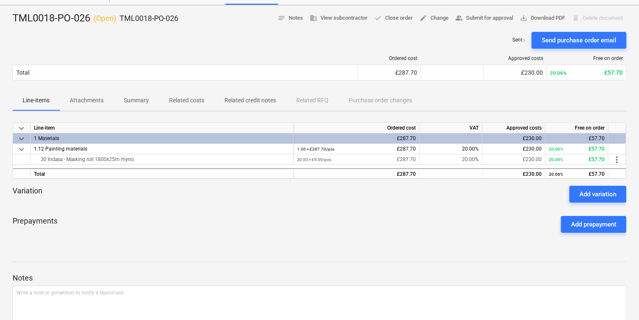
click at [236, 197] on div "Variation Add variation" at bounding box center [320, 194] width 614 height 17
click at [79, 99] on p "Attachments" at bounding box center [87, 100] width 34 height 9
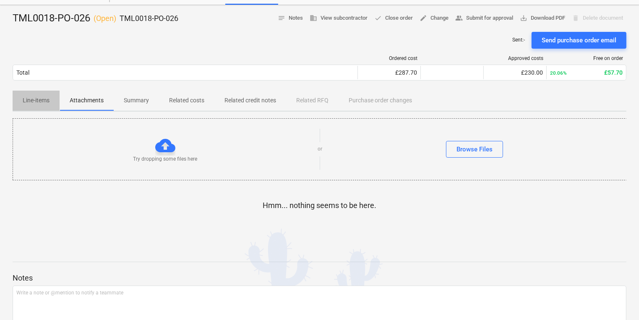
click at [29, 107] on span "Line-items" at bounding box center [36, 101] width 47 height 14
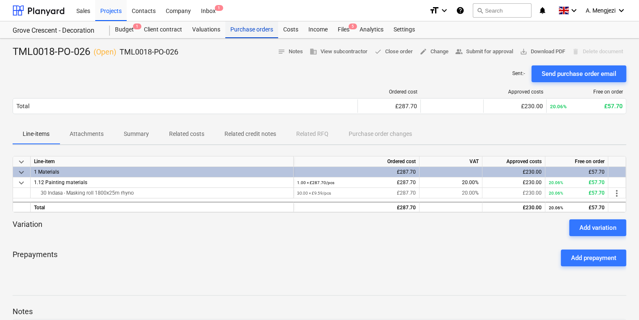
click at [245, 34] on div "Purchase orders" at bounding box center [251, 29] width 53 height 17
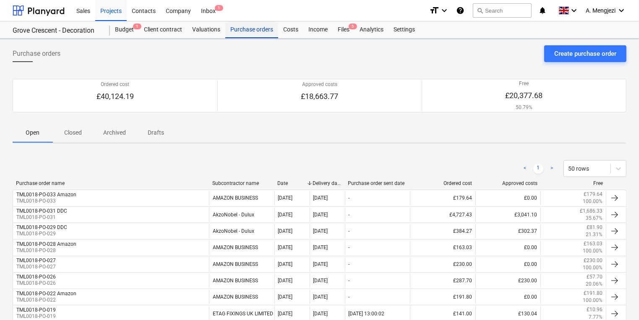
click at [245, 31] on div "Purchase orders" at bounding box center [251, 29] width 53 height 17
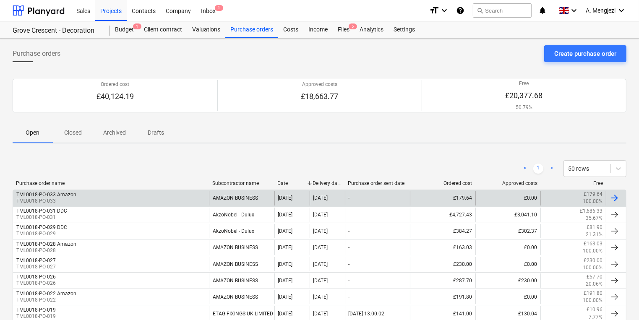
click at [81, 205] on div "TML0018-PO-033 Amazon TML0018-PO-033 AMAZON BUSINESS [DATE] [DATE] - £179.64 £0…" at bounding box center [320, 198] width 614 height 16
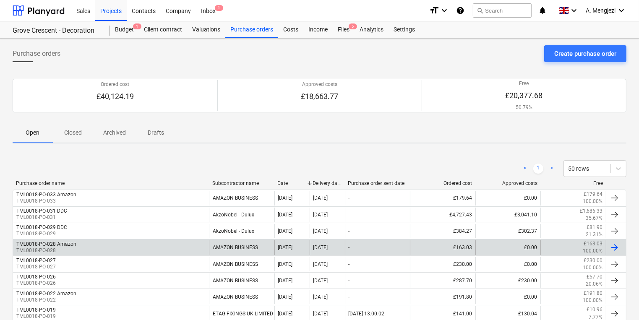
click at [91, 241] on div "TML0018-PO-028 Amazon TML0018-PO-028" at bounding box center [111, 248] width 196 height 14
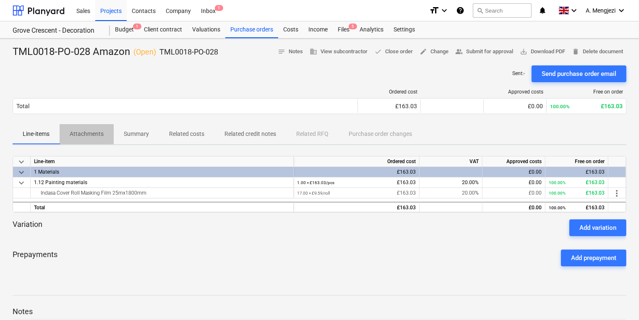
click at [77, 133] on p "Attachments" at bounding box center [87, 134] width 34 height 9
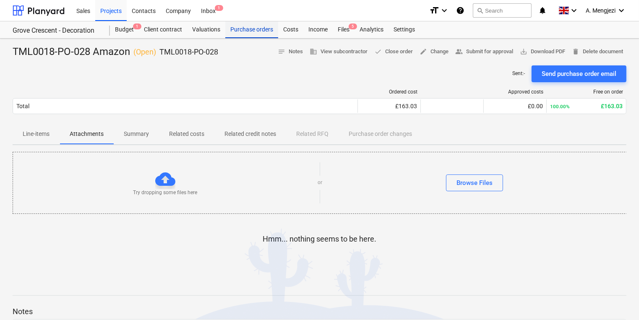
click at [247, 37] on div "Purchase orders" at bounding box center [251, 29] width 53 height 17
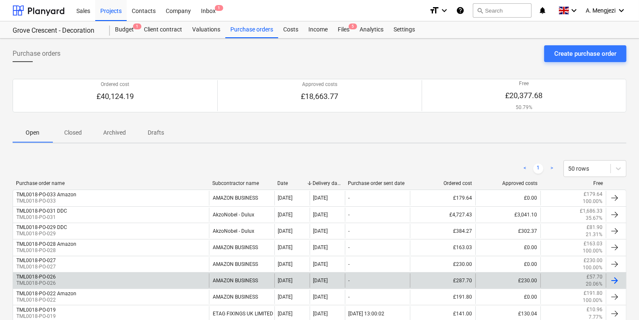
click at [79, 279] on div "TML0018-PO-026 TML0018-PO-026" at bounding box center [111, 281] width 196 height 14
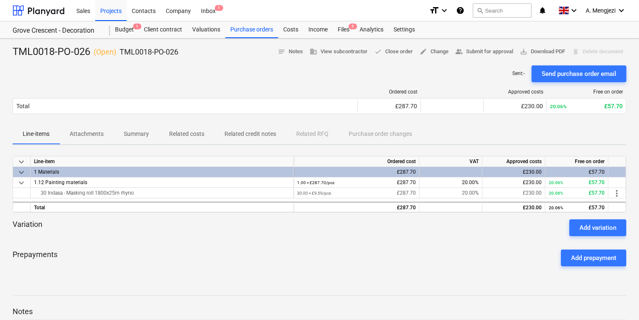
click at [81, 278] on div "TML0018-PO-026 ( Open ) TML0018-PO-026 notes Notes business View subcontractor …" at bounding box center [319, 221] width 639 height 364
click at [382, 60] on div at bounding box center [320, 62] width 614 height 7
click at [383, 57] on button "done Close order" at bounding box center [393, 51] width 45 height 13
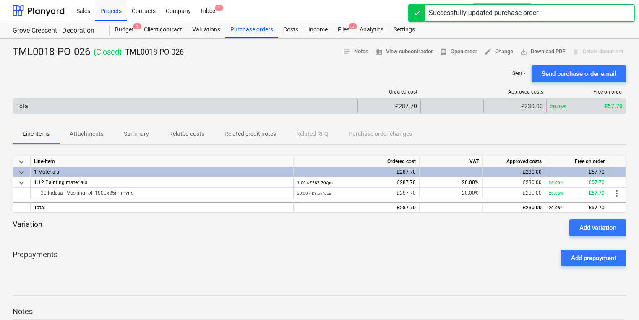
click at [338, 102] on div "Total" at bounding box center [185, 106] width 345 height 13
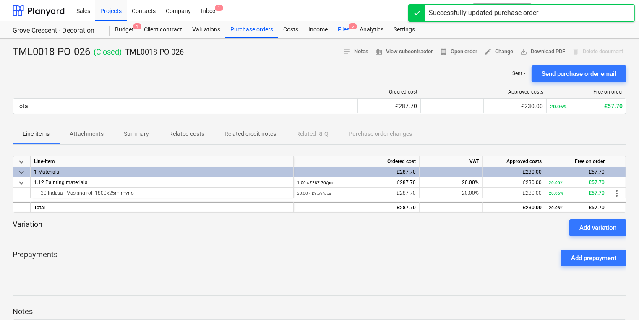
click at [335, 26] on div "Files 5" at bounding box center [344, 29] width 22 height 17
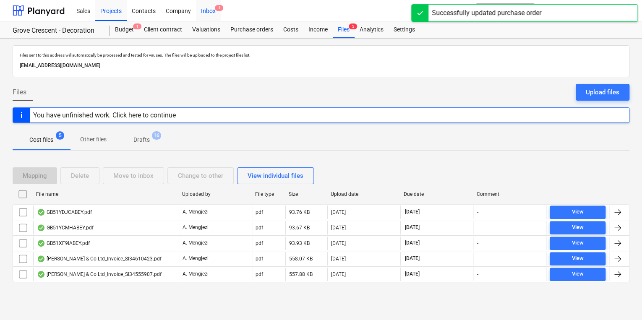
click at [204, 13] on div "Inbox 1" at bounding box center [208, 10] width 25 height 21
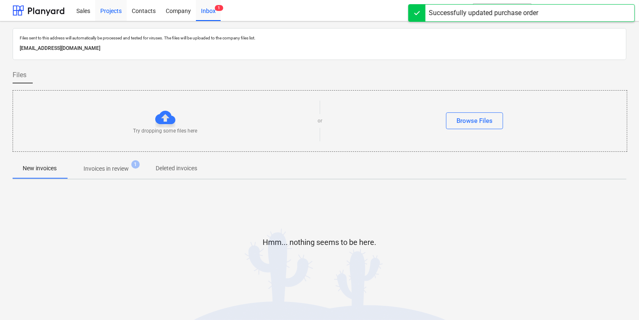
click at [110, 11] on div "Projects" at bounding box center [110, 10] width 31 height 21
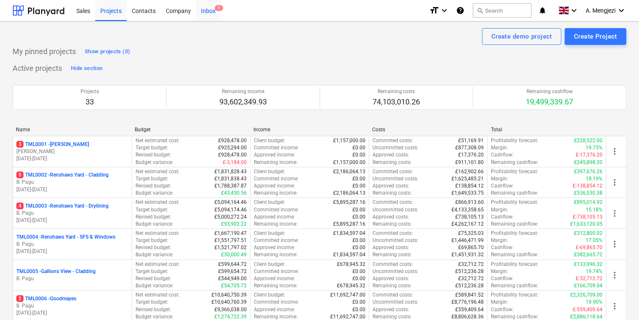
click at [196, 11] on div "Inbox 1" at bounding box center [208, 10] width 25 height 21
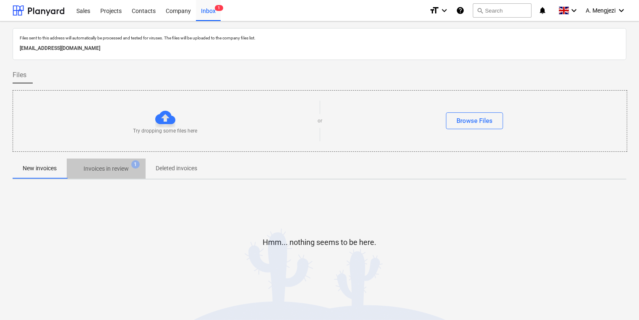
click at [107, 160] on button "Invoices in review 1" at bounding box center [106, 169] width 79 height 20
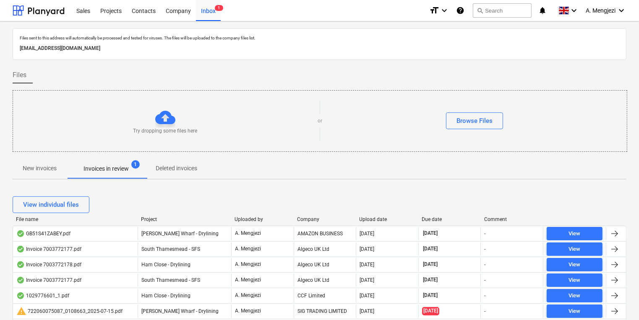
click at [307, 223] on div "File name Project Uploaded by Company Upload date Due date Comment" at bounding box center [320, 221] width 614 height 9
click at [307, 218] on div "Company" at bounding box center [325, 220] width 56 height 6
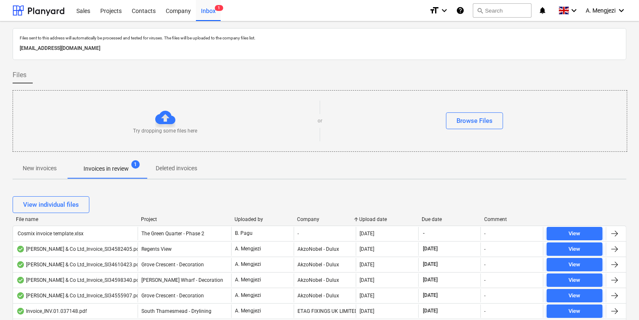
click at [307, 217] on div "Company" at bounding box center [325, 220] width 56 height 6
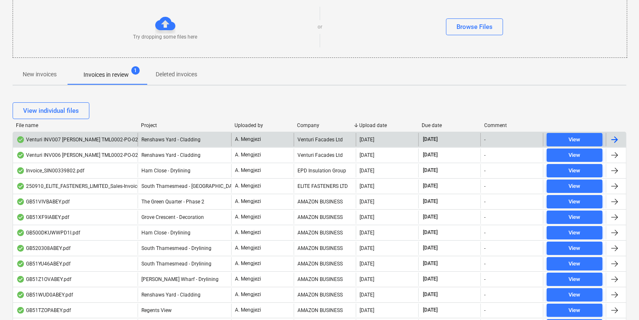
scroll to position [101, 0]
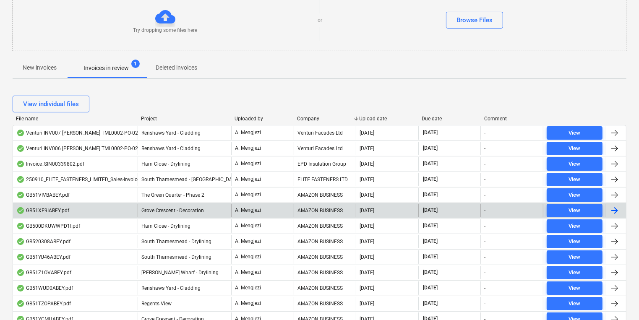
click at [314, 215] on div "AMAZON BUSINESS" at bounding box center [325, 210] width 63 height 13
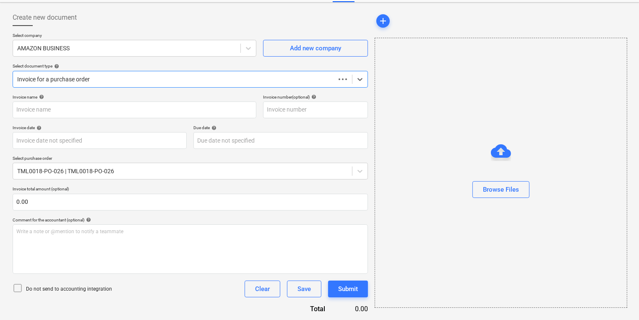
type input "GB51XF9IABEY"
type input "[DATE]"
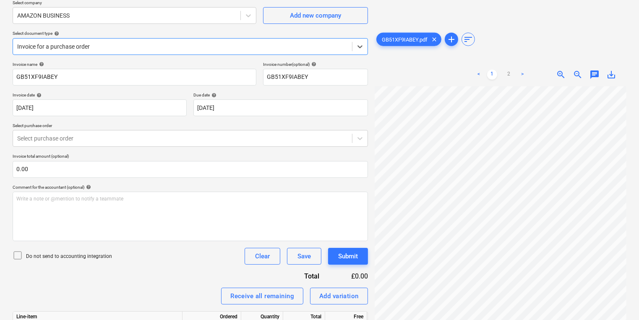
scroll to position [137, 0]
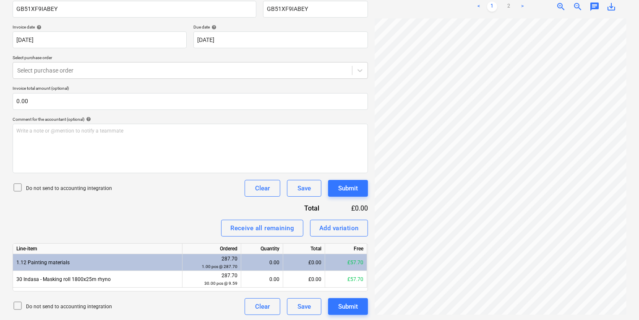
click at [119, 81] on div "Invoice name help GB51XF9IABEY Invoice number (optional) help GB51XF9IABEY Invo…" at bounding box center [191, 155] width 356 height 322
click at [119, 79] on div "Invoice name help GB51XF9IABEY Invoice number (optional) help GB51XF9IABEY Invo…" at bounding box center [191, 155] width 356 height 322
click at [119, 77] on div "Select purchase order" at bounding box center [191, 70] width 356 height 17
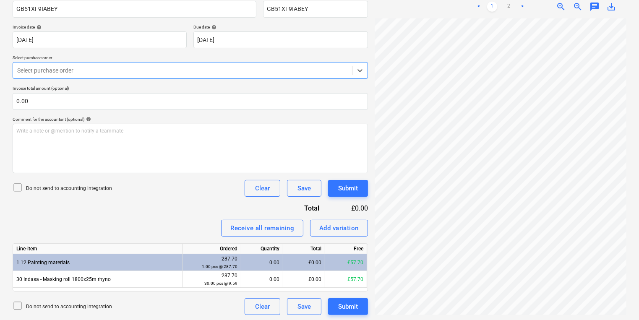
click at [119, 73] on div at bounding box center [182, 70] width 331 height 8
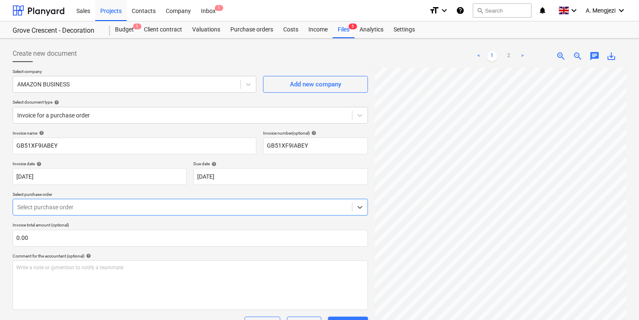
scroll to position [0, 0]
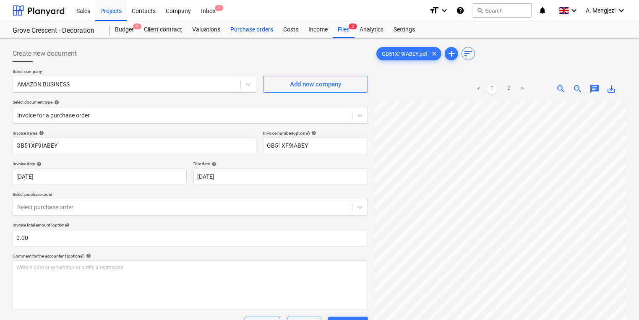
click at [252, 28] on div "Purchase orders" at bounding box center [251, 29] width 53 height 17
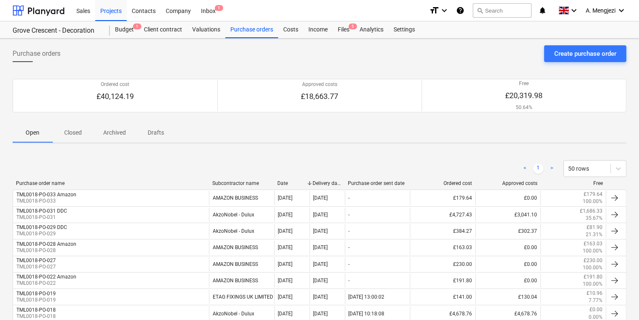
click at [72, 136] on p "Closed" at bounding box center [73, 132] width 20 height 9
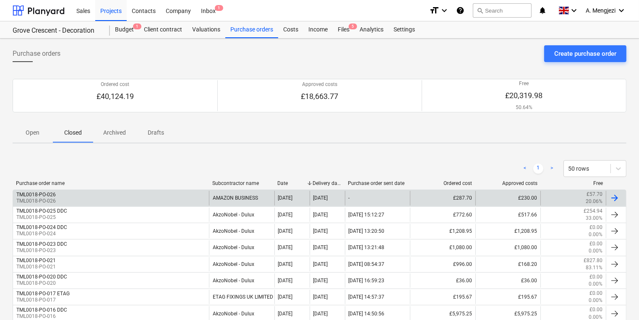
click at [74, 198] on div "TML0018-PO-026 TML0018-PO-026" at bounding box center [111, 198] width 196 height 14
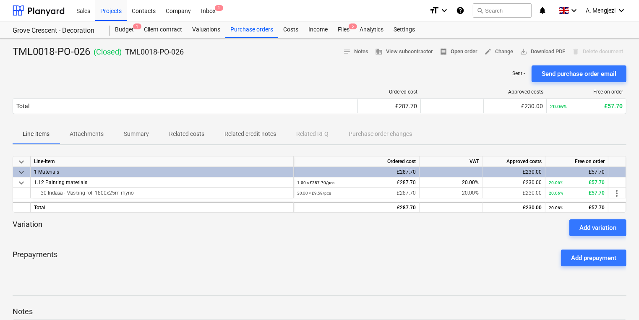
click at [470, 53] on span "receipt Open order" at bounding box center [459, 52] width 38 height 10
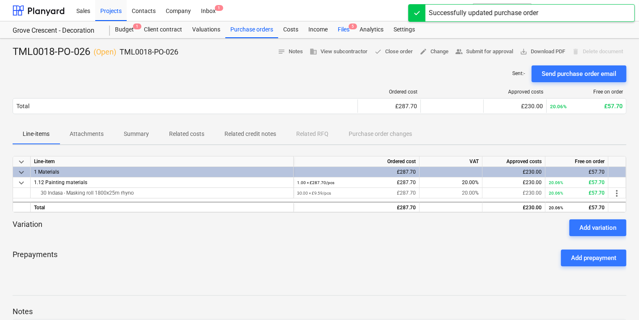
click at [343, 31] on div "Files 5" at bounding box center [344, 29] width 22 height 17
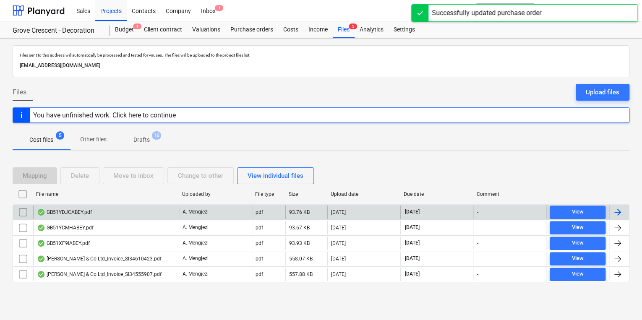
click at [167, 213] on div "GB51YDJCABEY.pdf" at bounding box center [106, 212] width 146 height 13
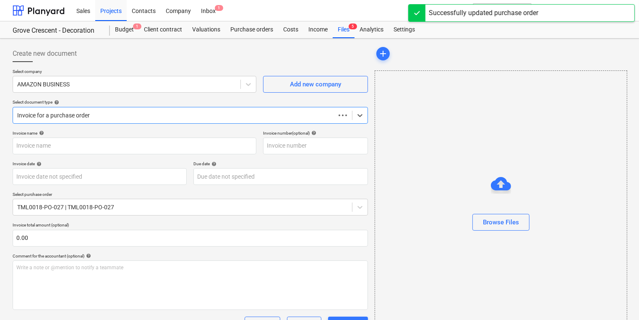
type input "GB51YDJCABEY"
type input "[DATE]"
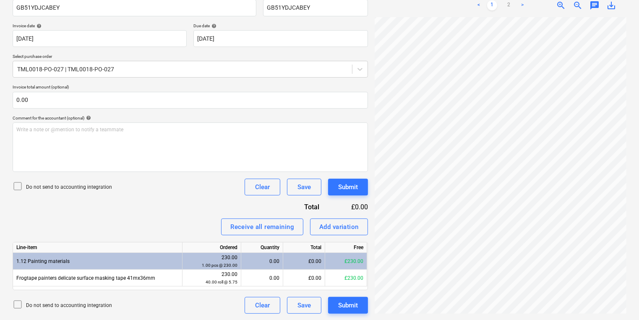
scroll to position [134, 0]
click at [511, 6] on link "2" at bounding box center [509, 5] width 10 height 10
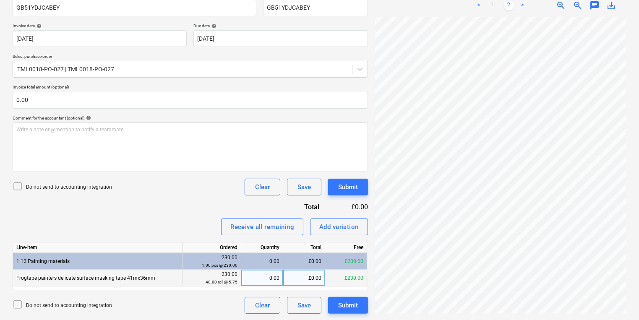
click at [263, 271] on div "0.00" at bounding box center [262, 278] width 35 height 17
type input "40"
click at [368, 303] on div "Create new document Select company AMAZON BUSINESS Add new company Select docum…" at bounding box center [190, 111] width 362 height 414
click at [367, 302] on button "Submit" at bounding box center [348, 305] width 40 height 17
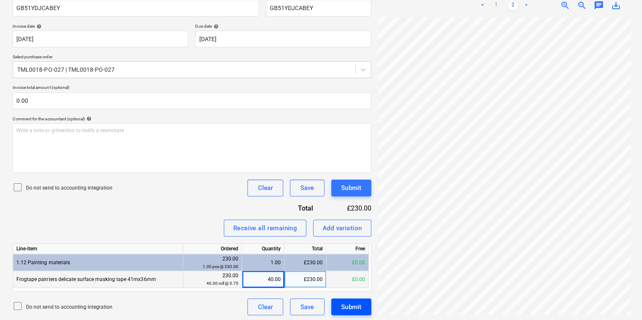
scroll to position [0, 64]
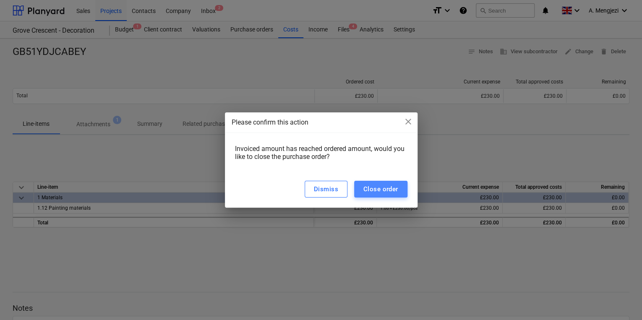
drag, startPoint x: 403, startPoint y: 194, endPoint x: 392, endPoint y: 185, distance: 14.0
click at [402, 195] on button "Close order" at bounding box center [380, 189] width 53 height 17
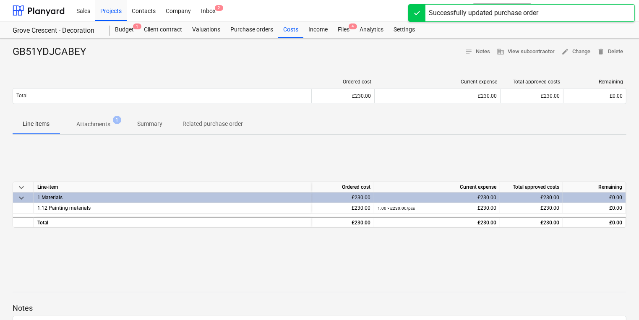
click at [340, 17] on div "Sales Projects Contacts Company Inbox 2" at bounding box center [246, 10] width 351 height 21
click at [339, 20] on div "Sales Projects Contacts Company Inbox 2" at bounding box center [246, 10] width 351 height 21
click at [340, 22] on div "Files 4" at bounding box center [344, 29] width 22 height 17
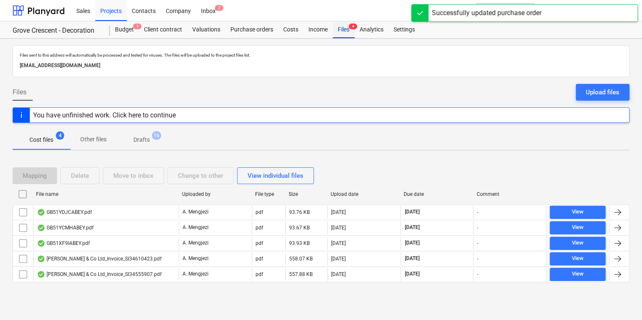
click at [344, 27] on div "Files 4" at bounding box center [344, 29] width 22 height 17
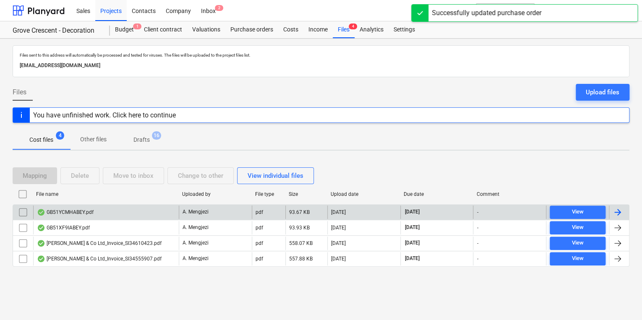
click at [175, 214] on div "GB51YCMHABEY.pdf" at bounding box center [106, 212] width 146 height 13
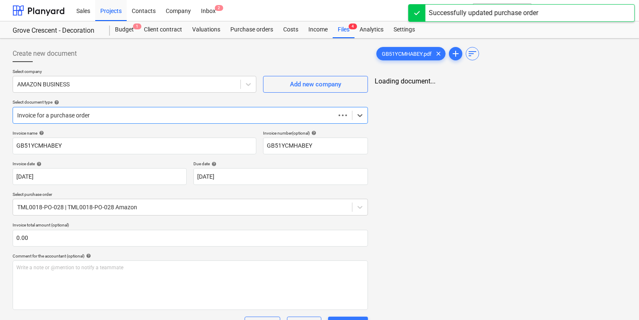
type input "GB51YCMHABEY"
type input "[DATE]"
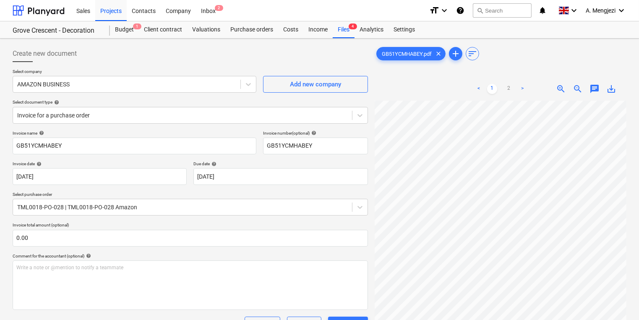
scroll to position [151, 65]
click at [514, 88] on ul "< 1 2 >" at bounding box center [500, 89] width 79 height 10
click at [510, 86] on link "2" at bounding box center [509, 89] width 10 height 10
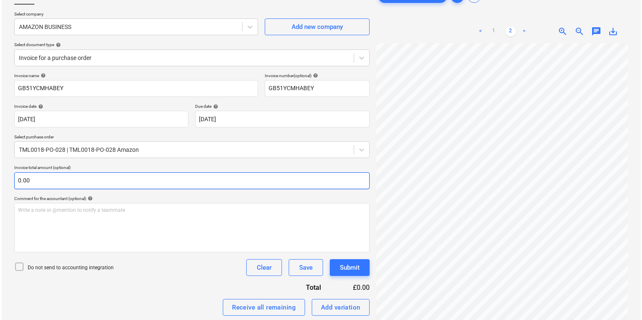
scroll to position [138, 0]
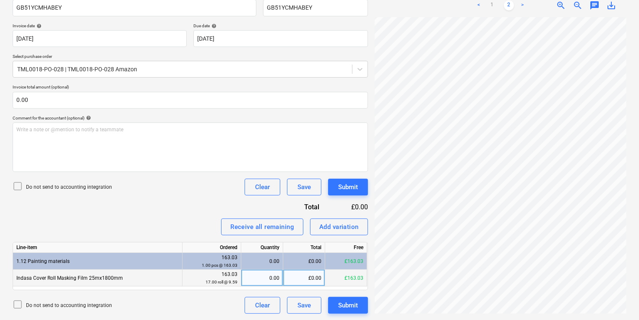
click at [269, 277] on div "0.00" at bounding box center [262, 278] width 35 height 17
type input "17"
click at [345, 300] on div "Submit" at bounding box center [348, 305] width 20 height 11
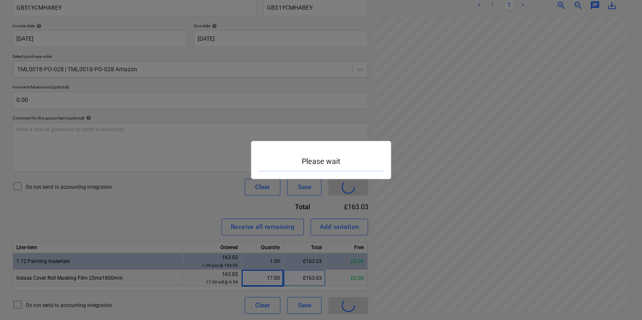
scroll to position [0, 64]
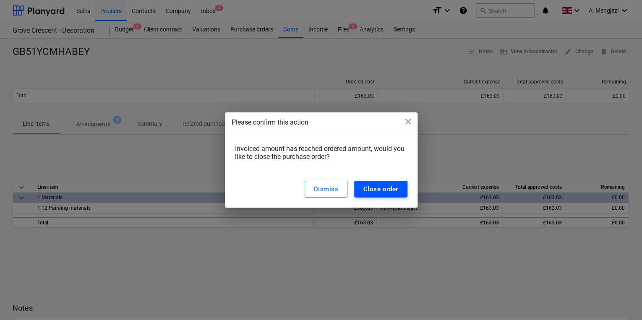
click at [375, 190] on div "Close order" at bounding box center [381, 189] width 35 height 11
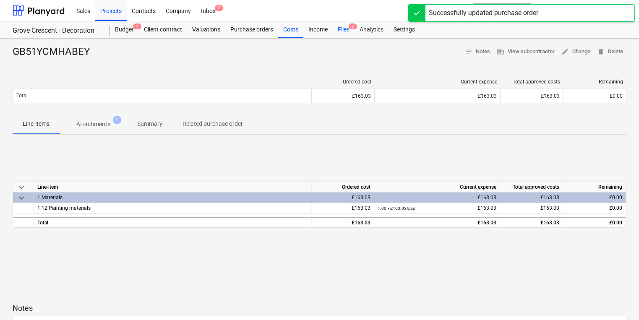
click at [348, 31] on div "Files 3" at bounding box center [344, 29] width 22 height 17
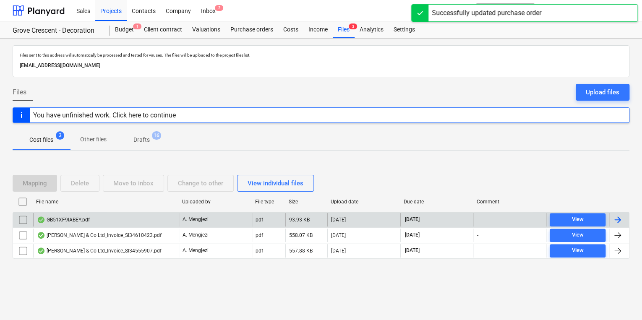
click at [84, 220] on div "GB51XF9IABEY.pdf" at bounding box center [63, 220] width 53 height 7
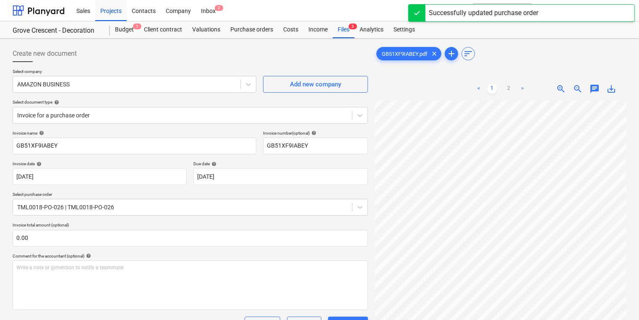
scroll to position [151, 0]
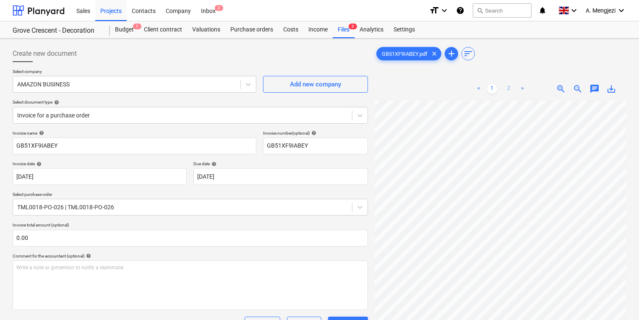
click at [504, 86] on link "2" at bounding box center [509, 89] width 10 height 10
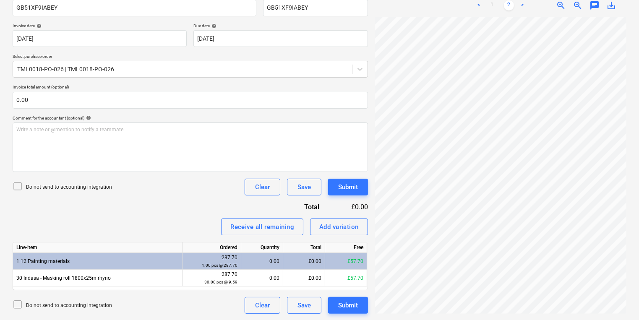
scroll to position [0, 3]
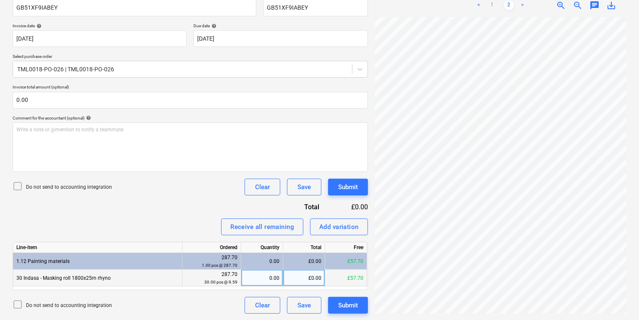
click at [257, 275] on div "0.00" at bounding box center [262, 278] width 35 height 17
type input "30"
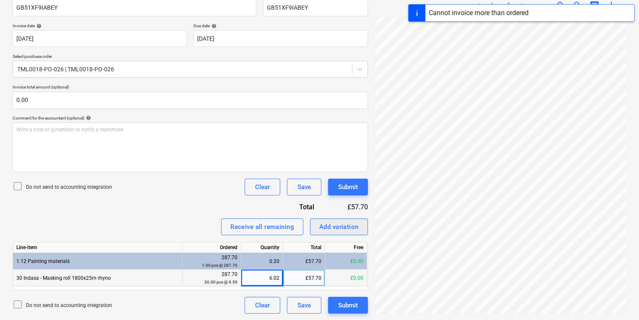
scroll to position [0, 65]
click at [227, 256] on div "Create new document Select company AMAZON BUSINESS Add new company Select docum…" at bounding box center [319, 111] width 621 height 414
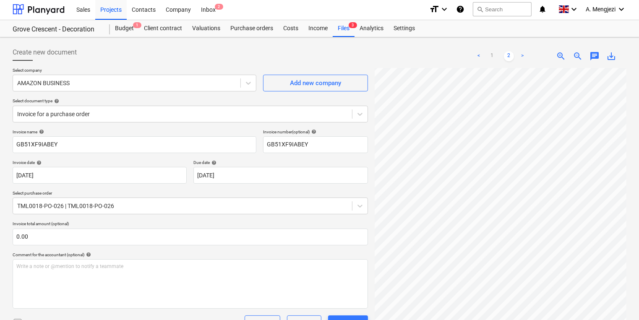
scroll to position [0, 0]
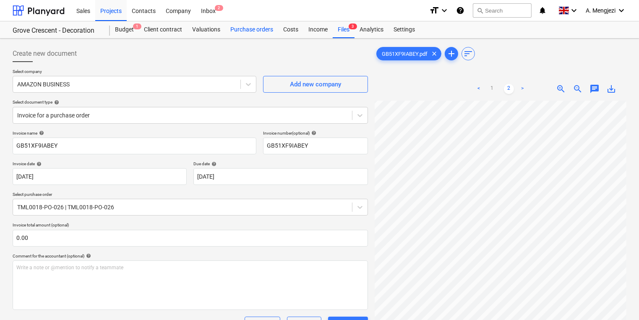
click at [232, 28] on div "Purchase orders" at bounding box center [251, 29] width 53 height 17
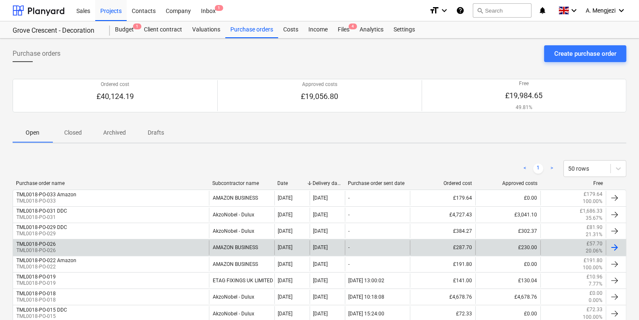
click at [94, 252] on div "TML0018-PO-026 TML0018-PO-026" at bounding box center [111, 248] width 196 height 14
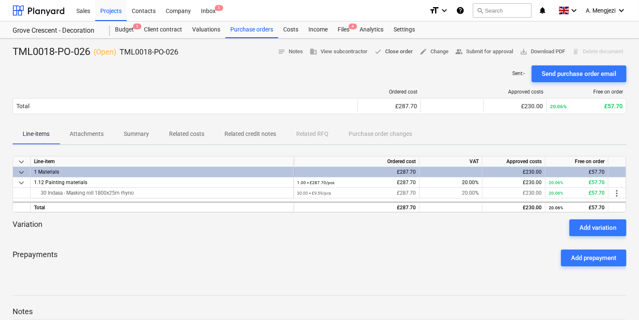
click at [408, 50] on span "done Close order" at bounding box center [394, 52] width 39 height 10
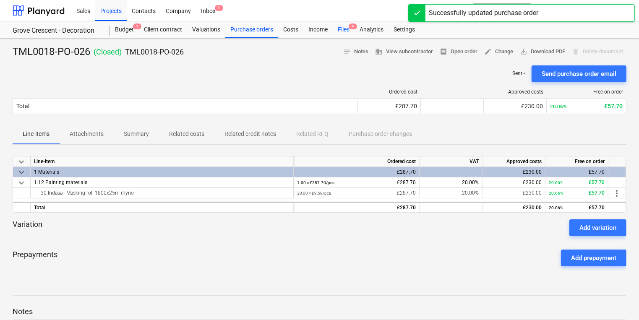
click at [335, 27] on div "Files 4" at bounding box center [344, 29] width 22 height 17
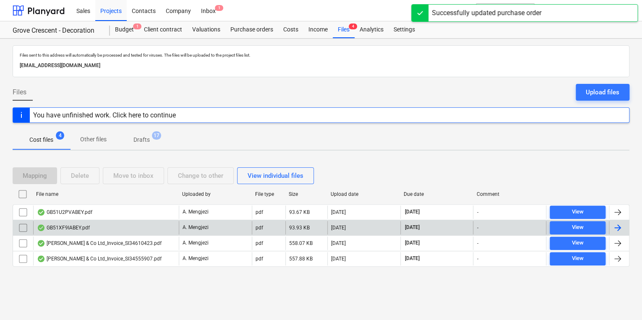
click at [160, 231] on div "GB51XF9IABEY.pdf" at bounding box center [106, 227] width 146 height 13
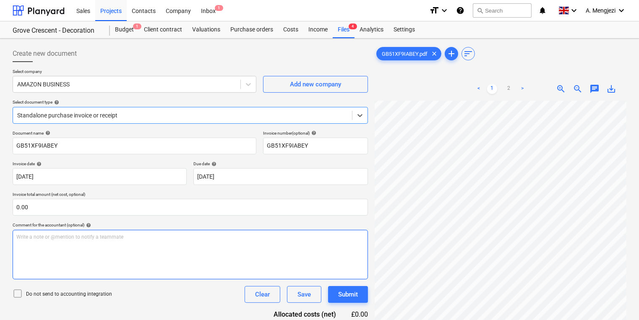
scroll to position [151, 0]
click at [512, 90] on link "2" at bounding box center [509, 89] width 10 height 10
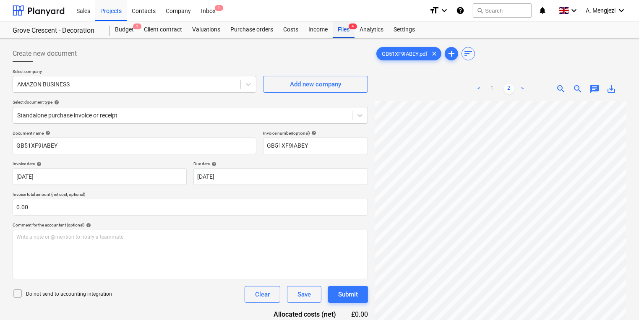
click at [343, 30] on div "Files 4" at bounding box center [344, 29] width 22 height 17
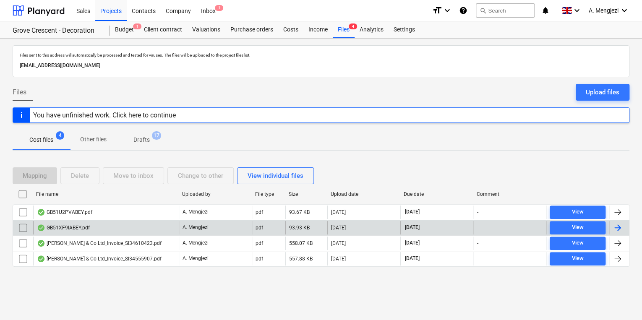
click at [23, 227] on input "checkbox" at bounding box center [22, 227] width 13 height 13
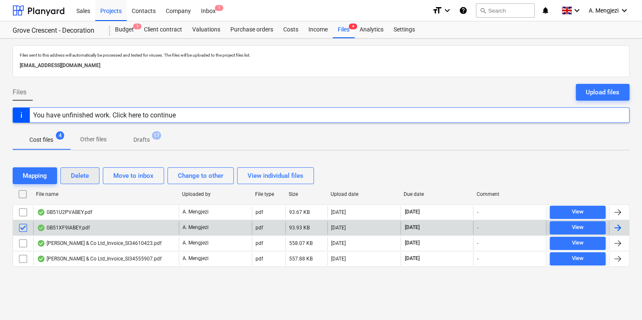
click at [86, 180] on div "Delete" at bounding box center [80, 175] width 18 height 11
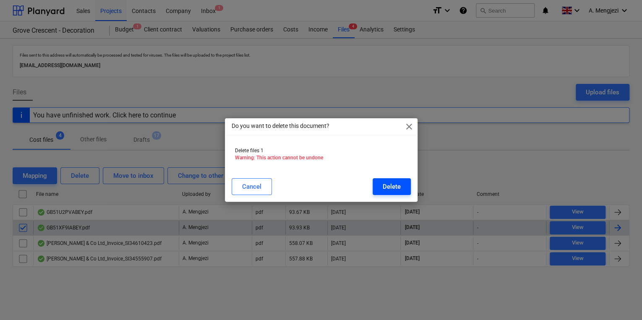
drag, startPoint x: 386, startPoint y: 188, endPoint x: 373, endPoint y: 186, distance: 13.5
click at [387, 188] on div "Delete" at bounding box center [392, 186] width 18 height 11
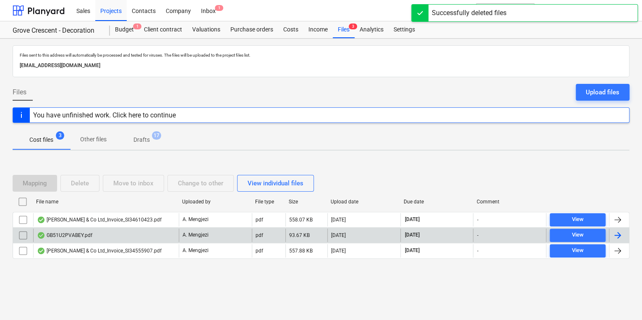
click at [89, 229] on div "GB51U2PVABEY.pdf" at bounding box center [106, 235] width 146 height 13
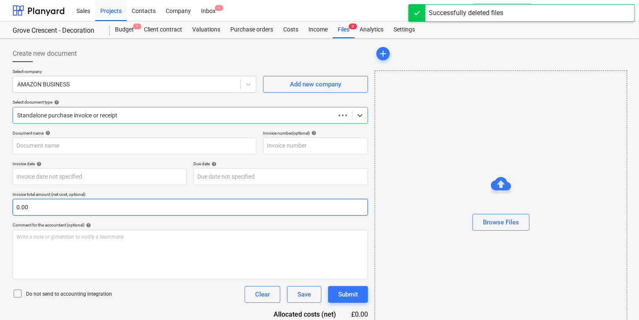
type input "GB51U2PVABEY"
type input "[DATE]"
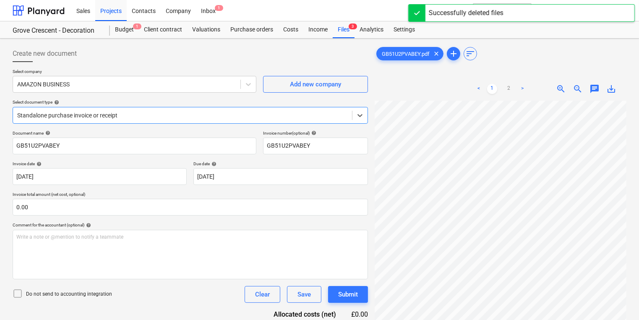
scroll to position [134, 0]
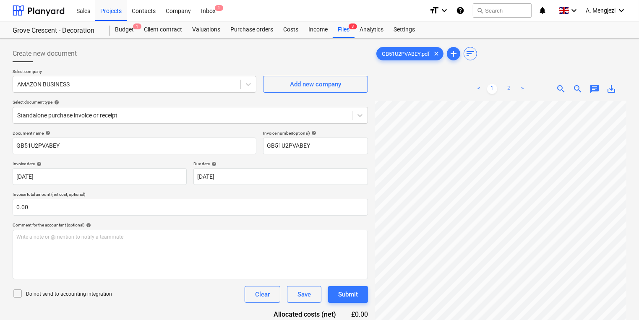
click at [512, 89] on link "2" at bounding box center [509, 89] width 10 height 10
click at [471, 320] on html "Sales Projects Contacts Company Inbox 1 format_size keyboard_arrow_down help se…" at bounding box center [319, 160] width 639 height 320
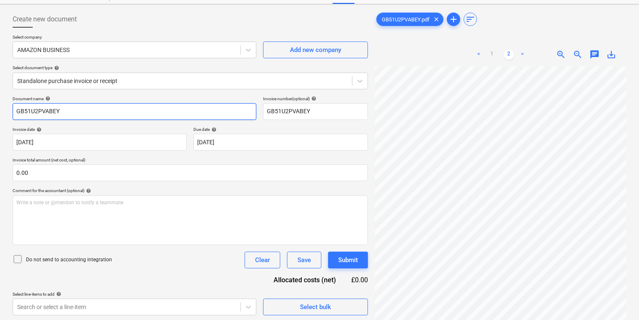
scroll to position [67, 0]
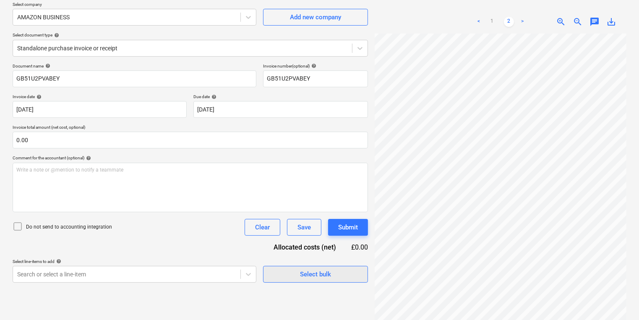
click at [343, 271] on span "Select bulk" at bounding box center [316, 274] width 84 height 11
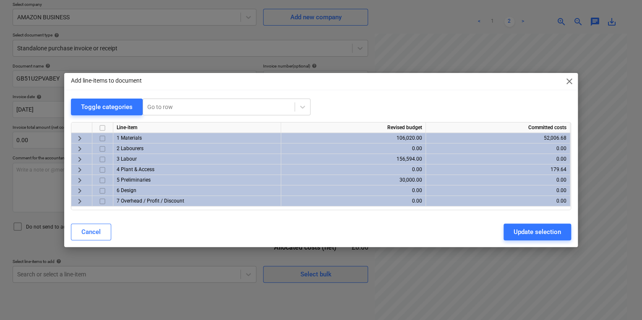
click at [344, 272] on div "Add line-items to document close Toggle categories Go to row Line-item Revised …" at bounding box center [321, 160] width 642 height 320
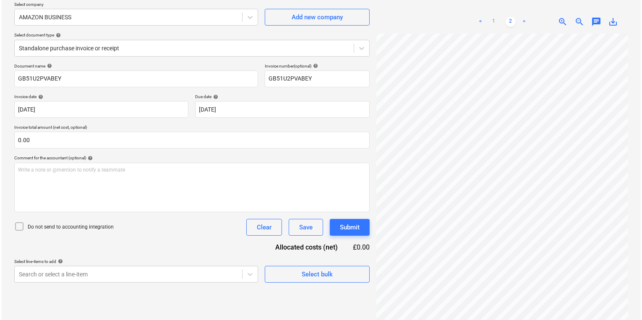
scroll to position [0, 2]
click at [343, 270] on span "Select bulk" at bounding box center [316, 274] width 84 height 11
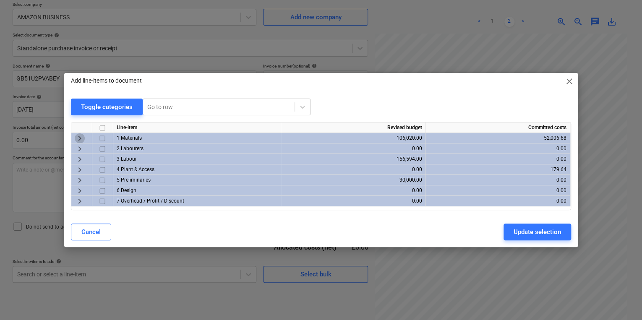
click at [79, 137] on span "keyboard_arrow_right" at bounding box center [80, 139] width 10 height 10
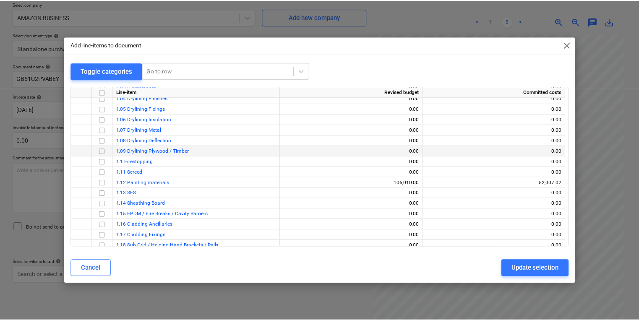
scroll to position [67, 0]
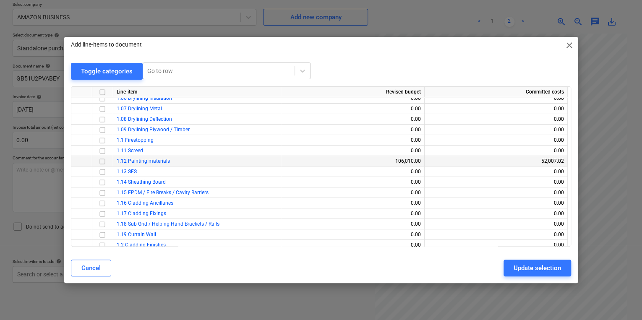
click at [102, 161] on input "checkbox" at bounding box center [102, 161] width 10 height 10
click at [525, 268] on div "Update selection" at bounding box center [537, 268] width 47 height 11
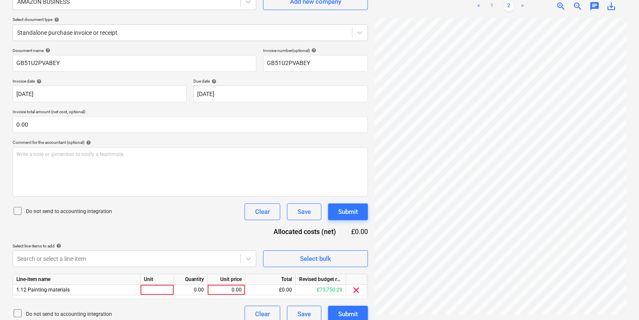
scroll to position [92, 0]
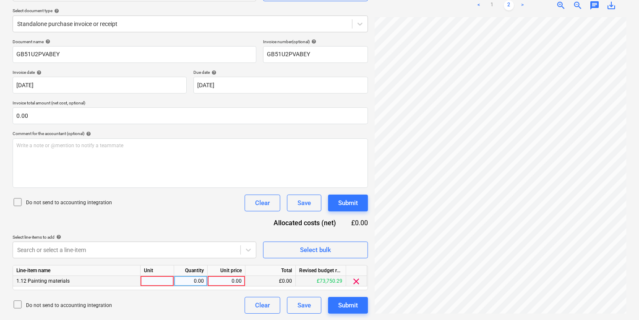
click at [165, 282] on div at bounding box center [158, 281] width 34 height 10
type input "pcs"
click at [223, 280] on div "0.00" at bounding box center [226, 281] width 31 height 10
type input "62.56"
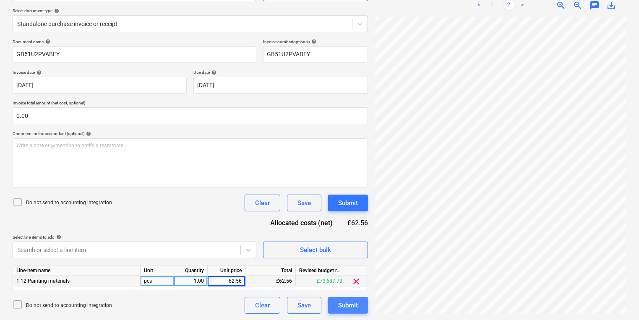
click at [354, 309] on div "Submit" at bounding box center [348, 305] width 20 height 11
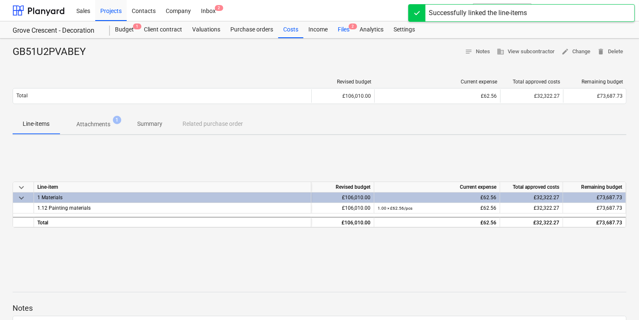
click at [346, 27] on div "Files 2" at bounding box center [344, 29] width 22 height 17
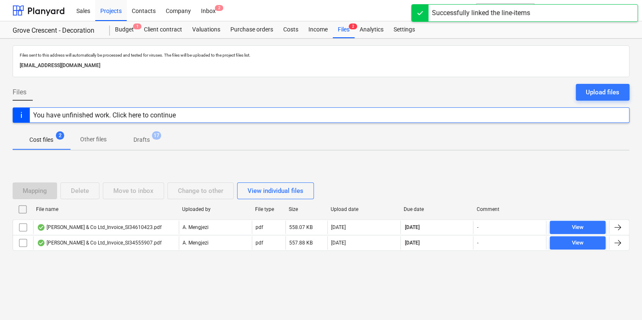
click at [163, 274] on div "Mapping Delete Move to inbox Change to other View individual files File name Up…" at bounding box center [321, 220] width 617 height 126
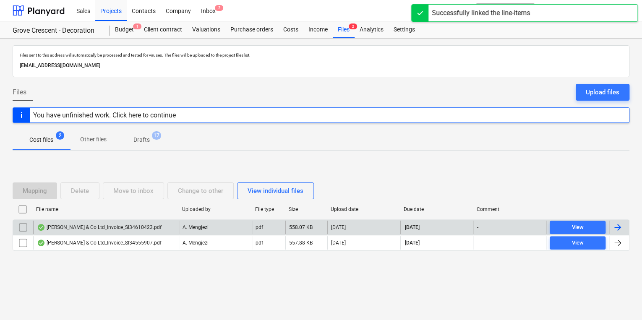
click at [163, 224] on div "[PERSON_NAME] & Co Ltd_Invoice_SI34610423.pdf" at bounding box center [106, 227] width 146 height 13
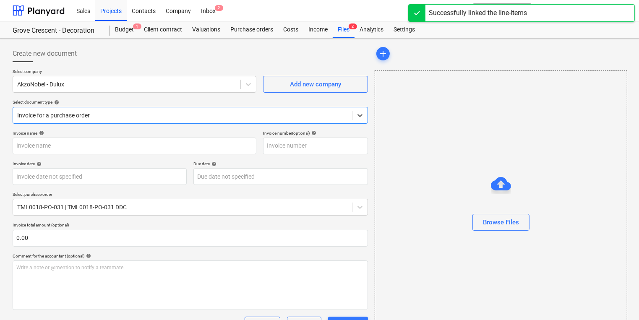
type input "S134610423"
type input "[DATE]"
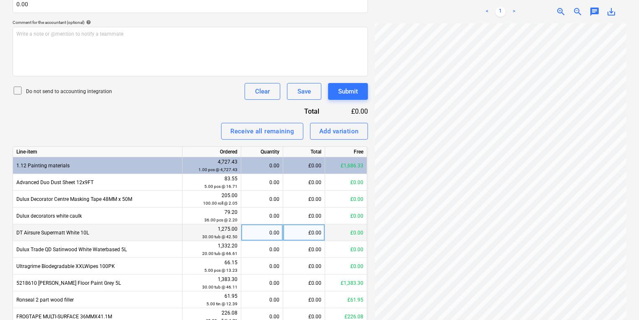
scroll to position [289, 0]
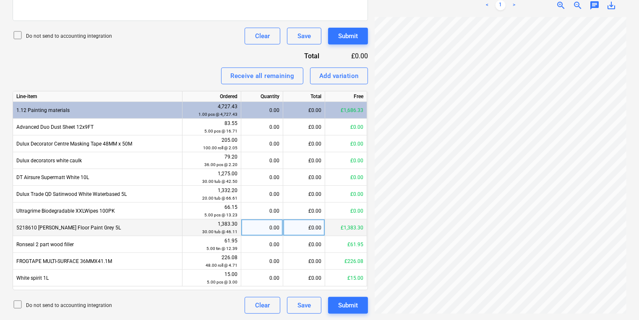
click at [253, 233] on div "0.00" at bounding box center [262, 228] width 35 height 17
type input "30"
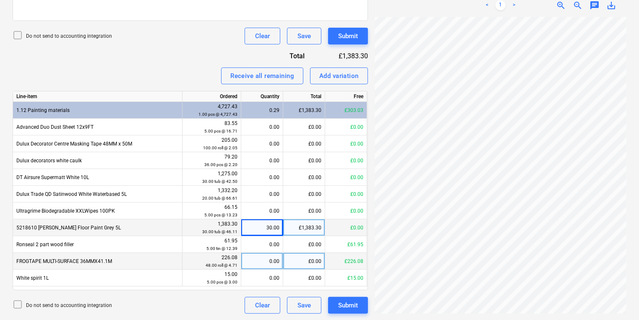
click at [271, 262] on div "0.00" at bounding box center [262, 261] width 35 height 17
type input "48"
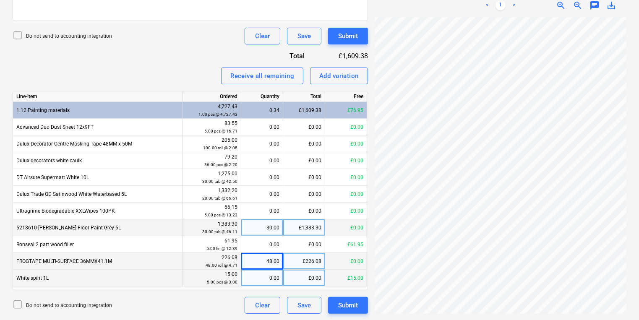
click at [263, 281] on div "0.00" at bounding box center [262, 278] width 35 height 17
type input "5"
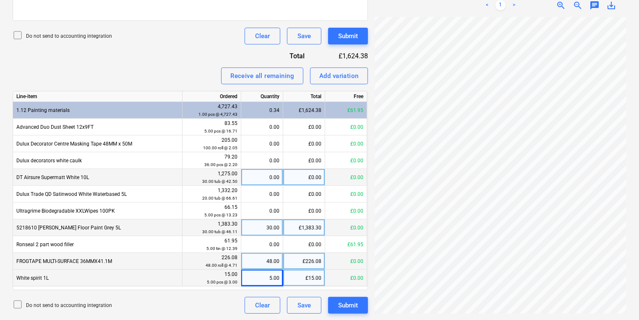
scroll to position [107, 65]
click at [138, 183] on div "Create new document Select company AkzoNobel - Dulux Add new company Select doc…" at bounding box center [319, 35] width 621 height 565
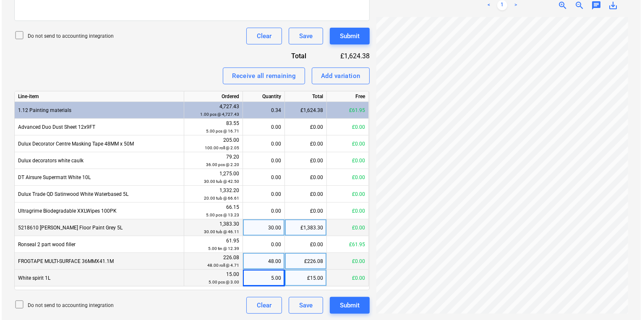
scroll to position [105, 0]
click at [358, 71] on div "Add variation" at bounding box center [339, 76] width 39 height 11
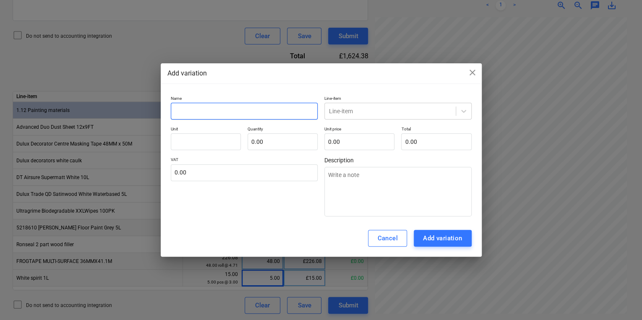
click at [286, 116] on input "text" at bounding box center [244, 111] width 147 height 17
type input "r"
type textarea "x"
type input "rO"
type textarea "x"
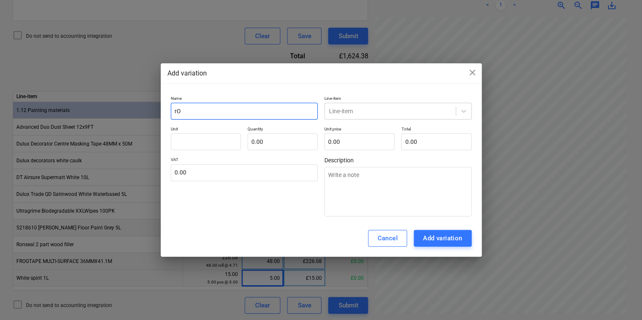
type input "r"
type textarea "x"
type input "R"
type textarea "x"
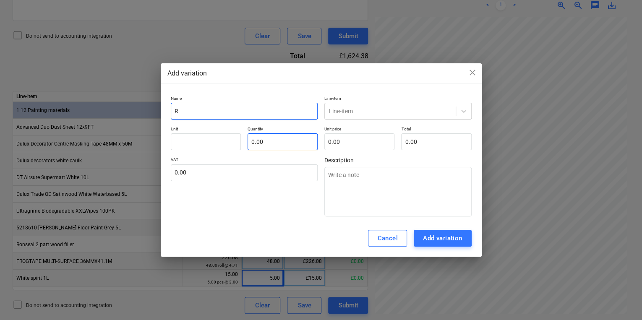
type input "Ro"
type textarea "x"
type input "Rou"
type textarea "x"
type input "Roun"
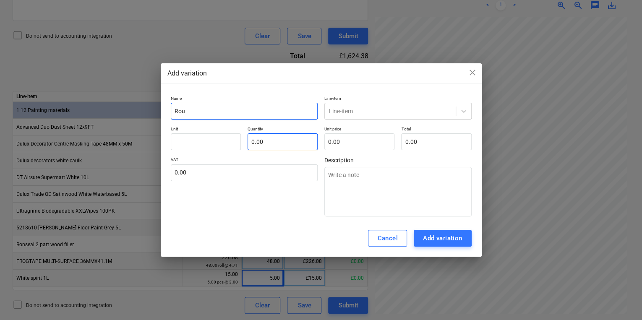
type textarea "x"
type input "Round"
type textarea "x"
type input "Roundi"
type textarea "x"
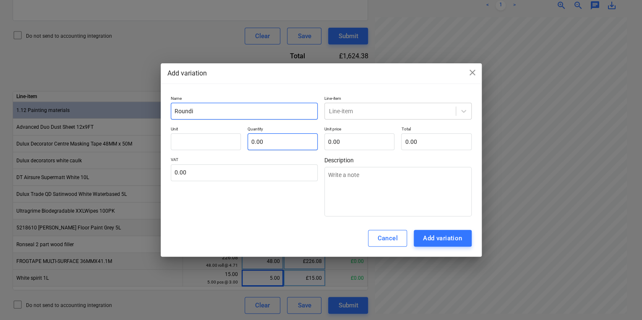
type input "Roundin"
type textarea "x"
type input "Rounding"
type textarea "x"
type input "Rounding"
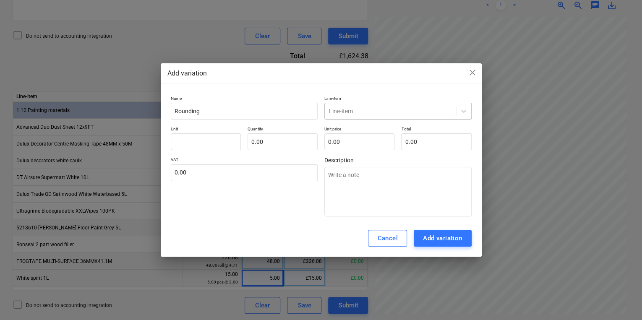
click at [398, 113] on div at bounding box center [390, 111] width 123 height 8
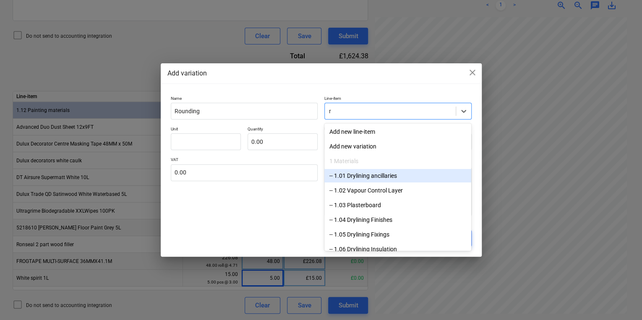
type input "ro"
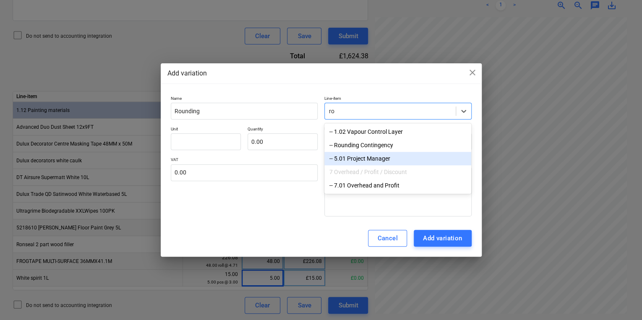
click at [397, 160] on div "-- 5.01 Project Manager" at bounding box center [398, 158] width 147 height 13
type textarea "x"
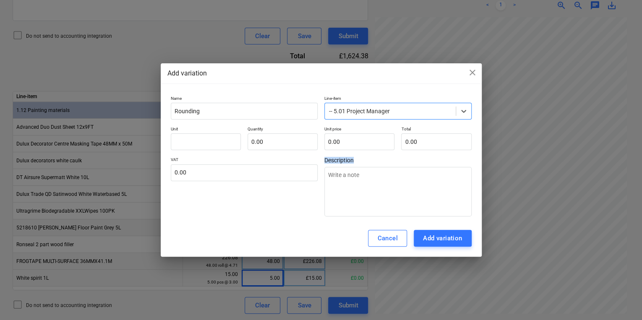
click at [397, 160] on span "Description" at bounding box center [398, 160] width 147 height 7
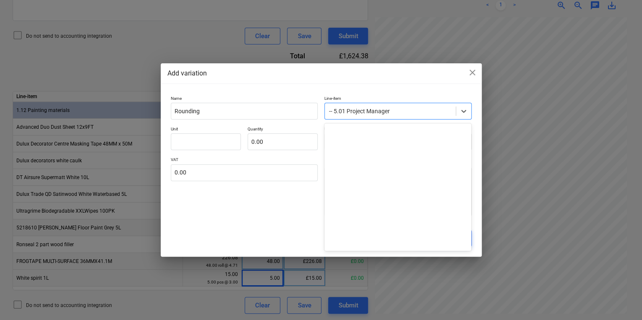
click at [399, 110] on div at bounding box center [390, 111] width 123 height 8
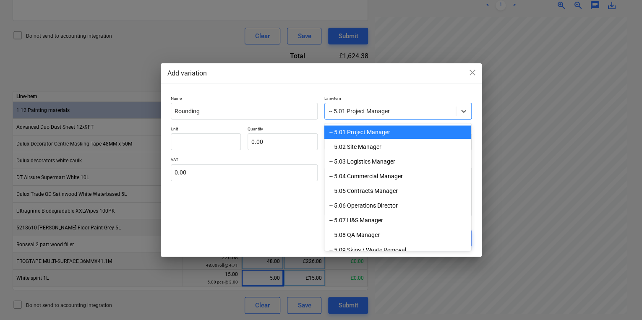
type input "e"
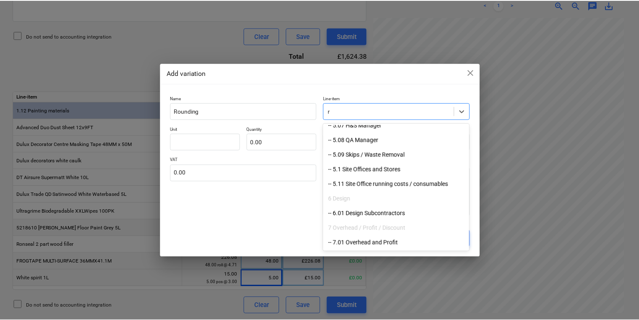
scroll to position [653, 0]
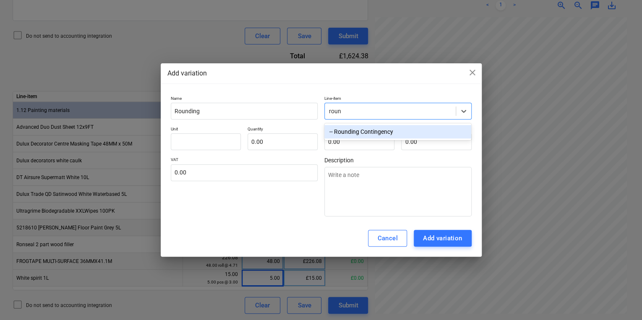
type input "round"
click at [401, 132] on div "-- Rounding Contingency" at bounding box center [398, 131] width 147 height 13
type textarea "x"
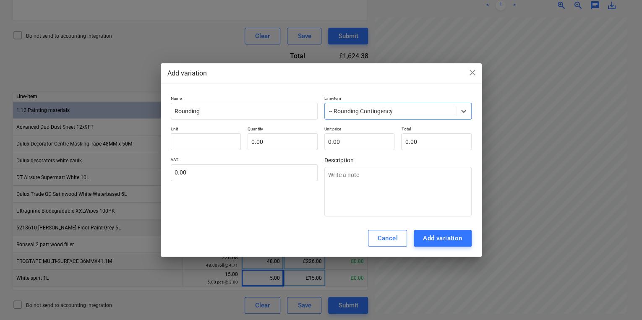
click at [206, 152] on div "Name Rounding Line-item option -- Rounding Contingency, selected. Select is foc…" at bounding box center [321, 156] width 301 height 121
click at [203, 147] on input "text" at bounding box center [206, 142] width 70 height 17
type input "p"
type textarea "x"
type input "pc"
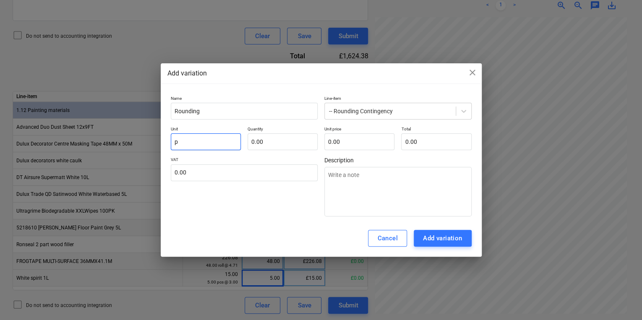
type textarea "x"
type input "pcs"
type textarea "x"
type input "pcs"
type input "1"
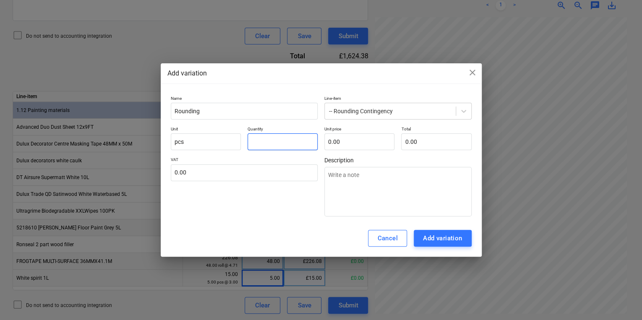
type textarea "x"
type input "1.00"
type input "2"
type textarea "x"
type input "2.00"
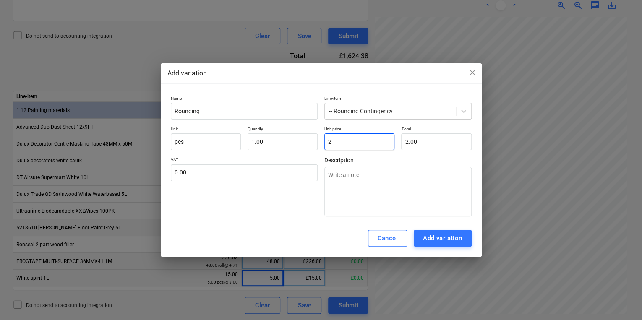
type input "20"
type textarea "x"
type input "20.00"
type input "20."
type textarea "x"
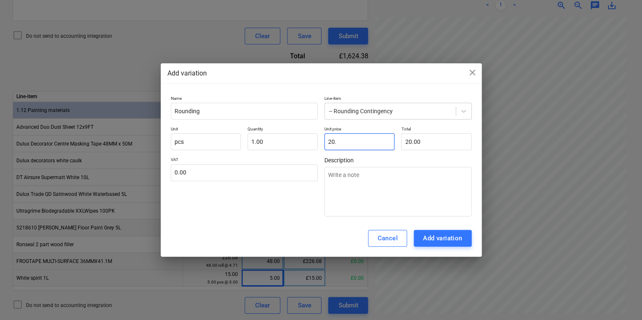
type input "20.5"
type textarea "x"
type input "20.50"
type input "20.53"
type textarea "x"
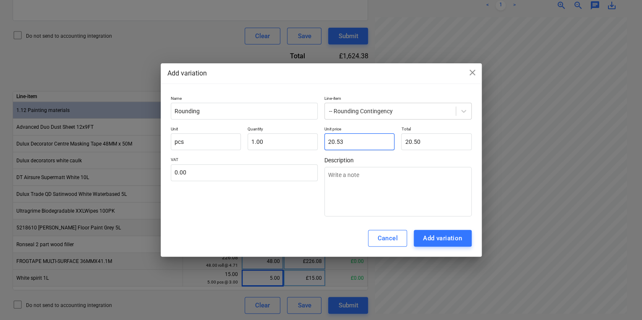
type input "20.53"
click at [457, 246] on button "Add variation" at bounding box center [443, 238] width 58 height 17
type textarea "x"
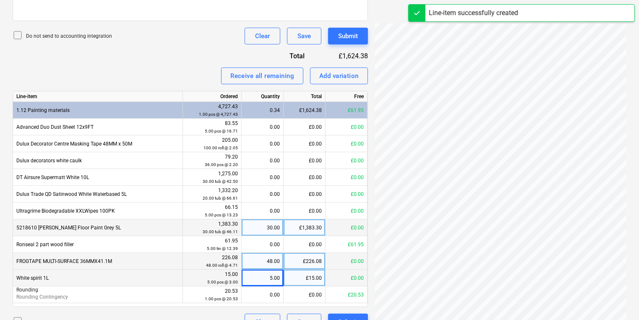
scroll to position [306, 0]
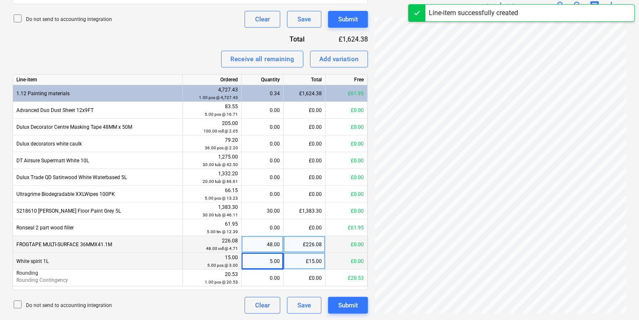
click at [277, 287] on div "Line-item Ordered Quantity Total Free 1.12 Painting materials 4,727.43 1.00 pcs…" at bounding box center [191, 182] width 356 height 216
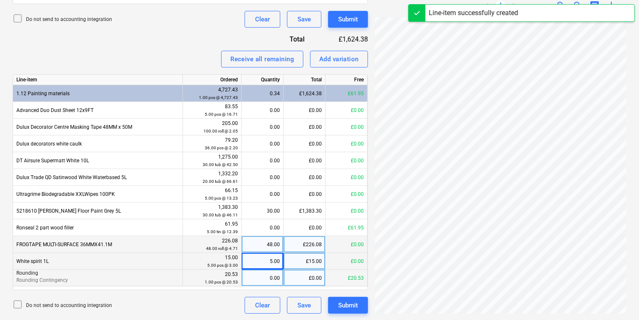
click at [274, 283] on div "0.00" at bounding box center [262, 278] width 35 height 17
type input "1"
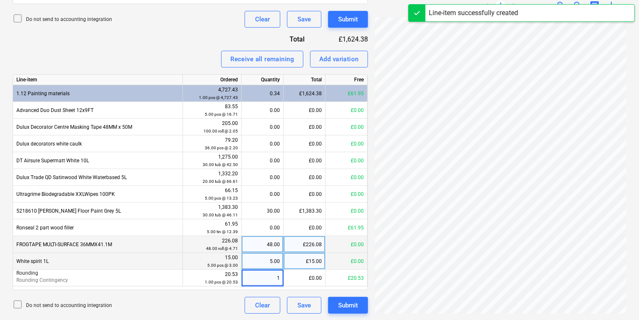
click at [222, 299] on div "Do not send to accounting integration Clear Save Submit" at bounding box center [191, 305] width 356 height 17
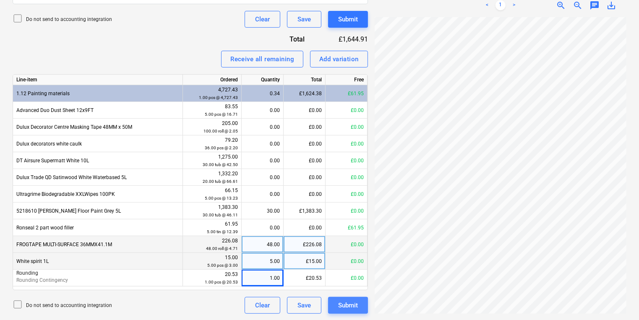
click at [358, 308] on div "Submit" at bounding box center [348, 305] width 20 height 11
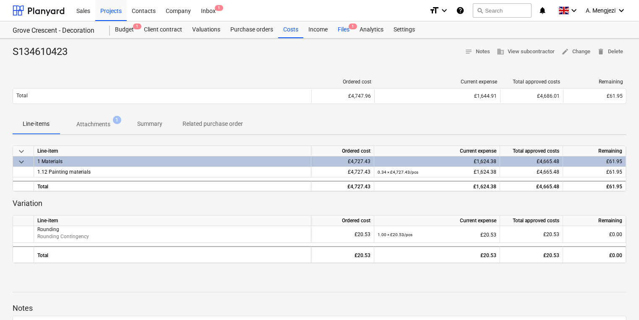
click at [345, 25] on div "Files 1" at bounding box center [344, 29] width 22 height 17
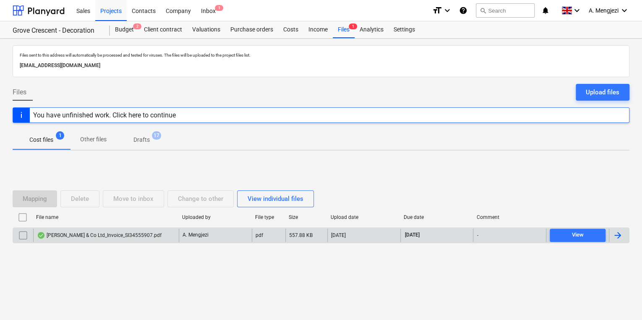
click at [135, 237] on div "[PERSON_NAME] & Co Ltd_Invoice_SI34555907.pdf" at bounding box center [99, 235] width 125 height 7
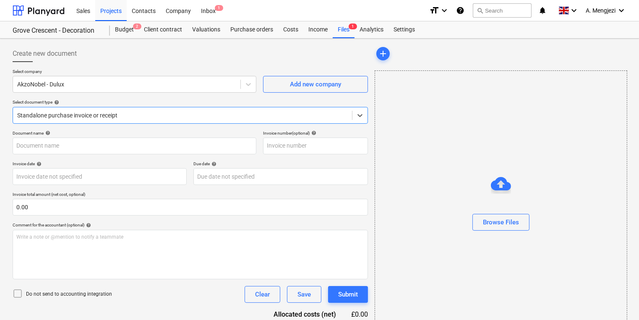
type input "S134555907"
type input "[DATE]"
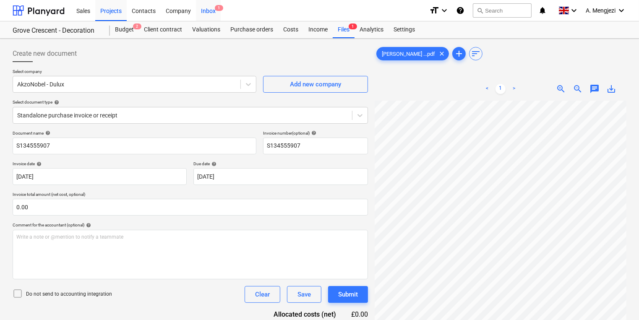
click at [210, 9] on div "Inbox 1" at bounding box center [208, 10] width 25 height 21
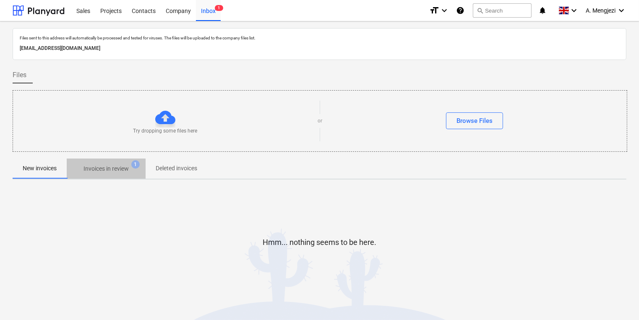
click at [132, 165] on span "Invoices in review 1" at bounding box center [106, 169] width 59 height 9
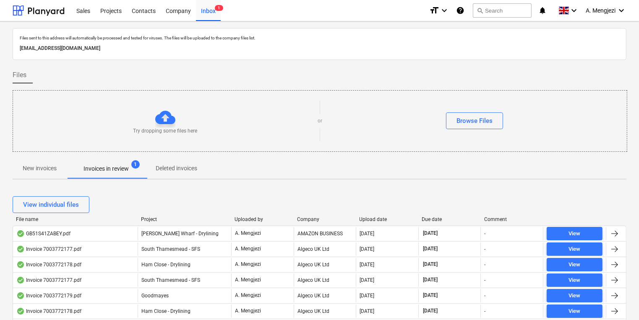
click at [314, 219] on div "Company" at bounding box center [325, 220] width 56 height 6
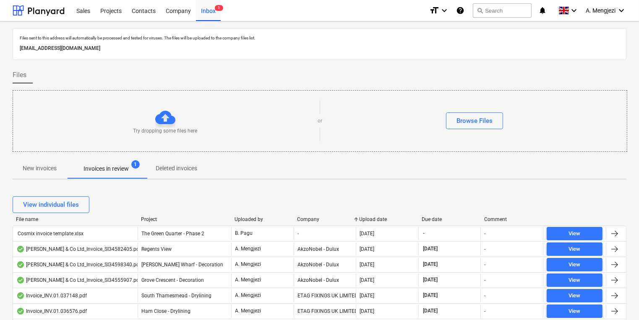
click at [314, 219] on div "Company" at bounding box center [325, 220] width 56 height 6
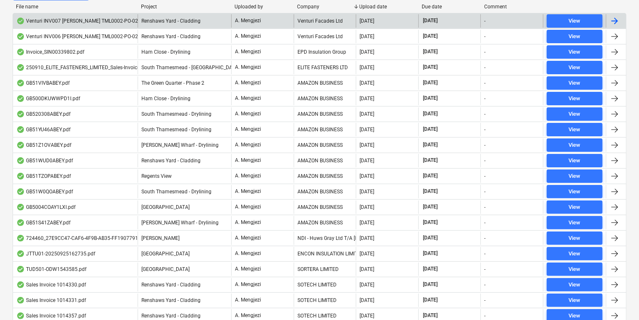
scroll to position [202, 0]
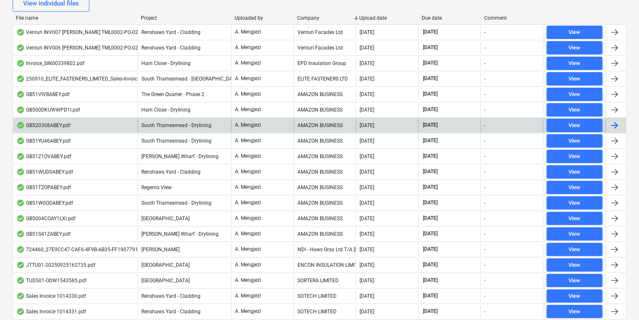
click at [269, 119] on div "A. Mengjezi" at bounding box center [262, 125] width 63 height 13
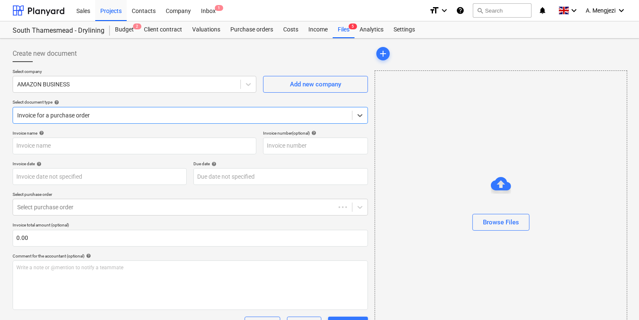
type input "GB520308ABEY"
type input "[DATE]"
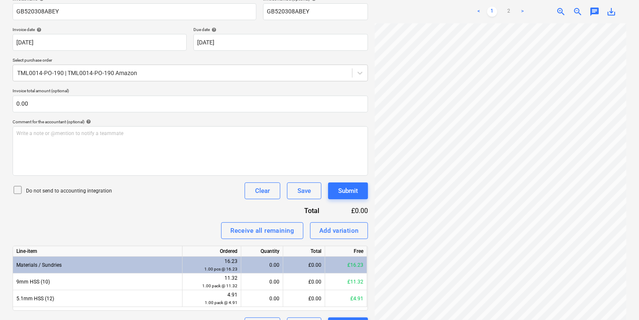
scroll to position [155, 0]
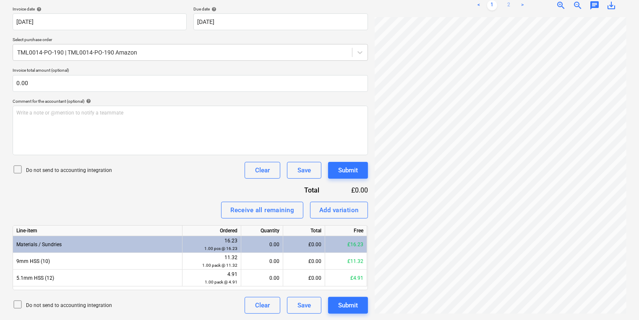
click at [511, 6] on link "2" at bounding box center [509, 5] width 10 height 10
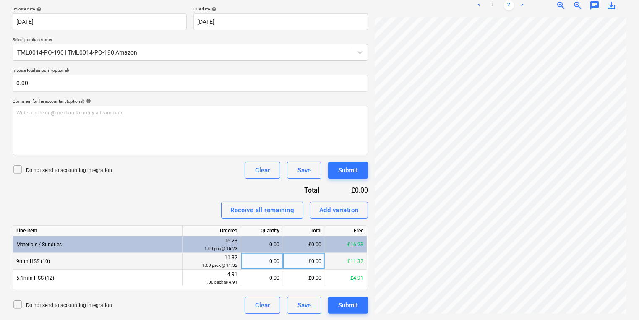
click at [249, 257] on div "0.00" at bounding box center [262, 261] width 35 height 17
type input "1"
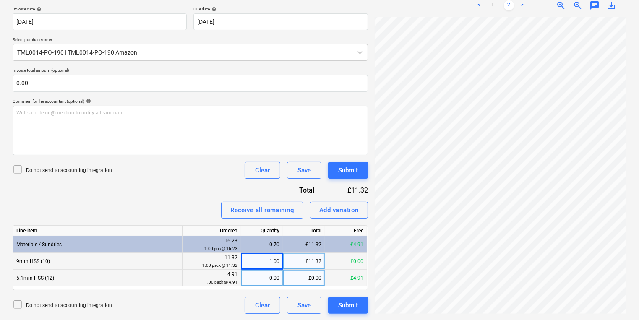
click at [267, 278] on div "0.00" at bounding box center [262, 278] width 35 height 17
type input "1"
click at [343, 306] on div "Submit" at bounding box center [348, 305] width 20 height 11
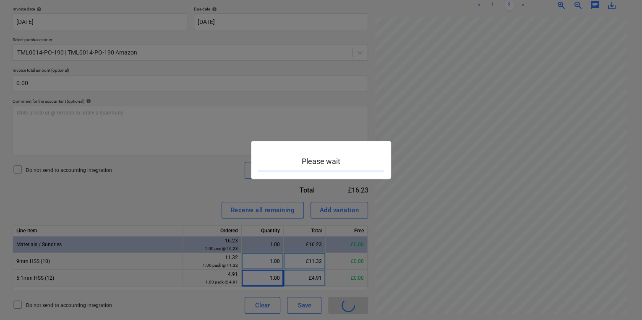
scroll to position [0, 64]
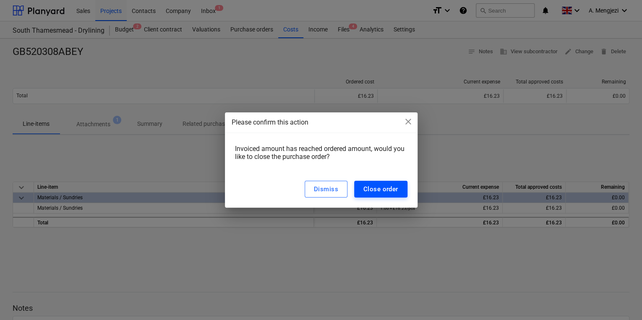
click at [398, 196] on button "Close order" at bounding box center [380, 189] width 53 height 17
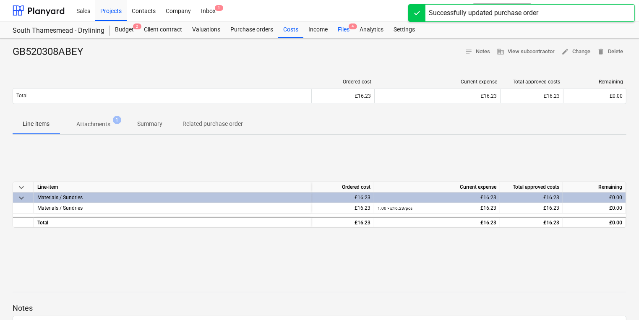
click at [346, 27] on div "Files 4" at bounding box center [344, 29] width 22 height 17
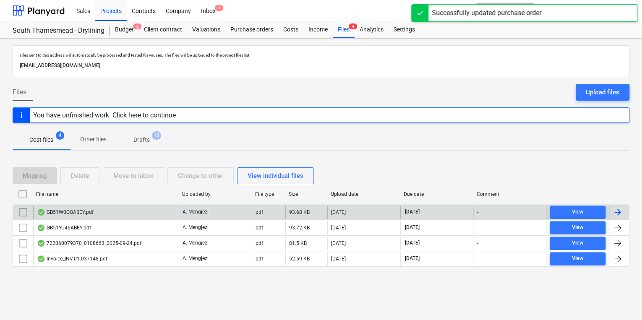
click at [168, 213] on div "GB51W0QOABEY.pdf" at bounding box center [106, 212] width 146 height 13
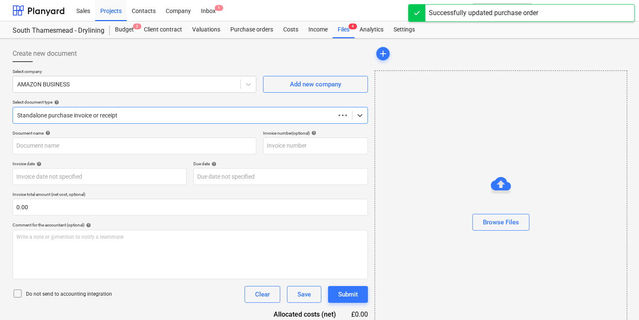
type input "GB51W0QOABEY"
type input "[DATE]"
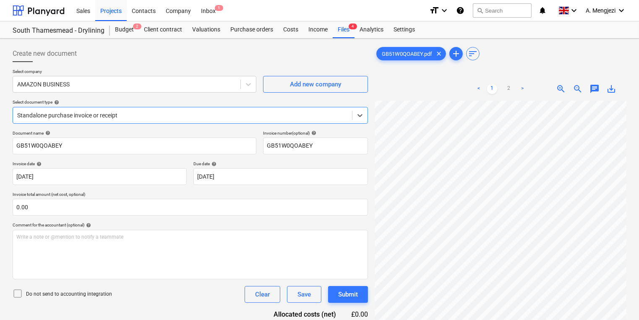
scroll to position [67, 0]
click at [514, 86] on link "2" at bounding box center [509, 89] width 10 height 10
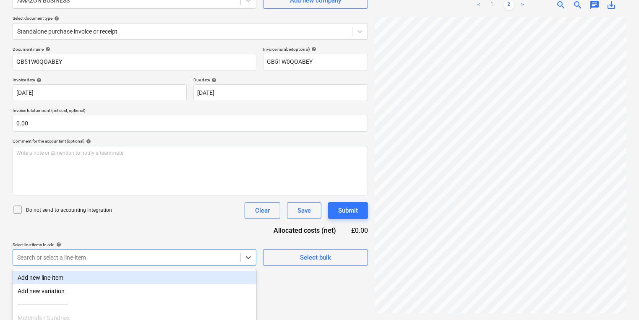
scroll to position [159, 0]
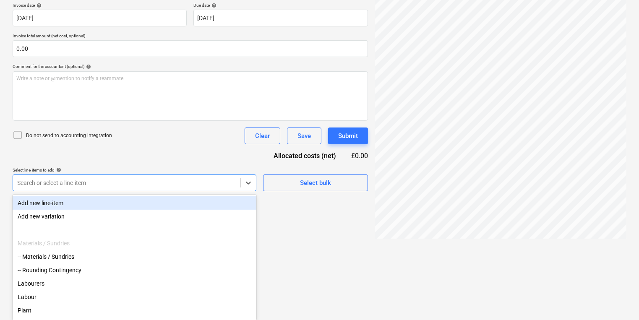
click at [173, 162] on body "Sales Projects Contacts Company Inbox 1 format_size keyboard_arrow_down help se…" at bounding box center [319, 1] width 639 height 320
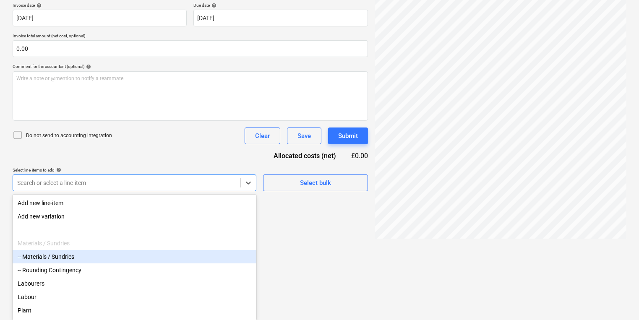
click at [128, 258] on div "-- Materials / Sundries" at bounding box center [135, 256] width 244 height 13
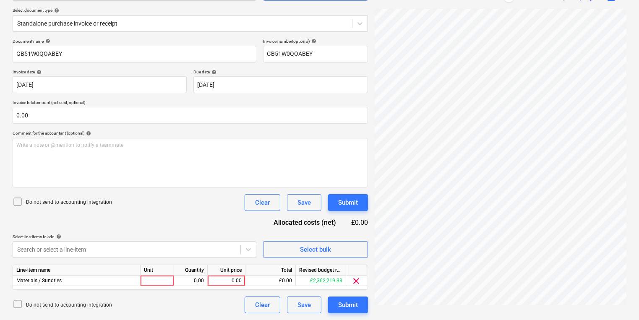
scroll to position [92, 0]
click at [346, 165] on div "Document name help GB51W0QOABEY Invoice number (optional) help GB51W0QOABEY Inv…" at bounding box center [191, 176] width 356 height 275
click at [163, 277] on div at bounding box center [158, 281] width 34 height 10
type input "pcs"
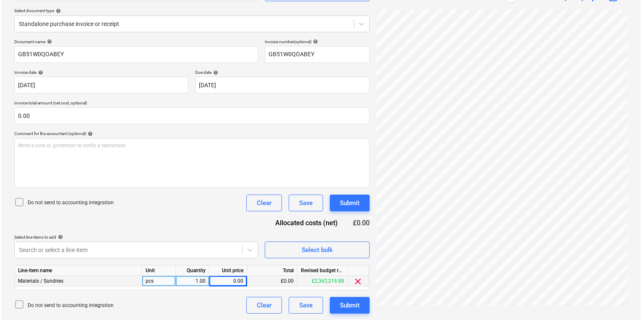
scroll to position [0, 65]
click at [232, 284] on div "0.00" at bounding box center [226, 281] width 31 height 10
type input "61.96"
click at [356, 310] on div "Submit" at bounding box center [348, 305] width 20 height 11
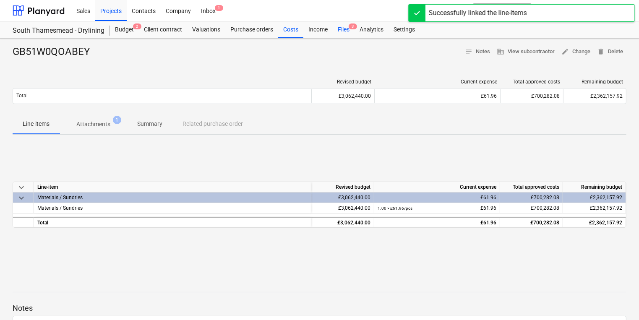
click at [348, 30] on div "Files 3" at bounding box center [344, 29] width 22 height 17
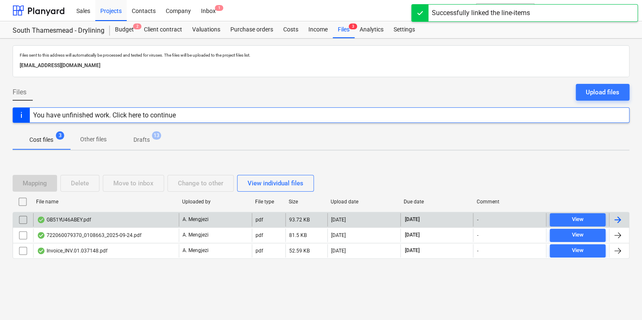
click at [118, 215] on div "GB51YU46ABEY.pdf" at bounding box center [106, 219] width 146 height 13
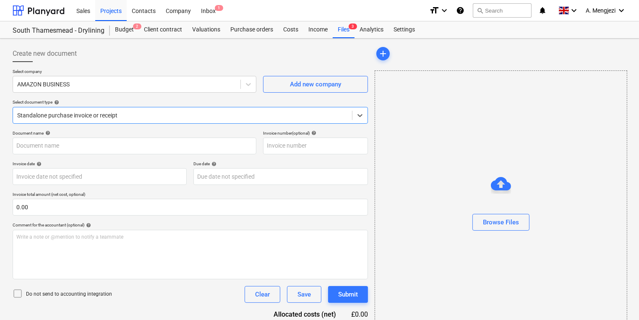
type input "GB51YU46ABEY"
type input "[DATE]"
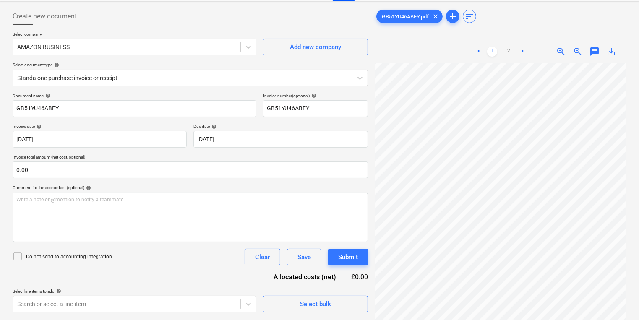
scroll to position [84, 0]
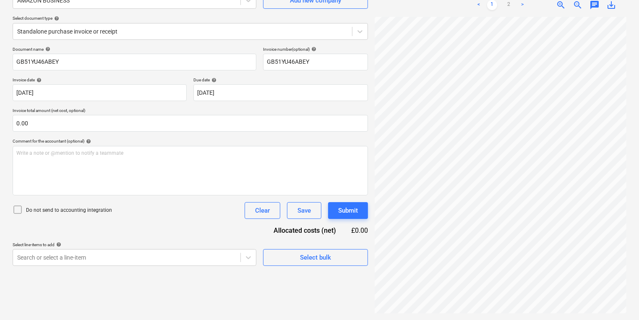
click at [510, 14] on div "< 1 2 >" at bounding box center [500, 5] width 79 height 24
click at [512, 4] on link "2" at bounding box center [509, 5] width 10 height 10
click at [311, 265] on button "Select bulk" at bounding box center [315, 257] width 105 height 17
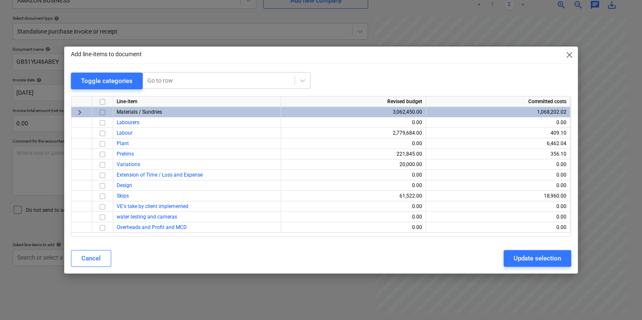
click at [408, 47] on div "Add line-items to document close" at bounding box center [321, 55] width 514 height 17
drag, startPoint x: 516, startPoint y: 64, endPoint x: 515, endPoint y: 76, distance: 12.2
click at [515, 76] on div "Add line-items to document close Toggle categories Go to row Line-item Revised …" at bounding box center [321, 160] width 514 height 227
copy div "Toggle categories Go to row"
click at [572, 56] on span "close" at bounding box center [570, 55] width 10 height 10
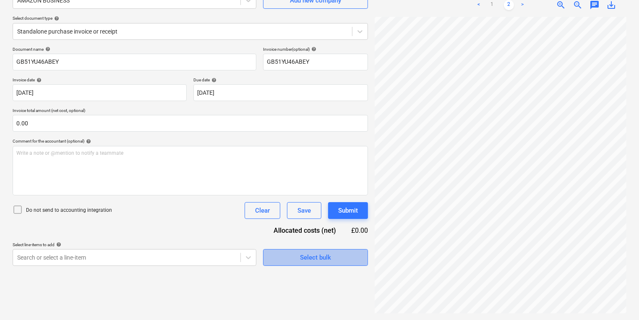
click at [283, 259] on span "Select bulk" at bounding box center [316, 257] width 84 height 11
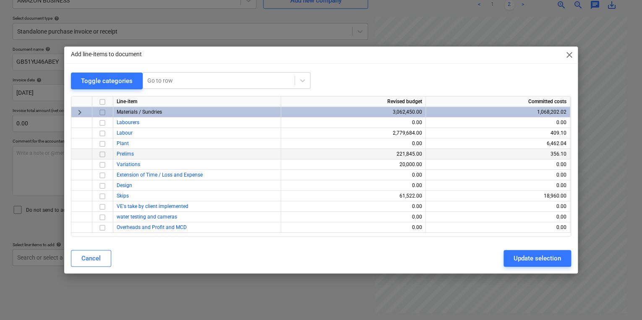
click at [101, 155] on input "checkbox" at bounding box center [102, 154] width 10 height 10
click at [102, 108] on input "checkbox" at bounding box center [102, 112] width 10 height 10
click at [102, 112] on input "checkbox" at bounding box center [102, 112] width 10 height 10
click at [103, 109] on input "checkbox" at bounding box center [102, 112] width 10 height 10
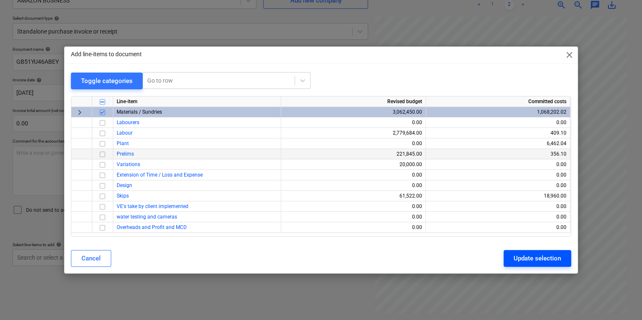
click at [543, 254] on div "Update selection" at bounding box center [537, 258] width 47 height 11
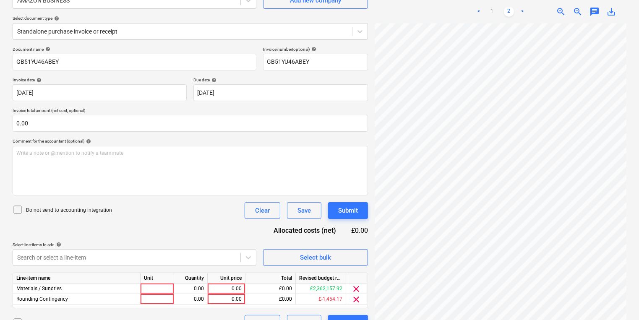
scroll to position [102, 0]
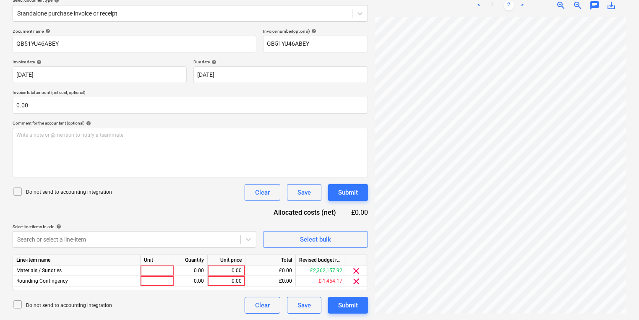
click at [153, 262] on div "Unit" at bounding box center [158, 260] width 34 height 10
click at [155, 271] on div at bounding box center [158, 271] width 34 height 10
click at [158, 269] on div at bounding box center [158, 271] width 34 height 10
type input "pcs"
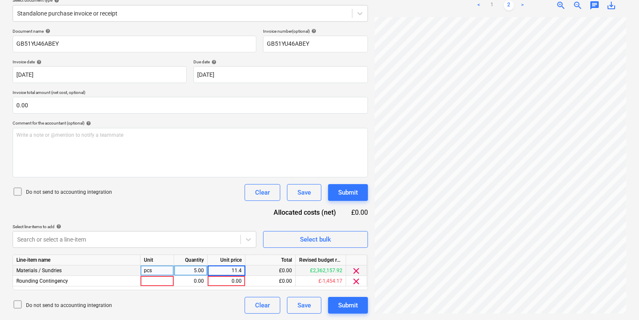
type input "11.41"
click at [358, 284] on span "clear" at bounding box center [357, 282] width 10 height 10
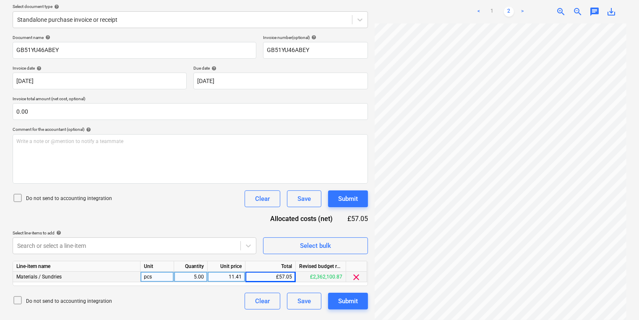
scroll to position [95, 0]
click at [358, 298] on button "Submit" at bounding box center [348, 301] width 40 height 17
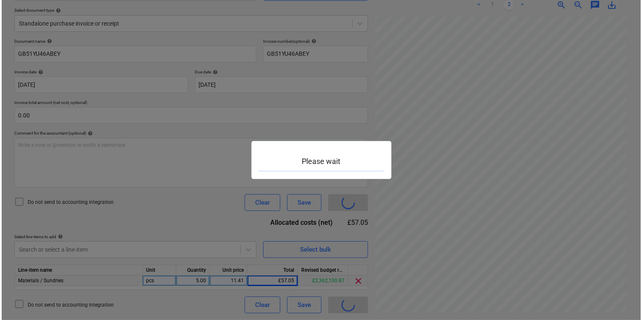
scroll to position [92, 0]
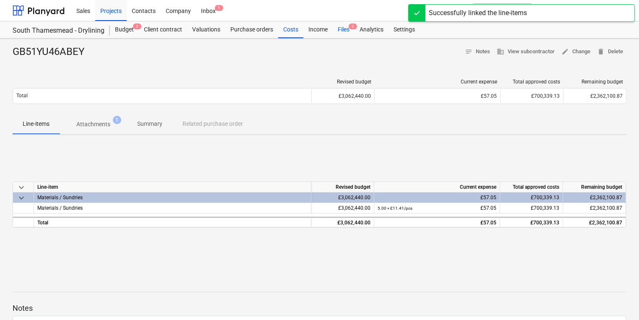
click at [345, 35] on div "Files 2" at bounding box center [344, 29] width 22 height 17
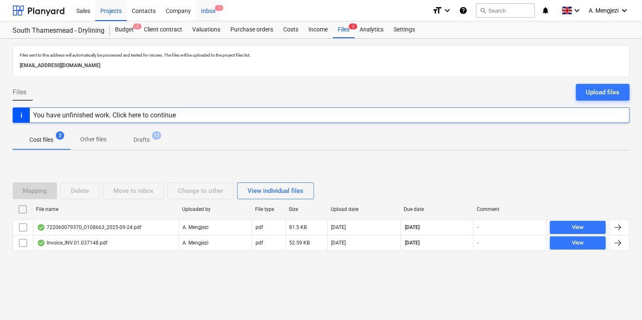
click at [213, 15] on div "Inbox 1" at bounding box center [208, 10] width 25 height 21
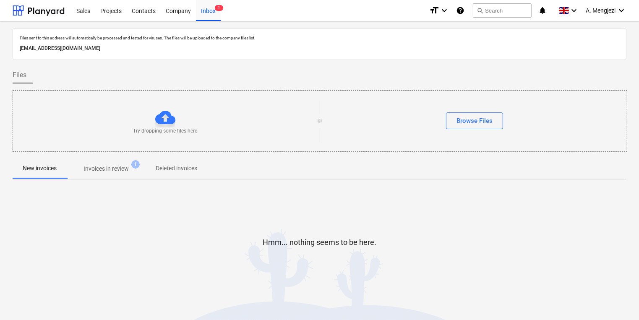
click at [109, 170] on p "Invoices in review" at bounding box center [106, 169] width 45 height 9
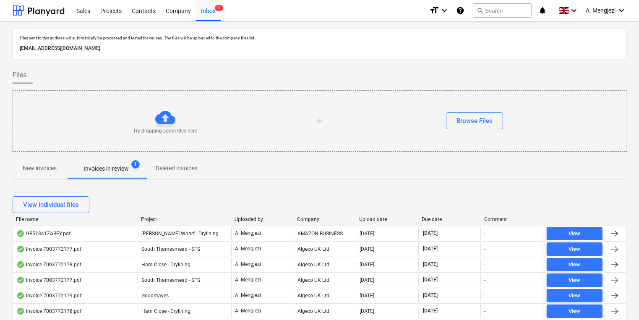
click at [310, 217] on div "Company" at bounding box center [325, 220] width 56 height 6
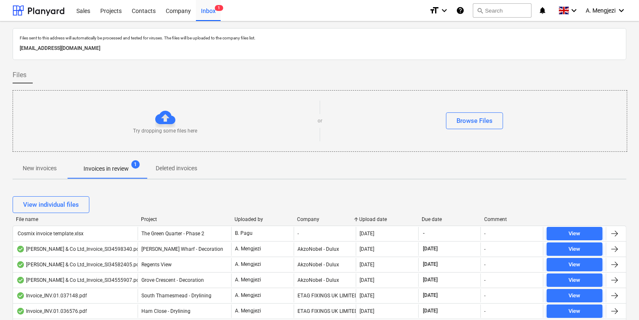
click at [310, 217] on div "Company" at bounding box center [325, 220] width 56 height 6
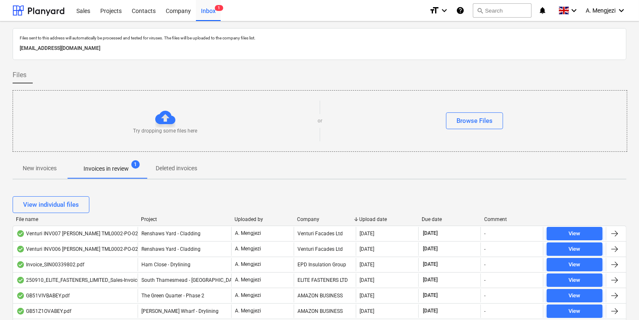
click at [310, 217] on div "Company" at bounding box center [325, 220] width 56 height 6
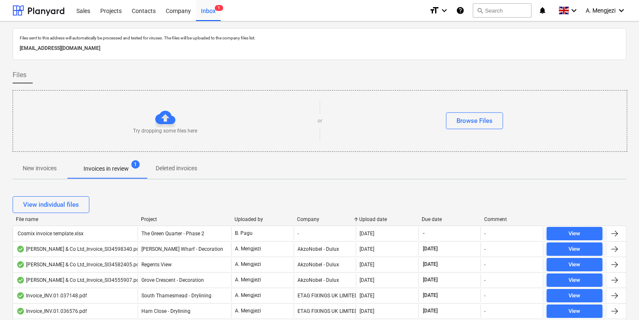
click at [310, 217] on div "Company" at bounding box center [325, 220] width 56 height 6
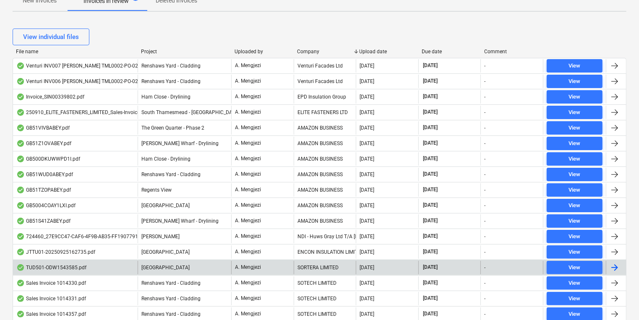
scroll to position [202, 0]
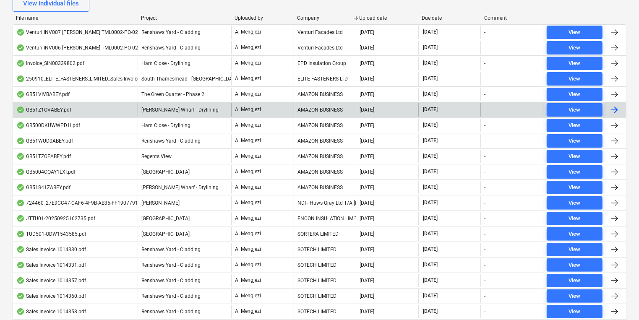
click at [290, 113] on div "A. Mengjezi" at bounding box center [262, 109] width 63 height 13
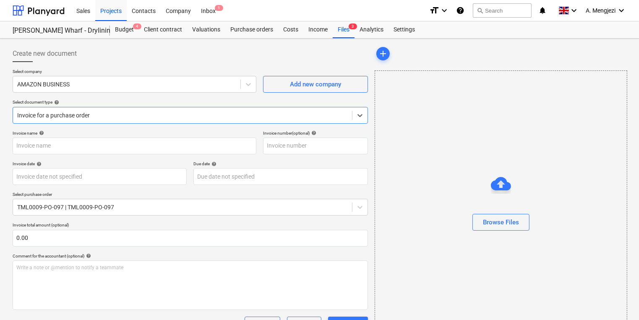
type input "GB51Z1OVABEY"
type input "[DATE]"
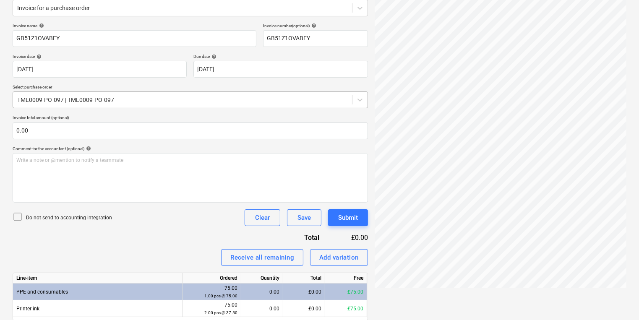
scroll to position [134, 0]
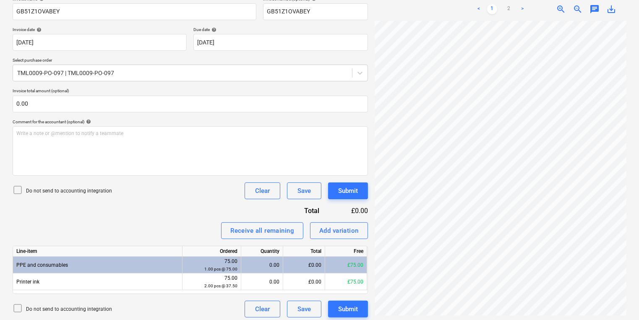
click at [515, 10] on ul "< 1 2 >" at bounding box center [500, 9] width 79 height 10
click at [509, 5] on link "2" at bounding box center [509, 9] width 10 height 10
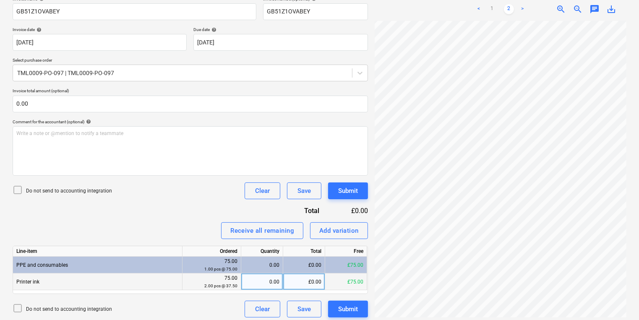
click at [265, 280] on div "0.00" at bounding box center [262, 282] width 35 height 17
click at [277, 285] on div "0.00" at bounding box center [262, 282] width 35 height 17
click at [347, 311] on div "Submit" at bounding box center [348, 309] width 20 height 11
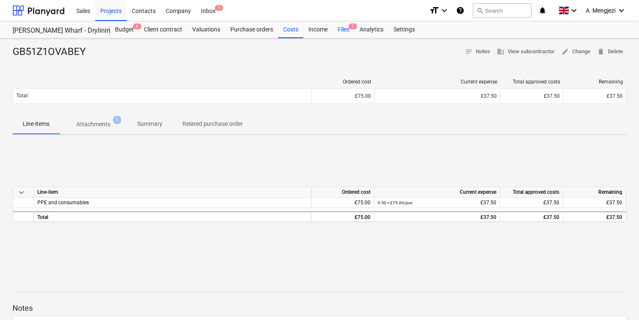
click at [350, 30] on div "Files 2" at bounding box center [344, 29] width 22 height 17
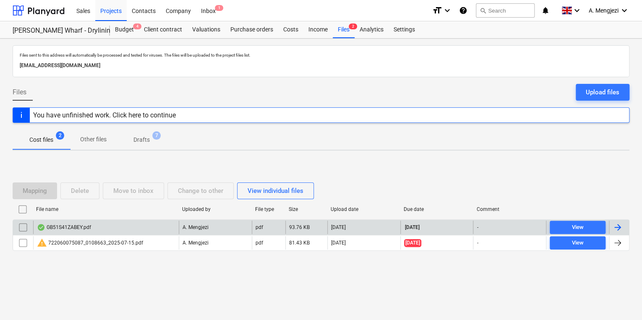
click at [108, 229] on div "GB51S41ZABEY.pdf" at bounding box center [106, 227] width 146 height 13
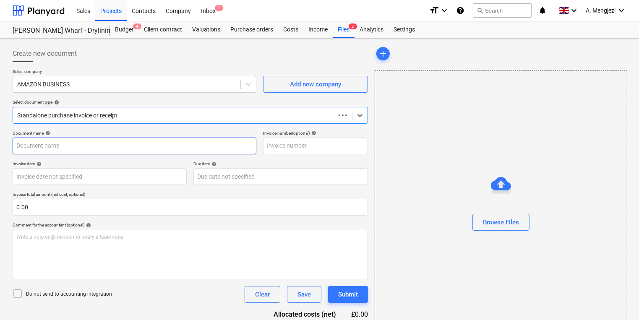
type input "GB51S41ZABEY"
type input "[DATE]"
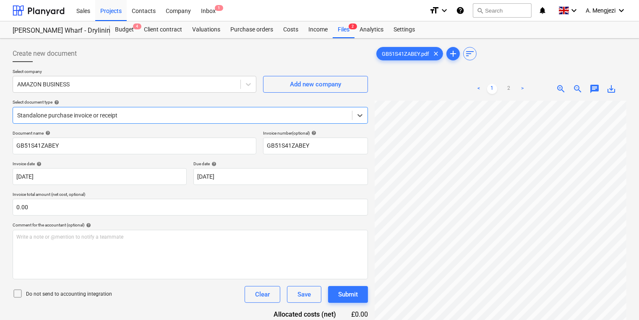
scroll to position [134, 0]
click at [509, 91] on link "2" at bounding box center [509, 89] width 10 height 10
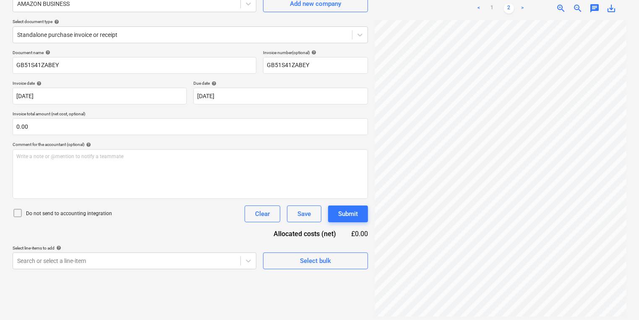
scroll to position [84, 0]
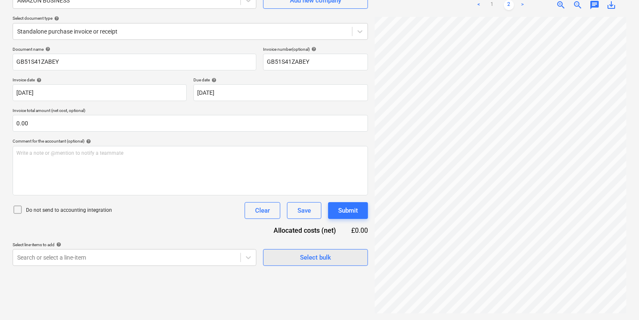
click at [282, 257] on span "Select bulk" at bounding box center [316, 257] width 84 height 11
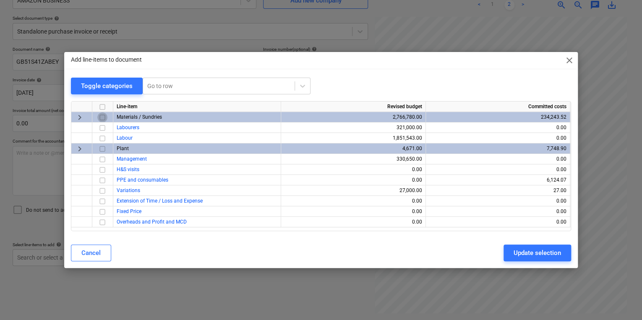
click at [101, 116] on input "checkbox" at bounding box center [102, 118] width 10 height 10
click at [533, 247] on button "Update selection" at bounding box center [538, 253] width 68 height 17
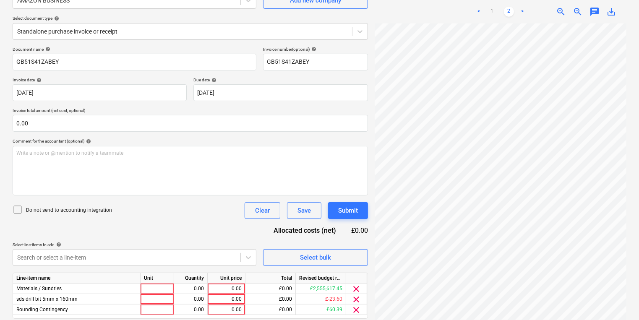
scroll to position [113, 0]
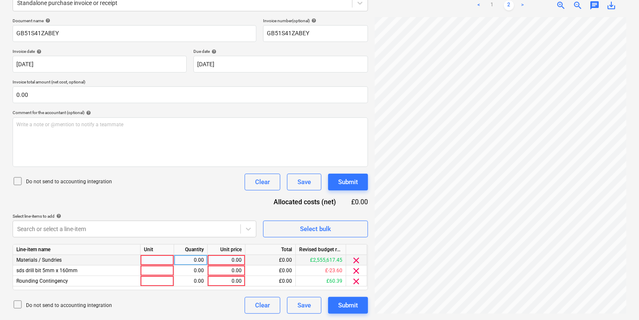
click at [160, 264] on div at bounding box center [158, 260] width 34 height 10
click at [356, 271] on span "clear" at bounding box center [357, 271] width 10 height 10
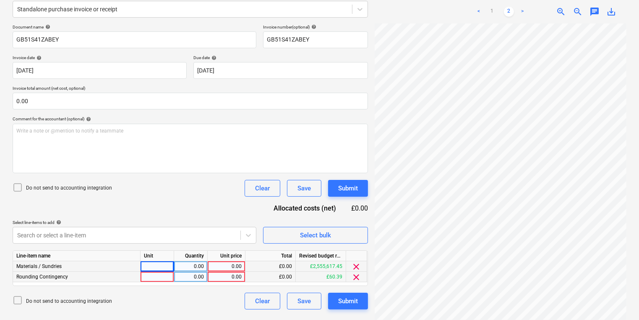
scroll to position [106, 0]
click at [356, 271] on span "clear" at bounding box center [357, 267] width 10 height 10
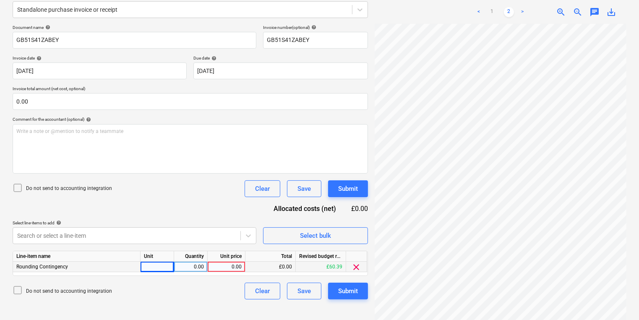
click at [356, 271] on span "clear" at bounding box center [357, 267] width 10 height 10
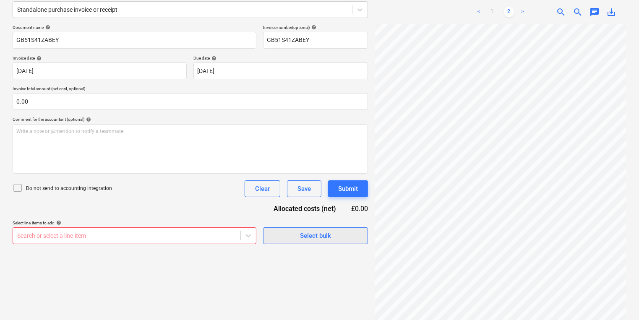
click at [294, 228] on button "Select bulk" at bounding box center [315, 236] width 105 height 17
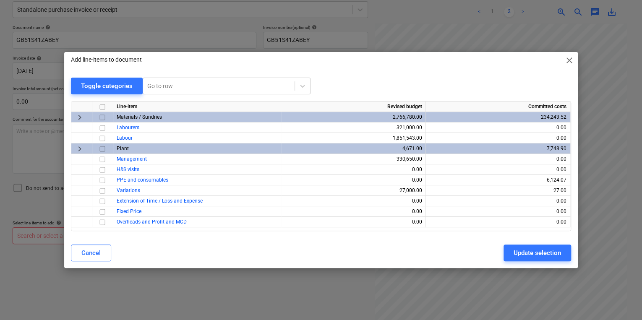
click at [102, 117] on input "checkbox" at bounding box center [102, 118] width 10 height 10
click at [521, 257] on div "Update selection" at bounding box center [537, 253] width 47 height 11
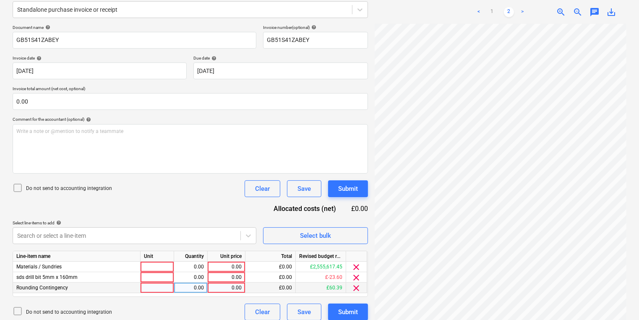
click at [361, 285] on span "clear" at bounding box center [357, 288] width 10 height 10
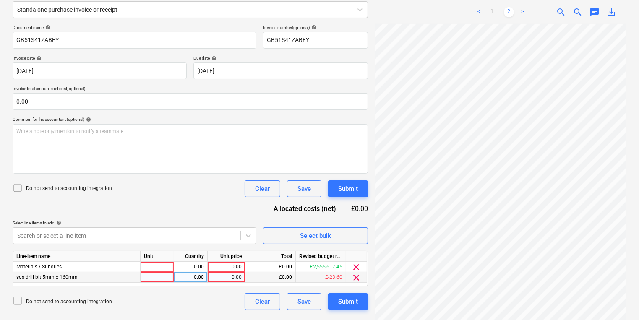
click at [357, 281] on span "clear" at bounding box center [357, 278] width 10 height 10
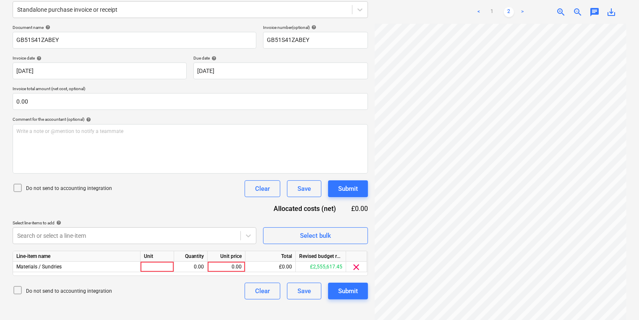
click at [153, 276] on div "Document name help GB51S41ZABEY Invoice number (optional) help GB51S41ZABEY Inv…" at bounding box center [191, 162] width 356 height 275
click at [151, 273] on div "Line-item name Unit Quantity Unit price Total Revised budget remaining Material…" at bounding box center [191, 263] width 356 height 25
click at [153, 267] on div at bounding box center [158, 267] width 34 height 10
type input "["
type input "pcs"
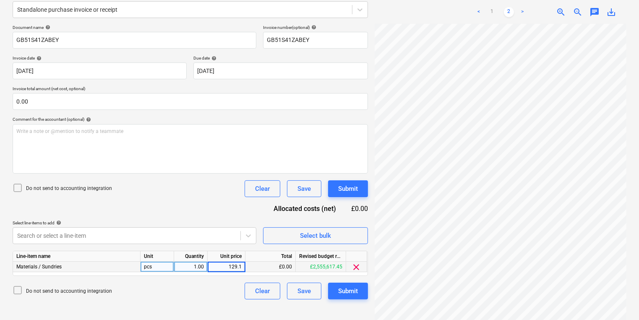
type input "129.17"
click at [367, 296] on button "Submit" at bounding box center [348, 291] width 40 height 17
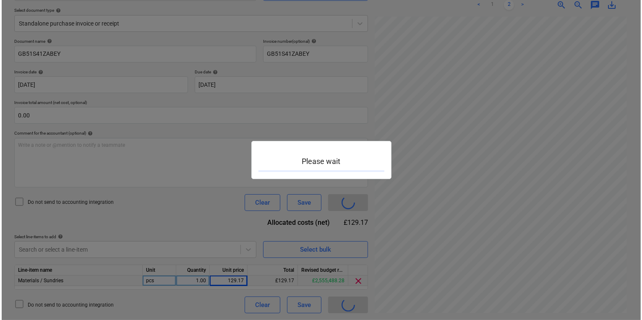
scroll to position [92, 0]
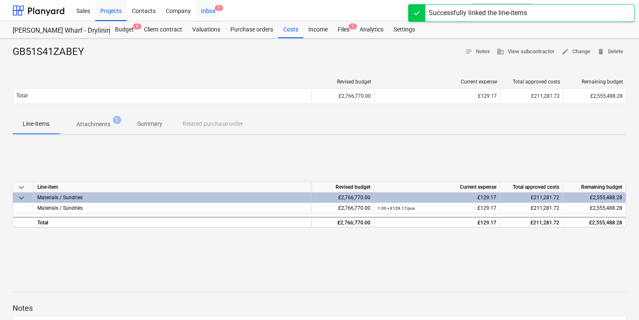
click at [218, 15] on div "Inbox 1" at bounding box center [208, 10] width 25 height 21
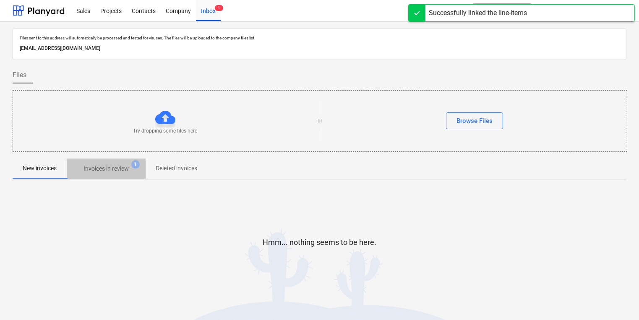
click at [120, 173] on p "Invoices in review" at bounding box center [106, 169] width 45 height 9
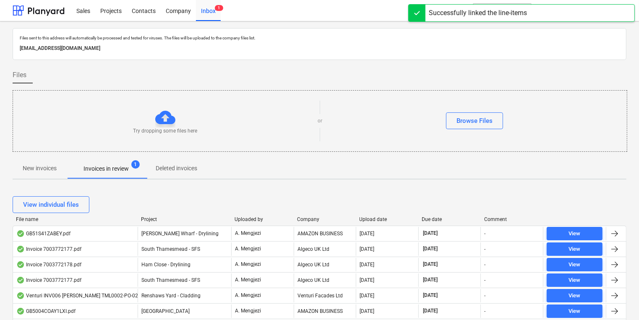
click at [302, 217] on div "Company" at bounding box center [325, 220] width 56 height 6
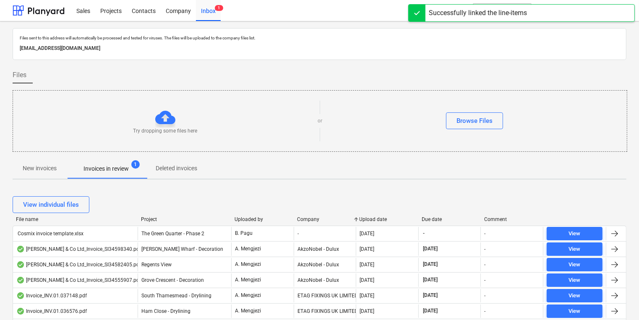
click at [302, 217] on div "Company" at bounding box center [325, 220] width 56 height 6
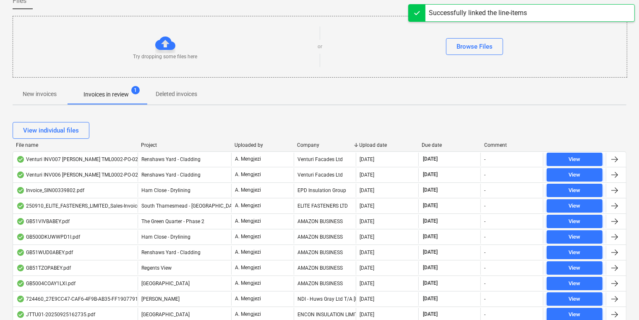
scroll to position [134, 0]
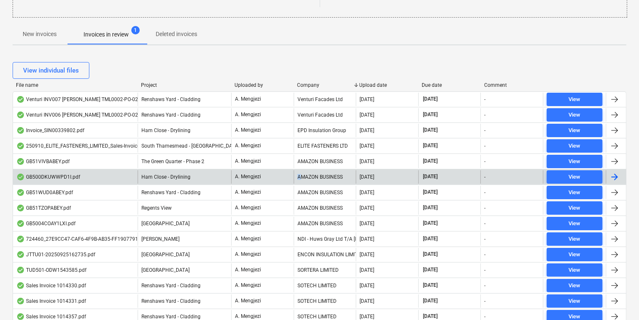
click at [300, 174] on div "AMAZON BUSINESS" at bounding box center [325, 176] width 63 height 13
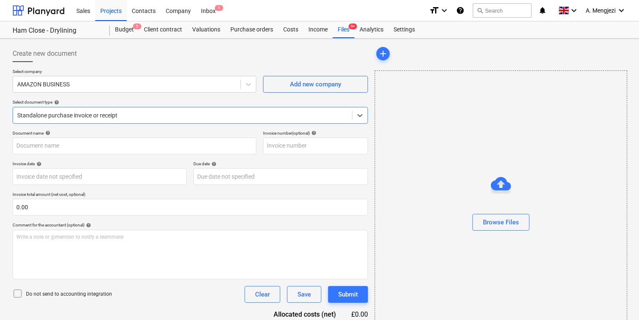
type input "GB500DKUWWPD1I"
type input "[DATE]"
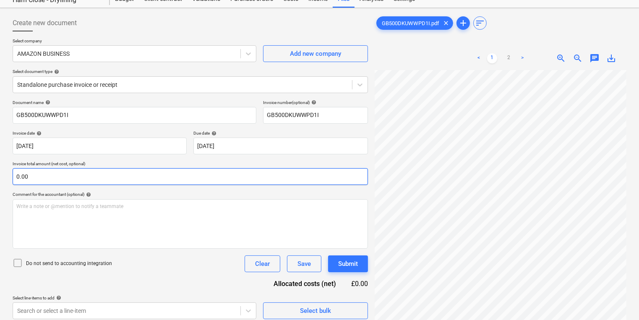
scroll to position [84, 0]
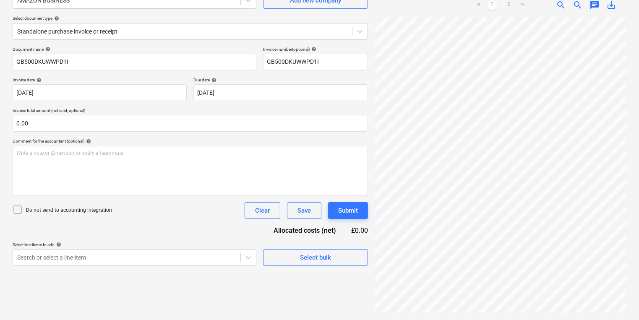
click at [509, 7] on link "2" at bounding box center [509, 5] width 10 height 10
click at [311, 256] on div "Select bulk" at bounding box center [315, 257] width 31 height 11
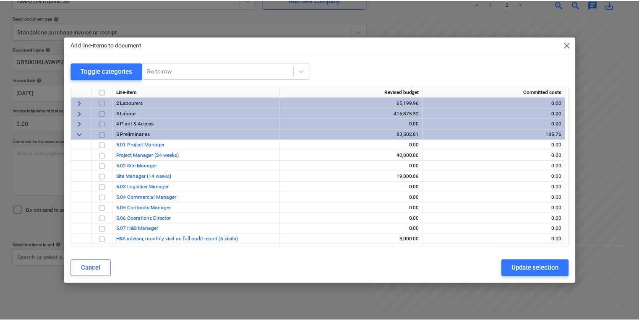
scroll to position [0, 0]
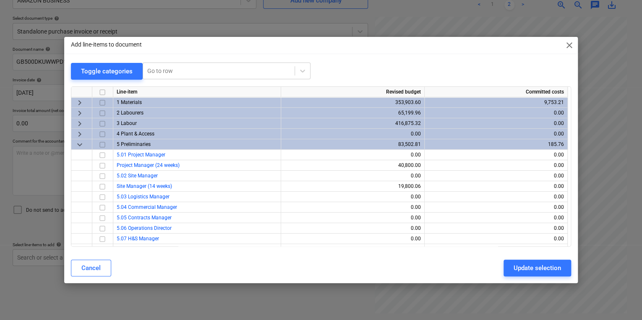
click at [102, 102] on input "checkbox" at bounding box center [102, 102] width 10 height 10
click at [535, 271] on div "Update selection" at bounding box center [537, 268] width 47 height 11
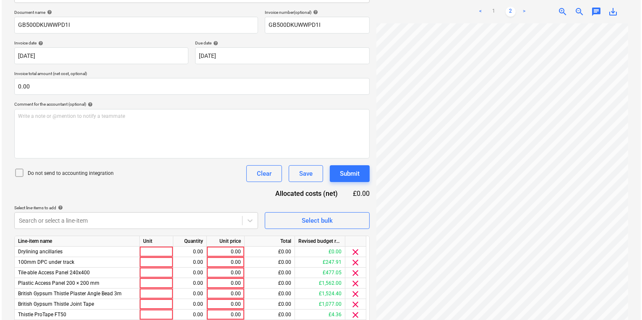
scroll to position [218, 0]
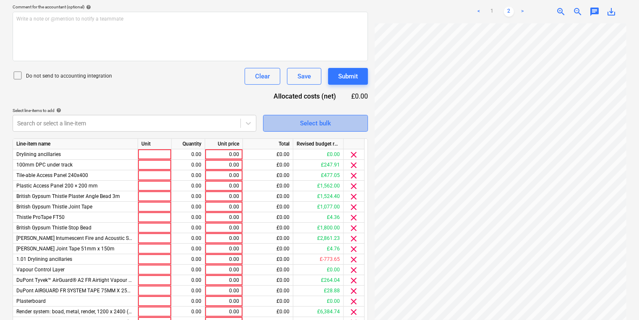
click at [320, 125] on div "Select bulk" at bounding box center [315, 123] width 31 height 11
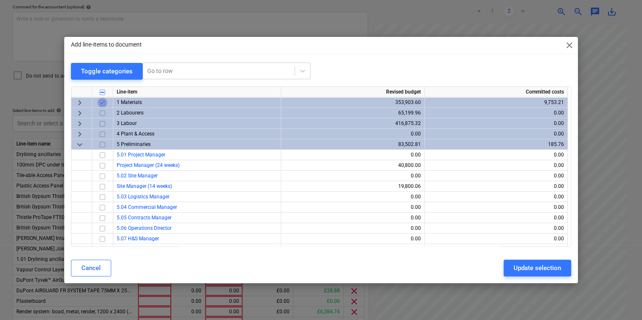
click at [103, 102] on input "checkbox" at bounding box center [102, 102] width 10 height 10
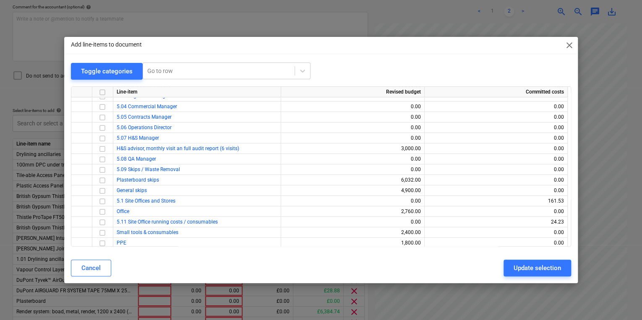
scroll to position [134, 0]
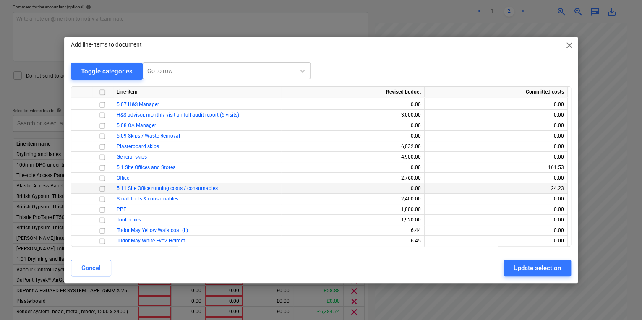
click at [101, 189] on input "checkbox" at bounding box center [102, 188] width 10 height 10
click at [541, 269] on div "Update selection" at bounding box center [537, 268] width 47 height 11
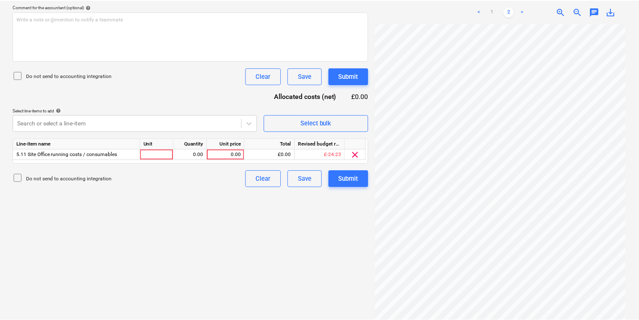
scroll to position [92, 0]
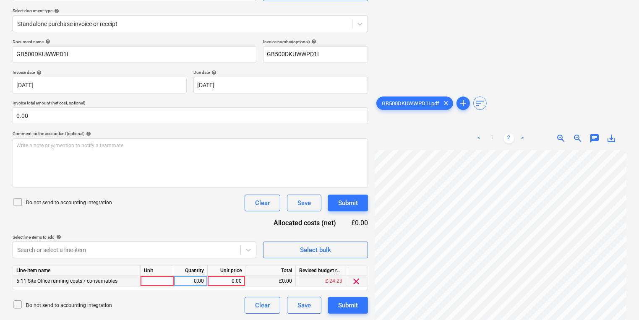
click at [151, 279] on div at bounding box center [158, 281] width 34 height 10
type input "pcs"
click at [200, 283] on div "1.00" at bounding box center [191, 281] width 26 height 10
type input "4"
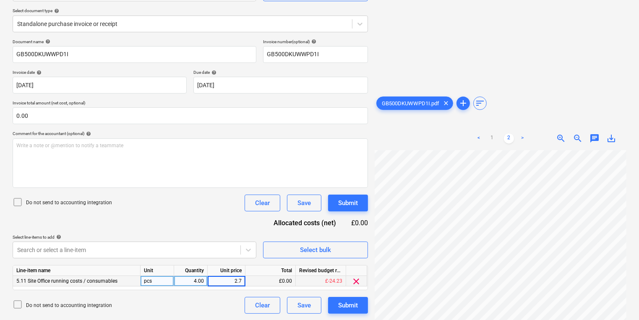
type input "2.71"
click at [344, 308] on div "Submit" at bounding box center [348, 305] width 20 height 11
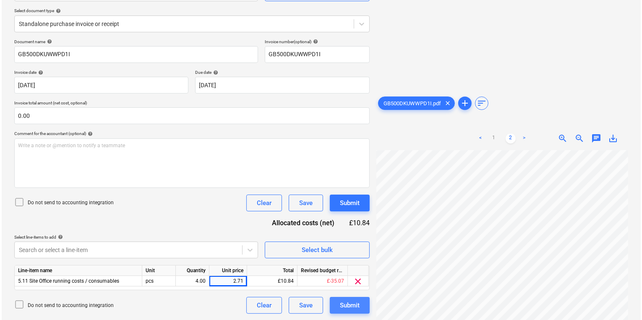
scroll to position [105, 64]
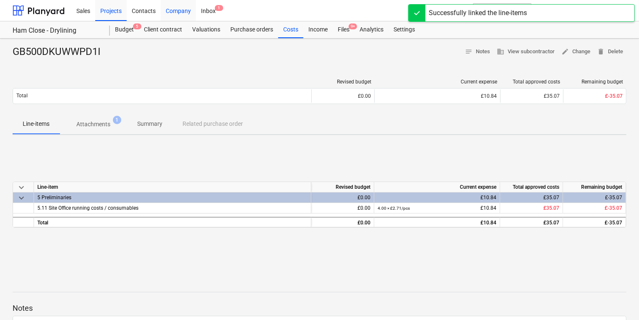
click at [192, 8] on div "Company" at bounding box center [178, 10] width 35 height 21
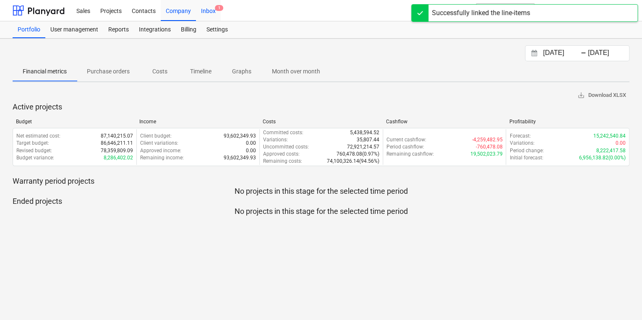
click at [212, 6] on div "Inbox 1" at bounding box center [208, 10] width 25 height 21
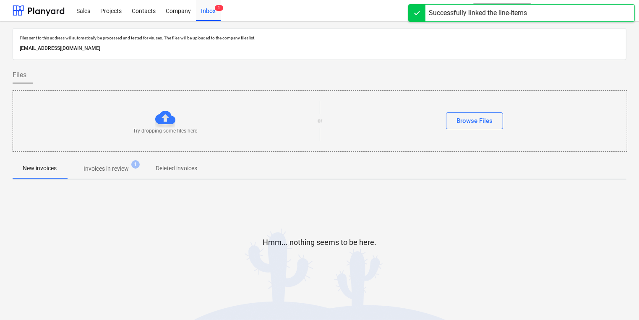
click at [118, 169] on p "Invoices in review" at bounding box center [106, 169] width 45 height 9
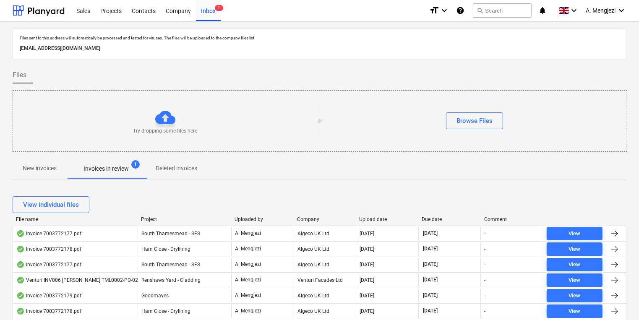
click at [312, 221] on div "Company" at bounding box center [325, 220] width 56 height 6
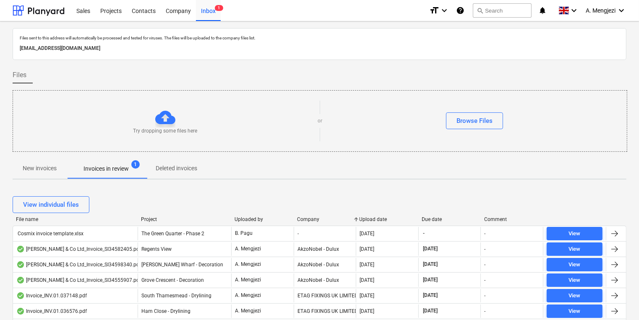
click at [312, 221] on div "Company" at bounding box center [325, 220] width 56 height 6
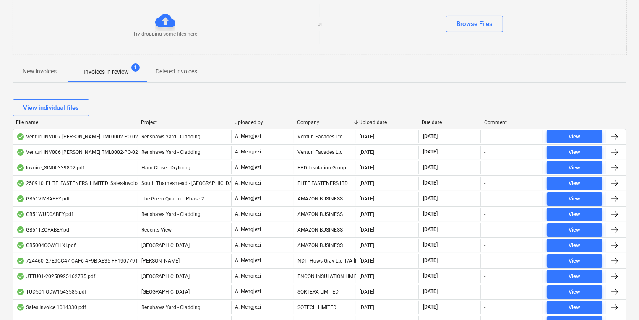
scroll to position [101, 0]
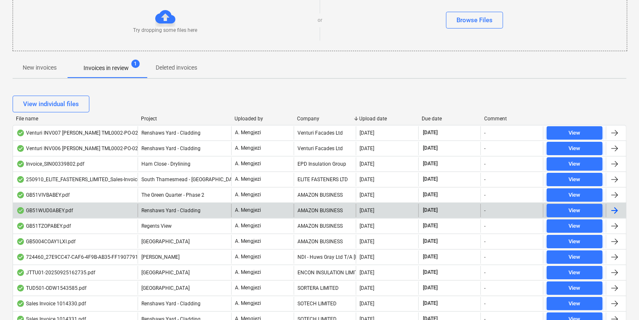
click at [308, 210] on div "AMAZON BUSINESS" at bounding box center [325, 210] width 63 height 13
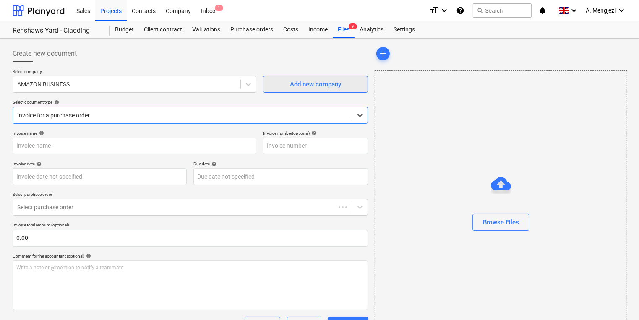
type input "GB51WUD0ABEY"
type input "[DATE]"
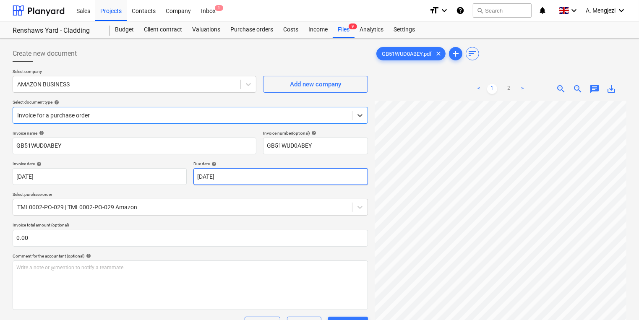
scroll to position [101, 0]
click at [506, 91] on link "2" at bounding box center [509, 89] width 10 height 10
click at [536, 320] on html "Sales Projects Contacts Company Inbox 1 format_size keyboard_arrow_down help se…" at bounding box center [319, 160] width 639 height 320
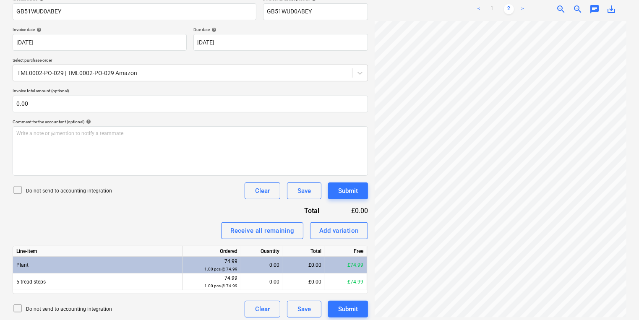
scroll to position [138, 0]
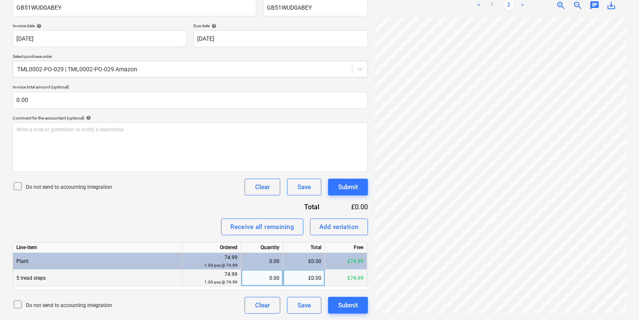
click at [257, 279] on div "0.00" at bounding box center [262, 278] width 35 height 17
type input "1"
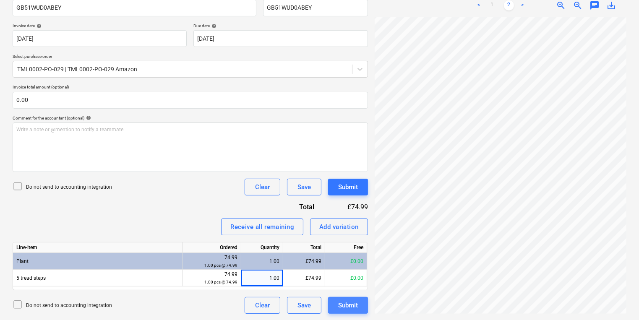
click at [346, 302] on div "Submit" at bounding box center [348, 305] width 20 height 11
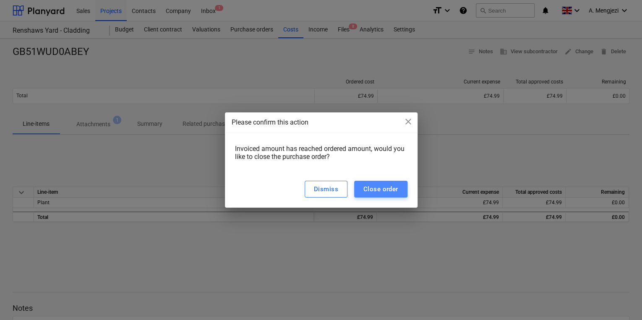
click at [400, 189] on button "Close order" at bounding box center [380, 189] width 53 height 17
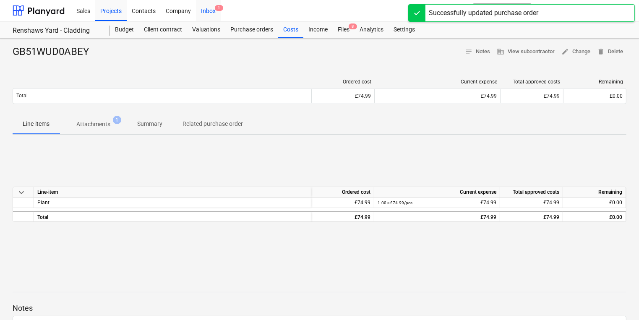
click at [210, 8] on div "Inbox 1" at bounding box center [208, 10] width 25 height 21
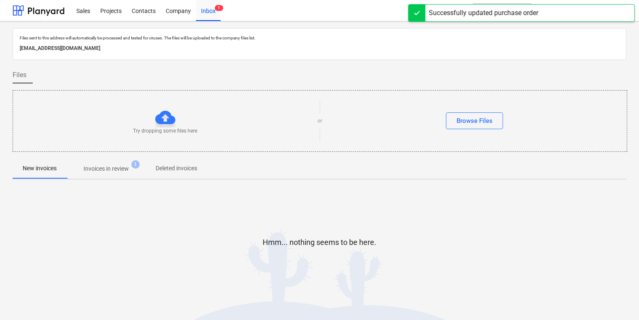
click at [123, 157] on div at bounding box center [320, 155] width 614 height 7
click at [127, 167] on p "Invoices in review" at bounding box center [106, 169] width 45 height 9
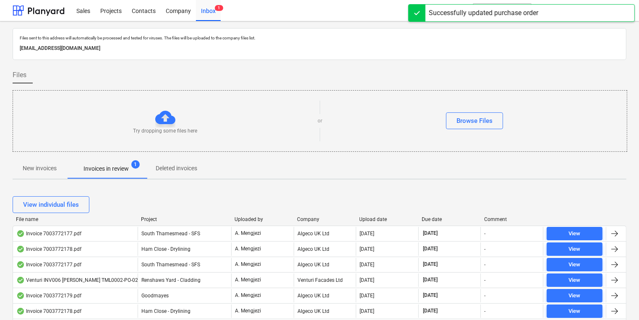
click at [314, 213] on div "View individual files" at bounding box center [320, 205] width 614 height 24
click at [314, 221] on div "Company" at bounding box center [325, 220] width 56 height 6
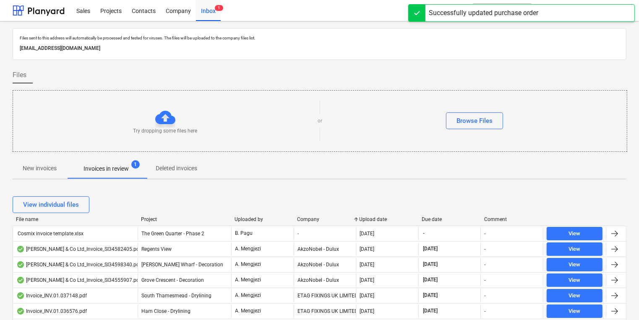
click at [314, 222] on div "Company" at bounding box center [325, 220] width 56 height 6
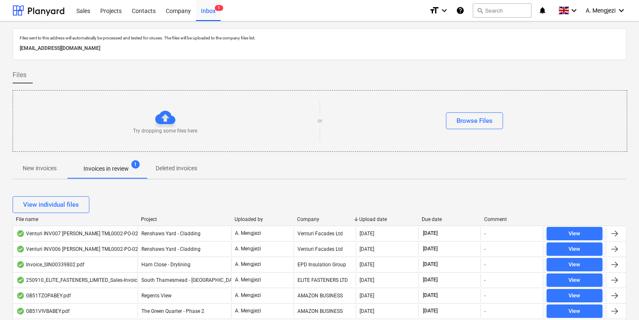
click at [314, 222] on div "Company" at bounding box center [325, 220] width 56 height 6
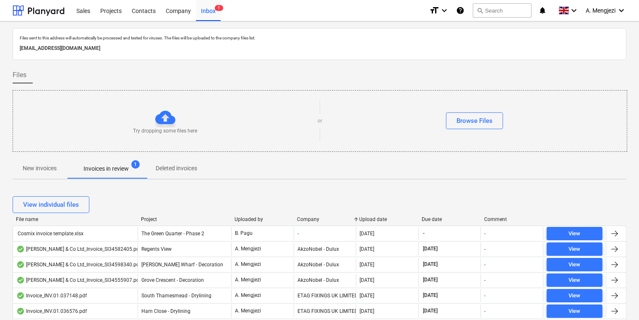
click at [314, 222] on div "Company" at bounding box center [325, 220] width 56 height 6
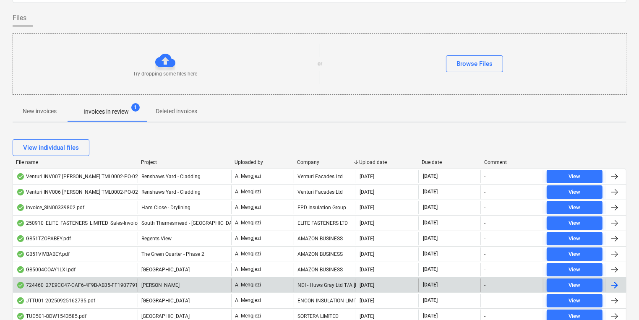
scroll to position [67, 0]
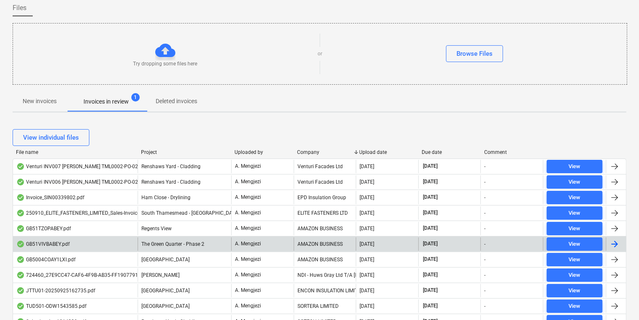
click at [317, 248] on div "AMAZON BUSINESS" at bounding box center [325, 244] width 63 height 13
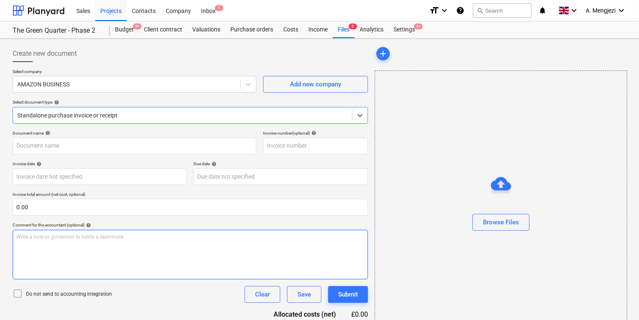
type input "GB51VIVBABEY"
type input "[DATE]"
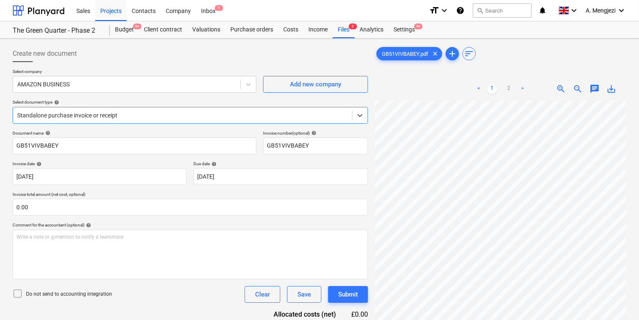
scroll to position [84, 0]
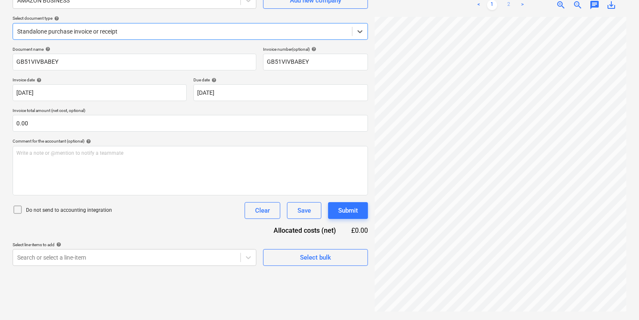
click at [506, 5] on link "2" at bounding box center [509, 5] width 10 height 10
click at [225, 236] on body "Sales Projects Contacts Company Inbox 1 format_size keyboard_arrow_down help se…" at bounding box center [319, 76] width 639 height 320
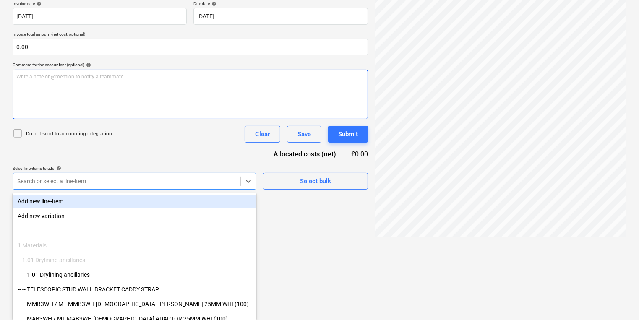
click at [335, 183] on div "Document name help GB51VIVBABEY Invoice number (optional) help GB51VIVBABEY Inv…" at bounding box center [191, 80] width 356 height 220
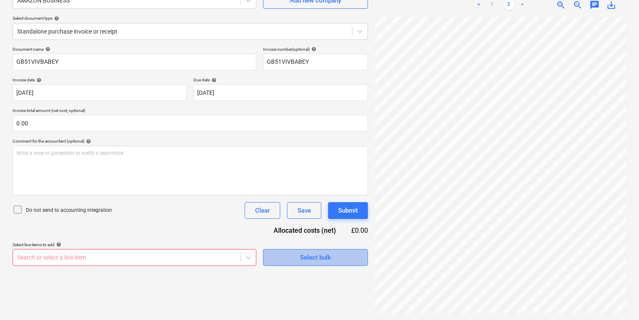
click at [299, 255] on span "Select bulk" at bounding box center [316, 257] width 84 height 11
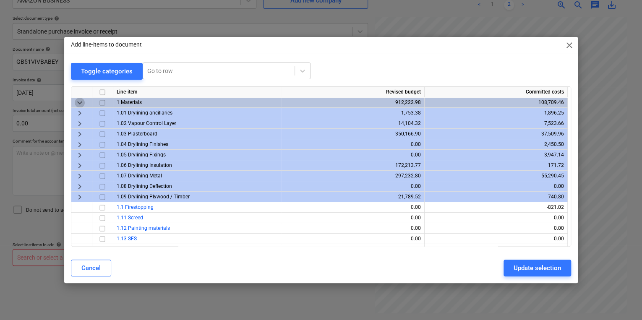
click at [81, 102] on span "keyboard_arrow_down" at bounding box center [80, 102] width 10 height 10
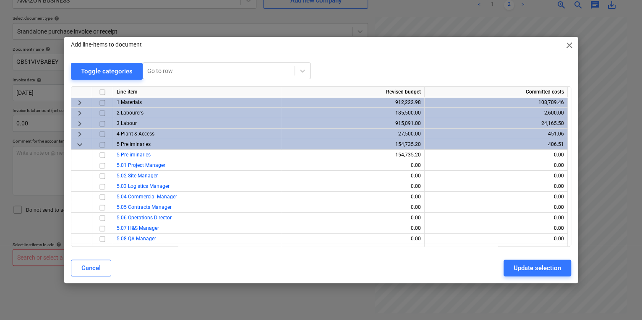
click at [81, 102] on span "keyboard_arrow_right" at bounding box center [80, 102] width 10 height 10
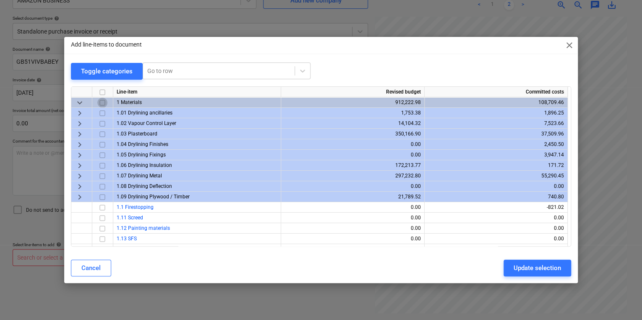
click at [101, 100] on input "checkbox" at bounding box center [102, 102] width 10 height 10
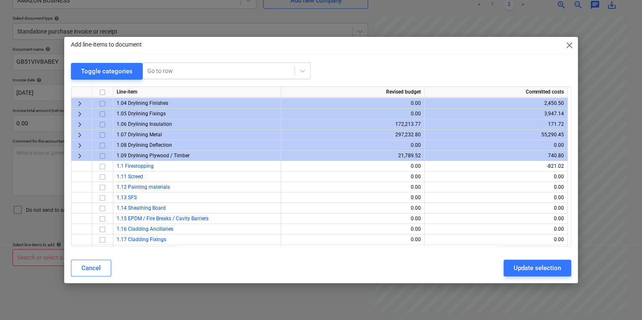
scroll to position [34, 0]
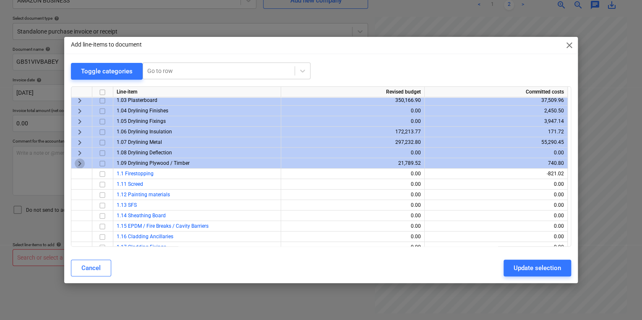
click at [79, 165] on span "keyboard_arrow_right" at bounding box center [80, 163] width 10 height 10
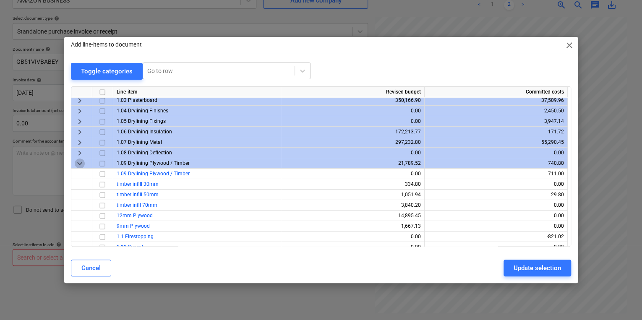
click at [79, 165] on span "keyboard_arrow_down" at bounding box center [80, 163] width 10 height 10
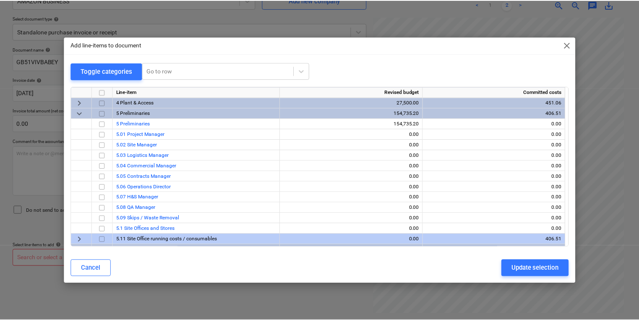
scroll to position [369, 0]
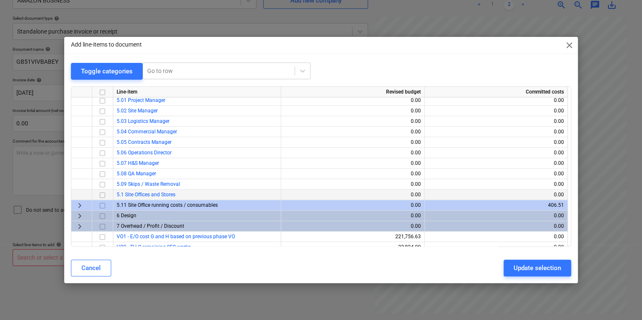
click at [104, 195] on input "checkbox" at bounding box center [102, 195] width 10 height 10
click at [505, 270] on button "Update selection" at bounding box center [538, 268] width 68 height 17
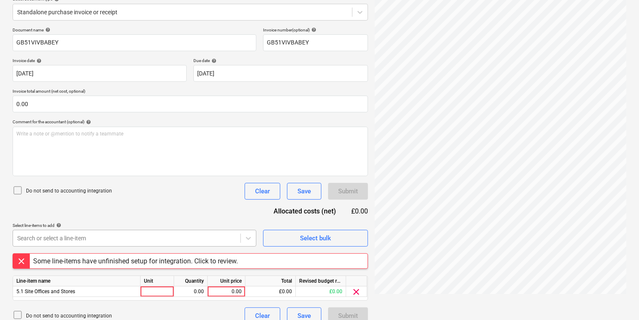
scroll to position [114, 0]
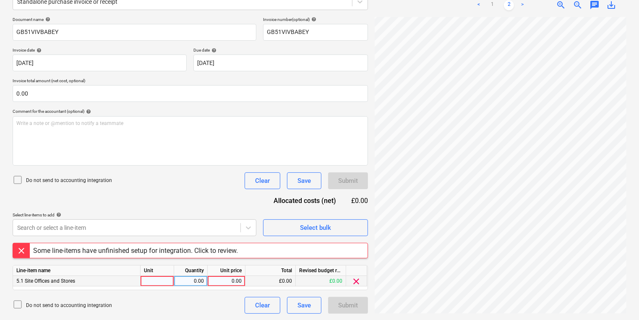
click at [159, 283] on div at bounding box center [158, 281] width 34 height 10
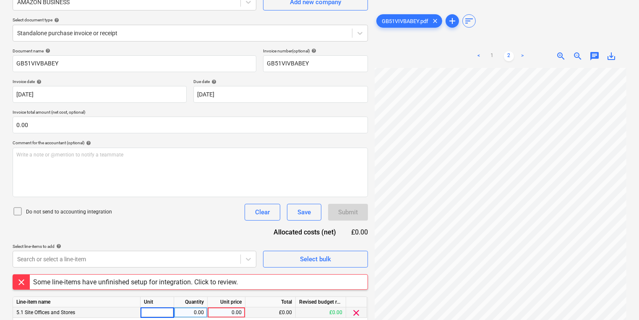
scroll to position [0, 0]
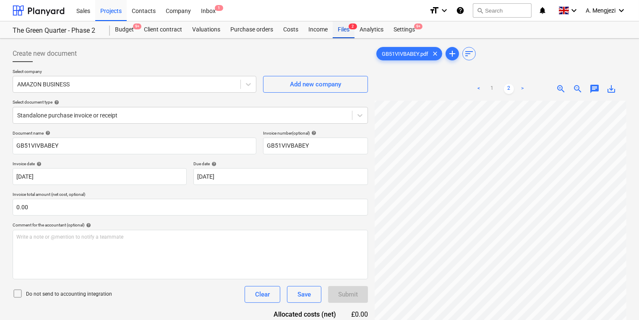
click at [348, 34] on div "Files 2" at bounding box center [344, 29] width 22 height 17
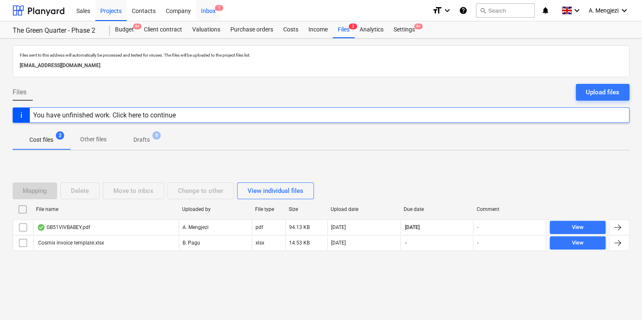
click at [214, 4] on div "Inbox 1" at bounding box center [208, 10] width 25 height 21
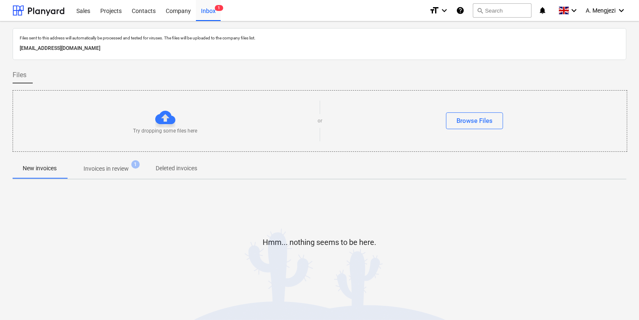
click at [118, 151] on div "Try dropping some files here or Browse Files" at bounding box center [320, 121] width 615 height 62
click at [122, 171] on p "Invoices in review" at bounding box center [106, 169] width 45 height 9
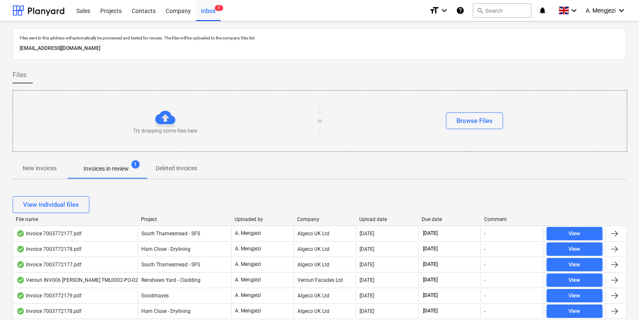
click at [301, 218] on div "Company" at bounding box center [325, 220] width 56 height 6
click at [301, 217] on div "Company" at bounding box center [325, 220] width 56 height 6
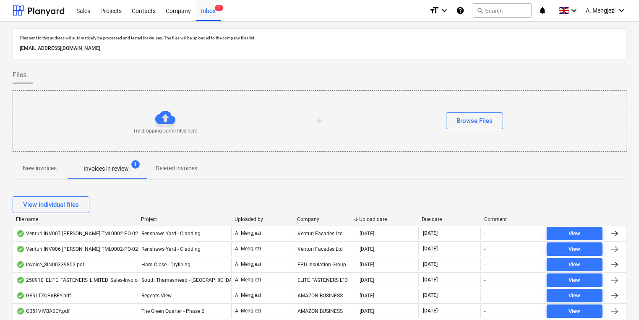
click at [301, 217] on div "Company" at bounding box center [325, 220] width 56 height 6
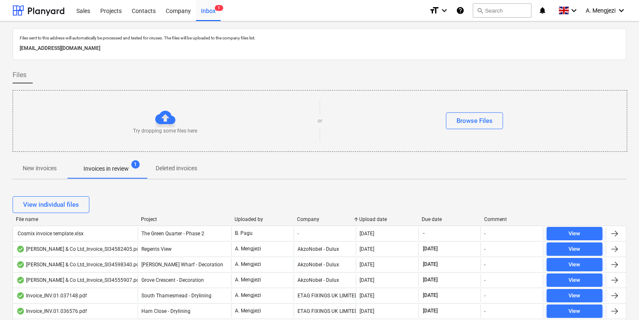
click at [301, 217] on div "Company" at bounding box center [325, 220] width 56 height 6
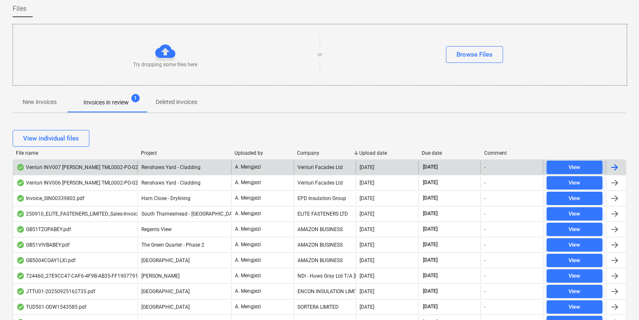
scroll to position [67, 0]
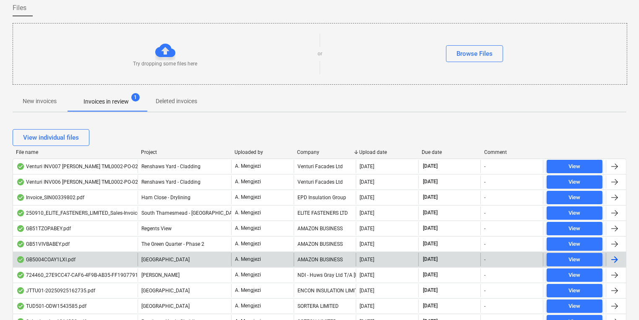
click at [301, 264] on div "AMAZON BUSINESS" at bounding box center [325, 259] width 63 height 13
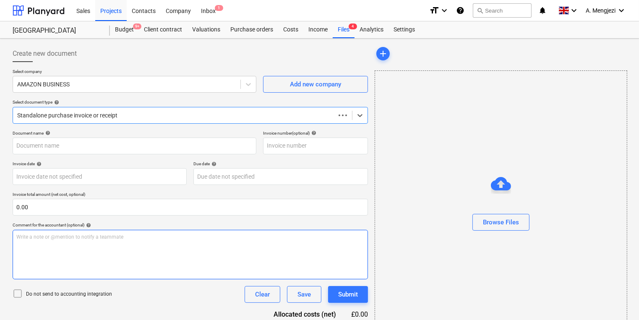
type input "GB5004COAY1LXI"
type input "[DATE]"
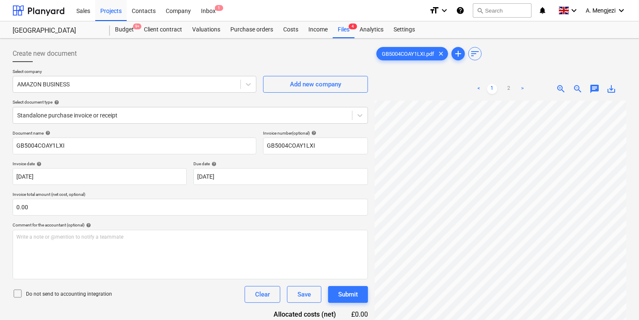
scroll to position [15, 65]
click at [532, 320] on html "Sales Projects Contacts Company Inbox 1 format_size keyboard_arrow_down help se…" at bounding box center [319, 160] width 639 height 320
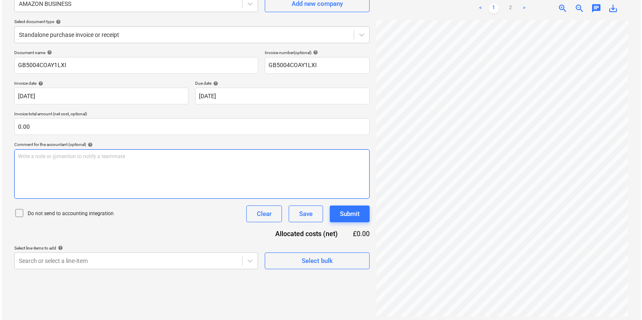
scroll to position [84, 0]
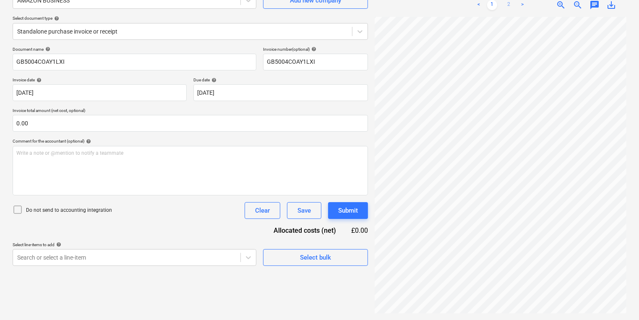
click at [506, 4] on link "2" at bounding box center [509, 5] width 10 height 10
click at [349, 263] on span "Select bulk" at bounding box center [316, 257] width 84 height 11
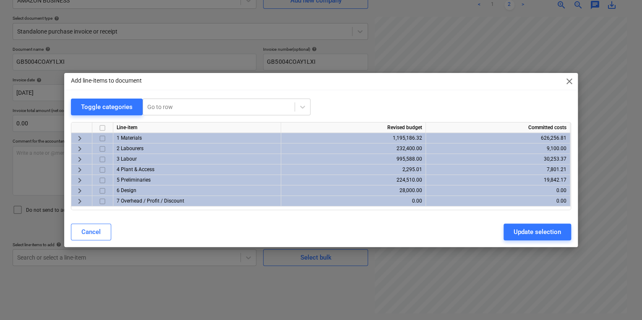
click at [566, 82] on span "close" at bounding box center [570, 81] width 10 height 10
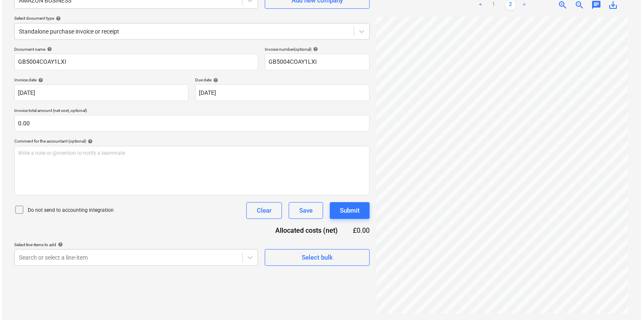
scroll to position [12, 0]
click at [324, 246] on div "Select bulk" at bounding box center [315, 254] width 105 height 24
click at [314, 264] on button "Select bulk" at bounding box center [315, 257] width 105 height 17
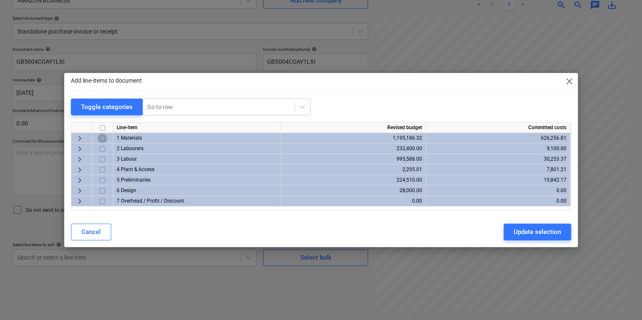
click at [102, 136] on input "checkbox" at bounding box center [102, 139] width 10 height 10
click at [80, 136] on span "keyboard_arrow_right" at bounding box center [80, 139] width 10 height 10
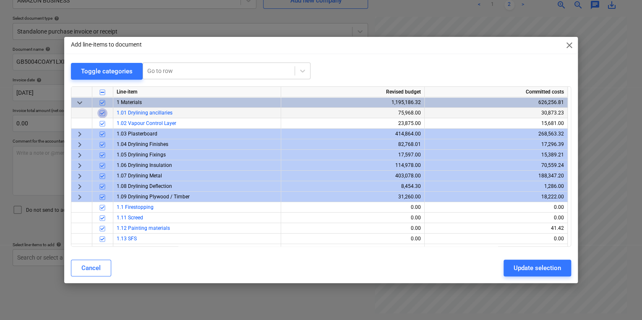
click at [102, 113] on input "checkbox" at bounding box center [102, 113] width 10 height 10
click at [103, 113] on input "checkbox" at bounding box center [102, 113] width 10 height 10
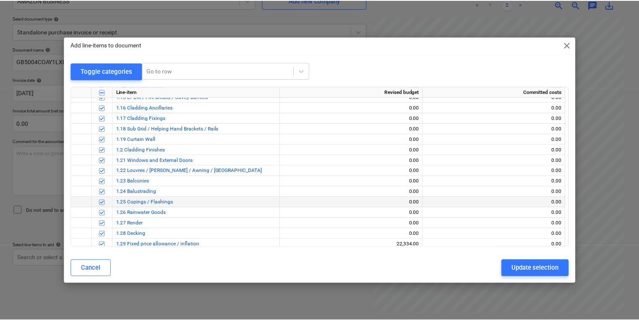
scroll to position [235, 0]
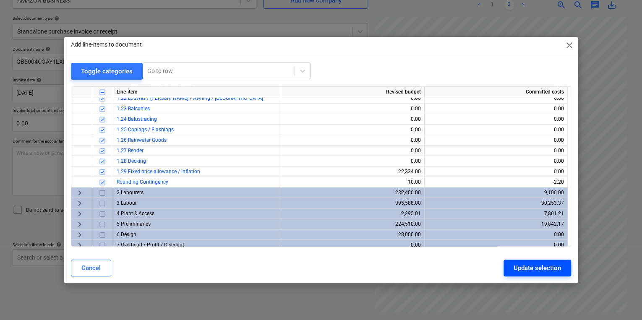
click at [532, 269] on div "Update selection" at bounding box center [537, 268] width 47 height 11
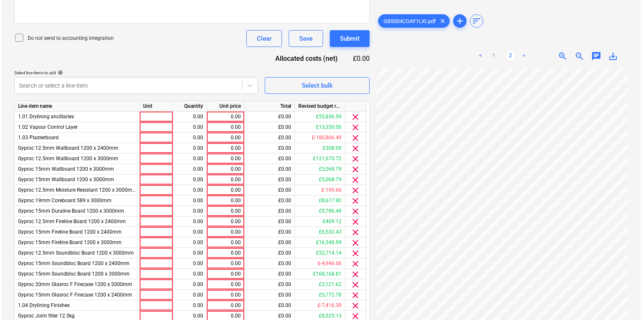
scroll to position [255, 0]
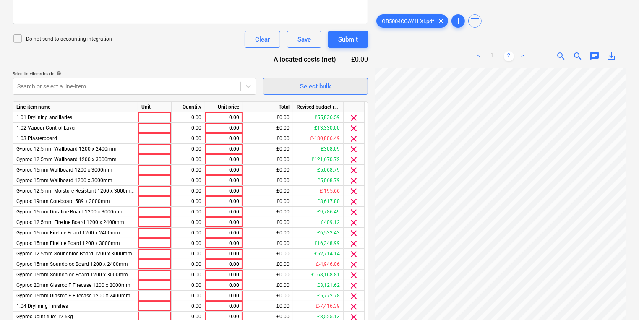
click at [289, 86] on span "Select bulk" at bounding box center [316, 86] width 84 height 11
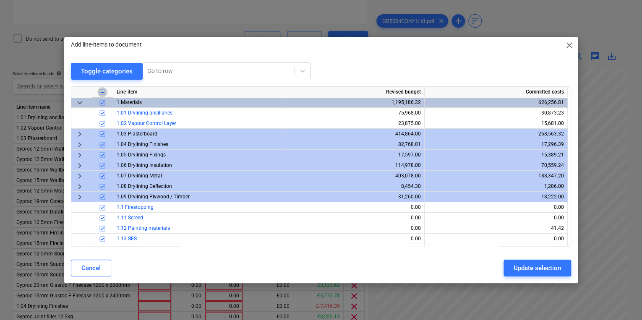
click at [98, 92] on input "checkbox" at bounding box center [102, 92] width 10 height 10
click at [102, 101] on input "checkbox" at bounding box center [102, 102] width 10 height 10
click at [100, 109] on input "checkbox" at bounding box center [102, 113] width 10 height 10
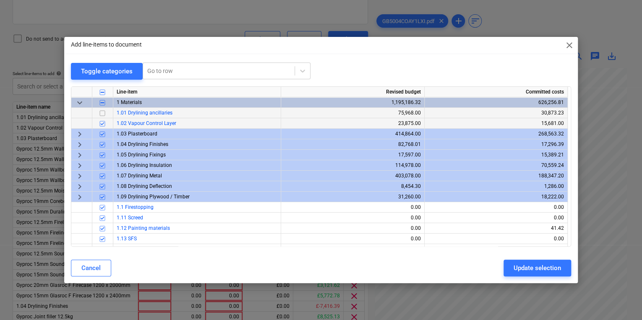
click at [102, 124] on input "checkbox" at bounding box center [102, 123] width 10 height 10
click at [102, 97] on input "checkbox" at bounding box center [102, 102] width 10 height 10
click at [102, 102] on input "checkbox" at bounding box center [102, 102] width 10 height 10
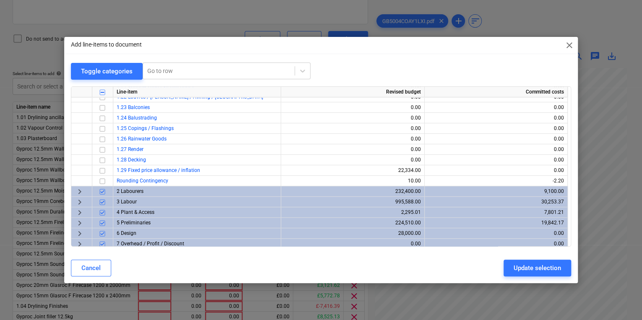
scroll to position [239, 0]
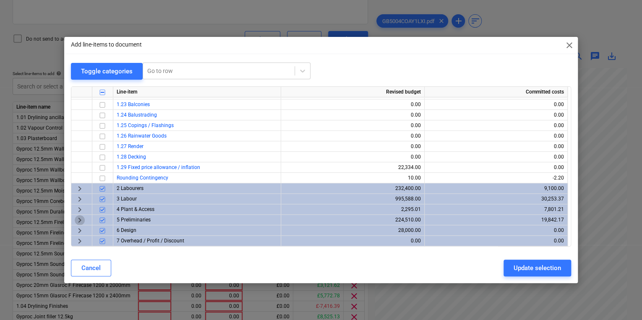
click at [76, 221] on span "keyboard_arrow_right" at bounding box center [80, 220] width 10 height 10
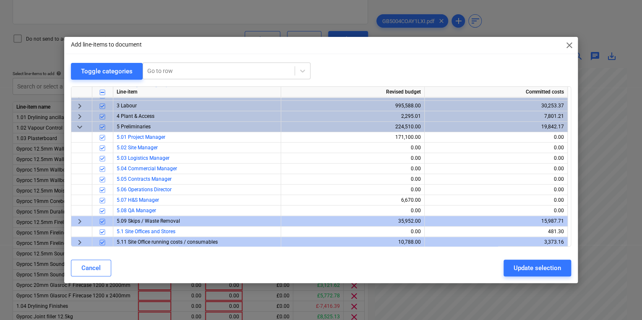
scroll to position [340, 0]
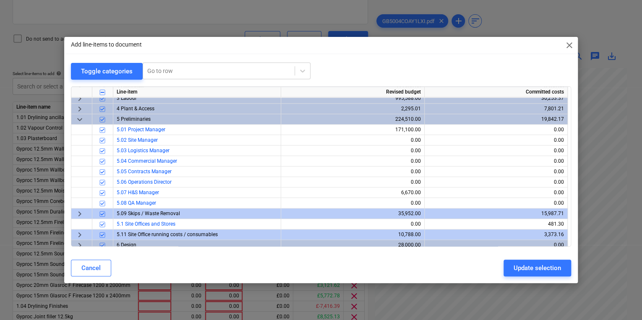
click at [80, 116] on span "keyboard_arrow_down" at bounding box center [80, 119] width 10 height 10
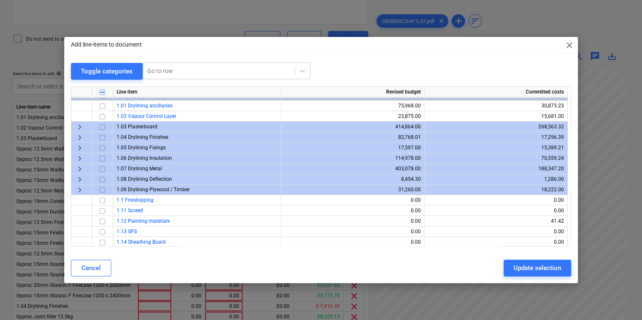
scroll to position [0, 0]
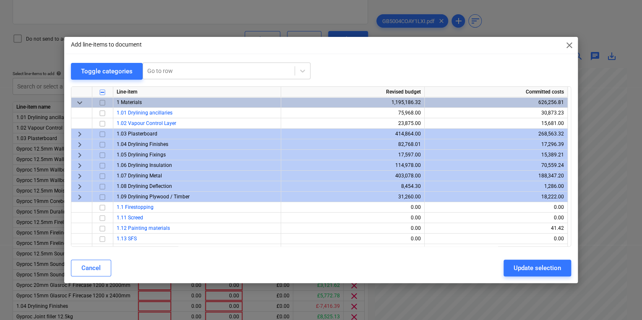
click at [100, 92] on input "checkbox" at bounding box center [102, 92] width 10 height 10
checkbox input "false"
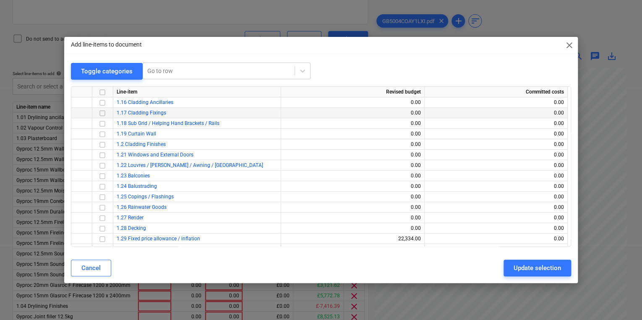
scroll to position [239, 0]
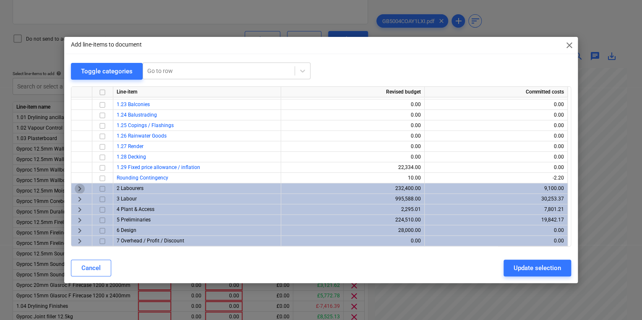
click at [78, 188] on span "keyboard_arrow_right" at bounding box center [80, 188] width 10 height 10
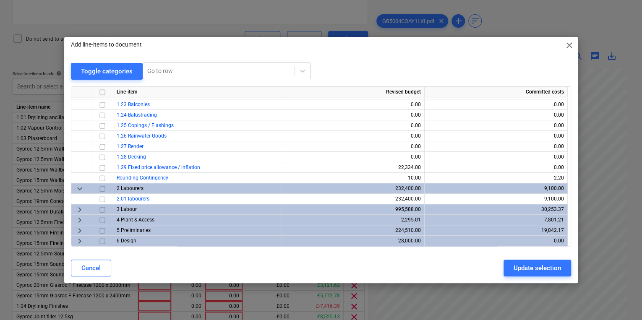
click at [78, 188] on span "keyboard_arrow_down" at bounding box center [80, 188] width 10 height 10
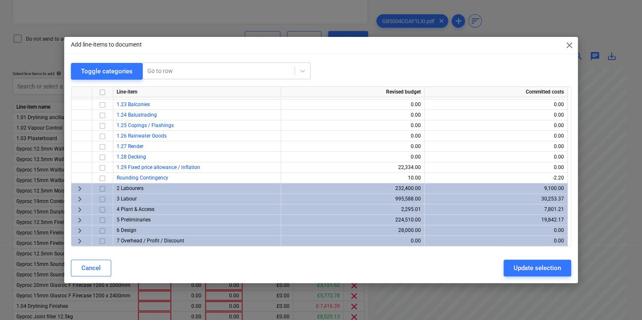
click at [78, 222] on span "keyboard_arrow_right" at bounding box center [80, 220] width 10 height 10
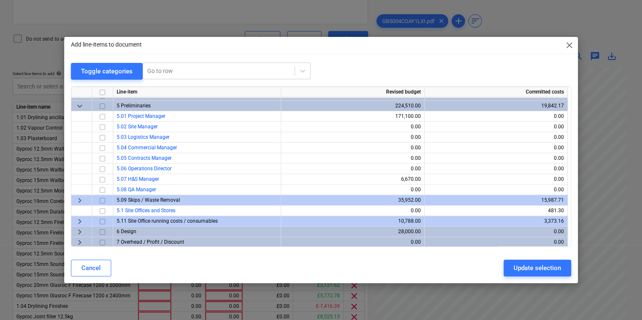
scroll to position [354, 0]
click at [102, 175] on input "checkbox" at bounding box center [102, 178] width 10 height 10
click at [104, 179] on input "checkbox" at bounding box center [102, 178] width 10 height 10
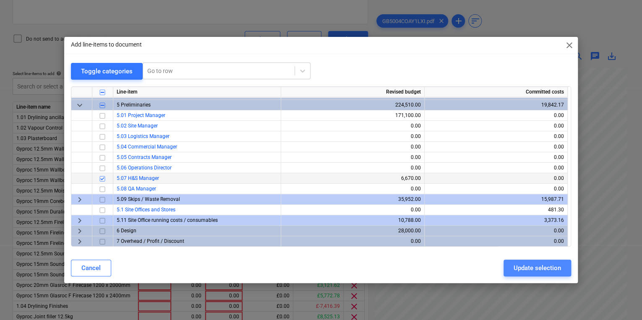
click at [542, 261] on button "Update selection" at bounding box center [538, 268] width 68 height 17
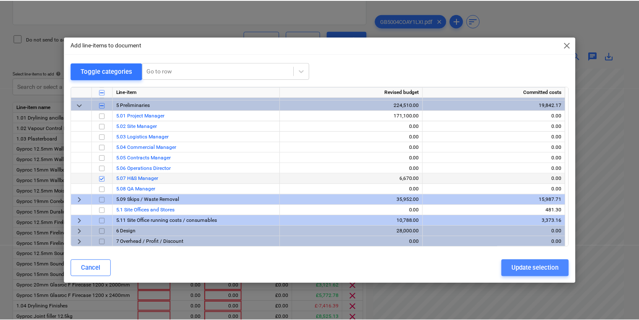
scroll to position [92, 0]
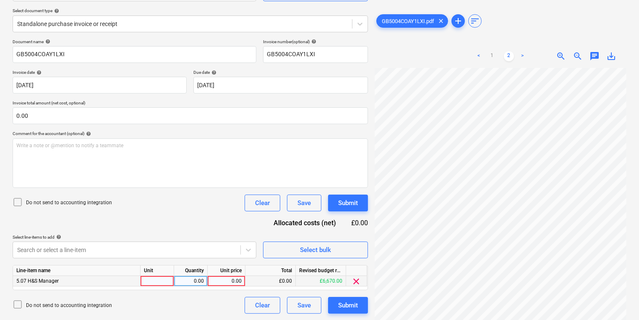
click at [161, 281] on div at bounding box center [158, 281] width 34 height 10
type input "pcs"
click at [210, 282] on div "0.00" at bounding box center [227, 281] width 38 height 10
type input "82.08"
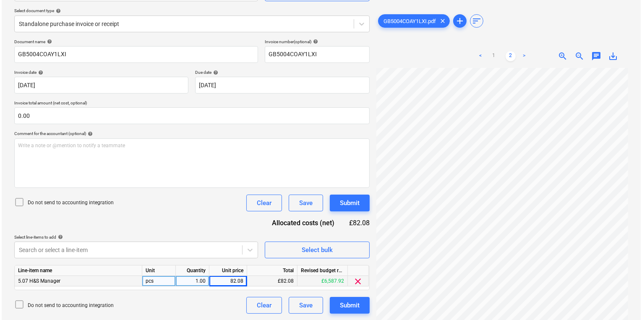
scroll to position [9, 64]
click at [346, 212] on div "Document name help GB5004COAY1LXI Invoice number (optional) help GB5004COAY1LXI…" at bounding box center [191, 176] width 356 height 275
click at [346, 202] on div "Submit" at bounding box center [348, 203] width 20 height 11
